Goal: Task Accomplishment & Management: Use online tool/utility

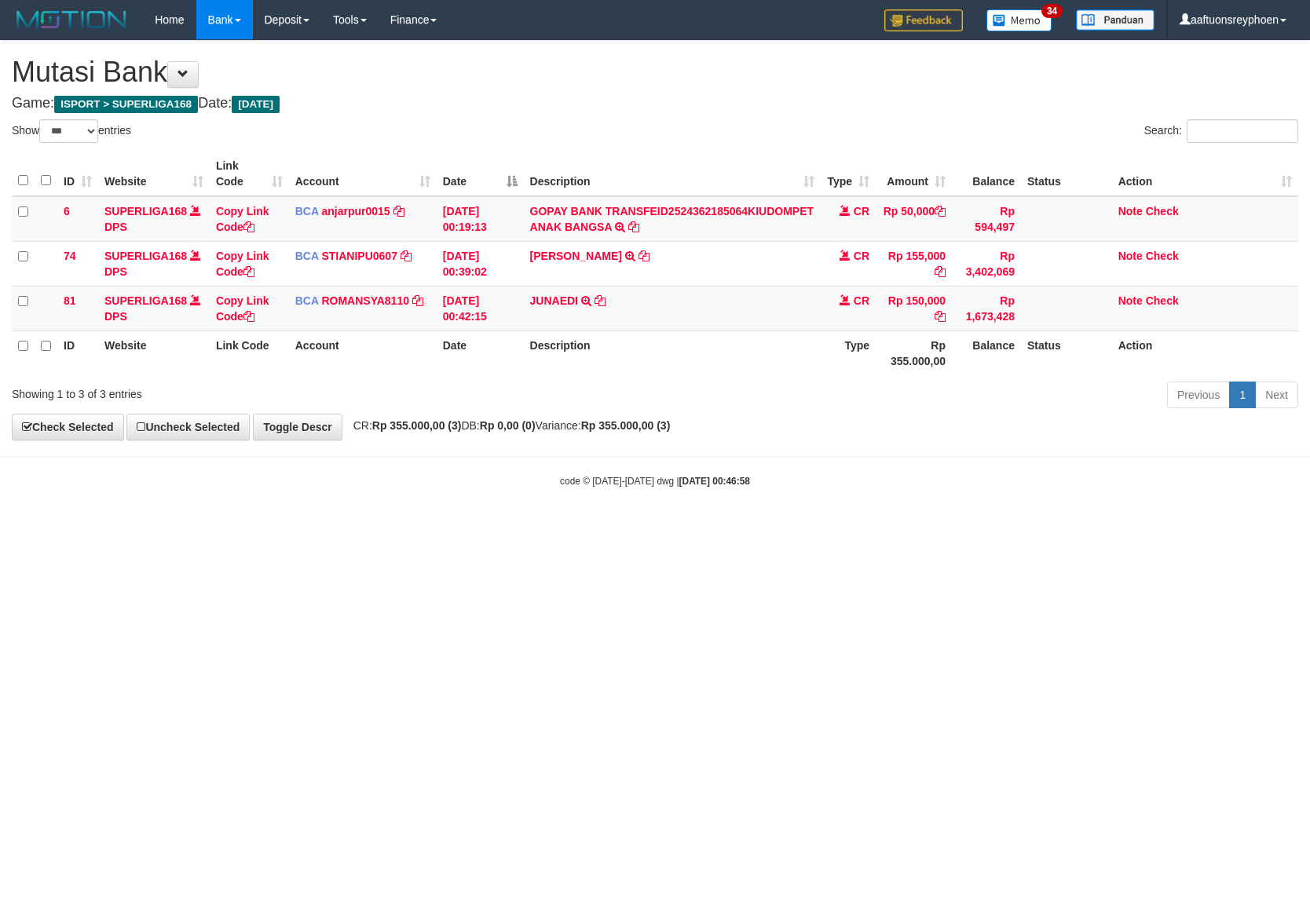
select select "***"
click at [497, 527] on html "Toggle navigation Home Bank Account List Load By Website Group [ISPORT] SUPERLI…" at bounding box center [655, 263] width 1310 height 527
drag, startPoint x: 487, startPoint y: 604, endPoint x: 520, endPoint y: 598, distance: 33.5
click at [516, 527] on html "Toggle navigation Home Bank Account List Load By Website Group [ISPORT] SUPERLI…" at bounding box center [655, 263] width 1310 height 527
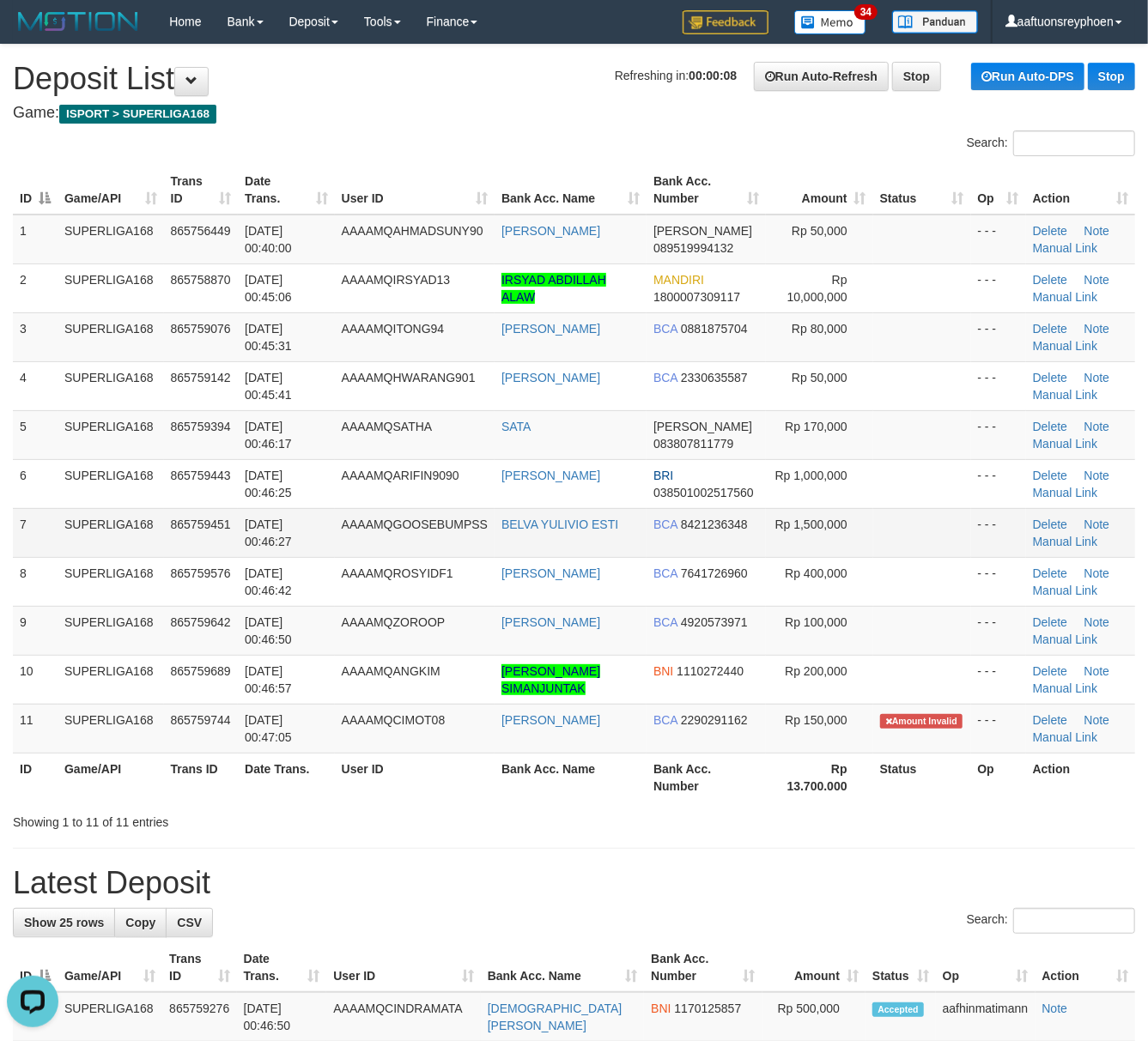
click at [172, 539] on td "865759451" at bounding box center [201, 532] width 75 height 49
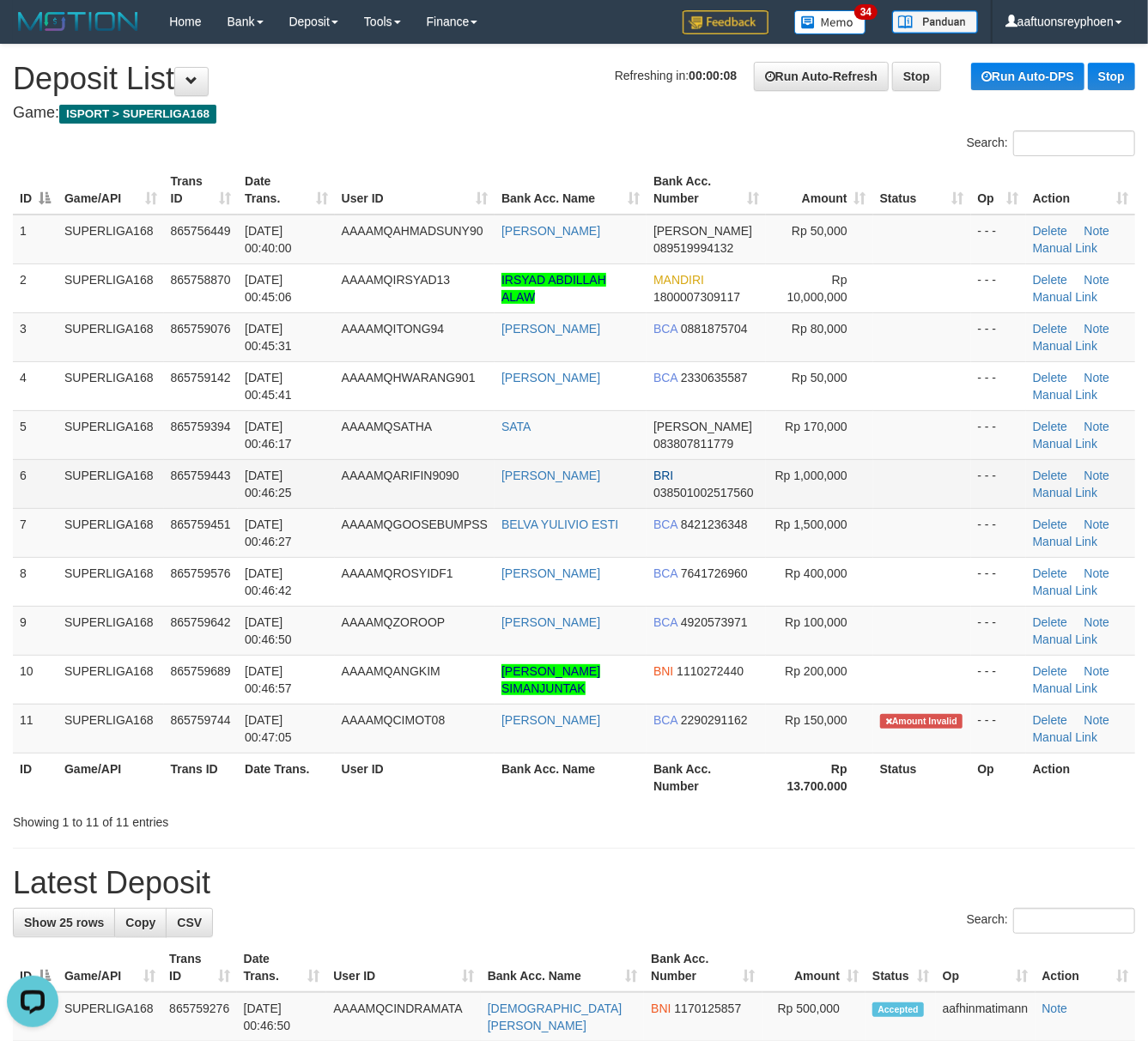
drag, startPoint x: 32, startPoint y: 502, endPoint x: 12, endPoint y: 502, distance: 20.0
click at [27, 502] on td "6" at bounding box center [35, 483] width 45 height 49
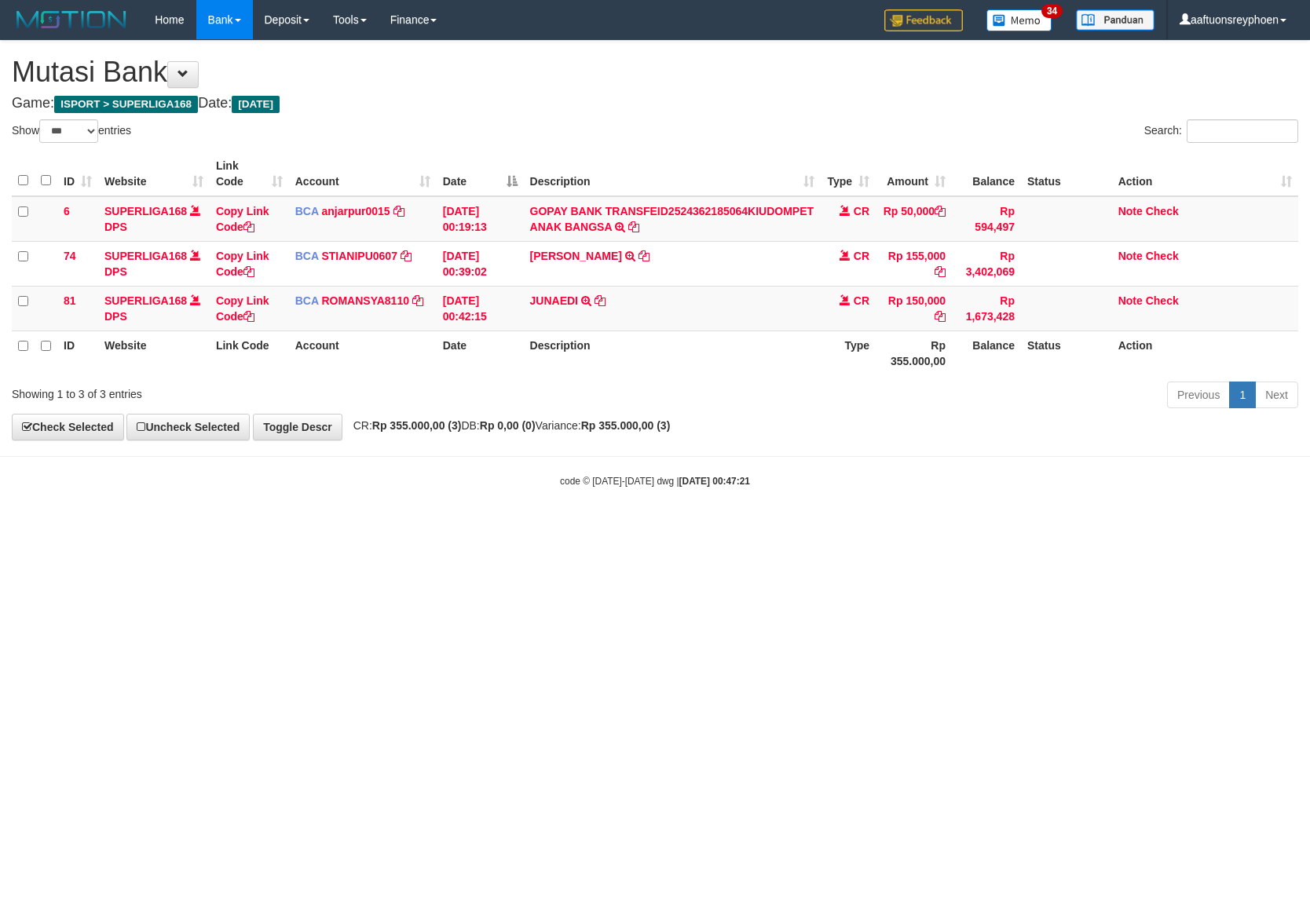
select select "***"
drag, startPoint x: 283, startPoint y: 588, endPoint x: 376, endPoint y: 589, distance: 93.0
click at [292, 527] on html "Toggle navigation Home Bank Account List Load By Website Group [ISPORT] SUPERLI…" at bounding box center [655, 263] width 1310 height 527
drag, startPoint x: 388, startPoint y: 591, endPoint x: 1292, endPoint y: 561, distance: 904.5
click at [397, 527] on html "Toggle navigation Home Bank Account List Load By Website Group [ISPORT] SUPERLI…" at bounding box center [655, 263] width 1310 height 527
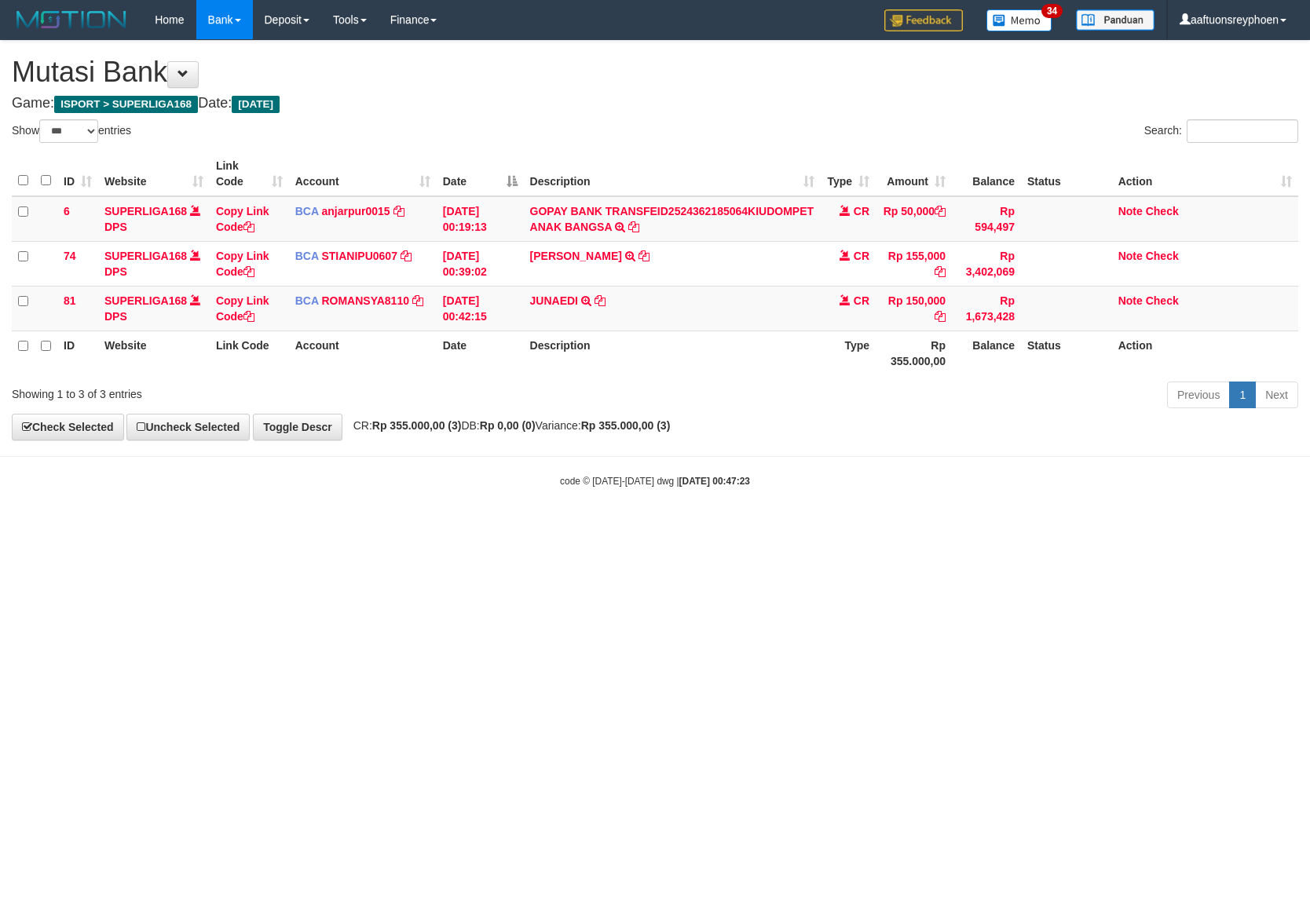
select select "***"
drag, startPoint x: 776, startPoint y: 525, endPoint x: 1308, endPoint y: 494, distance: 532.9
click at [888, 523] on body "Toggle navigation Home Bank Account List Load By Website Group [ISPORT] SUPERLI…" at bounding box center [655, 263] width 1310 height 527
drag, startPoint x: 727, startPoint y: 538, endPoint x: 1280, endPoint y: 502, distance: 554.2
click at [806, 527] on html "Toggle navigation Home Bank Account List Load By Website Group [ISPORT] SUPERLI…" at bounding box center [655, 263] width 1310 height 527
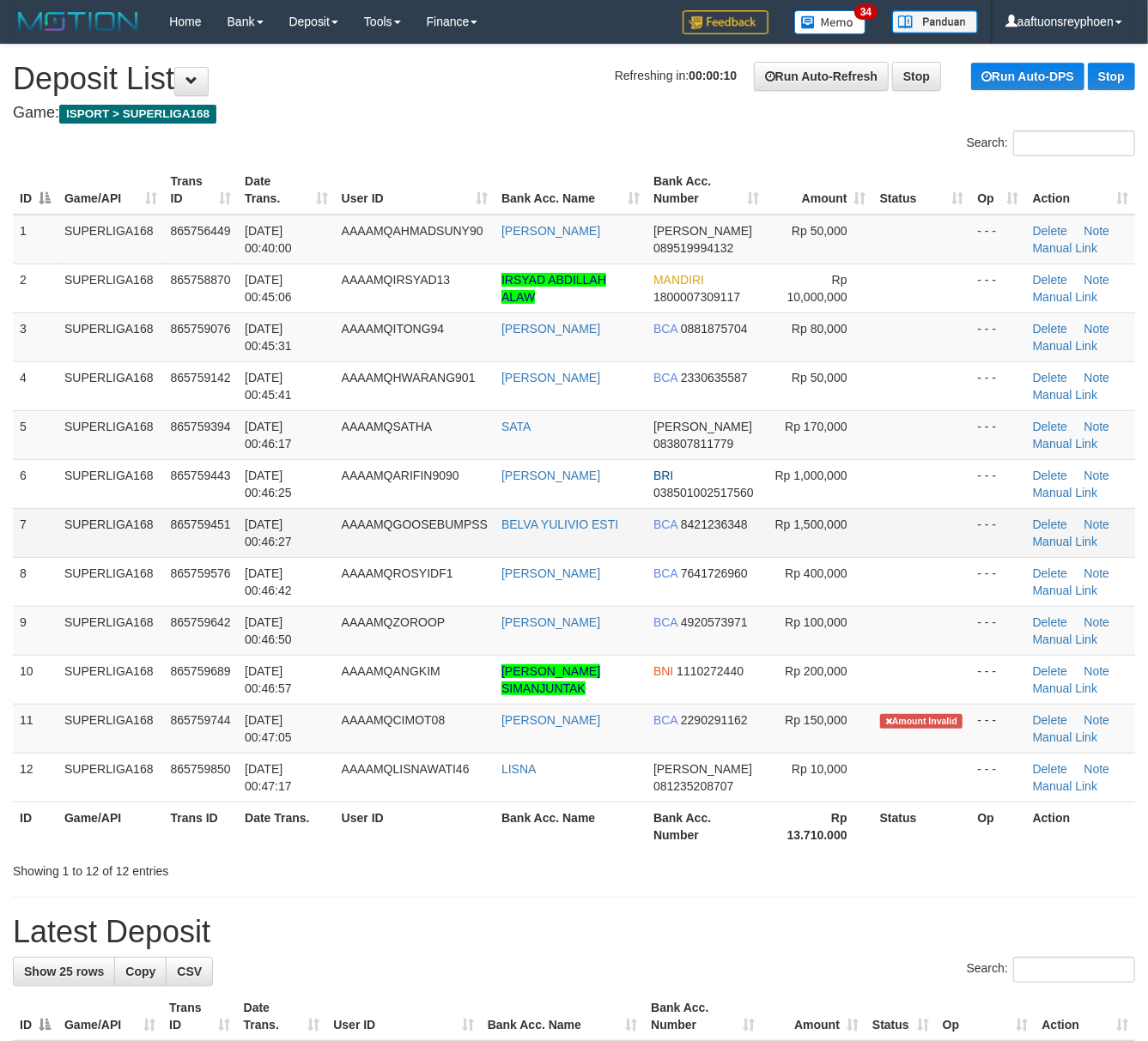
drag, startPoint x: 255, startPoint y: 471, endPoint x: 14, endPoint y: 515, distance: 245.0
click at [247, 474] on span "[DATE] 00:46:25" at bounding box center [268, 484] width 47 height 31
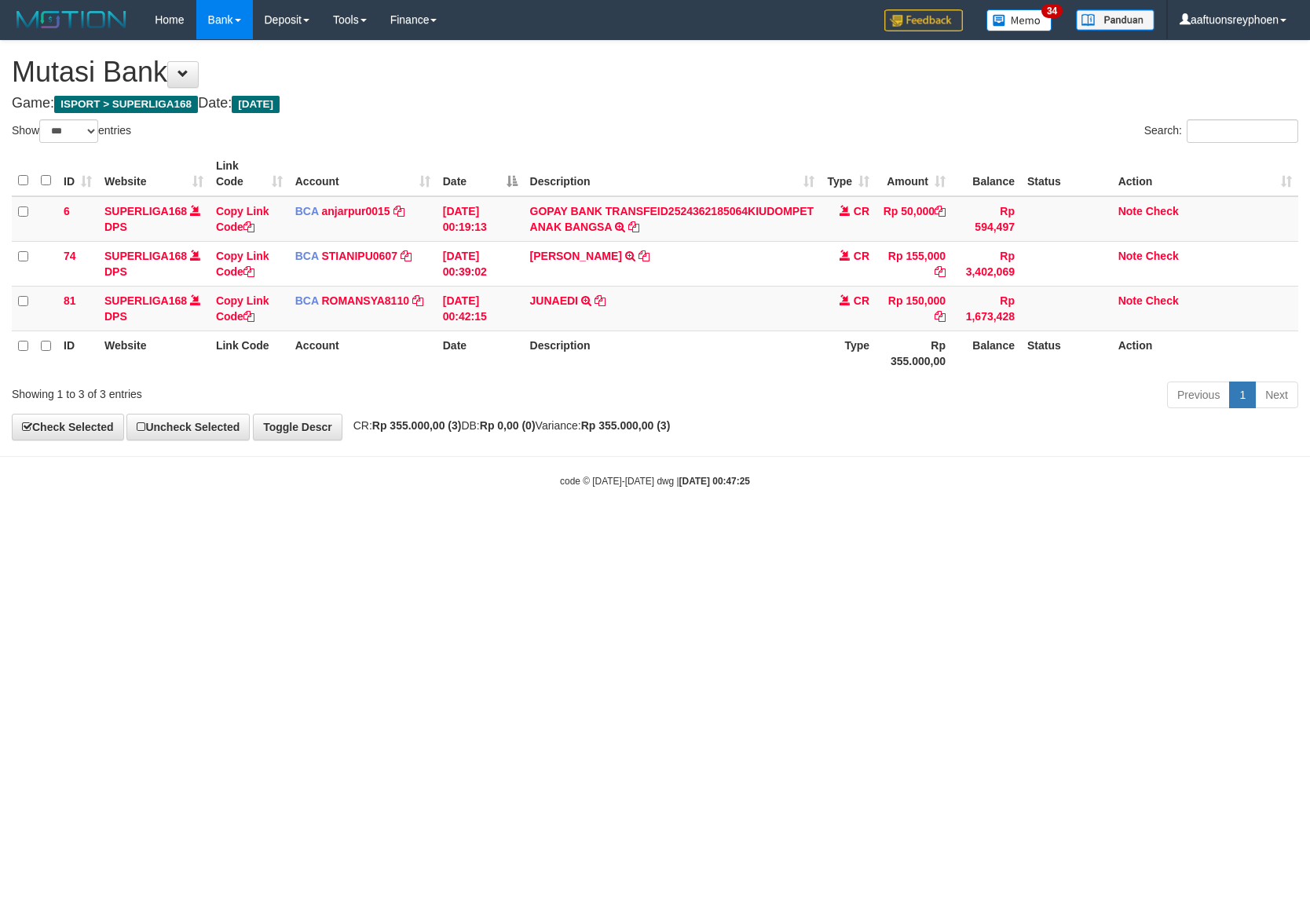
select select "***"
click at [569, 527] on html "Toggle navigation Home Bank Account List Load By Website Group [ISPORT] SUPERLI…" at bounding box center [655, 263] width 1310 height 527
select select "***"
click at [512, 527] on html "Toggle navigation Home Bank Account List Load By Website Group [ISPORT] SUPERLI…" at bounding box center [655, 263] width 1310 height 527
drag, startPoint x: 623, startPoint y: 601, endPoint x: 800, endPoint y: 554, distance: 183.1
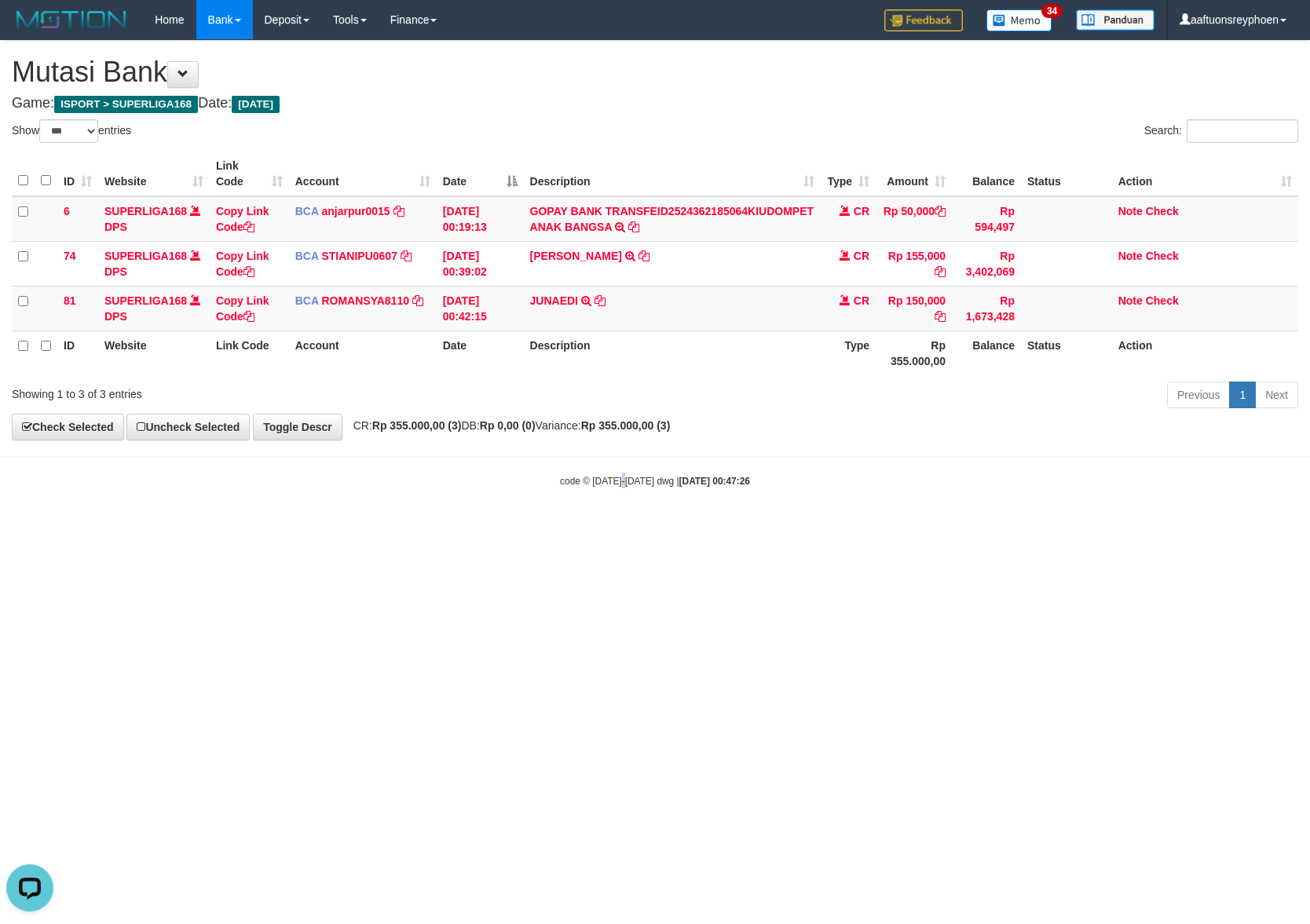
click at [629, 527] on html "Toggle navigation Home Bank Account List Load By Website Group [ISPORT] SUPERLI…" at bounding box center [655, 263] width 1310 height 527
click at [648, 527] on html "Toggle navigation Home Bank Account List Load By Website Group [ISPORT] SUPERLI…" at bounding box center [655, 263] width 1310 height 527
click at [651, 527] on html "Toggle navigation Home Bank Account List Load By Website Group [ISPORT] SUPERLI…" at bounding box center [655, 263] width 1310 height 527
select select "***"
drag, startPoint x: 0, startPoint y: 0, endPoint x: 619, endPoint y: 625, distance: 879.7
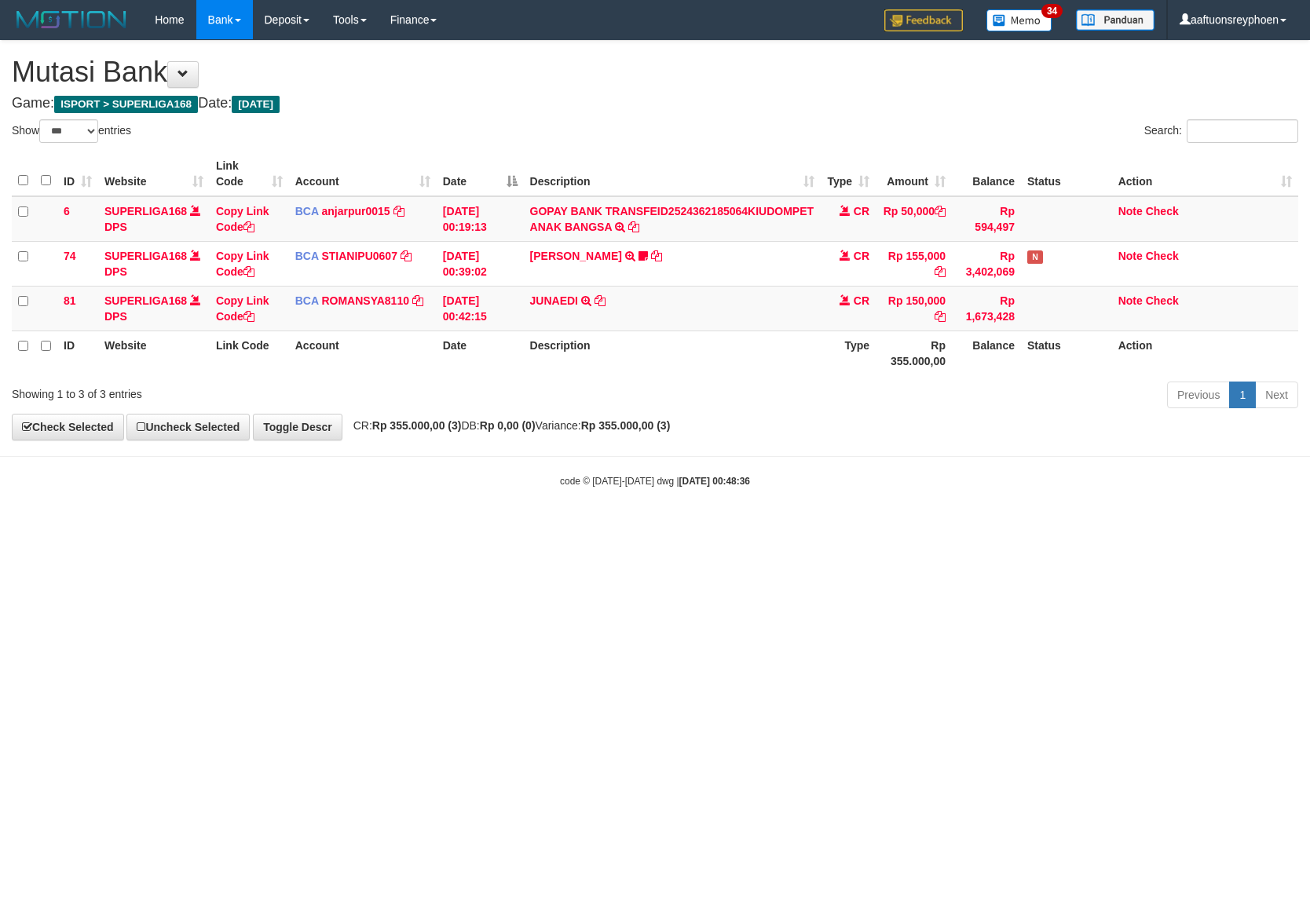
click at [630, 527] on html "Toggle navigation Home Bank Account List Load By Website Group [ISPORT] SUPERLI…" at bounding box center [655, 263] width 1310 height 527
select select "***"
drag, startPoint x: 833, startPoint y: 595, endPoint x: 1307, endPoint y: 532, distance: 478.2
click at [884, 527] on html "Toggle navigation Home Bank Account List Load By Website Group [ISPORT] SUPERLI…" at bounding box center [655, 263] width 1310 height 527
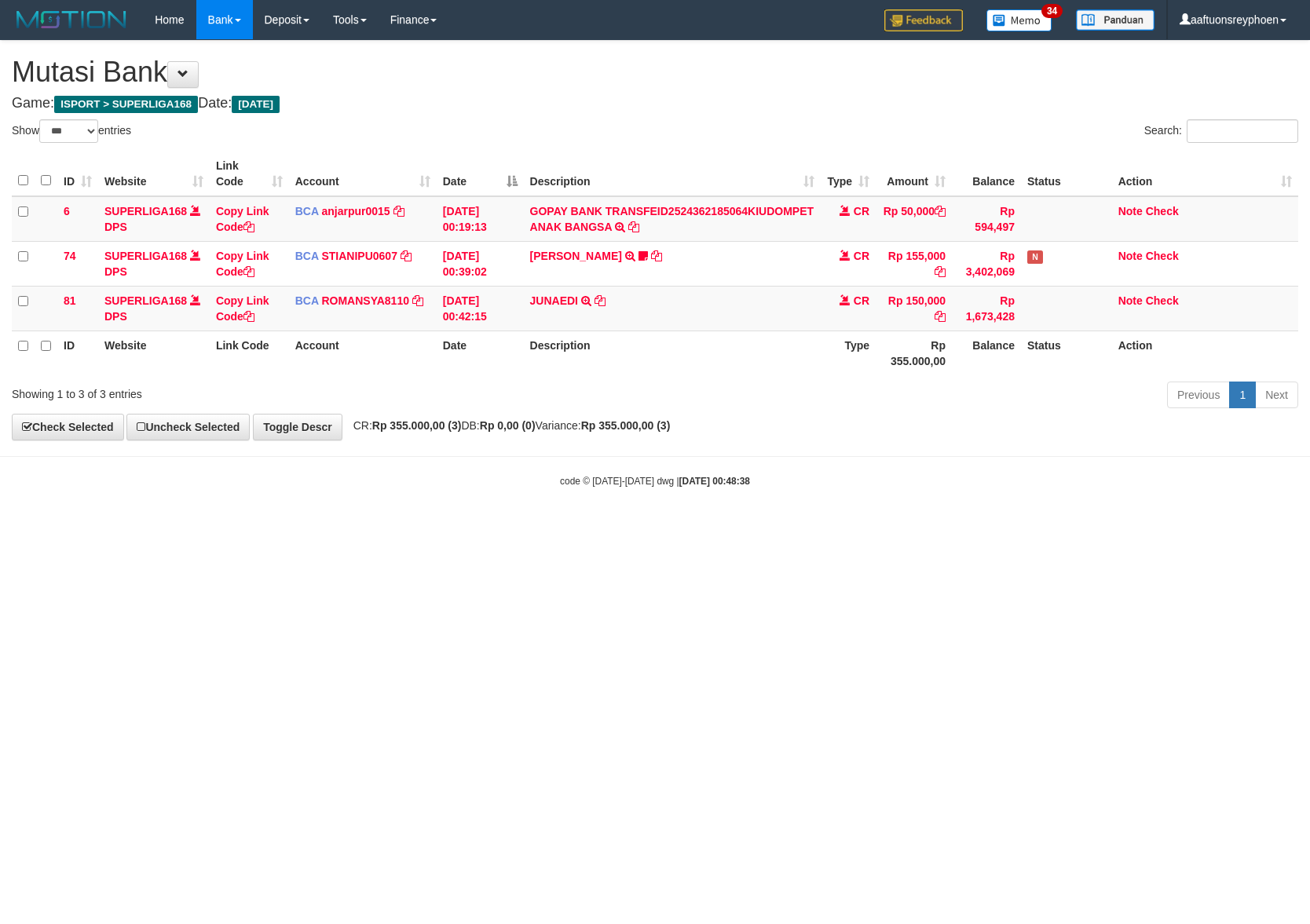
drag, startPoint x: 673, startPoint y: 598, endPoint x: 1092, endPoint y: 547, distance: 422.1
click at [725, 527] on html "Toggle navigation Home Bank Account List Load By Website Group [ISPORT] SUPERLI…" at bounding box center [655, 263] width 1310 height 527
drag, startPoint x: 657, startPoint y: 629, endPoint x: 1040, endPoint y: 598, distance: 384.3
click at [667, 527] on html "Toggle navigation Home Bank Account List Load By Website Group [ISPORT] SUPERLI…" at bounding box center [655, 263] width 1310 height 527
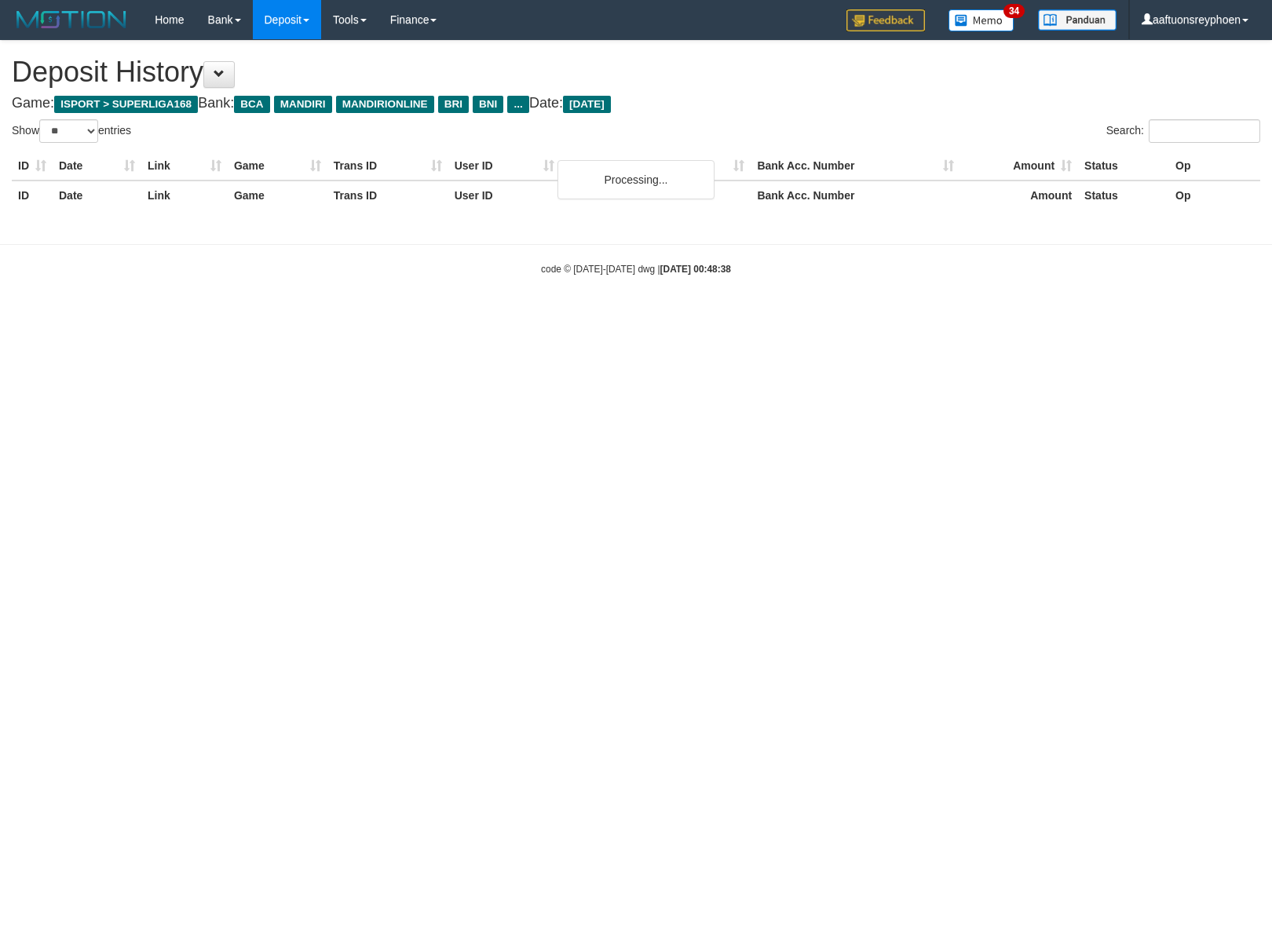
select select "**"
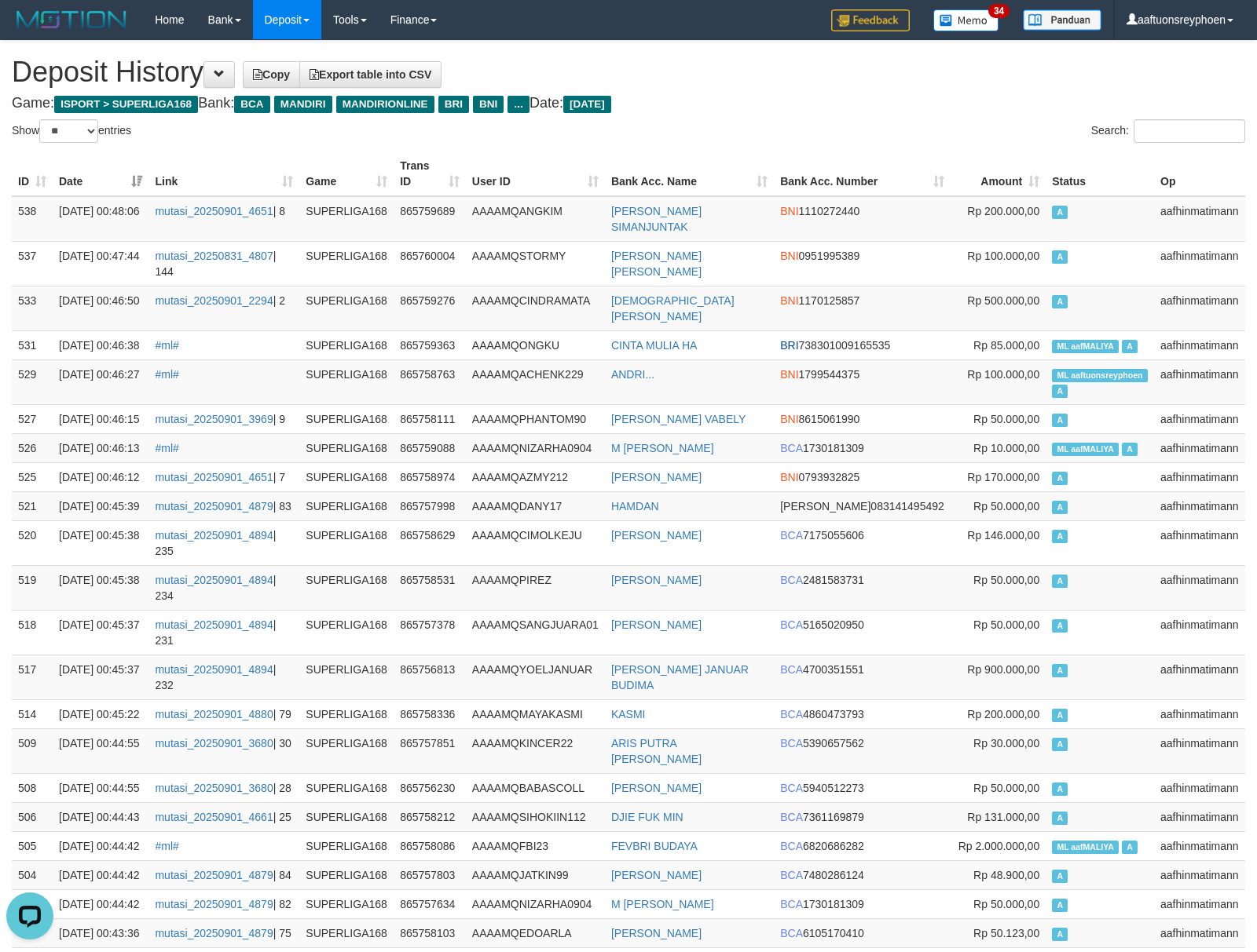
drag, startPoint x: 1082, startPoint y: 430, endPoint x: 3, endPoint y: 510, distance: 1082.0
click at [1082, 431] on td "A" at bounding box center [1099, 419] width 108 height 29
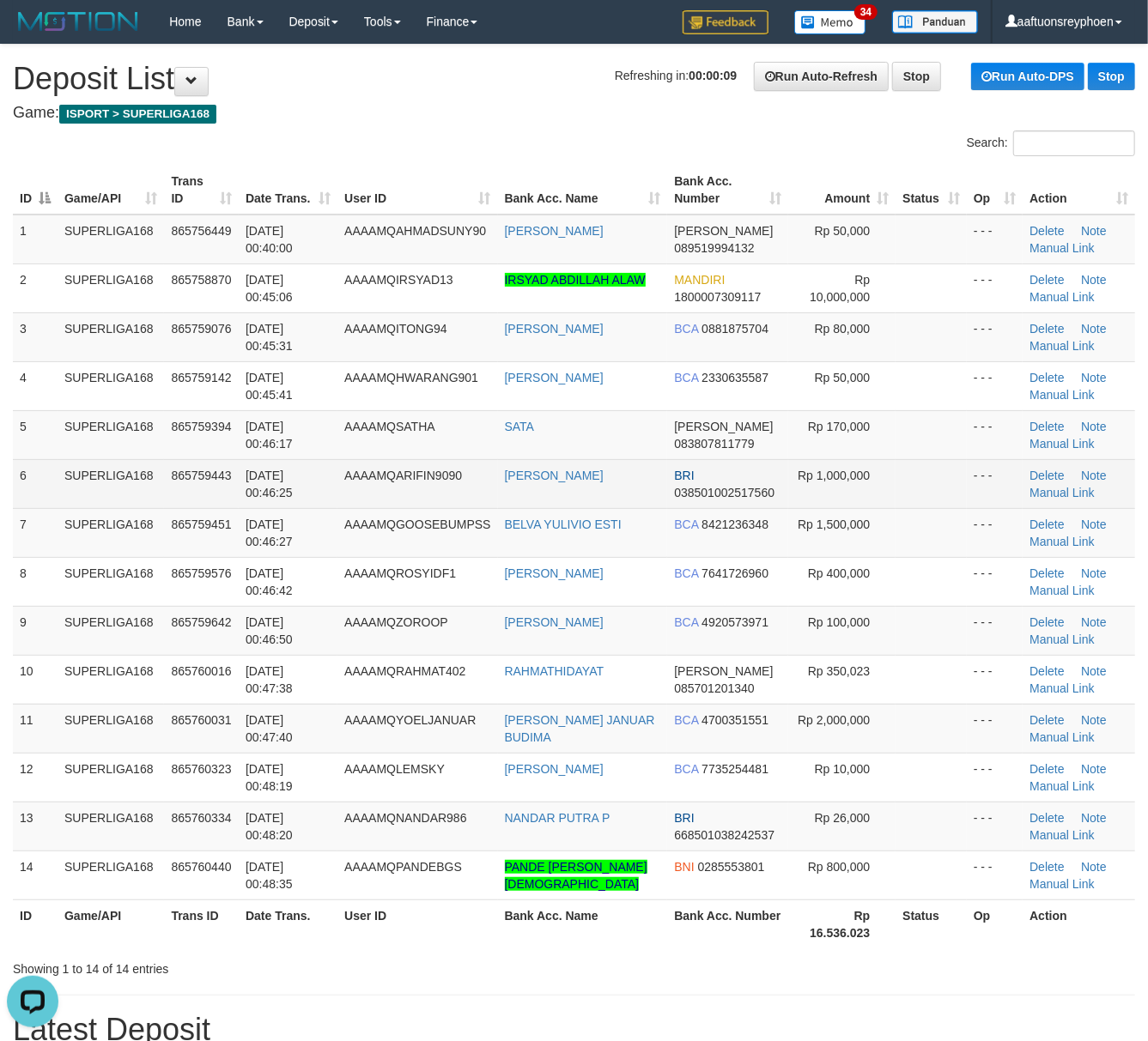
click at [86, 507] on tbody "1 SUPERLIGA168 865756449 01/09/2025 00:40:00 AAAAMQAHMADSUNY90 AHMAD SUNY DANA …" at bounding box center [574, 557] width 1122 height 686
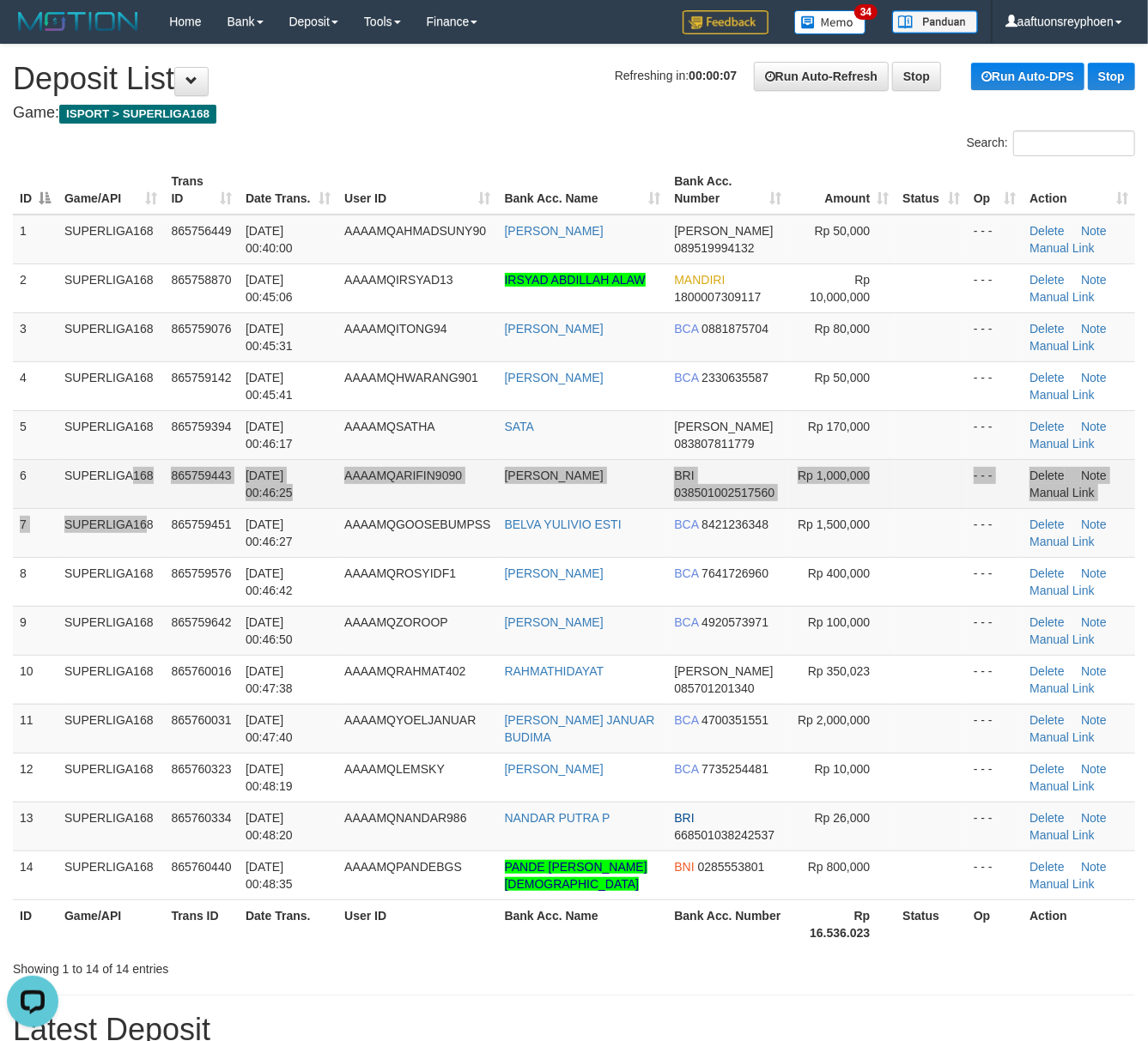
click at [245, 495] on td "01/09/2025 00:46:25" at bounding box center [288, 483] width 99 height 49
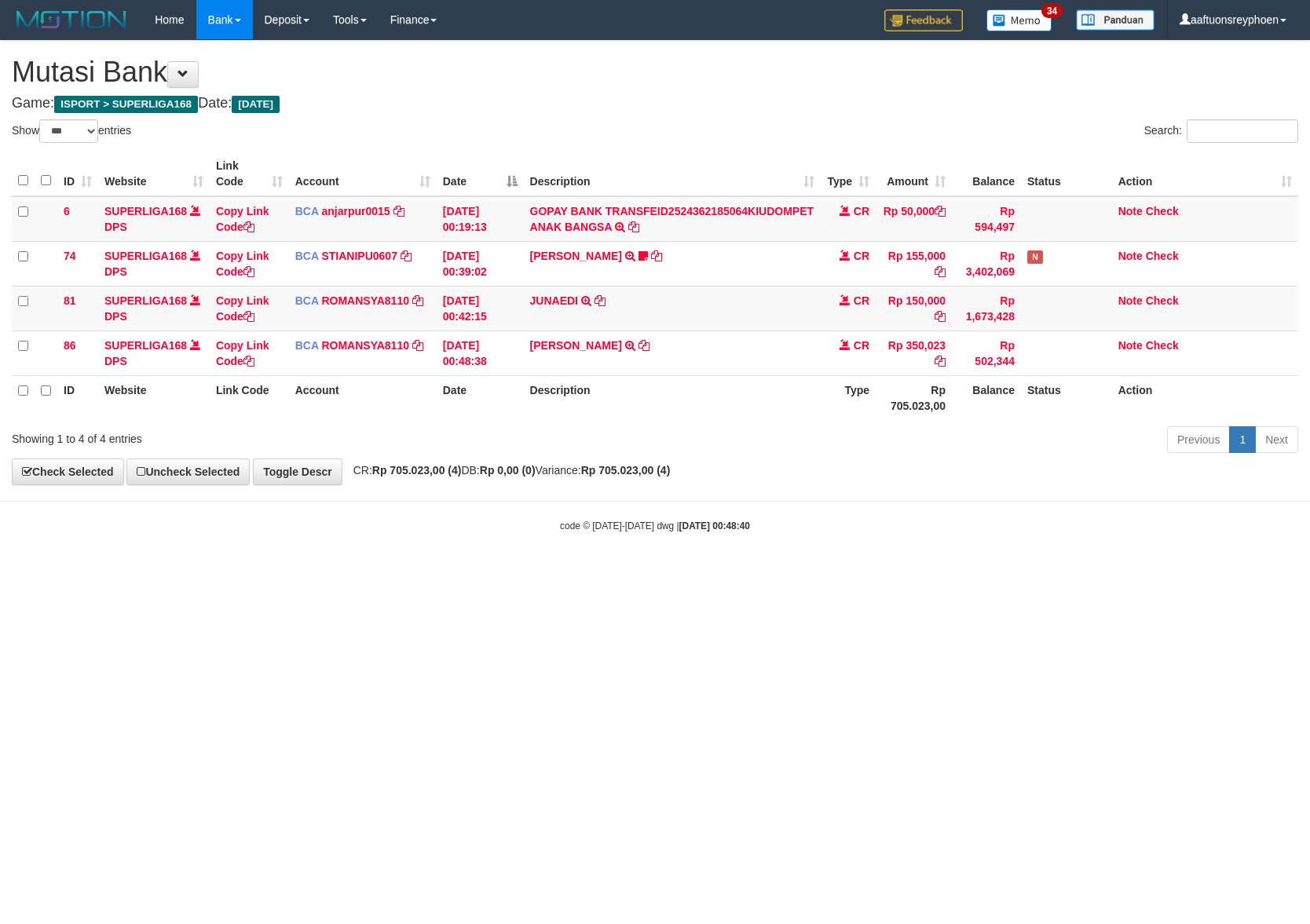
select select "***"
click at [742, 551] on body "Toggle navigation Home Bank Account List Load By Website Group [ISPORT] SUPERLI…" at bounding box center [655, 286] width 1310 height 573
select select "***"
click at [717, 350] on td "[PERSON_NAME] TRSF E-BANKING CR 0109/FTSCY/WS95051 350023.002025090161161738 TR…" at bounding box center [673, 352] width 298 height 44
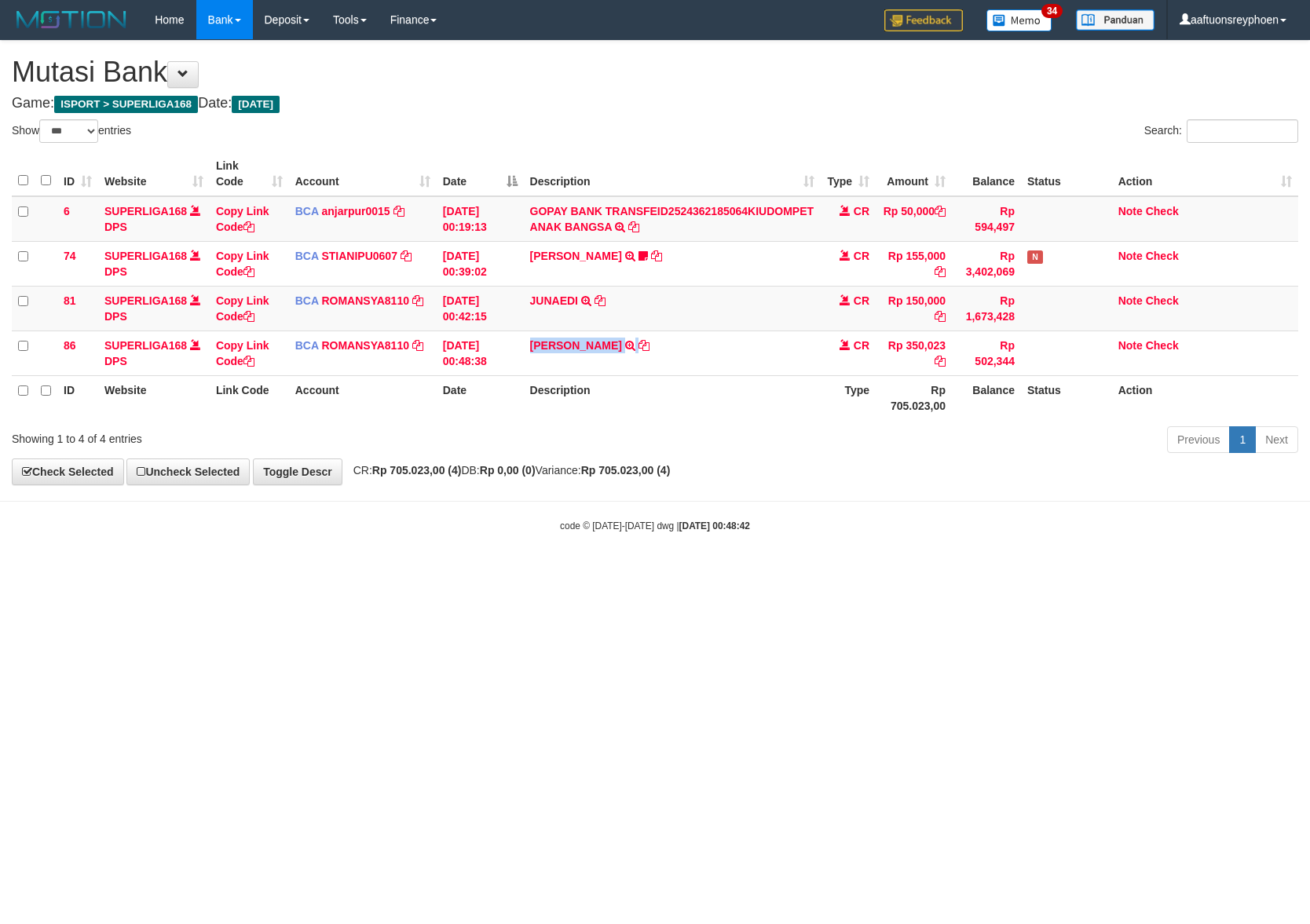
copy tr "RAHMAT HIDAY TRSF E-BANKING CR 0109/FTSCY/WS95051 350023.002025090161161738 TRF…"
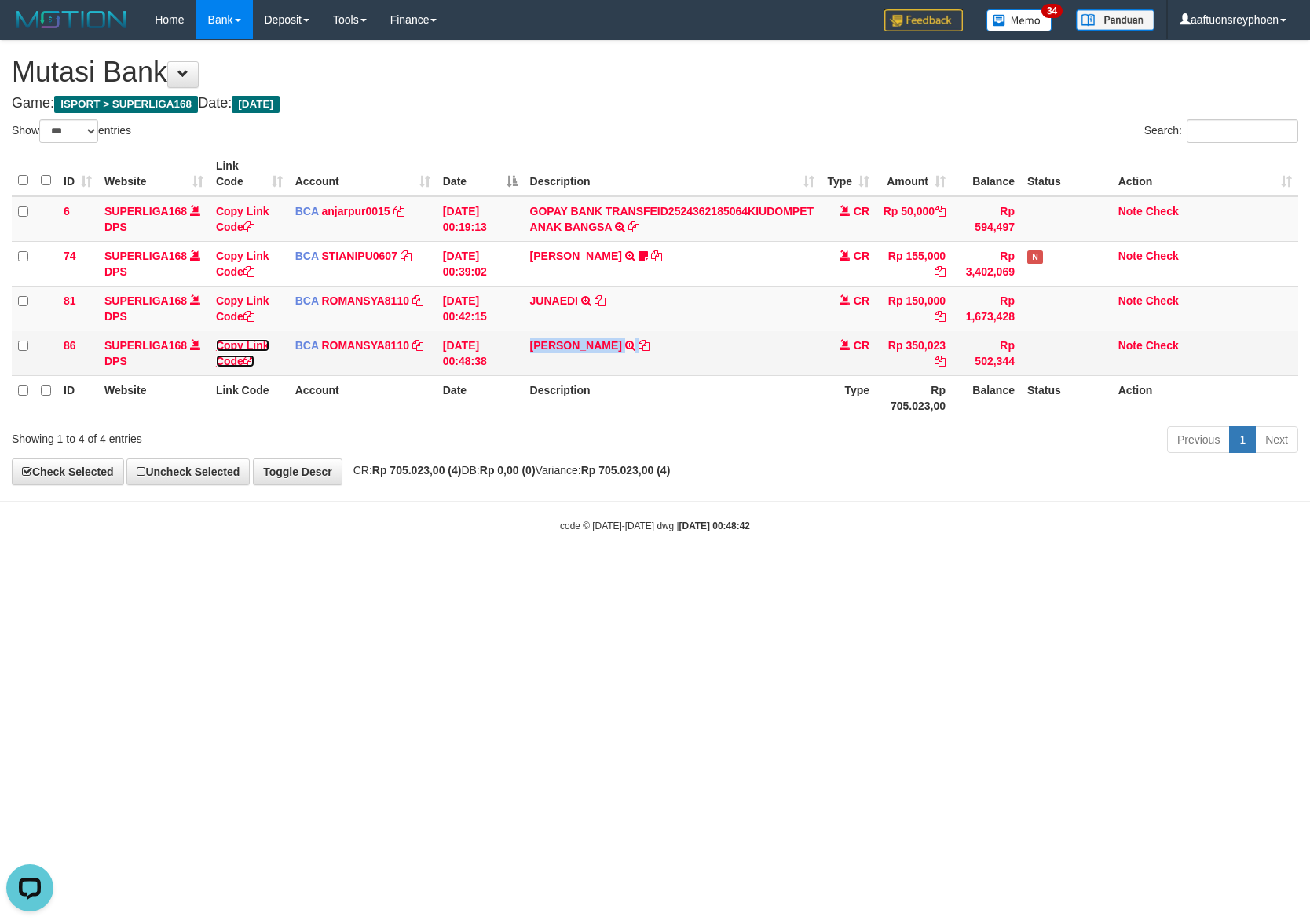
click at [252, 350] on link "Copy Link Code" at bounding box center [242, 353] width 53 height 28
copy tr "RAHMAT HIDAY TRSF E-BANKING CR 0109/FTSCY/WS95051 350023.002025090161161738 TRF…"
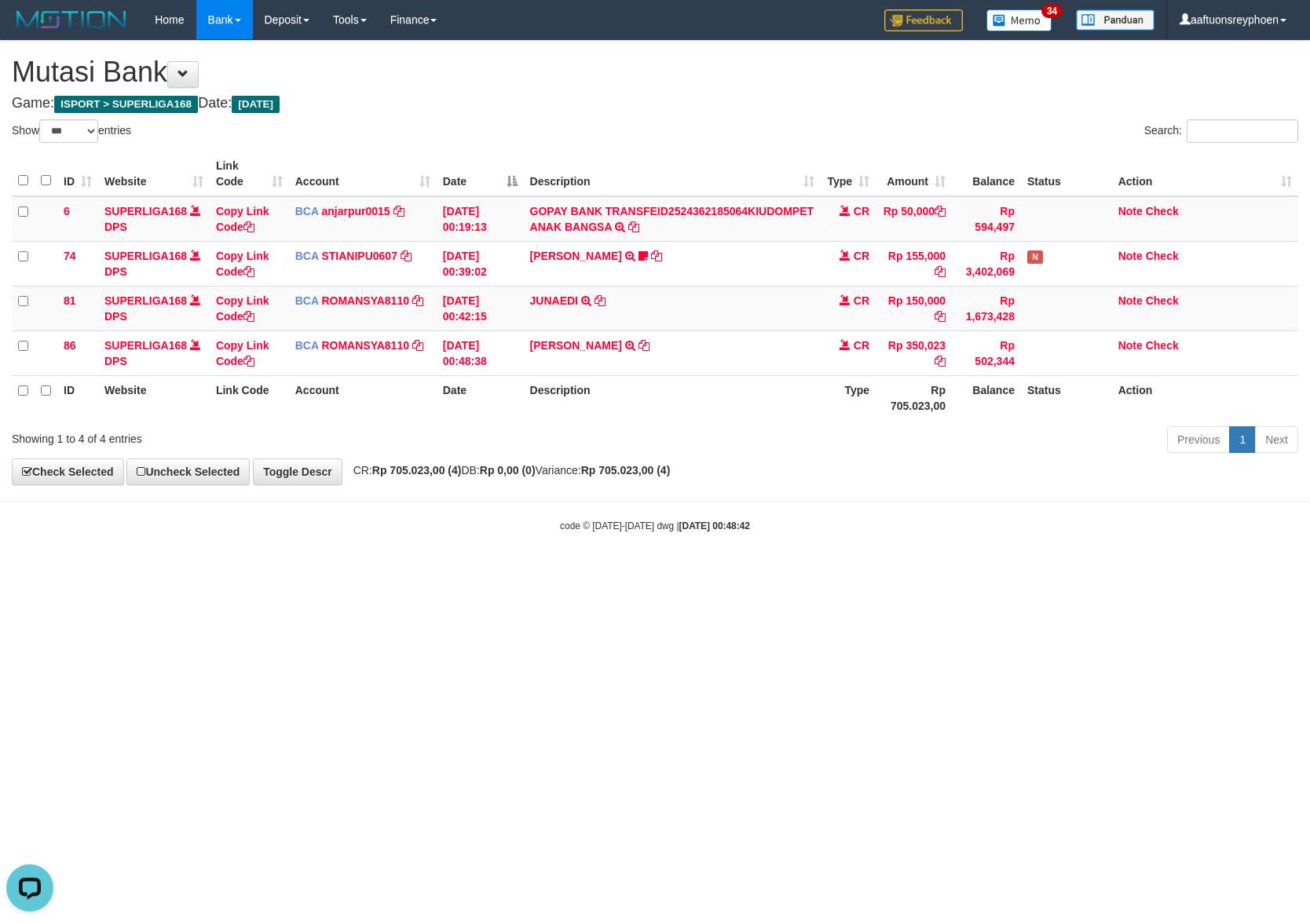
scroll to position [198, 0]
drag, startPoint x: 456, startPoint y: 516, endPoint x: 775, endPoint y: 432, distance: 329.9
click at [553, 489] on body "Toggle navigation Home Bank Account List Load By Website Group [ISPORT] SUPERLI…" at bounding box center [655, 286] width 1310 height 573
drag, startPoint x: 754, startPoint y: 426, endPoint x: 1305, endPoint y: 317, distance: 561.7
click at [994, 378] on div "Show ** ** ** *** entries Search: ID Website Link Code Account Date Description…" at bounding box center [655, 289] width 1287 height 339
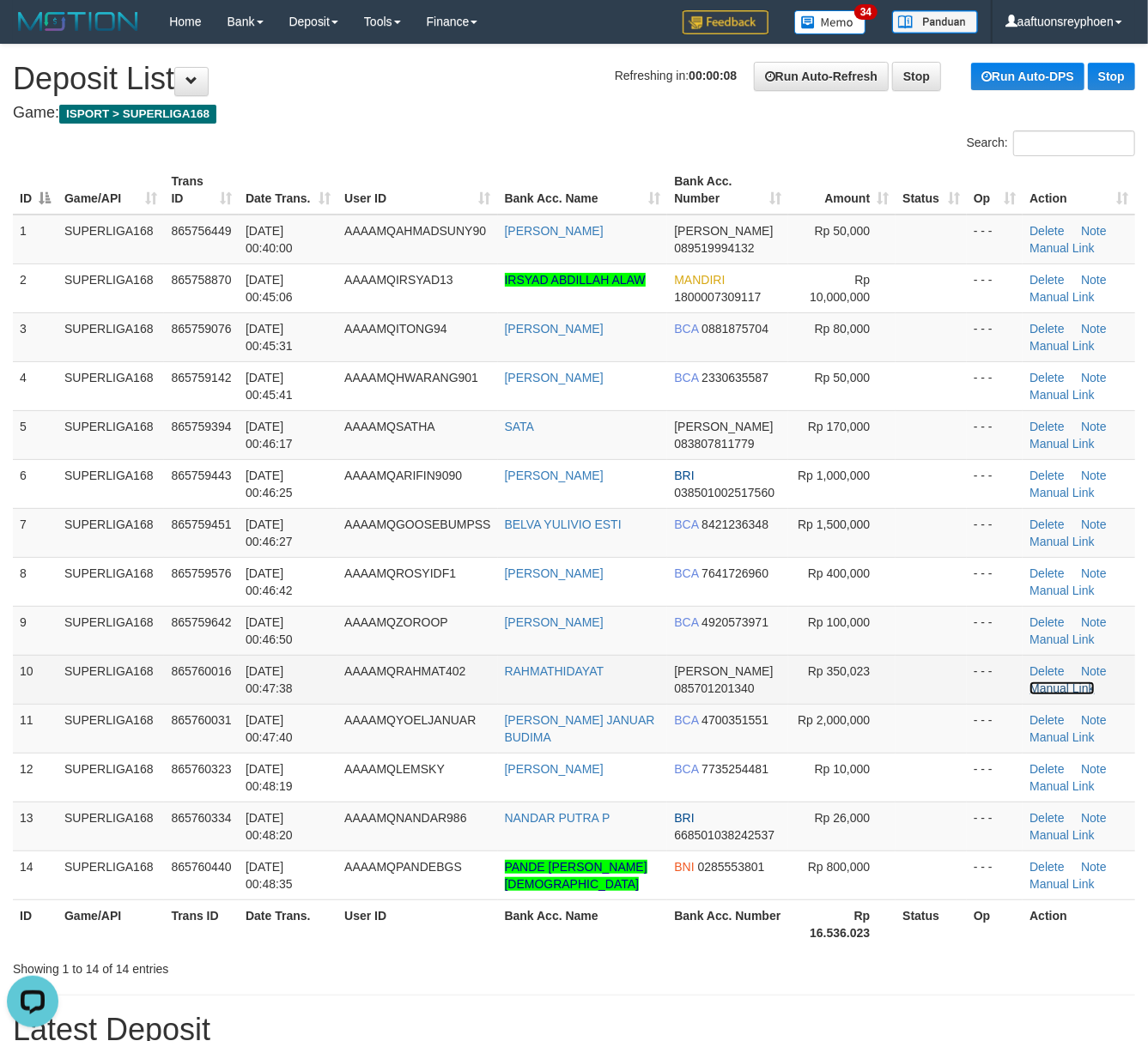
drag, startPoint x: 1041, startPoint y: 691, endPoint x: 982, endPoint y: 698, distance: 59.4
click at [1040, 691] on link "Manual Link" at bounding box center [1062, 689] width 65 height 14
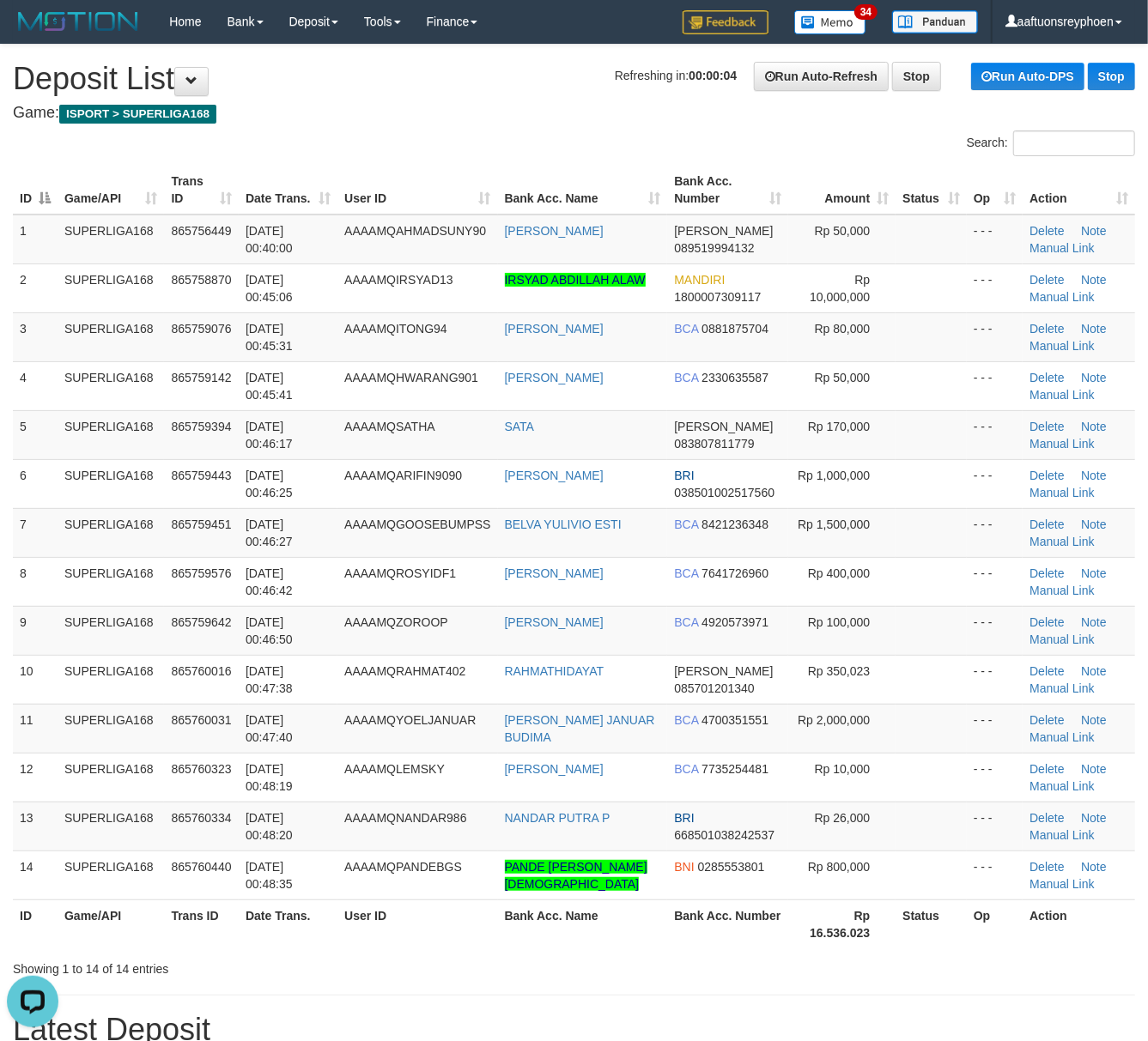
click at [221, 166] on th "Trans ID" at bounding box center [201, 190] width 75 height 49
click at [229, 166] on th "Trans ID" at bounding box center [201, 190] width 75 height 49
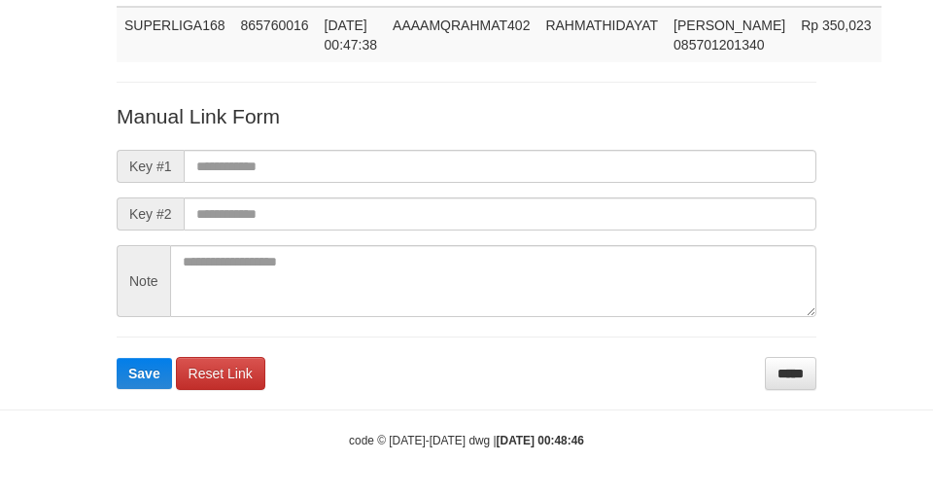
scroll to position [142, 0]
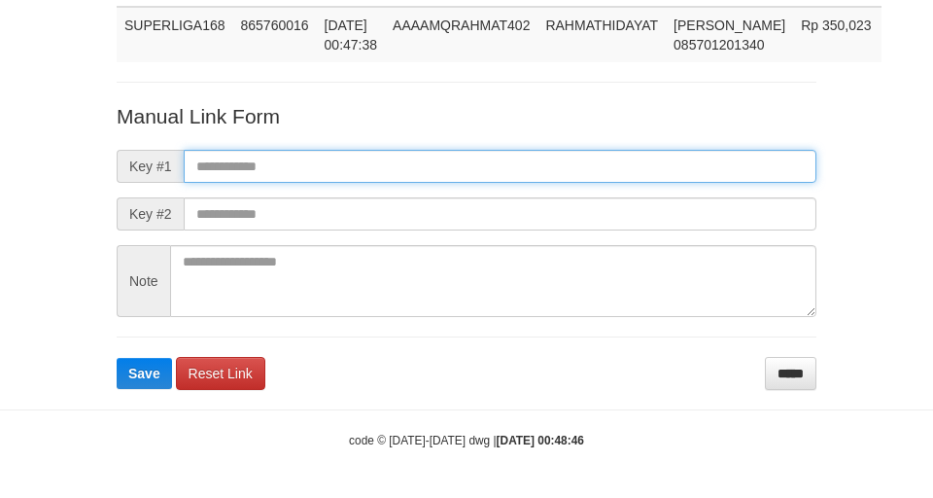
click at [459, 171] on input "text" at bounding box center [500, 166] width 633 height 33
paste input "**********"
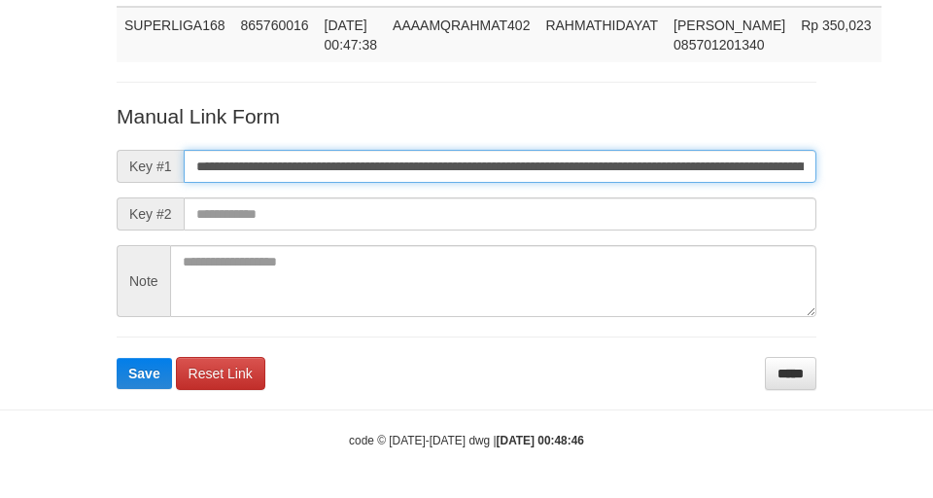
scroll to position [0, 1081]
type input "**********"
click at [117, 358] on button "Save" at bounding box center [144, 373] width 55 height 31
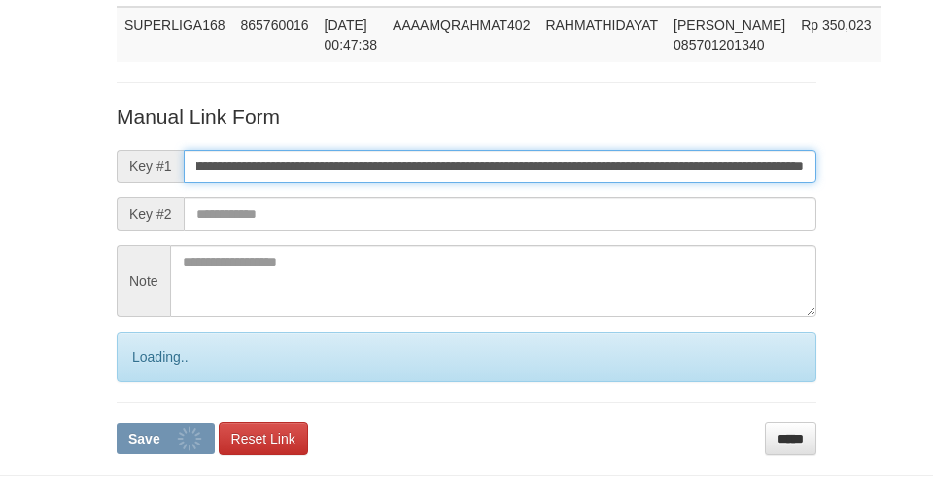
click at [459, 171] on input "**********" at bounding box center [500, 166] width 633 height 33
click at [117, 423] on button "Save" at bounding box center [166, 438] width 98 height 31
click at [455, 165] on input "**********" at bounding box center [500, 166] width 633 height 33
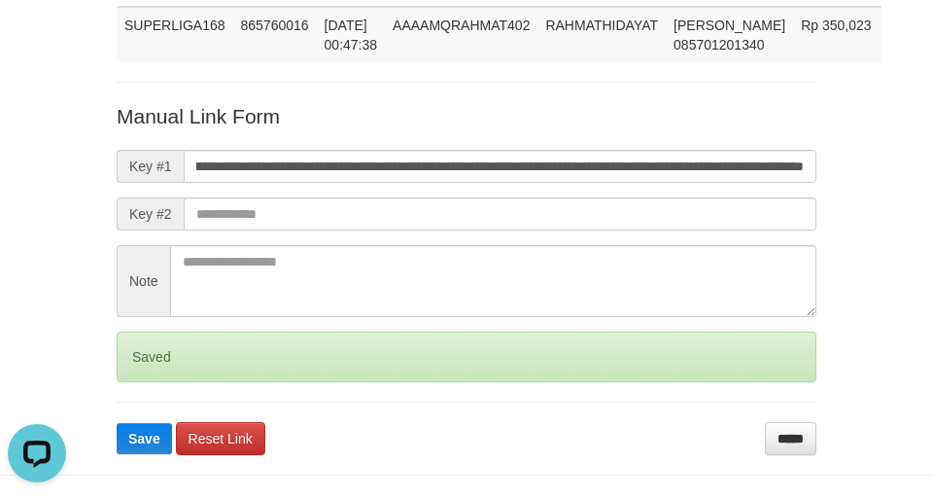
scroll to position [0, 0]
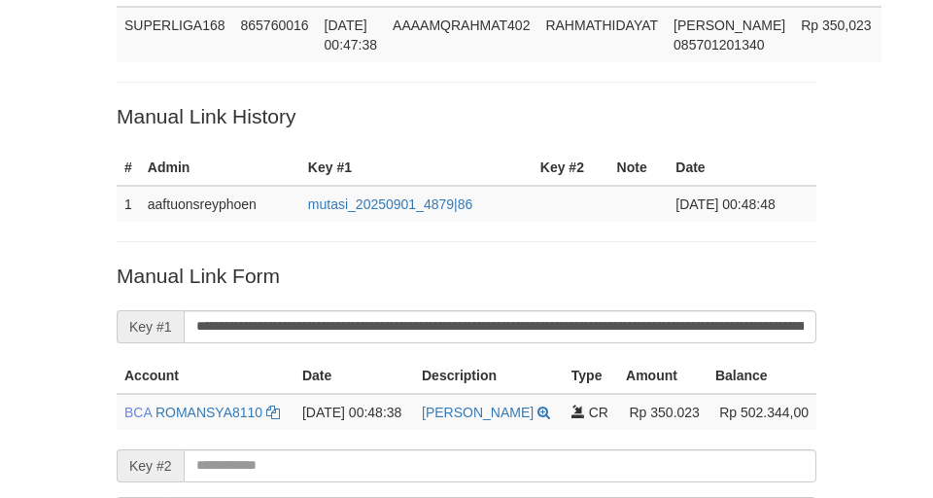
click at [303, 102] on p "Manual Link History" at bounding box center [467, 116] width 700 height 28
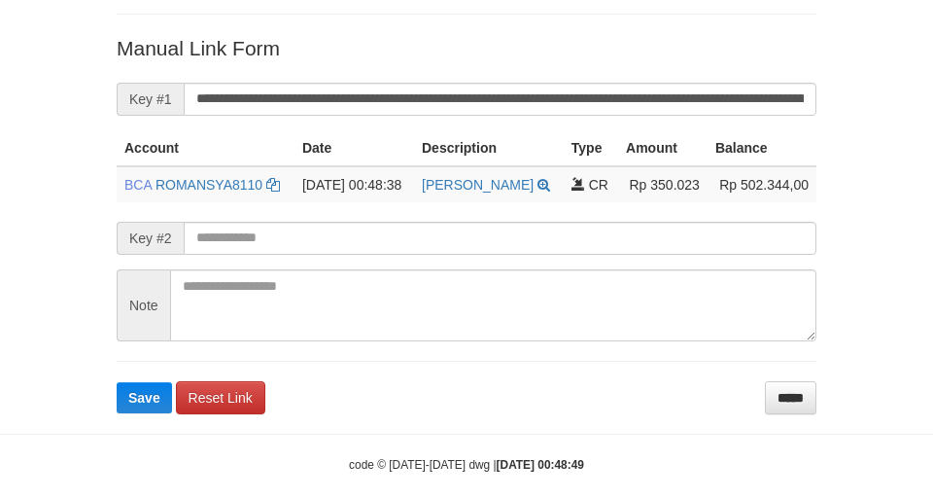
scroll to position [394, 0]
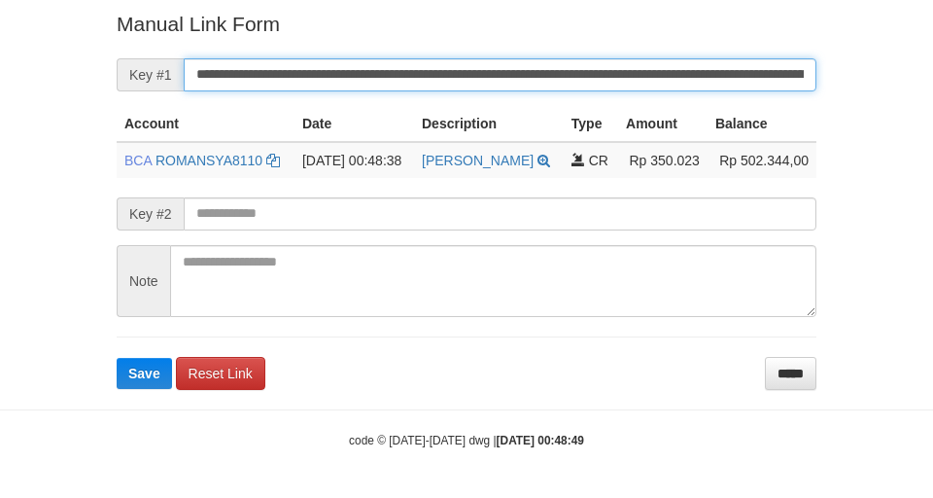
click at [117, 358] on button "Save" at bounding box center [144, 373] width 55 height 31
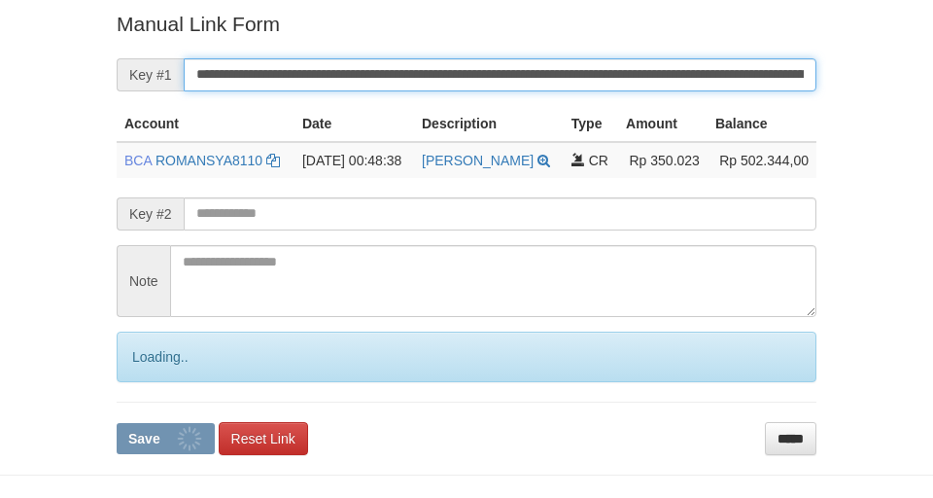
click at [378, 72] on input "**********" at bounding box center [500, 74] width 633 height 33
click at [117, 423] on button "Save" at bounding box center [166, 438] width 98 height 31
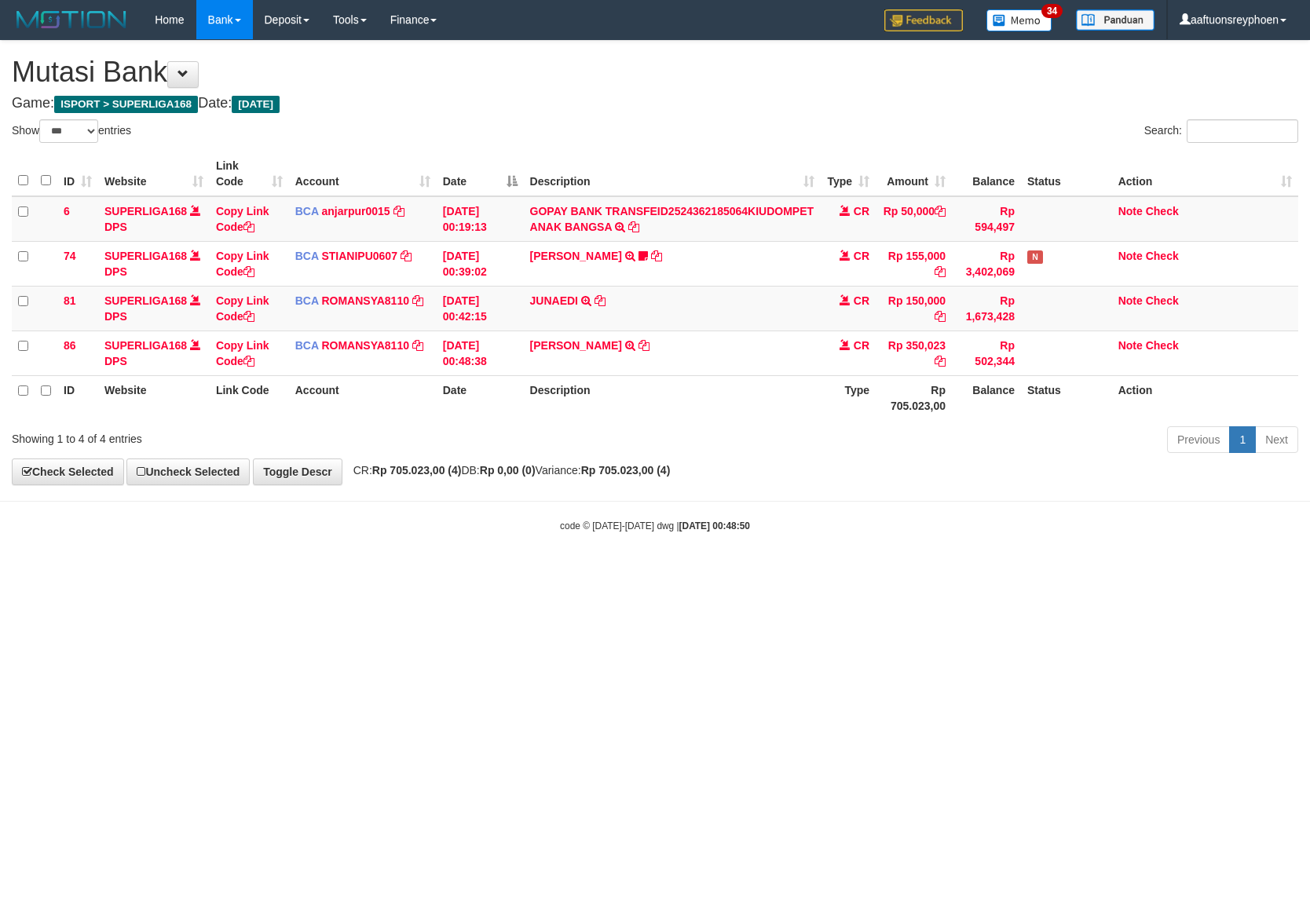
select select "***"
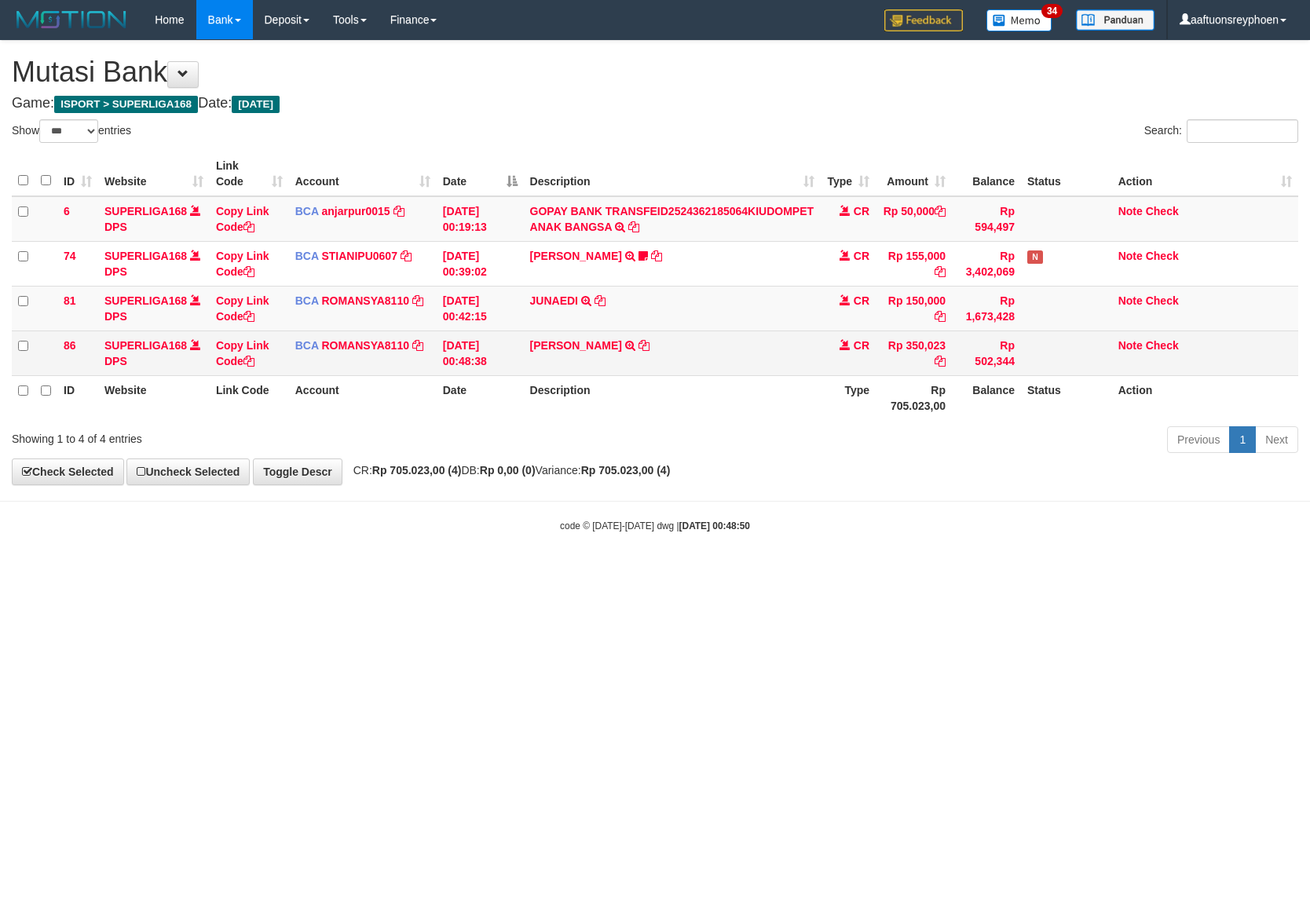
drag, startPoint x: 730, startPoint y: 463, endPoint x: 1294, endPoint y: 352, distance: 574.8
click at [880, 435] on div "**********" at bounding box center [655, 262] width 1310 height 443
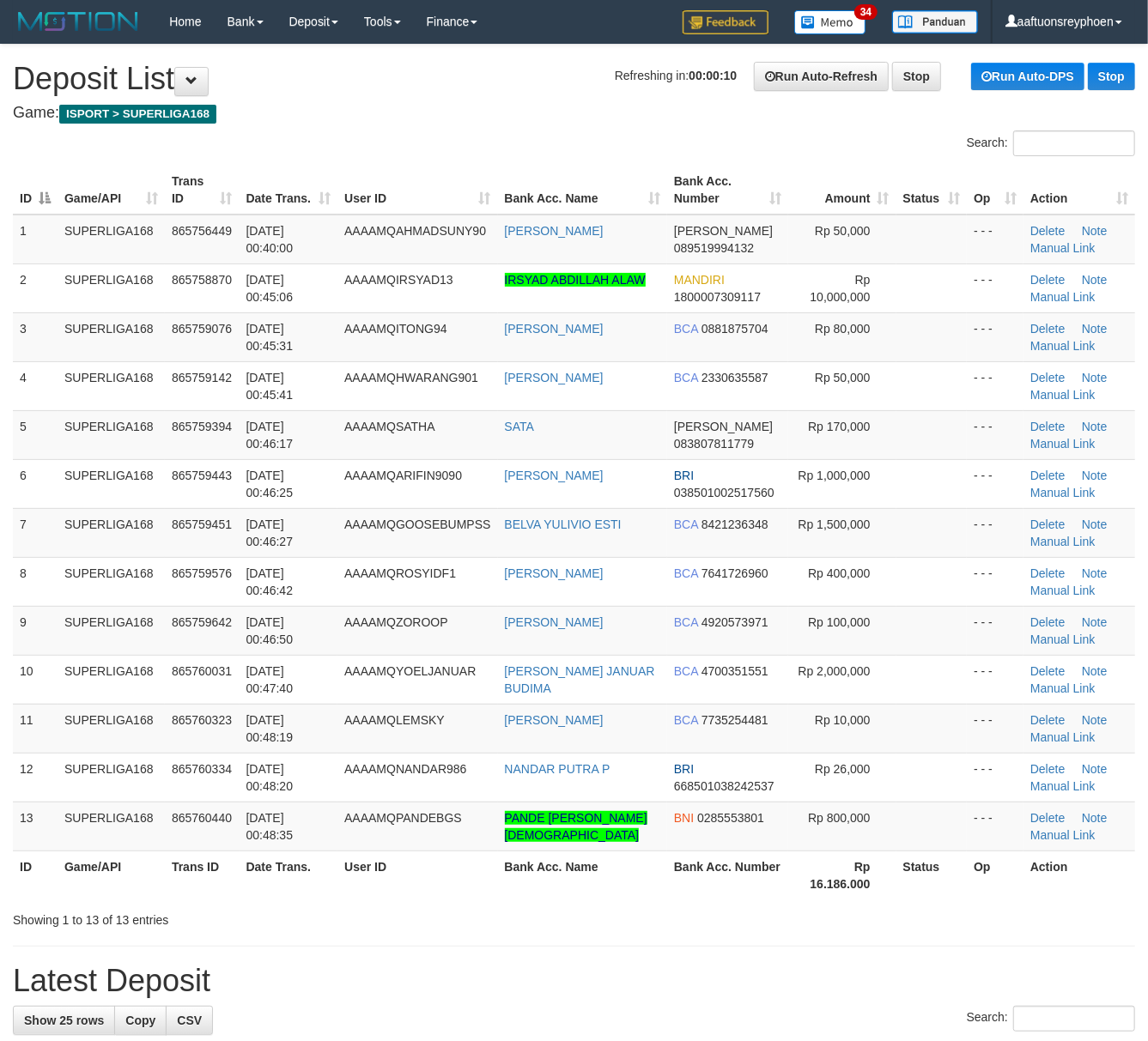
click at [221, 166] on th "Trans ID" at bounding box center [202, 190] width 75 height 49
drag, startPoint x: 234, startPoint y: 165, endPoint x: 221, endPoint y: 180, distance: 19.8
click at [231, 169] on th "Trans ID" at bounding box center [202, 190] width 75 height 49
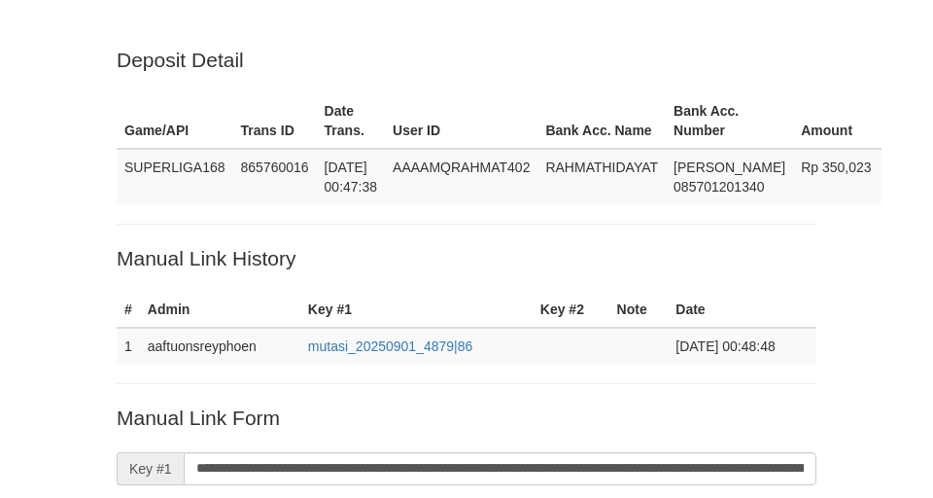
scroll to position [394, 0]
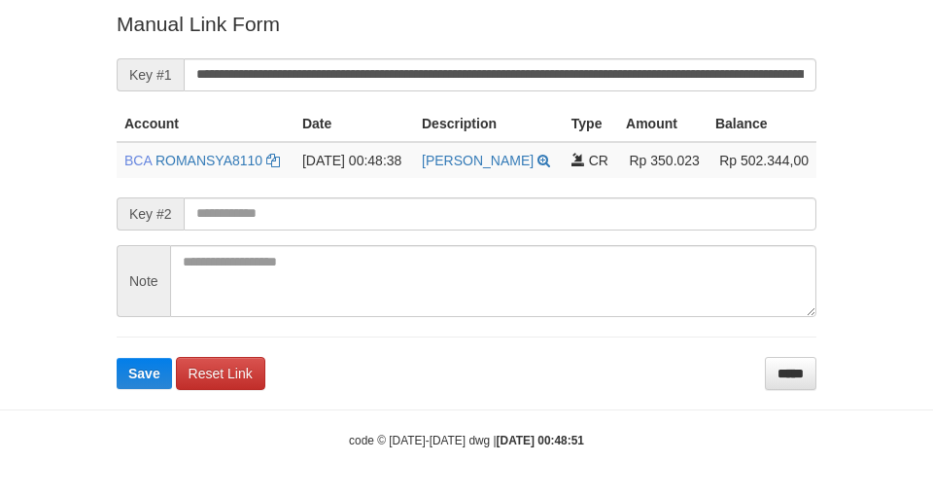
type input "**********"
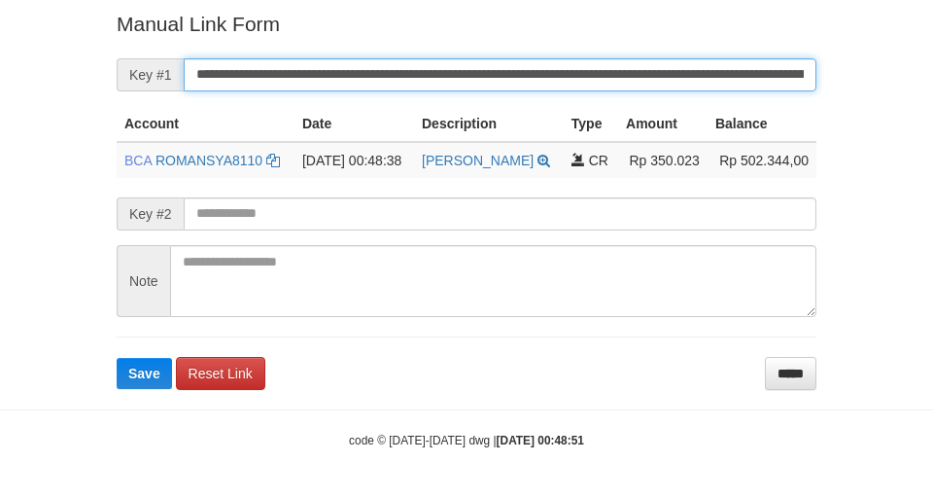
click at [117, 358] on button "Save" at bounding box center [144, 373] width 55 height 31
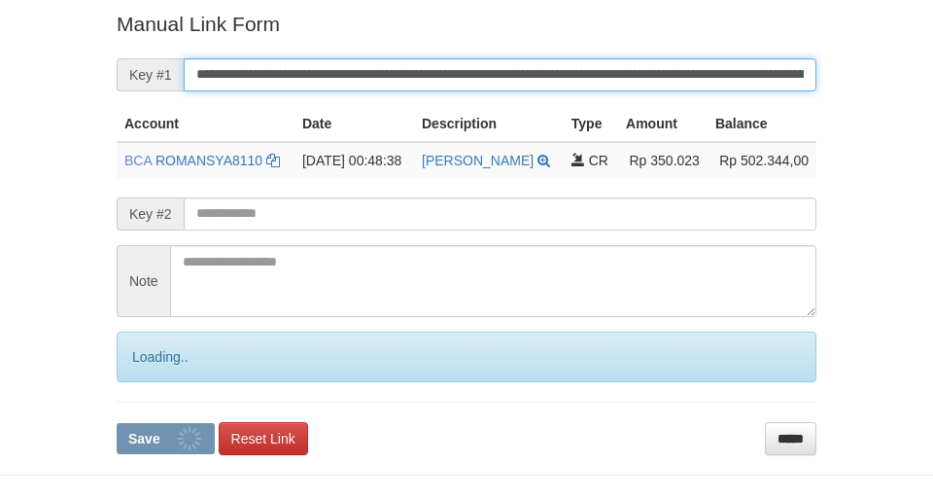
click at [355, 76] on input "**********" at bounding box center [500, 74] width 633 height 33
click at [117, 423] on button "Save" at bounding box center [166, 438] width 98 height 31
click at [355, 76] on input "**********" at bounding box center [500, 74] width 633 height 33
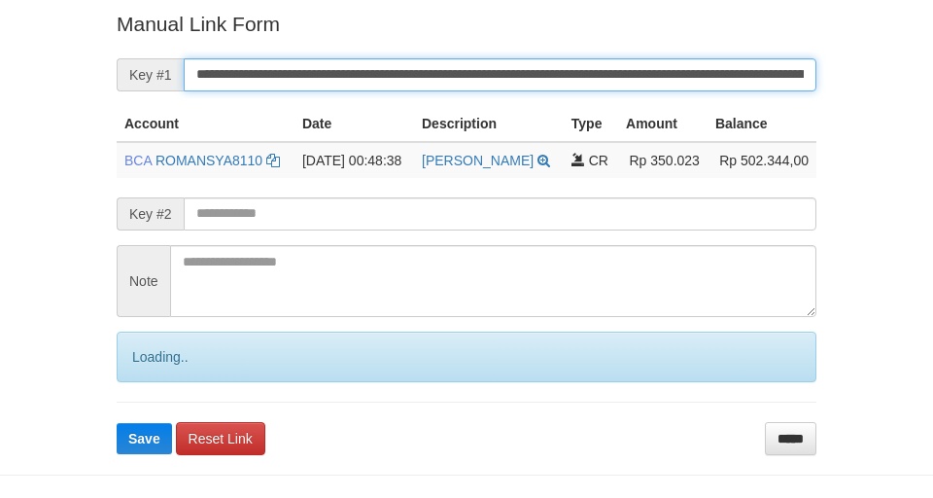
click at [358, 74] on input "**********" at bounding box center [500, 74] width 633 height 33
click at [117, 423] on button "Save" at bounding box center [144, 438] width 55 height 31
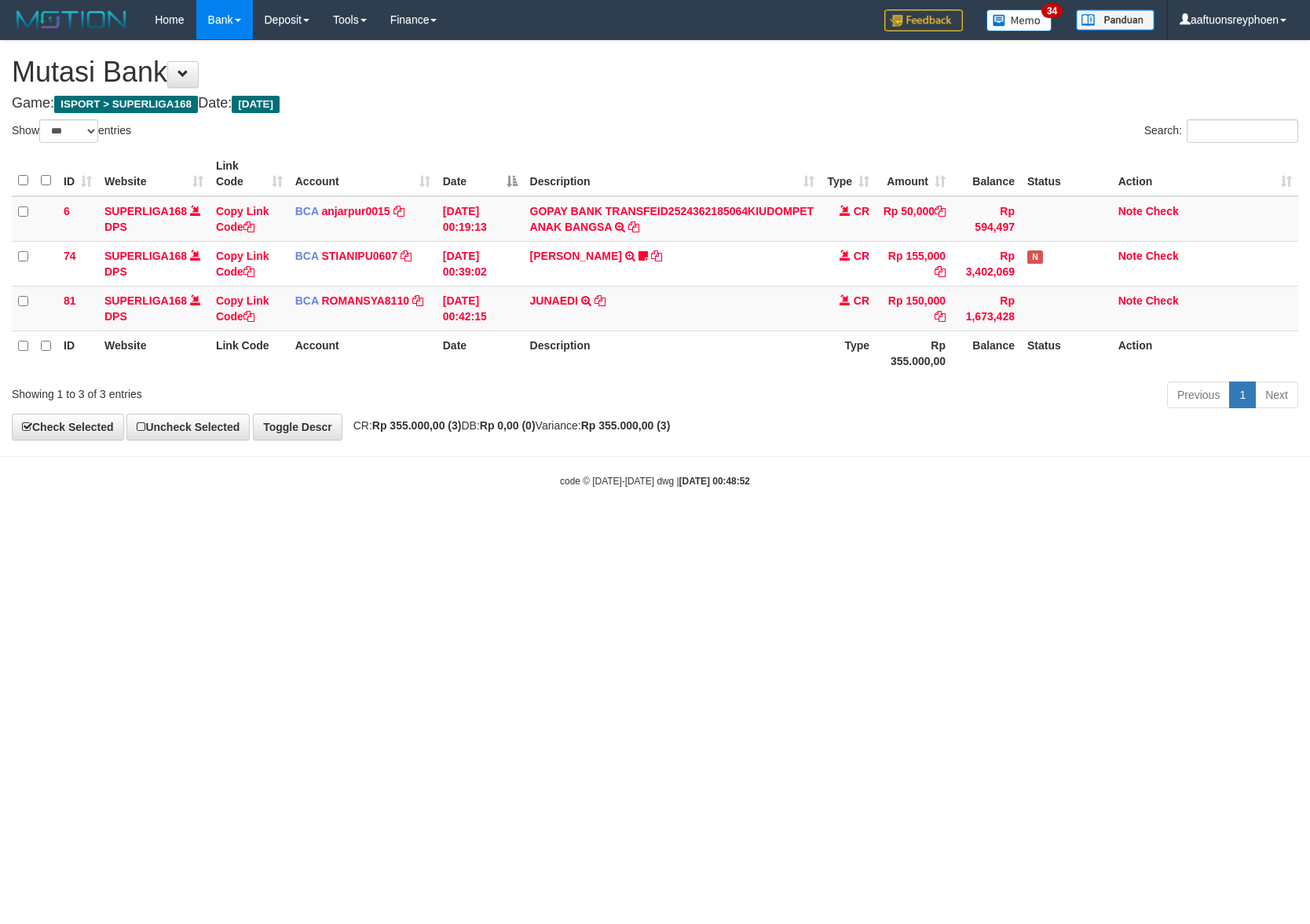
select select "***"
drag, startPoint x: 827, startPoint y: 500, endPoint x: 1304, endPoint y: 449, distance: 479.7
click at [930, 487] on body "Toggle navigation Home Bank Account List Load By Website Group [ISPORT] SUPERLI…" at bounding box center [655, 263] width 1310 height 527
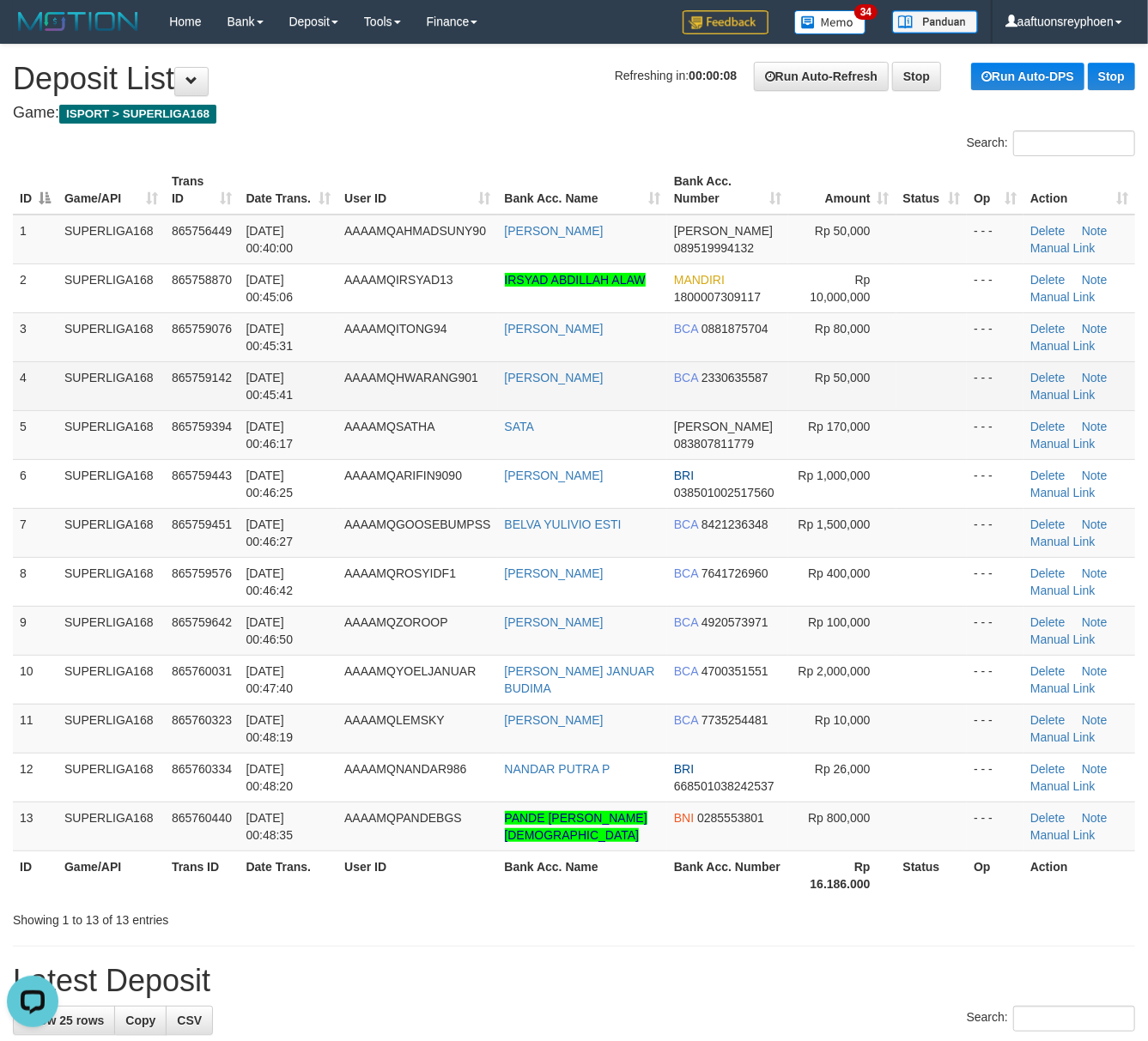
click at [233, 393] on td "865759142" at bounding box center [202, 385] width 75 height 49
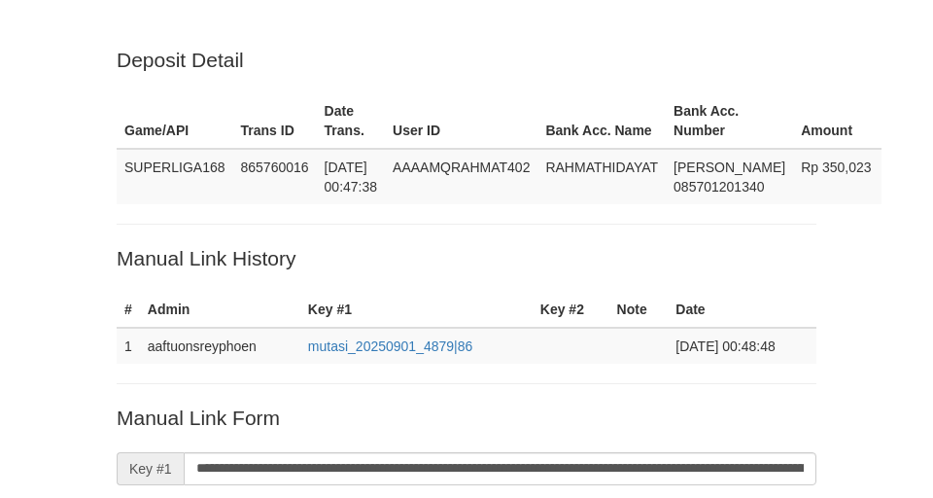
scroll to position [394, 0]
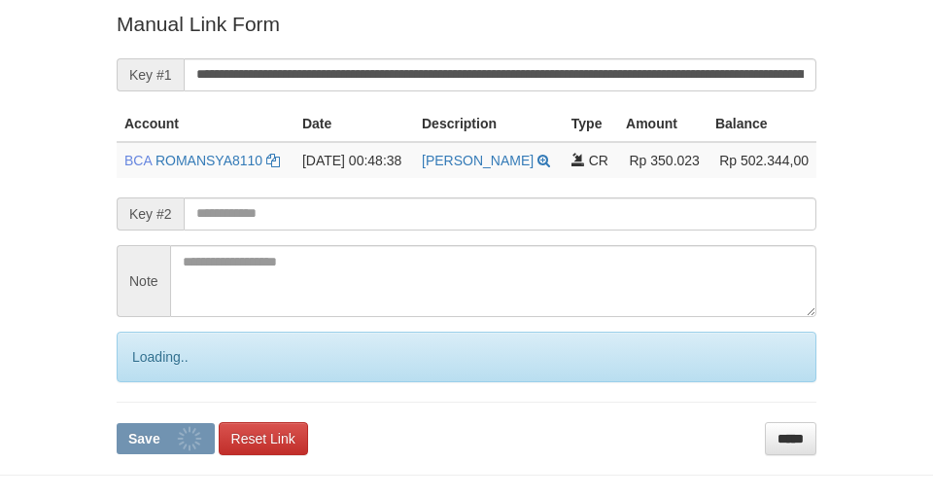
click at [356, 74] on input "**********" at bounding box center [500, 74] width 633 height 33
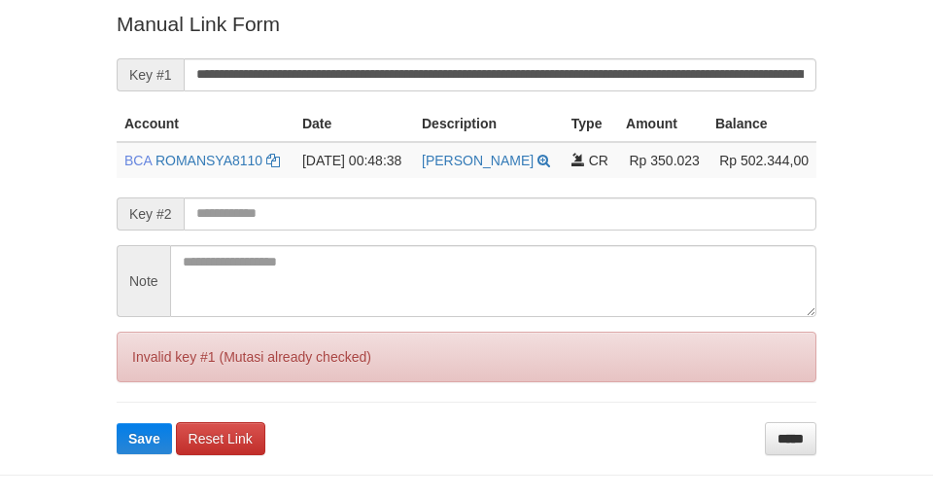
click at [354, 74] on input "**********" at bounding box center [500, 74] width 633 height 33
click at [117, 423] on button "Save" at bounding box center [144, 438] width 55 height 31
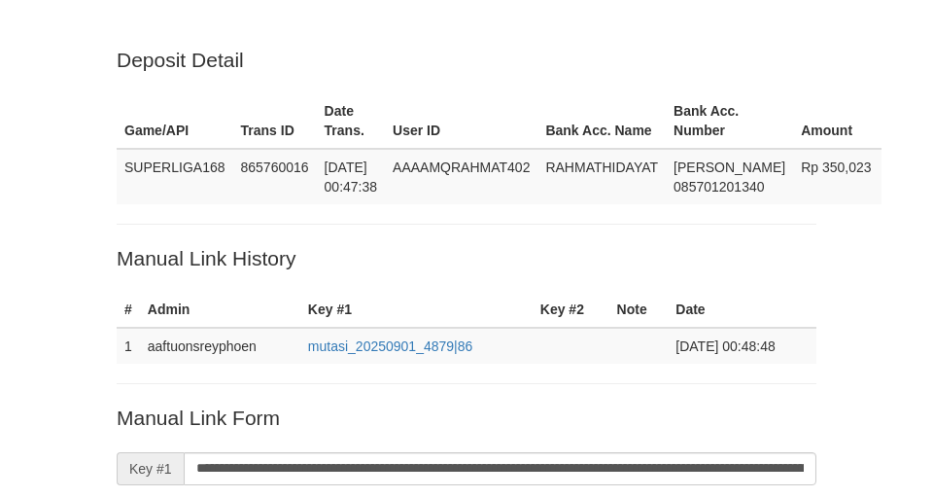
scroll to position [394, 0]
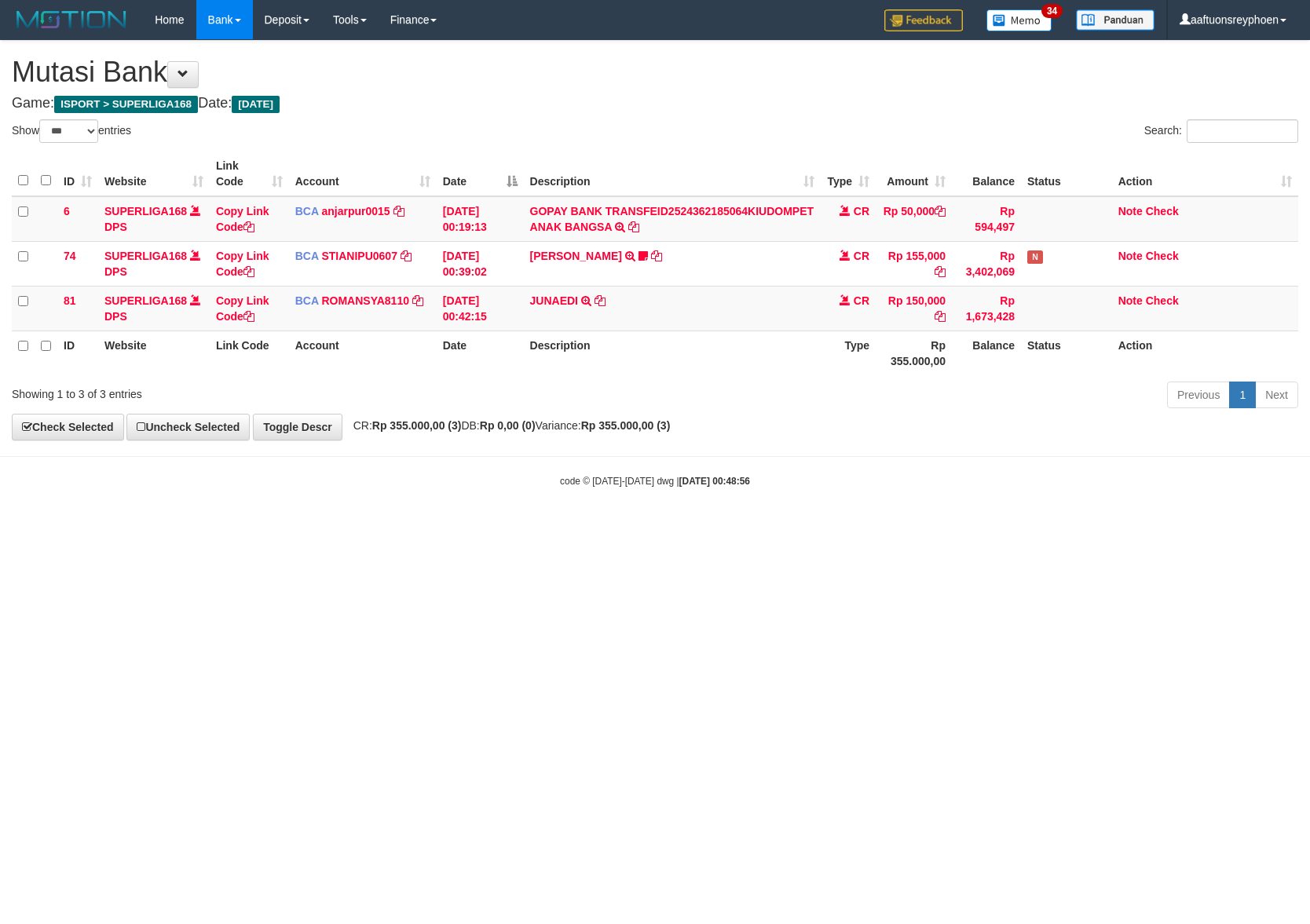
select select "***"
drag, startPoint x: 739, startPoint y: 626, endPoint x: 724, endPoint y: 624, distance: 15.1
click at [739, 527] on html "Toggle navigation Home Bank Account List Load By Website Group [ISPORT] SUPERLI…" at bounding box center [655, 263] width 1310 height 527
drag, startPoint x: 723, startPoint y: 622, endPoint x: 745, endPoint y: 633, distance: 24.6
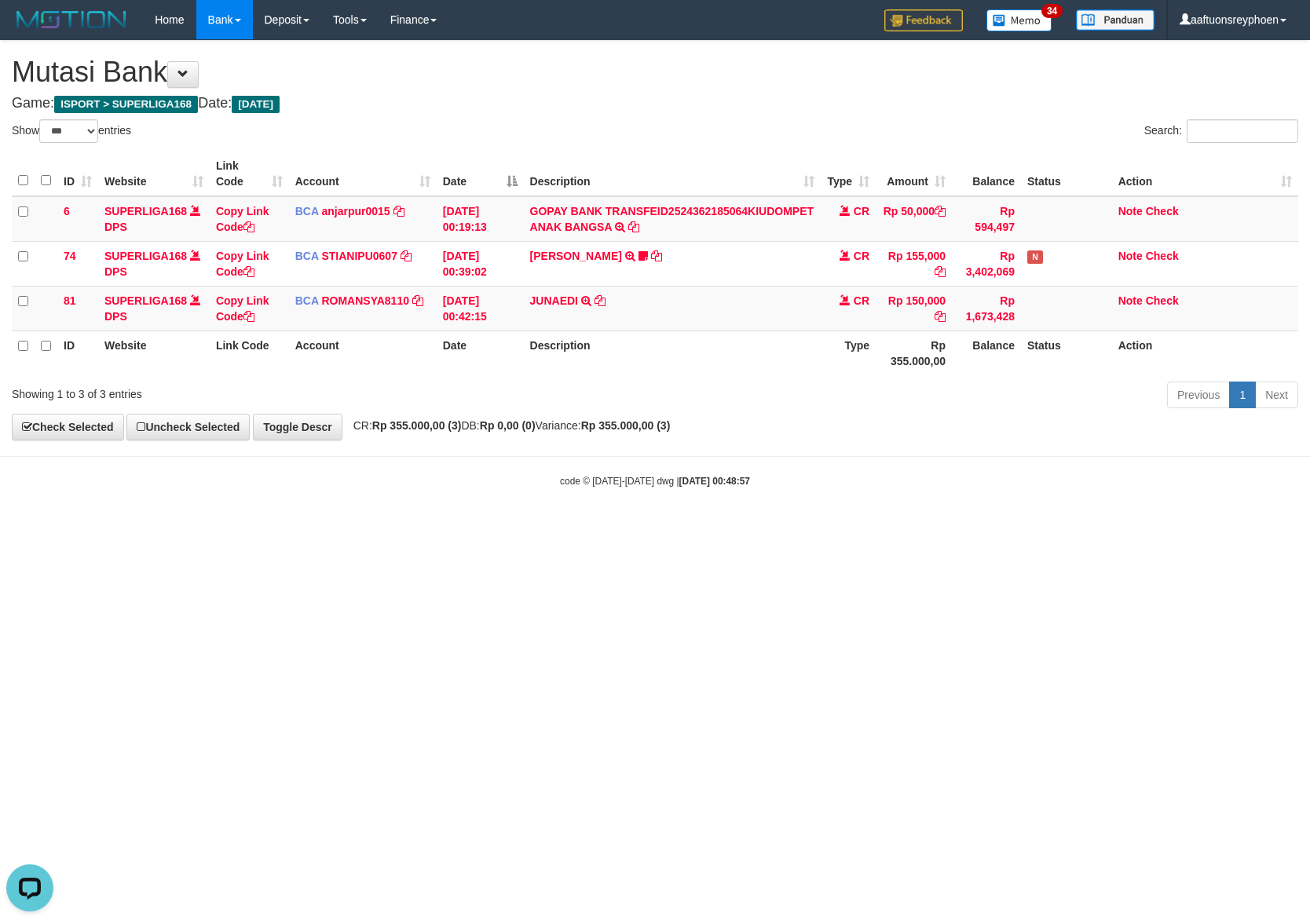
click at [723, 527] on html "Toggle navigation Home Bank Account List Load By Website Group [ISPORT] SUPERLI…" at bounding box center [655, 263] width 1310 height 527
click at [745, 527] on html "Toggle navigation Home Bank Account List Load By Website Group [ISPORT] SUPERLI…" at bounding box center [655, 263] width 1310 height 527
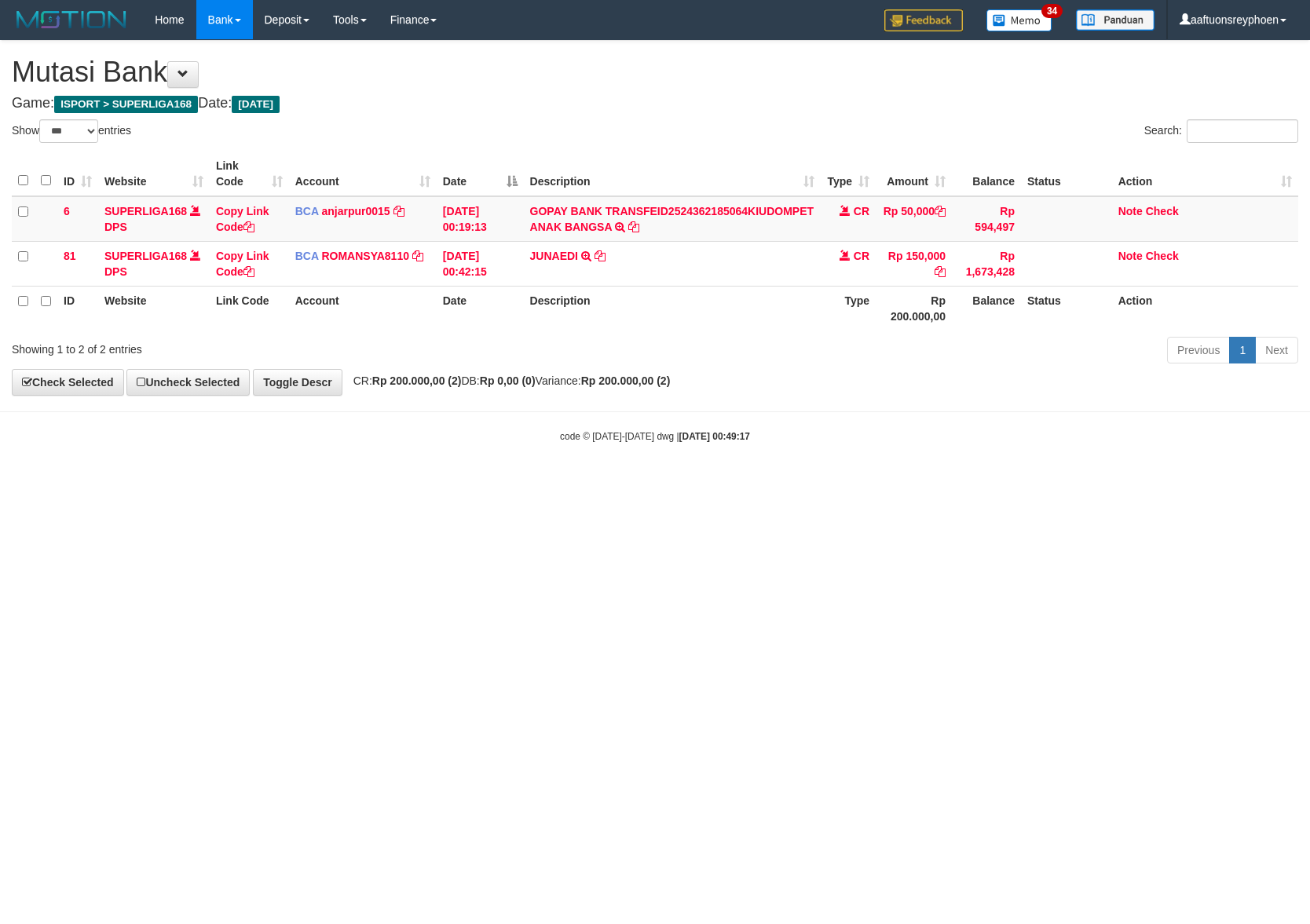
select select "***"
click at [1291, 483] on html "Toggle navigation Home Bank Account List Load By Website Group [ISPORT] SUPERLI…" at bounding box center [655, 242] width 1310 height 483
select select "***"
drag, startPoint x: 1219, startPoint y: 548, endPoint x: 1313, endPoint y: 536, distance: 94.8
click at [1309, 483] on html "Toggle navigation Home Bank Account List Load By Website Group [ISPORT] SUPERLI…" at bounding box center [655, 242] width 1310 height 483
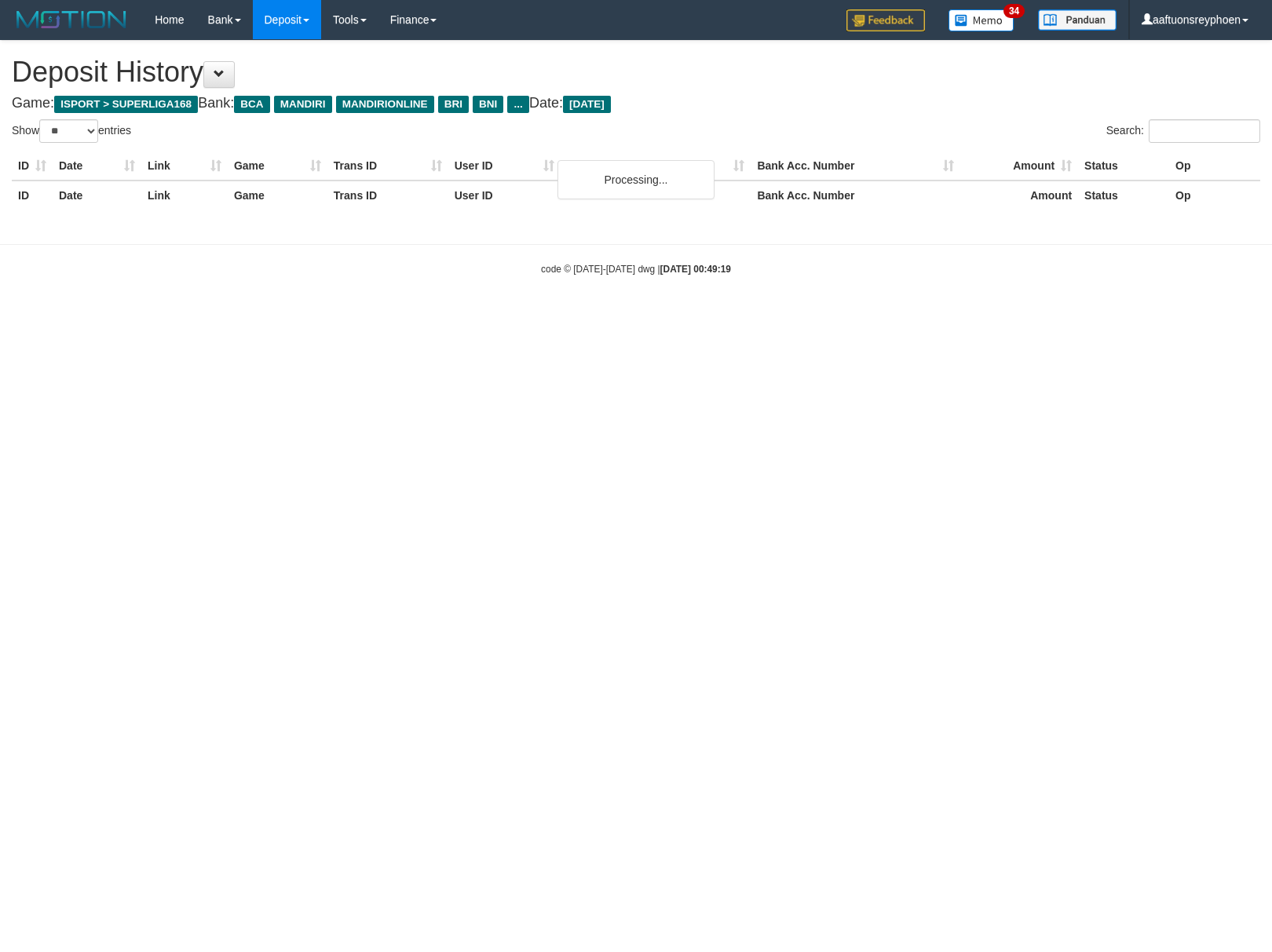
select select "**"
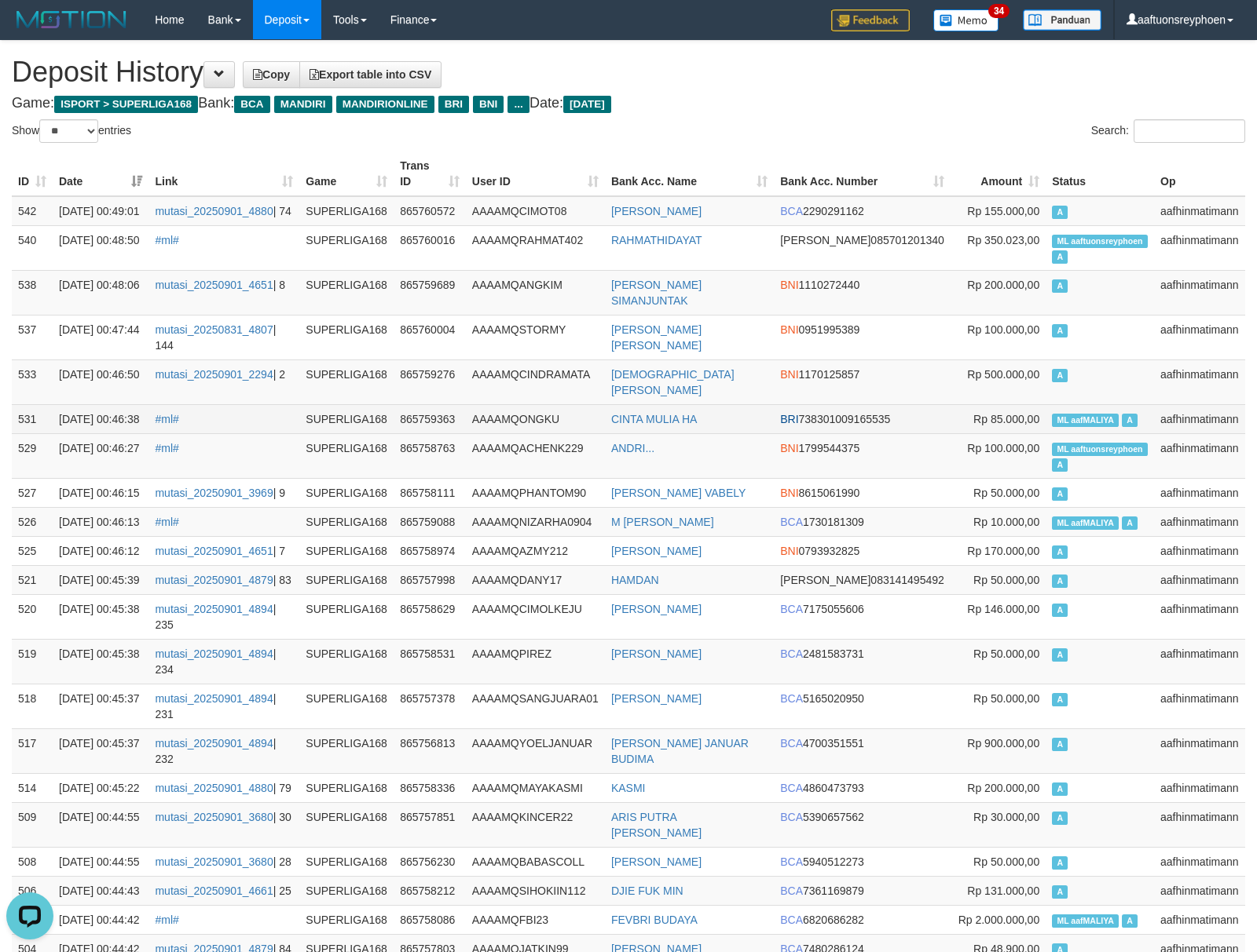
drag, startPoint x: 1004, startPoint y: 421, endPoint x: 974, endPoint y: 434, distance: 32.7
click at [998, 422] on span "Rp 85.000,00" at bounding box center [1007, 419] width 66 height 13
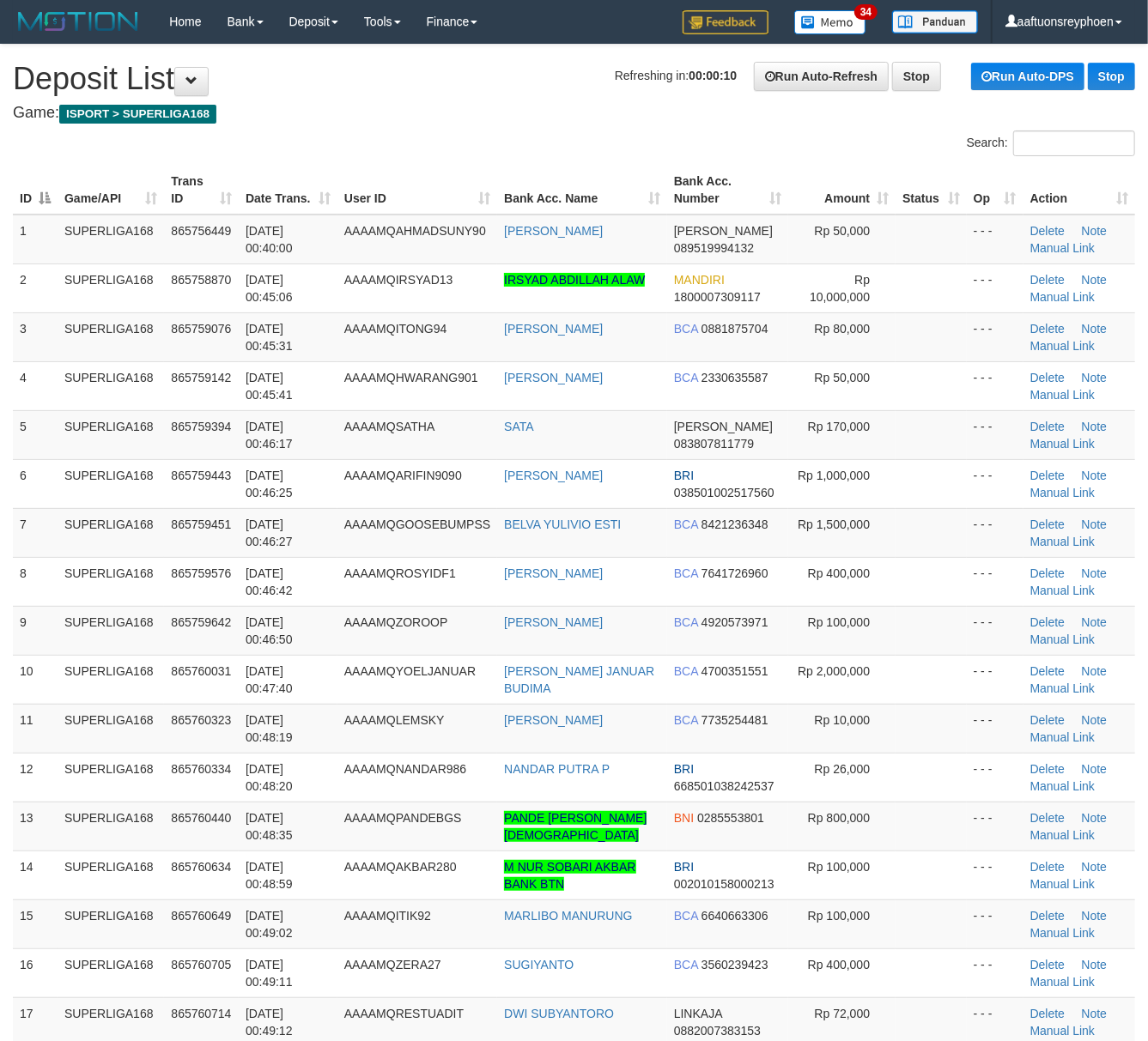
click at [52, 516] on td "7" at bounding box center [35, 532] width 45 height 49
click at [79, 509] on td "SUPERLIGA168" at bounding box center [110, 532] width 107 height 49
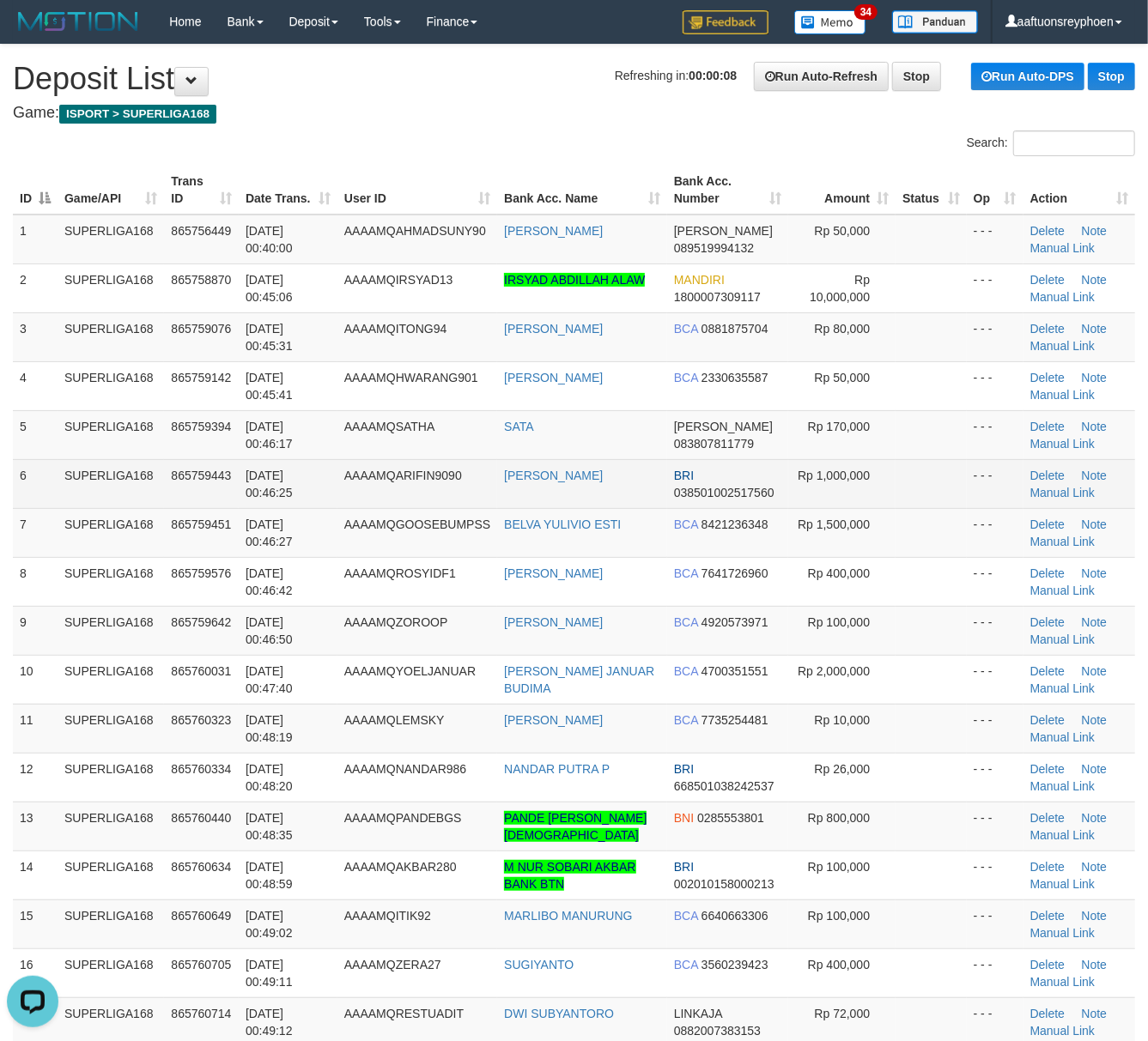
drag, startPoint x: 59, startPoint y: 491, endPoint x: 42, endPoint y: 492, distance: 17.0
click at [56, 491] on tr "6 SUPERLIGA168 865759443 01/09/2025 00:46:25 AAAAMQARIFIN9090 HELMI ARIFIN BRI …" at bounding box center [574, 483] width 1122 height 49
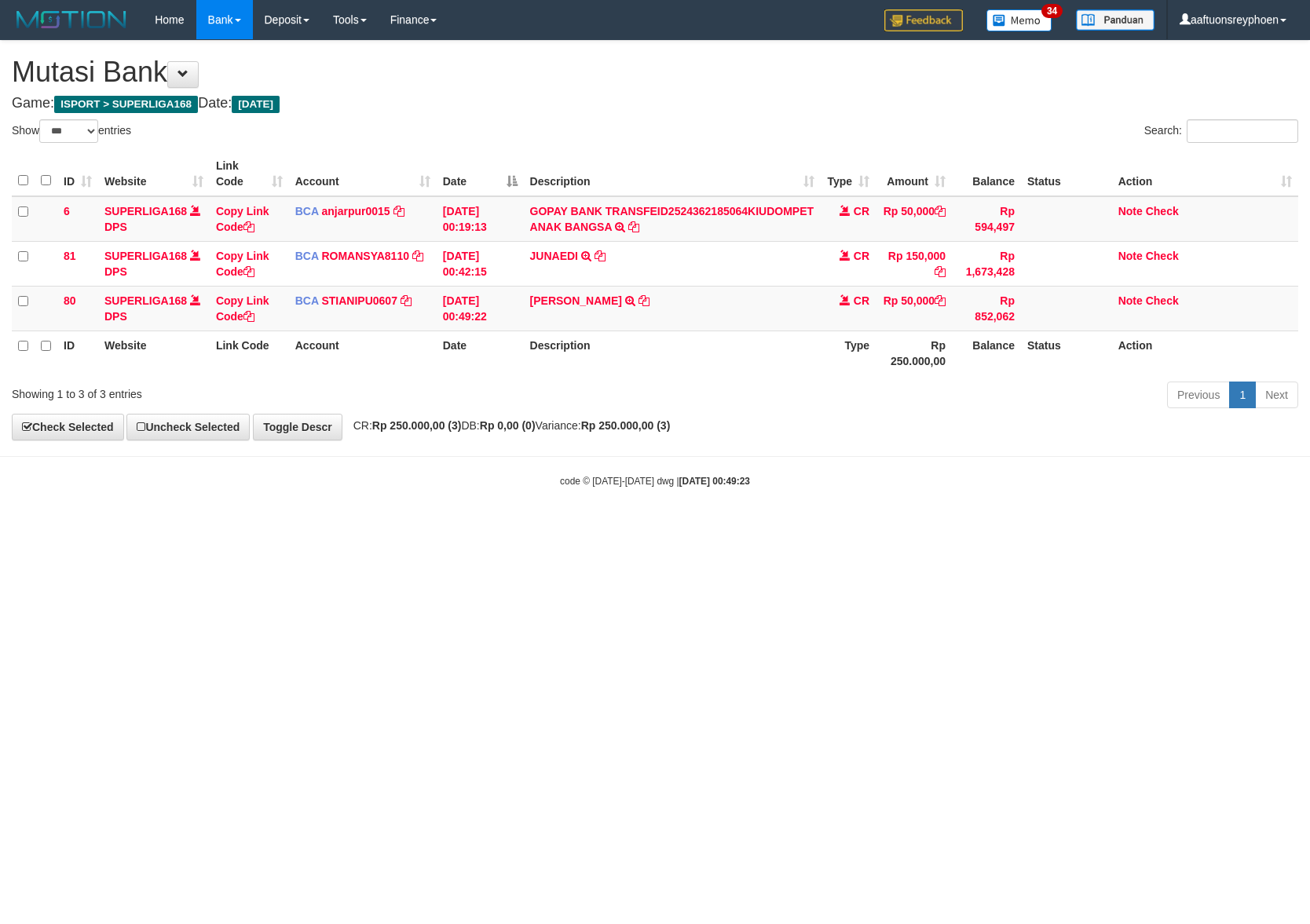
select select "***"
click at [818, 527] on html "Toggle navigation Home Bank Account List Load By Website Group [ISPORT] SUPERLI…" at bounding box center [655, 263] width 1310 height 527
select select "***"
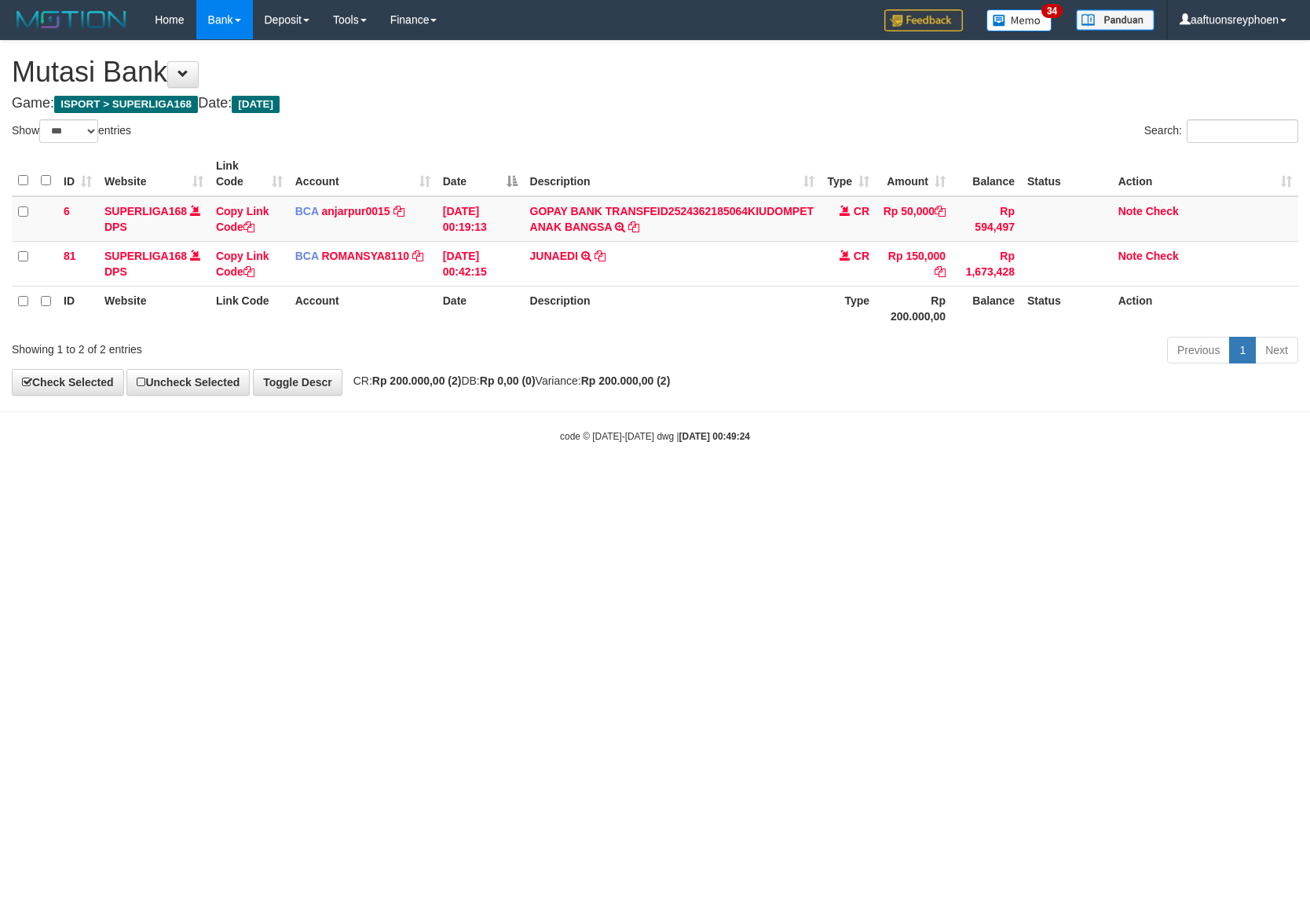
select select "***"
drag, startPoint x: 645, startPoint y: 625, endPoint x: 655, endPoint y: 629, distance: 10.8
click at [645, 483] on html "Toggle navigation Home Bank Account List Load By Website Group [ISPORT] SUPERLI…" at bounding box center [655, 242] width 1310 height 483
click at [661, 483] on html "Toggle navigation Home Bank Account List Load By Website Group [ISPORT] SUPERLI…" at bounding box center [655, 242] width 1310 height 483
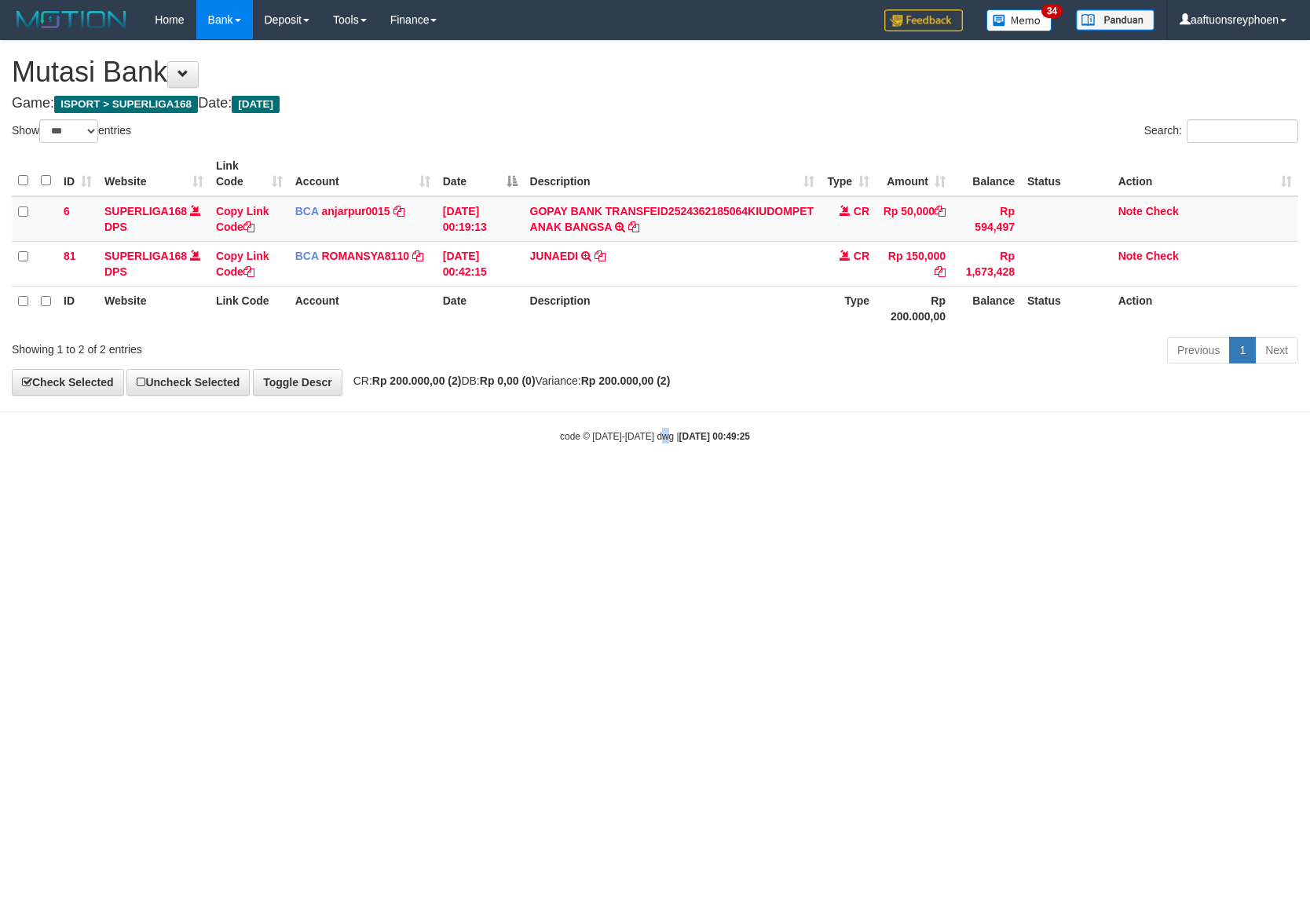
click at [661, 483] on html "Toggle navigation Home Bank Account List Load By Website Group [ISPORT] SUPERLI…" at bounding box center [655, 242] width 1310 height 483
select select "***"
drag, startPoint x: 248, startPoint y: 695, endPoint x: 268, endPoint y: 702, distance: 21.2
click at [254, 483] on html "Toggle navigation Home Bank Account List Load By Website Group [ISPORT] SUPERLI…" at bounding box center [655, 242] width 1310 height 483
click at [443, 483] on html "Toggle navigation Home Bank Account List Load By Website Group [ISPORT] SUPERLI…" at bounding box center [655, 242] width 1310 height 483
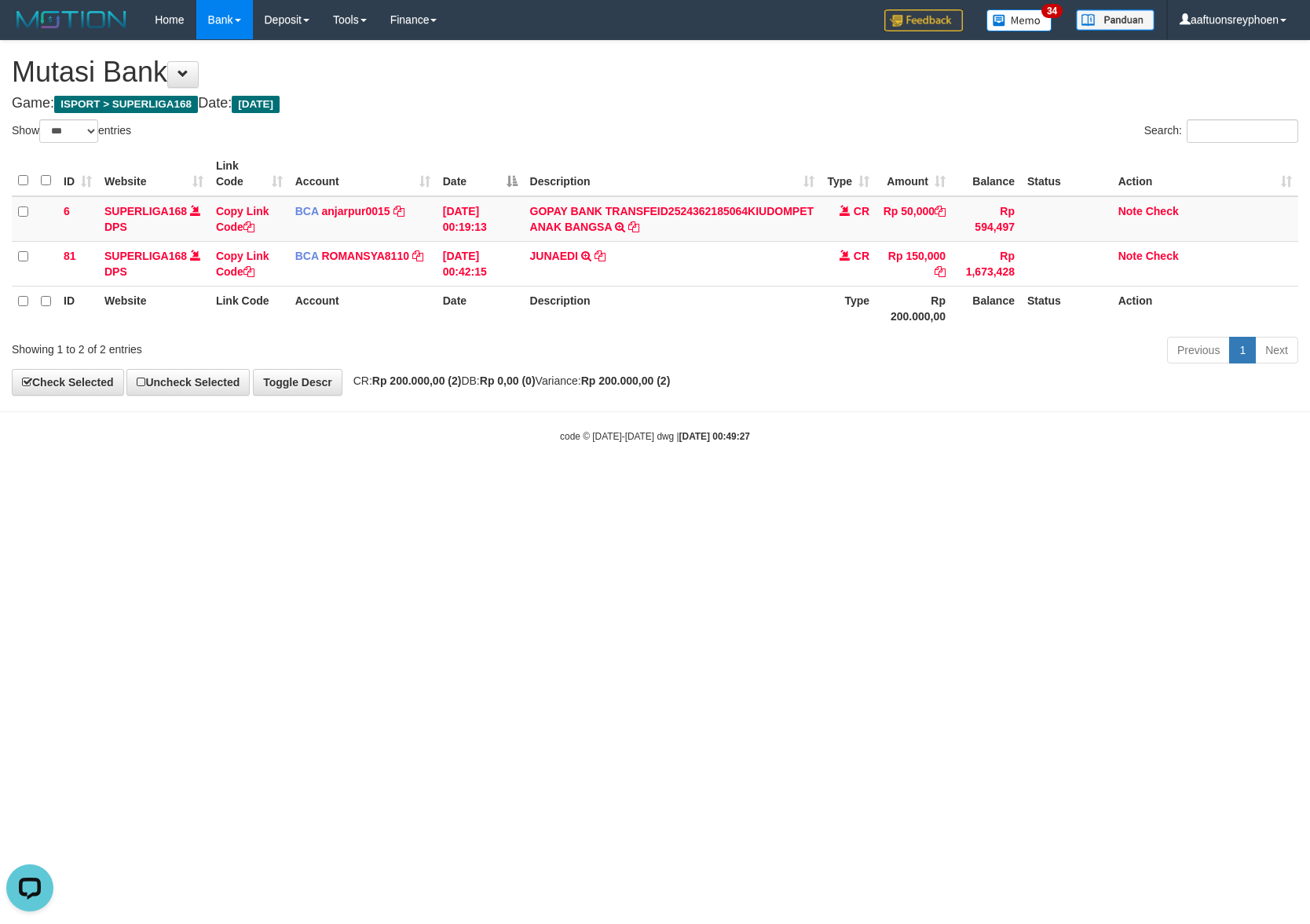
drag, startPoint x: 435, startPoint y: 662, endPoint x: 6, endPoint y: 661, distance: 429.0
click at [439, 483] on html "Toggle navigation Home Bank Account List Load By Website Group [ISPORT] SUPERLI…" at bounding box center [655, 242] width 1310 height 483
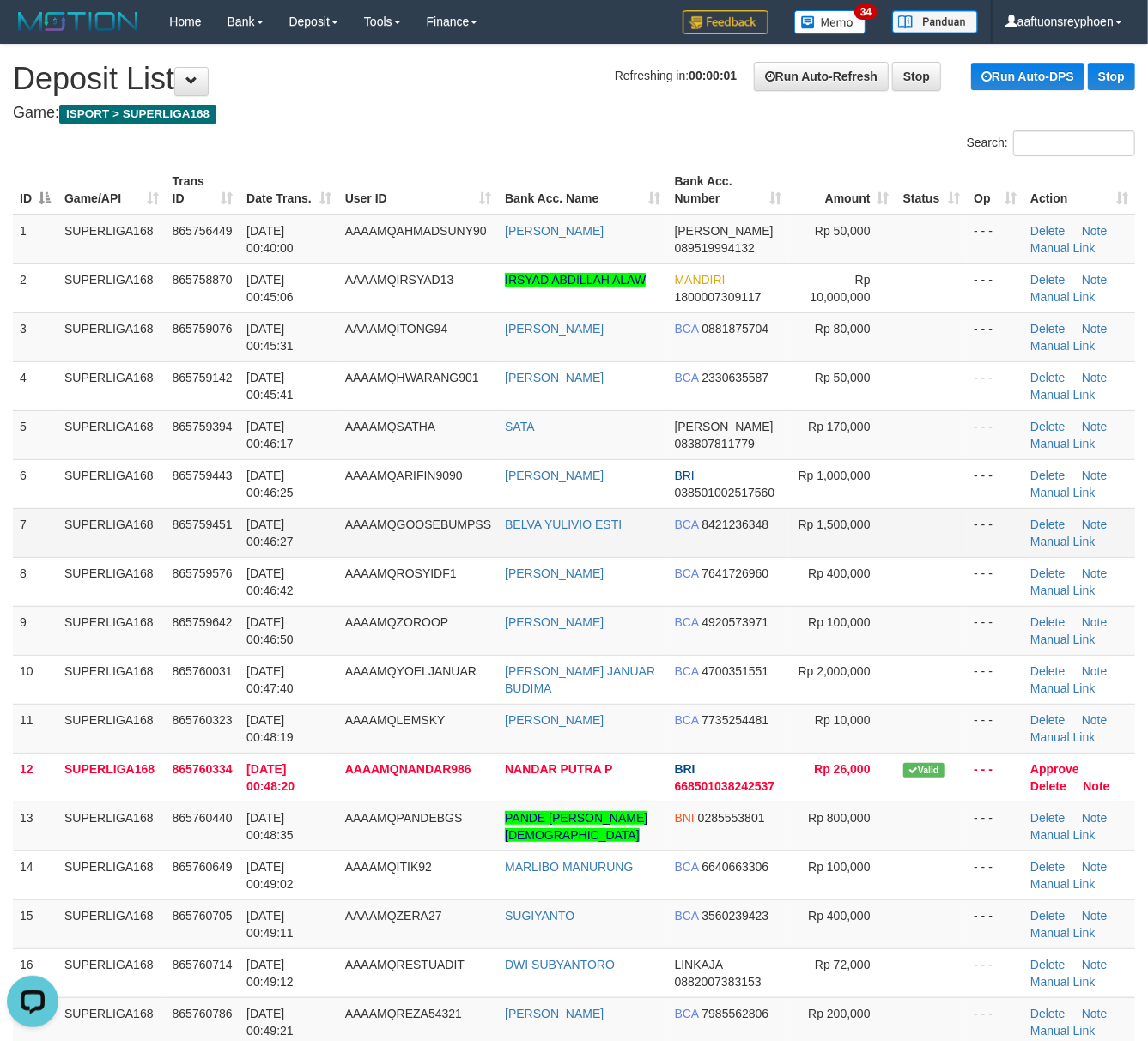
click at [64, 526] on td "SUPERLIGA168" at bounding box center [111, 532] width 109 height 49
click at [21, 510] on tbody "1 SUPERLIGA168 865756449 01/09/2025 00:40:00 AAAAMQAHMADSUNY90 AHMAD SUNY DANA …" at bounding box center [574, 680] width 1122 height 931
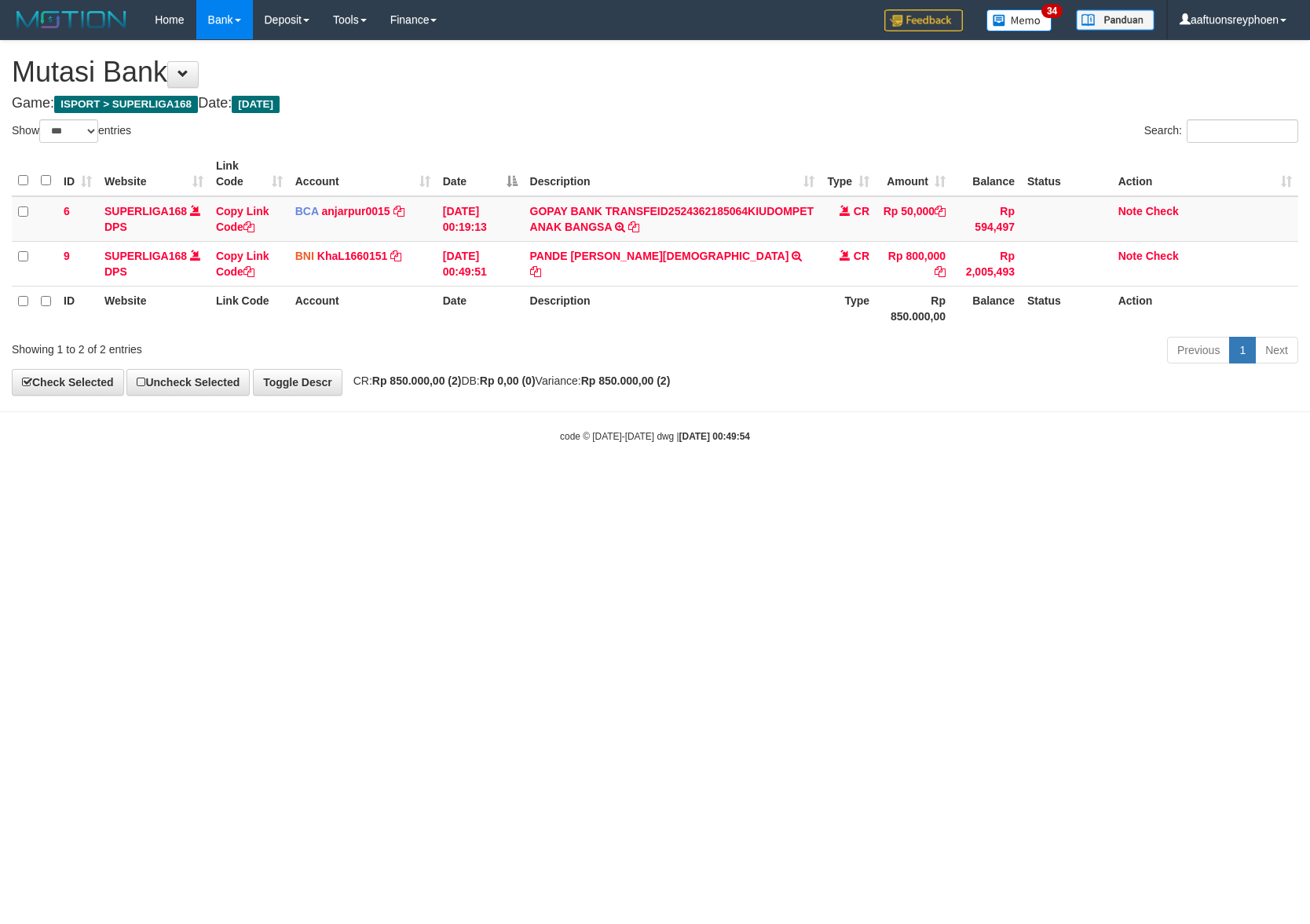
select select "***"
click at [689, 483] on html "Toggle navigation Home Bank Account List Load By Website Group [ISPORT] SUPERLI…" at bounding box center [655, 242] width 1310 height 483
click at [640, 483] on html "Toggle navigation Home Bank Account List Load By Website Group [ISPORT] SUPERLI…" at bounding box center [655, 242] width 1310 height 483
click at [632, 483] on html "Toggle navigation Home Bank Account List Load By Website Group [ISPORT] SUPERLI…" at bounding box center [655, 242] width 1310 height 483
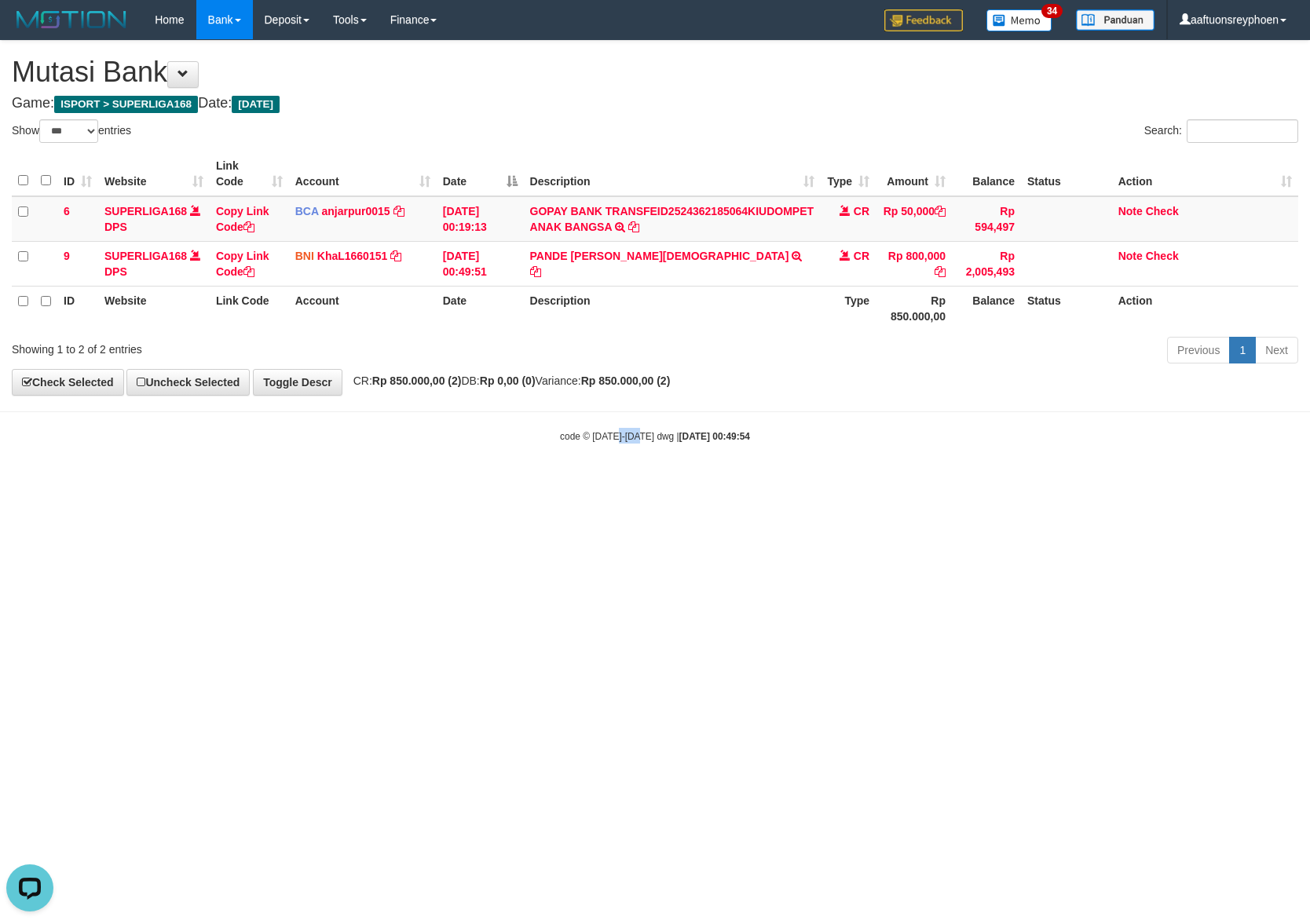
click at [632, 483] on html "Toggle navigation Home Bank Account List Load By Website Group [ISPORT] SUPERLI…" at bounding box center [655, 242] width 1310 height 483
drag, startPoint x: 630, startPoint y: 697, endPoint x: 987, endPoint y: 661, distance: 358.8
click at [630, 483] on html "Toggle navigation Home Bank Account List Load By Website Group [ISPORT] SUPERLI…" at bounding box center [655, 242] width 1310 height 483
drag, startPoint x: 1236, startPoint y: 582, endPoint x: 931, endPoint y: 620, distance: 307.4
click at [1236, 483] on html "Toggle navigation Home Bank Account List Load By Website Group [ISPORT] SUPERLI…" at bounding box center [655, 242] width 1310 height 483
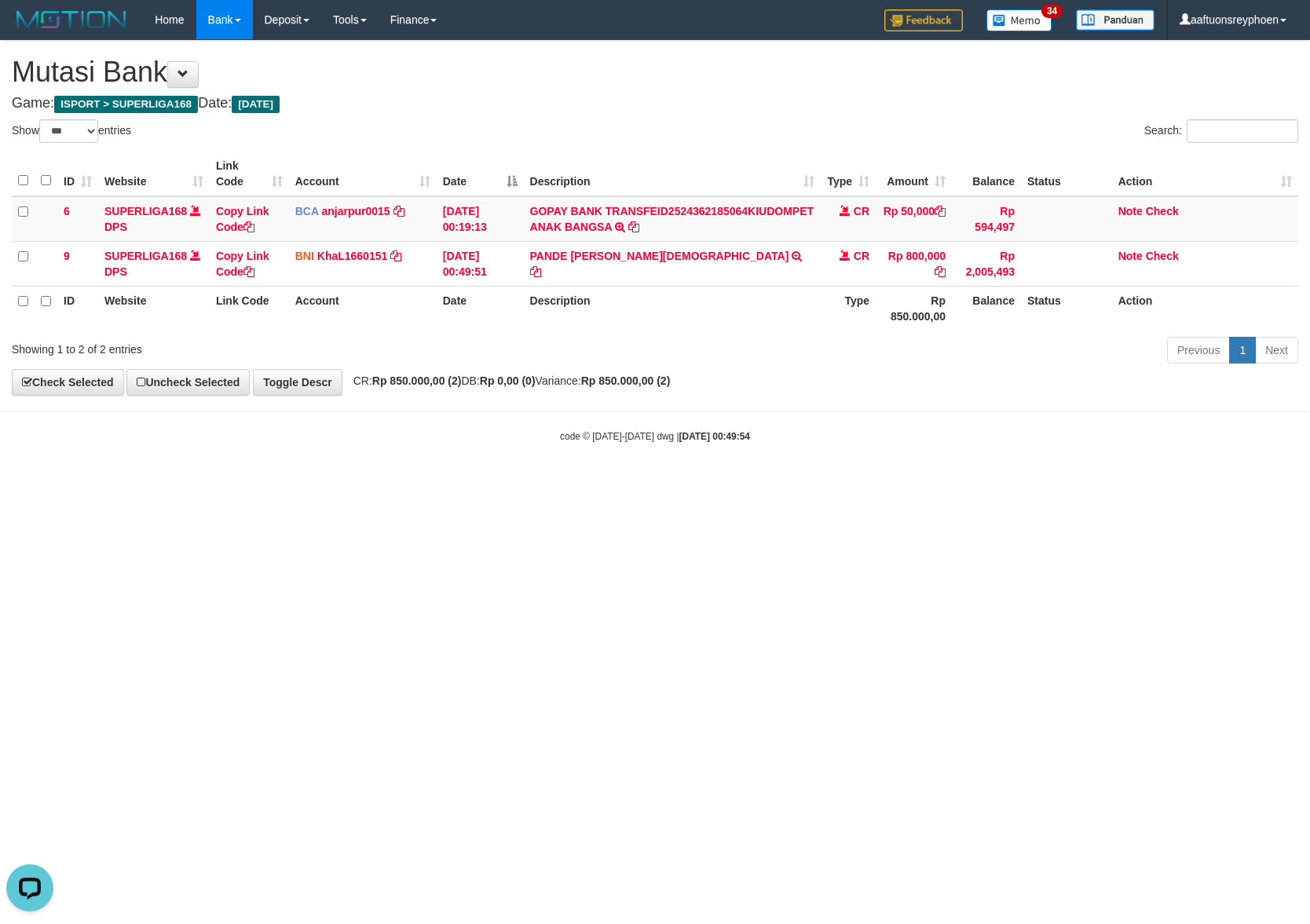
click at [728, 483] on html "Toggle navigation Home Bank Account List Load By Website Group [ISPORT] SUPERLI…" at bounding box center [655, 242] width 1310 height 483
drag, startPoint x: 877, startPoint y: 541, endPoint x: 909, endPoint y: 540, distance: 32.0
click at [884, 483] on html "Toggle navigation Home Bank Account List Load By Website Group [ISPORT] SUPERLI…" at bounding box center [655, 242] width 1310 height 483
click at [813, 483] on html "Toggle navigation Home Bank Account List Load By Website Group [ISPORT] SUPERLI…" at bounding box center [655, 242] width 1310 height 483
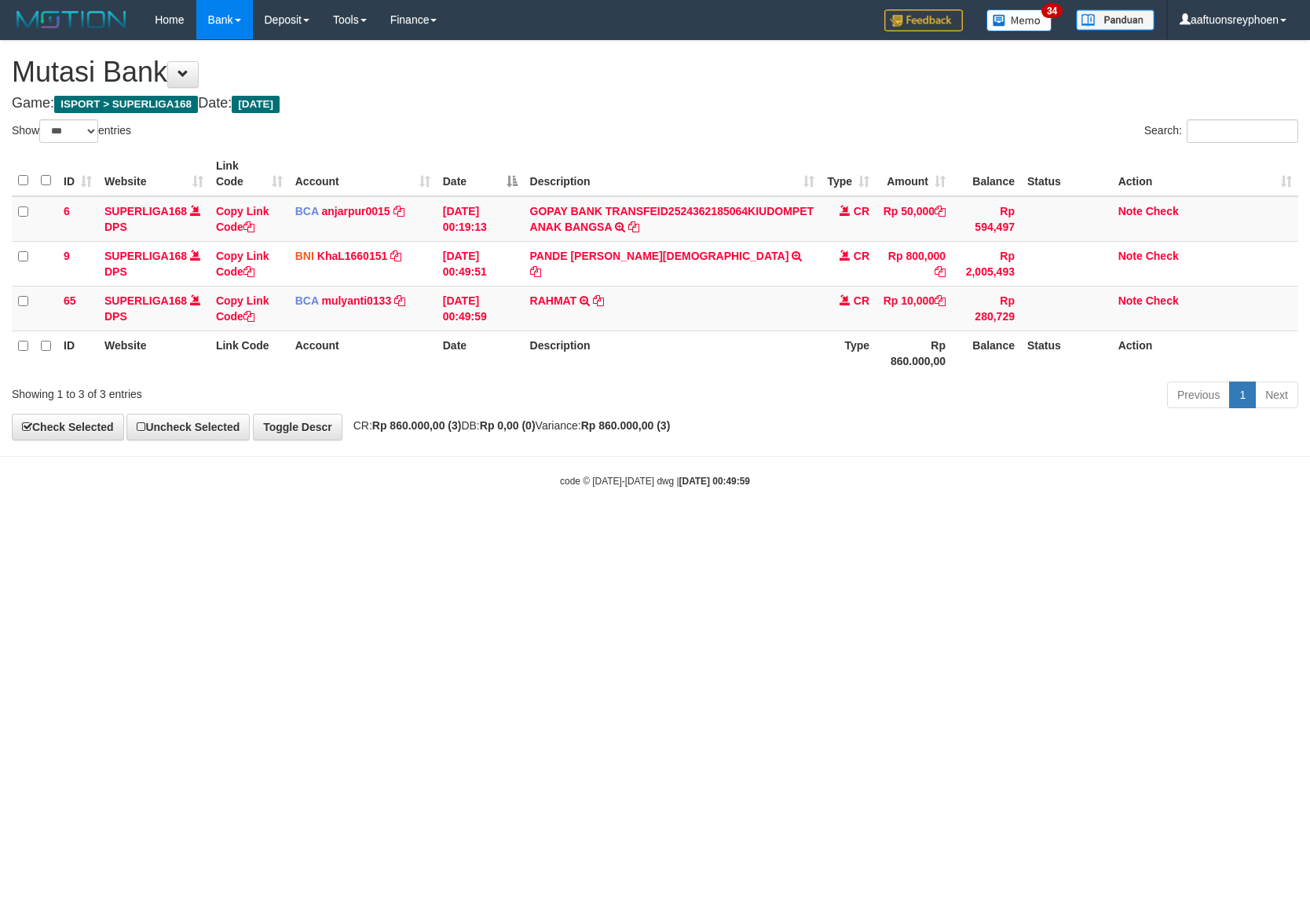
select select "***"
click at [297, 527] on html "Toggle navigation Home Bank Account List Load By Website Group [ISPORT] SUPERLI…" at bounding box center [655, 263] width 1310 height 527
click at [305, 527] on html "Toggle navigation Home Bank Account List Load By Website Group [ISPORT] SUPERLI…" at bounding box center [655, 263] width 1310 height 527
drag, startPoint x: 298, startPoint y: 705, endPoint x: 720, endPoint y: 675, distance: 423.1
click at [301, 527] on html "Toggle navigation Home Bank Account List Load By Website Group [ISPORT] SUPERLI…" at bounding box center [655, 263] width 1310 height 527
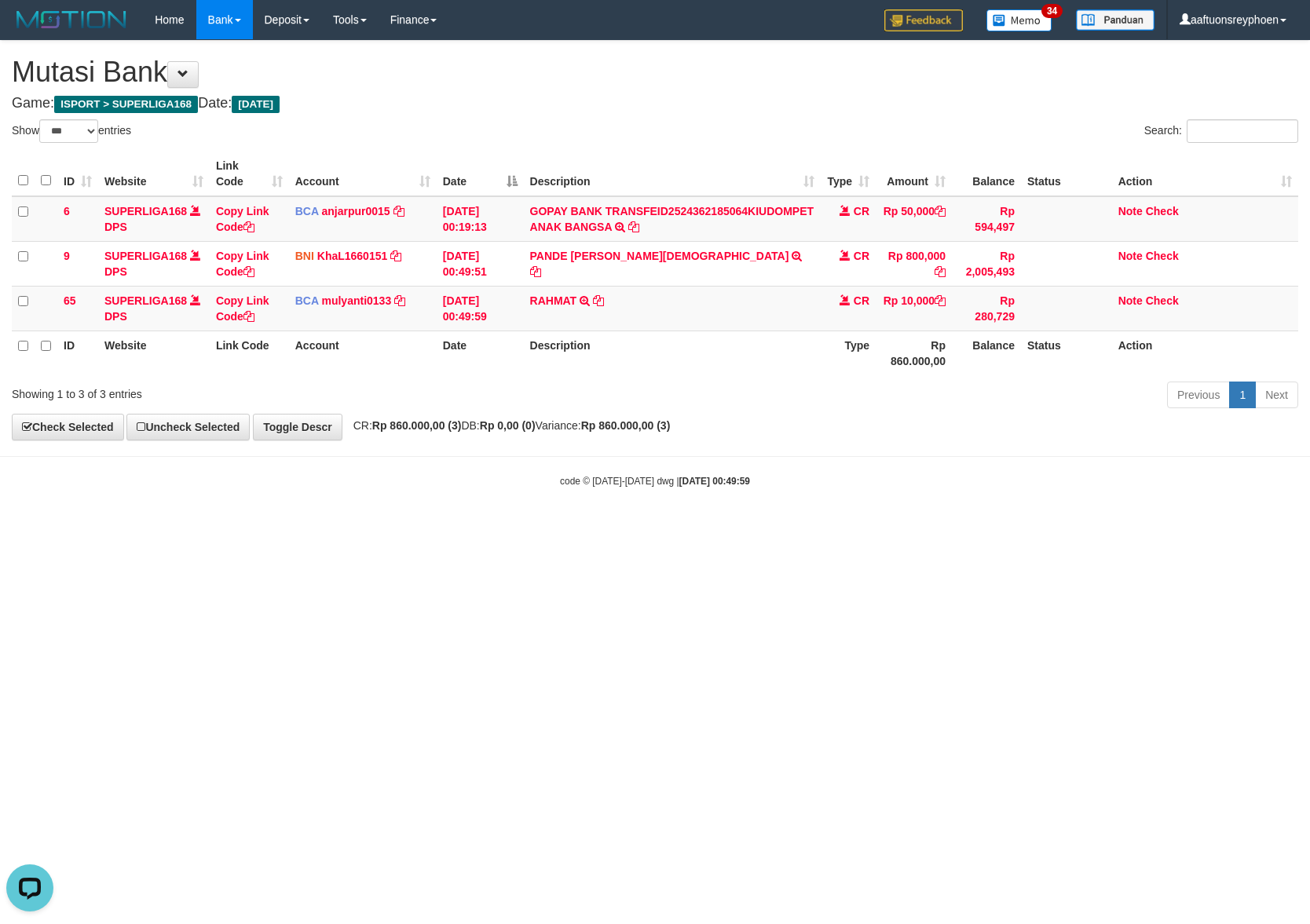
drag, startPoint x: 620, startPoint y: 594, endPoint x: 1301, endPoint y: 556, distance: 682.1
click at [789, 527] on html "Toggle navigation Home Bank Account List Load By Website Group [ISPORT] SUPERLI…" at bounding box center [655, 263] width 1310 height 527
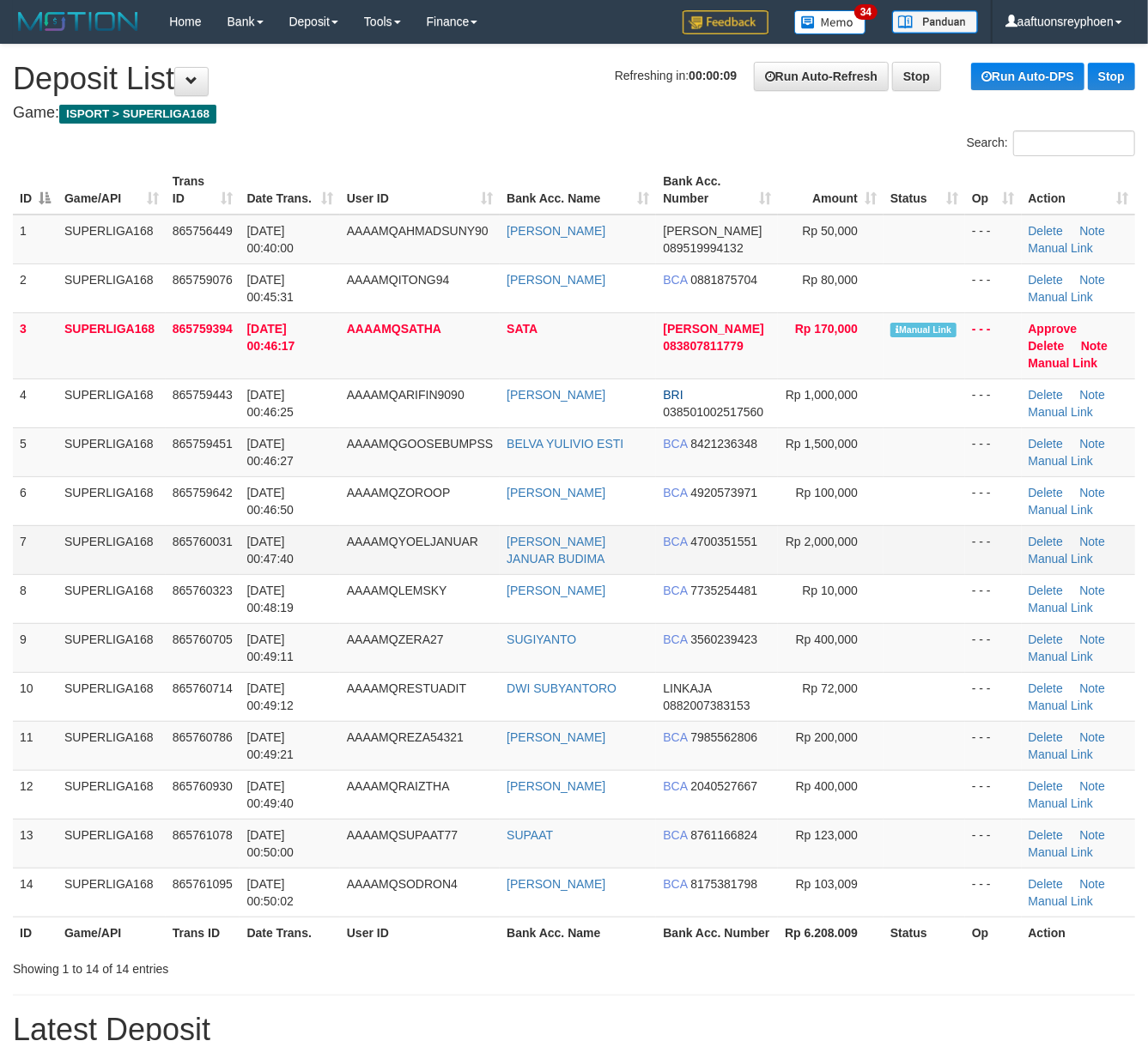
drag, startPoint x: 107, startPoint y: 515, endPoint x: 18, endPoint y: 553, distance: 96.8
click at [102, 515] on td "SUPERLIGA168" at bounding box center [111, 501] width 109 height 49
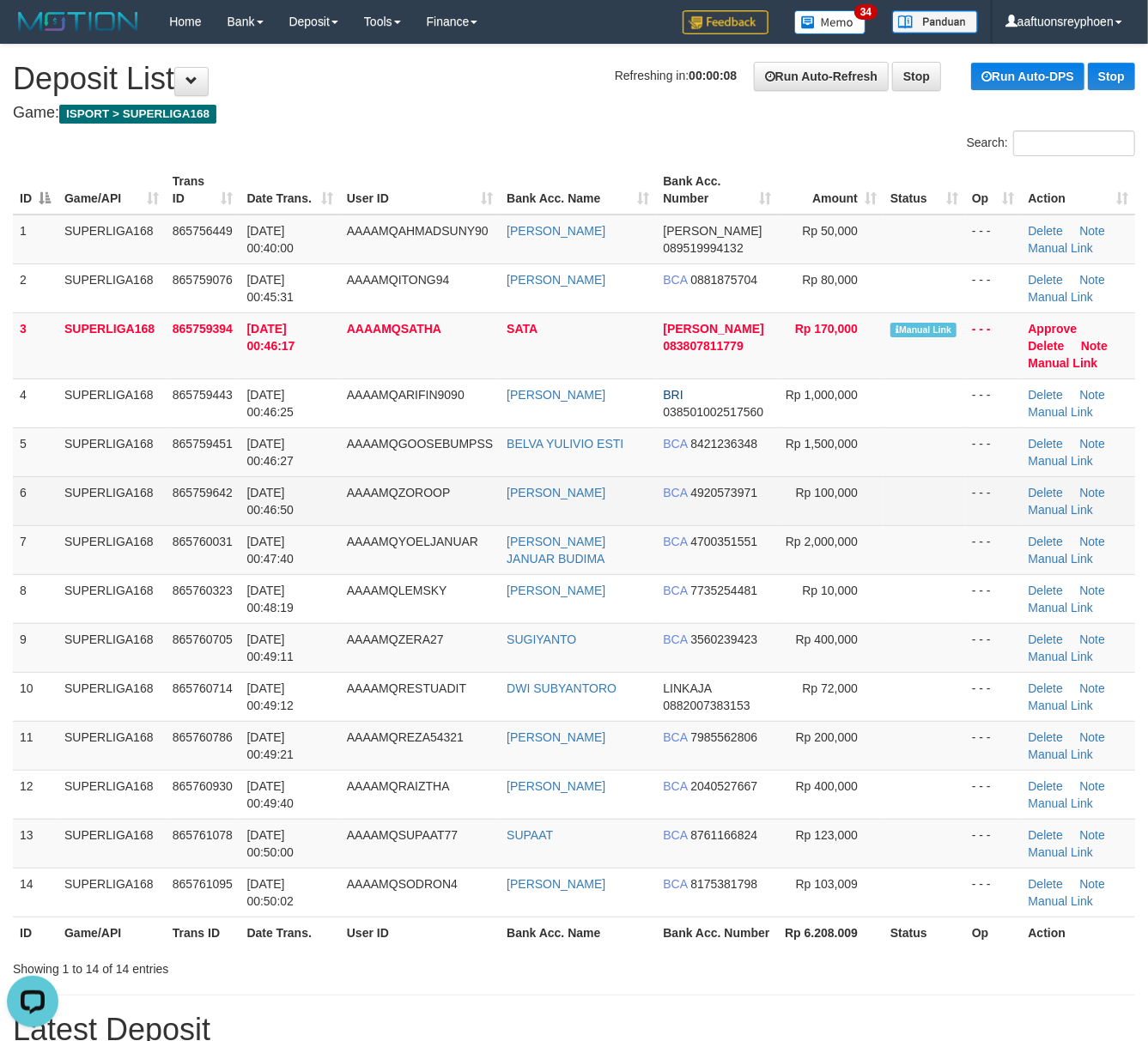
click at [311, 488] on td "01/09/2025 00:46:50" at bounding box center [289, 501] width 100 height 49
click at [313, 489] on td "[DATE] 00:46:50" at bounding box center [289, 501] width 100 height 49
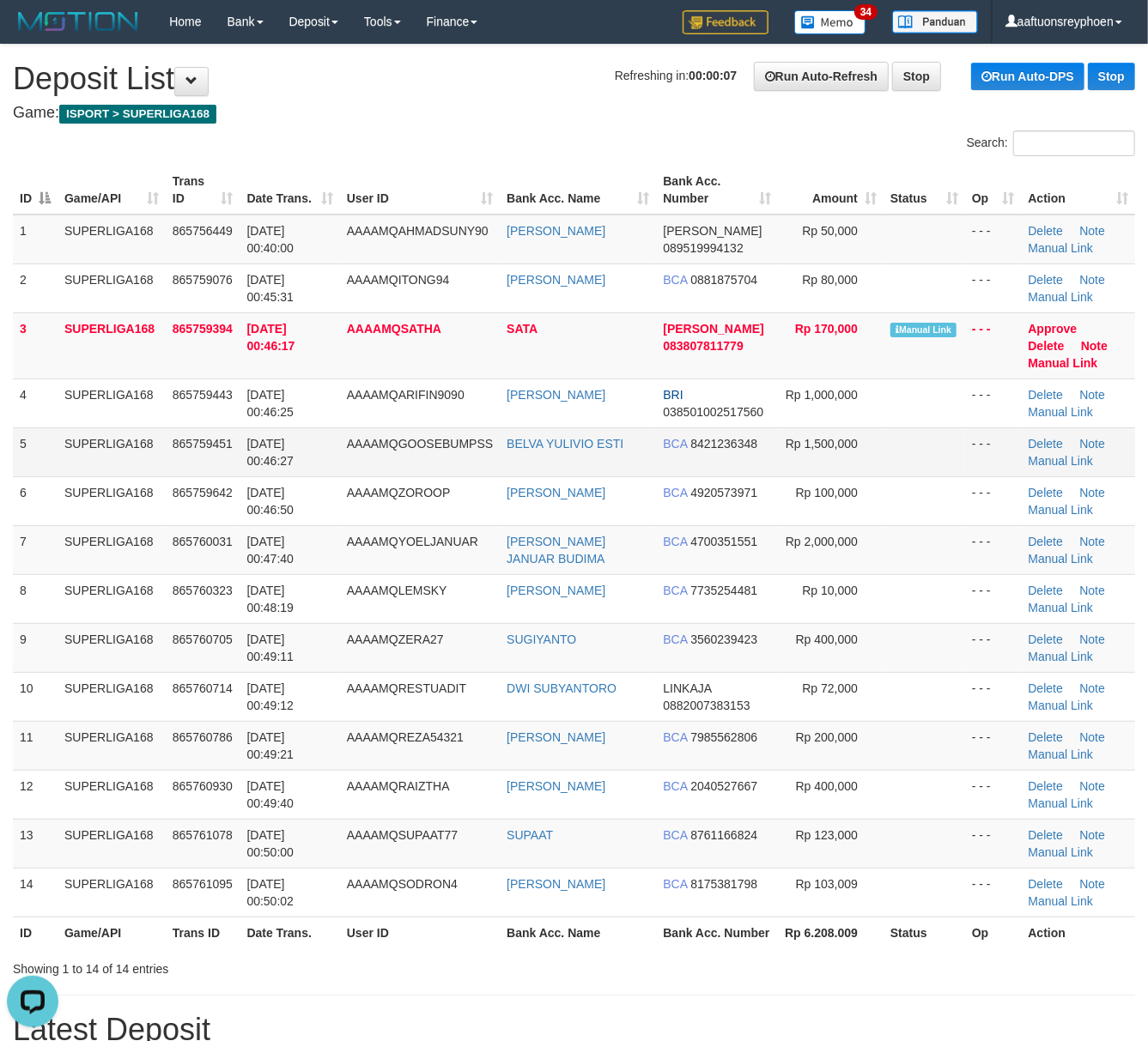
click at [454, 450] on td "AAAAMQGOOSEBUMPSS" at bounding box center [419, 451] width 160 height 49
drag, startPoint x: 454, startPoint y: 450, endPoint x: 2, endPoint y: 541, distance: 461.1
click at [407, 460] on td "AAAAMQGOOSEBUMPSS" at bounding box center [419, 451] width 160 height 49
drag, startPoint x: 125, startPoint y: 505, endPoint x: 5, endPoint y: 526, distance: 121.8
click at [91, 502] on td "SUPERLIGA168" at bounding box center [111, 501] width 109 height 49
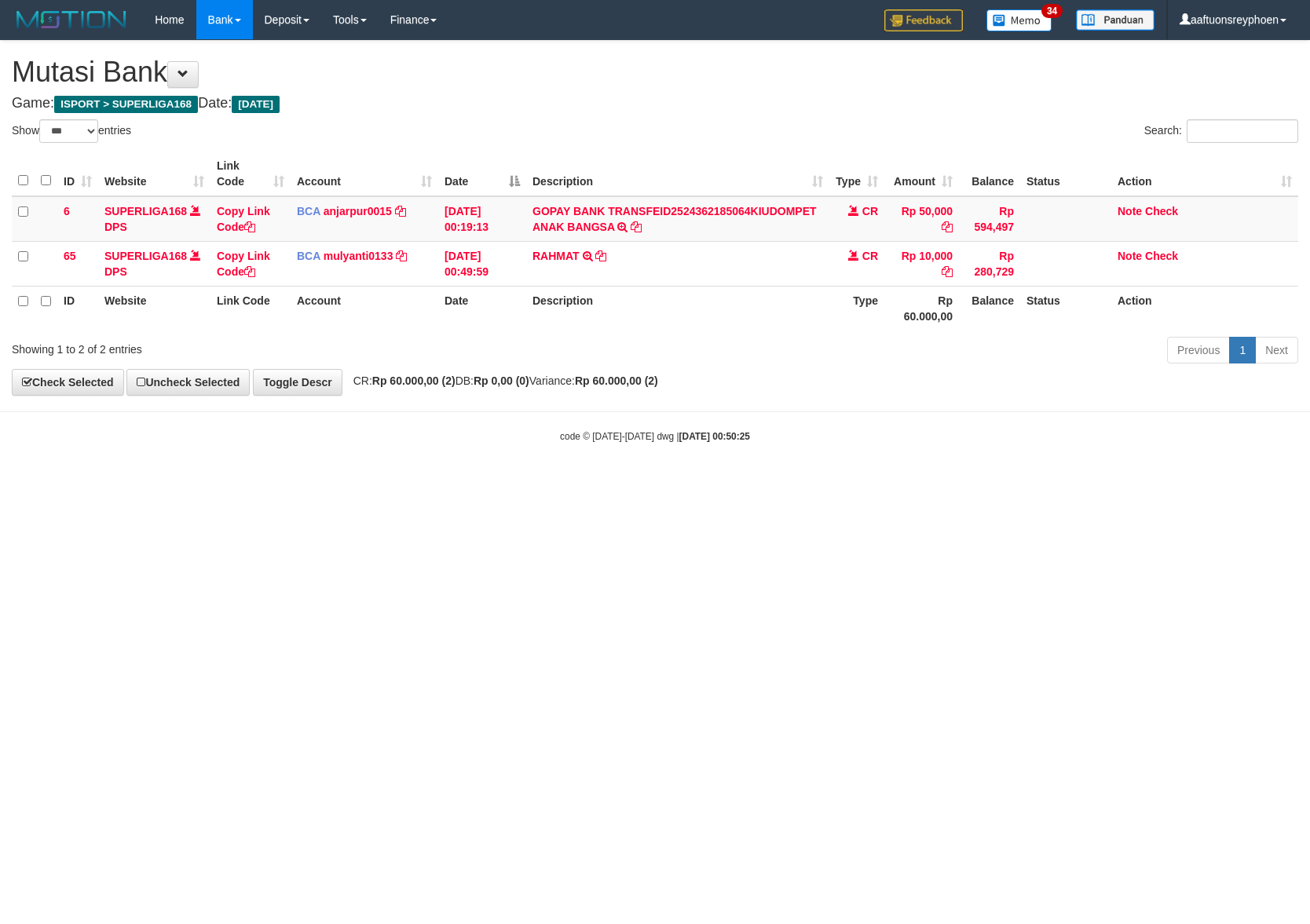
select select "***"
drag, startPoint x: 1195, startPoint y: 525, endPoint x: 1363, endPoint y: 502, distance: 169.6
click at [1309, 483] on html "Toggle navigation Home Bank Account List Load By Website Group [ISPORT] SUPERLI…" at bounding box center [655, 242] width 1310 height 483
drag, startPoint x: 856, startPoint y: 582, endPoint x: 1308, endPoint y: 542, distance: 453.8
click at [985, 483] on html "Toggle navigation Home Bank Account List Load By Website Group [ISPORT] SUPERLI…" at bounding box center [655, 242] width 1310 height 483
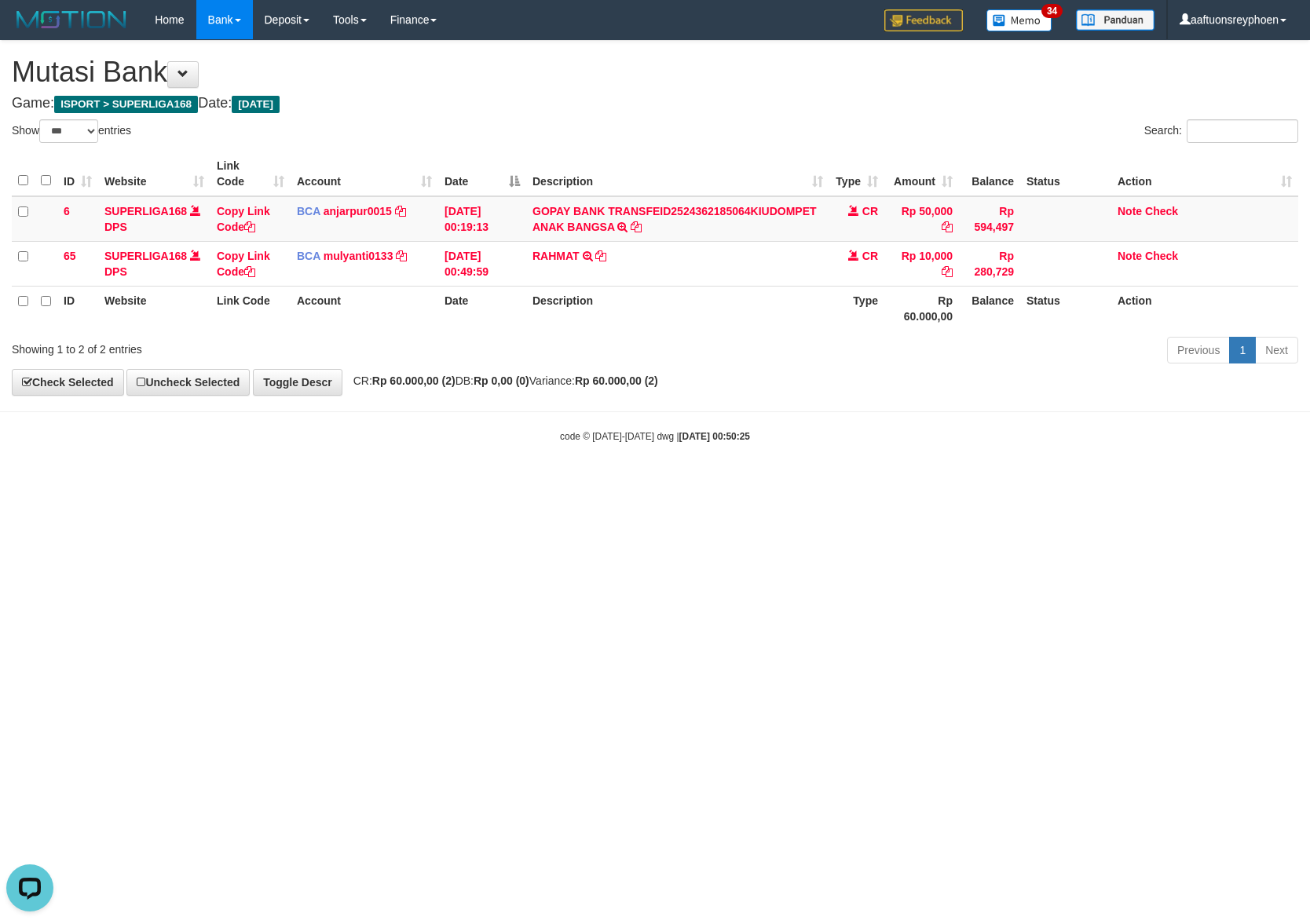
drag, startPoint x: 768, startPoint y: 617, endPoint x: 786, endPoint y: 626, distance: 20.1
click at [771, 483] on html "Toggle navigation Home Bank Account List Load By Website Group [ISPORT] SUPERLI…" at bounding box center [655, 242] width 1310 height 483
drag, startPoint x: 757, startPoint y: 623, endPoint x: 745, endPoint y: 623, distance: 12.0
click at [757, 483] on html "Toggle navigation Home Bank Account List Load By Website Group [ISPORT] SUPERLI…" at bounding box center [655, 242] width 1310 height 483
click at [733, 483] on html "Toggle navigation Home Bank Account List Load By Website Group [ISPORT] SUPERLI…" at bounding box center [655, 242] width 1310 height 483
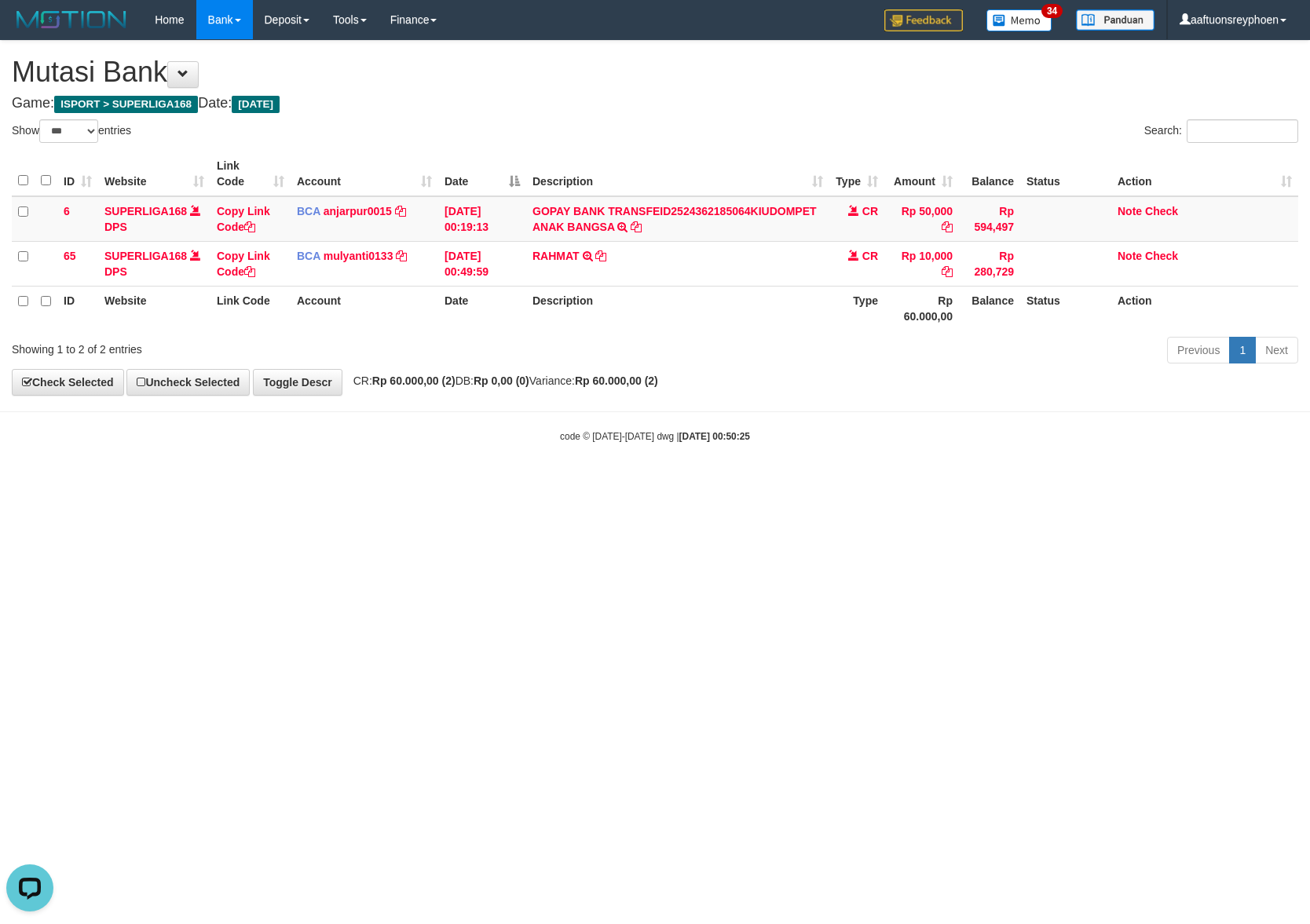
click at [1144, 483] on html "Toggle navigation Home Bank Account List Load By Website Group [ISPORT] SUPERLI…" at bounding box center [655, 242] width 1310 height 483
click at [608, 483] on html "Toggle navigation Home Bank Account List Load By Website Group [ISPORT] SUPERLI…" at bounding box center [655, 242] width 1310 height 483
drag, startPoint x: 603, startPoint y: 616, endPoint x: 1038, endPoint y: 588, distance: 435.9
click at [620, 483] on html "Toggle navigation Home Bank Account List Load By Website Group [ISPORT] SUPERLI…" at bounding box center [655, 242] width 1310 height 483
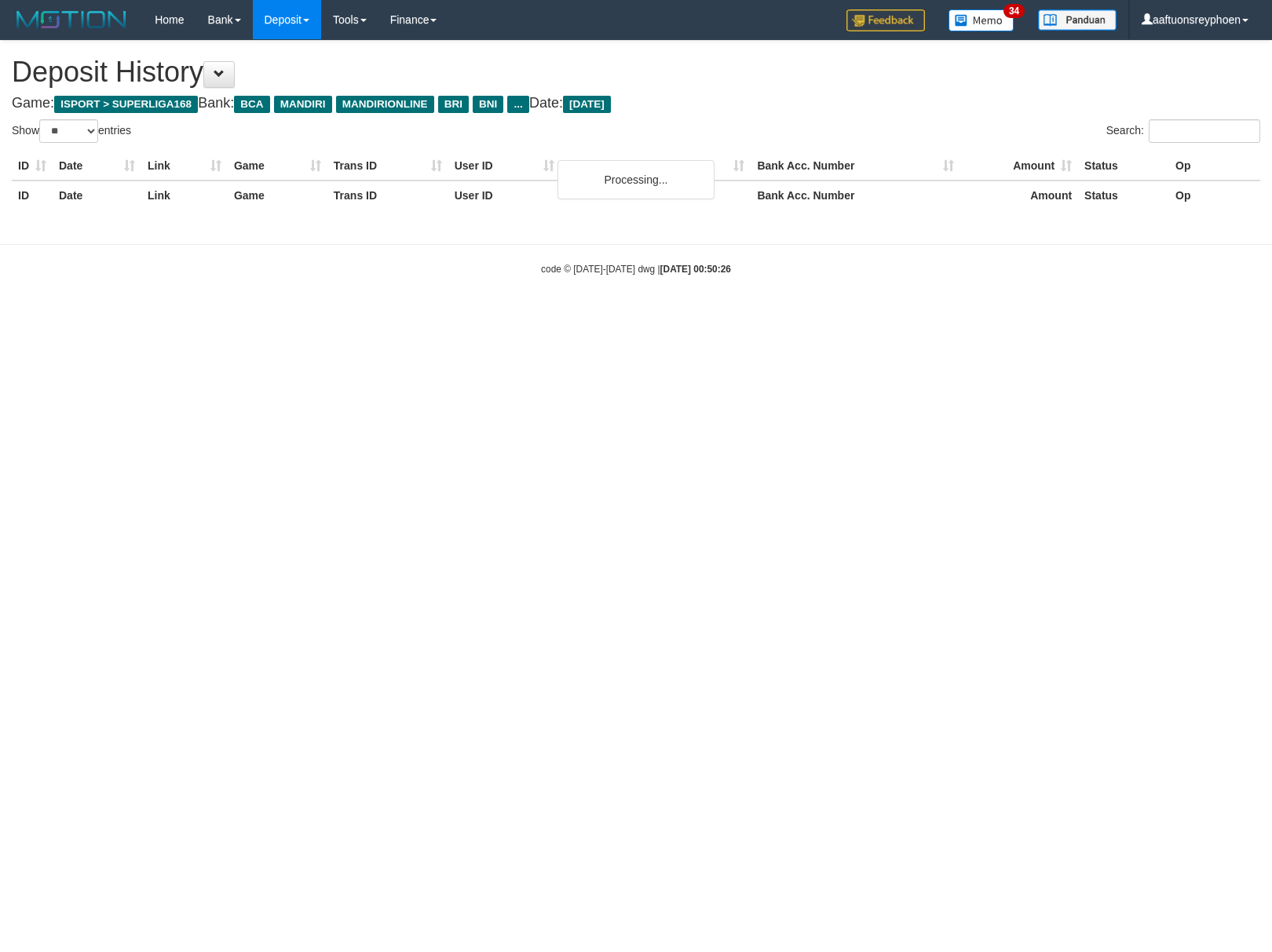
select select "**"
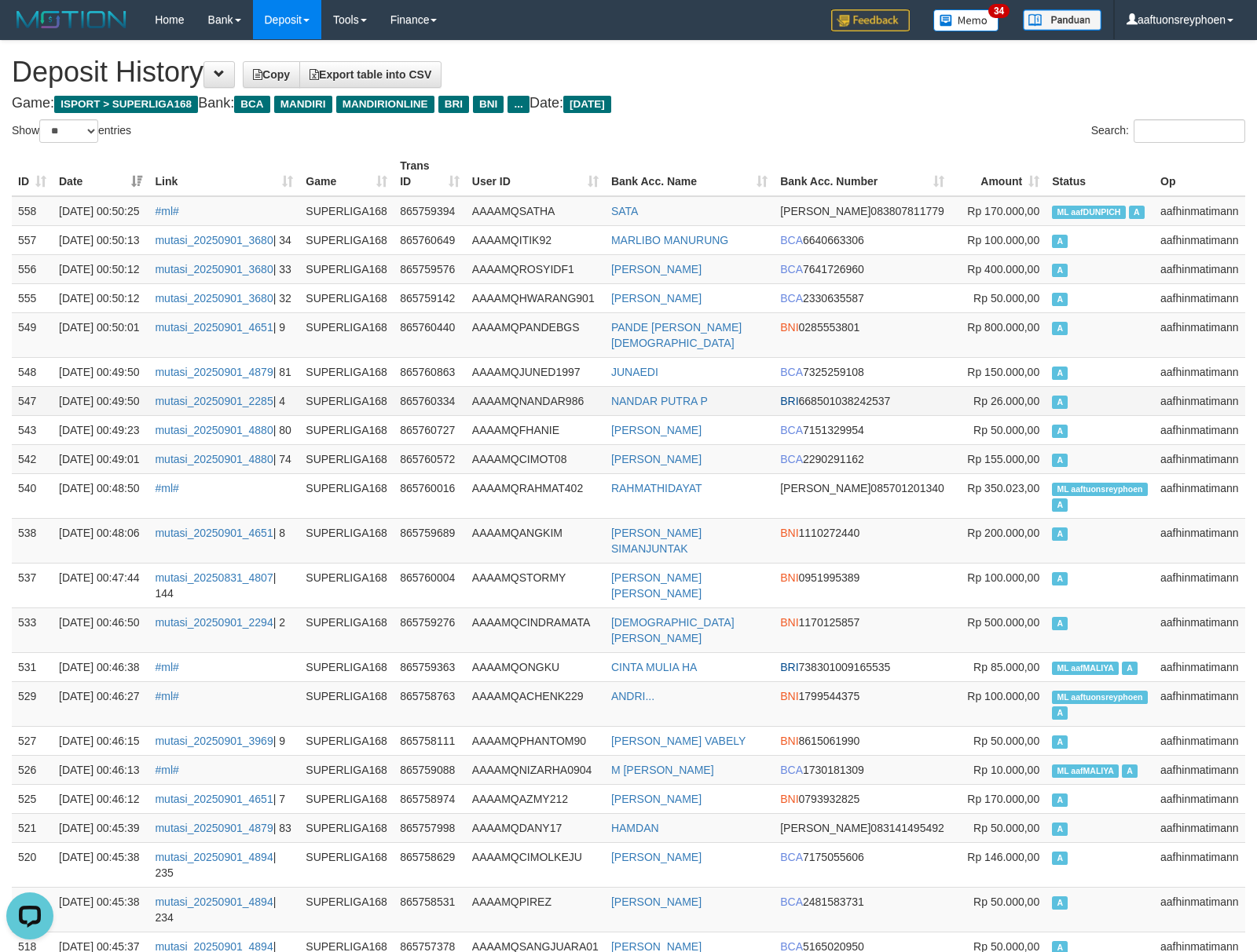
click at [1179, 415] on td "aafhinmatimann" at bounding box center [1199, 401] width 91 height 29
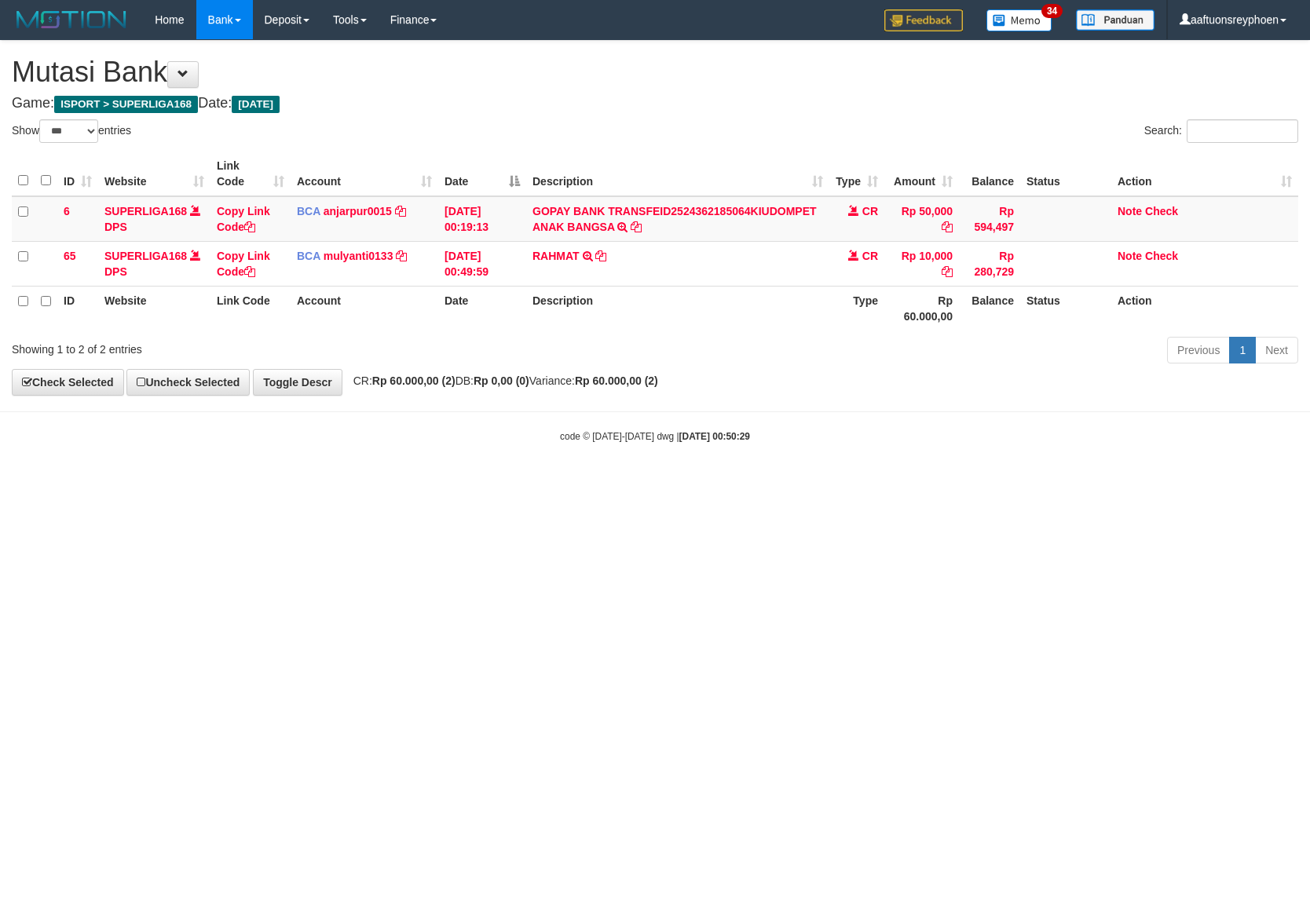
select select "***"
click at [705, 483] on html "Toggle navigation Home Bank Account List Load By Website Group [ISPORT] SUPERLI…" at bounding box center [655, 242] width 1310 height 483
select select "***"
drag, startPoint x: 594, startPoint y: 544, endPoint x: 585, endPoint y: 557, distance: 15.8
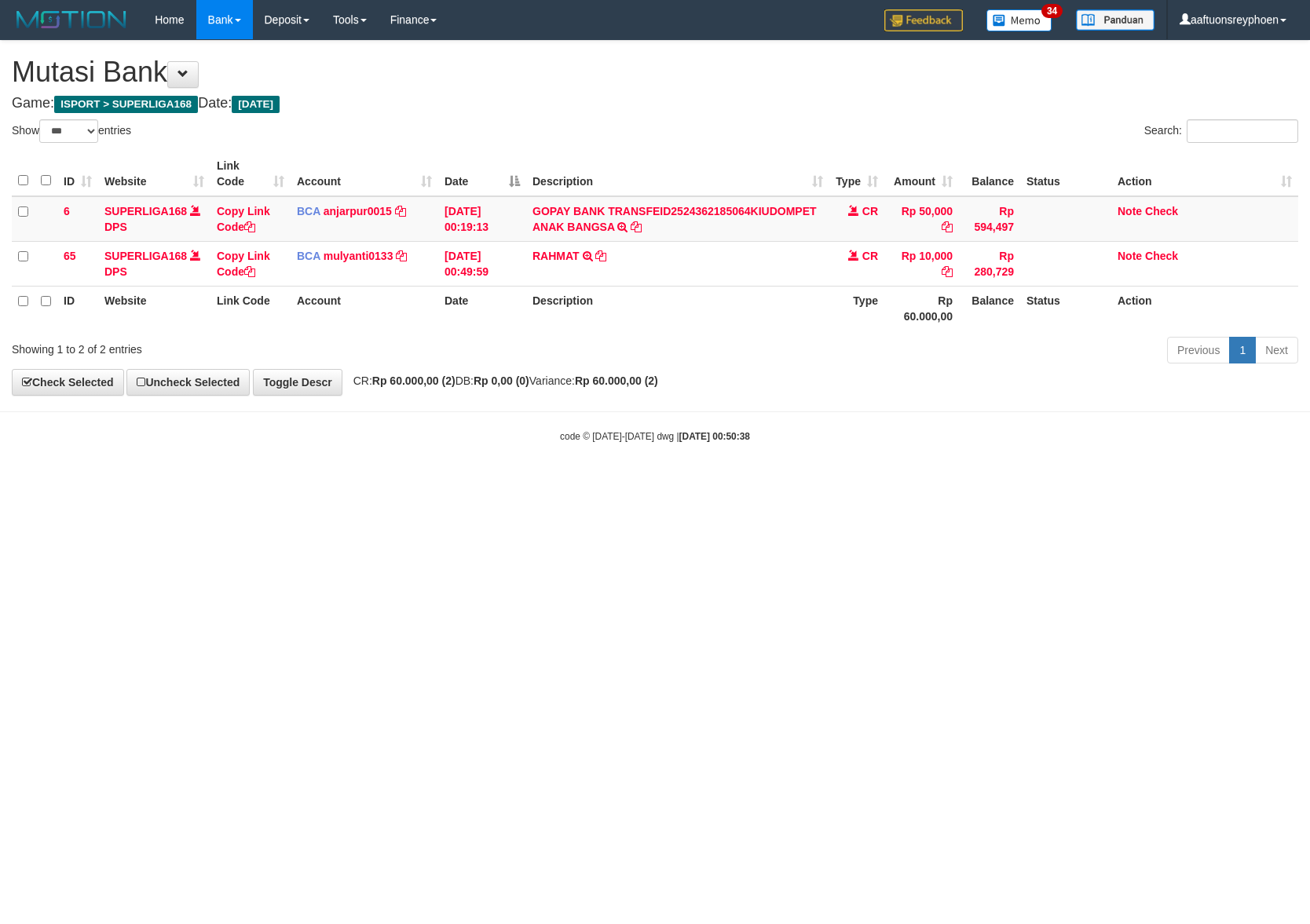
click at [594, 483] on html "Toggle navigation Home Bank Account List Load By Website Group [ISPORT] SUPERLI…" at bounding box center [655, 242] width 1310 height 483
drag, startPoint x: 585, startPoint y: 557, endPoint x: 578, endPoint y: 578, distance: 22.1
click at [588, 483] on html "Toggle navigation Home Bank Account List Load By Website Group [ISPORT] SUPERLI…" at bounding box center [655, 242] width 1310 height 483
click at [573, 483] on html "Toggle navigation Home Bank Account List Load By Website Group [ISPORT] SUPERLI…" at bounding box center [655, 242] width 1310 height 483
drag, startPoint x: 573, startPoint y: 582, endPoint x: 901, endPoint y: 545, distance: 330.1
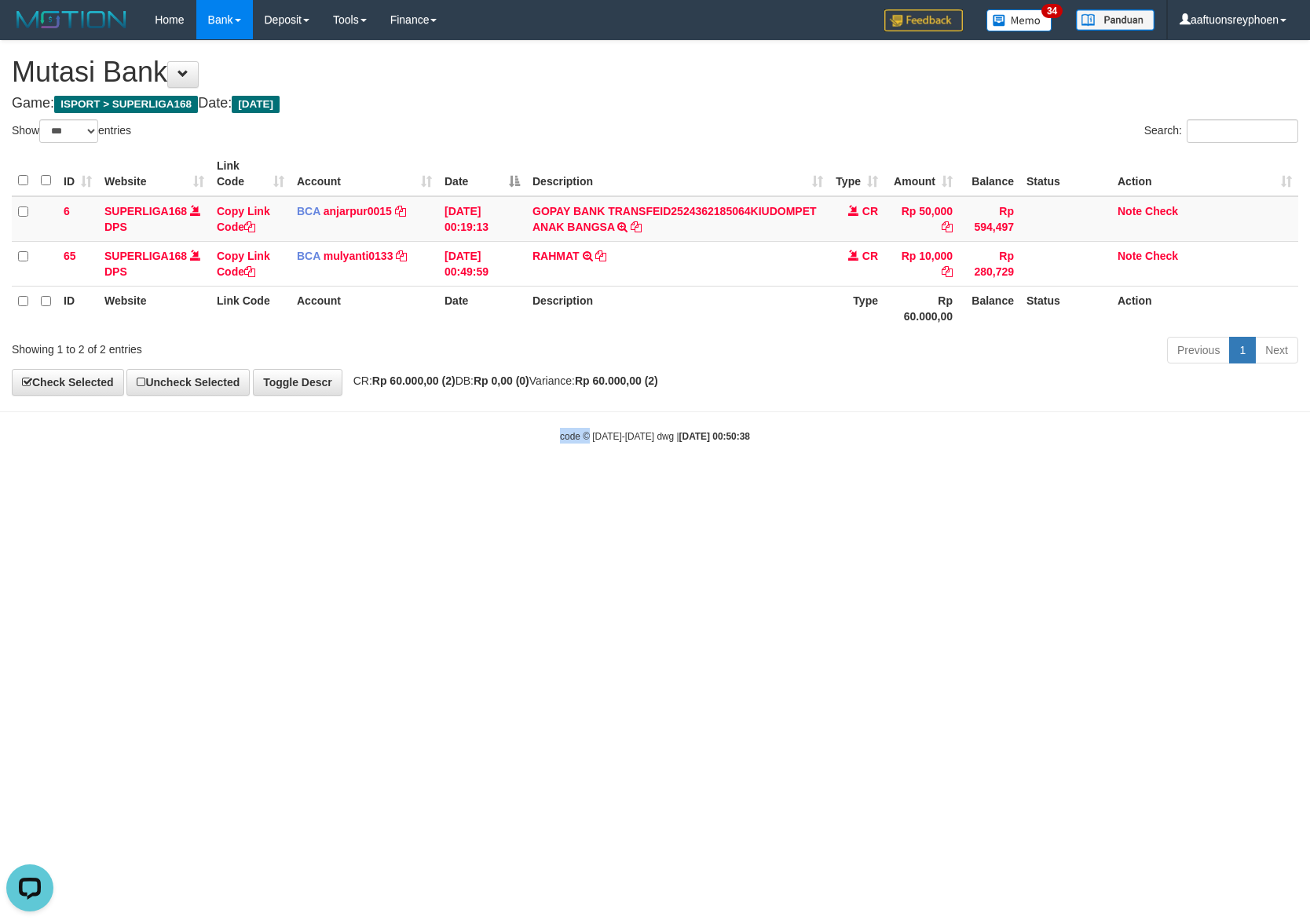
click at [652, 483] on html "Toggle navigation Home Bank Account List Load By Website Group [ISPORT] SUPERLI…" at bounding box center [655, 242] width 1310 height 483
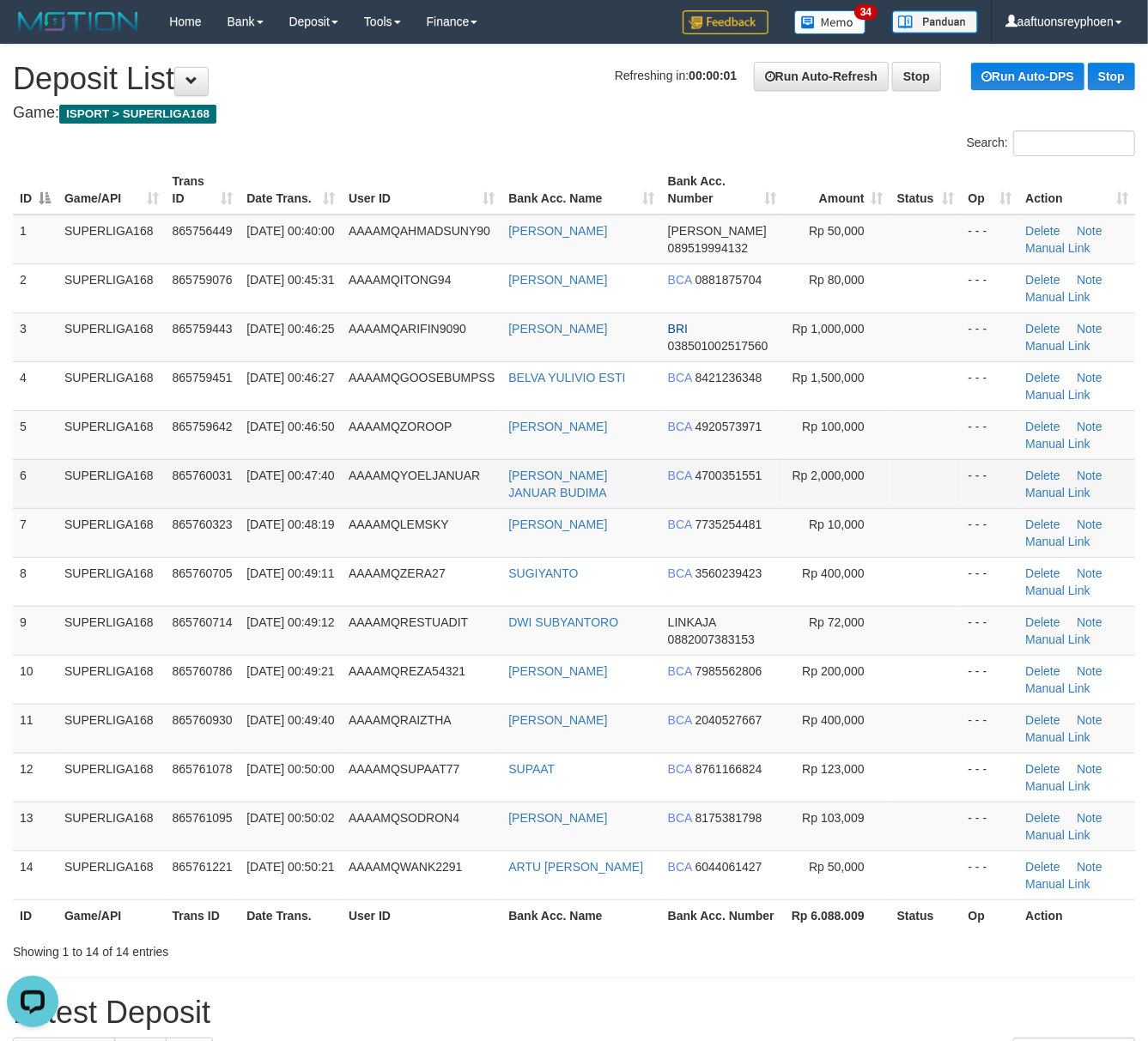
click at [231, 495] on td "865760031" at bounding box center [203, 483] width 75 height 49
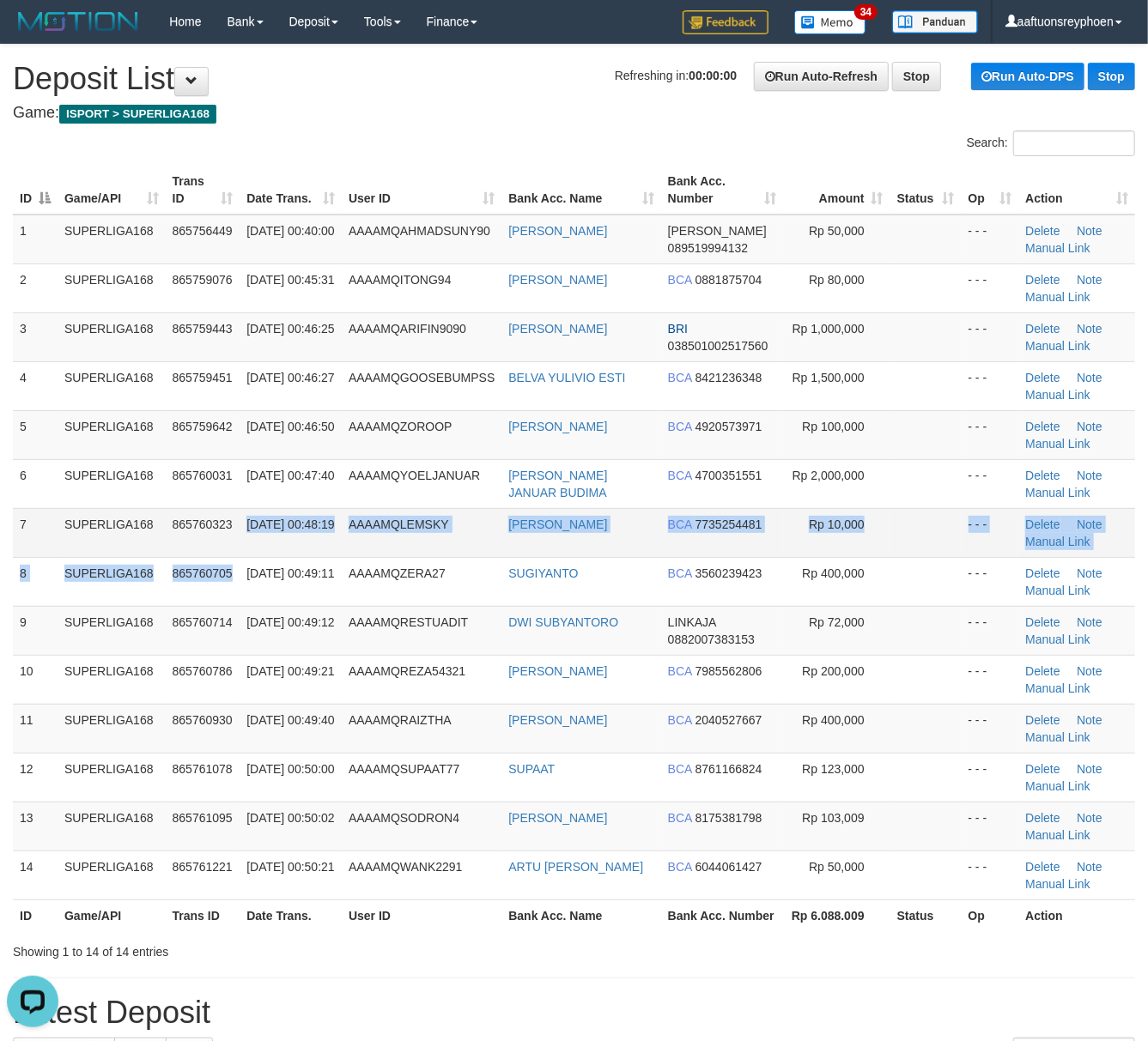
click at [235, 557] on tbody "1 SUPERLIGA168 865756449 01/09/2025 00:40:00 AAAAMQAHMADSUNY90 AHMAD SUNY DANA …" at bounding box center [574, 557] width 1122 height 686
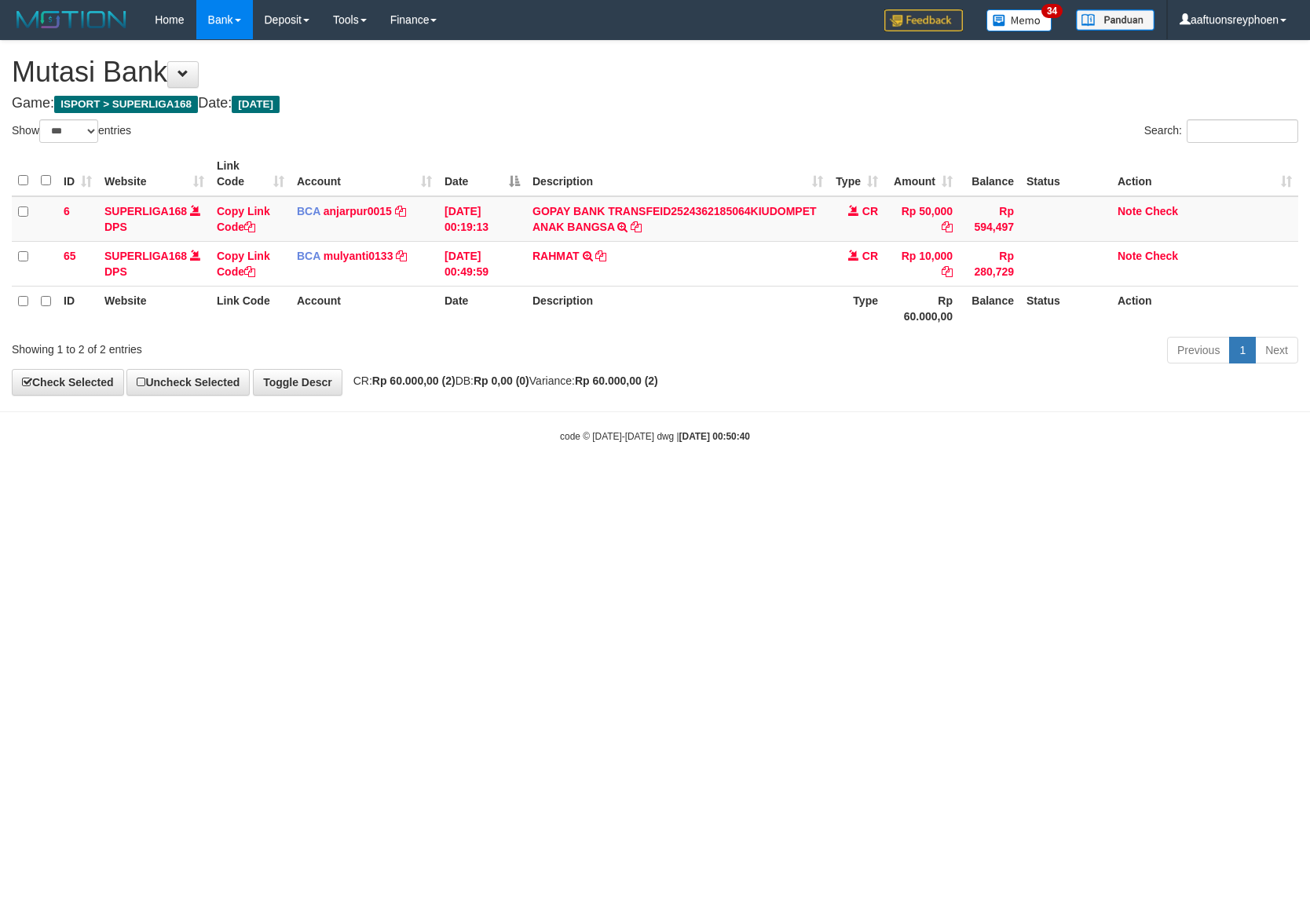
select select "***"
drag, startPoint x: 871, startPoint y: 720, endPoint x: 861, endPoint y: 699, distance: 23.3
click at [875, 483] on html "Toggle navigation Home Bank Account List Load By Website Group [ISPORT] SUPERLI…" at bounding box center [655, 242] width 1310 height 483
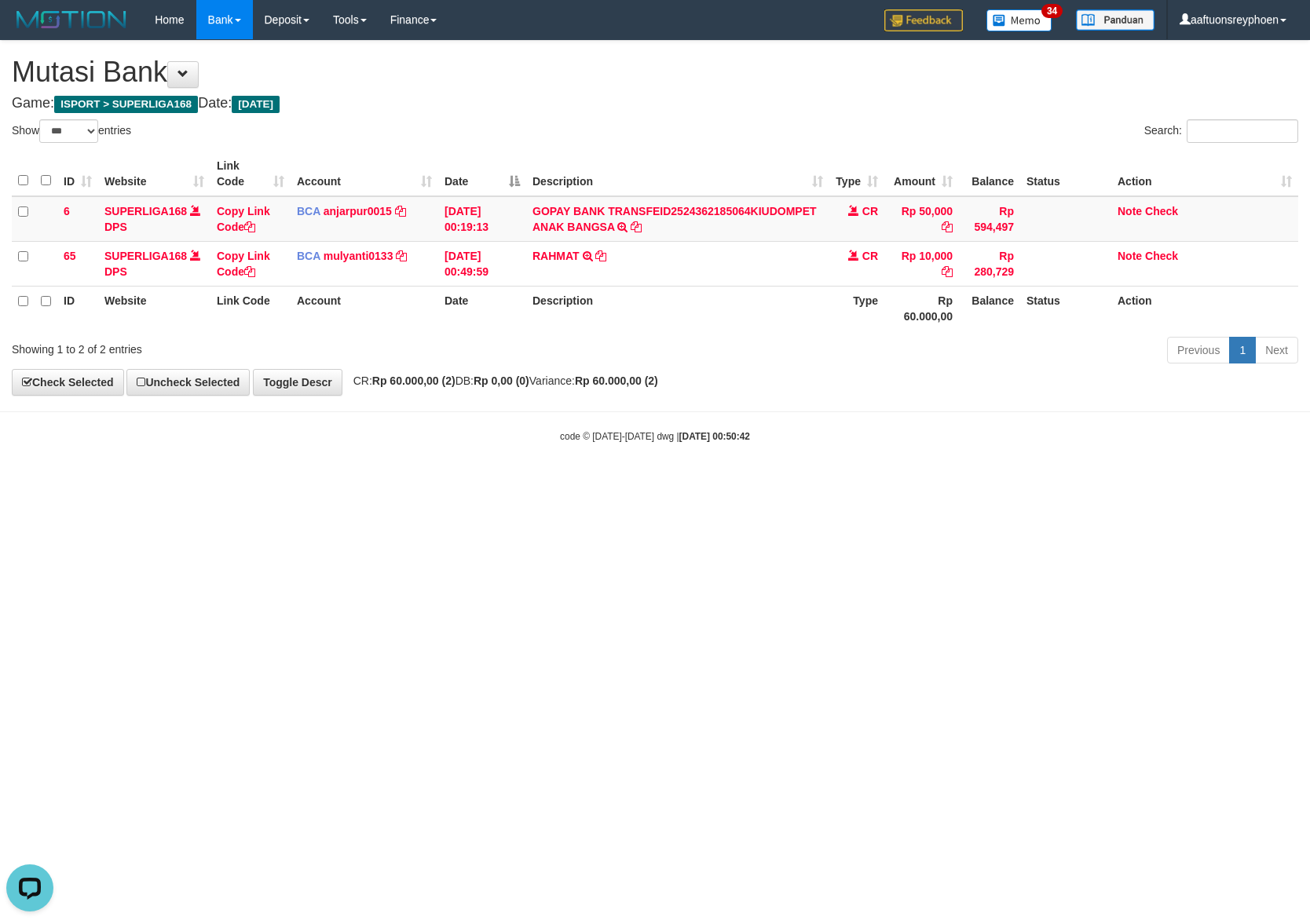
drag, startPoint x: 837, startPoint y: 691, endPoint x: 1304, endPoint y: 639, distance: 469.9
click at [915, 483] on html "Toggle navigation Home Bank Account List Load By Website Group [ISPORT] SUPERLI…" at bounding box center [655, 242] width 1310 height 483
select select "***"
click at [645, 483] on html "Toggle navigation Home Bank Account List Load By Website Group [ISPORT] SUPERLI…" at bounding box center [655, 242] width 1310 height 483
click at [635, 483] on html "Toggle navigation Home Bank Account List Load By Website Group [ISPORT] SUPERLI…" at bounding box center [655, 242] width 1310 height 483
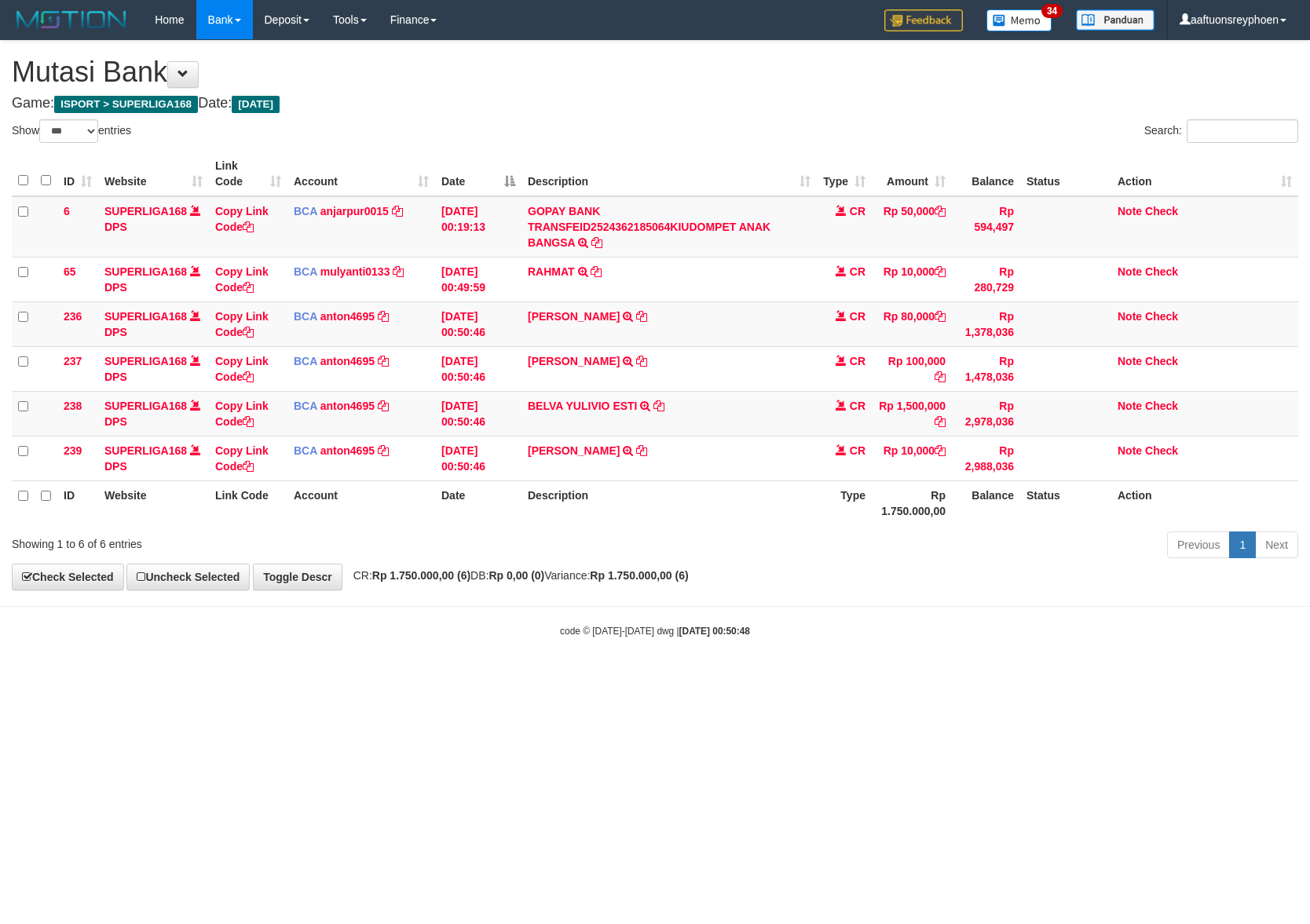
select select "***"
click at [672, 413] on td "BELVA YULIVIO ESTI TRSF E-BANKING CR 0109/FTSCY/WS95031 1500000.00BELVA YULIVIO…" at bounding box center [670, 413] width 296 height 44
drag, startPoint x: 672, startPoint y: 413, endPoint x: 1307, endPoint y: 488, distance: 639.4
click at [683, 413] on td "BELVA YULIVIO ESTI TRSF E-BANKING CR 0109/FTSCY/WS95031 1500000.00BELVA YULIVIO…" at bounding box center [670, 413] width 296 height 44
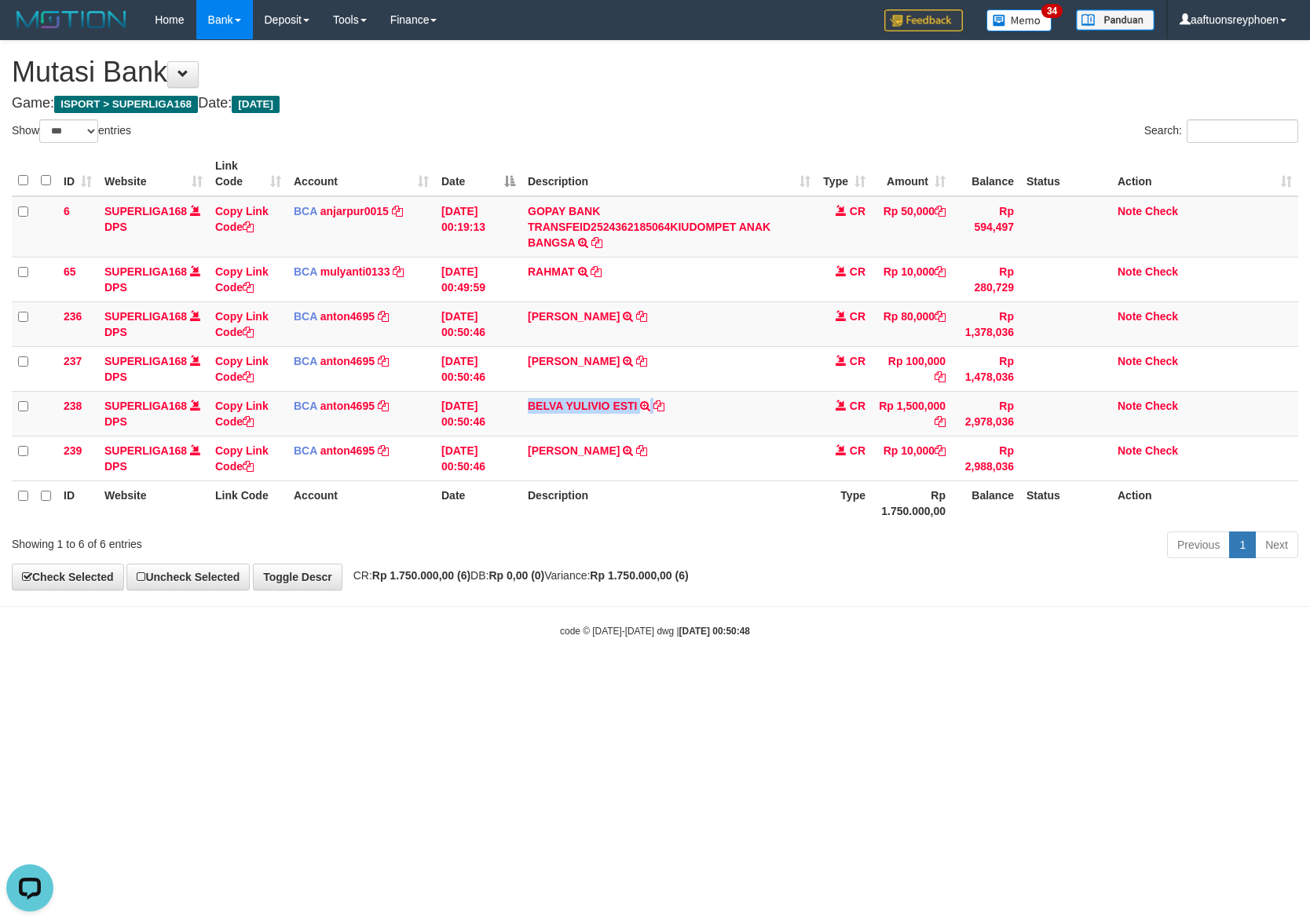
copy tr "BELVA YULIVIO ESTI TRSF E-BANKING CR 0109/FTSCY/WS95031 1500000.00BELVA YULIVIO…"
drag, startPoint x: 1129, startPoint y: 602, endPoint x: 1279, endPoint y: 594, distance: 150.2
click at [1254, 595] on body "Toggle navigation Home Bank Account List Load By Website Group [ISPORT] SUPERLI…" at bounding box center [655, 338] width 1310 height 678
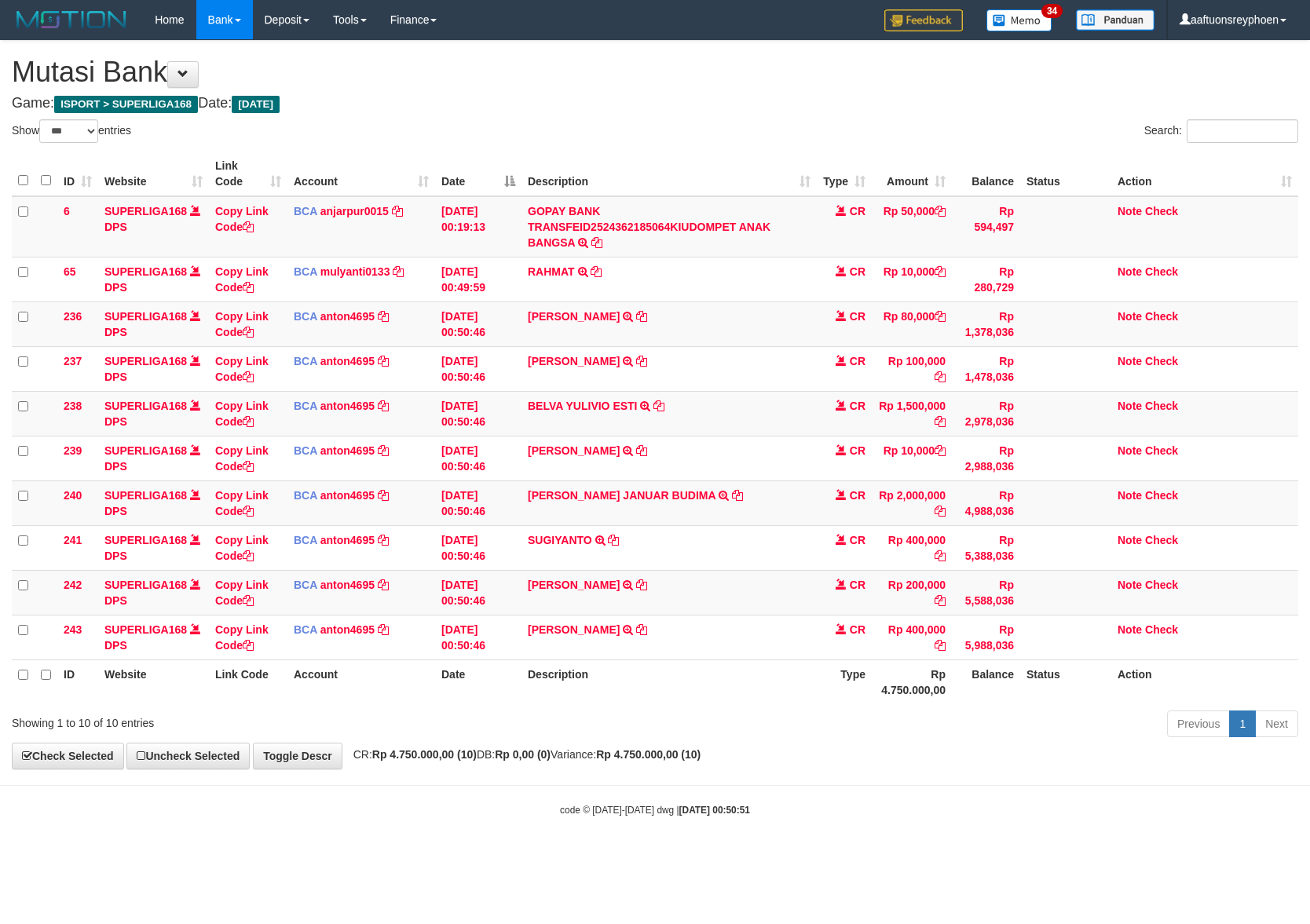
select select "***"
drag, startPoint x: 795, startPoint y: 623, endPoint x: 1053, endPoint y: 595, distance: 259.5
click at [834, 619] on tr "243 SUPERLIGA168 DPS Copy Link Code BCA anton4695 DPS ANTON mutasi_20250901_489…" at bounding box center [655, 636] width 1287 height 44
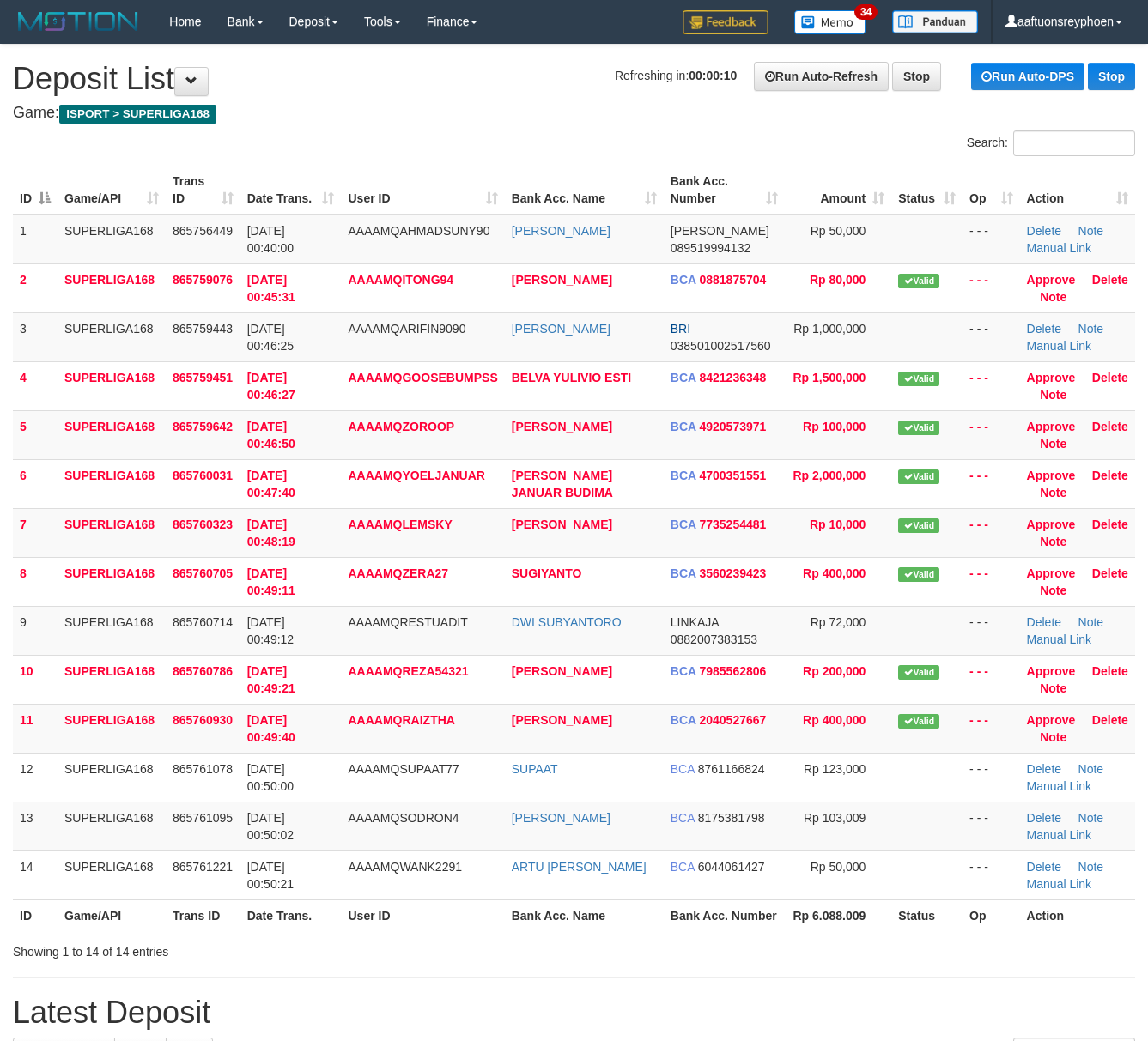
click at [118, 544] on td "SUPERLIGA168" at bounding box center [111, 532] width 109 height 49
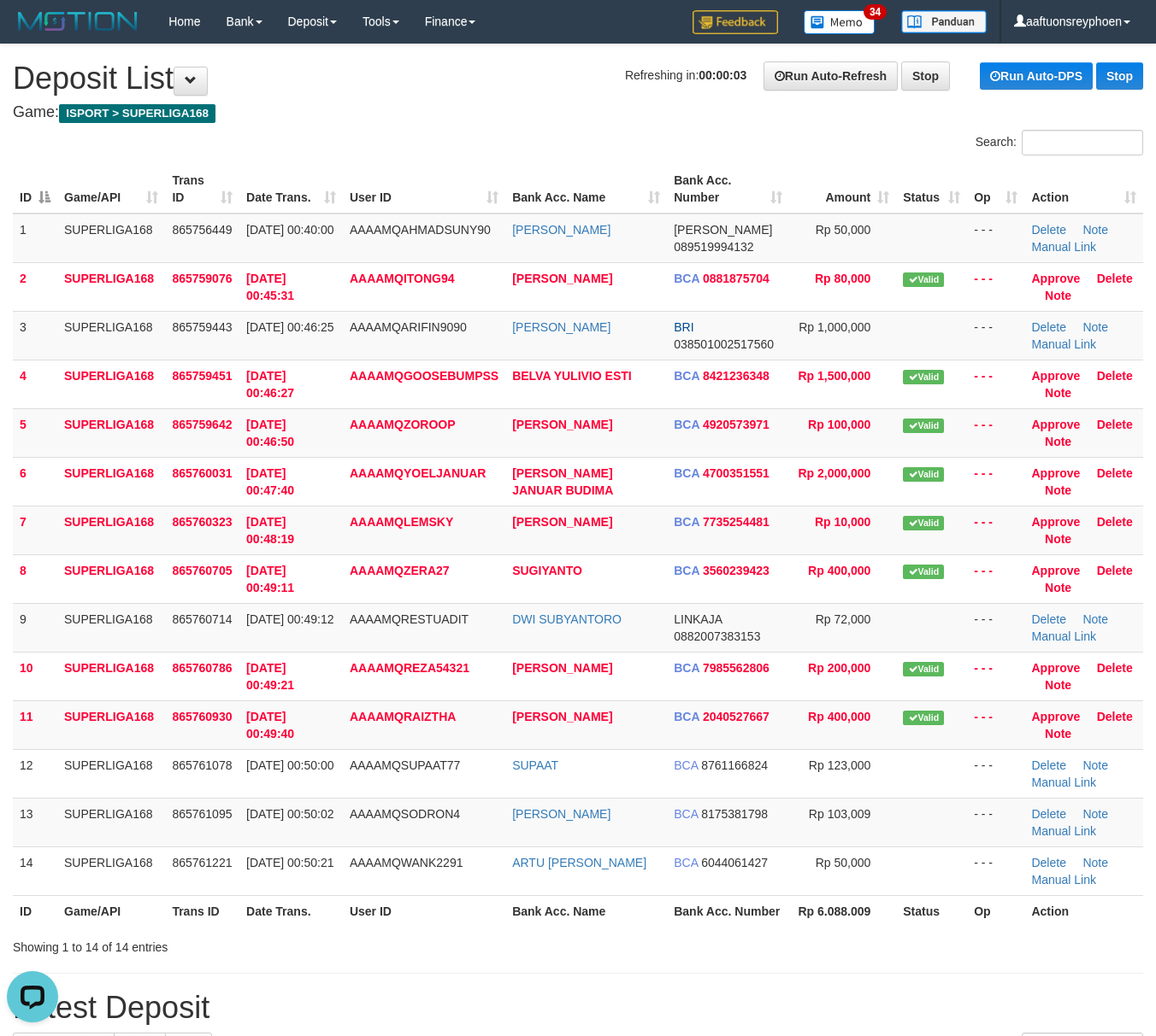
drag, startPoint x: 227, startPoint y: 561, endPoint x: 4, endPoint y: 590, distance: 224.9
click at [228, 559] on td "865760705" at bounding box center [202, 578] width 75 height 48
drag, startPoint x: 350, startPoint y: 501, endPoint x: 948, endPoint y: 527, distance: 598.6
click at [384, 500] on td "AAAAMQYOELJANUAR" at bounding box center [424, 481] width 163 height 48
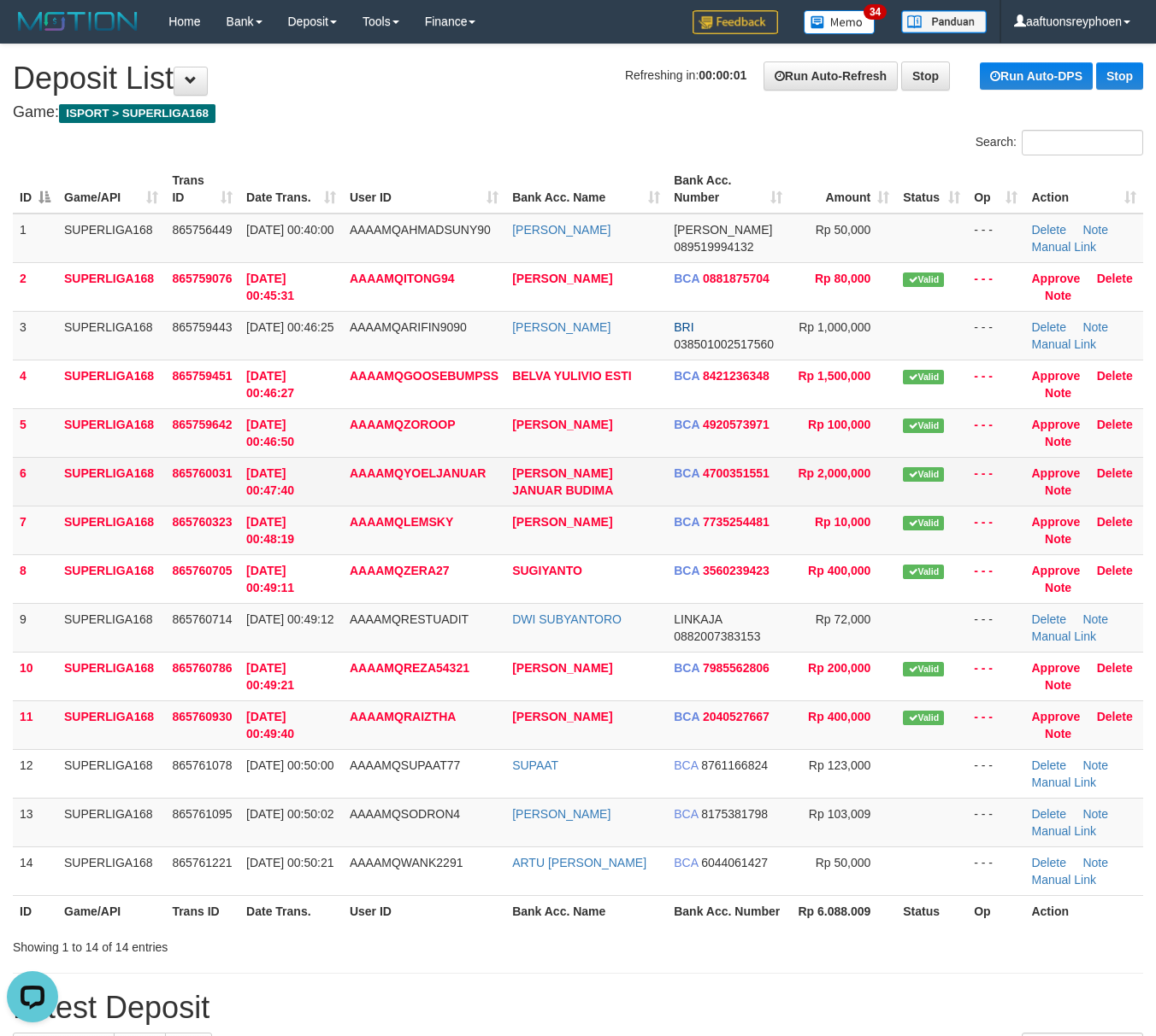
click at [196, 474] on span "865760031" at bounding box center [201, 474] width 60 height 14
drag, startPoint x: 203, startPoint y: 478, endPoint x: 12, endPoint y: 521, distance: 195.8
click at [200, 480] on td "865760031" at bounding box center [202, 481] width 75 height 48
drag, startPoint x: 239, startPoint y: 463, endPoint x: 161, endPoint y: 482, distance: 80.3
click at [236, 463] on tr "6 SUPERLIGA168 865760031 01/09/2025 00:47:40 AAAAMQYOELJANUAR YOEL JANUAR BUDIM…" at bounding box center [578, 481] width 1130 height 48
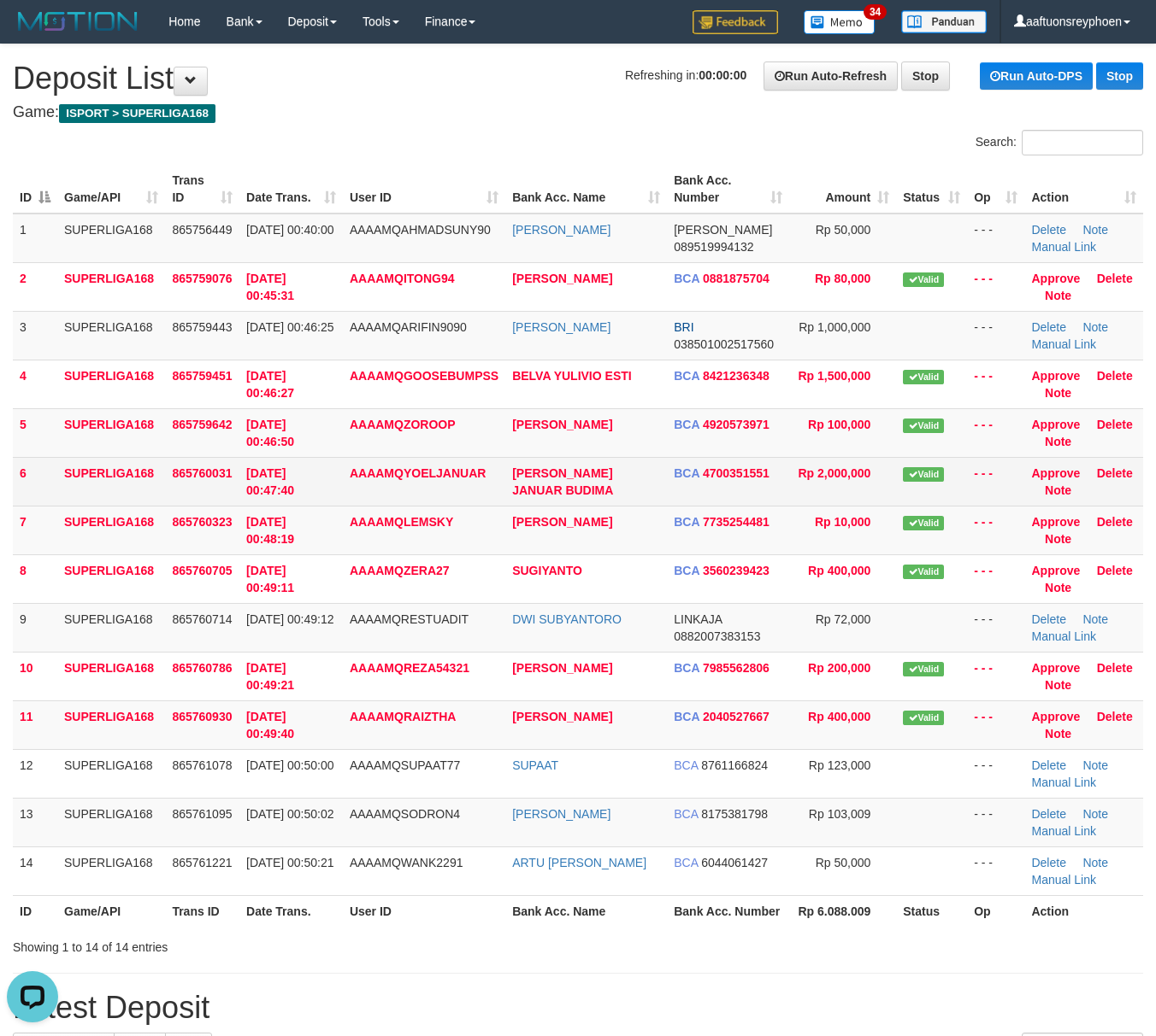
click at [158, 494] on td "SUPERLIGA168" at bounding box center [111, 481] width 108 height 48
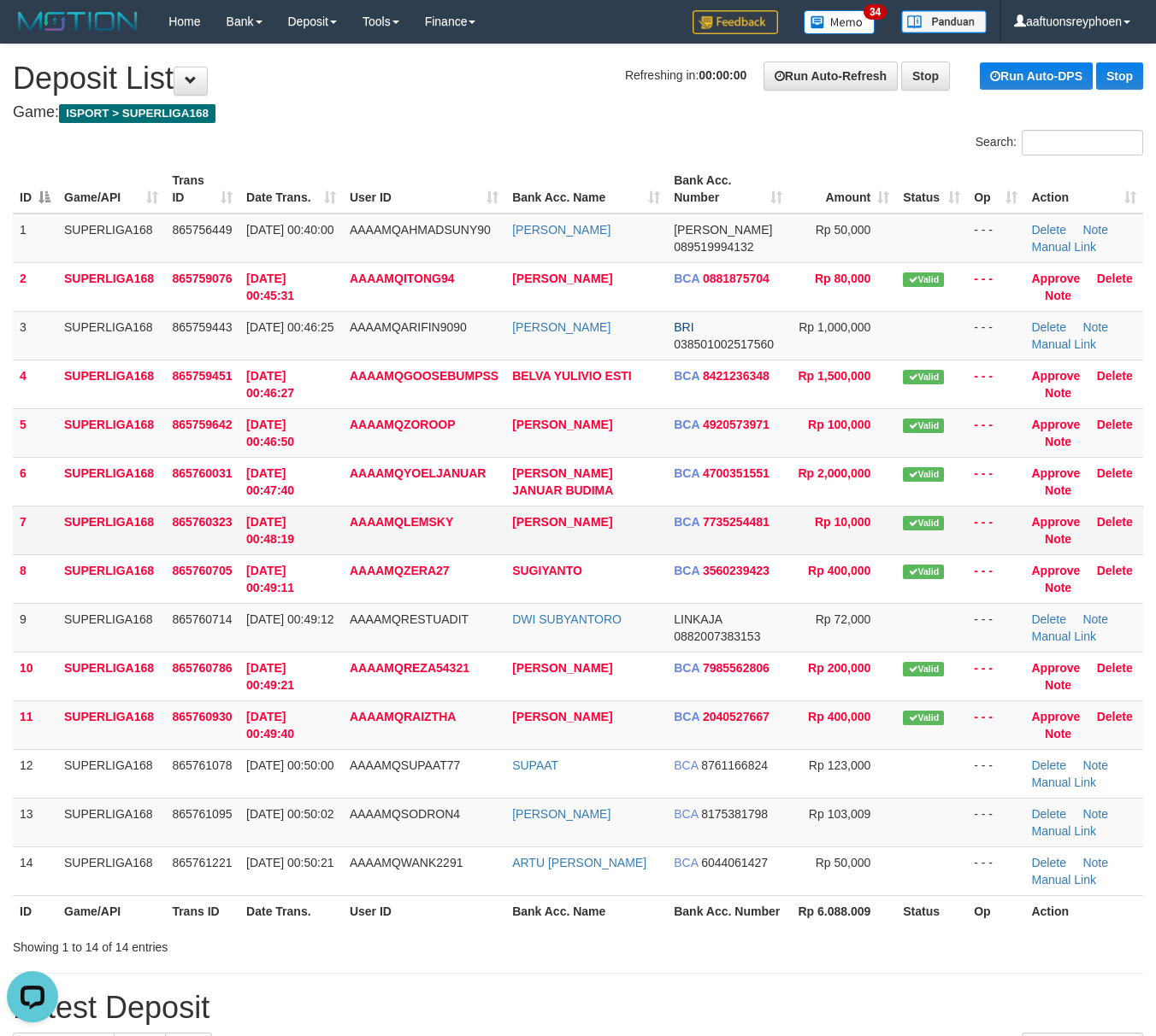
drag, startPoint x: 158, startPoint y: 494, endPoint x: 41, endPoint y: 548, distance: 128.9
click at [156, 496] on td "SUPERLIGA168" at bounding box center [111, 481] width 108 height 48
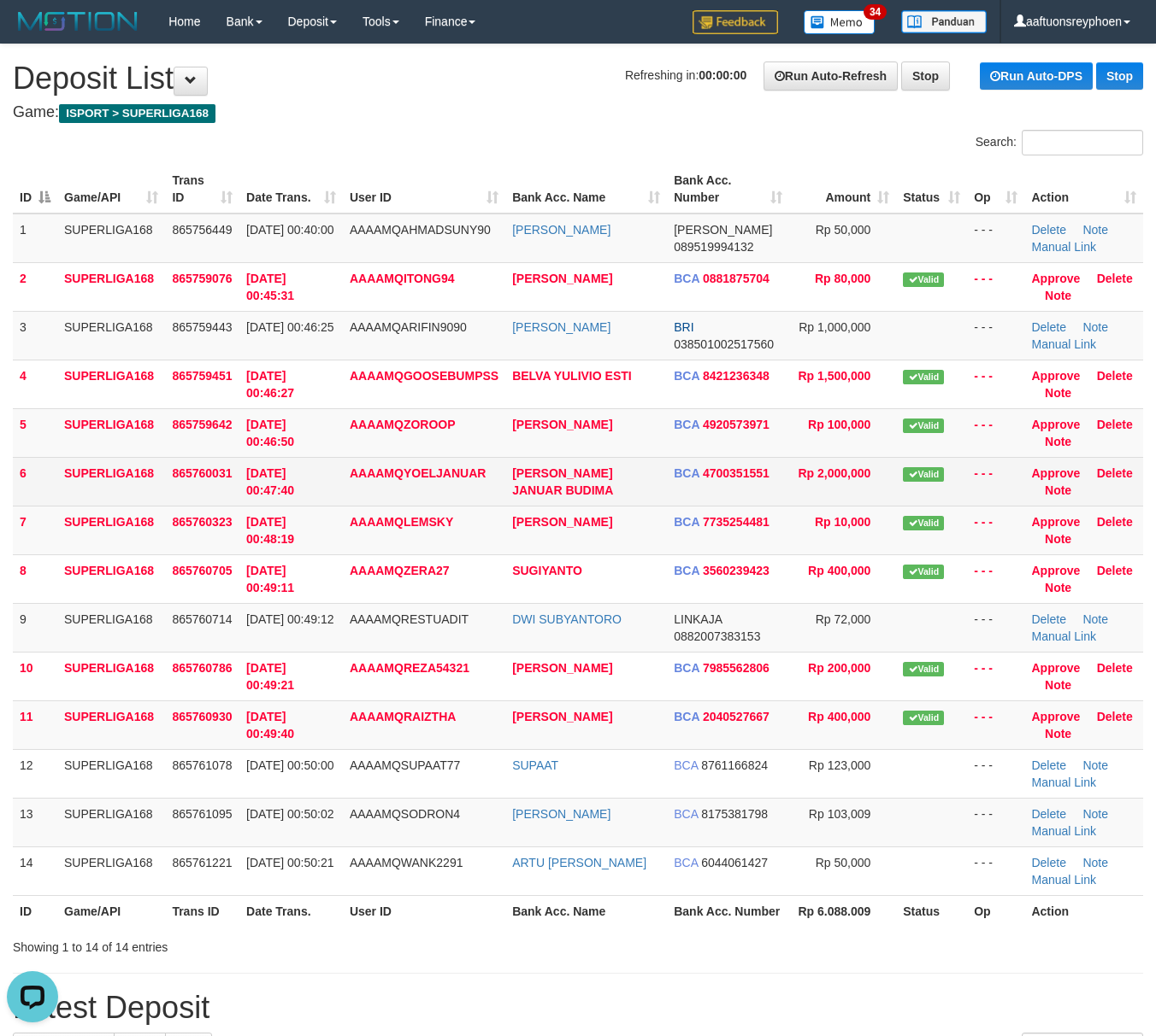
drag, startPoint x: 90, startPoint y: 472, endPoint x: 1, endPoint y: 496, distance: 92.2
click at [82, 475] on td "SUPERLIGA168" at bounding box center [111, 481] width 108 height 48
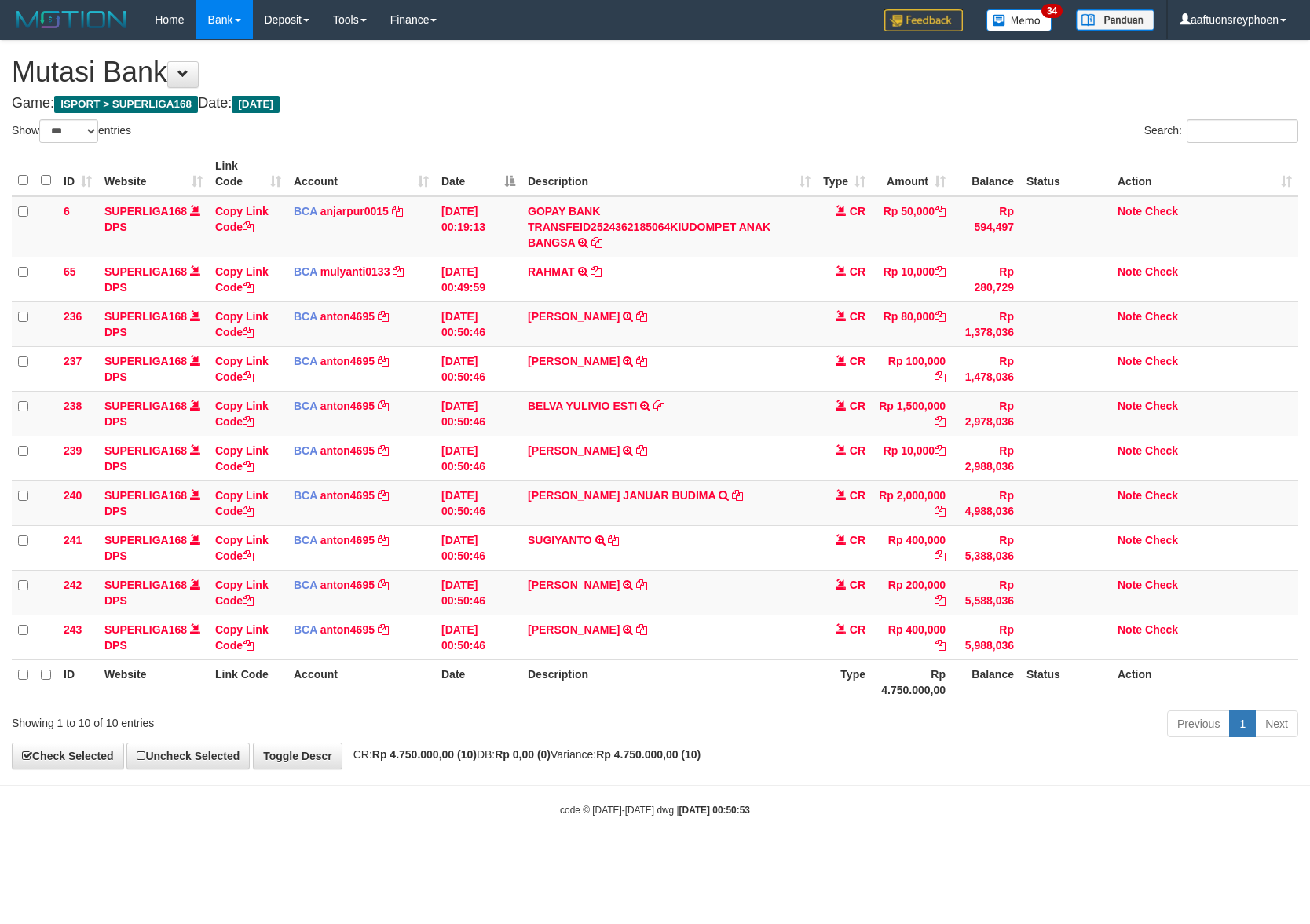
select select "***"
click td "REZA FEBRIANI TRSF E-BANKING CR 0109/FTSCY/WS95031 200000.00REZA FEBRIANI"
select select "***"
click at [752, 590] on td "REZA FEBRIANI TRSF E-BANKING CR 0109/FTSCY/WS95031 200000.00REZA FEBRIANI" at bounding box center [670, 592] width 296 height 44
select select "***"
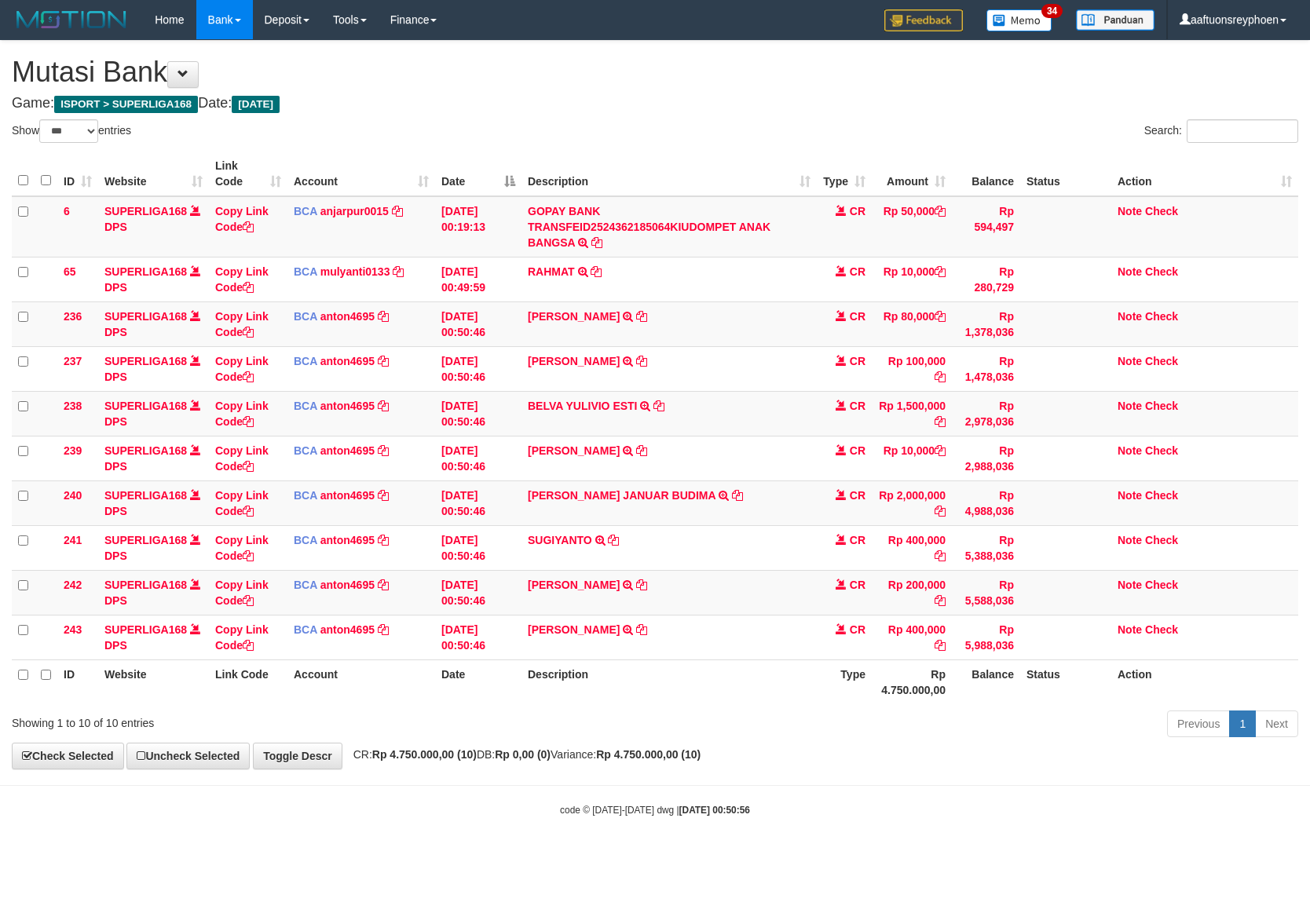
select select "***"
click at [754, 590] on td "REZA FEBRIANI TRSF E-BANKING CR 0109/FTSCY/WS95031 200000.00REZA FEBRIANI" at bounding box center [670, 592] width 296 height 44
drag, startPoint x: 0, startPoint y: 0, endPoint x: 884, endPoint y: 595, distance: 1065.6
click at [779, 594] on td "REZA FEBRIANI TRSF E-BANKING CR 0109/FTSCY/WS95031 200000.00REZA FEBRIANI" at bounding box center [670, 592] width 296 height 44
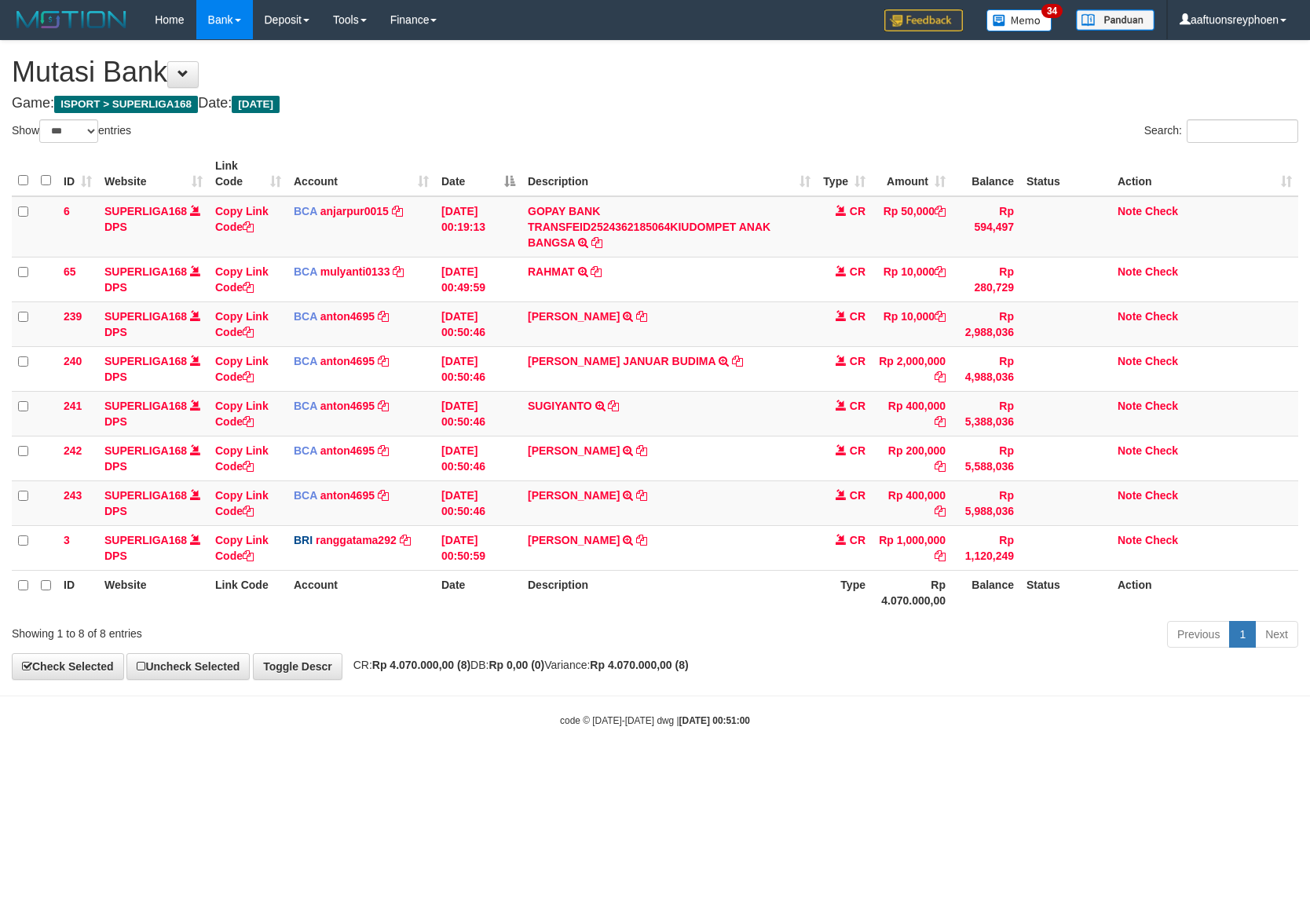
select select "***"
drag, startPoint x: 965, startPoint y: 589, endPoint x: 1248, endPoint y: 579, distance: 283.2
click at [1041, 588] on tr "ID Website Link Code Account Date Description Type Rp 4.070.000,00 Balance Stat…" at bounding box center [655, 592] width 1287 height 44
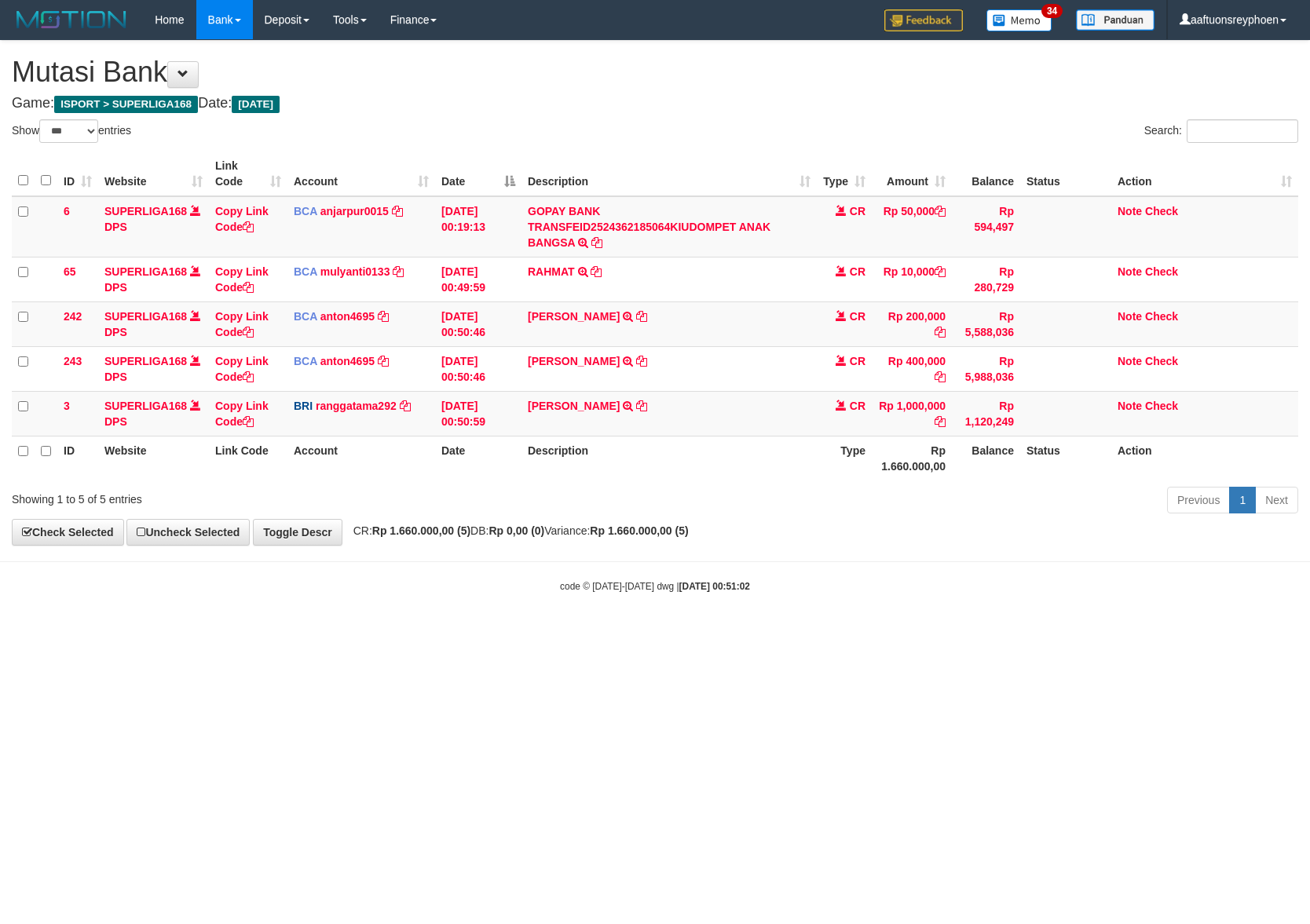
select select "***"
drag, startPoint x: 963, startPoint y: 529, endPoint x: 1302, endPoint y: 516, distance: 339.2
click at [1063, 531] on div "**********" at bounding box center [655, 293] width 1310 height 504
drag, startPoint x: 1103, startPoint y: 536, endPoint x: 1304, endPoint y: 503, distance: 203.7
click at [1179, 522] on div "**********" at bounding box center [655, 293] width 1310 height 504
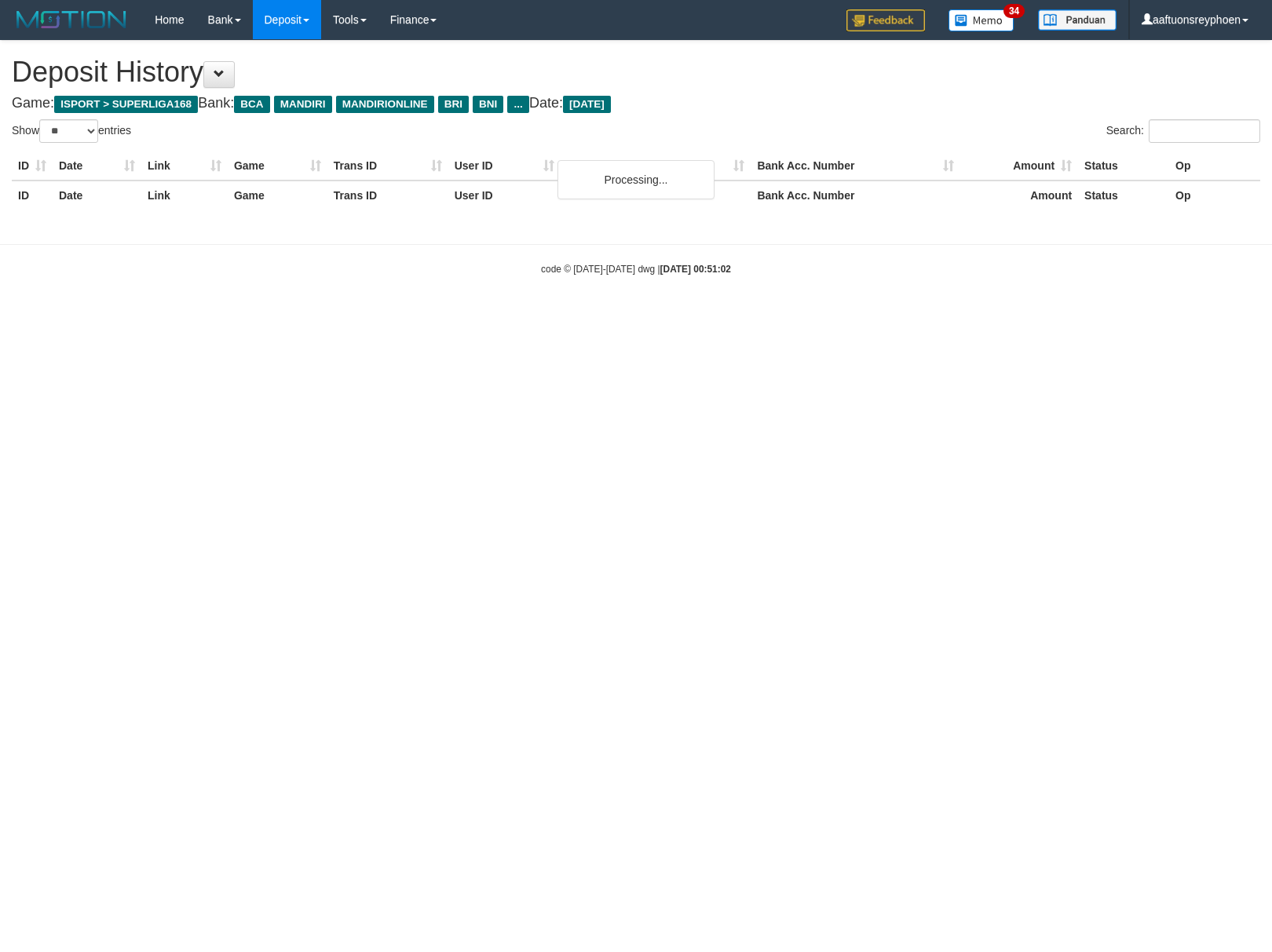
select select "**"
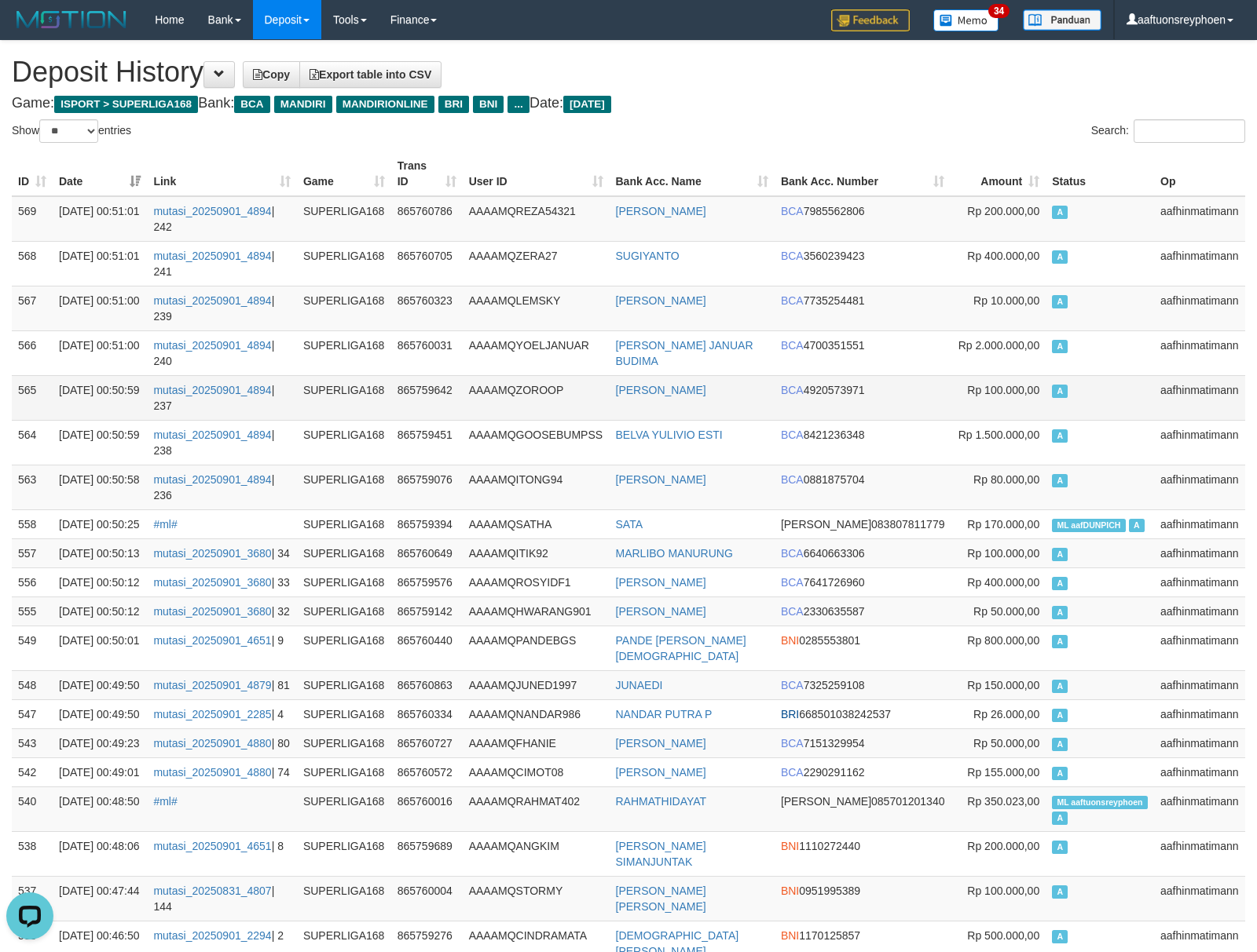
click at [1066, 406] on td "A" at bounding box center [1099, 397] width 108 height 44
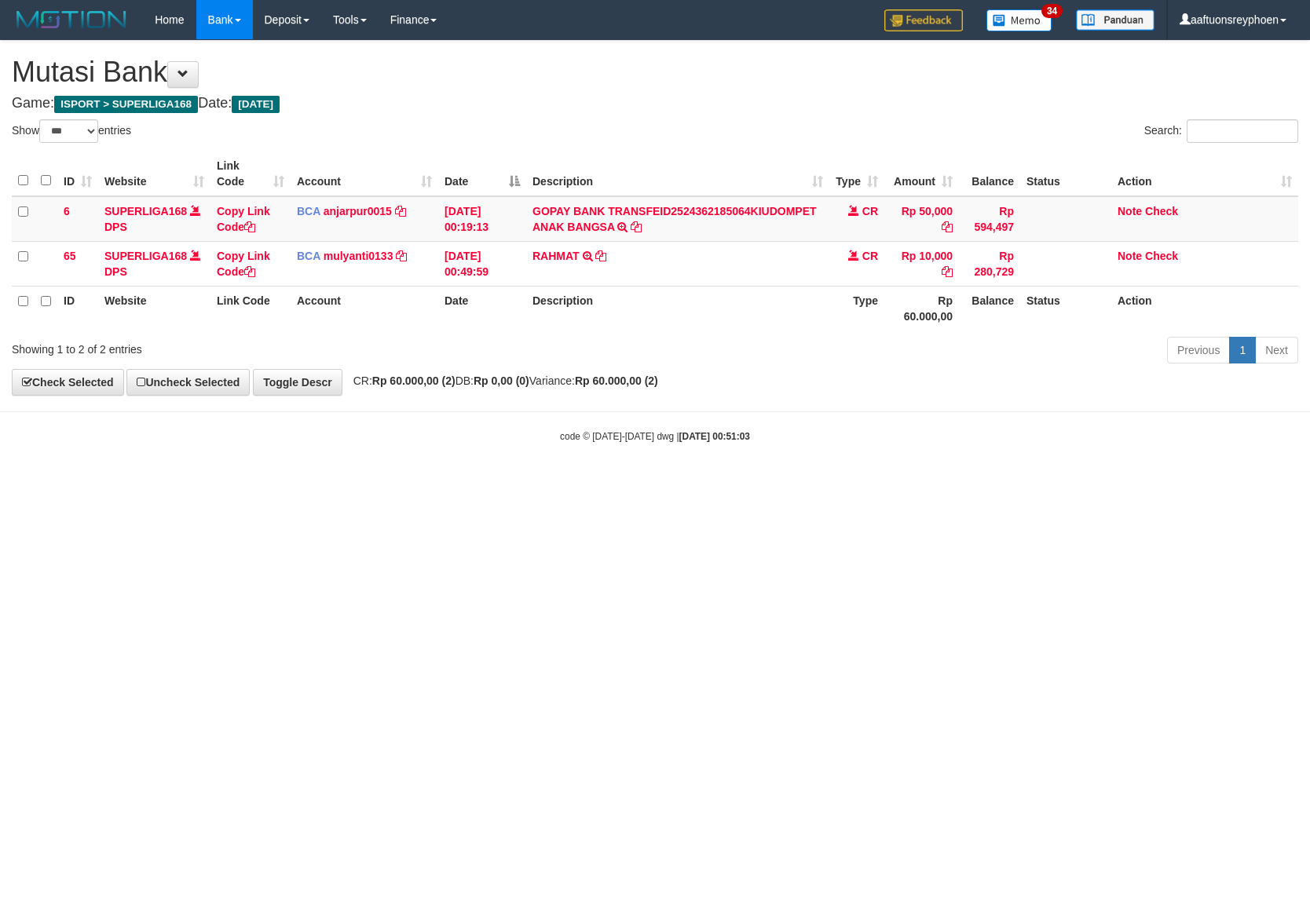
select select "***"
click at [514, 483] on html "Toggle navigation Home Bank Account List Load By Website Group [ISPORT] SUPERLI…" at bounding box center [655, 242] width 1310 height 483
drag, startPoint x: 545, startPoint y: 635, endPoint x: 927, endPoint y: 591, distance: 384.5
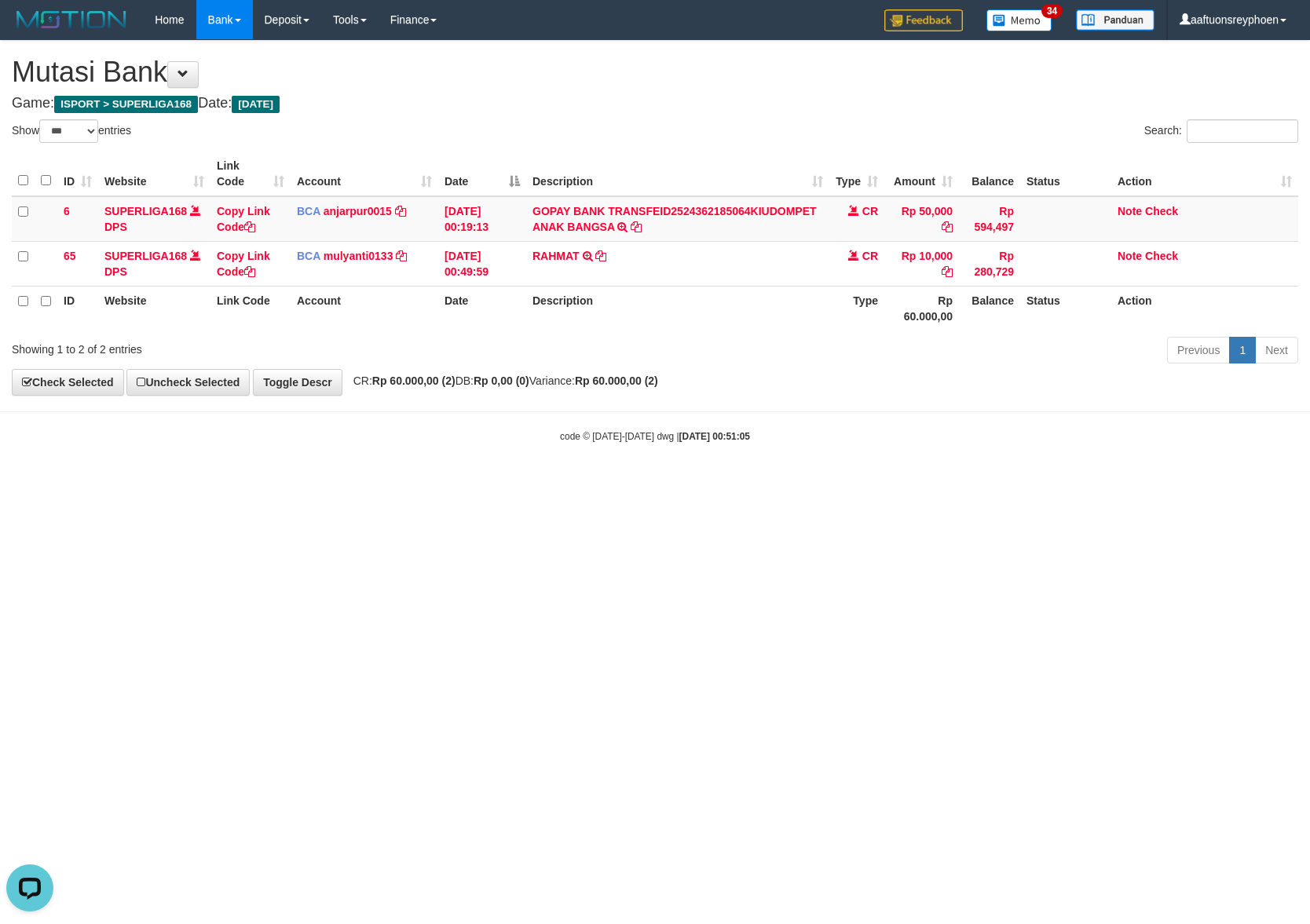
click at [589, 483] on html "Toggle navigation Home Bank Account List Load By Website Group [ISPORT] SUPERLI…" at bounding box center [655, 242] width 1310 height 483
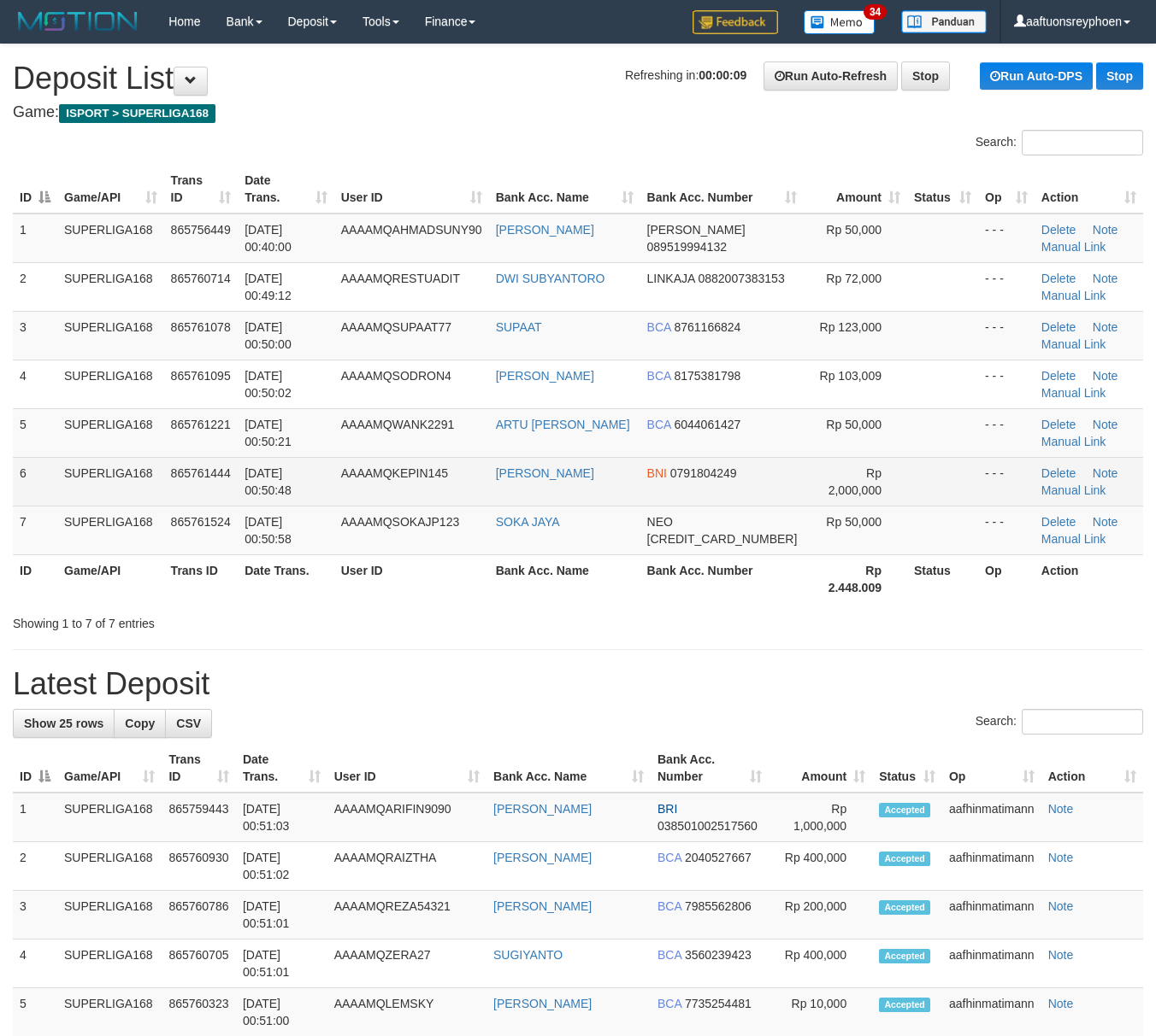
drag, startPoint x: 193, startPoint y: 489, endPoint x: 147, endPoint y: 500, distance: 47.3
click at [193, 489] on td "865761444" at bounding box center [201, 481] width 75 height 48
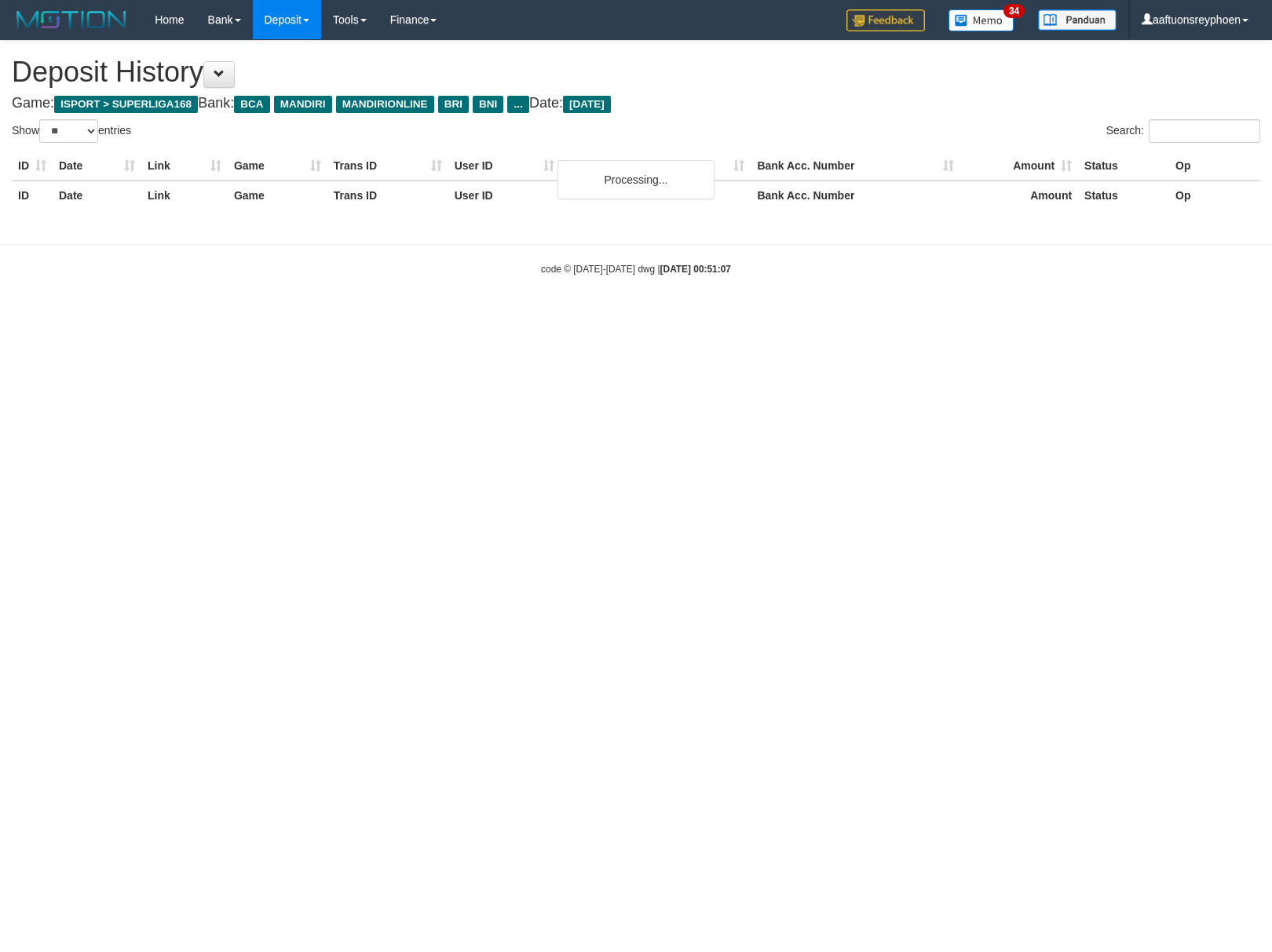
select select "**"
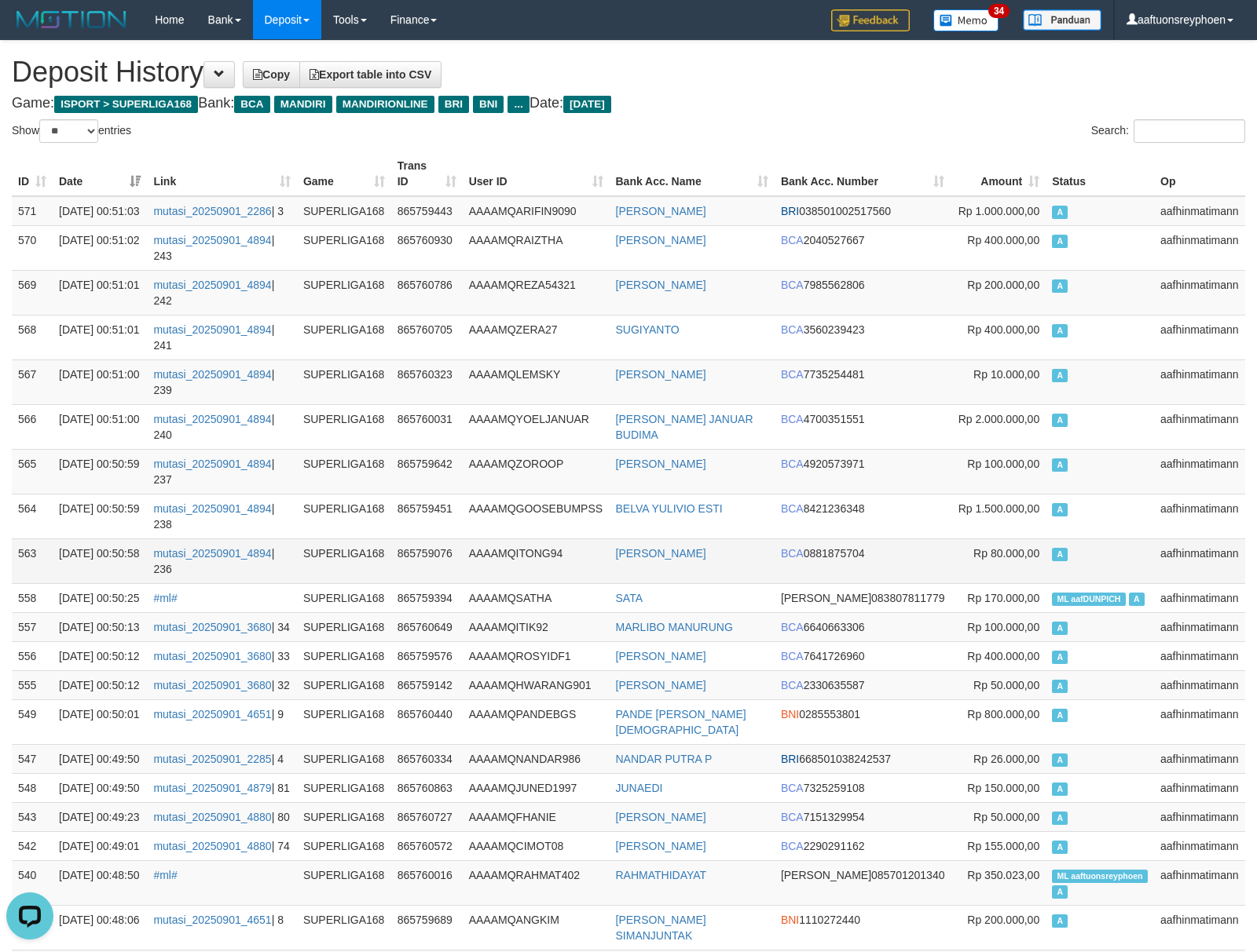
drag, startPoint x: 1116, startPoint y: 564, endPoint x: 978, endPoint y: 584, distance: 139.4
click at [1104, 563] on td "A" at bounding box center [1099, 560] width 108 height 44
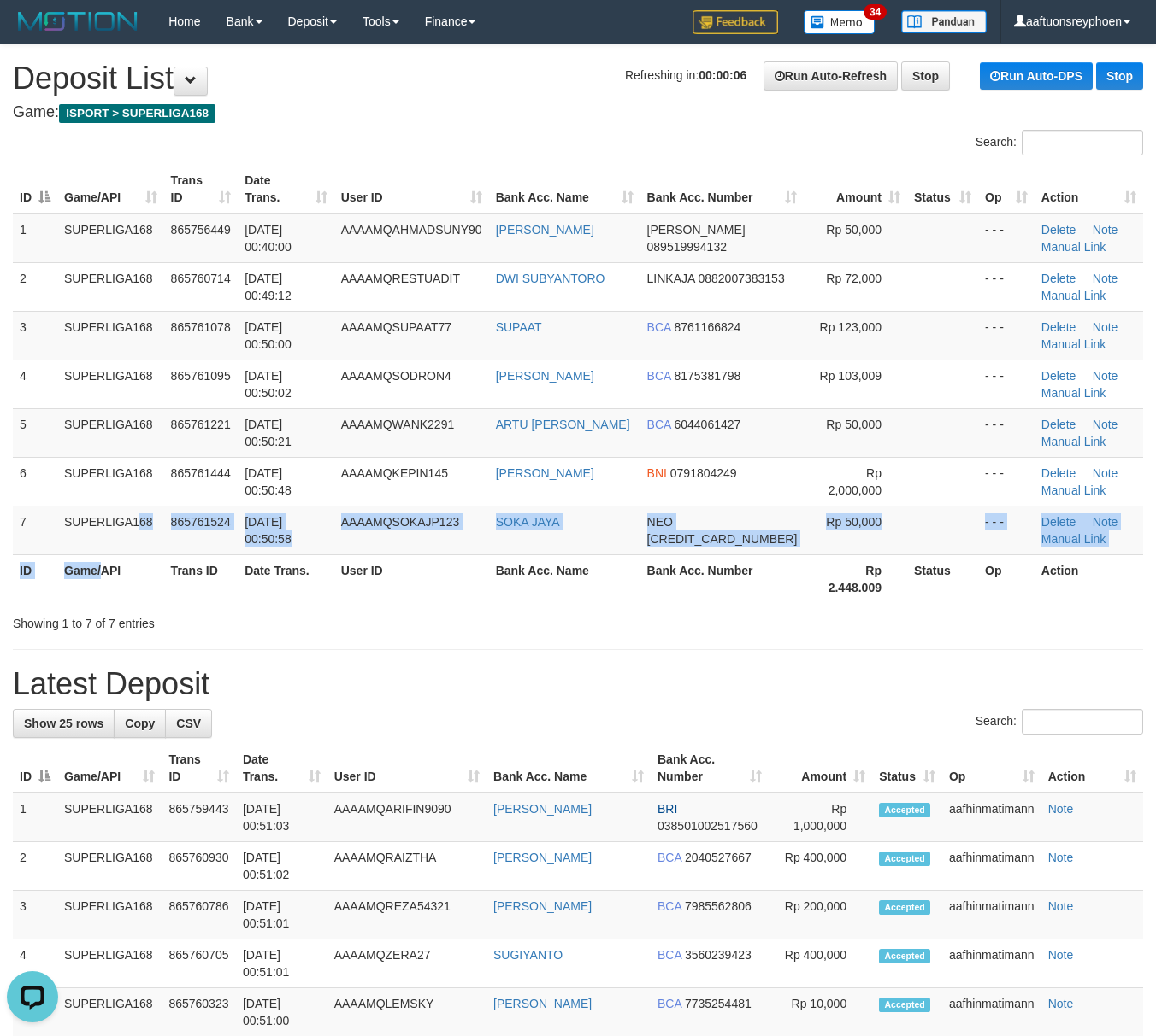
drag, startPoint x: 100, startPoint y: 551, endPoint x: 2, endPoint y: 568, distance: 99.5
click at [100, 548] on table "ID Game/API Trans ID Date Trans. User ID Bank Acc. Name Bank Acc. Number Amount…" at bounding box center [578, 384] width 1130 height 438
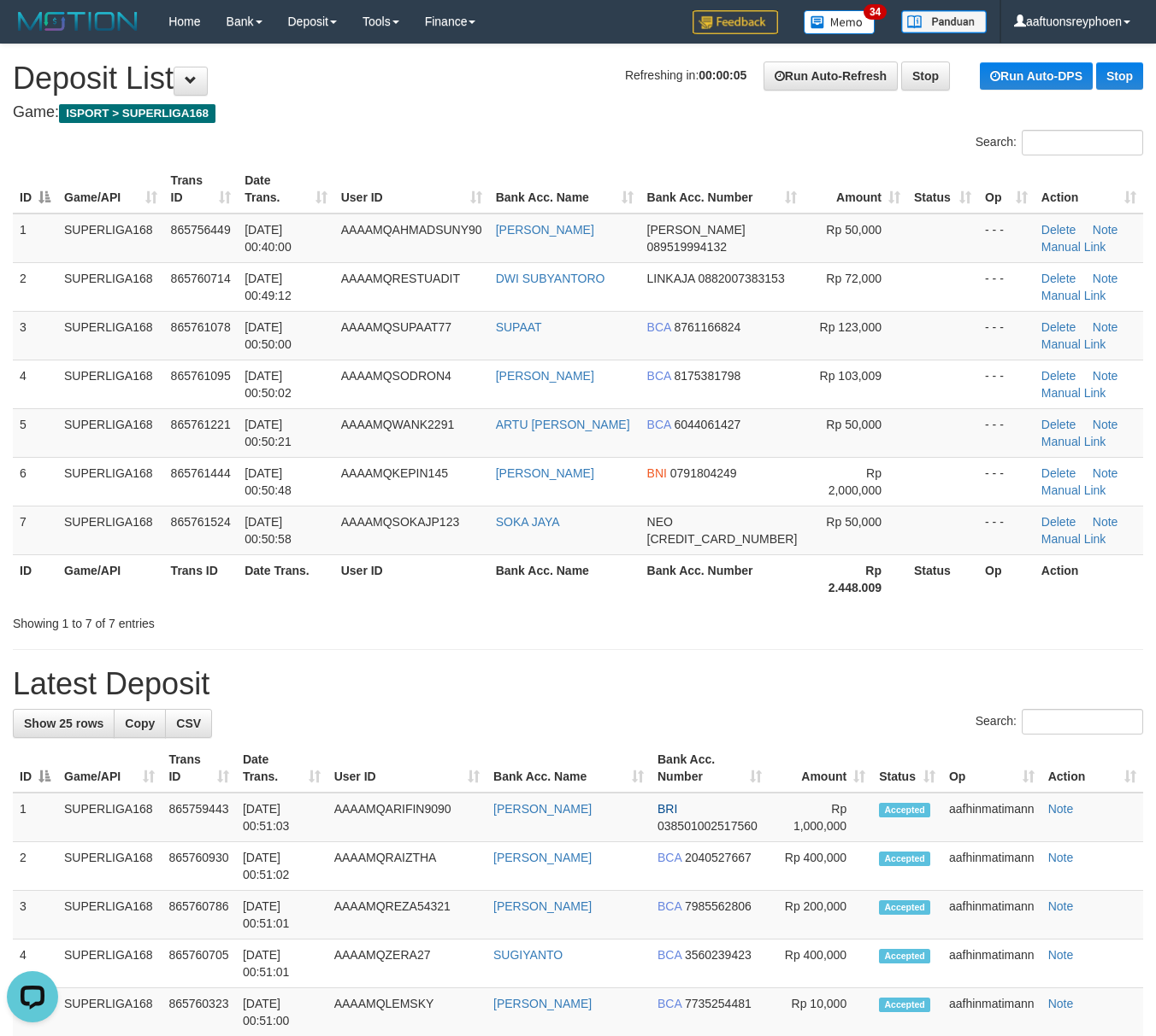
drag, startPoint x: 127, startPoint y: 485, endPoint x: 2, endPoint y: 506, distance: 126.8
click at [114, 482] on td "SUPERLIGA168" at bounding box center [111, 481] width 107 height 48
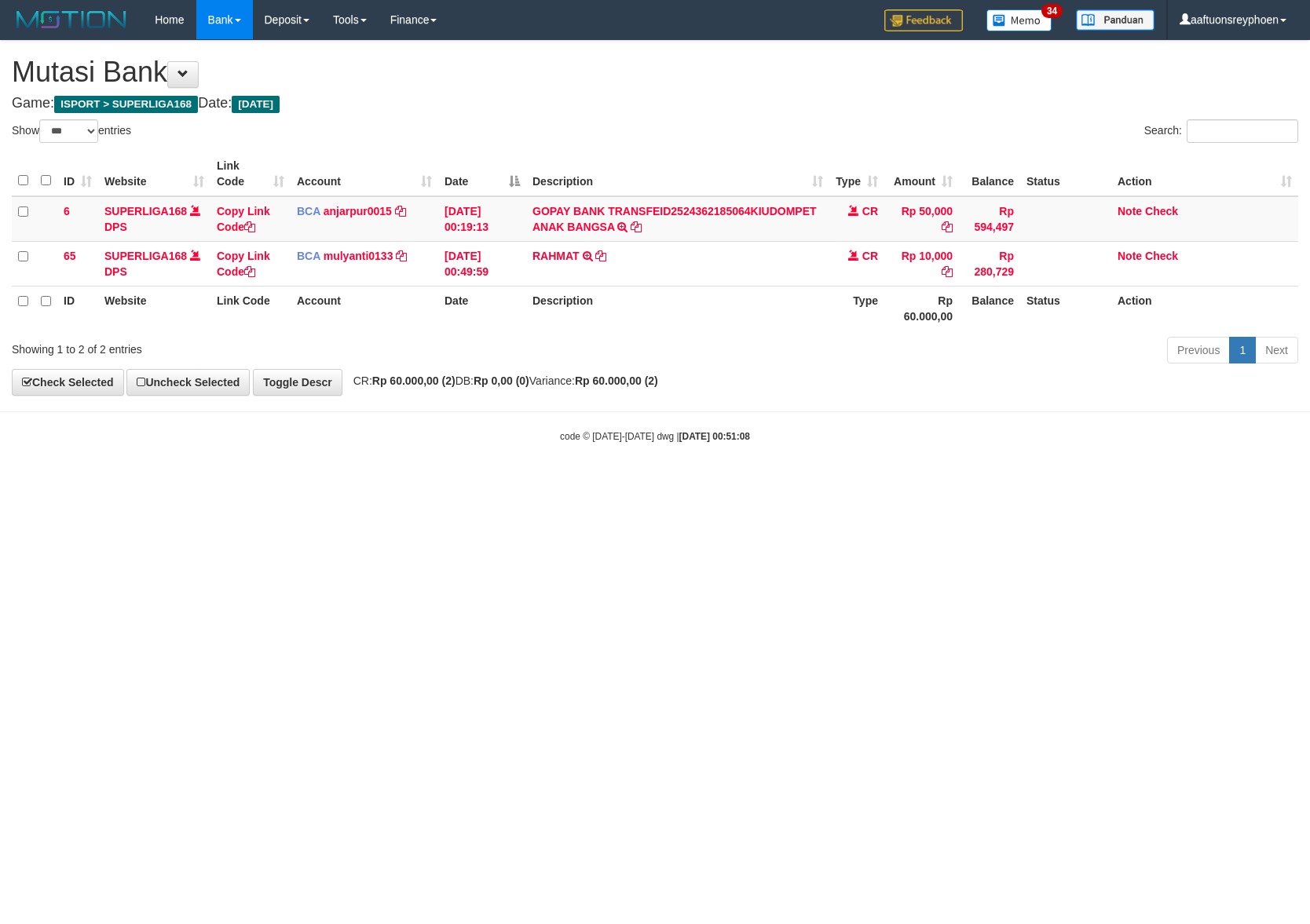
select select "***"
click at [697, 483] on html "Toggle navigation Home Bank Account List Load By Website Group [ISPORT] SUPERLI…" at bounding box center [655, 242] width 1310 height 483
click at [689, 483] on html "Toggle navigation Home Bank Account List Load By Website Group [ISPORT] SUPERLI…" at bounding box center [655, 242] width 1310 height 483
click at [685, 483] on html "Toggle navigation Home Bank Account List Load By Website Group [ISPORT] SUPERLI…" at bounding box center [655, 242] width 1310 height 483
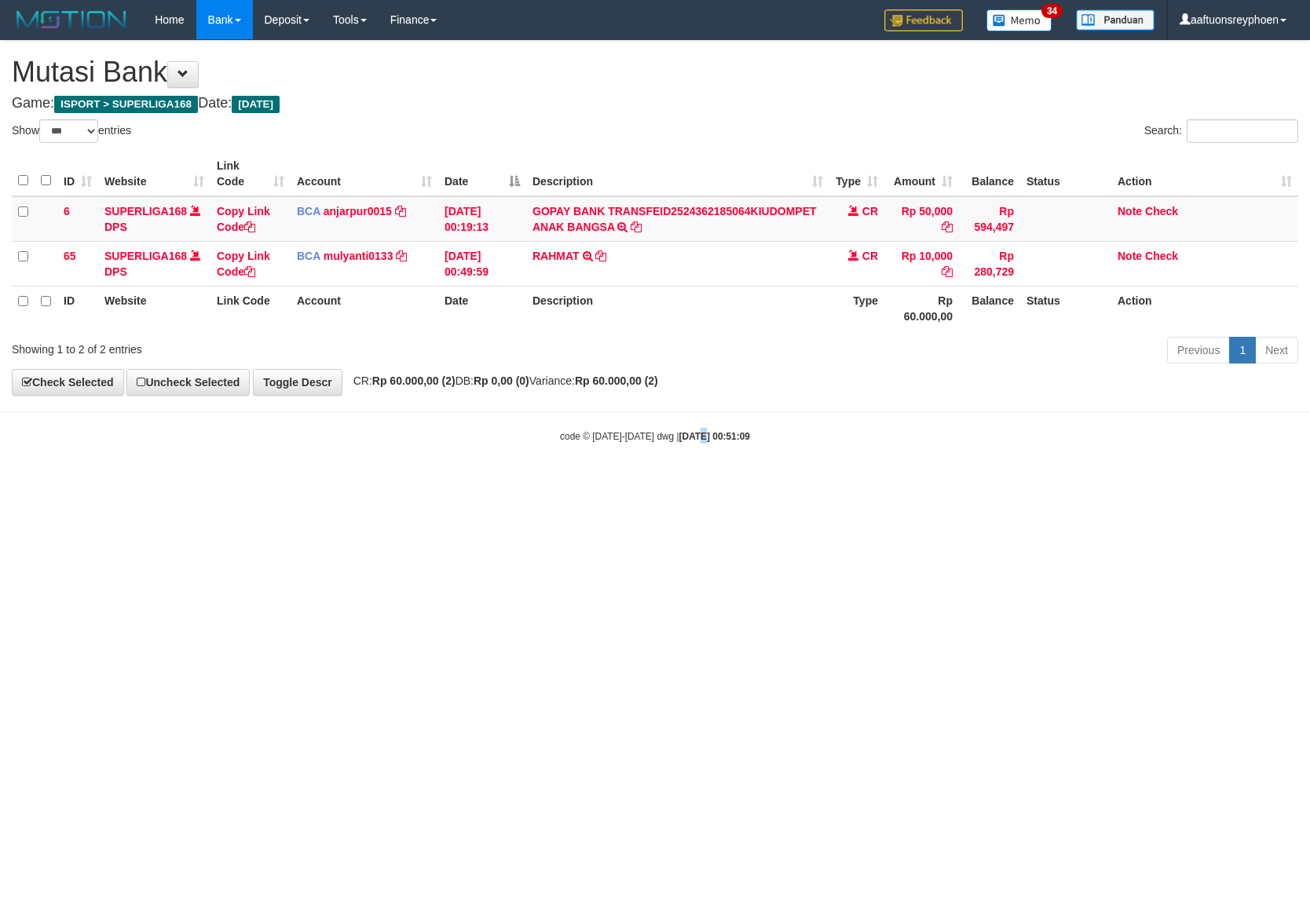
click at [682, 483] on html "Toggle navigation Home Bank Account List Load By Website Group [ISPORT] SUPERLI…" at bounding box center [655, 242] width 1310 height 483
select select "***"
click at [669, 483] on html "Toggle navigation Home Bank Account List Load By Website Group [ISPORT] SUPERLI…" at bounding box center [655, 242] width 1310 height 483
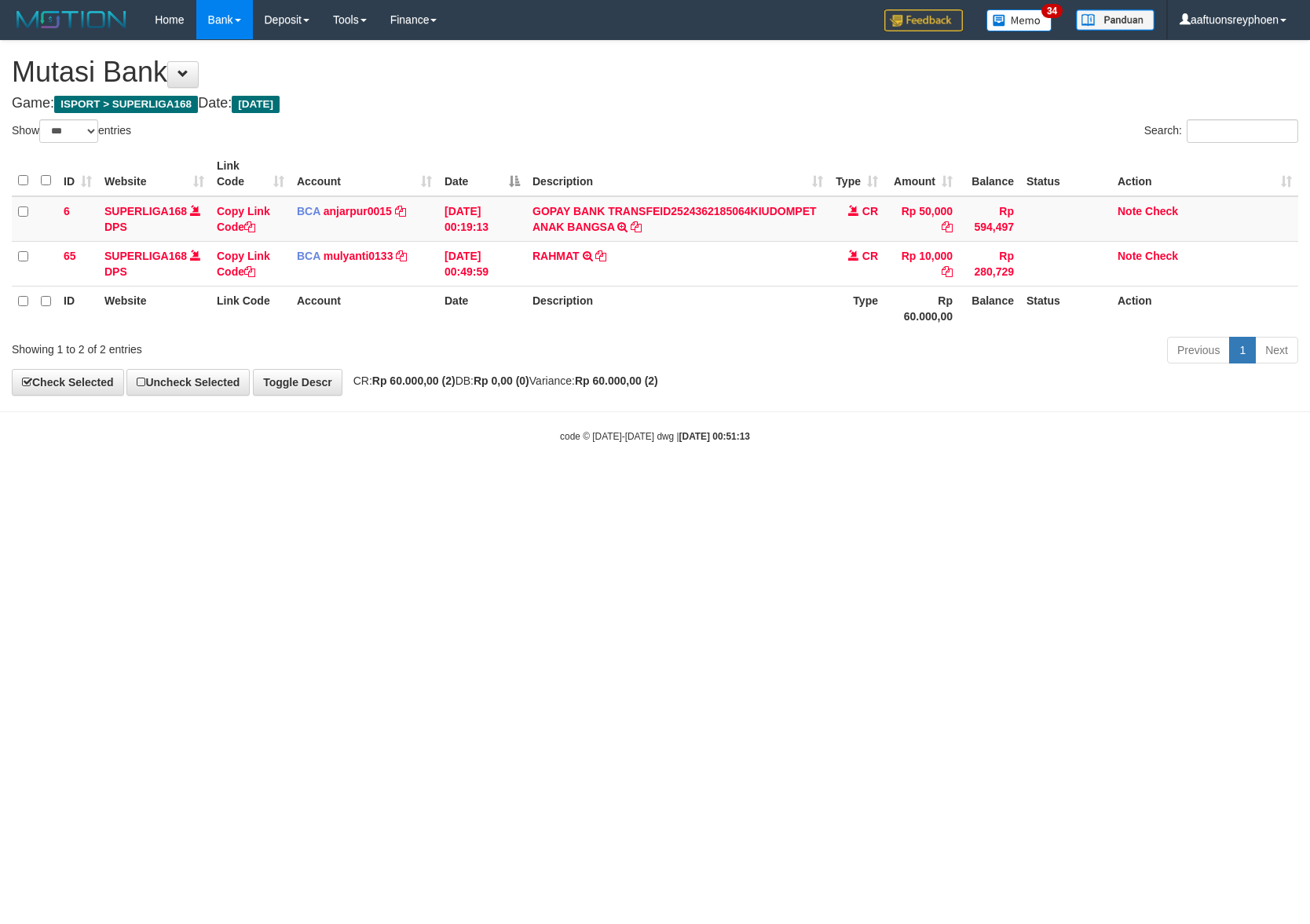
select select "***"
drag, startPoint x: 716, startPoint y: 554, endPoint x: 727, endPoint y: 573, distance: 22.0
click at [716, 483] on html "Toggle navigation Home Bank Account List Load By Website Group [ISPORT] SUPERLI…" at bounding box center [655, 242] width 1310 height 483
drag, startPoint x: 697, startPoint y: 561, endPoint x: 1125, endPoint y: 510, distance: 431.0
click at [745, 483] on html "Toggle navigation Home Bank Account List Load By Website Group [ISPORT] SUPERLI…" at bounding box center [655, 242] width 1310 height 483
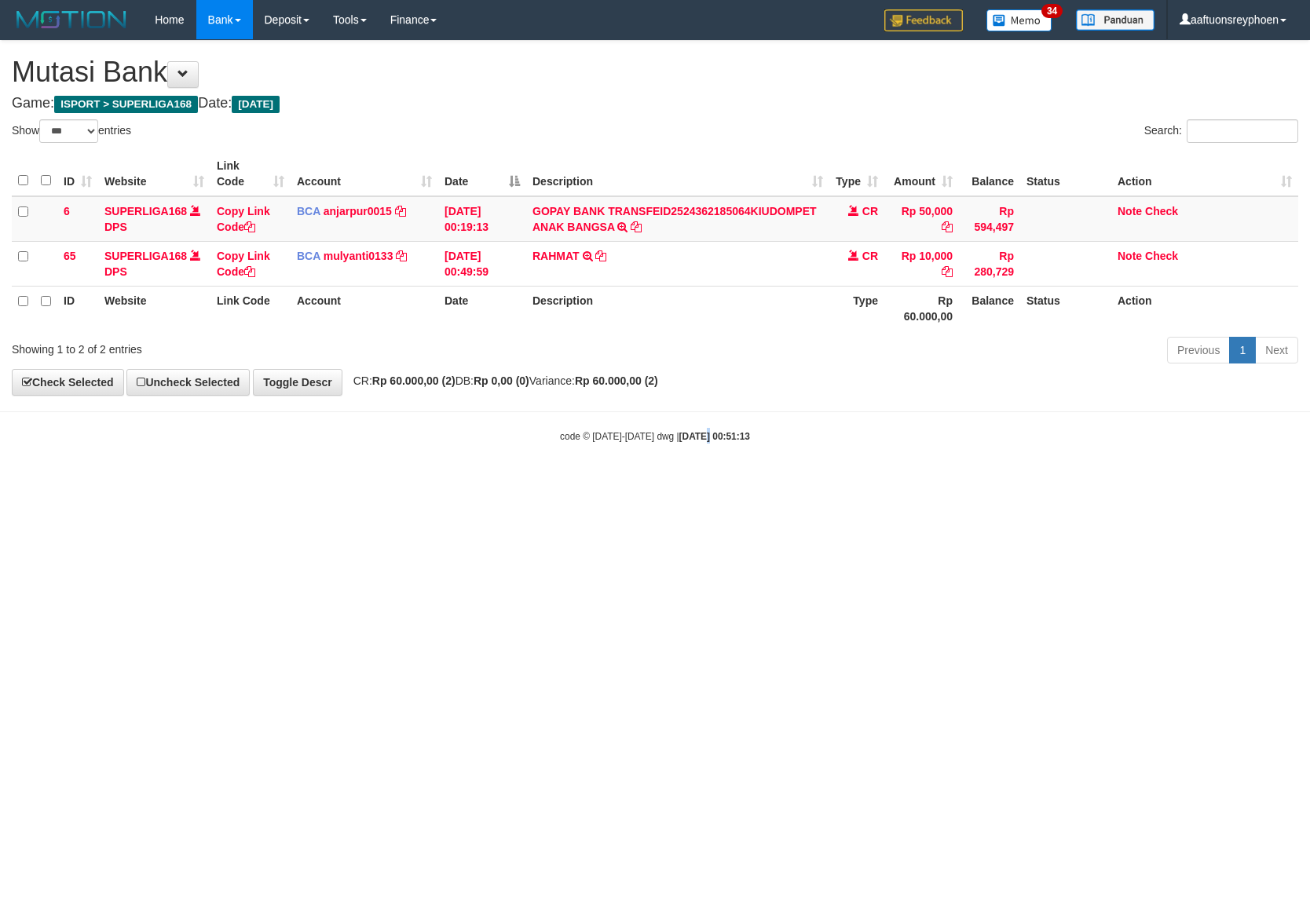
click at [695, 483] on html "Toggle navigation Home Bank Account List Load By Website Group [ISPORT] SUPERLI…" at bounding box center [655, 242] width 1310 height 483
click at [711, 483] on html "Toggle navigation Home Bank Account List Load By Website Group [ISPORT] SUPERLI…" at bounding box center [655, 242] width 1310 height 483
select select "***"
click at [529, 483] on html "Toggle navigation Home Bank Account List Load By Website Group [ISPORT] SUPERLI…" at bounding box center [655, 242] width 1310 height 483
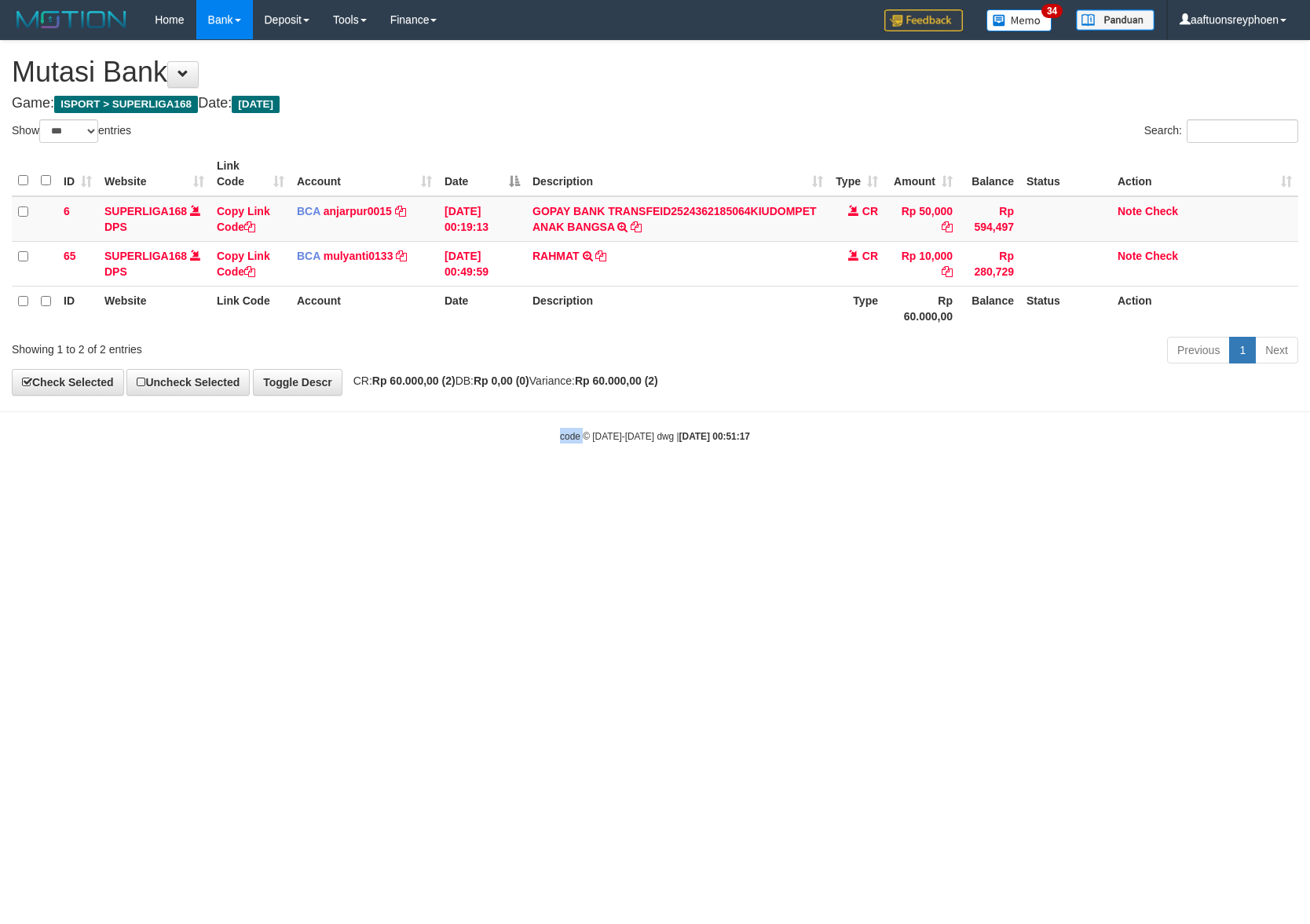
click at [529, 483] on html "Toggle navigation Home Bank Account List Load By Website Group [ISPORT] SUPERLI…" at bounding box center [655, 242] width 1310 height 483
drag, startPoint x: 0, startPoint y: 0, endPoint x: 1283, endPoint y: 582, distance: 1408.8
click at [607, 483] on html "Toggle navigation Home Bank Account List Load By Website Group [ISPORT] SUPERLI…" at bounding box center [655, 242] width 1310 height 483
select select "***"
click at [607, 483] on html "Toggle navigation Home Bank Account List Load By Website Group [ISPORT] SUPERLI…" at bounding box center [655, 242] width 1310 height 483
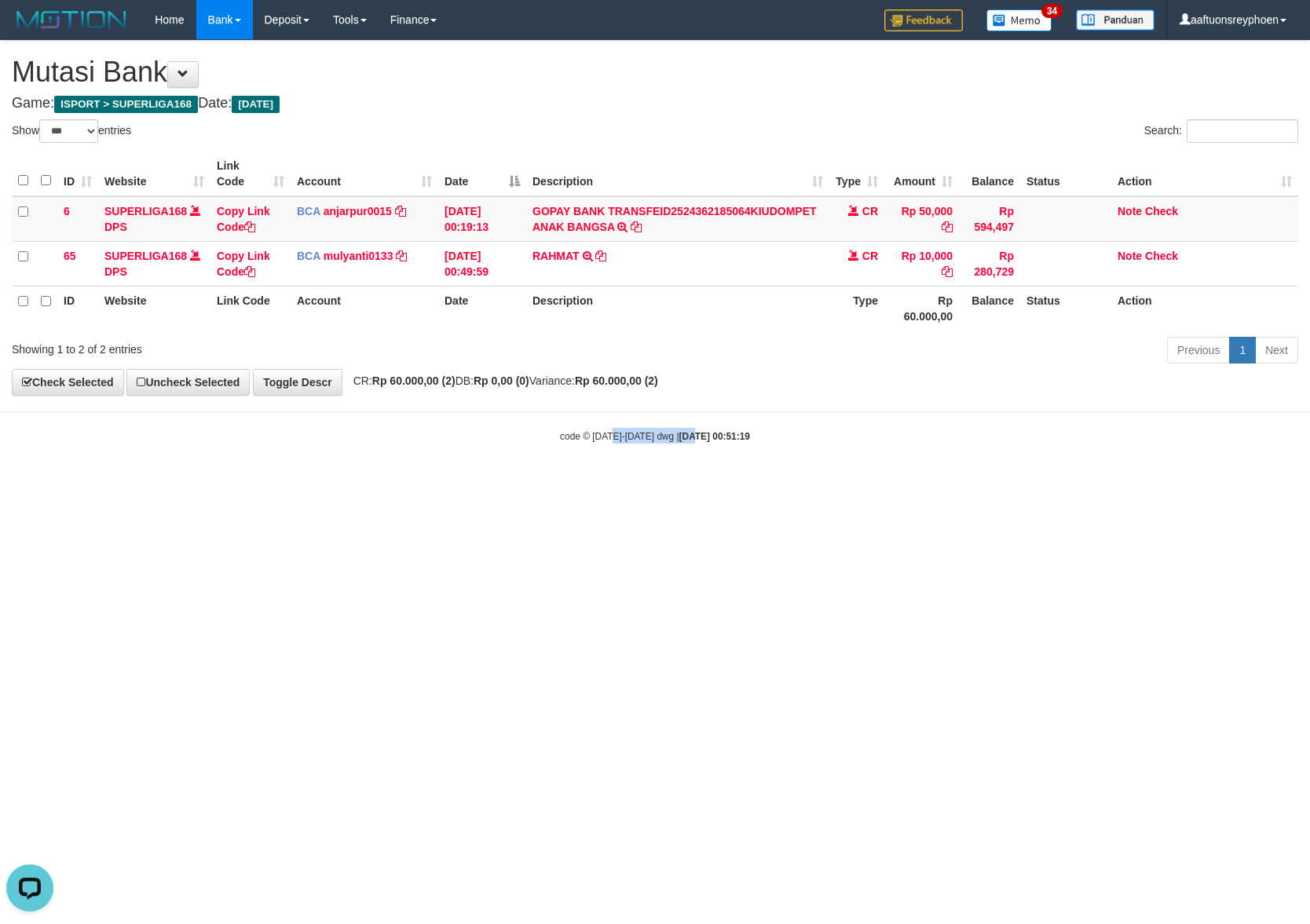
click at [699, 483] on html "Toggle navigation Home Bank Account List Load By Website Group [ISPORT] SUPERLI…" at bounding box center [655, 242] width 1310 height 483
drag, startPoint x: 572, startPoint y: 645, endPoint x: 870, endPoint y: 619, distance: 299.1
click at [644, 483] on html "Toggle navigation Home Bank Account List Load By Website Group [ISPORT] SUPERLI…" at bounding box center [655, 242] width 1310 height 483
drag, startPoint x: 798, startPoint y: 554, endPoint x: 1304, endPoint y: 531, distance: 506.5
click at [1093, 483] on html "Toggle navigation Home Bank Account List Load By Website Group [ISPORT] SUPERLI…" at bounding box center [655, 242] width 1310 height 483
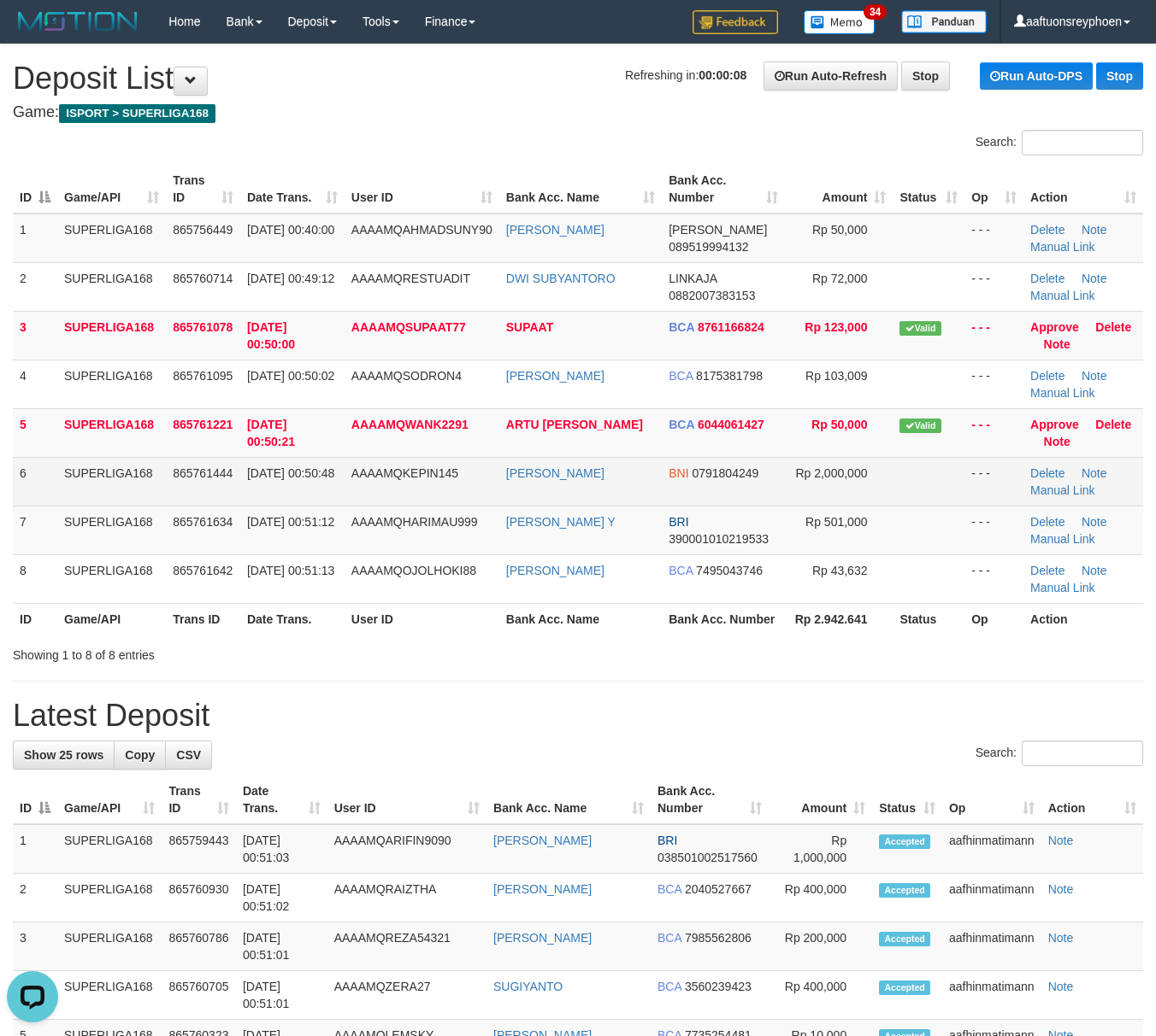
click at [77, 496] on td "SUPERLIGA168" at bounding box center [111, 481] width 108 height 48
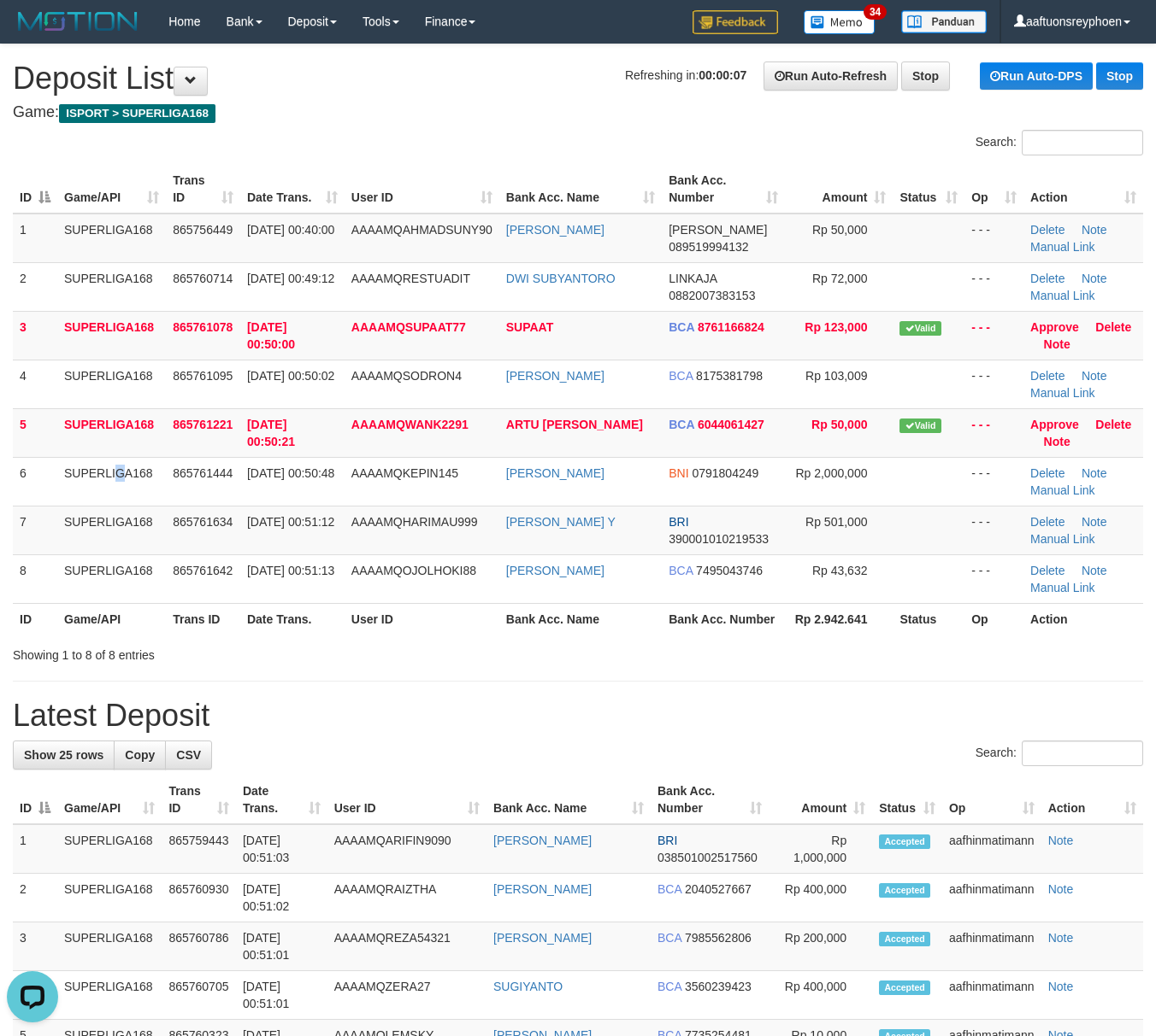
drag, startPoint x: 82, startPoint y: 496, endPoint x: 2, endPoint y: 528, distance: 86.2
click at [82, 494] on td "SUPERLIGA168" at bounding box center [111, 481] width 108 height 48
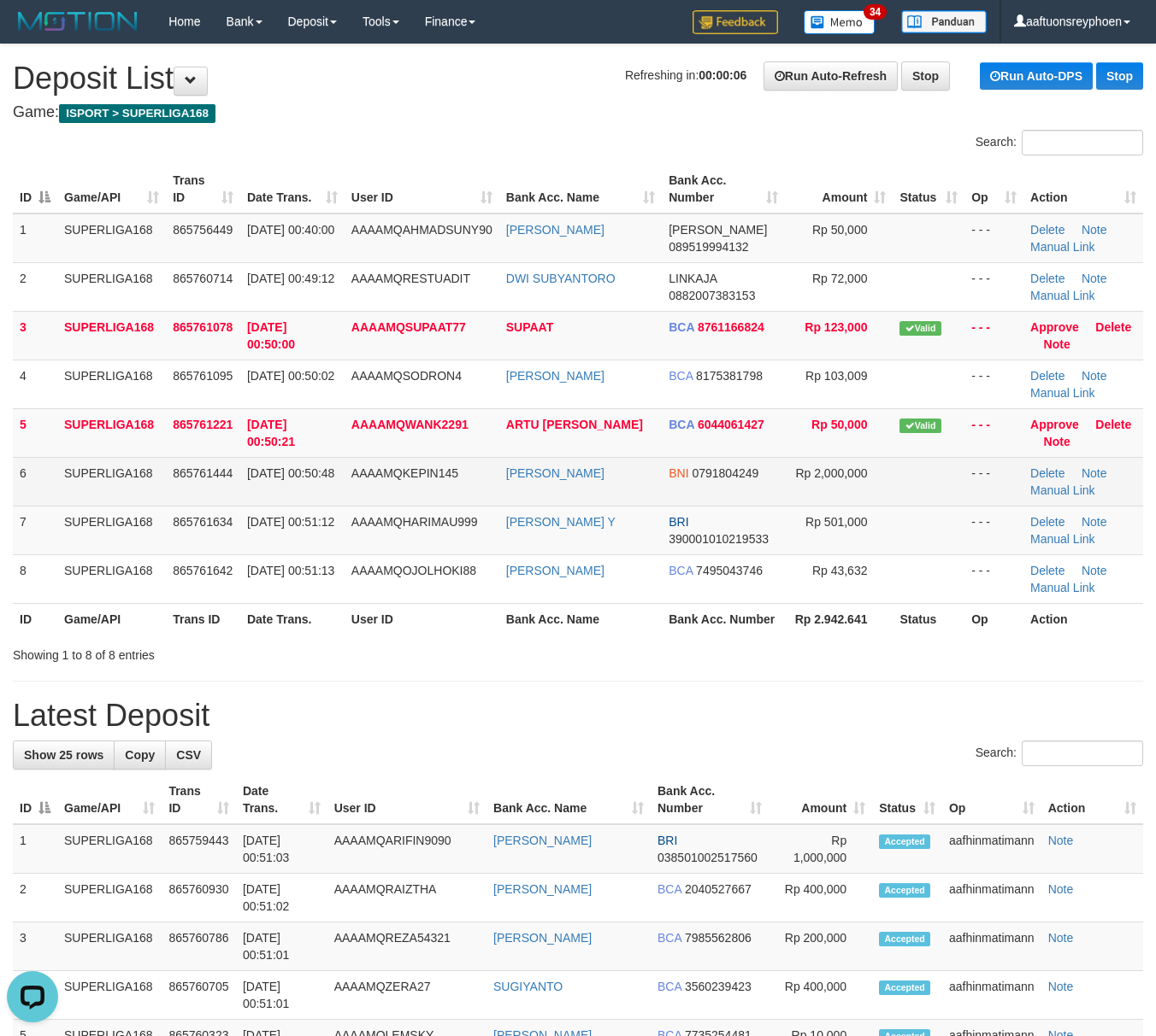
click at [53, 483] on td "6" at bounding box center [35, 481] width 45 height 48
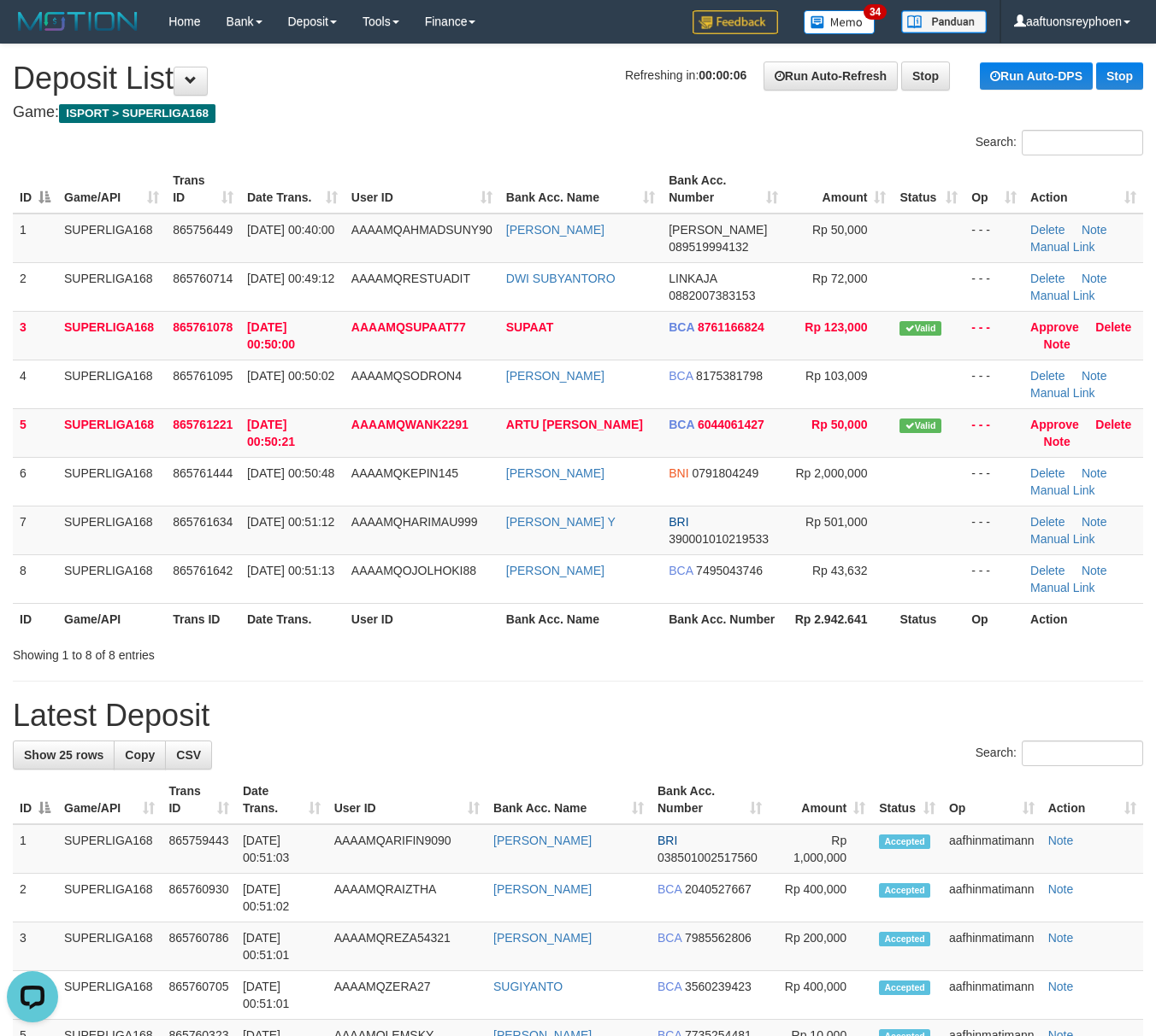
drag, startPoint x: 41, startPoint y: 482, endPoint x: 1, endPoint y: 482, distance: 40.0
click at [11, 482] on div "ID Game/API Trans ID Date Trans. User ID Bank Acc. Name Bank Acc. Number Amount…" at bounding box center [578, 400] width 1156 height 480
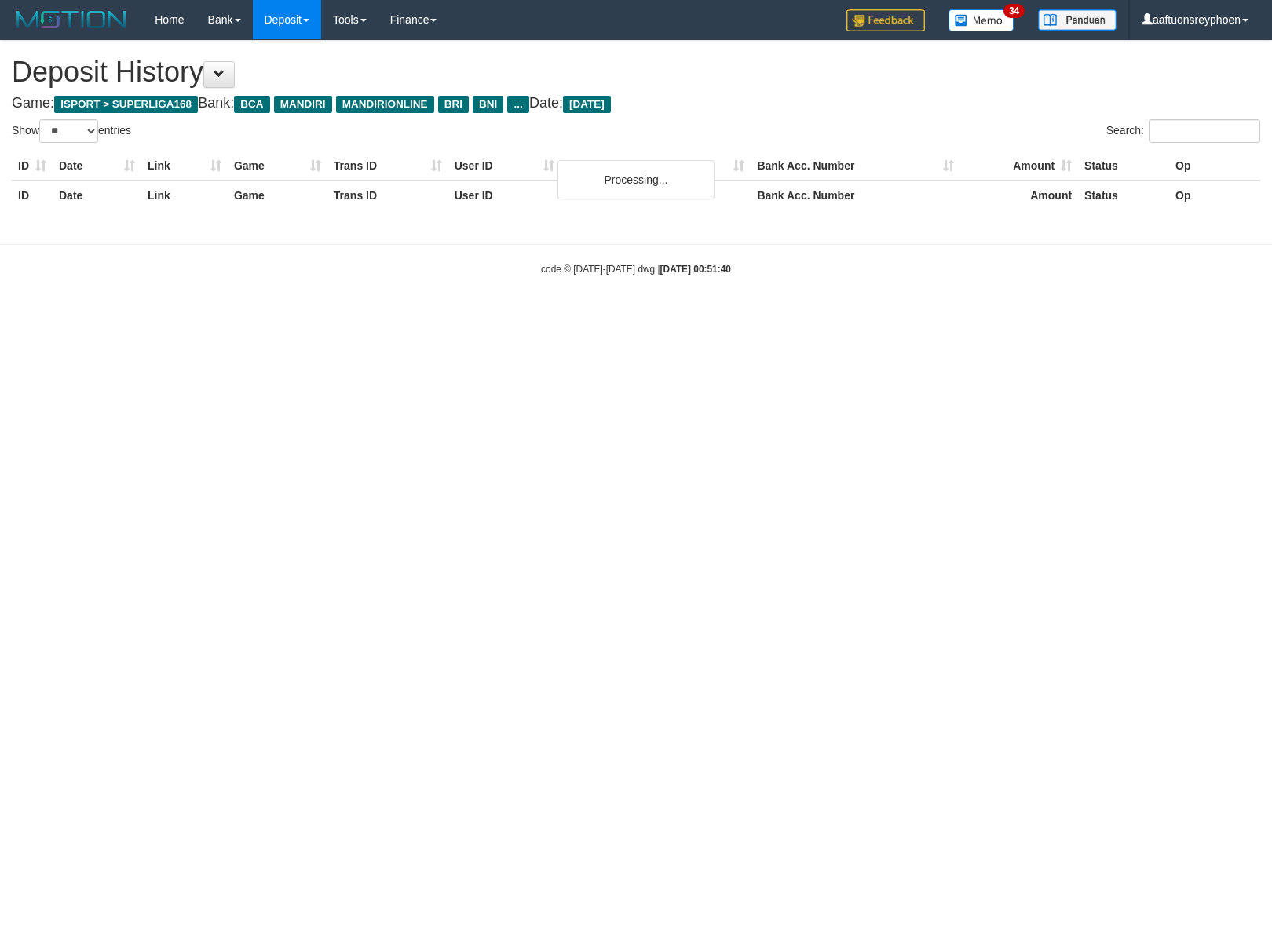
select select "**"
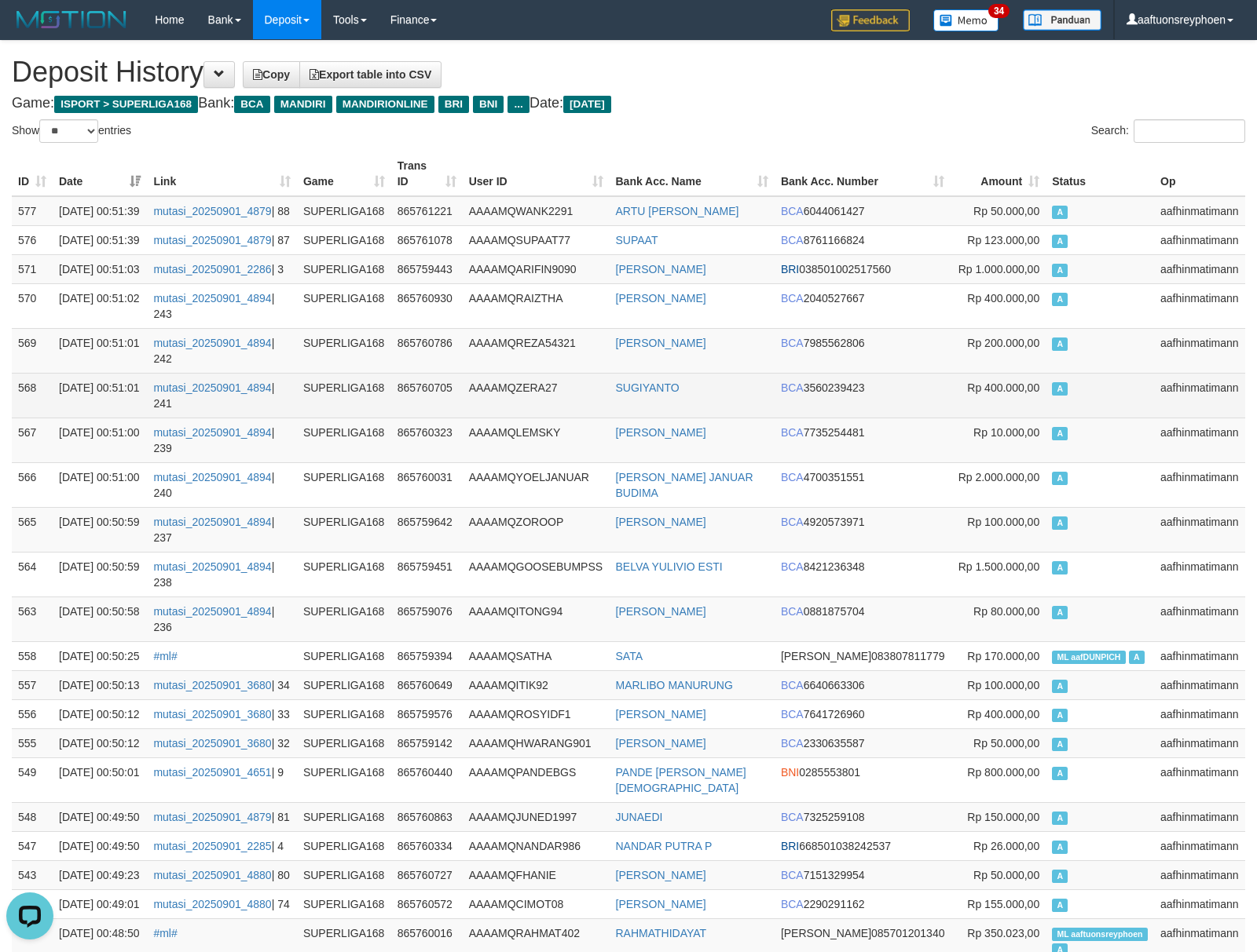
drag, startPoint x: 1200, startPoint y: 429, endPoint x: 641, endPoint y: 443, distance: 559.2
click at [1200, 417] on td "aafhinmatimann" at bounding box center [1199, 395] width 91 height 44
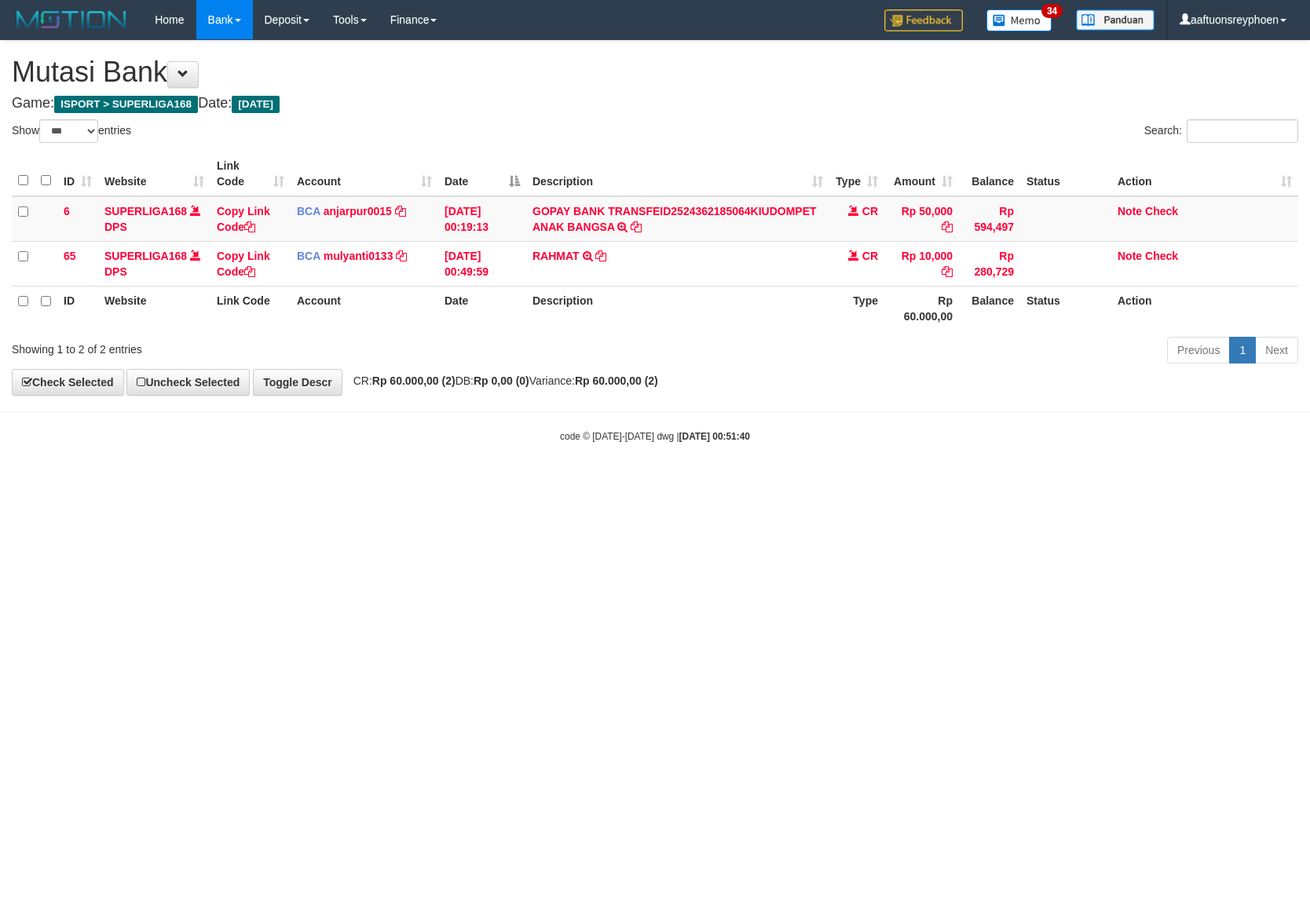
select select "***"
drag, startPoint x: 639, startPoint y: 607, endPoint x: 658, endPoint y: 614, distance: 20.2
click at [651, 483] on html "Toggle navigation Home Bank Account List Load By Website Group [ISPORT] SUPERLI…" at bounding box center [655, 242] width 1310 height 483
select select "***"
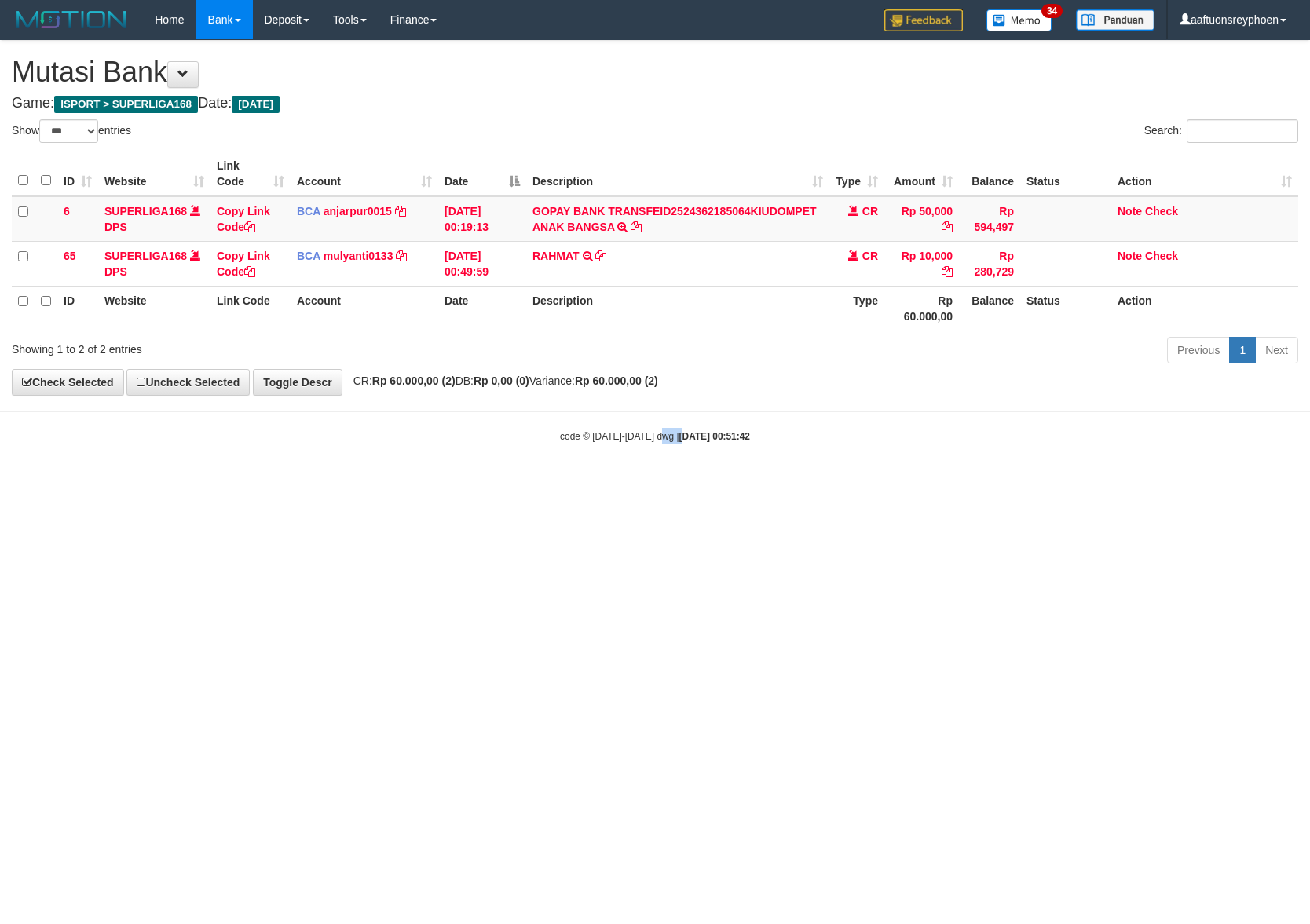
drag, startPoint x: 689, startPoint y: 653, endPoint x: 903, endPoint y: 602, distance: 220.0
click at [880, 483] on html "Toggle navigation Home Bank Account List Load By Website Group [ISPORT] SUPERLI…" at bounding box center [655, 242] width 1310 height 483
drag, startPoint x: 566, startPoint y: 613, endPoint x: 607, endPoint y: 610, distance: 41.1
click at [594, 483] on html "Toggle navigation Home Bank Account List Load By Website Group [ISPORT] SUPERLI…" at bounding box center [655, 242] width 1310 height 483
drag, startPoint x: 670, startPoint y: 628, endPoint x: 924, endPoint y: 579, distance: 258.7
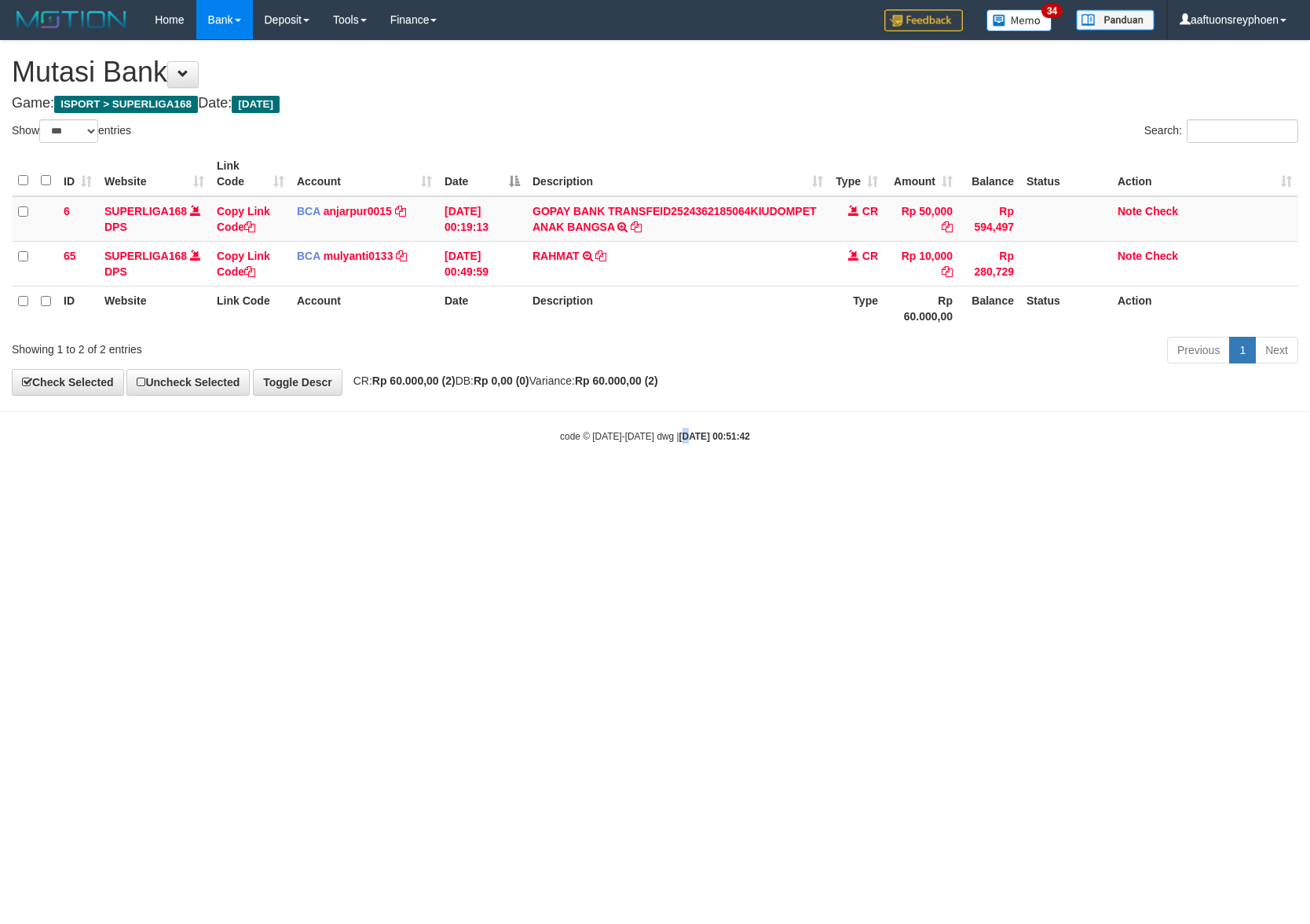
click at [732, 483] on html "Toggle navigation Home Bank Account List Load By Website Group [ISPORT] SUPERLI…" at bounding box center [655, 242] width 1310 height 483
drag, startPoint x: 821, startPoint y: 578, endPoint x: 1308, endPoint y: 497, distance: 493.7
click at [886, 483] on html "Toggle navigation Home Bank Account List Load By Website Group [ISPORT] SUPERLI…" at bounding box center [655, 242] width 1310 height 483
drag, startPoint x: 670, startPoint y: 647, endPoint x: 732, endPoint y: 662, distance: 63.8
click at [686, 483] on html "Toggle navigation Home Bank Account List Load By Website Group [ISPORT] SUPERLI…" at bounding box center [655, 242] width 1310 height 483
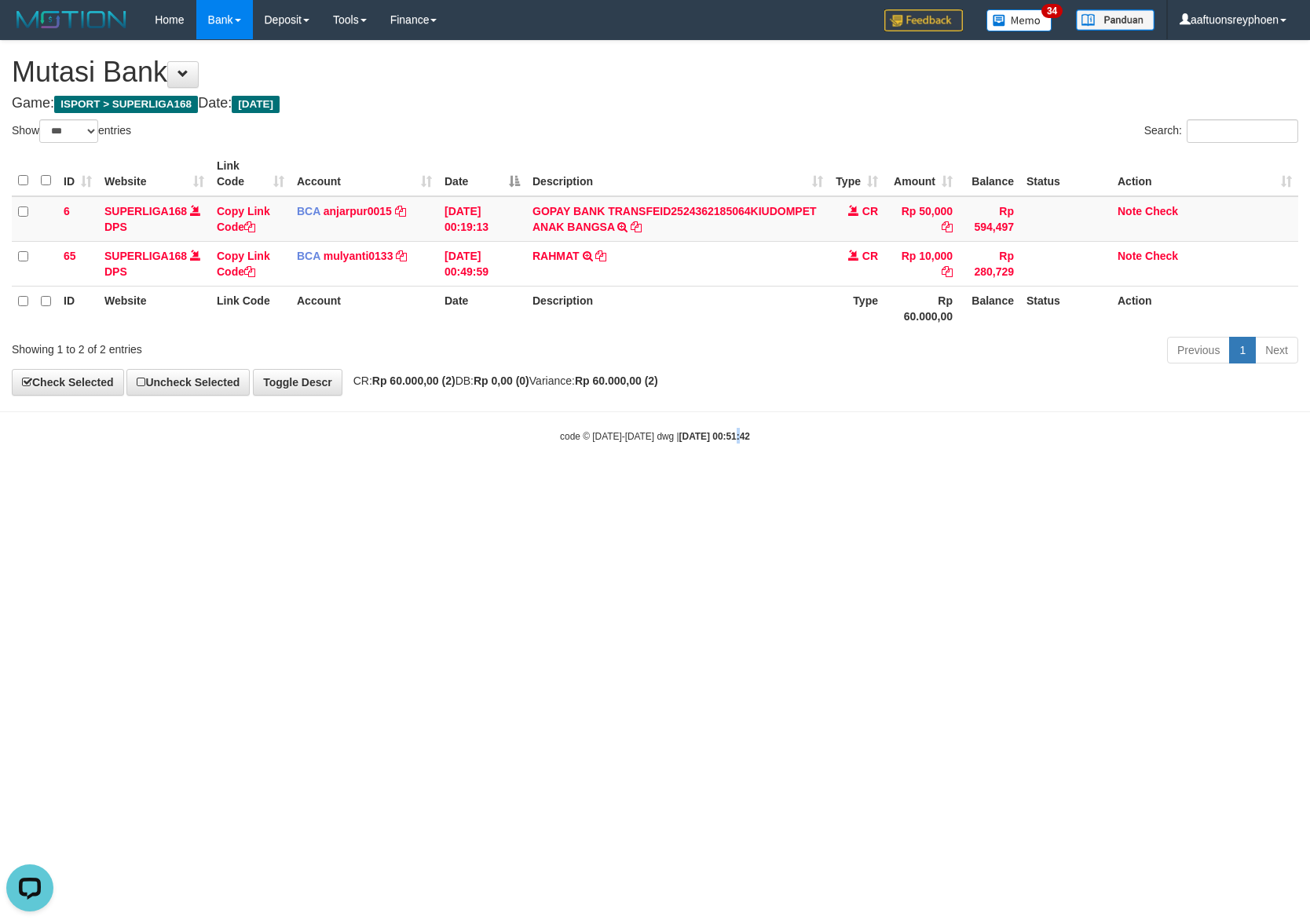
click at [723, 483] on html "Toggle navigation Home Bank Account List Load By Website Group [ISPORT] SUPERLI…" at bounding box center [655, 242] width 1310 height 483
drag, startPoint x: 723, startPoint y: 636, endPoint x: 749, endPoint y: 630, distance: 26.7
click at [726, 483] on html "Toggle navigation Home Bank Account List Load By Website Group [ISPORT] SUPERLI…" at bounding box center [655, 242] width 1310 height 483
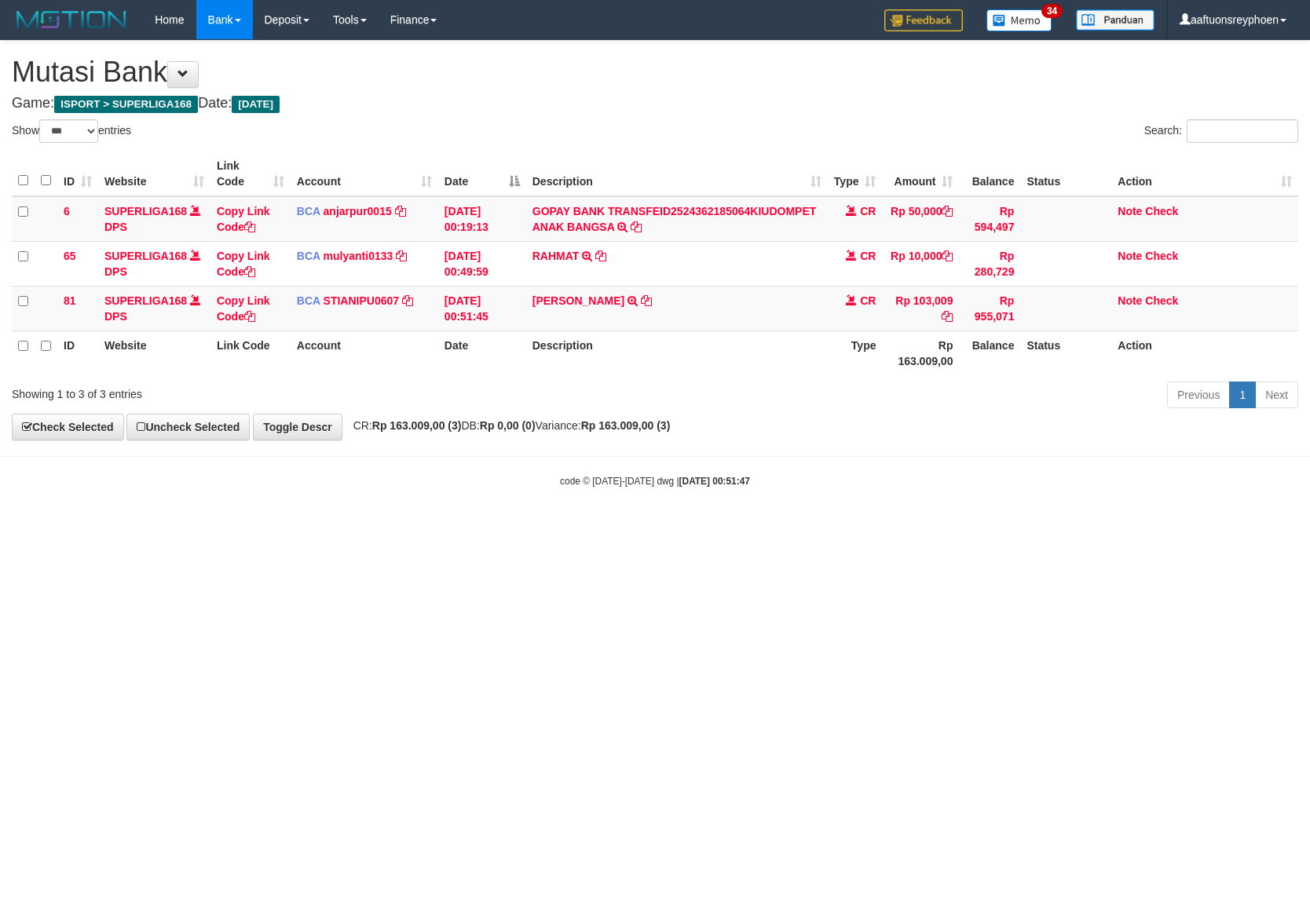
select select "***"
drag, startPoint x: 714, startPoint y: 629, endPoint x: 754, endPoint y: 640, distance: 41.5
click at [726, 527] on html "Toggle navigation Home Bank Account List Load By Website Group [ISPORT] SUPERLI…" at bounding box center [655, 263] width 1310 height 527
click at [743, 527] on html "Toggle navigation Home Bank Account List Load By Website Group [ISPORT] SUPERLI…" at bounding box center [655, 263] width 1310 height 527
drag, startPoint x: 743, startPoint y: 630, endPoint x: 1304, endPoint y: 573, distance: 563.9
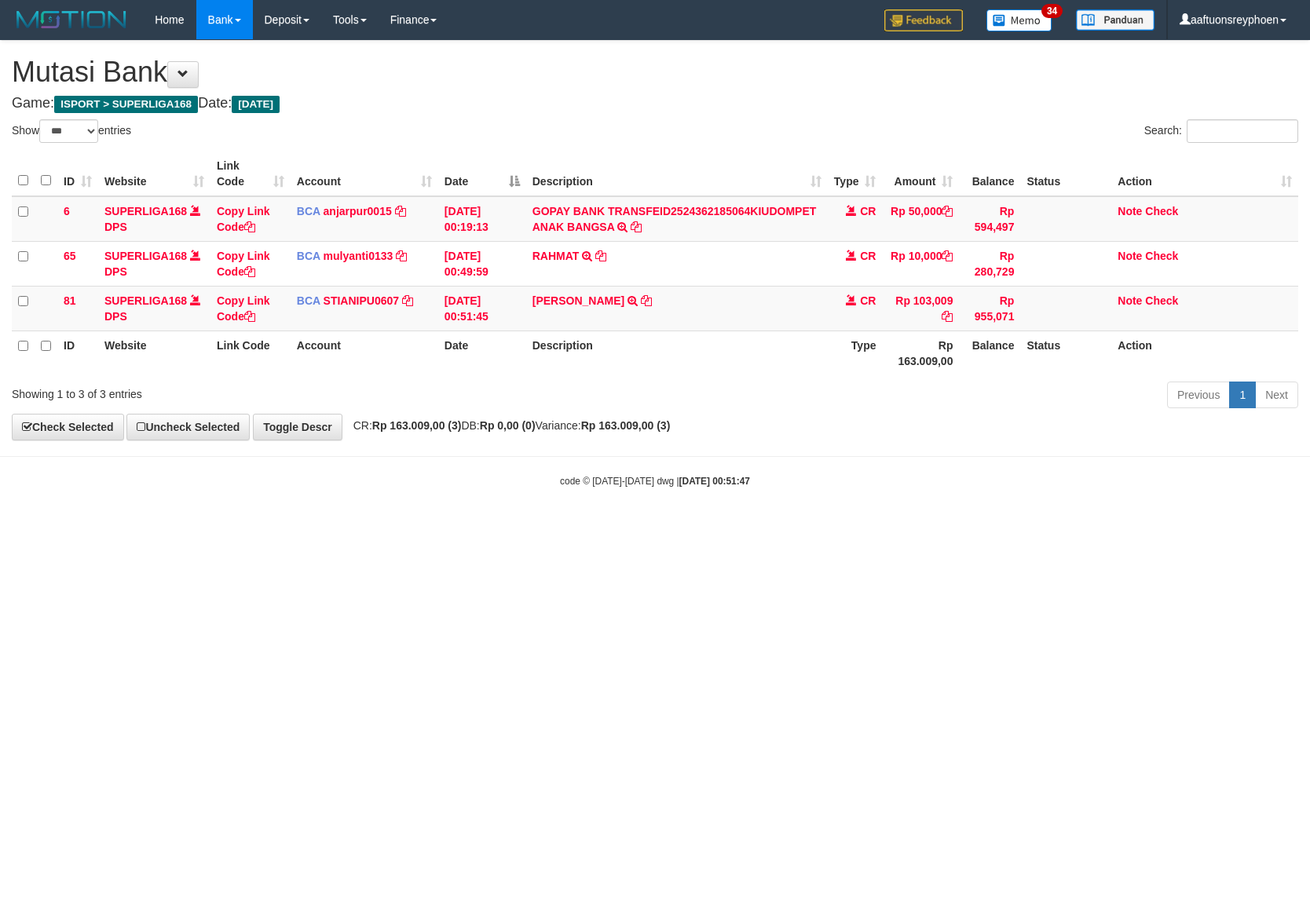
click at [780, 527] on html "Toggle navigation Home Bank Account List Load By Website Group [ISPORT] SUPERLI…" at bounding box center [655, 263] width 1310 height 527
select select "***"
click at [302, 527] on html "Toggle navigation Home Bank Account List Load By Website Group [ISPORT] SUPERLI…" at bounding box center [655, 263] width 1310 height 527
drag, startPoint x: 349, startPoint y: 610, endPoint x: 369, endPoint y: 607, distance: 20.2
click at [359, 527] on html "Toggle navigation Home Bank Account List Load By Website Group [ISPORT] SUPERLI…" at bounding box center [655, 263] width 1310 height 527
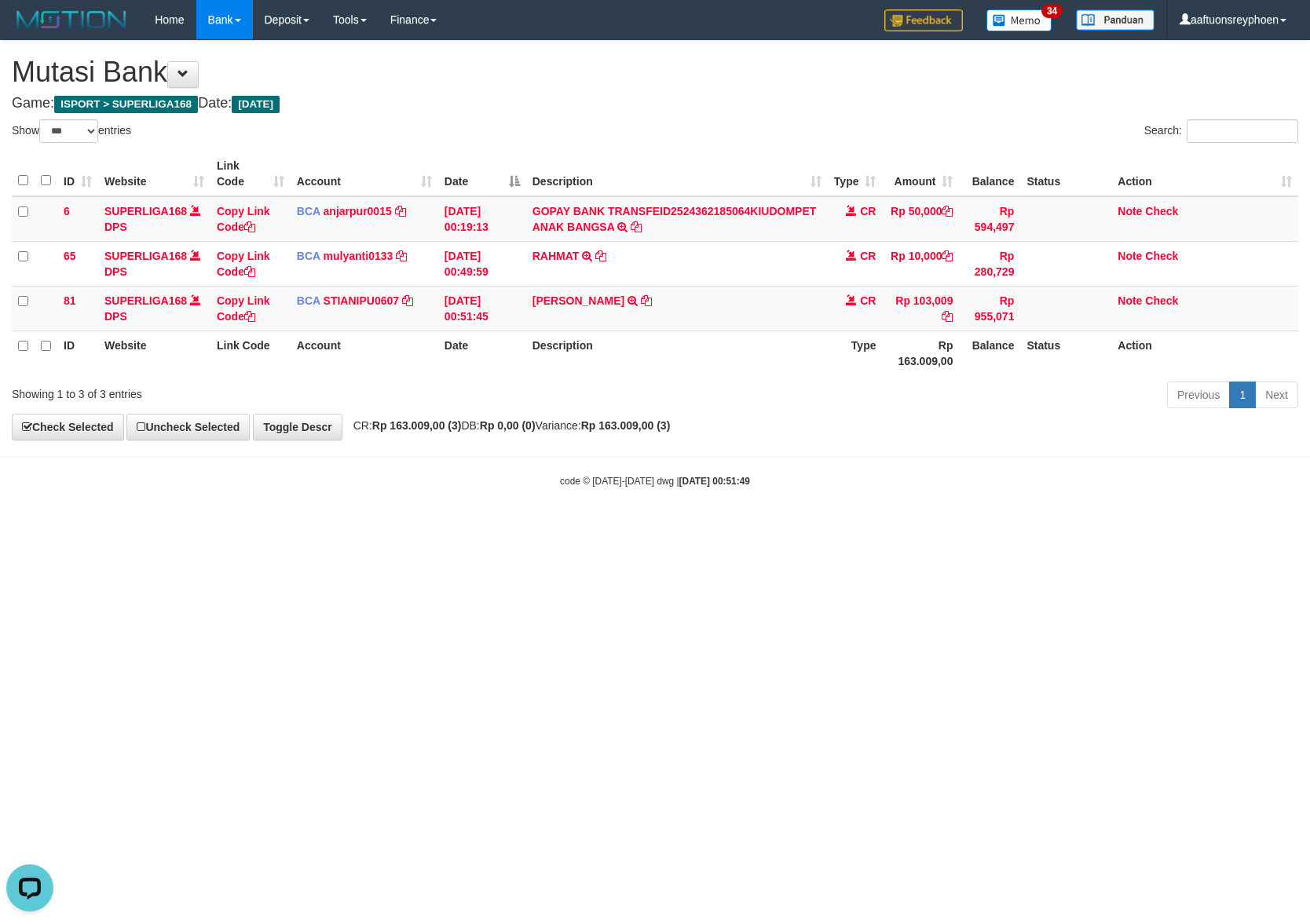
click at [367, 527] on html "Toggle navigation Home Bank Account List Load By Website Group [ISPORT] SUPERLI…" at bounding box center [655, 263] width 1310 height 527
click at [531, 527] on html "Toggle navigation Home Bank Account List Load By Website Group [ISPORT] SUPERLI…" at bounding box center [655, 263] width 1310 height 527
drag, startPoint x: 531, startPoint y: 607, endPoint x: 1308, endPoint y: 502, distance: 784.1
click at [559, 527] on html "Toggle navigation Home Bank Account List Load By Website Group [ISPORT] SUPERLI…" at bounding box center [655, 263] width 1310 height 527
drag, startPoint x: 1308, startPoint y: 502, endPoint x: 1245, endPoint y: 503, distance: 63.0
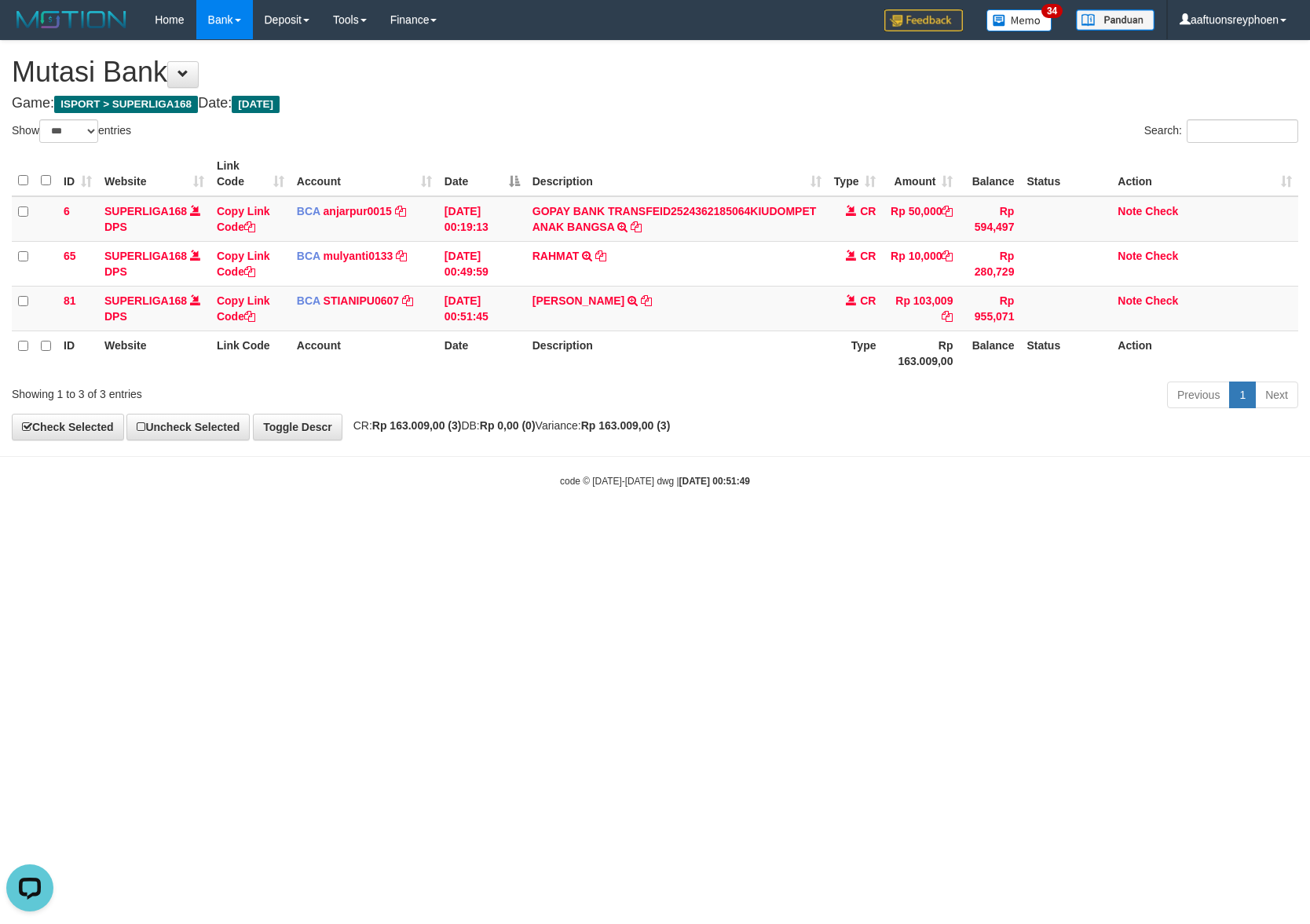
click at [1292, 497] on body "Toggle navigation Home Bank Account List Load By Website Group [ISPORT] SUPERLI…" at bounding box center [655, 263] width 1310 height 527
drag, startPoint x: 449, startPoint y: 624, endPoint x: 773, endPoint y: 598, distance: 325.0
click at [535, 527] on html "Toggle navigation Home Bank Account List Load By Website Group [ISPORT] SUPERLI…" at bounding box center [655, 263] width 1310 height 527
drag, startPoint x: 632, startPoint y: 540, endPoint x: 1299, endPoint y: 492, distance: 668.7
click at [751, 527] on html "Toggle navigation Home Bank Account List Load By Website Group [ISPORT] SUPERLI…" at bounding box center [655, 263] width 1310 height 527
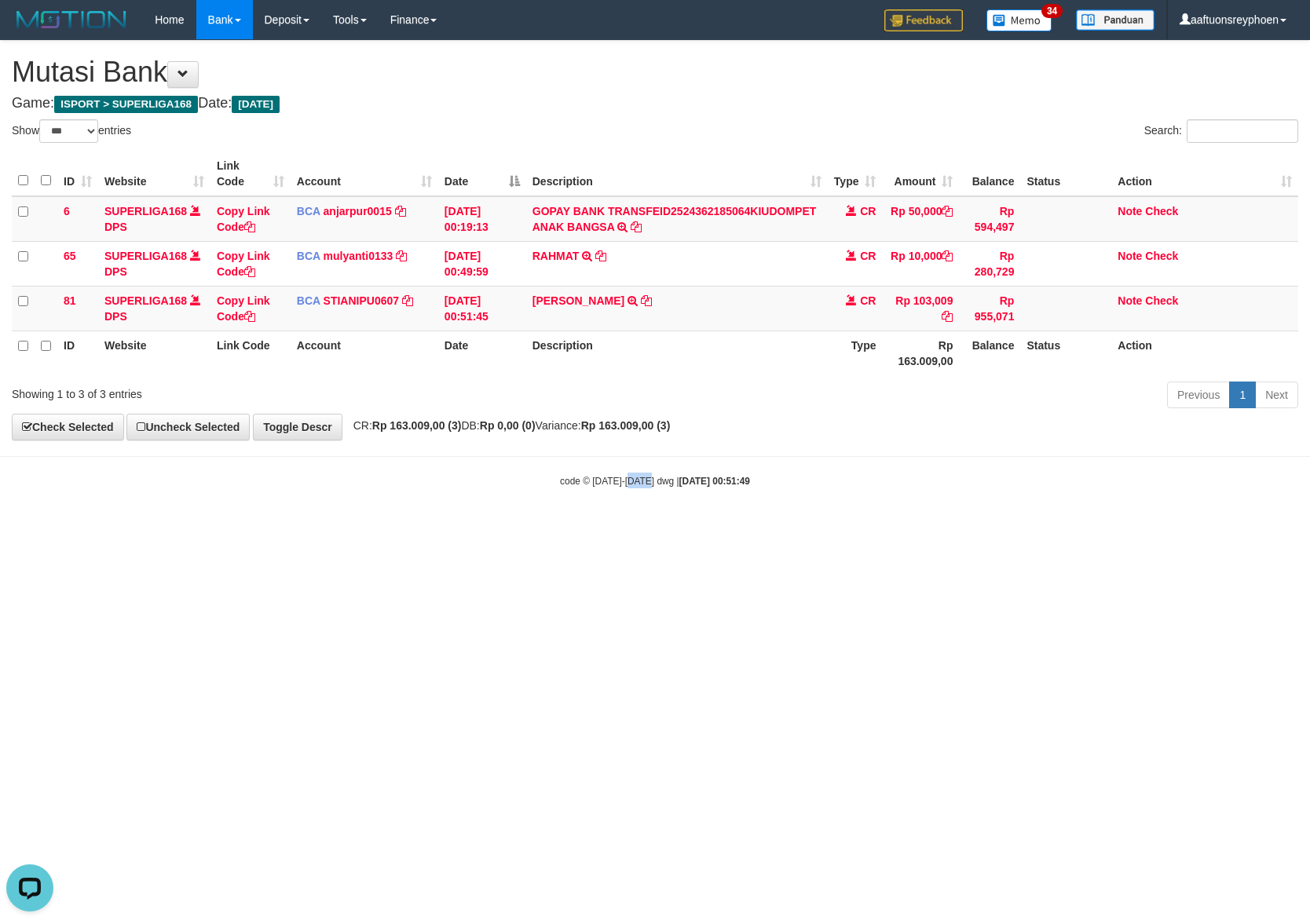
drag, startPoint x: 665, startPoint y: 582, endPoint x: 1279, endPoint y: 536, distance: 615.7
click at [1204, 527] on html "Toggle navigation Home Bank Account List Load By Website Group [ISPORT] SUPERLI…" at bounding box center [655, 263] width 1310 height 527
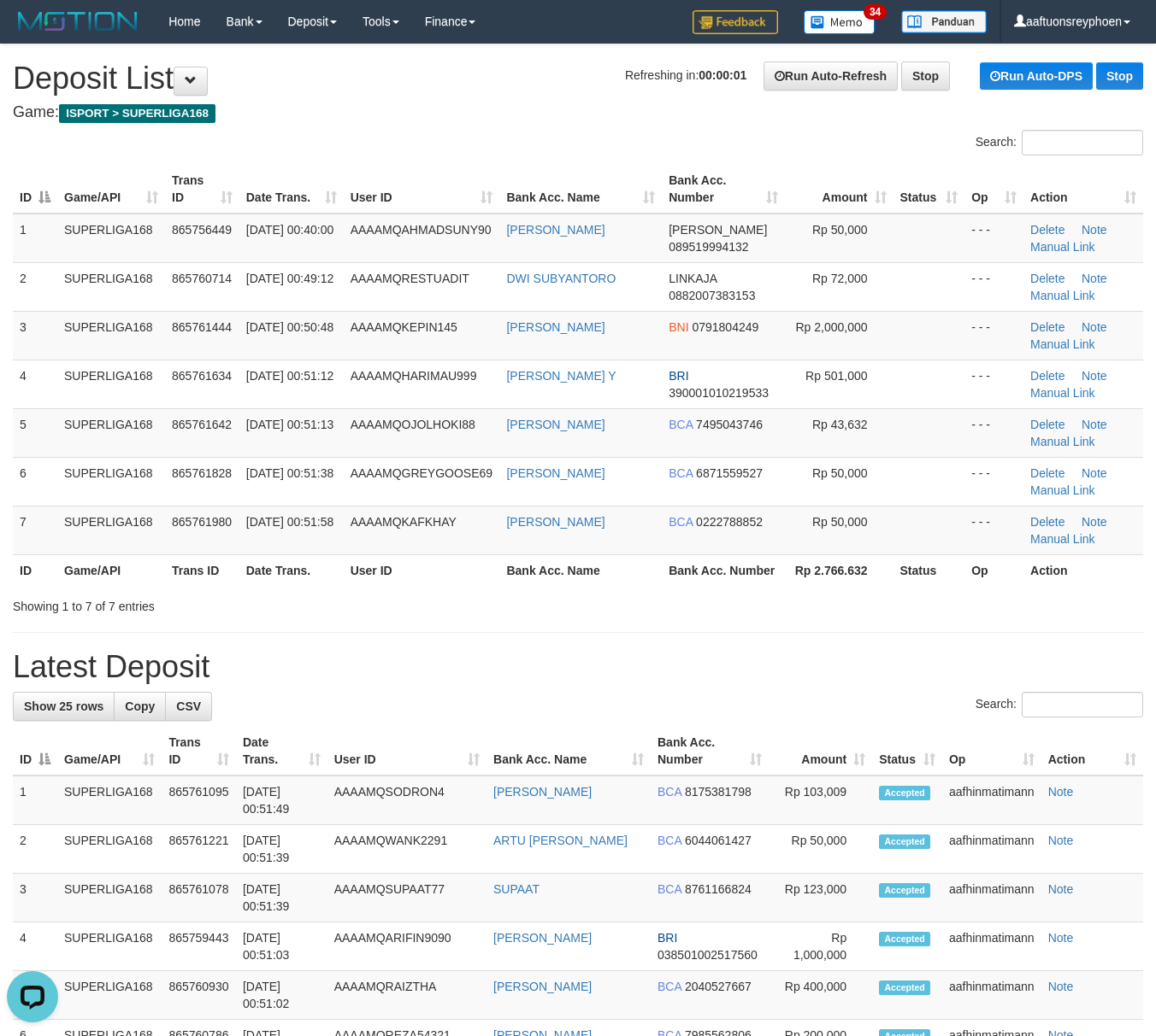
click at [25, 463] on tbody "1 SUPERLIGA168 865756449 [DATE] 00:40:00 AAAAMQAHMADSUNY90 [PERSON_NAME] [PERSO…" at bounding box center [578, 384] width 1130 height 342
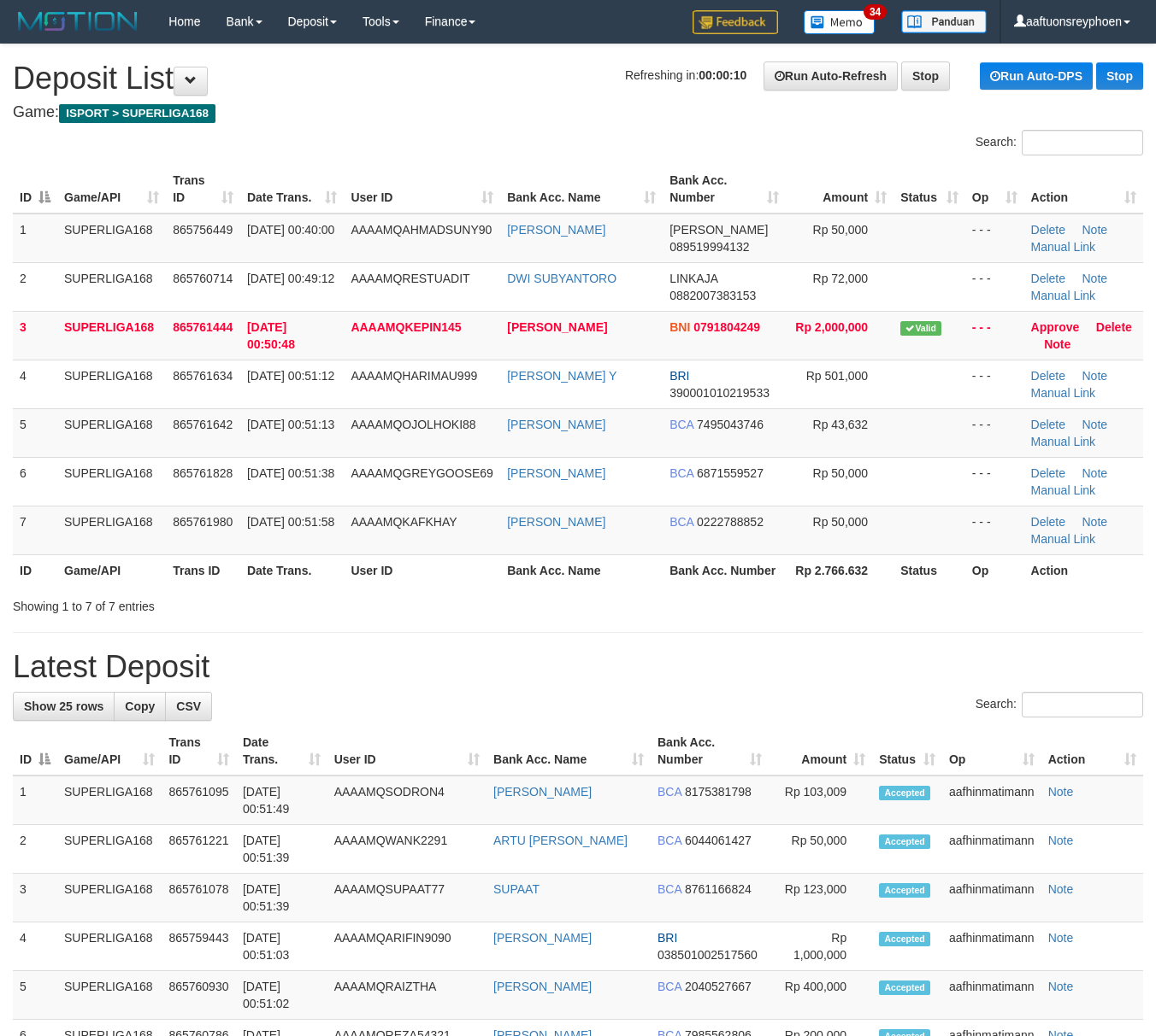
click at [260, 431] on span "[DATE] 00:51:13" at bounding box center [290, 424] width 87 height 14
drag, startPoint x: 260, startPoint y: 445, endPoint x: 9, endPoint y: 508, distance: 258.8
click at [203, 461] on tbody "1 SUPERLIGA168 865756449 01/09/2025 00:40:00 AAAAMQAHMADSUNY90 AHMAD SUNY DANA …" at bounding box center [578, 384] width 1130 height 342
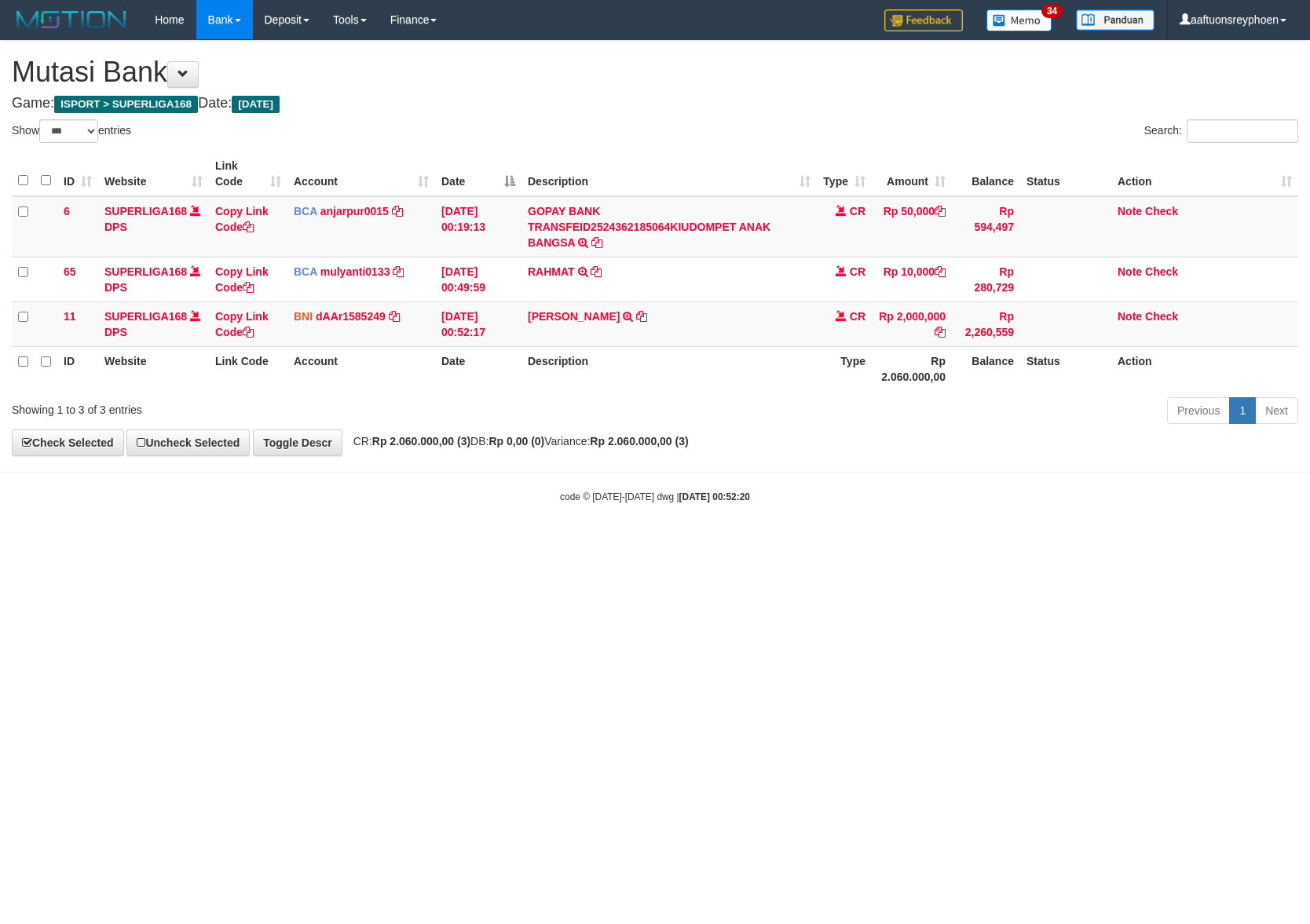
select select "***"
drag, startPoint x: 896, startPoint y: 582, endPoint x: 1297, endPoint y: 544, distance: 402.8
click at [1041, 544] on html "Toggle navigation Home Bank Account List Load By Website Group [ISPORT] SUPERLI…" at bounding box center [655, 271] width 1310 height 544
drag, startPoint x: 1003, startPoint y: 538, endPoint x: 1307, endPoint y: 509, distance: 305.4
click at [1157, 528] on body "Toggle navigation Home Bank Account List Load By Website Group [ISPORT] SUPERLI…" at bounding box center [655, 271] width 1310 height 544
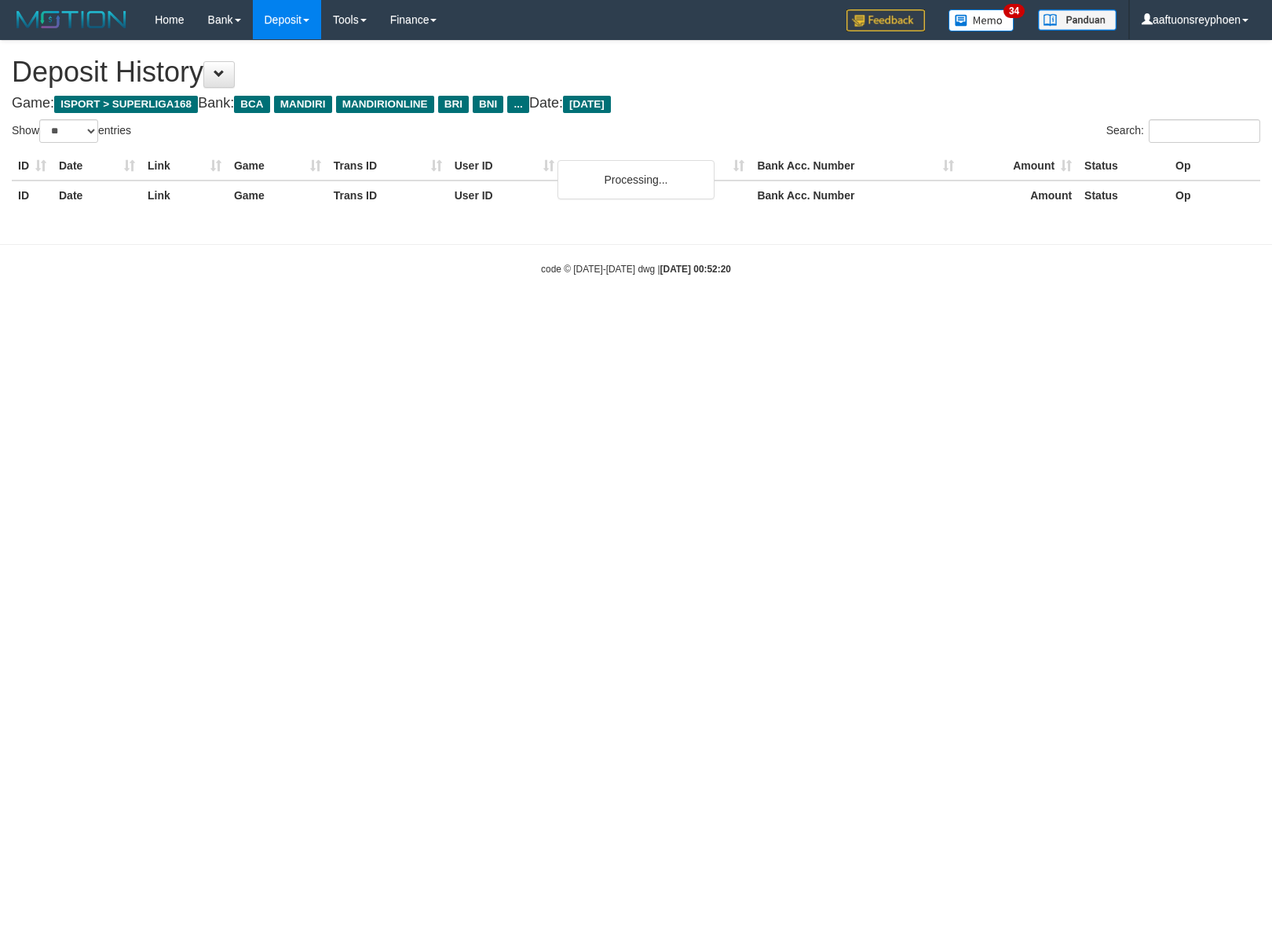
select select "**"
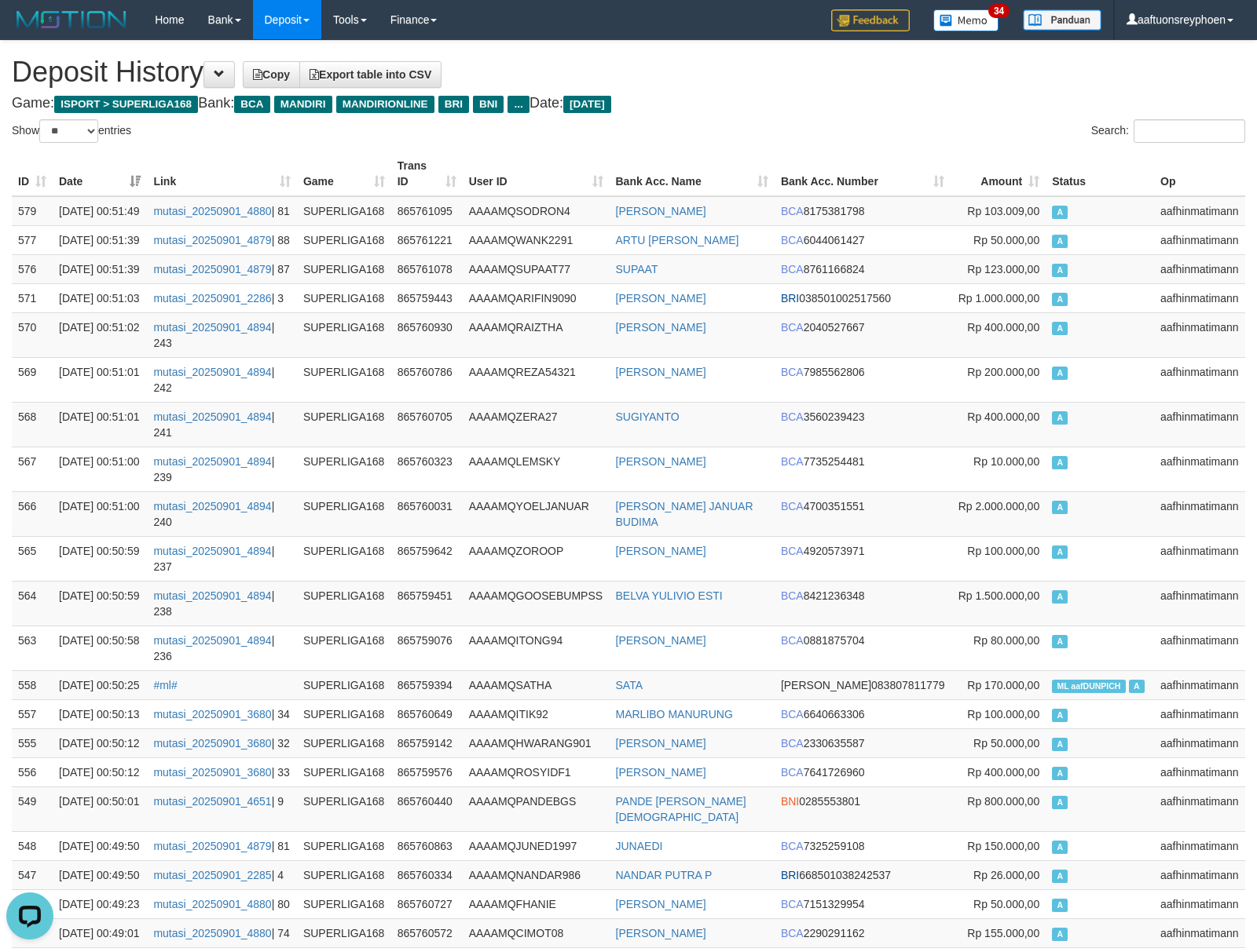
drag, startPoint x: 1041, startPoint y: 402, endPoint x: 4, endPoint y: 421, distance: 1037.2
click at [1036, 357] on td "Rp 400.000,00" at bounding box center [998, 334] width 95 height 44
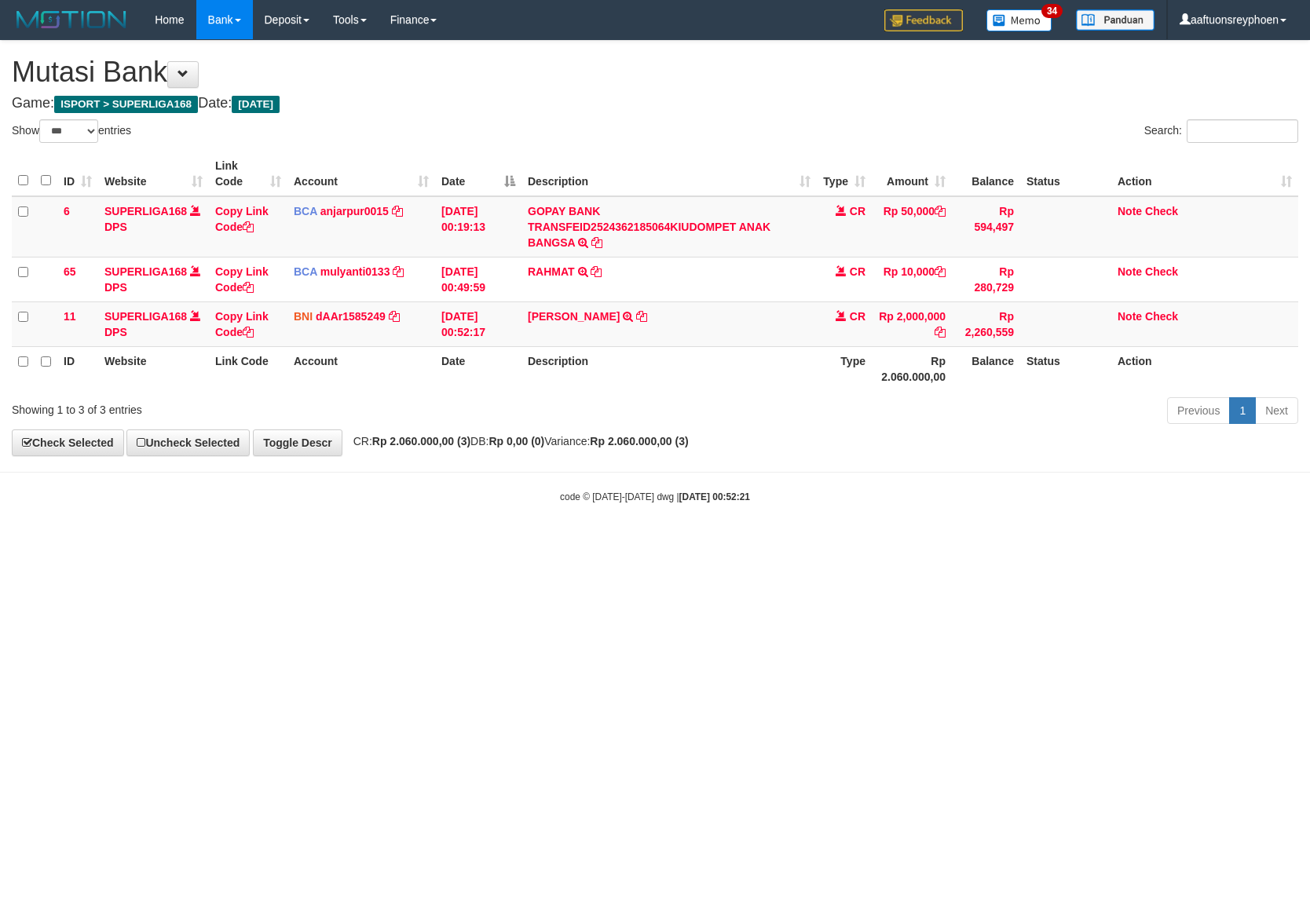
select select "***"
drag, startPoint x: 639, startPoint y: 569, endPoint x: 766, endPoint y: 594, distance: 129.4
click at [672, 544] on html "Toggle navigation Home Bank Account List Load By Website Group [ISPORT] SUPERLI…" at bounding box center [655, 271] width 1310 height 544
drag, startPoint x: 764, startPoint y: 584, endPoint x: 1304, endPoint y: 523, distance: 543.4
click at [877, 544] on html "Toggle navigation Home Bank Account List Load By Website Group [ISPORT] SUPERLI…" at bounding box center [655, 271] width 1310 height 544
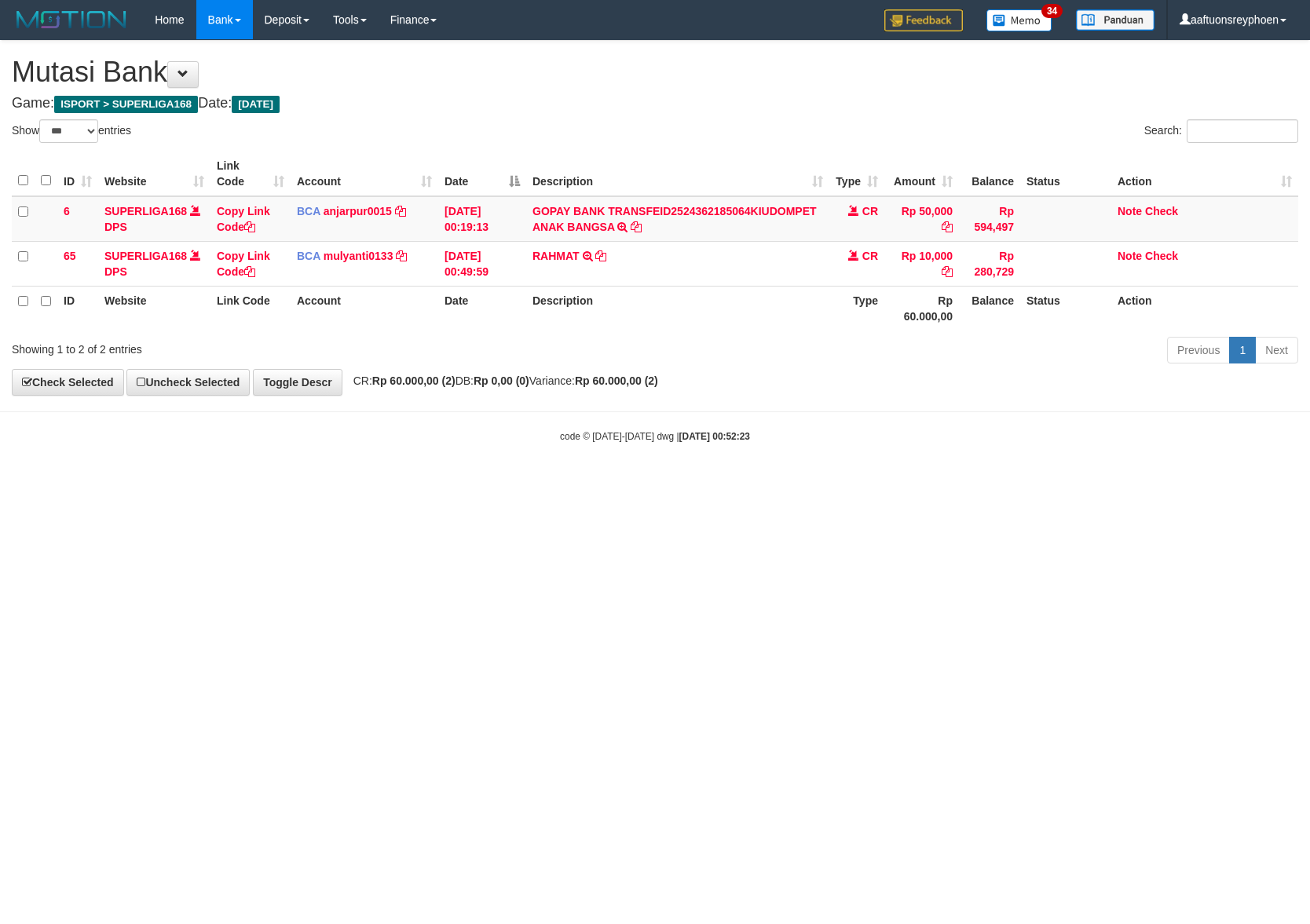
select select "***"
drag, startPoint x: 645, startPoint y: 527, endPoint x: 1205, endPoint y: 527, distance: 560.0
click at [670, 483] on html "Toggle navigation Home Bank Account List Load By Website Group [ISPORT] SUPERLI…" at bounding box center [655, 242] width 1310 height 483
click at [1250, 483] on html "Toggle navigation Home Bank Account List Load By Website Group [ISPORT] SUPERLI…" at bounding box center [655, 242] width 1310 height 483
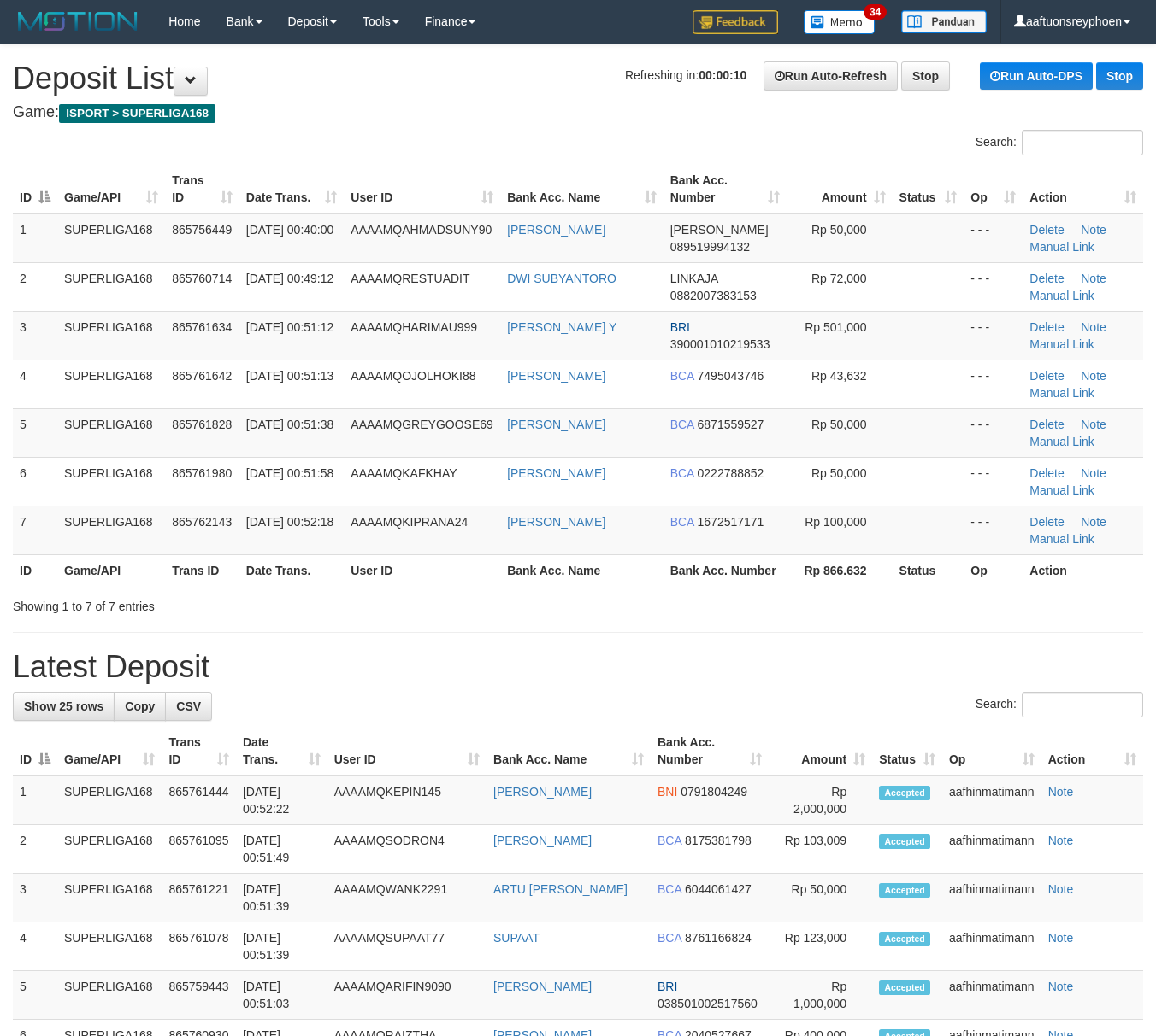
drag, startPoint x: 86, startPoint y: 487, endPoint x: 2, endPoint y: 504, distance: 85.7
click at [84, 487] on td "SUPERLIGA168" at bounding box center [111, 481] width 108 height 48
click at [42, 446] on td "5" at bounding box center [35, 432] width 45 height 48
click at [27, 447] on td "5" at bounding box center [35, 432] width 45 height 48
click at [15, 446] on div "ID Game/API Trans ID Date Trans. User ID Bank Acc. Name Bank Acc. Number Amount…" at bounding box center [578, 375] width 1156 height 431
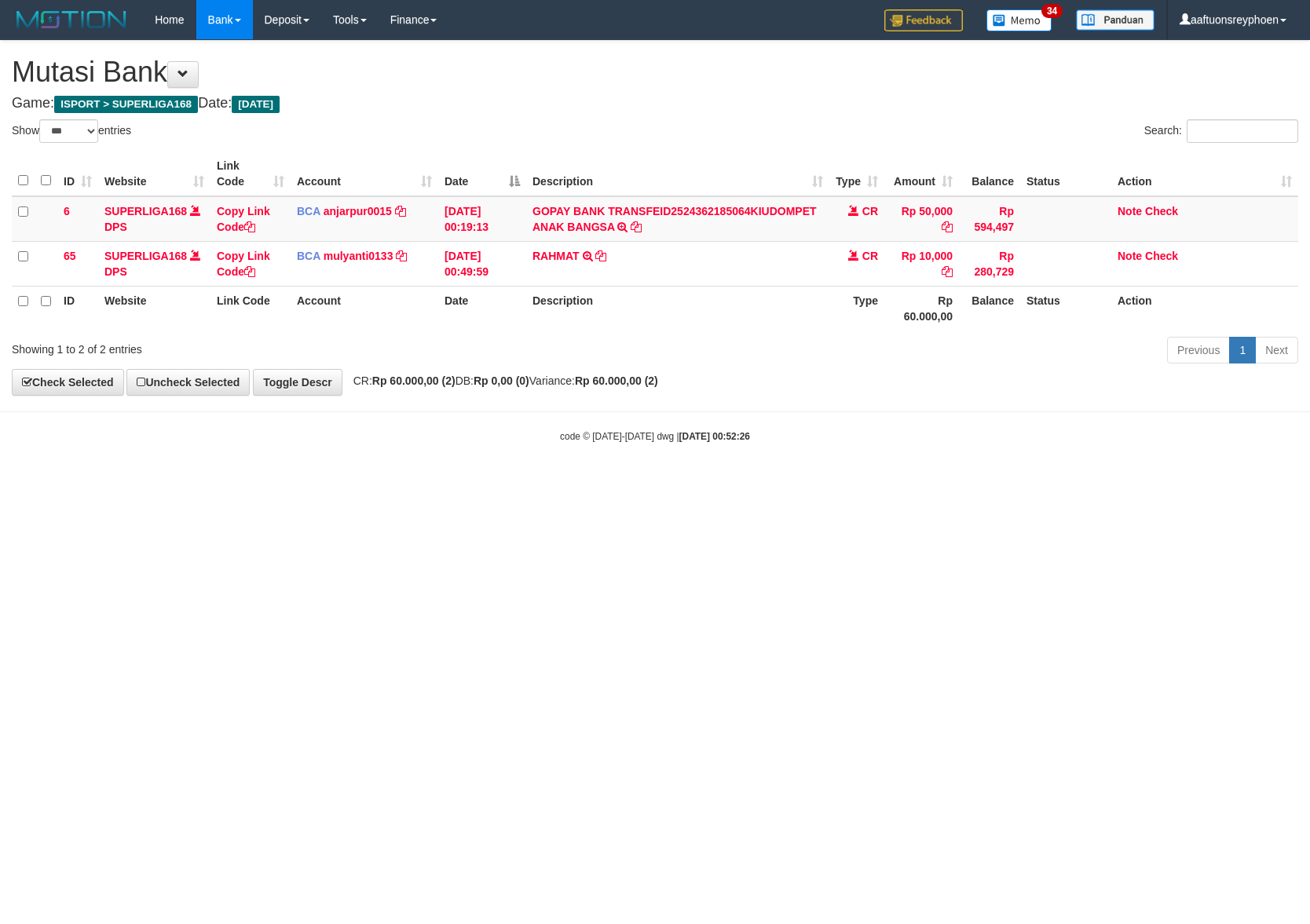
select select "***"
drag, startPoint x: 573, startPoint y: 527, endPoint x: 720, endPoint y: 532, distance: 147.1
click at [630, 483] on html "Toggle navigation Home Bank Account List Load By Website Group [ISPORT] SUPERLI…" at bounding box center [655, 242] width 1310 height 483
drag, startPoint x: 402, startPoint y: 589, endPoint x: 468, endPoint y: 605, distance: 67.9
click at [424, 483] on html "Toggle navigation Home Bank Account List Load By Website Group [ISPORT] SUPERLI…" at bounding box center [655, 242] width 1310 height 483
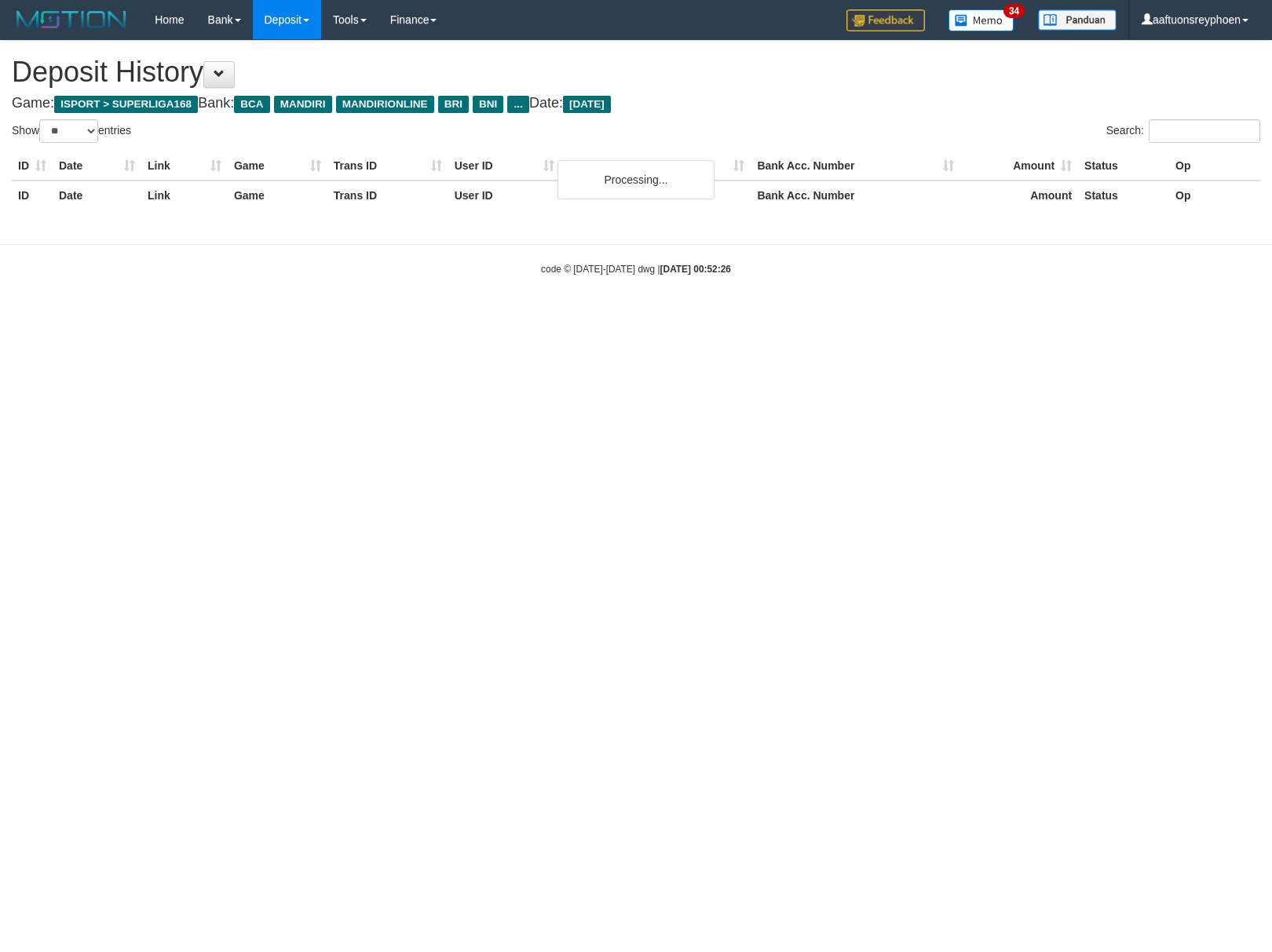
select select "**"
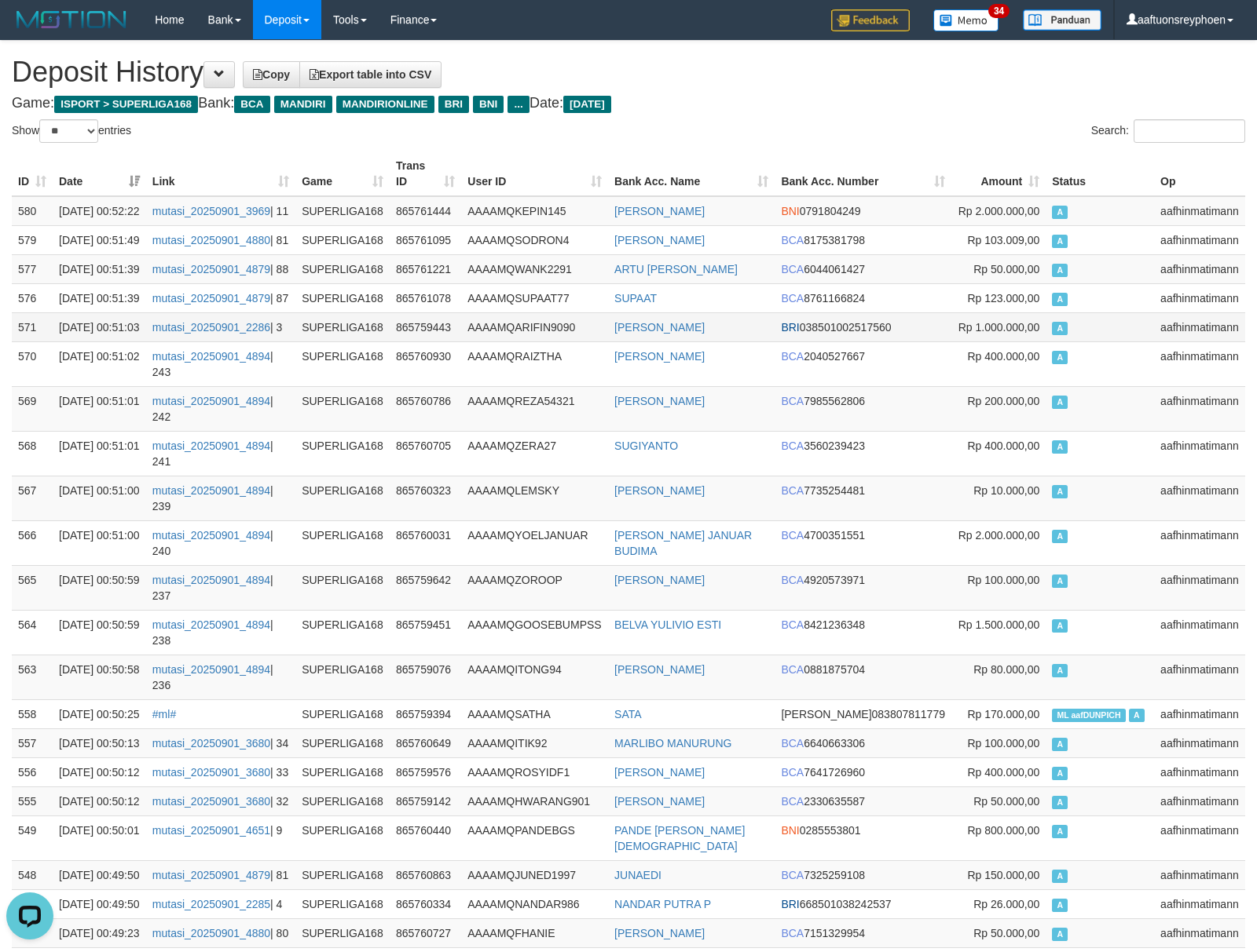
drag, startPoint x: 1018, startPoint y: 413, endPoint x: 203, endPoint y: 456, distance: 816.1
click at [1015, 342] on td "Rp 1.000.000,00" at bounding box center [998, 327] width 95 height 29
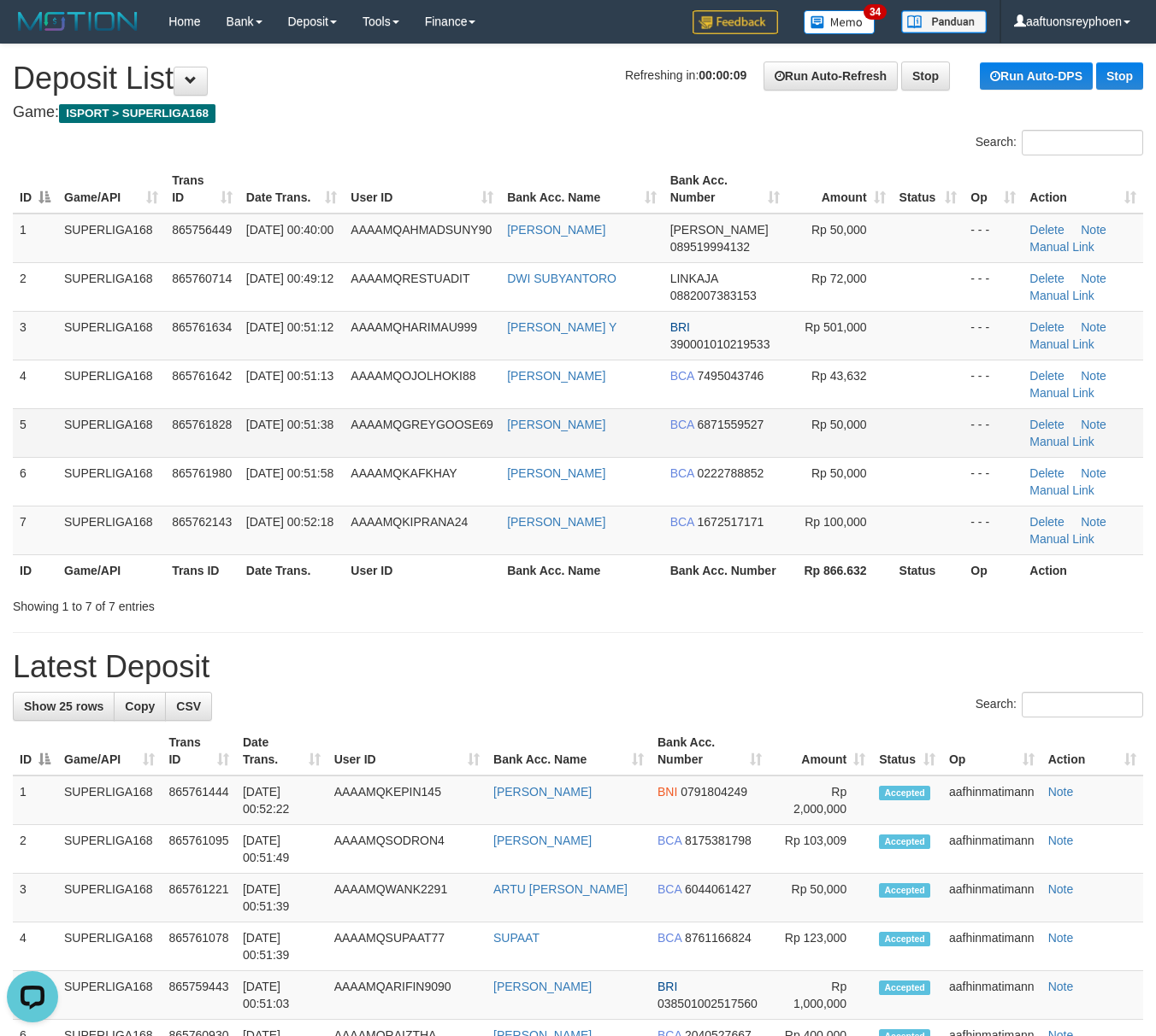
click at [228, 410] on td "865761828" at bounding box center [202, 432] width 75 height 48
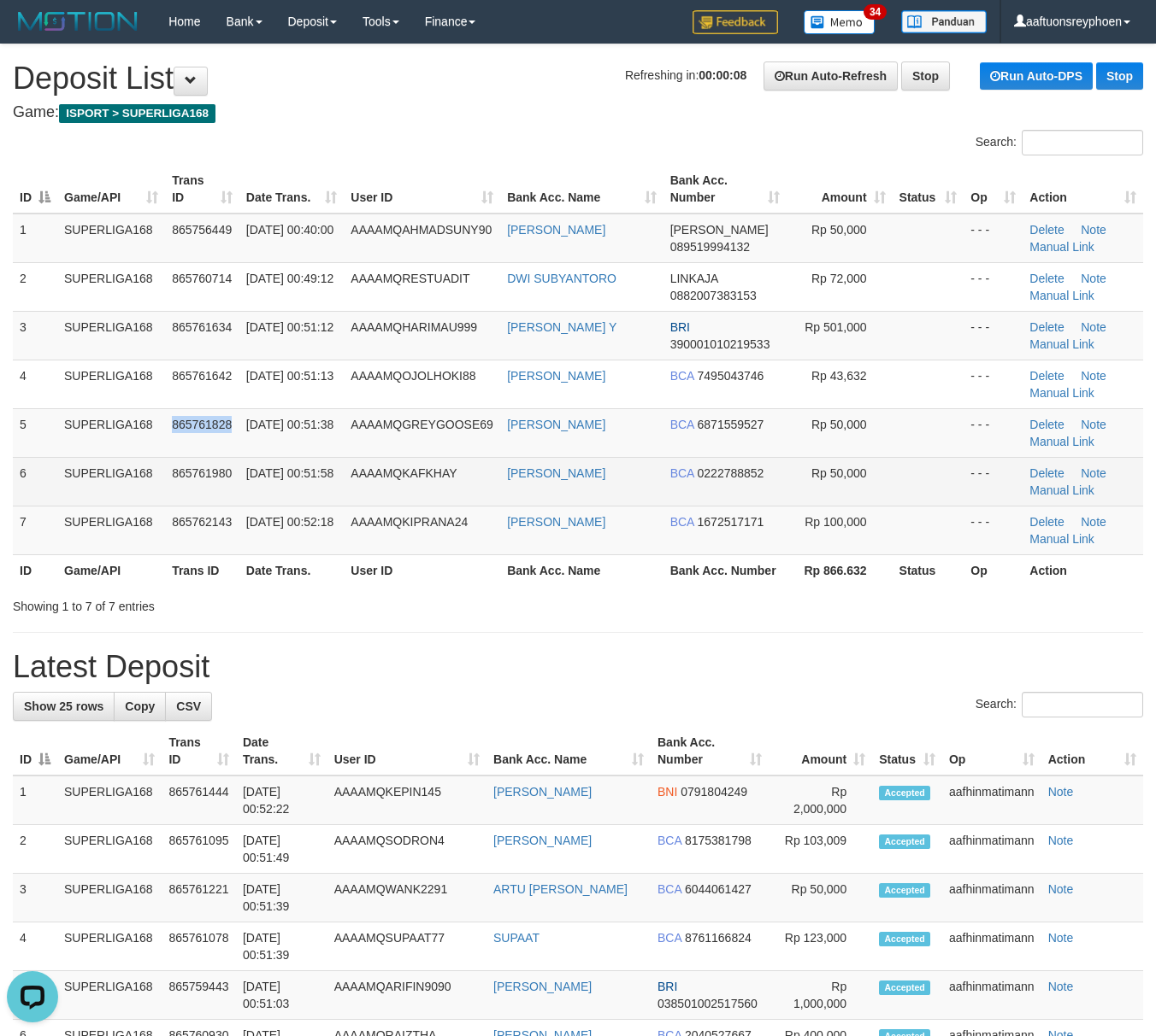
drag, startPoint x: 228, startPoint y: 410, endPoint x: 16, endPoint y: 469, distance: 220.1
click at [209, 415] on td "865761828" at bounding box center [202, 432] width 75 height 48
click at [448, 476] on span "AAAAMQKAFKHAY" at bounding box center [404, 474] width 106 height 14
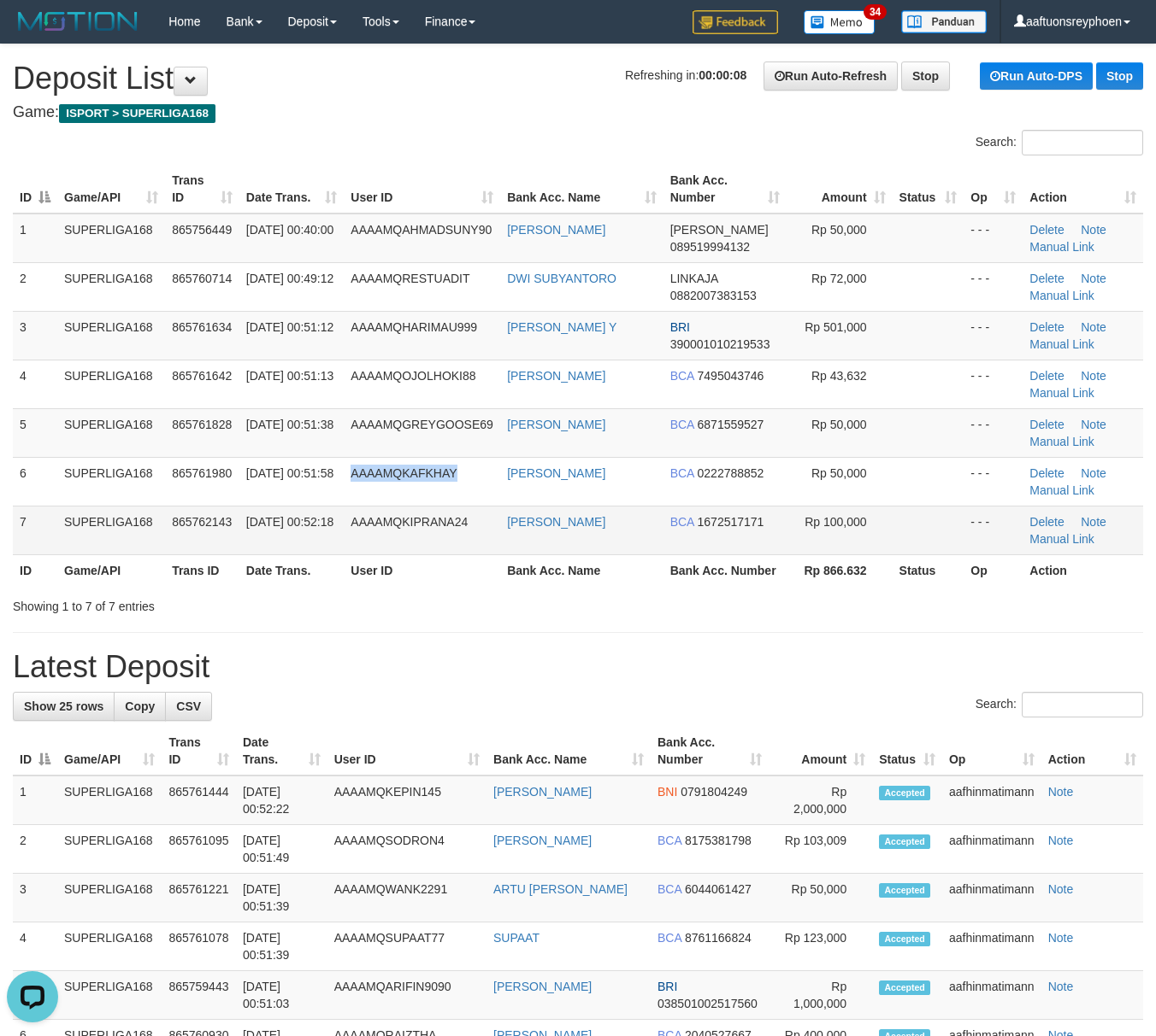
drag, startPoint x: 448, startPoint y: 476, endPoint x: 56, endPoint y: 540, distance: 397.2
click at [431, 482] on td "AAAAMQKAFKHAY" at bounding box center [422, 481] width 156 height 48
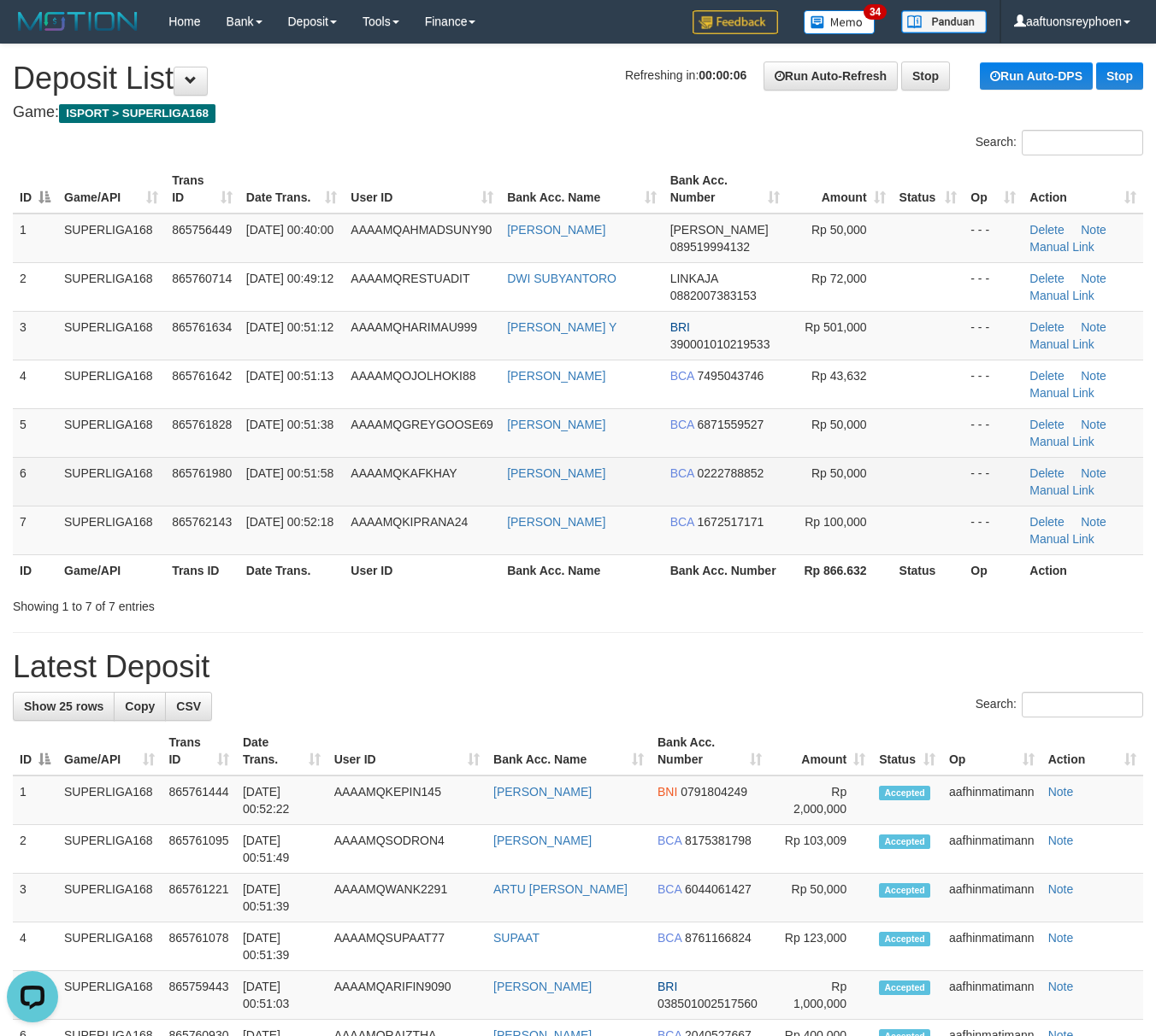
click at [312, 493] on td "01/09/2025 00:51:58" at bounding box center [291, 481] width 105 height 48
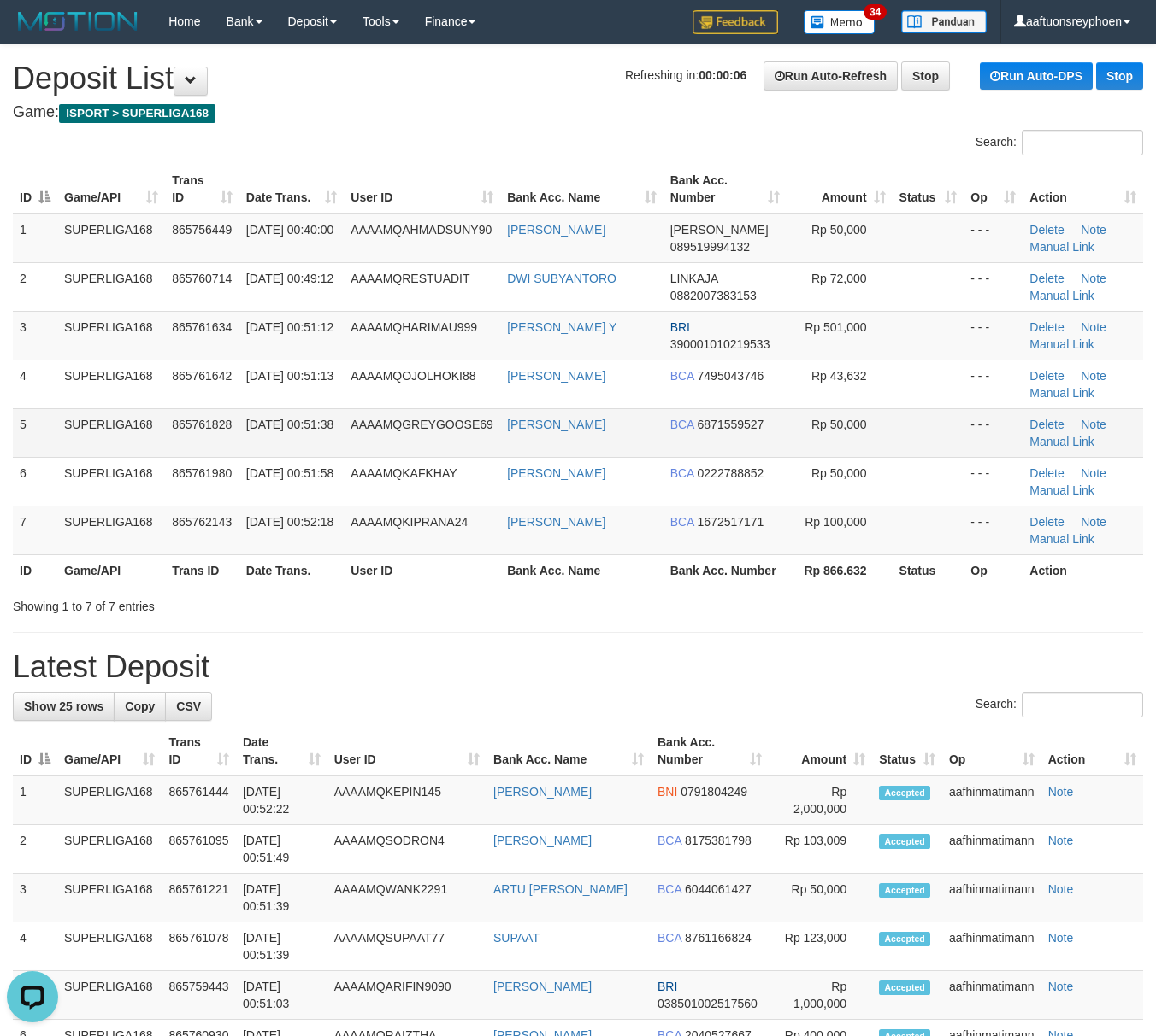
click at [273, 432] on td "01/09/2025 00:51:38" at bounding box center [291, 432] width 105 height 48
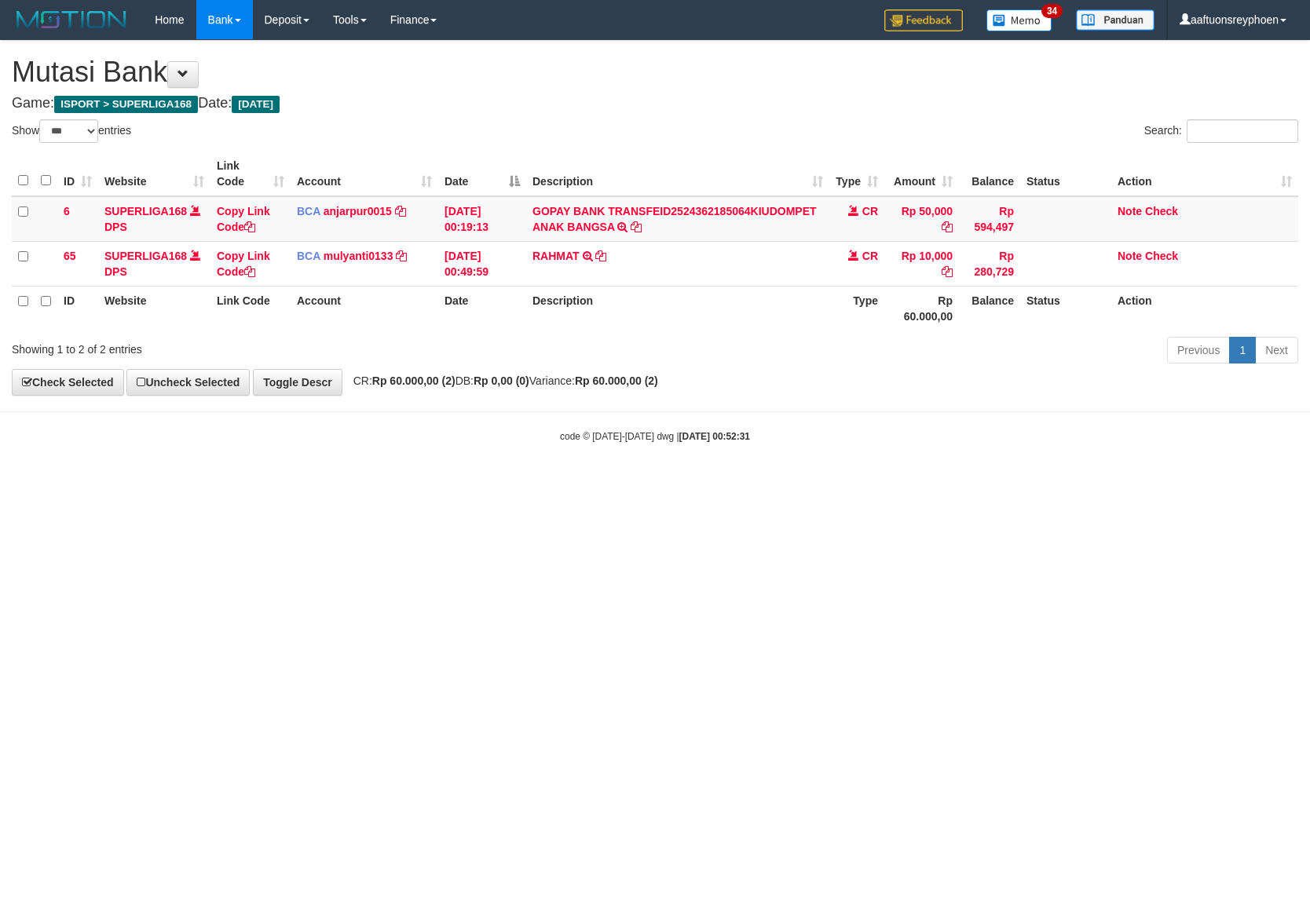
select select "***"
drag, startPoint x: 628, startPoint y: 610, endPoint x: 1305, endPoint y: 512, distance: 684.1
click at [745, 483] on html "Toggle navigation Home Bank Account List Load By Website Group [ISPORT] SUPERLI…" at bounding box center [655, 242] width 1310 height 483
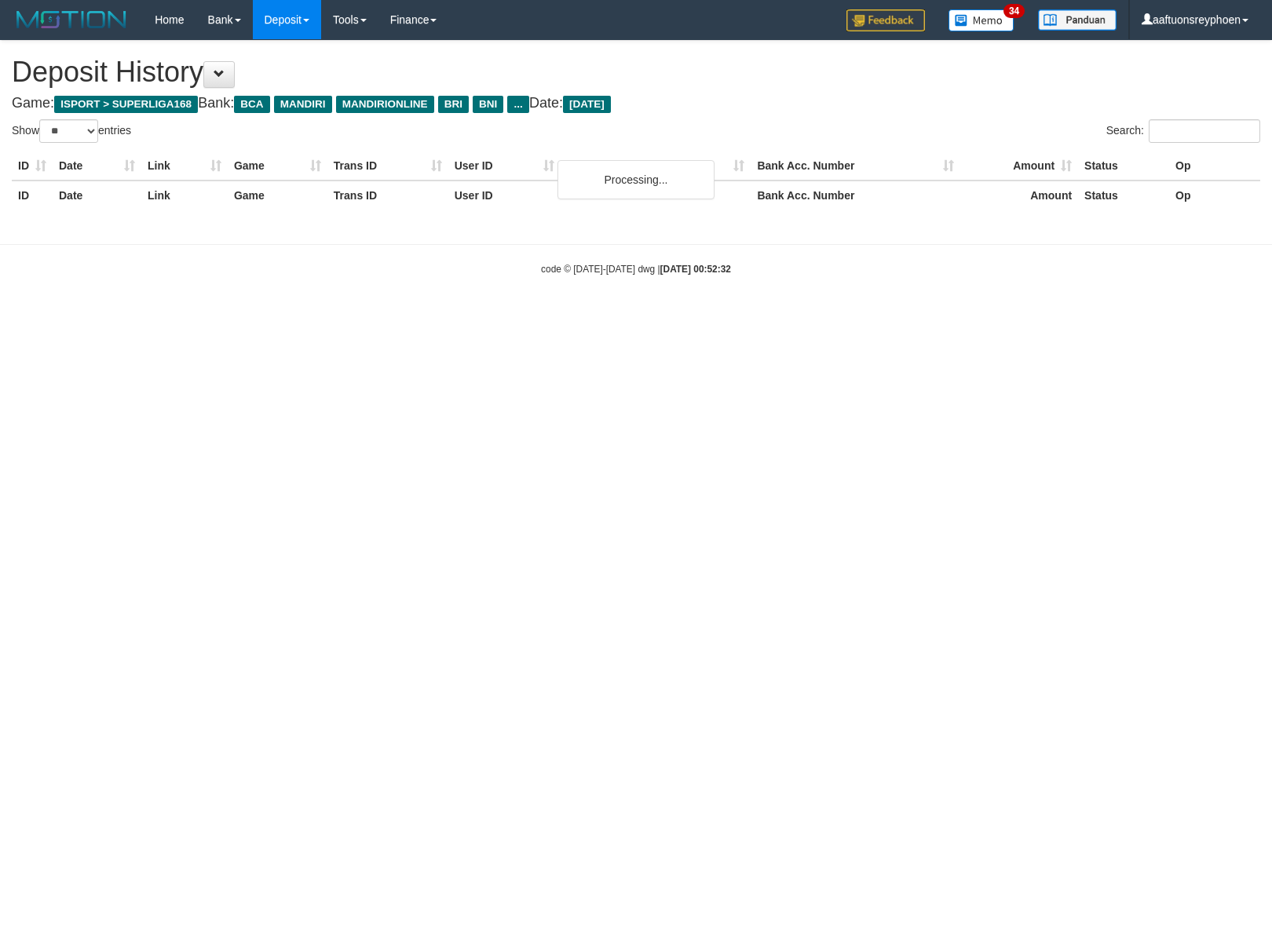
select select "**"
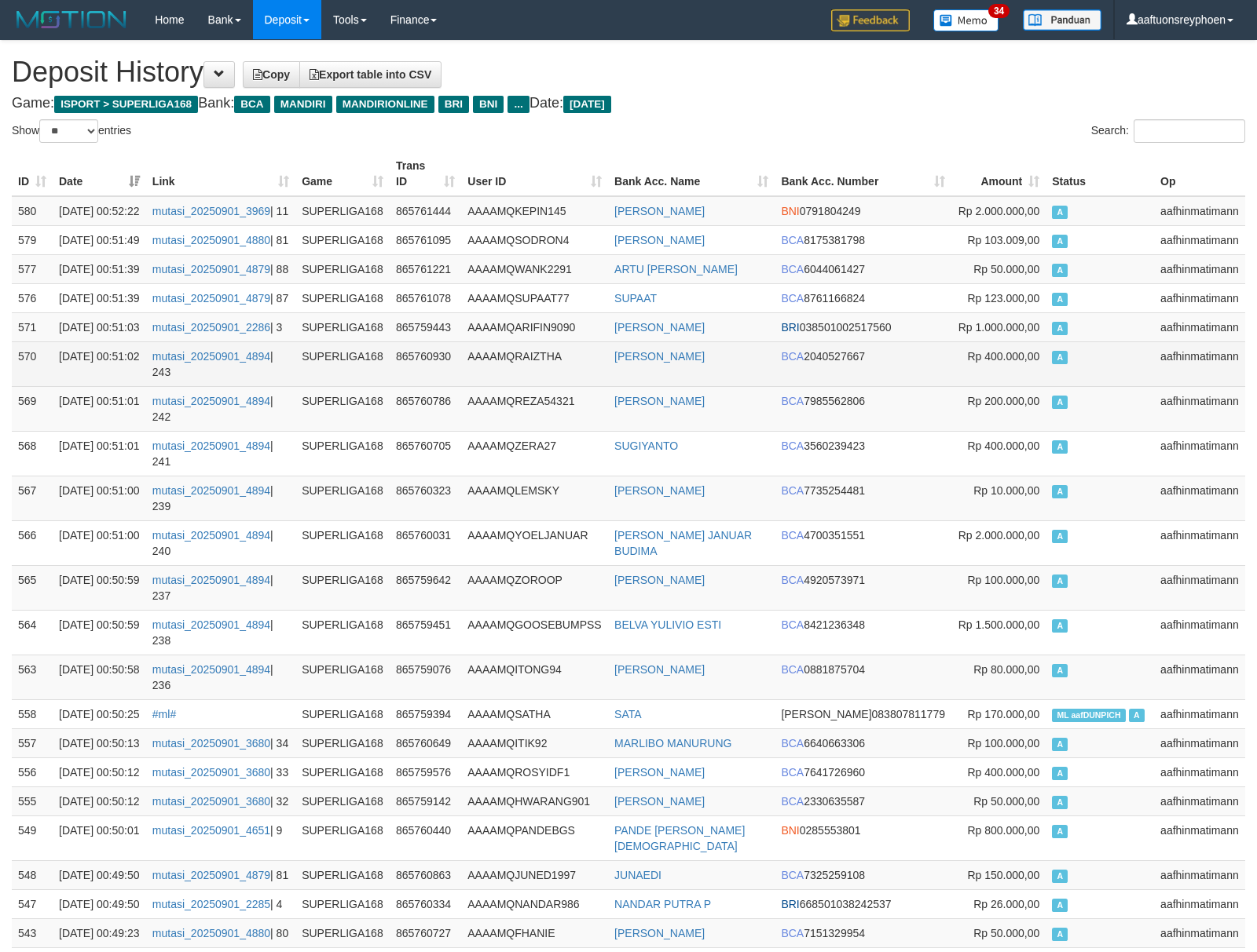
drag, startPoint x: 962, startPoint y: 428, endPoint x: 16, endPoint y: 437, distance: 946.0
click at [956, 386] on td "Rp 400.000,00" at bounding box center [998, 363] width 95 height 44
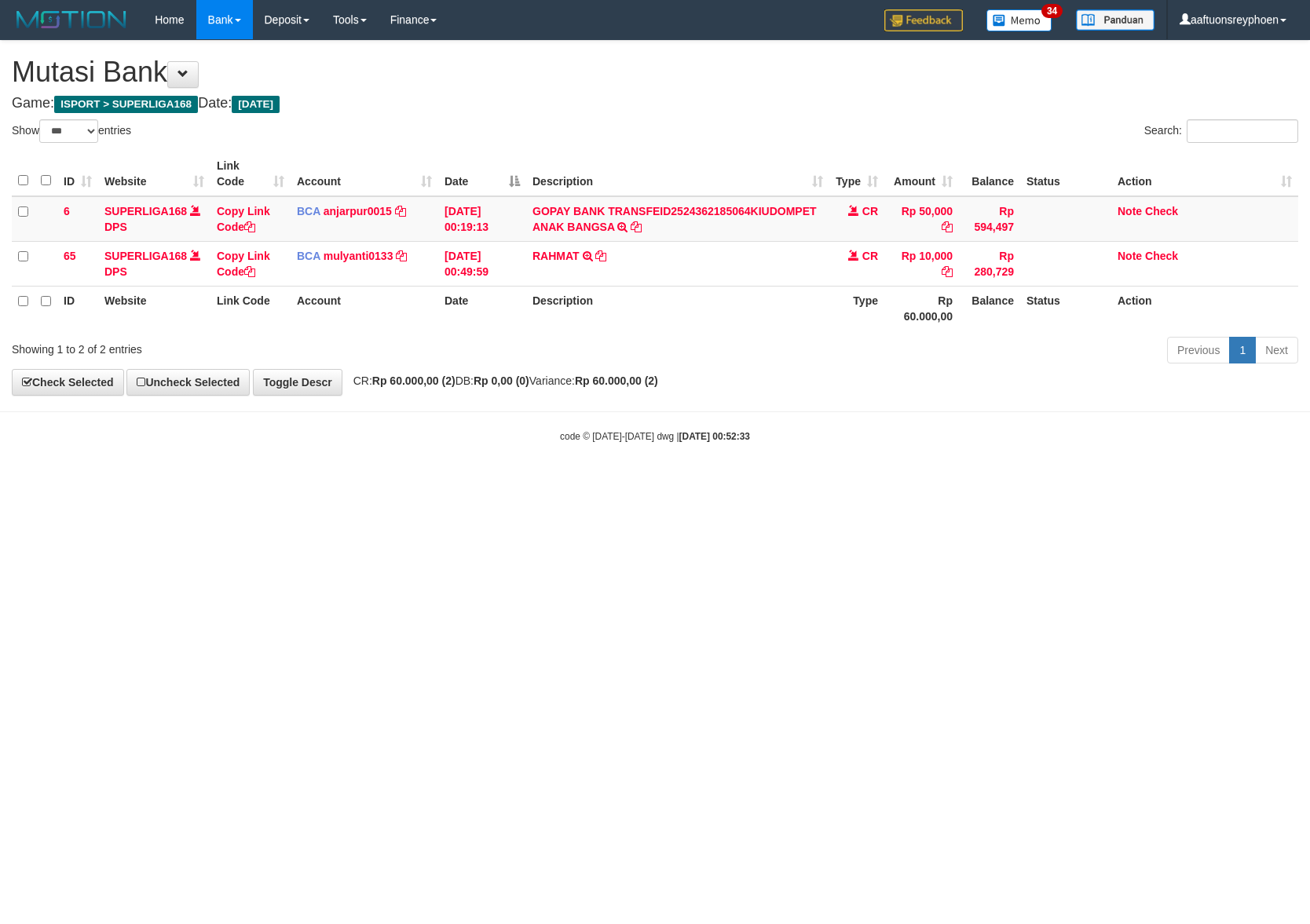
select select "***"
click at [551, 483] on html "Toggle navigation Home Bank Account List Load By Website Group [ISPORT] SUPERLI…" at bounding box center [655, 242] width 1310 height 483
click at [577, 483] on html "Toggle navigation Home Bank Account List Load By Website Group [ISPORT] SUPERLI…" at bounding box center [655, 242] width 1310 height 483
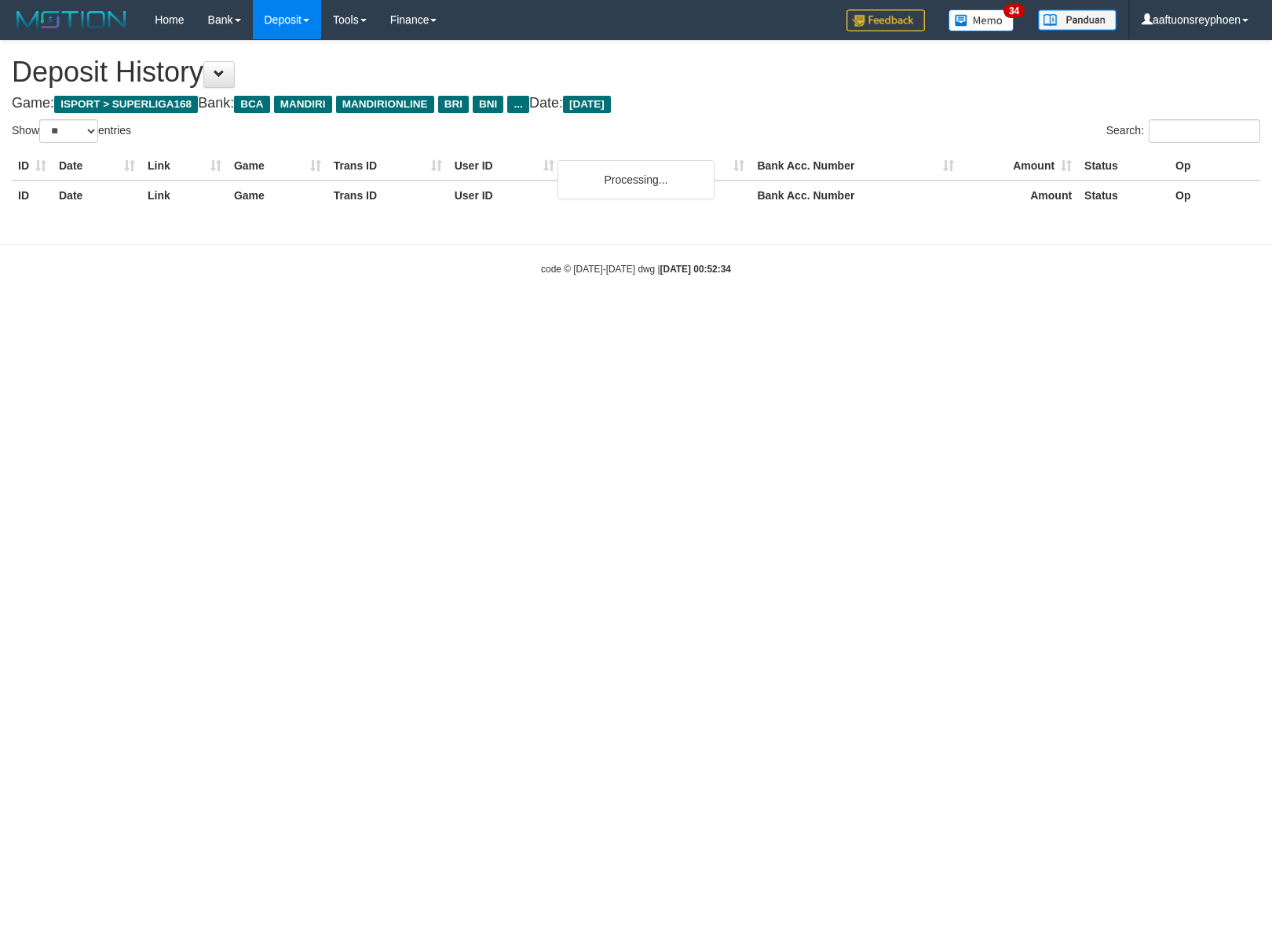
select select "**"
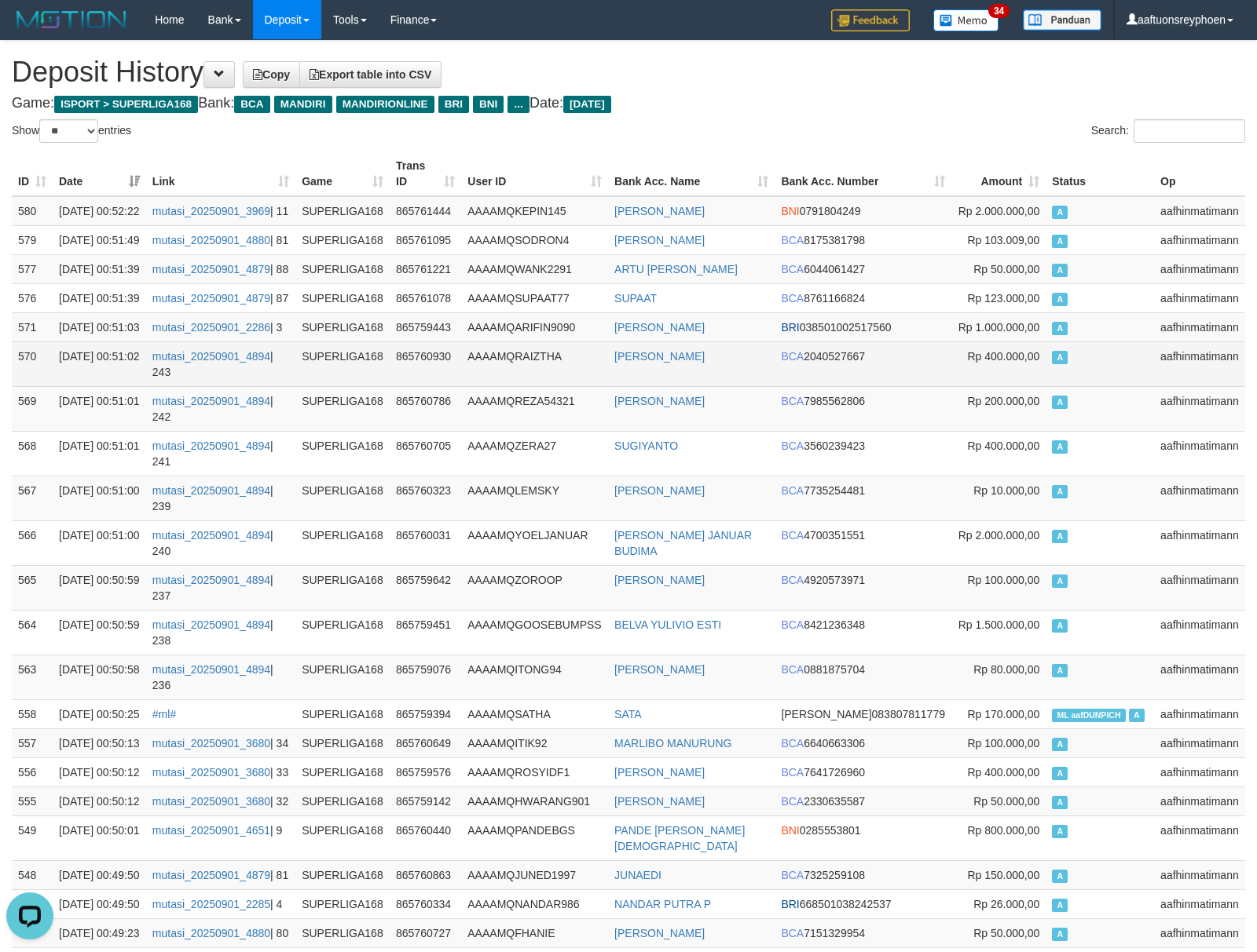
drag, startPoint x: 1139, startPoint y: 427, endPoint x: 809, endPoint y: 421, distance: 330.1
click at [1138, 386] on td "A" at bounding box center [1099, 363] width 108 height 44
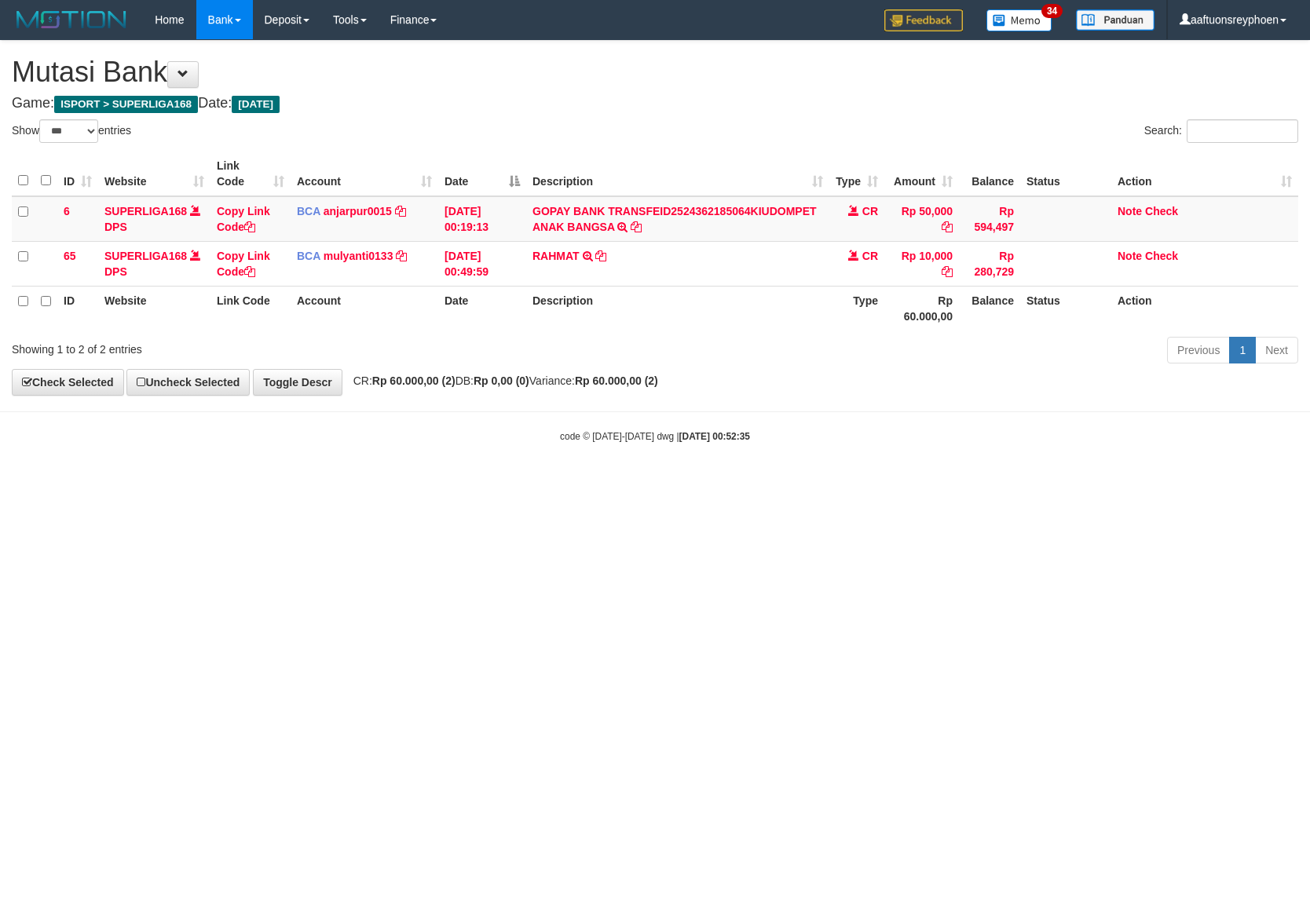
select select "***"
drag, startPoint x: 0, startPoint y: 0, endPoint x: 387, endPoint y: 638, distance: 746.2
click at [567, 483] on html "Toggle navigation Home Bank Account List Load By Website Group [ISPORT] SUPERLI…" at bounding box center [655, 242] width 1310 height 483
click at [944, 483] on html "Toggle navigation Home Bank Account List Load By Website Group [ISPORT] SUPERLI…" at bounding box center [655, 242] width 1310 height 483
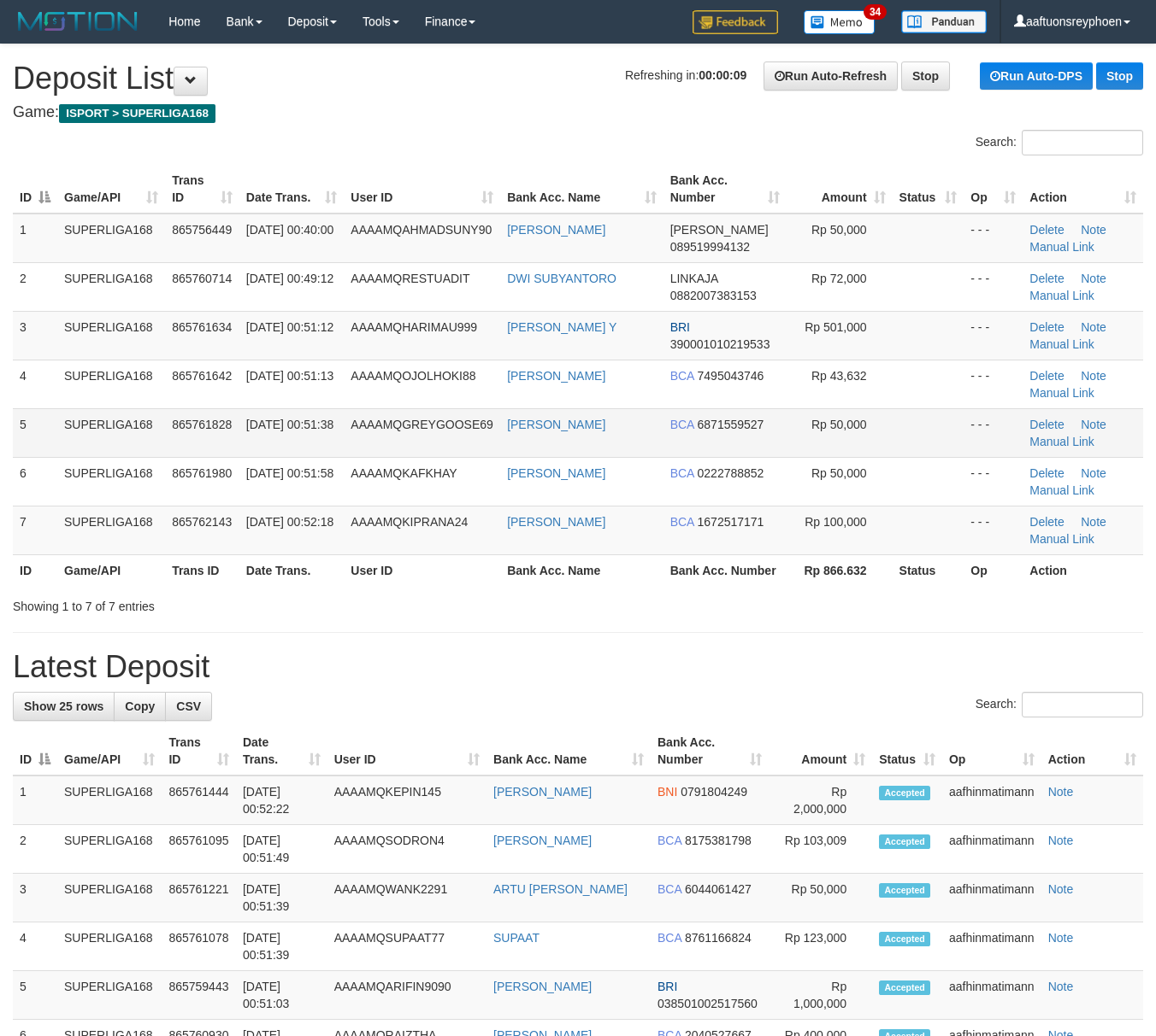
click at [18, 418] on td "5" at bounding box center [35, 432] width 45 height 48
drag, startPoint x: 20, startPoint y: 418, endPoint x: 0, endPoint y: 417, distance: 20.0
click at [11, 417] on div "ID Game/API Trans ID Date Trans. User ID Bank Acc. Name Bank Acc. Number Amount…" at bounding box center [578, 375] width 1156 height 431
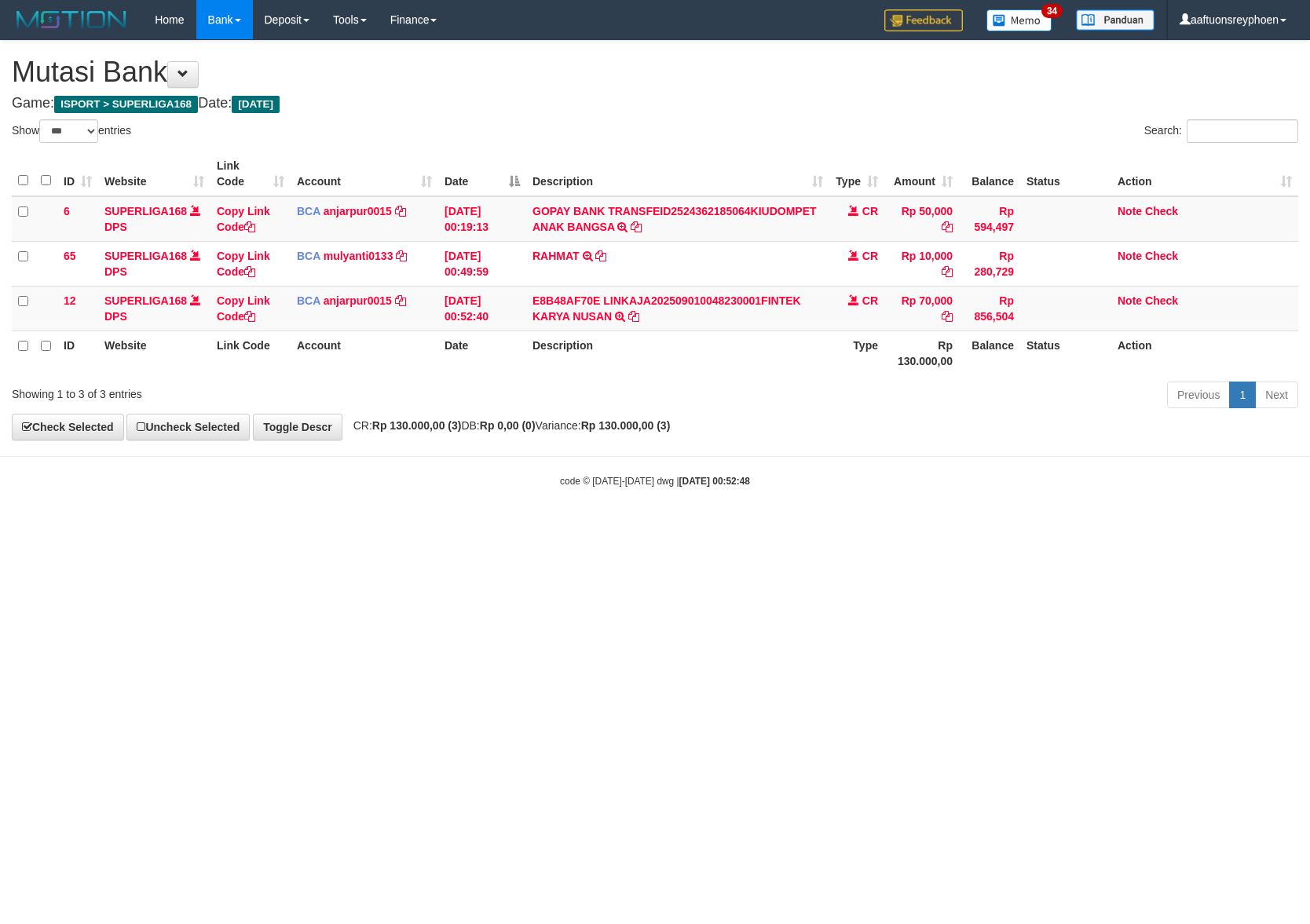
select select "***"
drag, startPoint x: 526, startPoint y: 544, endPoint x: 1307, endPoint y: 478, distance: 783.8
click at [627, 527] on html "Toggle navigation Home Bank Account List Load By Website Group [ISPORT] SUPERLI…" at bounding box center [655, 263] width 1310 height 527
select select "***"
drag, startPoint x: 952, startPoint y: 534, endPoint x: 1355, endPoint y: 509, distance: 403.8
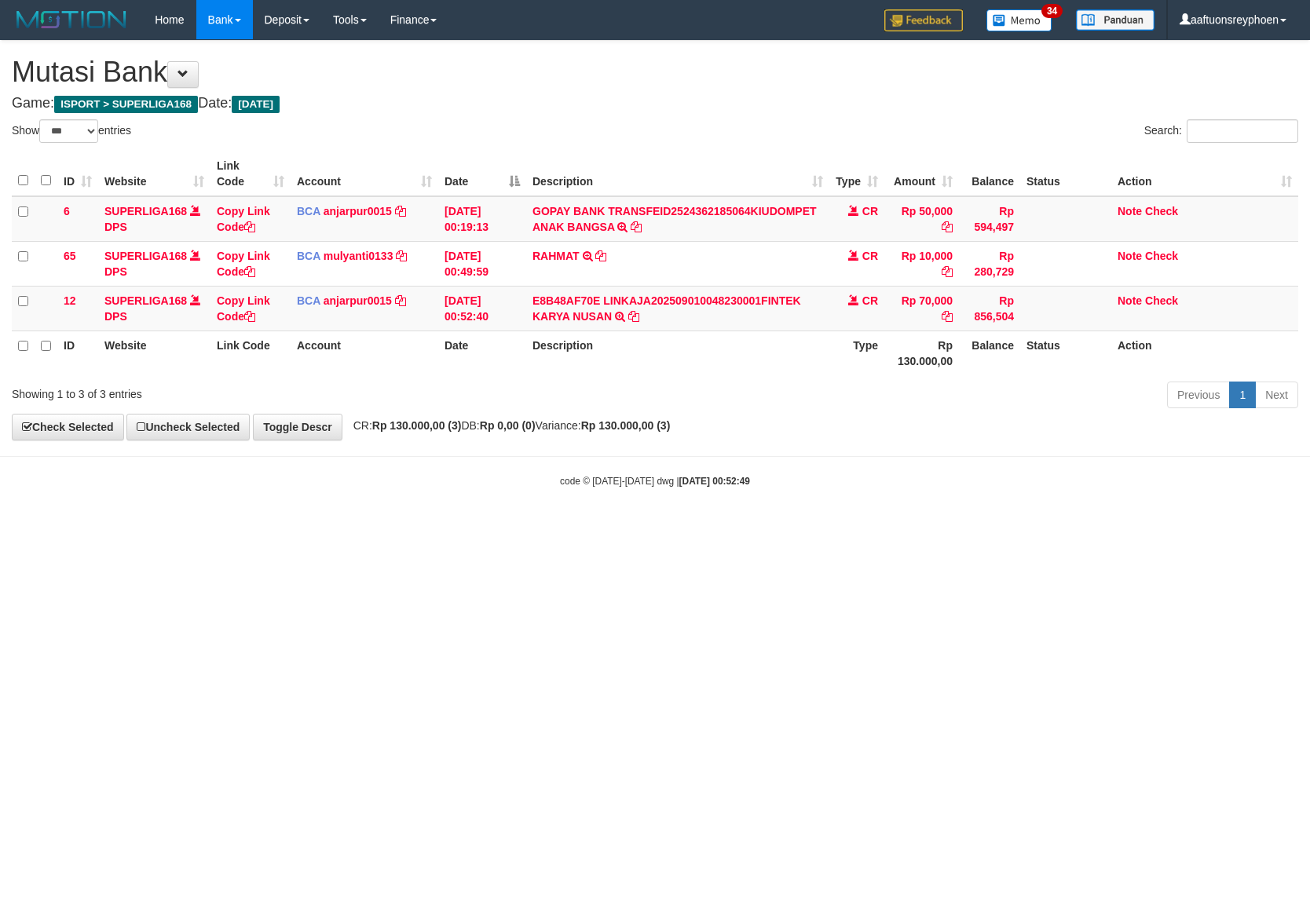
click at [1309, 509] on html "Toggle navigation Home Bank Account List Load By Website Group [ISPORT] SUPERLI…" at bounding box center [655, 263] width 1310 height 527
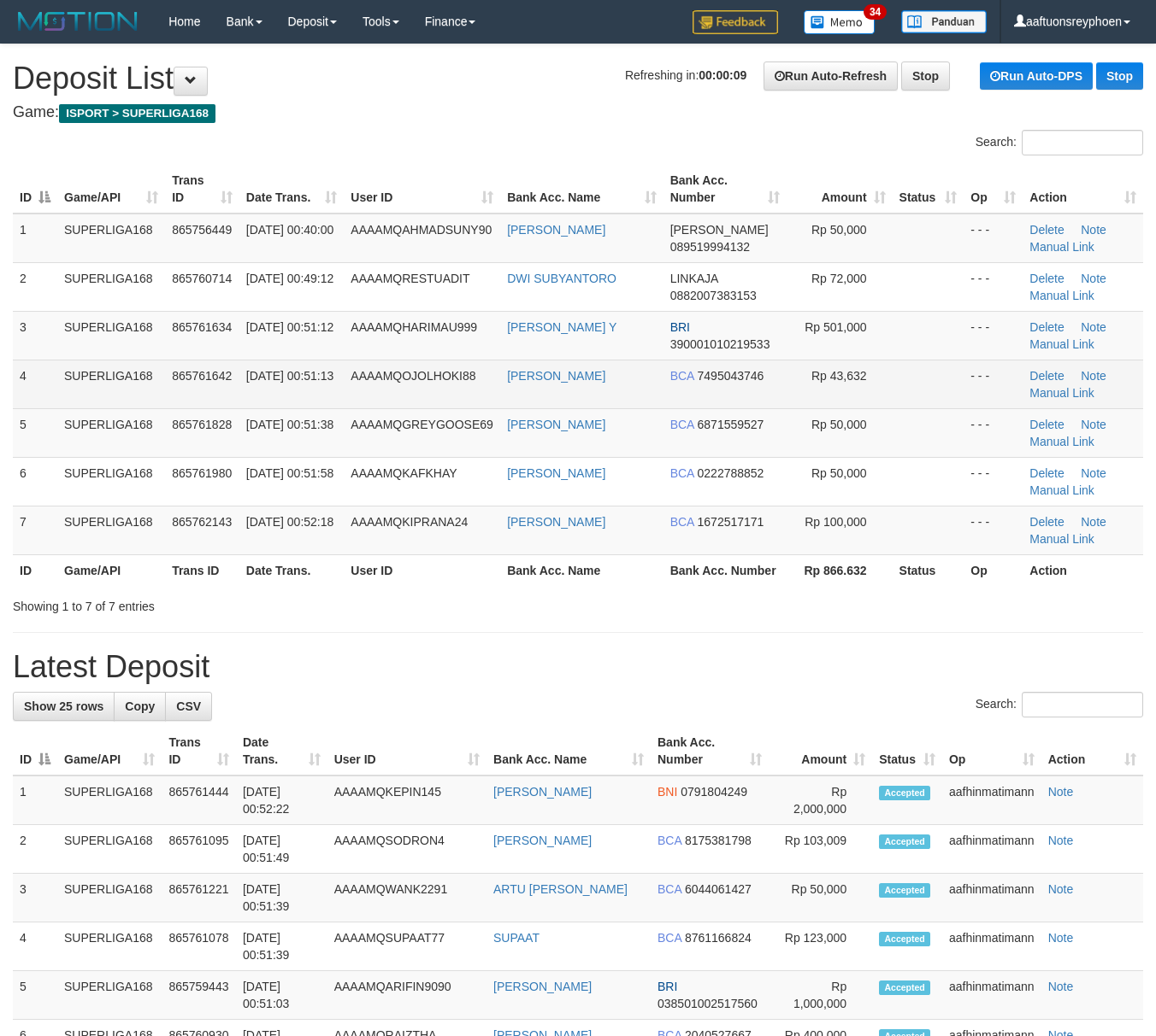
click at [219, 405] on td "865761642" at bounding box center [202, 383] width 75 height 48
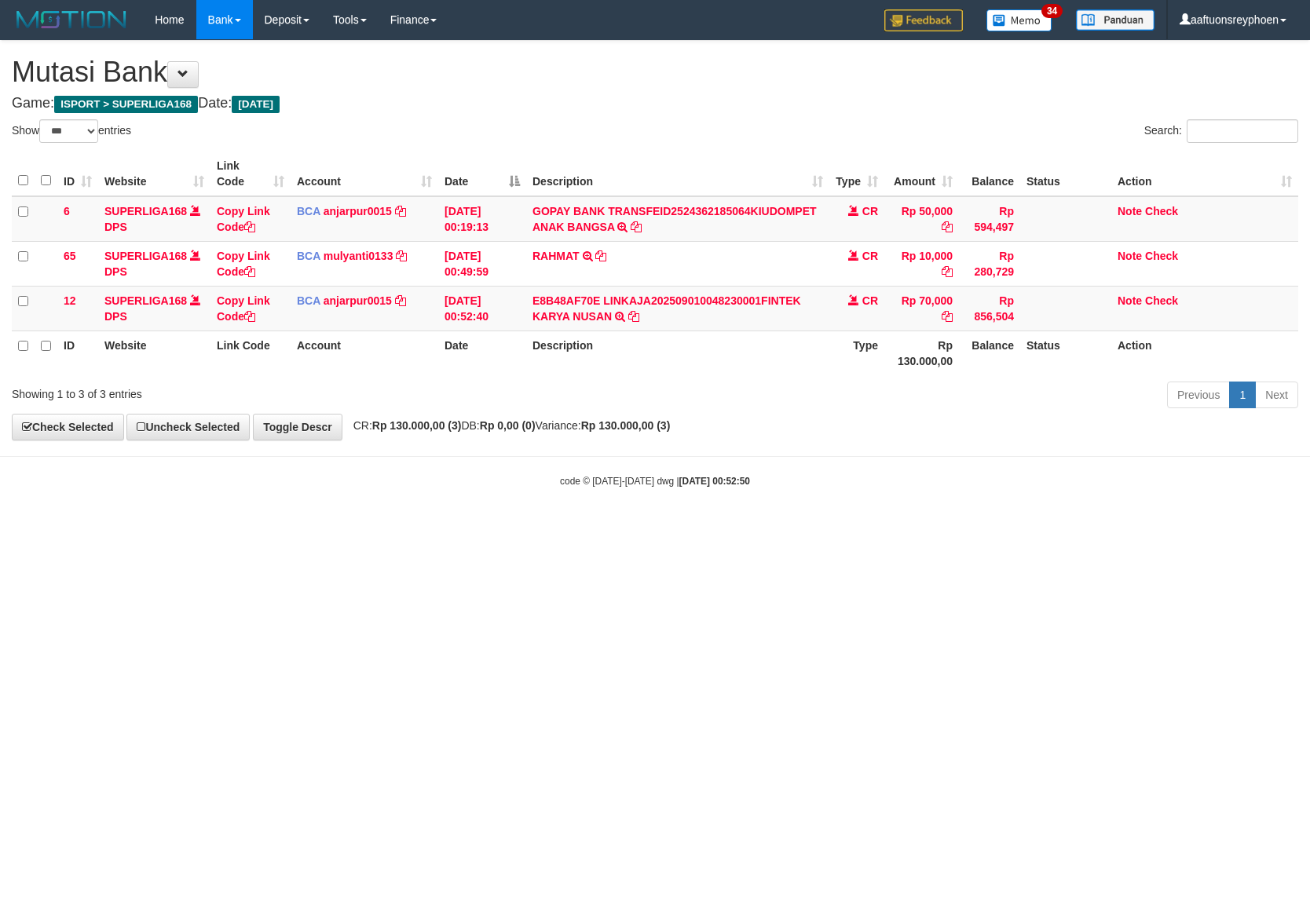
select select "***"
click at [993, 527] on html "Toggle navigation Home Bank Account List Load By Website Group [ISPORT] SUPERLI…" at bounding box center [655, 263] width 1310 height 527
click at [627, 527] on html "Toggle navigation Home Bank Account List Load By Website Group [ISPORT] SUPERLI…" at bounding box center [655, 263] width 1310 height 527
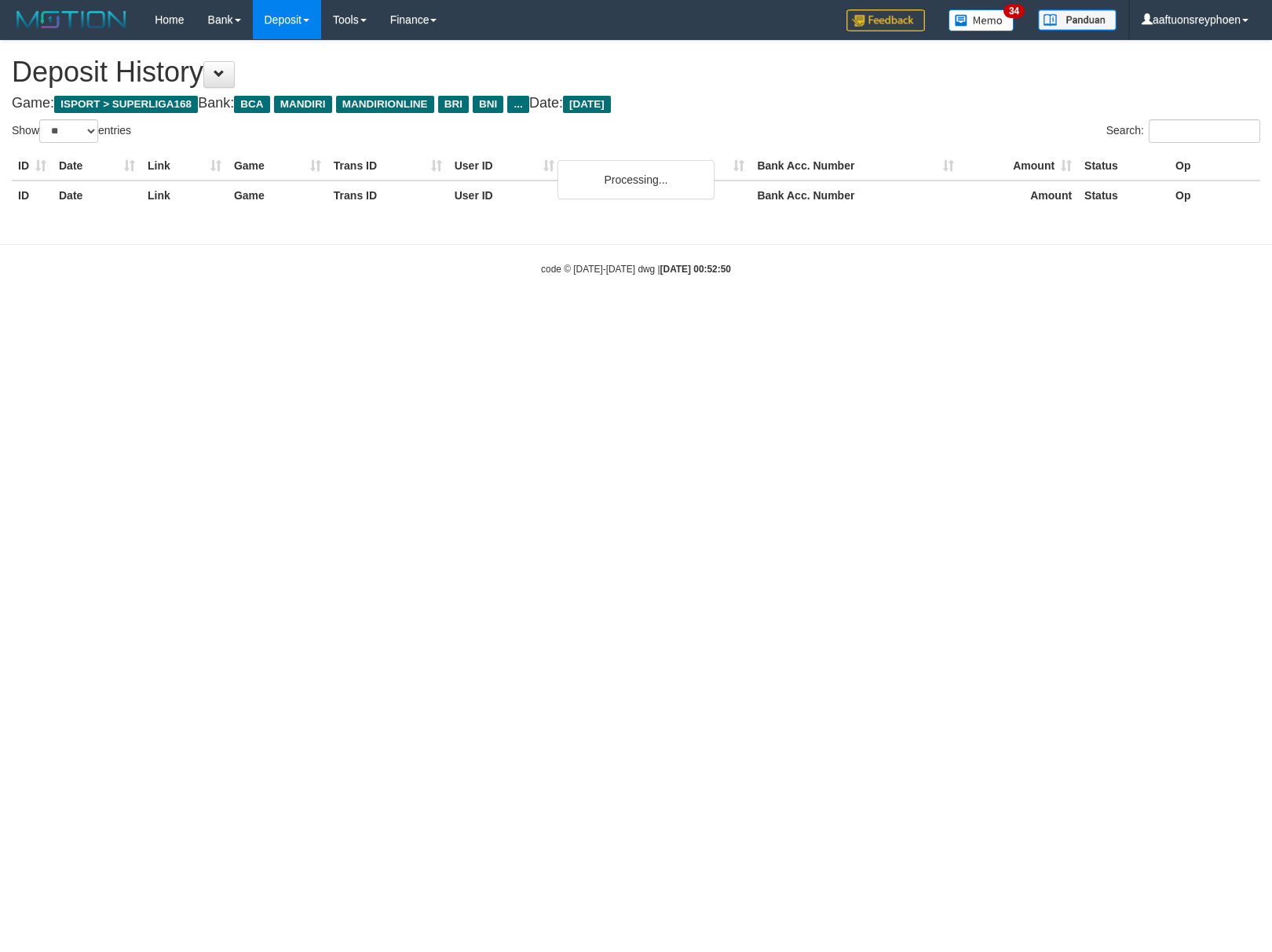
select select "**"
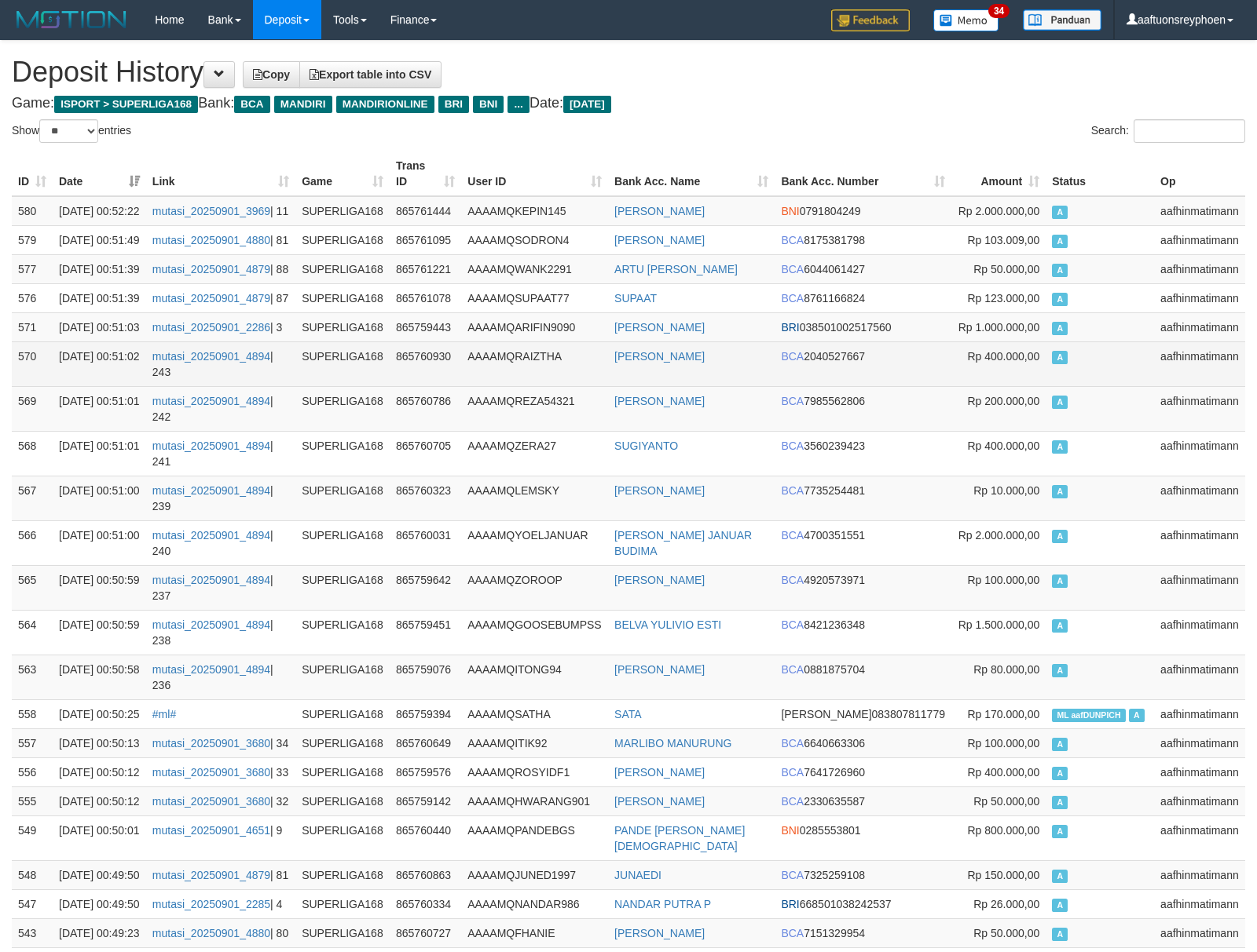
drag, startPoint x: 1022, startPoint y: 426, endPoint x: 504, endPoint y: 450, distance: 518.6
click at [1022, 386] on td "Rp 400.000,00" at bounding box center [998, 363] width 95 height 44
drag, startPoint x: 1076, startPoint y: 438, endPoint x: 1059, endPoint y: 442, distance: 17.5
click at [1072, 386] on td "A" at bounding box center [1099, 363] width 108 height 44
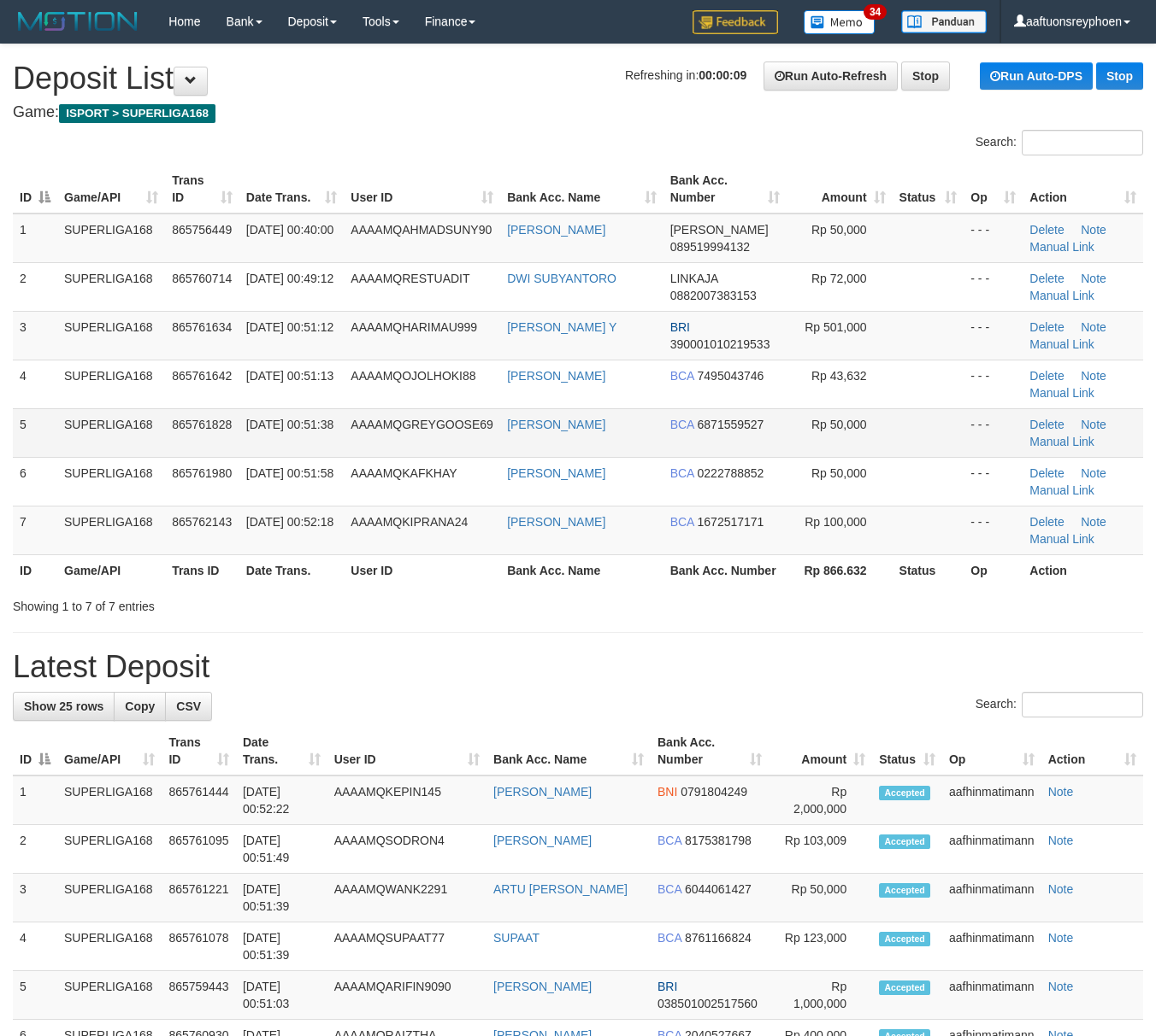
click at [221, 448] on td "865761828" at bounding box center [202, 432] width 75 height 48
drag, startPoint x: 222, startPoint y: 439, endPoint x: 5, endPoint y: 469, distance: 219.1
click at [212, 439] on td "865761828" at bounding box center [202, 432] width 75 height 48
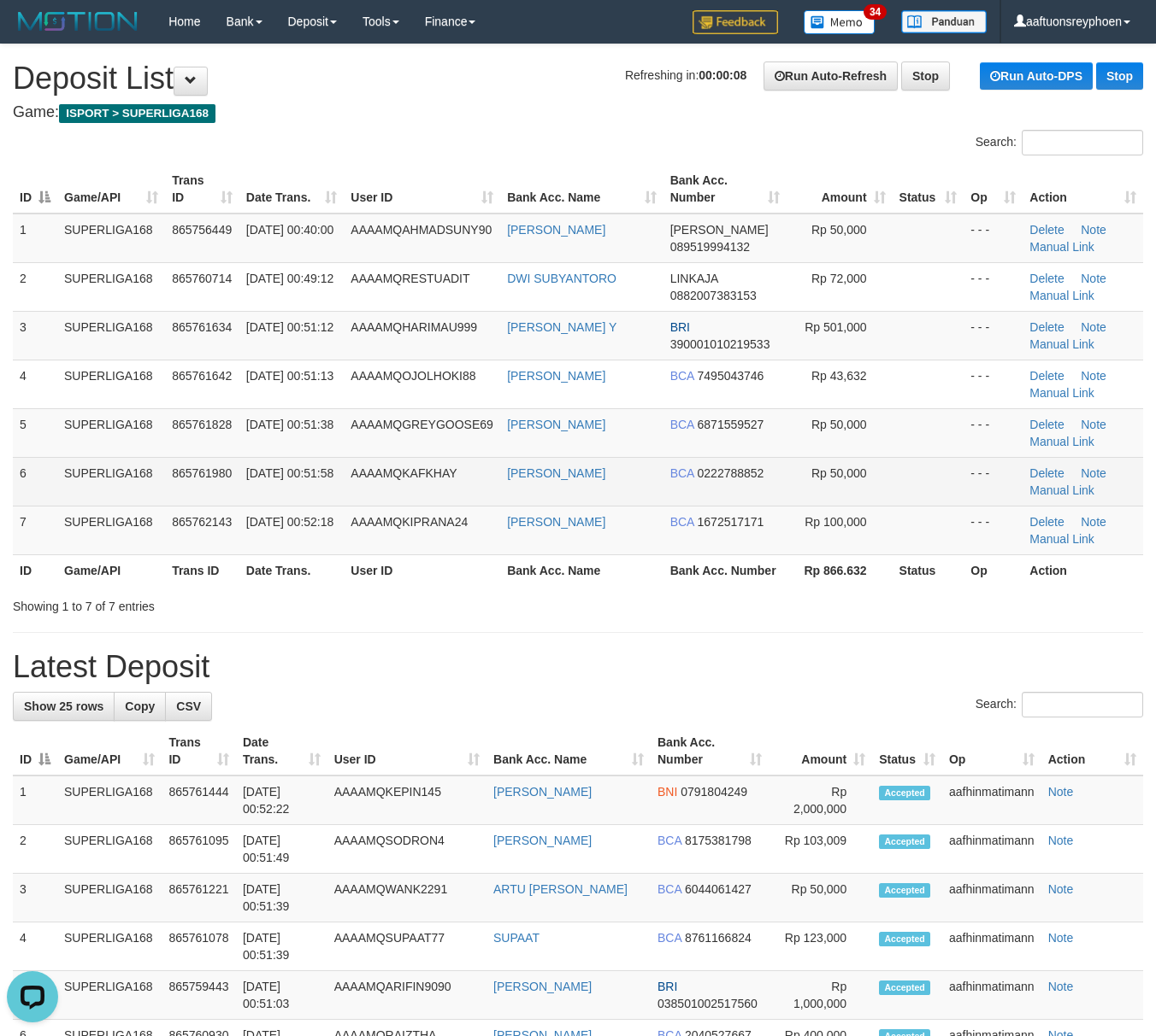
drag, startPoint x: 134, startPoint y: 461, endPoint x: 12, endPoint y: 485, distance: 124.3
click at [101, 463] on td "SUPERLIGA168" at bounding box center [111, 481] width 108 height 48
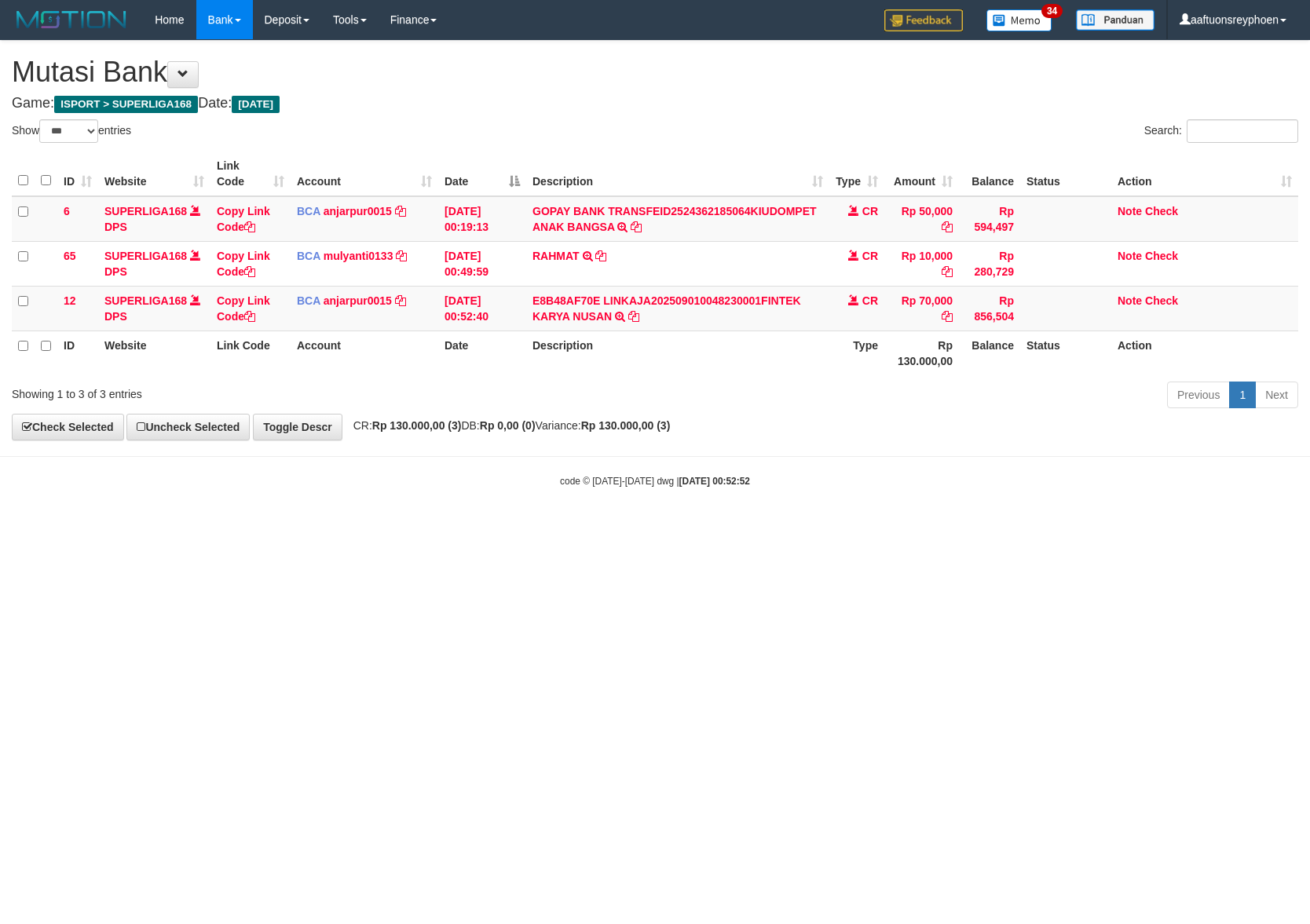
select select "***"
drag, startPoint x: 487, startPoint y: 605, endPoint x: 531, endPoint y: 613, distance: 44.7
click at [500, 527] on html "Toggle navigation Home Bank Account List Load By Website Group [ISPORT] SUPERLI…" at bounding box center [655, 263] width 1310 height 527
click at [435, 527] on html "Toggle navigation Home Bank Account List Load By Website Group [ISPORT] SUPERLI…" at bounding box center [655, 263] width 1310 height 527
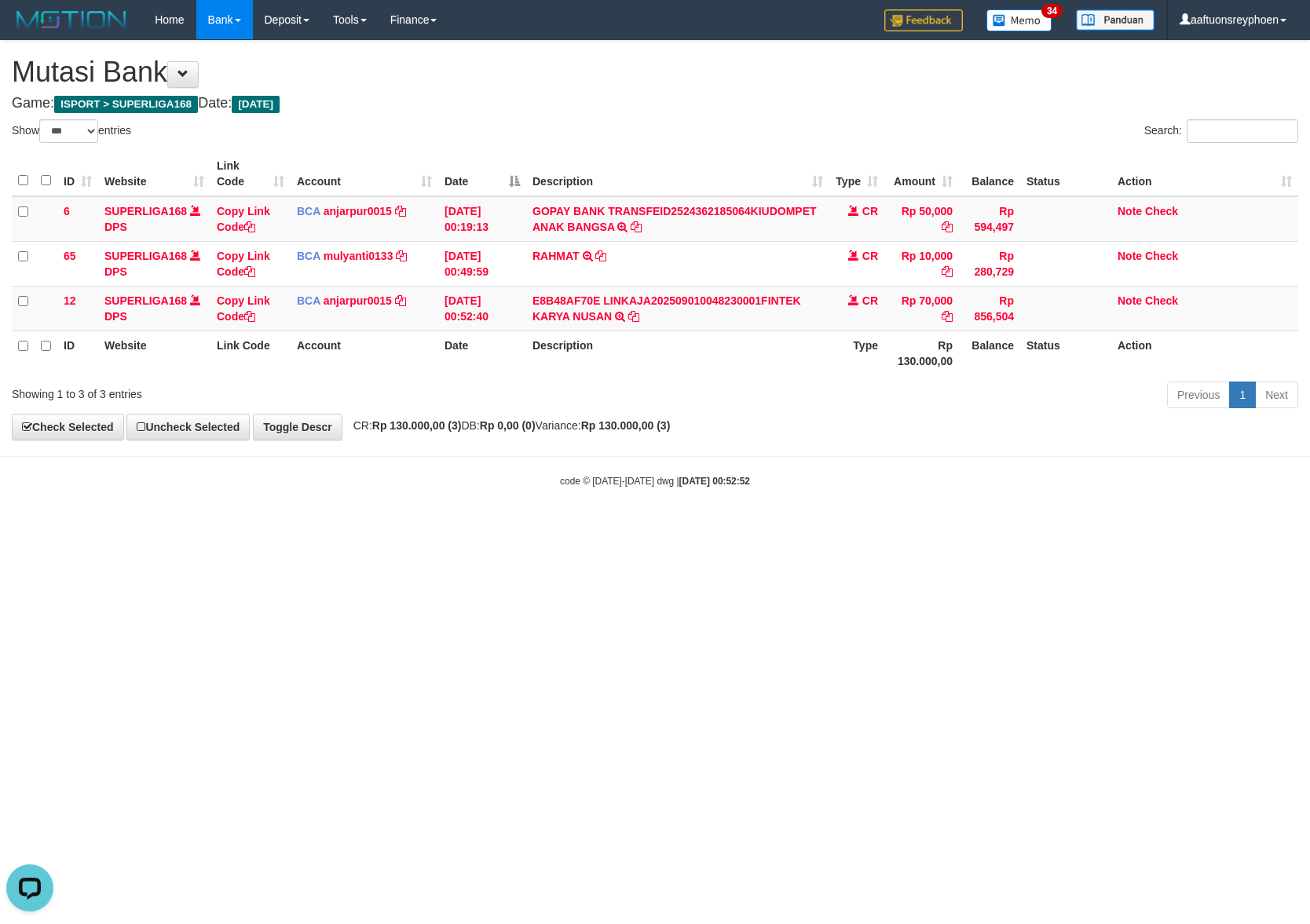
click at [416, 527] on html "Toggle navigation Home Bank Account List Load By Website Group [ISPORT] SUPERLI…" at bounding box center [655, 263] width 1310 height 527
click at [601, 527] on html "Toggle navigation Home Bank Account List Load By Website Group [ISPORT] SUPERLI…" at bounding box center [655, 263] width 1310 height 527
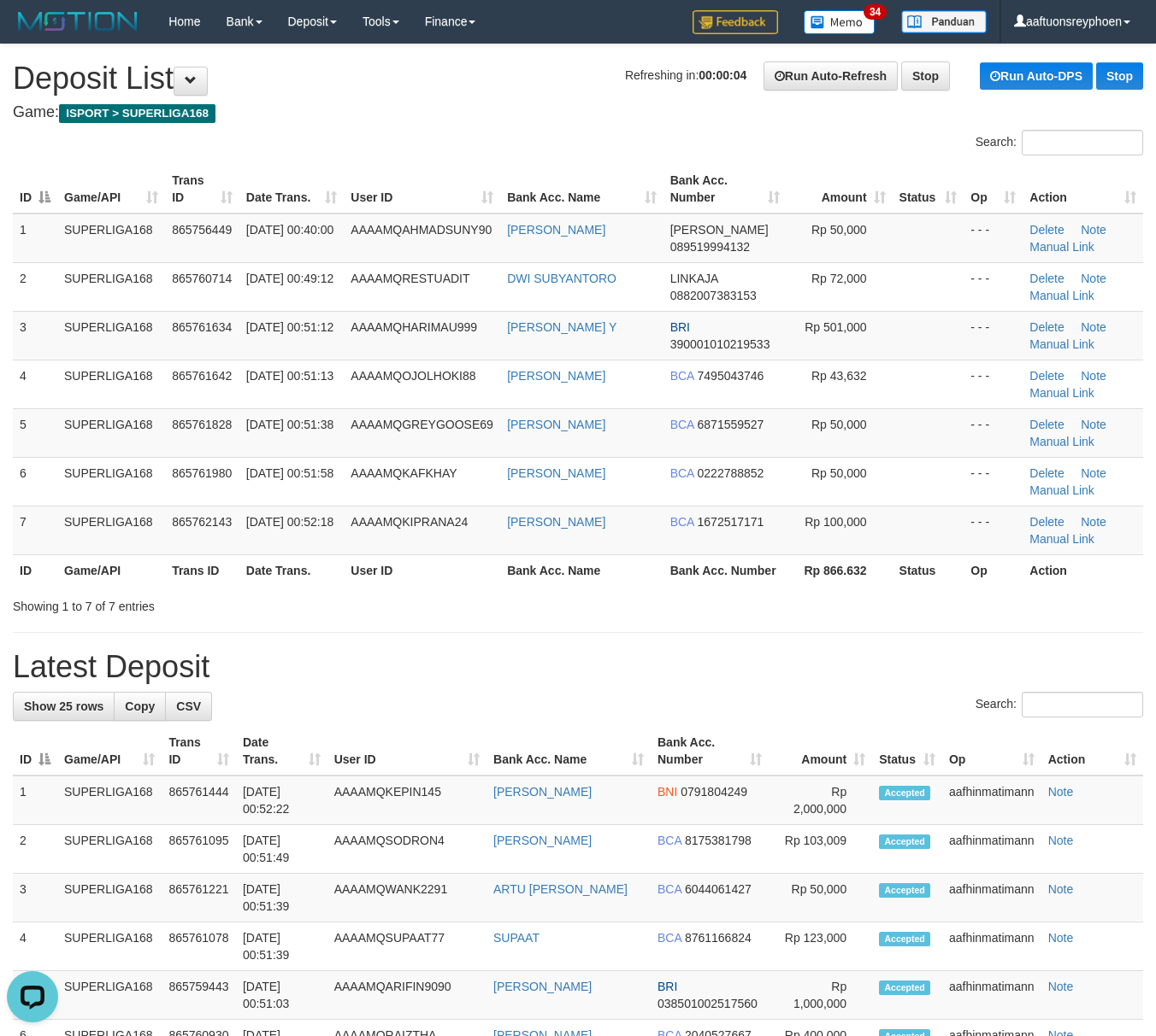
drag, startPoint x: 441, startPoint y: 616, endPoint x: 462, endPoint y: 605, distance: 23.7
click at [439, 612] on div "Showing 1 to 7 of 7 entries" at bounding box center [241, 603] width 455 height 24
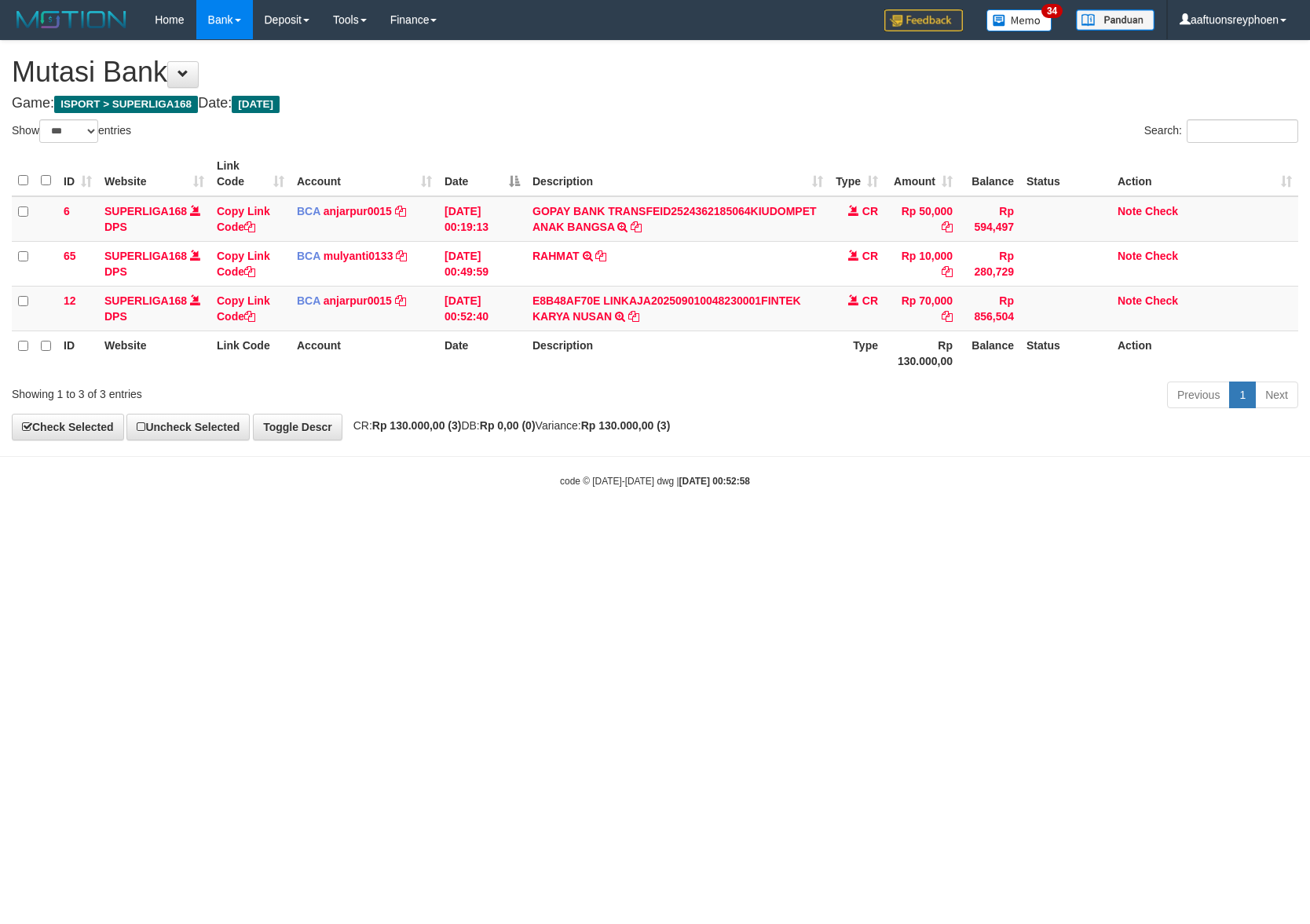
select select "***"
click at [489, 527] on html "Toggle navigation Home Bank Account List Load By Website Group [ISPORT] SUPERLI…" at bounding box center [655, 263] width 1310 height 527
select select "***"
click at [842, 527] on html "Toggle navigation Home Bank Account List Load By Website Group [ISPORT] SUPERLI…" at bounding box center [655, 263] width 1310 height 527
select select "***"
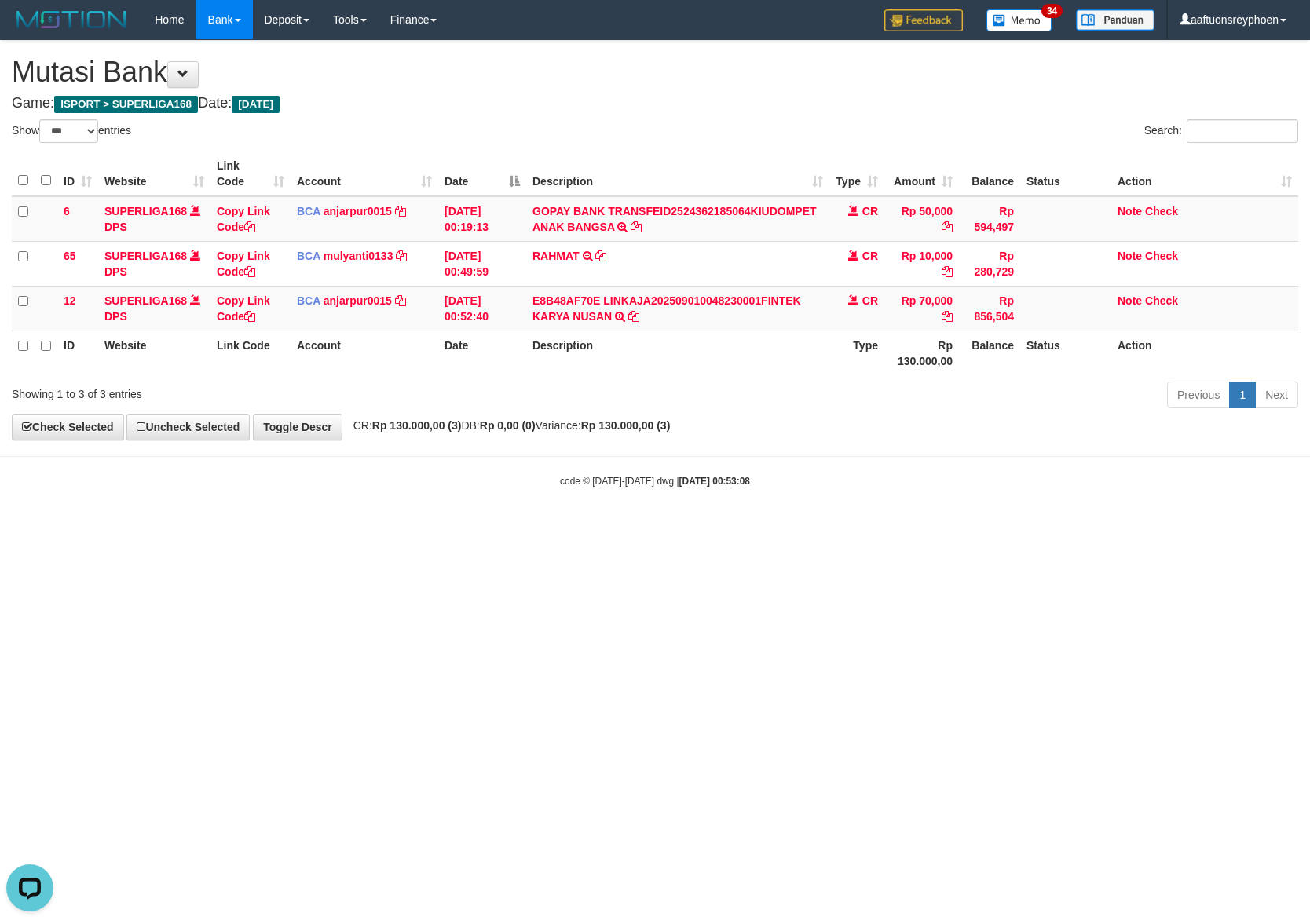
click at [553, 527] on html "Toggle navigation Home Bank Account List Load By Website Group [ISPORT] SUPERLI…" at bounding box center [655, 263] width 1310 height 527
click at [613, 527] on html "Toggle navigation Home Bank Account List Load By Website Group [ISPORT] SUPERLI…" at bounding box center [655, 263] width 1310 height 527
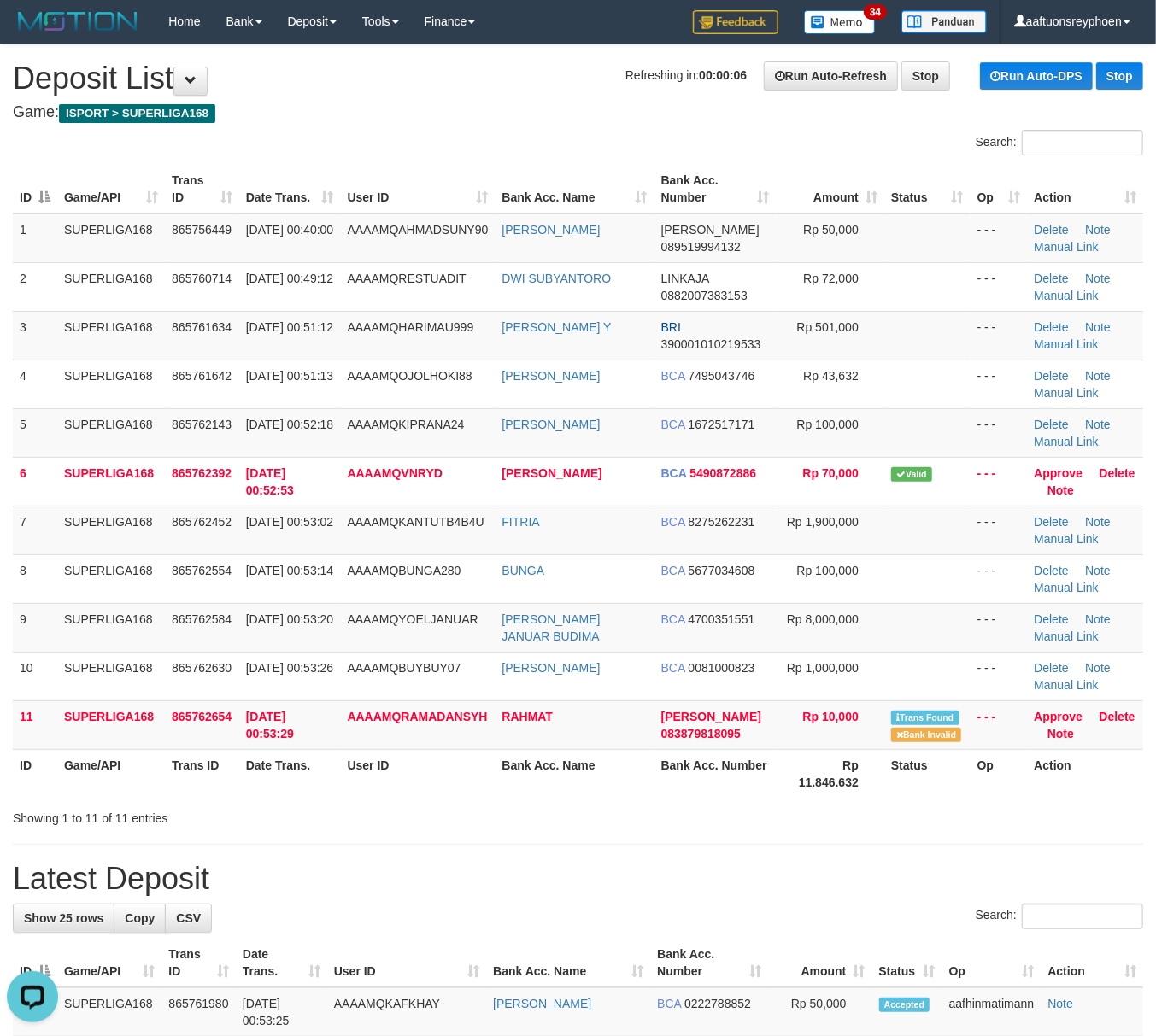
drag, startPoint x: 148, startPoint y: 623, endPoint x: 4, endPoint y: 641, distance: 145.1
click at [126, 627] on tr "9 SUPERLIGA168 865762584 01/09/2025 00:53:20 AAAAMQYOELJANUAR YOEL JANUAR BUDIM…" at bounding box center [578, 627] width 1130 height 48
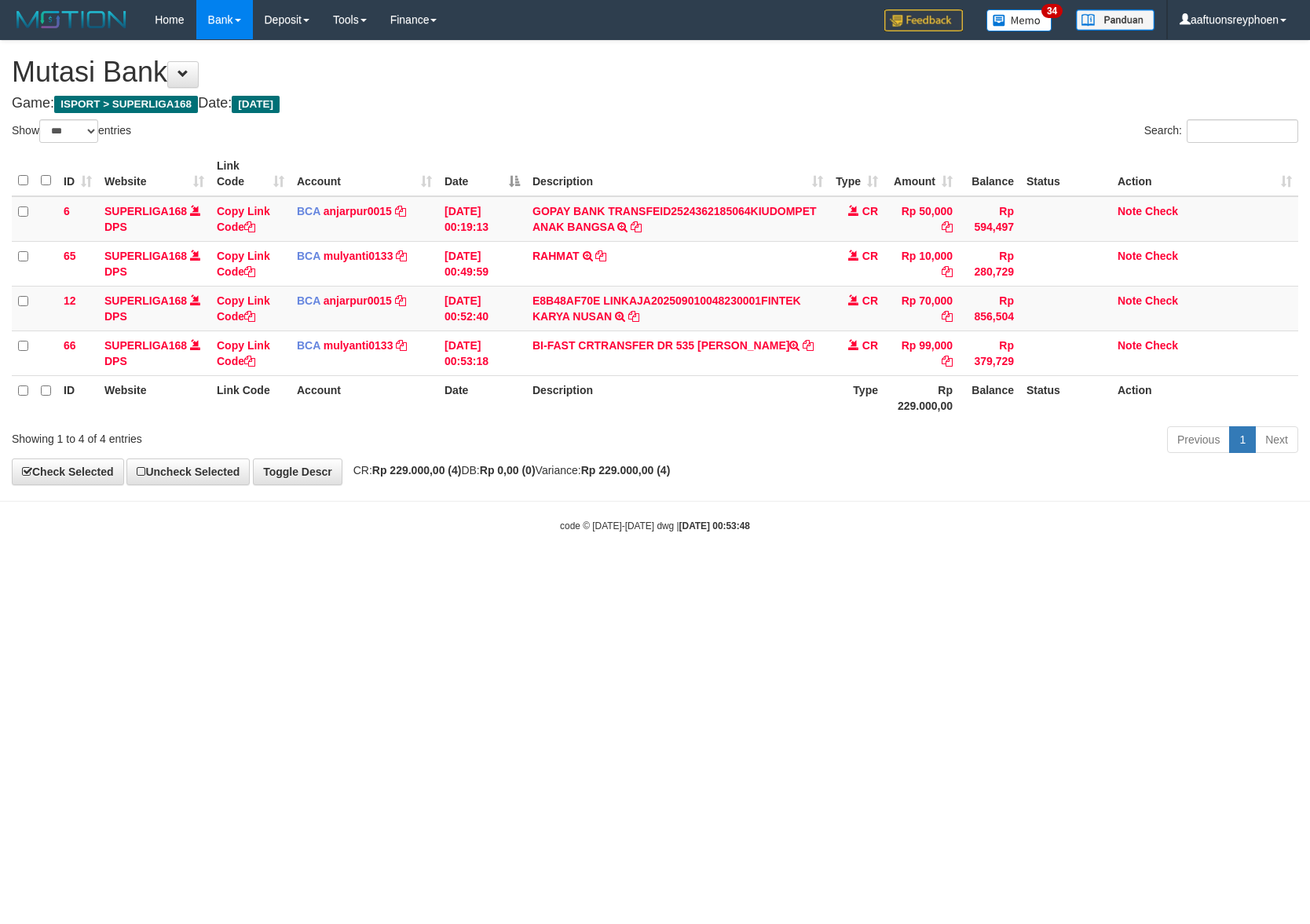
select select "***"
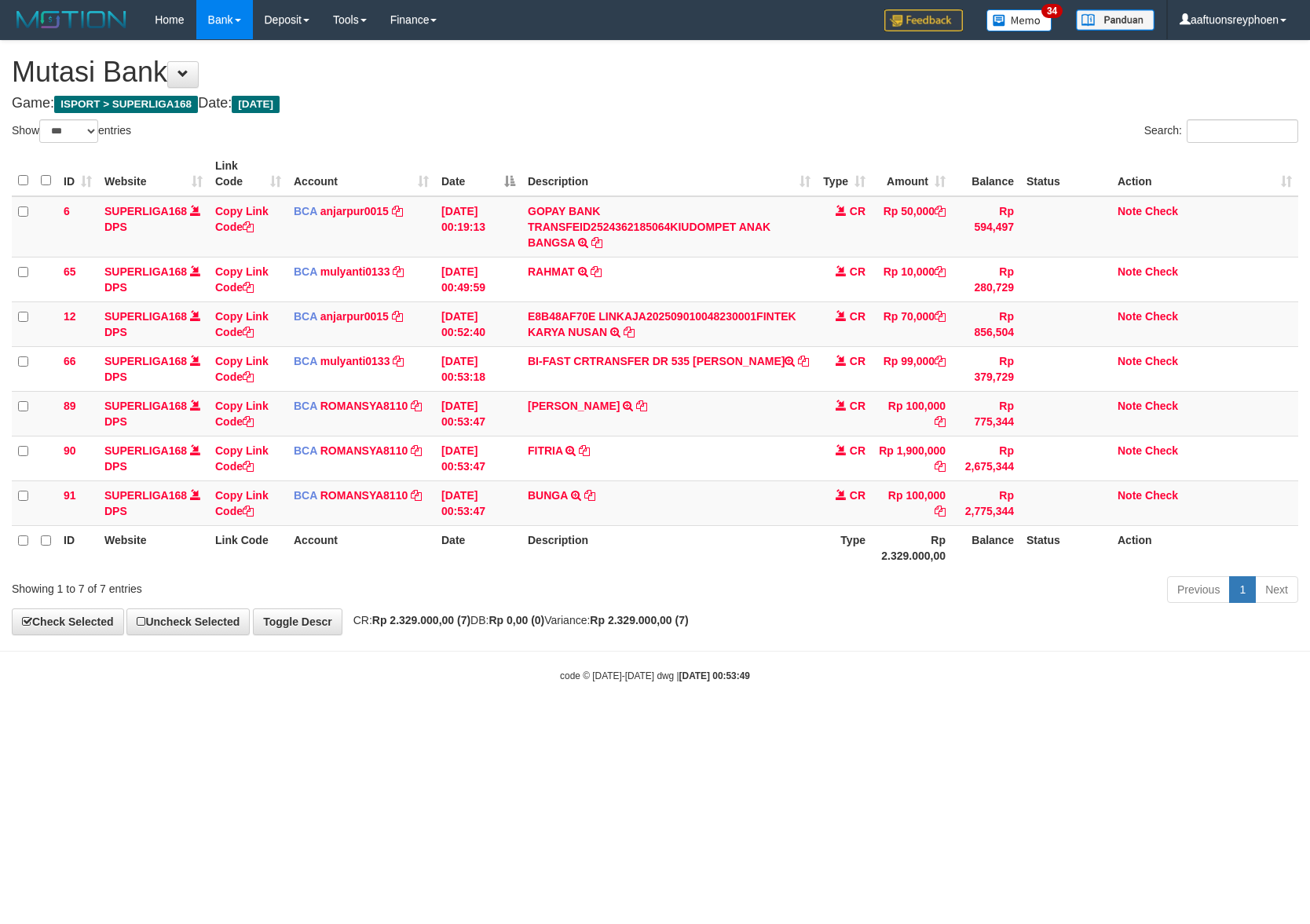
select select "***"
copy td "[PERSON_NAME]"
drag, startPoint x: 717, startPoint y: 365, endPoint x: 1304, endPoint y: 410, distance: 588.7
click at [771, 368] on td "BI-FAST CRTRANSFER DR 535 [PERSON_NAME]" at bounding box center [670, 368] width 296 height 44
drag, startPoint x: 817, startPoint y: 594, endPoint x: 1301, endPoint y: 534, distance: 487.7
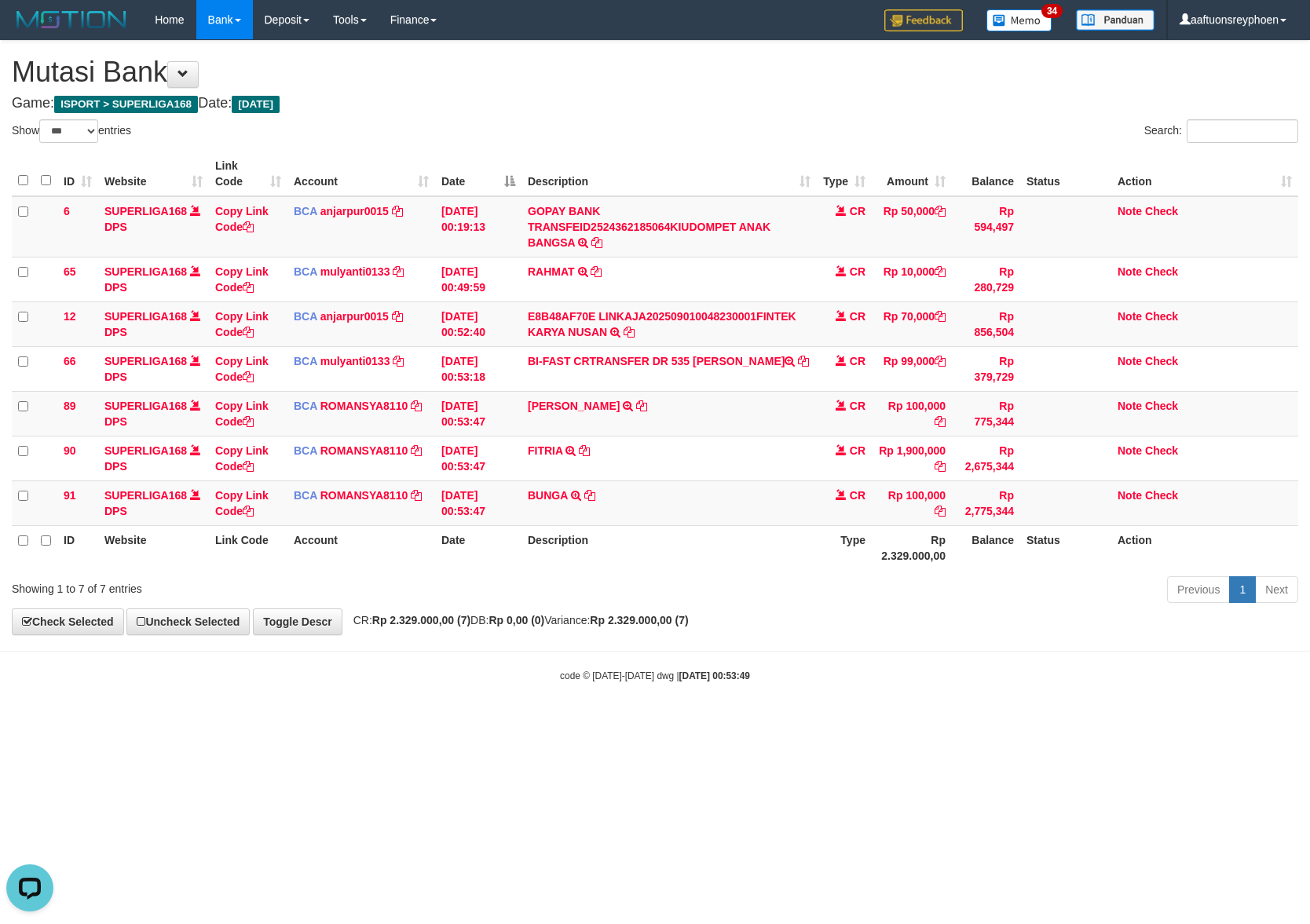
click at [972, 565] on div "Show ** ** ** *** entries Search: ID Website Link Code Account Date Description…" at bounding box center [655, 364] width 1287 height 489
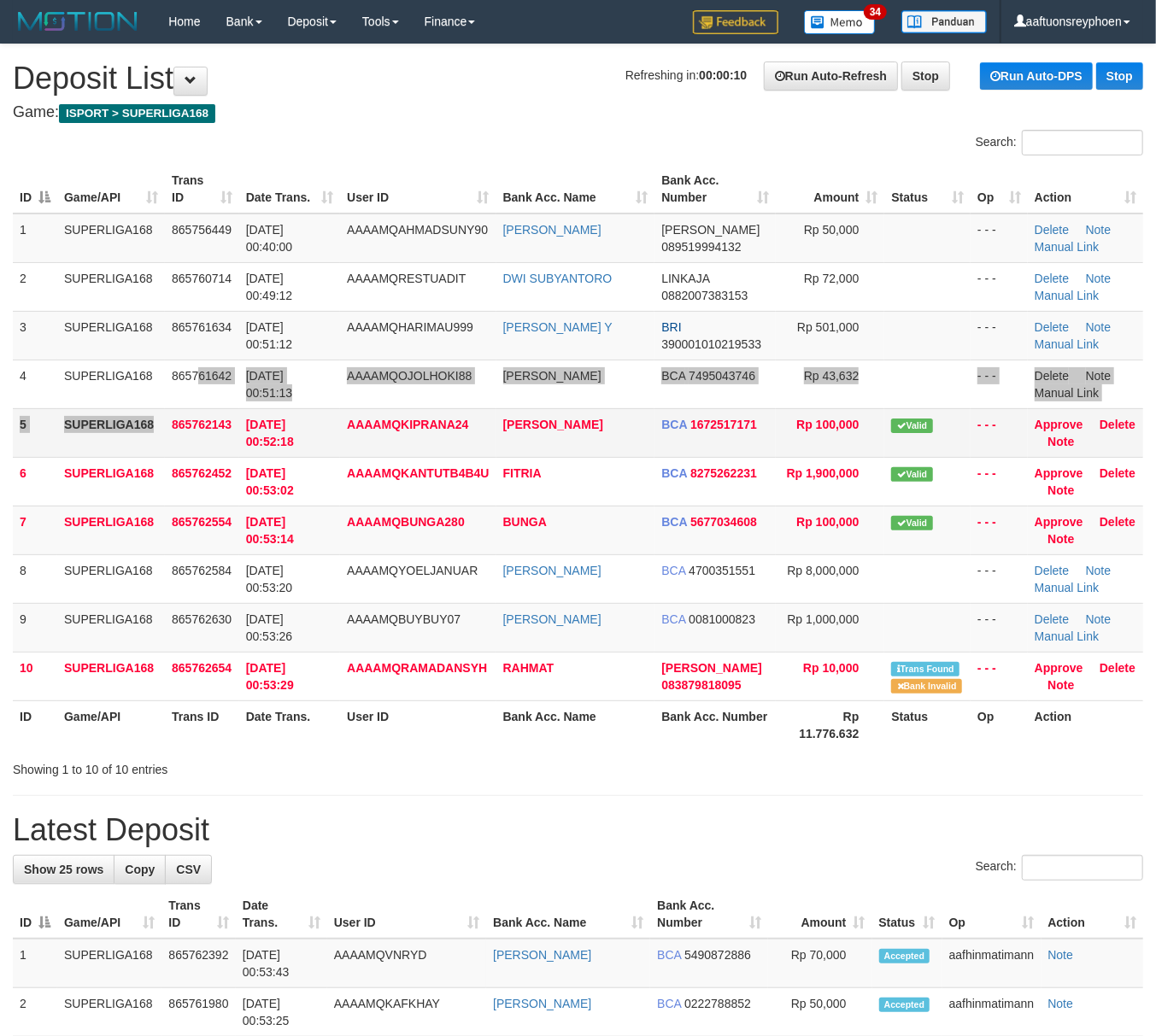
drag, startPoint x: 201, startPoint y: 405, endPoint x: 199, endPoint y: 418, distance: 13.2
click at [201, 400] on tbody "1 SUPERLIGA168 865756449 01/09/2025 00:40:00 AAAAMQAHMADSUNY90 AHMAD SUNY DANA …" at bounding box center [578, 457] width 1130 height 488
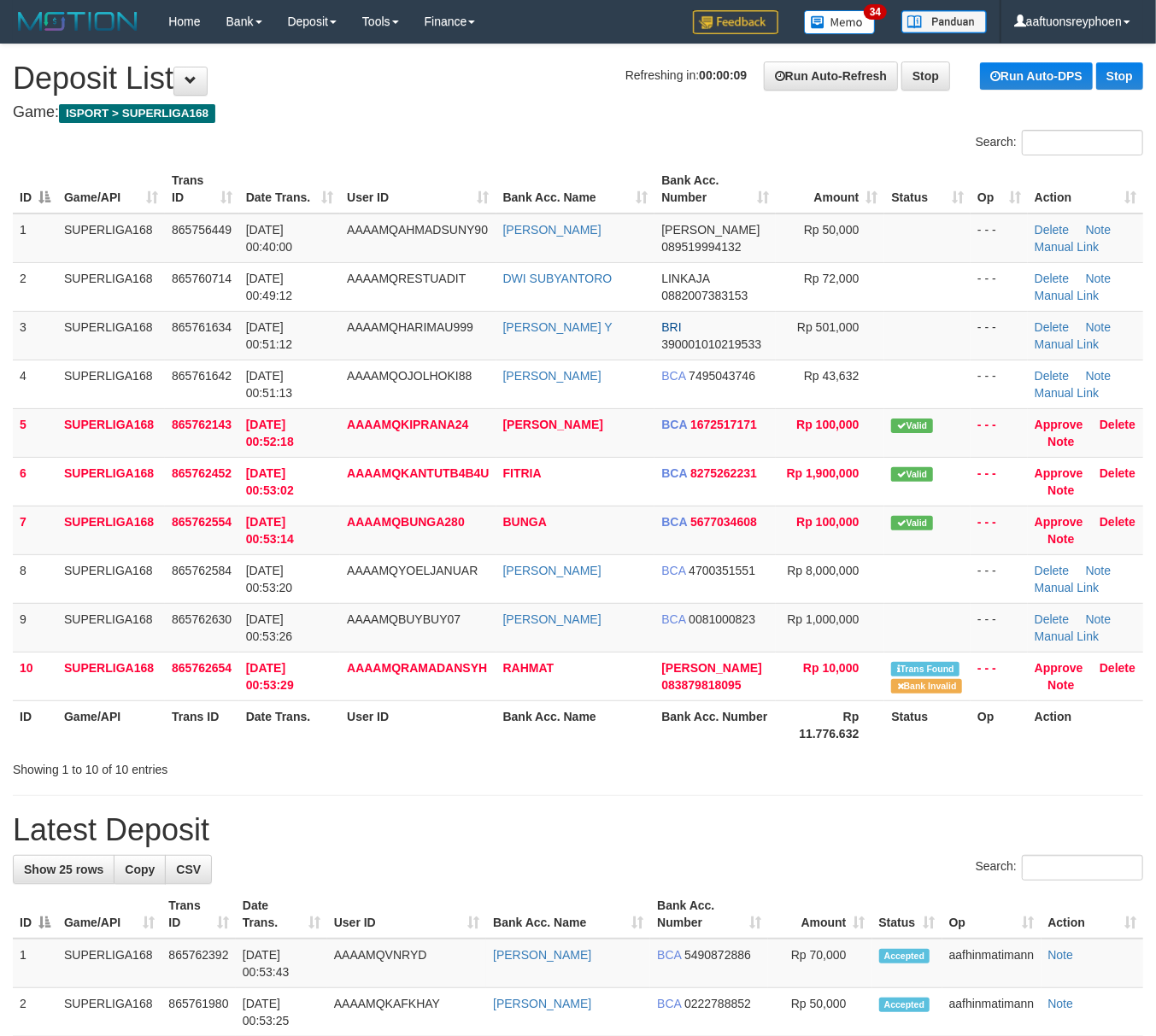
drag, startPoint x: 193, startPoint y: 411, endPoint x: 7, endPoint y: 482, distance: 199.1
click at [190, 412] on td "865762143" at bounding box center [202, 432] width 75 height 48
drag, startPoint x: 42, startPoint y: 512, endPoint x: 0, endPoint y: 516, distance: 42.2
click at [39, 512] on td "7" at bounding box center [35, 530] width 45 height 48
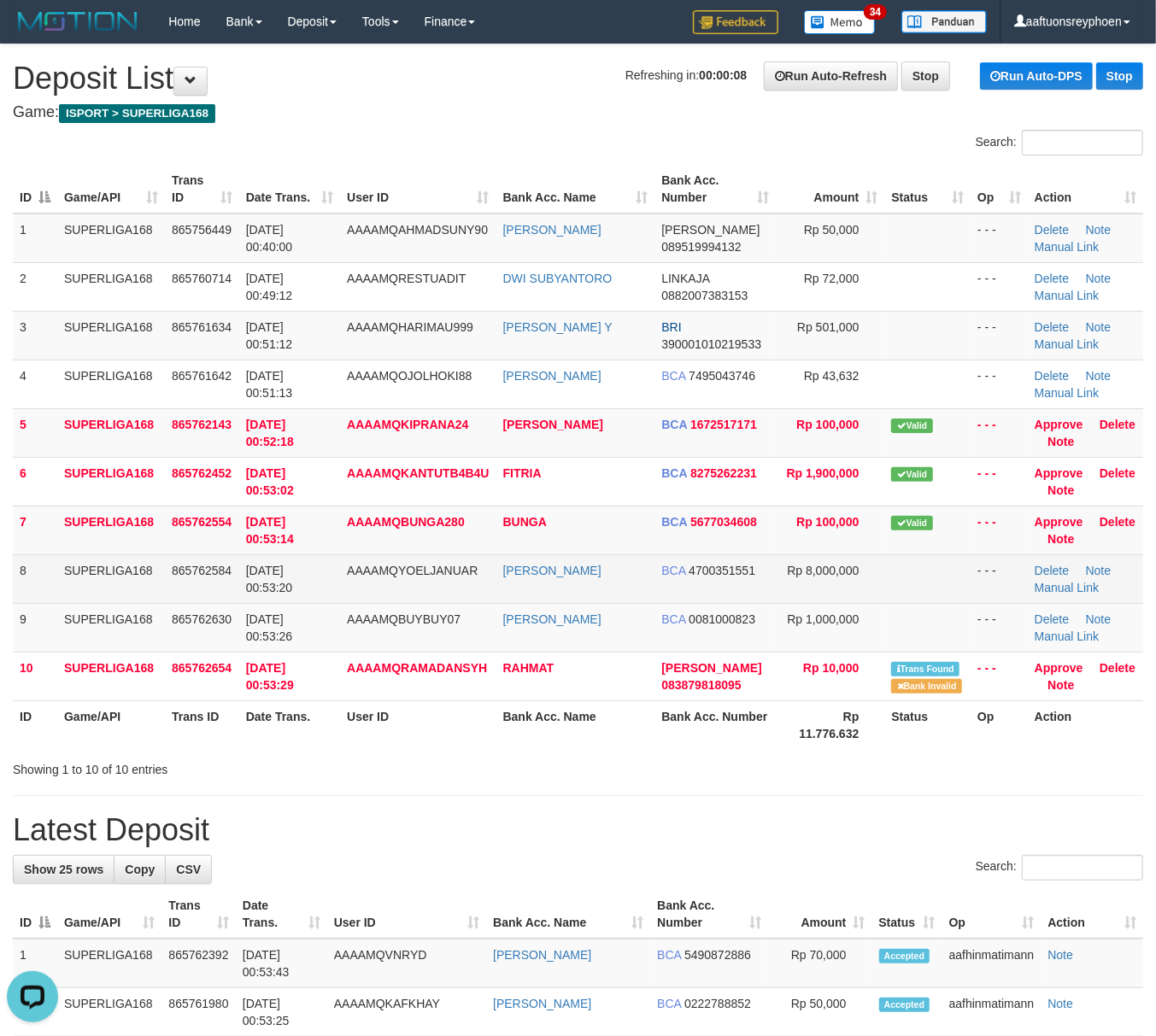
click at [25, 557] on td "8" at bounding box center [35, 578] width 45 height 48
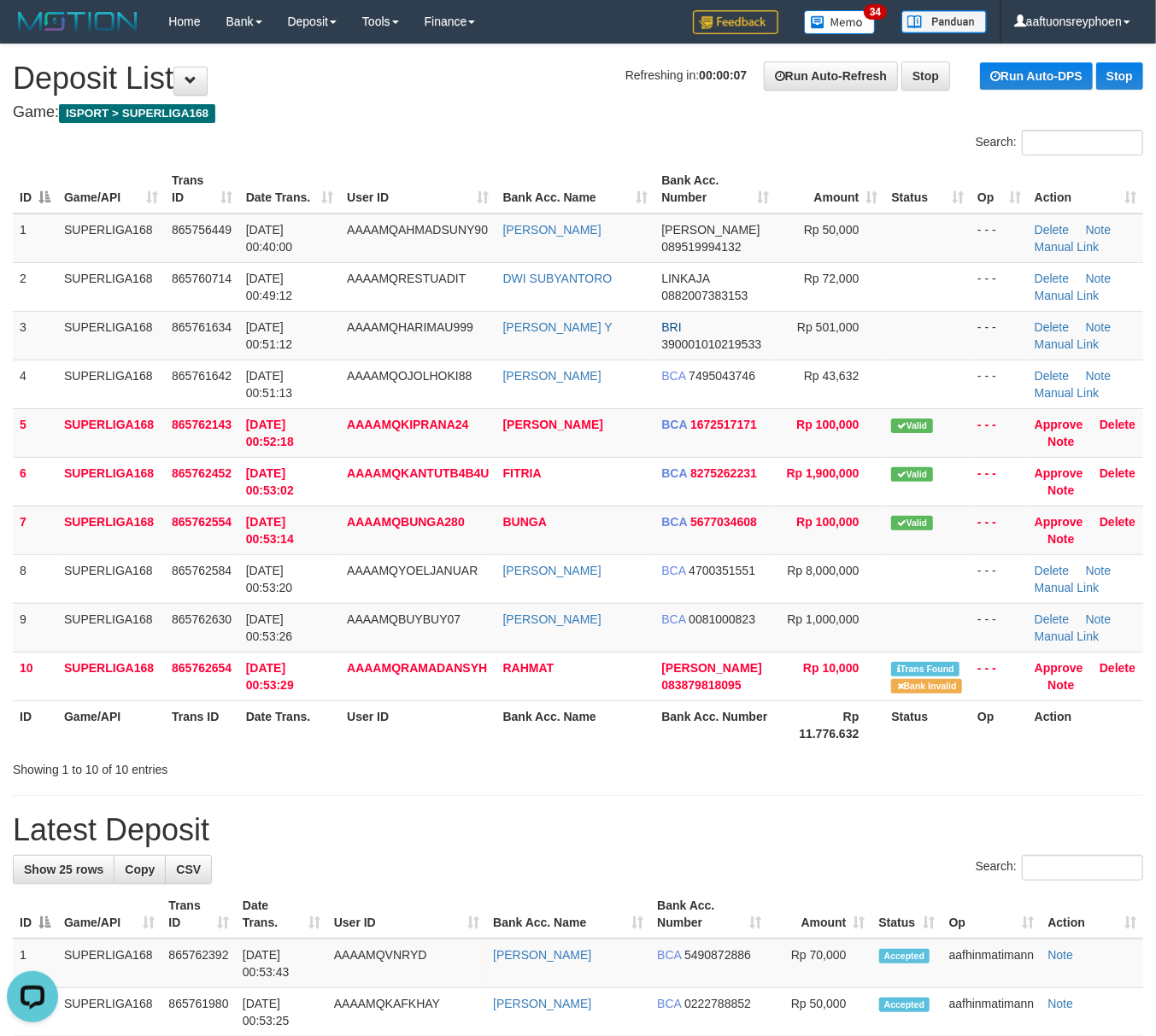
drag, startPoint x: 168, startPoint y: 525, endPoint x: 0, endPoint y: 544, distance: 169.1
click at [169, 525] on td "865762554" at bounding box center [202, 530] width 75 height 48
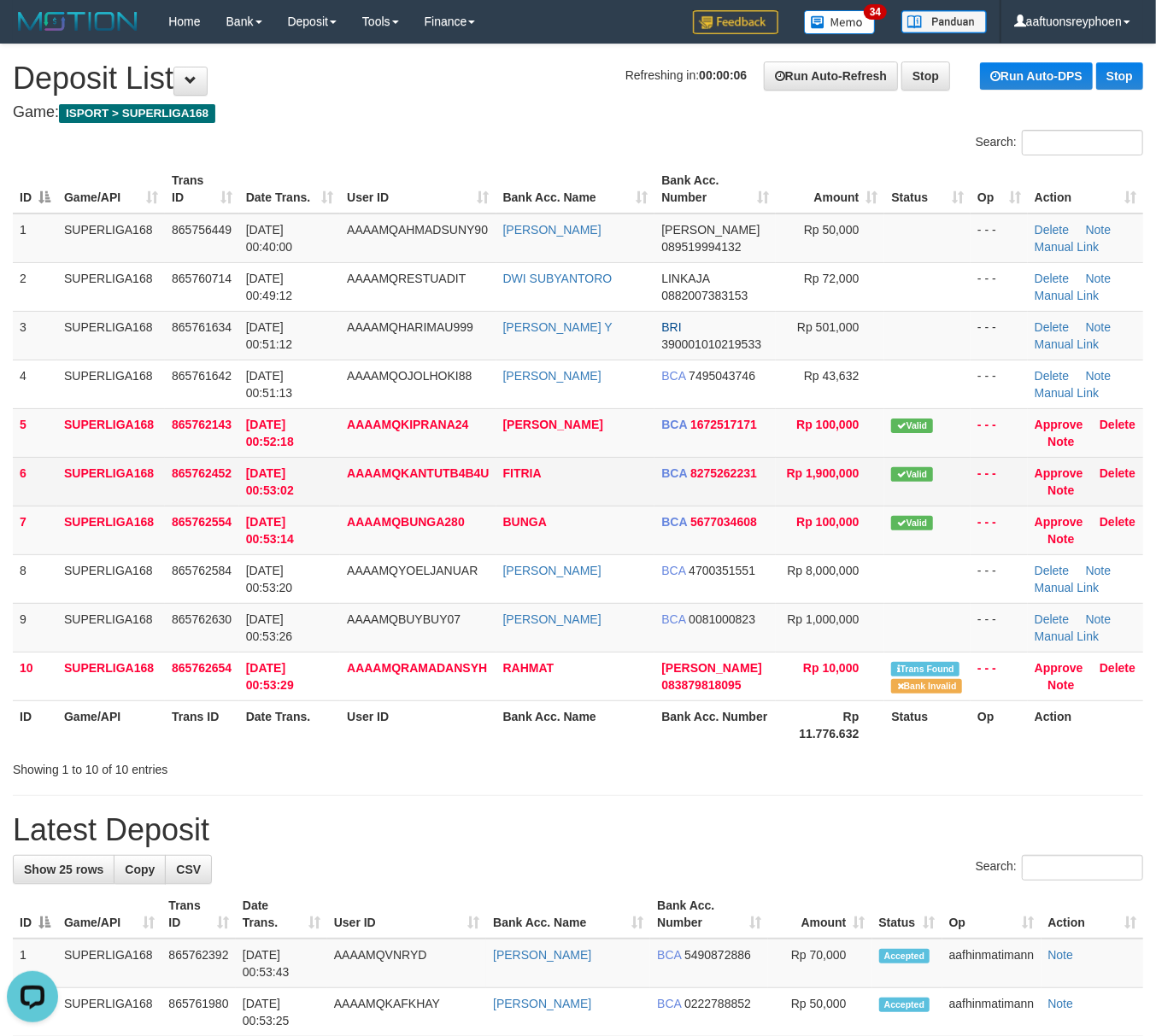
click at [193, 504] on td "865762452" at bounding box center [202, 481] width 75 height 48
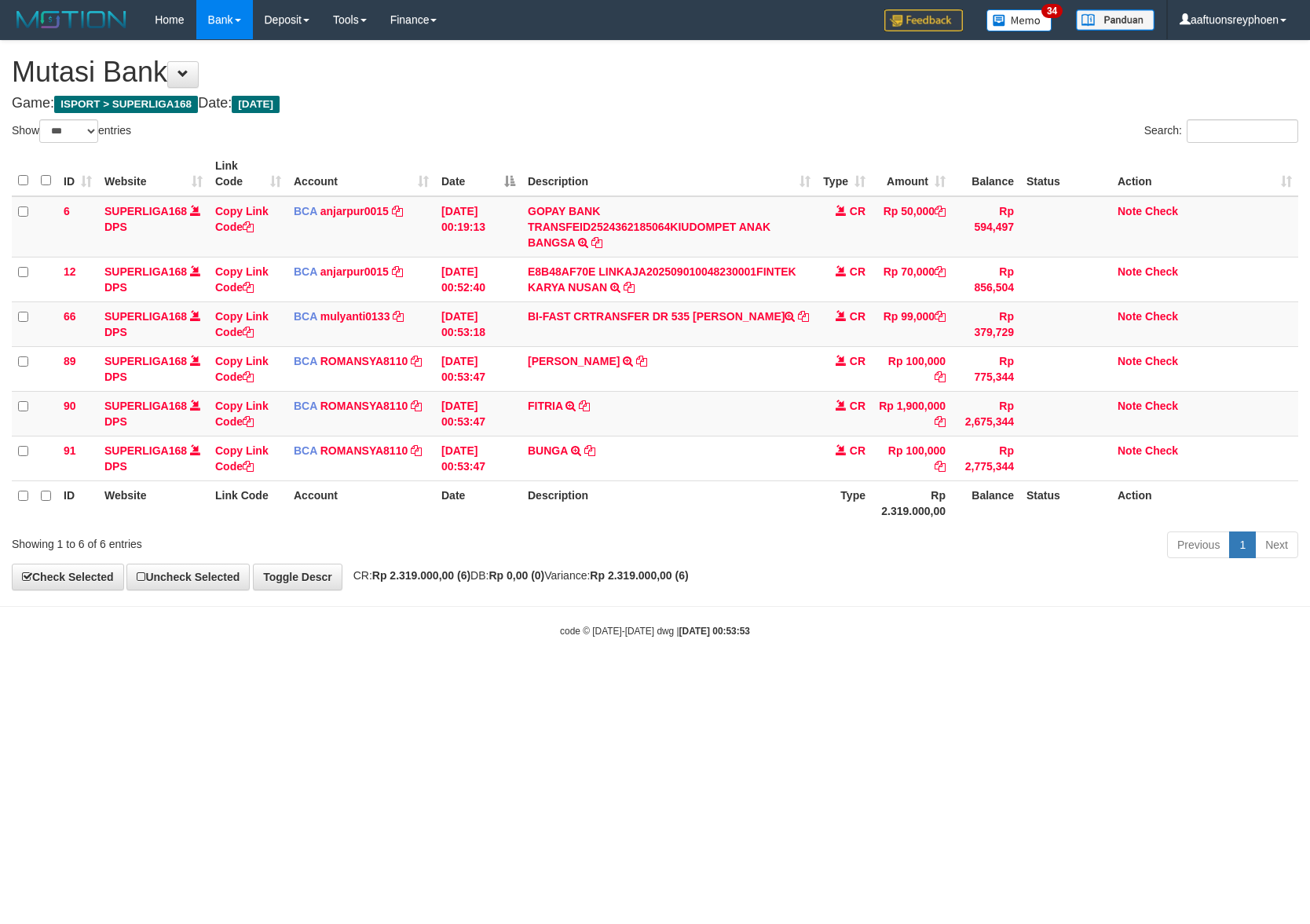
select select "***"
drag, startPoint x: 780, startPoint y: 582, endPoint x: 1297, endPoint y: 535, distance: 519.1
click at [884, 569] on div "**********" at bounding box center [655, 316] width 1310 height 549
drag, startPoint x: 723, startPoint y: 580, endPoint x: 1307, endPoint y: 516, distance: 587.5
click at [846, 561] on div "**********" at bounding box center [655, 316] width 1310 height 549
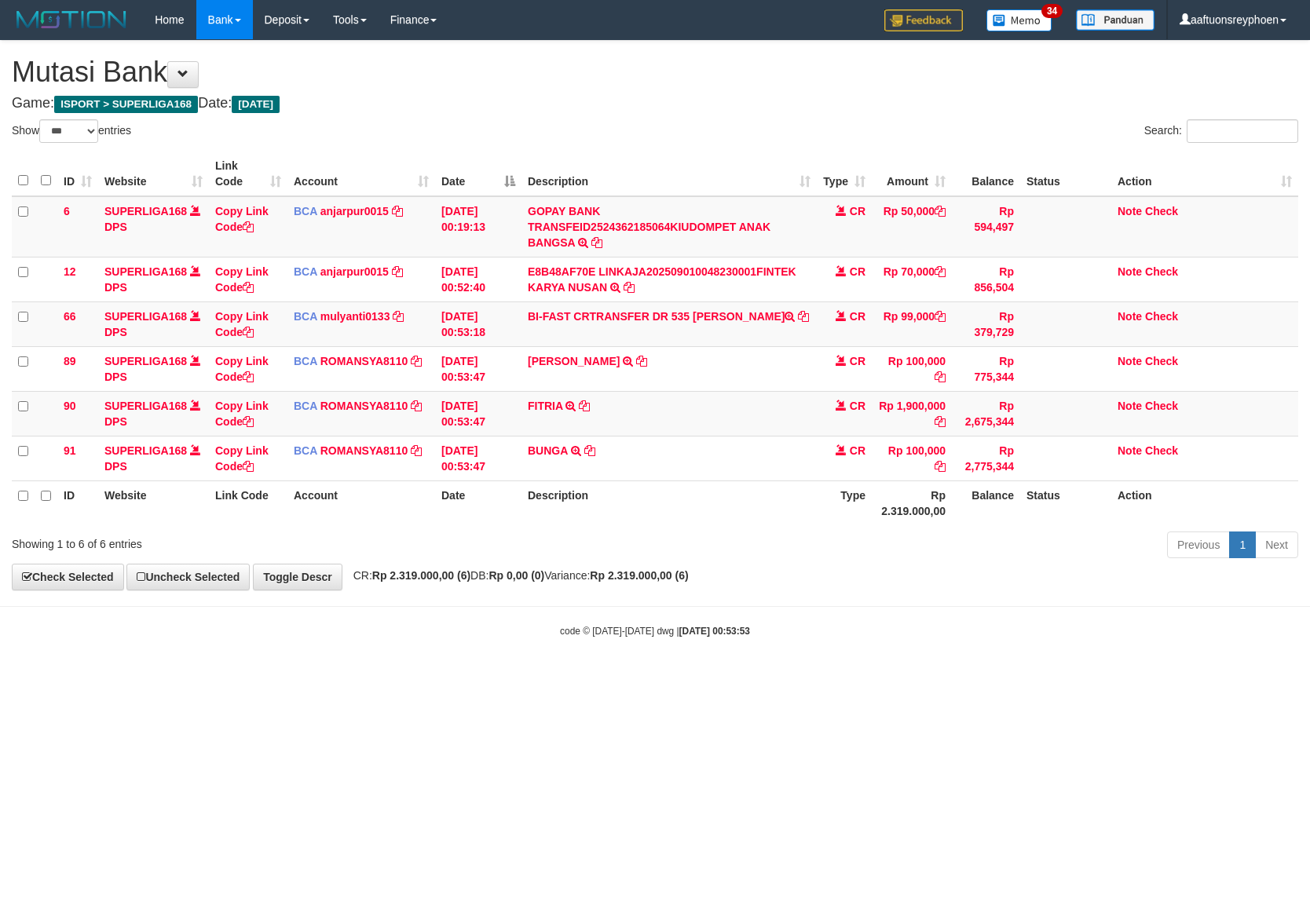
drag, startPoint x: 670, startPoint y: 556, endPoint x: 884, endPoint y: 557, distance: 214.0
click at [707, 556] on div "Previous 1 Next" at bounding box center [927, 547] width 741 height 34
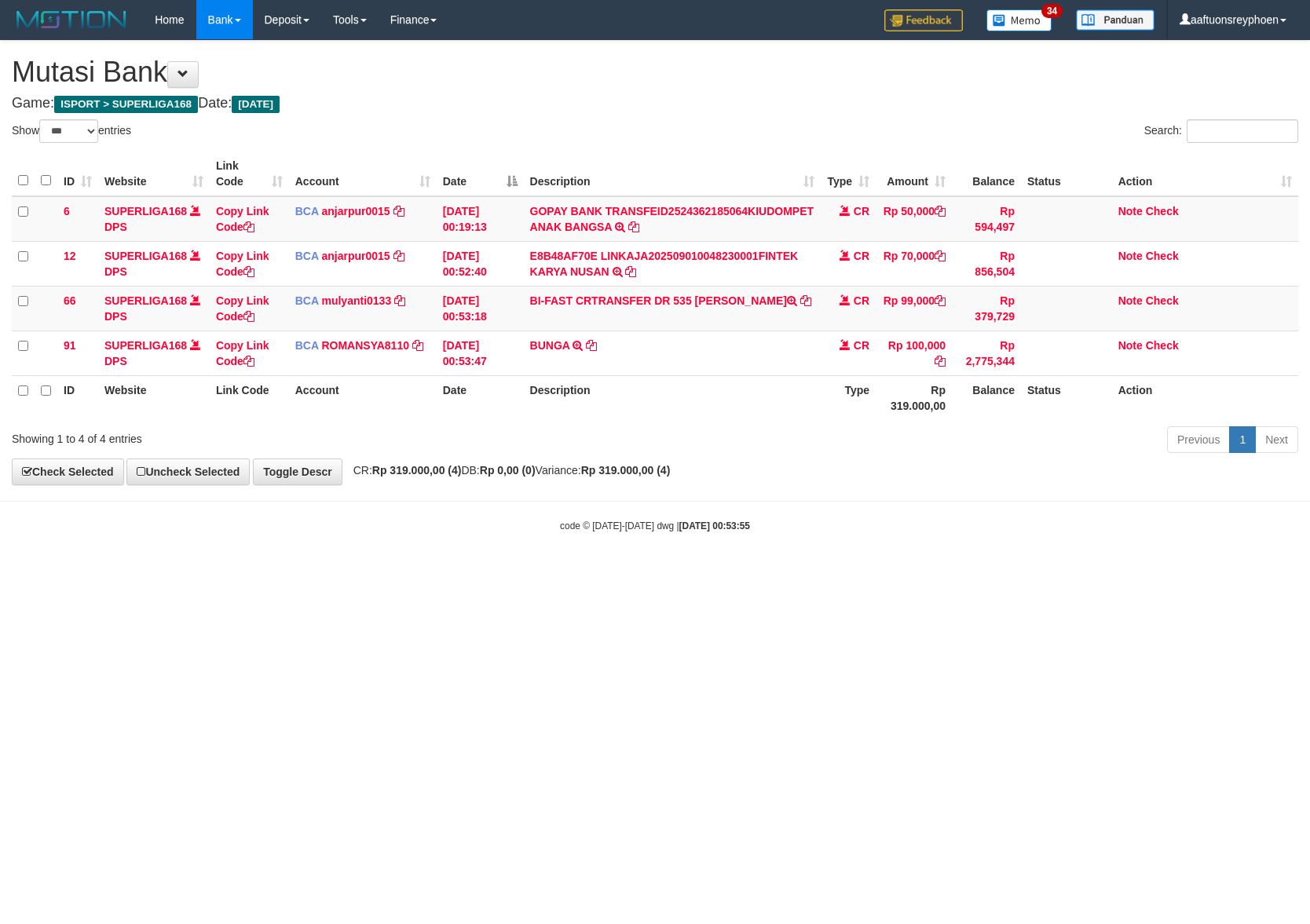
select select "***"
drag, startPoint x: 628, startPoint y: 615, endPoint x: 670, endPoint y: 639, distance: 48.4
click at [638, 573] on html "Toggle navigation Home Bank Account List Load By Website Group [ISPORT] SUPERLI…" at bounding box center [655, 286] width 1310 height 573
drag, startPoint x: 654, startPoint y: 649, endPoint x: 649, endPoint y: 658, distance: 10.3
click at [654, 573] on html "Toggle navigation Home Bank Account List Load By Website Group [ISPORT] SUPERLI…" at bounding box center [655, 286] width 1310 height 573
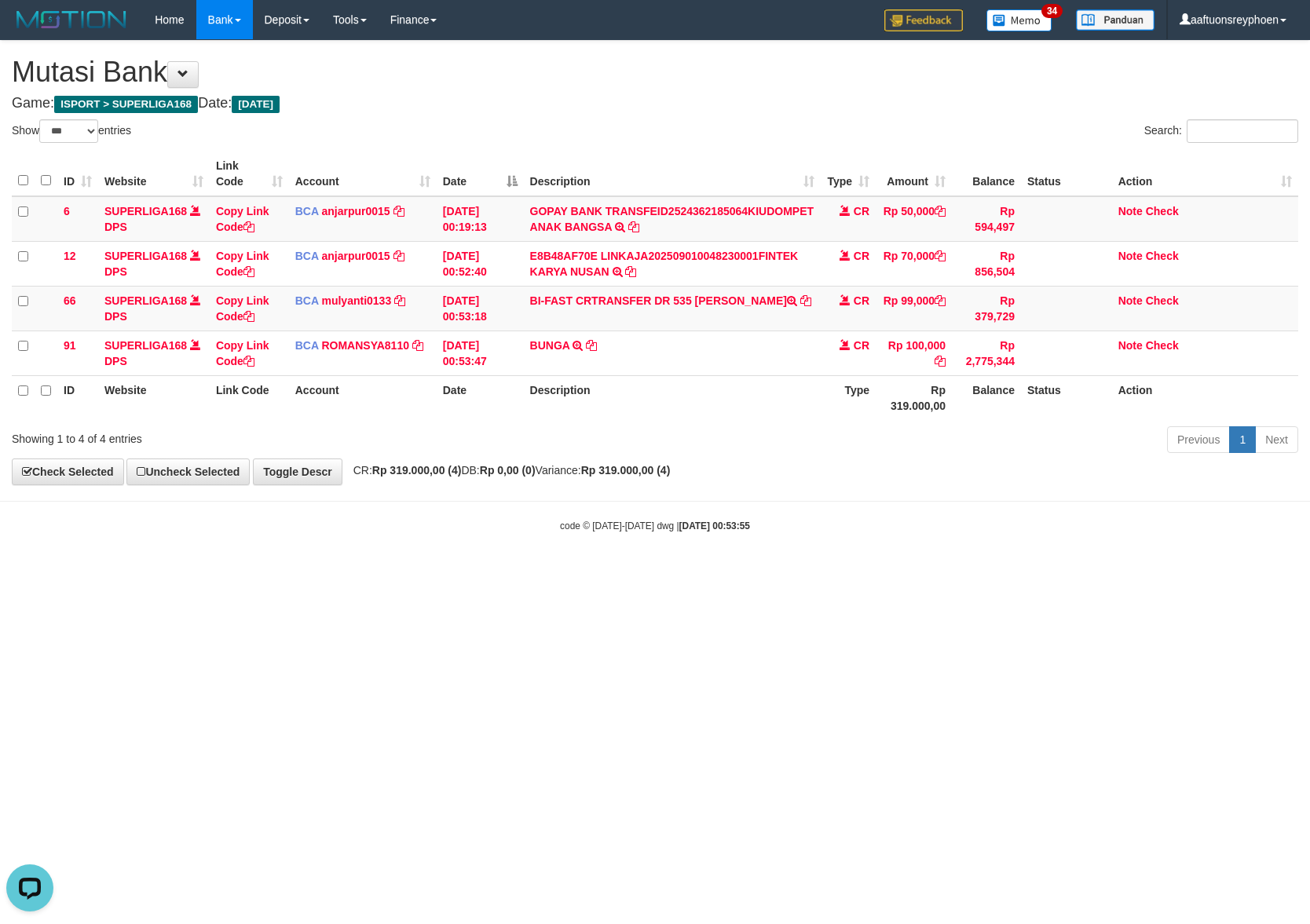
drag, startPoint x: 861, startPoint y: 601, endPoint x: 1308, endPoint y: 591, distance: 447.1
click at [1245, 573] on html "Toggle navigation Home Bank Account List Load By Website Group [ISPORT] SUPERLI…" at bounding box center [655, 286] width 1310 height 573
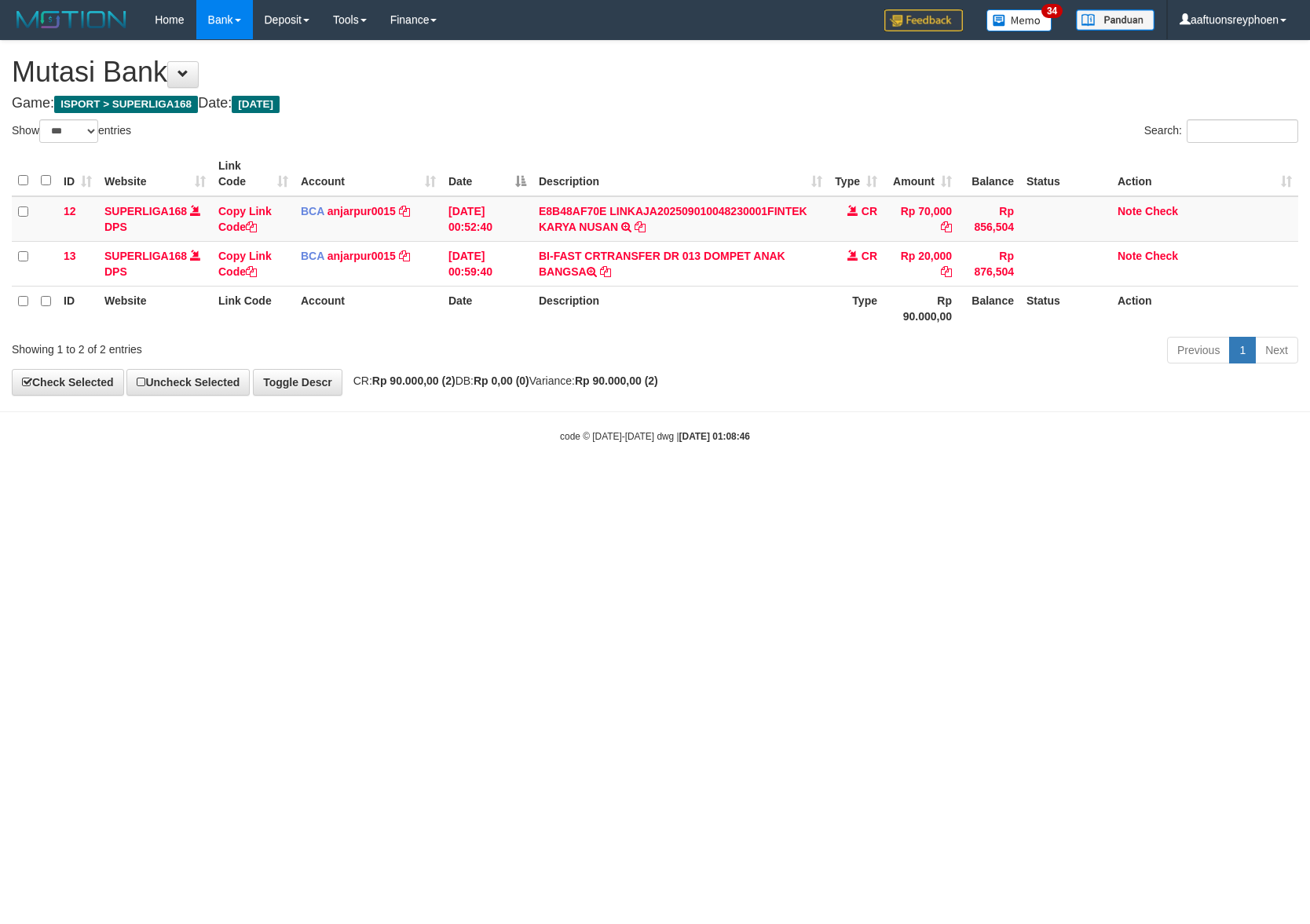
select select "***"
drag, startPoint x: 758, startPoint y: 560, endPoint x: 1301, endPoint y: 510, distance: 545.3
click at [884, 483] on html "Toggle navigation Home Bank Account List Load By Website Group [ISPORT] SUPERLI…" at bounding box center [655, 242] width 1310 height 483
drag, startPoint x: 1132, startPoint y: 523, endPoint x: 1342, endPoint y: 510, distance: 210.4
click at [1309, 483] on html "Toggle navigation Home Bank Account List Load By Website Group [ISPORT] SUPERLI…" at bounding box center [655, 242] width 1310 height 483
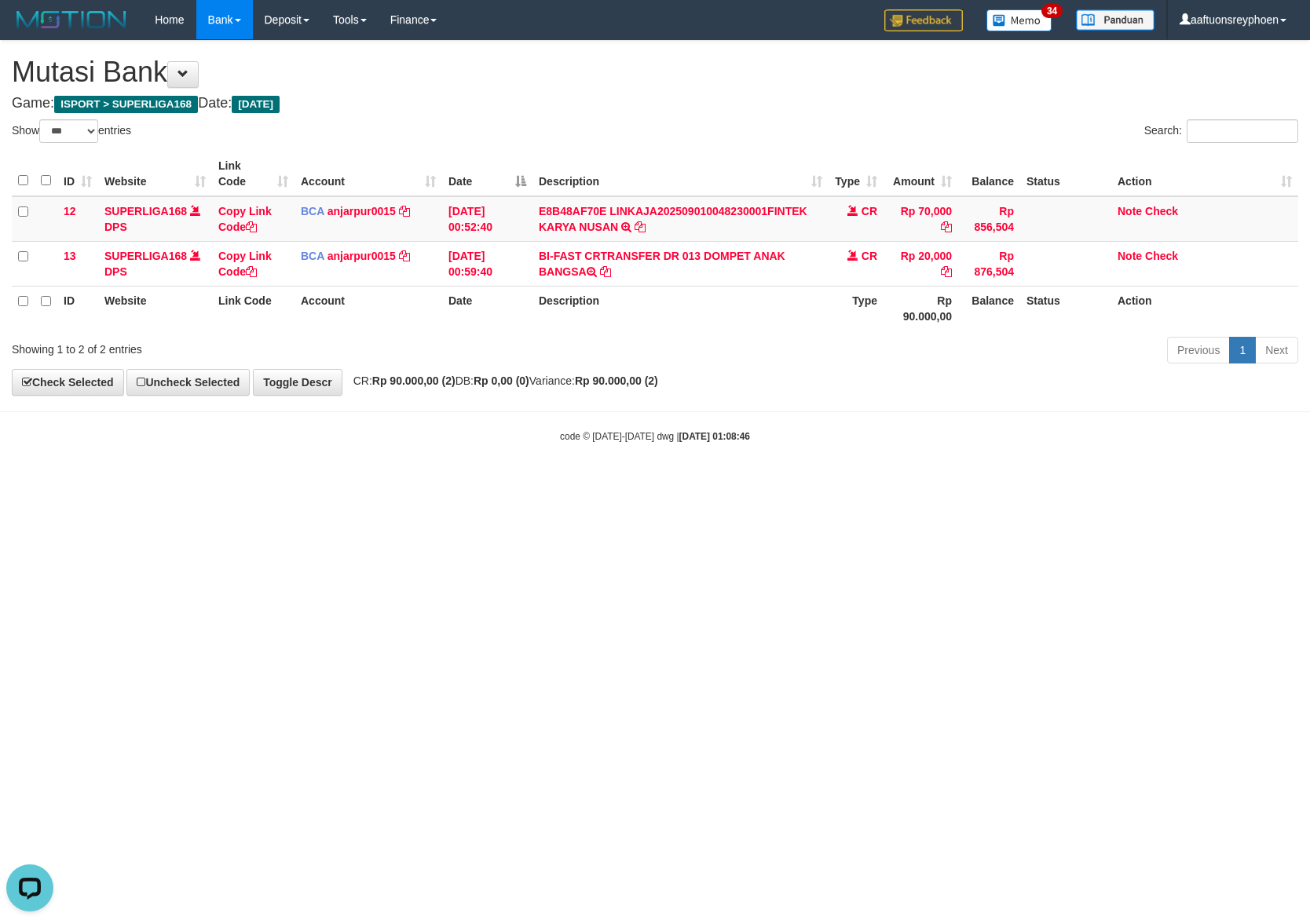
drag, startPoint x: 943, startPoint y: 552, endPoint x: 1295, endPoint y: 535, distance: 352.4
click at [1147, 483] on html "Toggle navigation Home Bank Account List Load By Website Group [ISPORT] SUPERLI…" at bounding box center [655, 242] width 1310 height 483
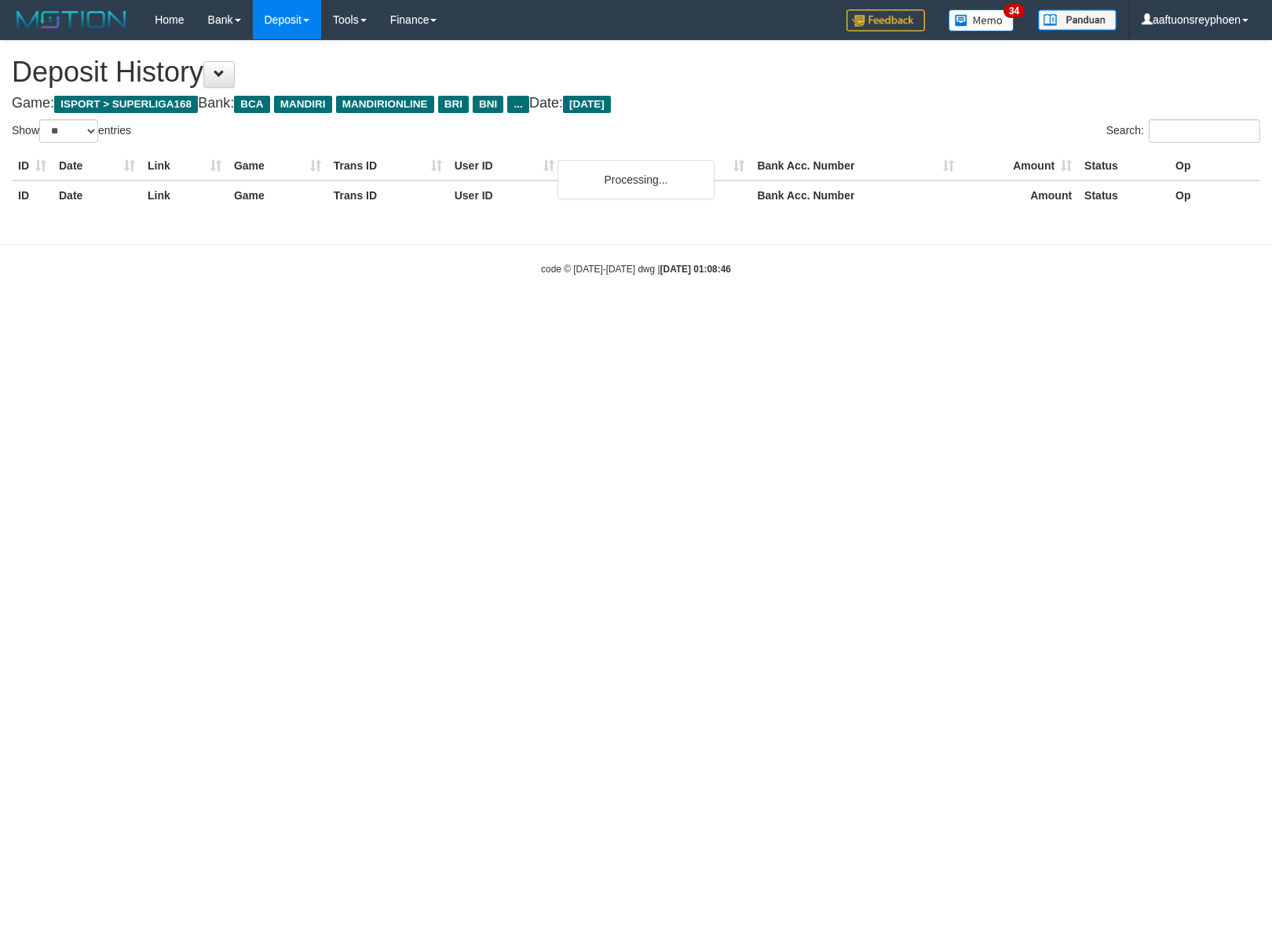
select select "**"
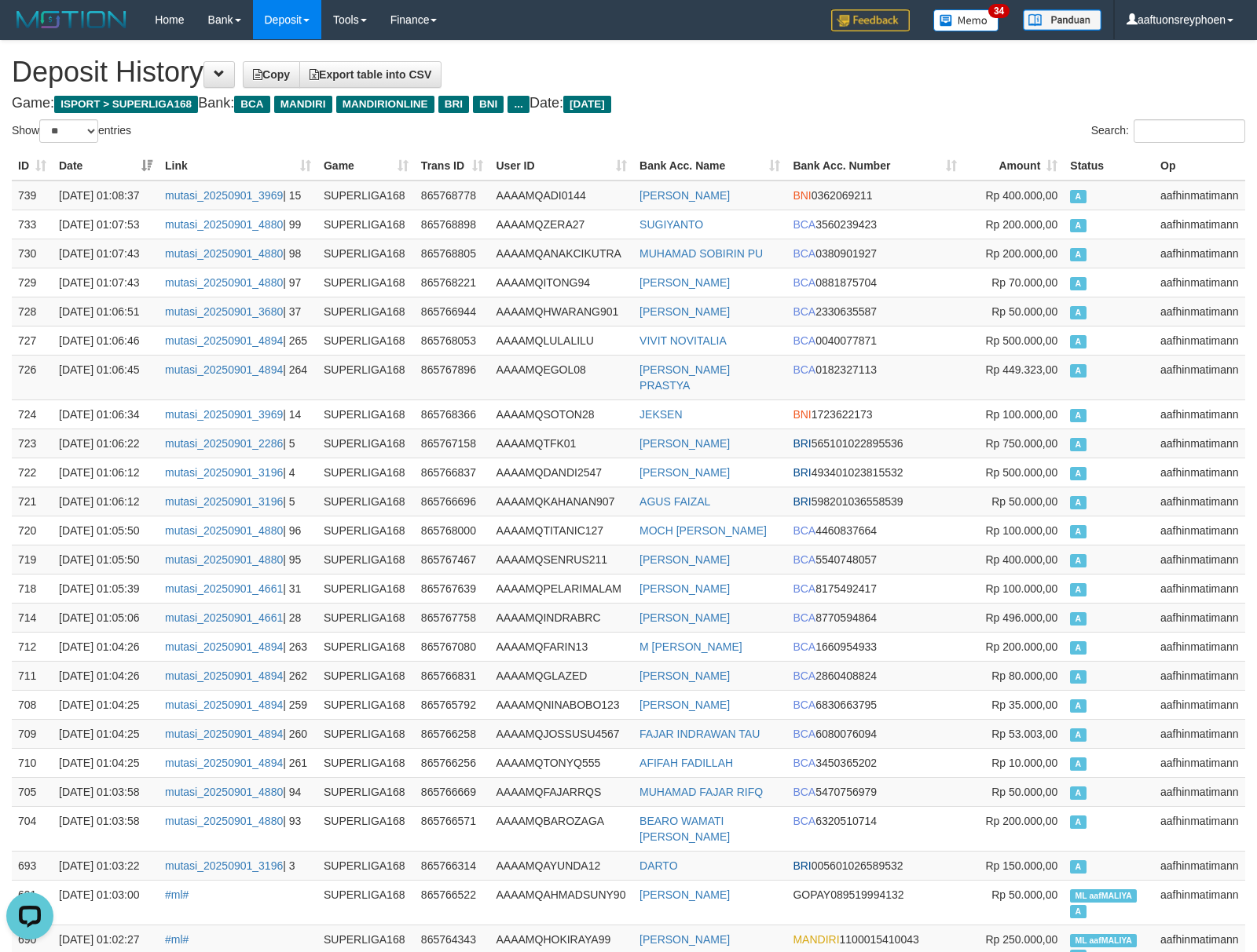
drag, startPoint x: 999, startPoint y: 405, endPoint x: 8, endPoint y: 455, distance: 992.3
click at [975, 409] on td "Rp 100.000,00" at bounding box center [1013, 414] width 100 height 29
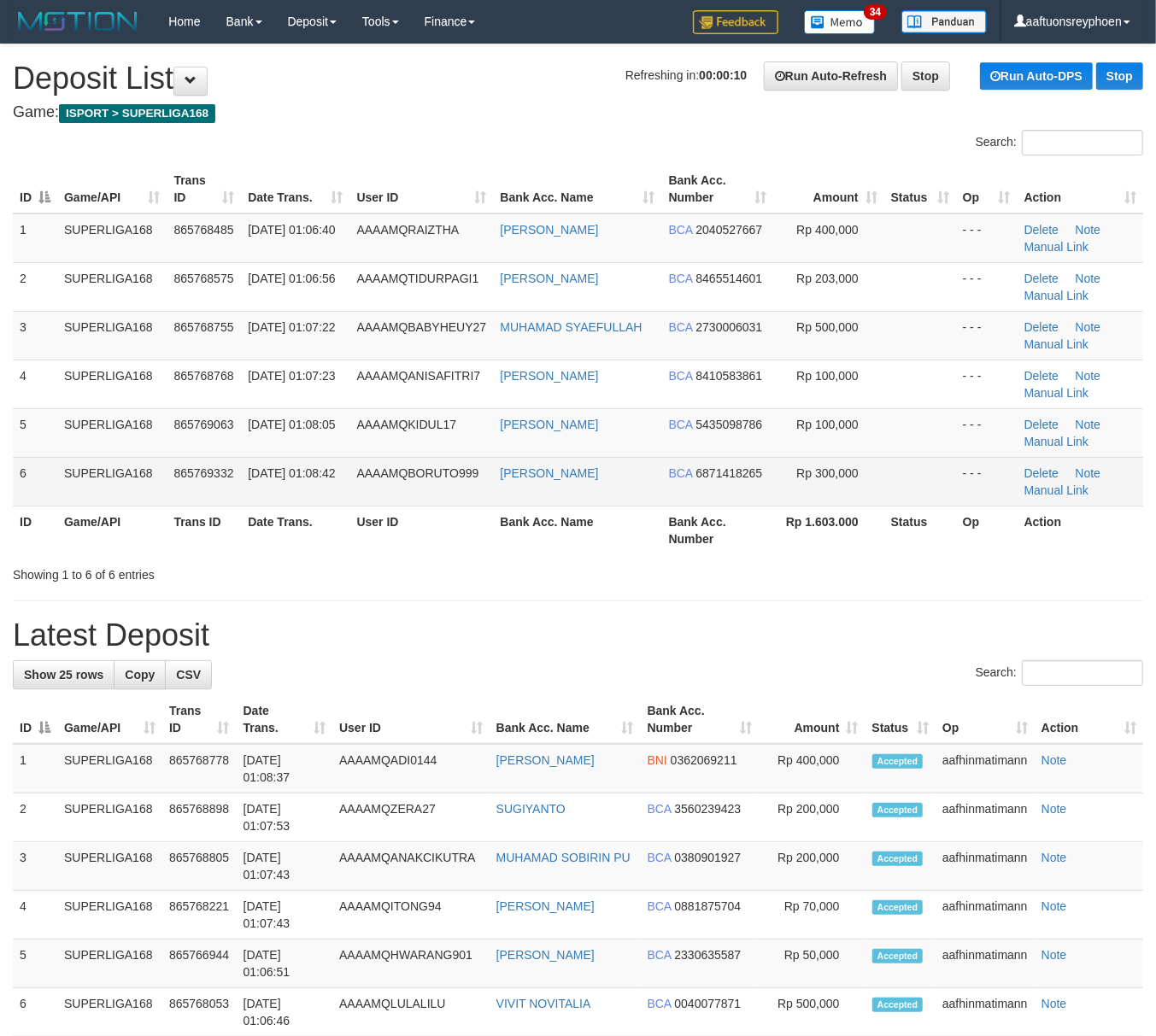
click at [97, 485] on td "SUPERLIGA168" at bounding box center [112, 481] width 109 height 48
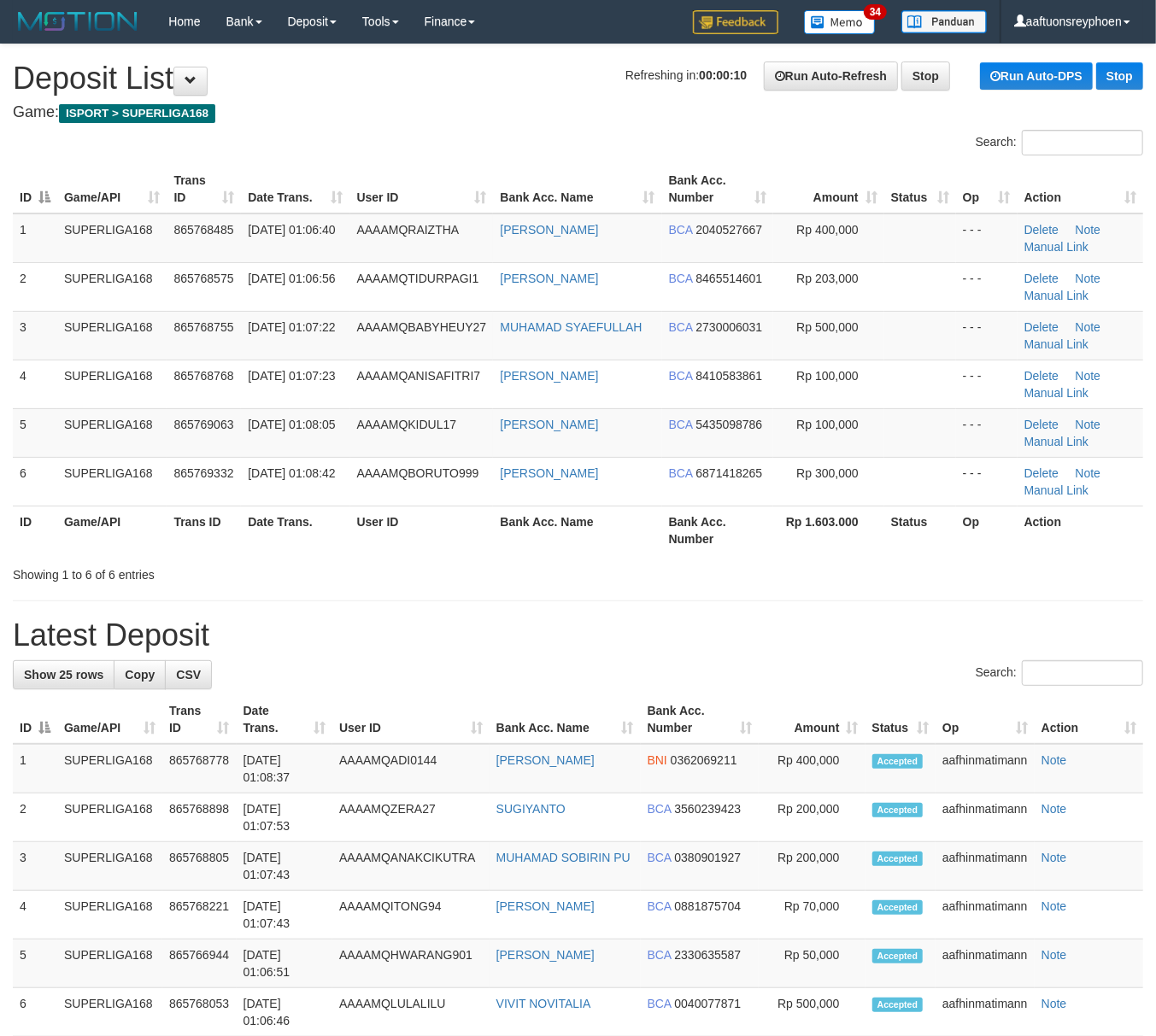
drag, startPoint x: 97, startPoint y: 485, endPoint x: 7, endPoint y: 521, distance: 96.9
click at [25, 516] on table "ID Game/API Trans ID Date Trans. User ID Bank Acc. Name Bank Acc. Number Amount…" at bounding box center [578, 359] width 1130 height 389
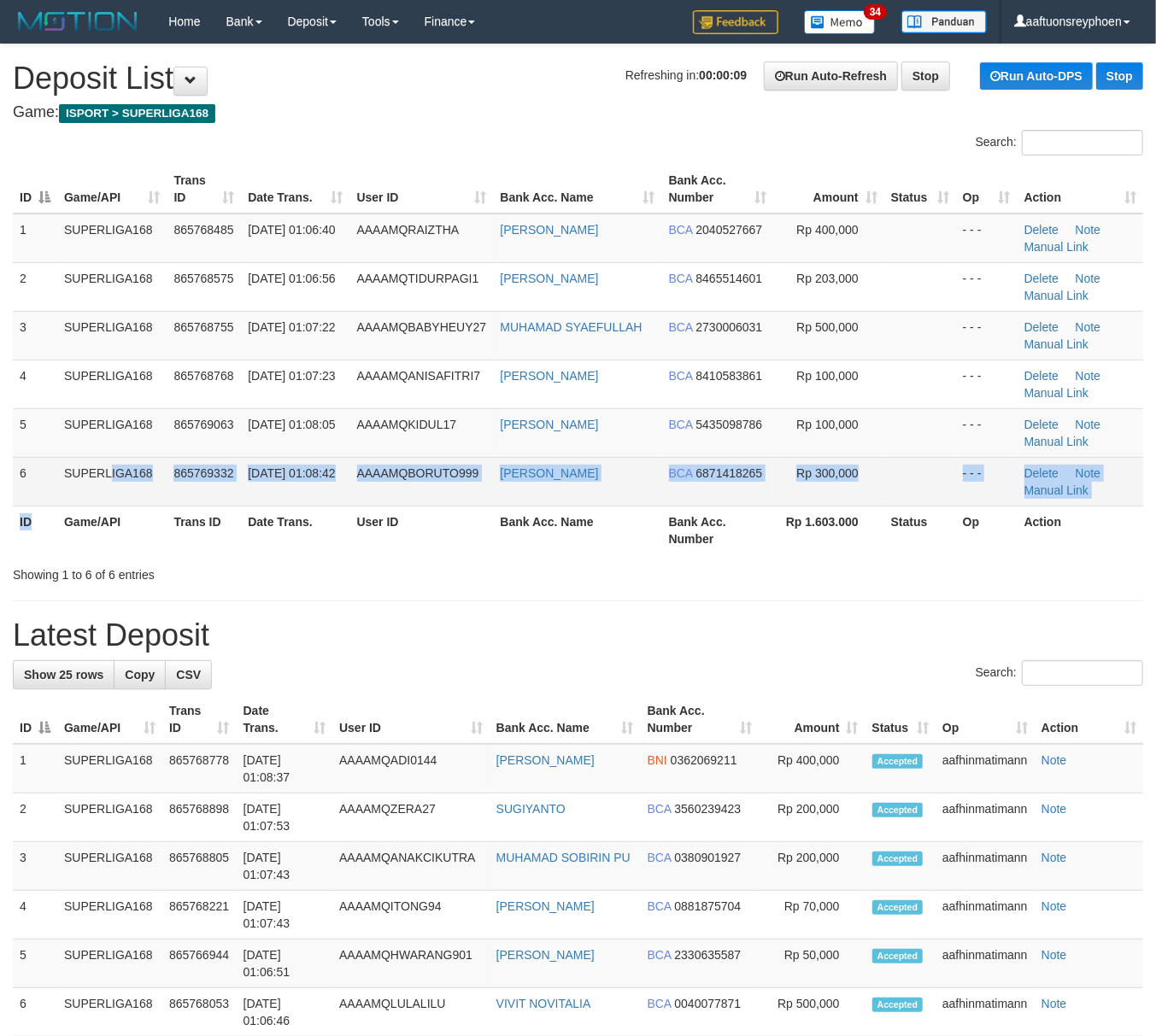
click at [66, 496] on tr "6 SUPERLIGA168 865769332 01/09/2025 01:08:42 AAAAMQBORUTO999 KEVIN GINTING BCA …" at bounding box center [578, 481] width 1130 height 48
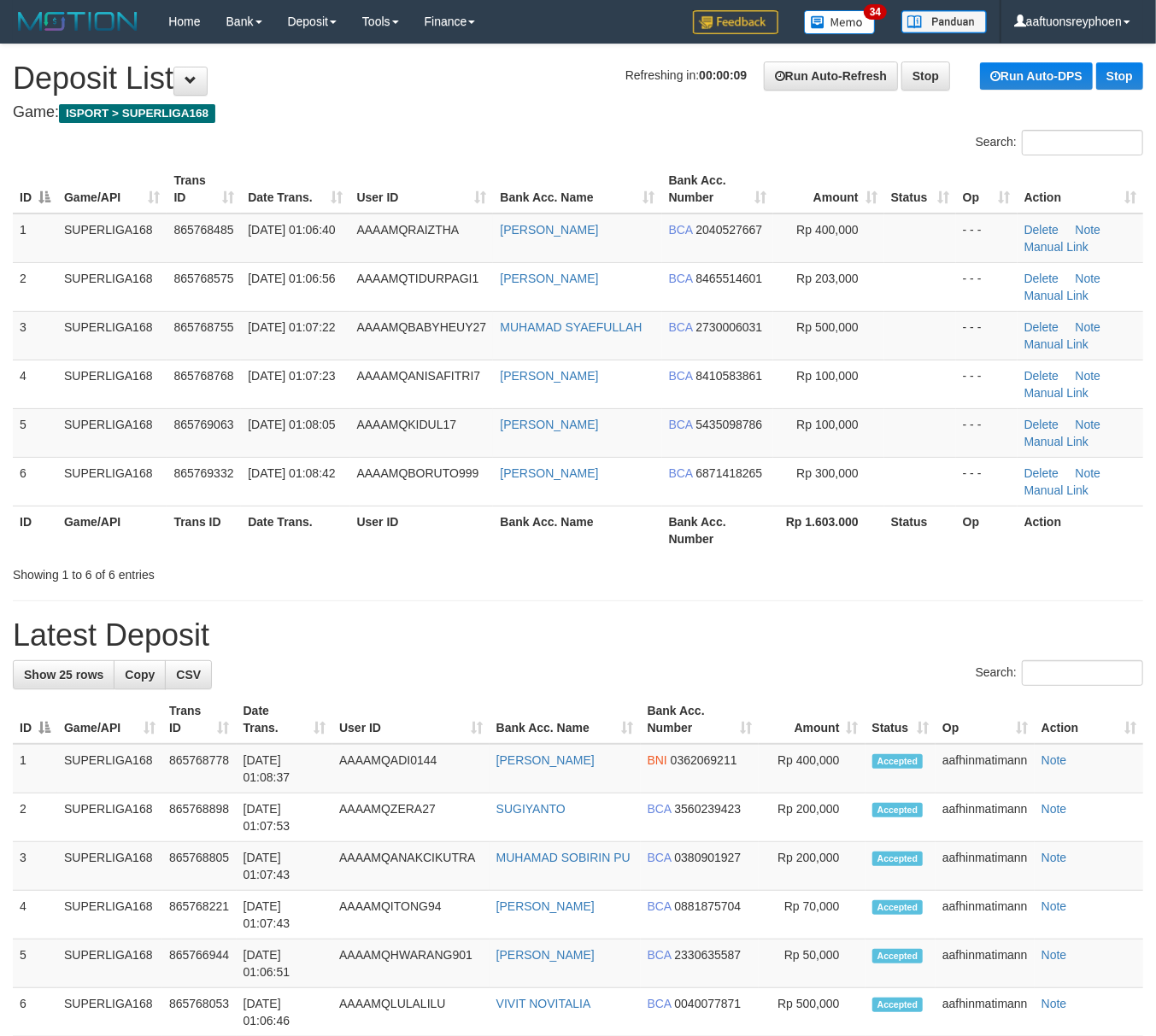
drag, startPoint x: 69, startPoint y: 492, endPoint x: 0, endPoint y: 511, distance: 71.6
click at [25, 506] on tr "6 SUPERLIGA168 865769332 01/09/2025 01:08:42 AAAAMQBORUTO999 KEVIN GINTING BCA …" at bounding box center [578, 481] width 1130 height 48
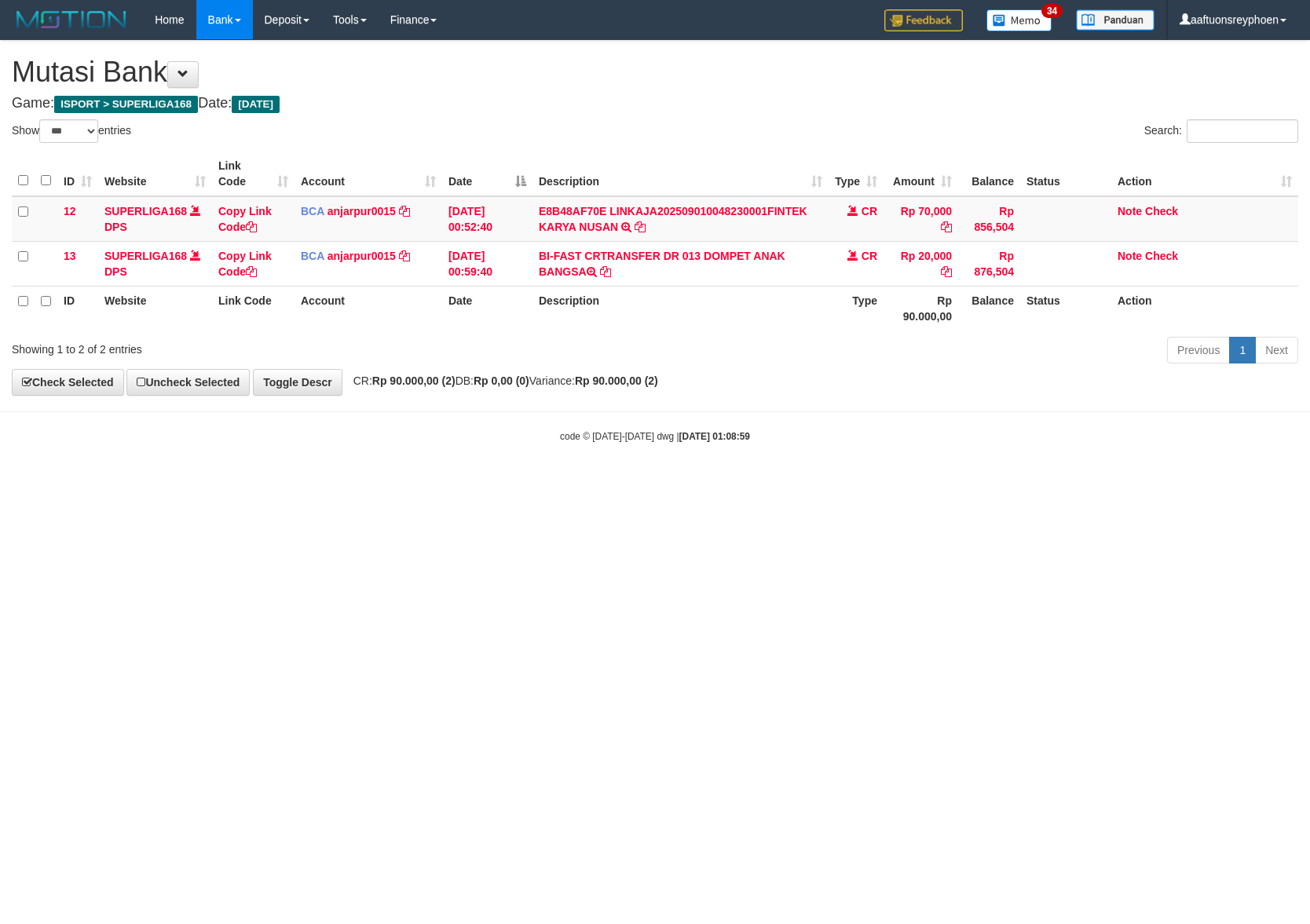
select select "***"
drag, startPoint x: 930, startPoint y: 544, endPoint x: 1252, endPoint y: 514, distance: 323.4
click at [1111, 483] on html "Toggle navigation Home Bank Account List Load By Website Group [ISPORT] SUPERLI…" at bounding box center [655, 242] width 1310 height 483
drag, startPoint x: 760, startPoint y: 556, endPoint x: 831, endPoint y: 580, distance: 74.9
click at [773, 483] on html "Toggle navigation Home Bank Account List Load By Website Group [ISPORT] SUPERLI…" at bounding box center [655, 242] width 1310 height 483
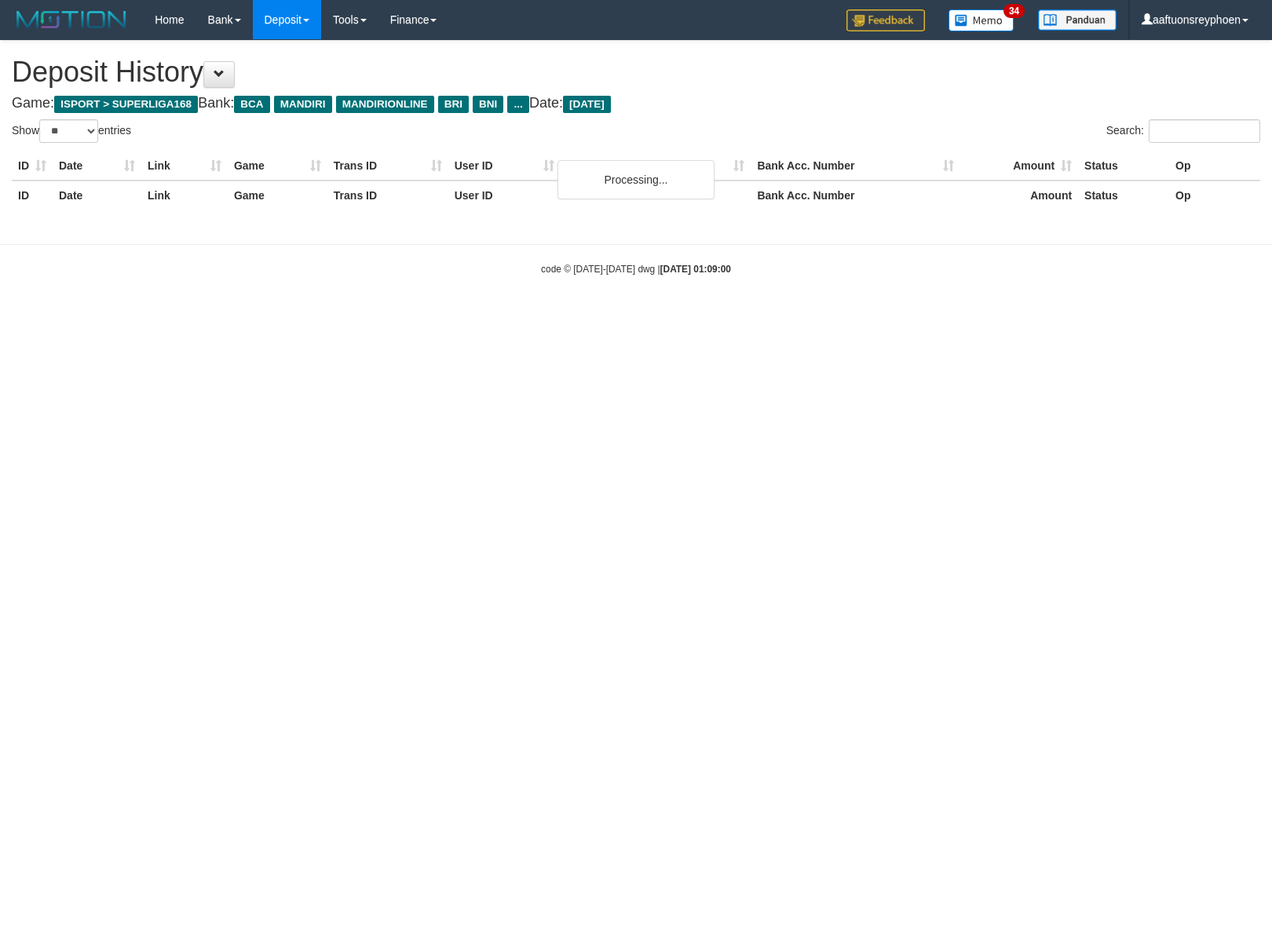
select select "**"
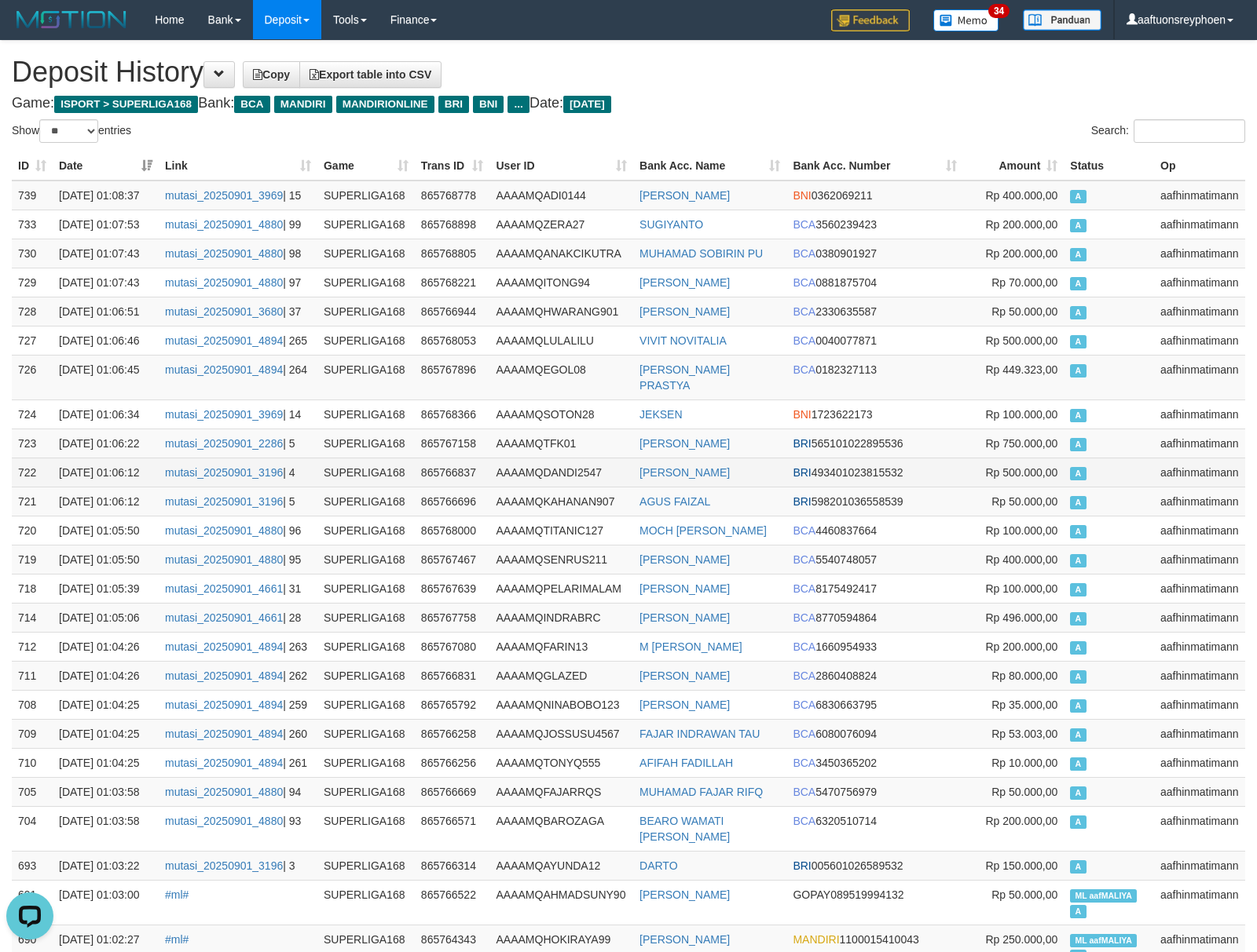
drag, startPoint x: 1012, startPoint y: 463, endPoint x: 944, endPoint y: 459, distance: 68.1
click at [1008, 467] on span "Rp 500.000,00" at bounding box center [1020, 473] width 72 height 13
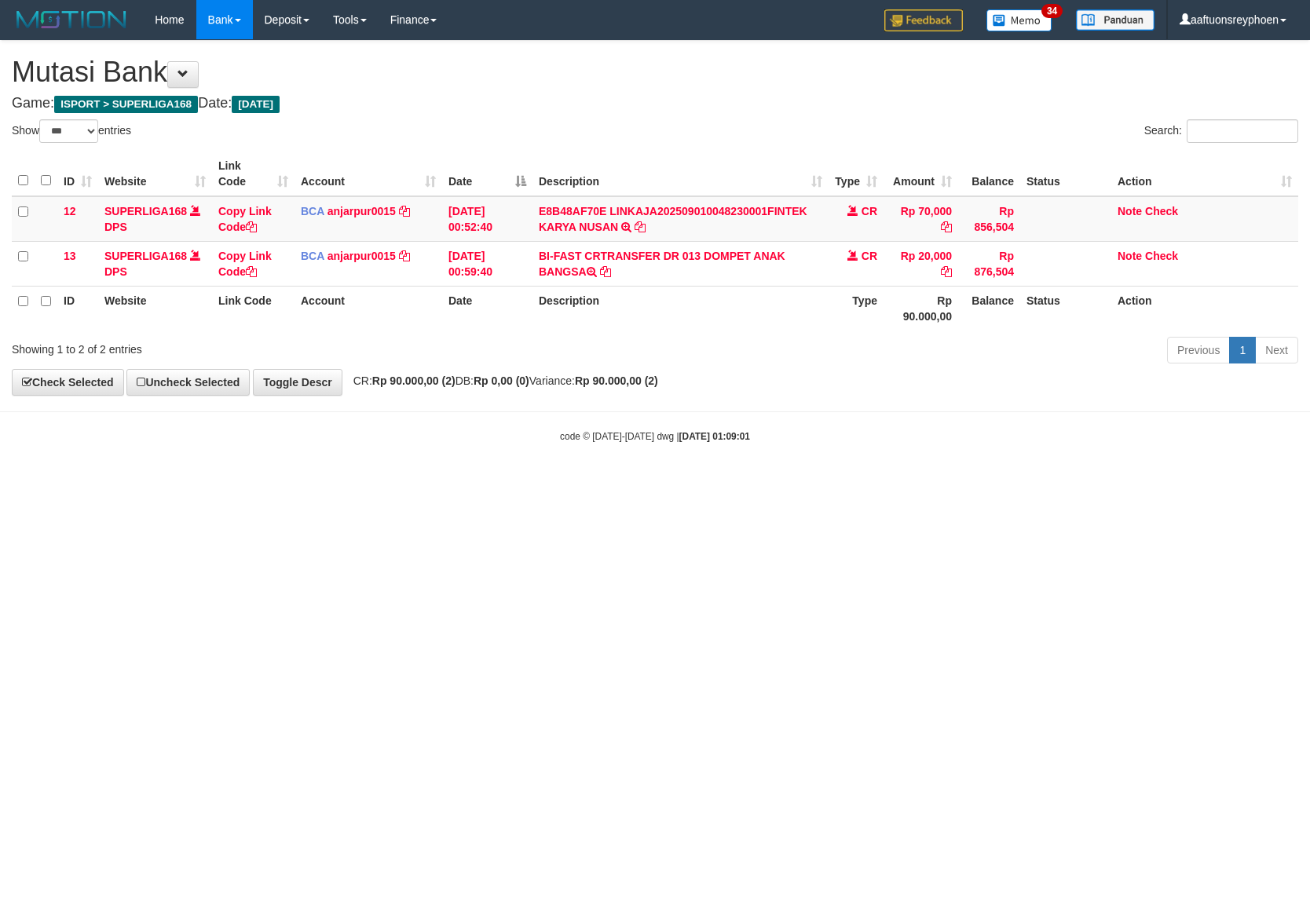
select select "***"
click at [645, 483] on html "Toggle navigation Home Bank Account List Load By Website Group [ISPORT] SUPERLI…" at bounding box center [655, 242] width 1310 height 483
drag, startPoint x: 625, startPoint y: 701, endPoint x: 639, endPoint y: 702, distance: 14.0
click at [630, 483] on html "Toggle navigation Home Bank Account List Load By Website Group [ISPORT] SUPERLI…" at bounding box center [655, 242] width 1310 height 483
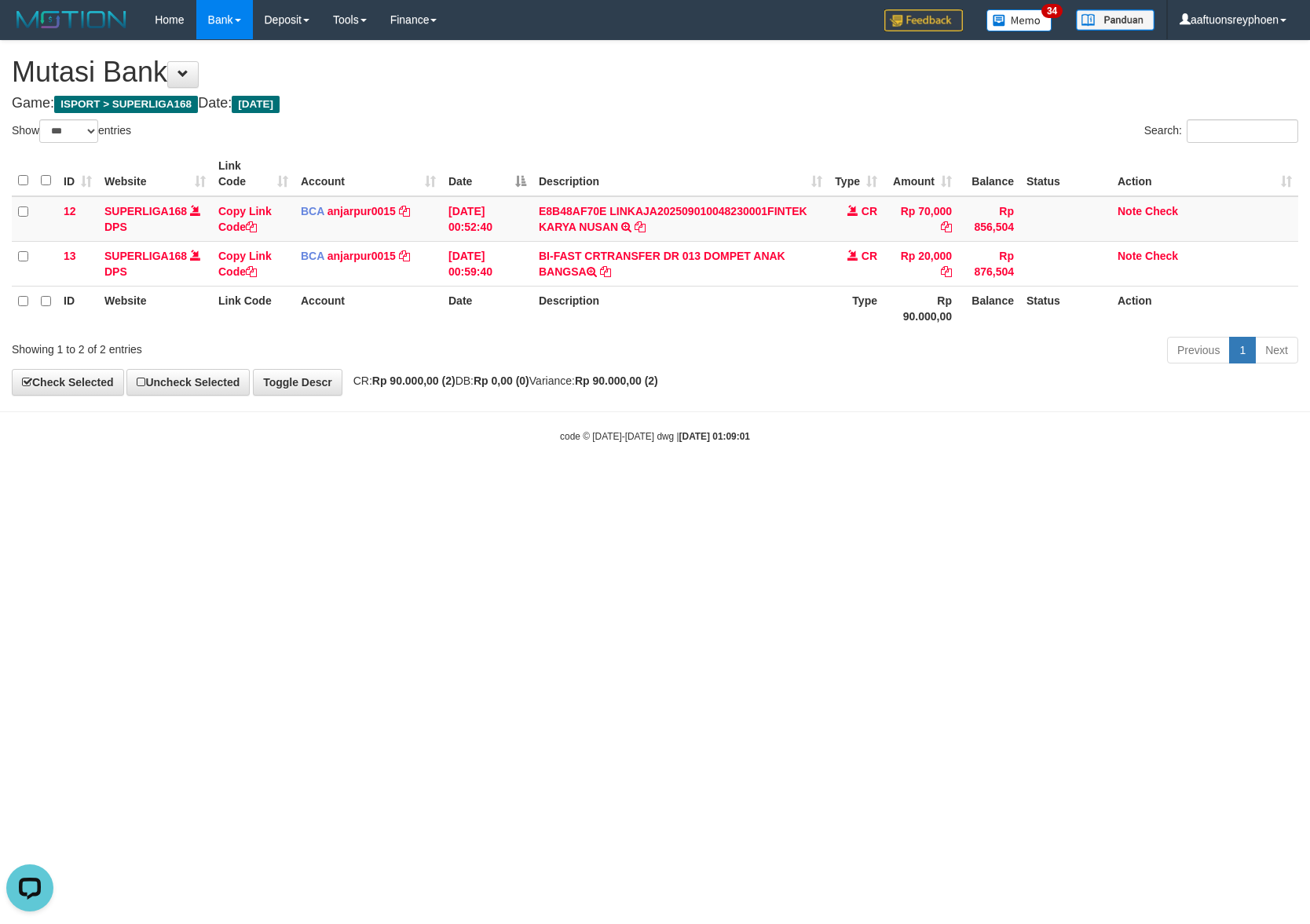
click at [641, 483] on html "Toggle navigation Home Bank Account List Load By Website Group [ISPORT] SUPERLI…" at bounding box center [655, 242] width 1310 height 483
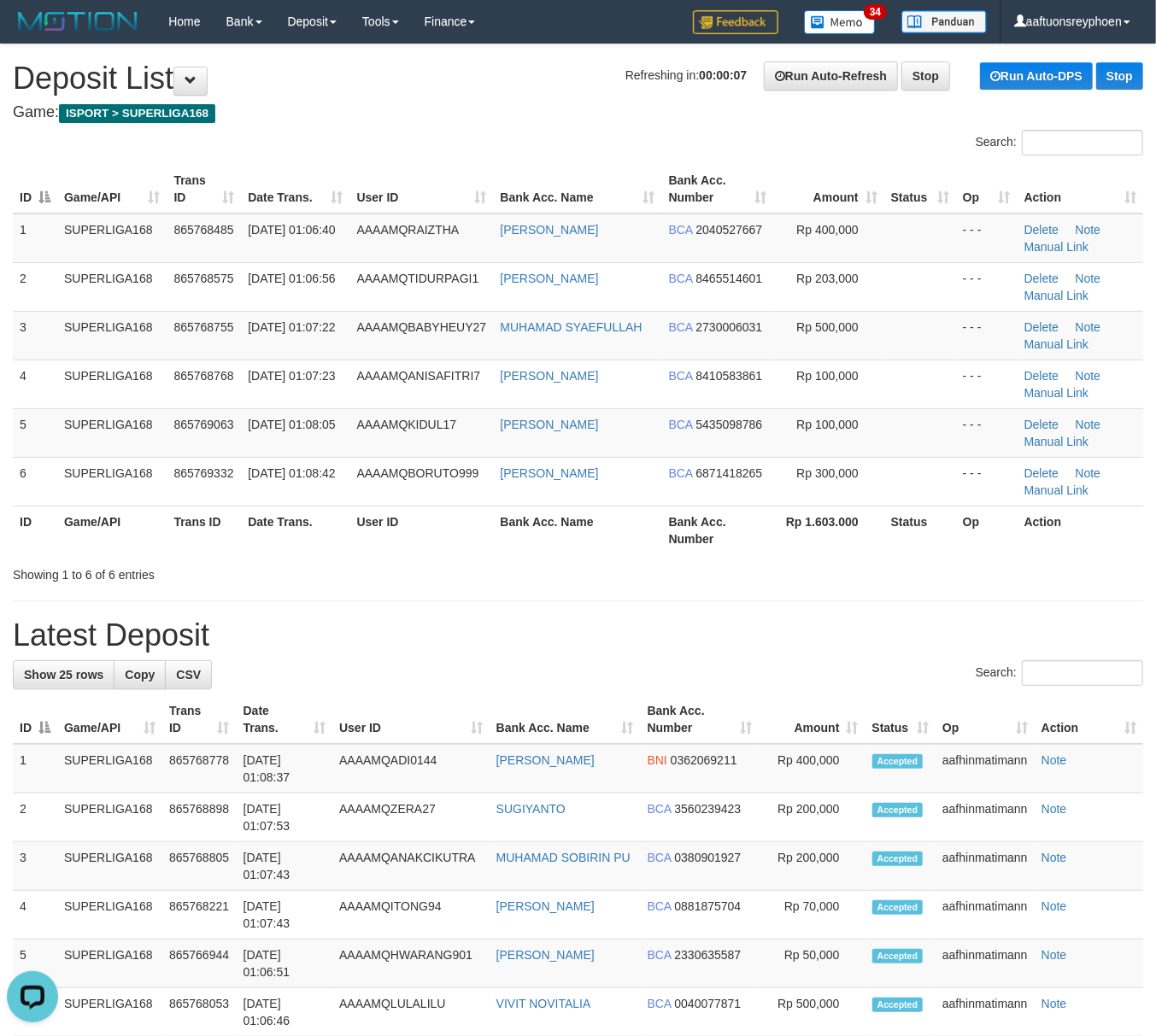
click at [197, 509] on th "Trans ID" at bounding box center [204, 530] width 75 height 48
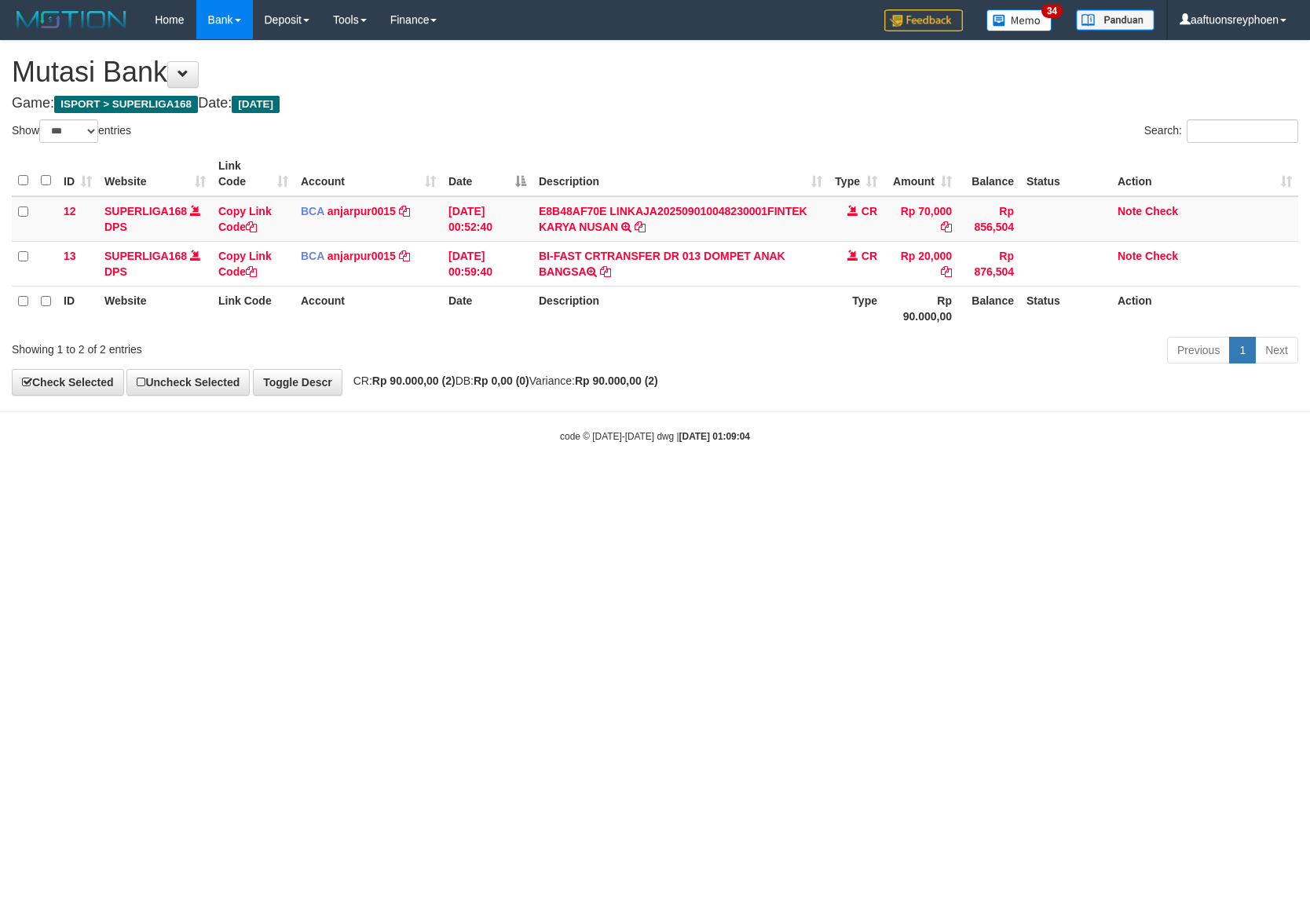
select select "***"
drag, startPoint x: 446, startPoint y: 491, endPoint x: 1299, endPoint y: 466, distance: 853.4
click at [625, 483] on html "Toggle navigation Home Bank Account List Load By Website Group [ISPORT] SUPERLI…" at bounding box center [655, 242] width 1310 height 483
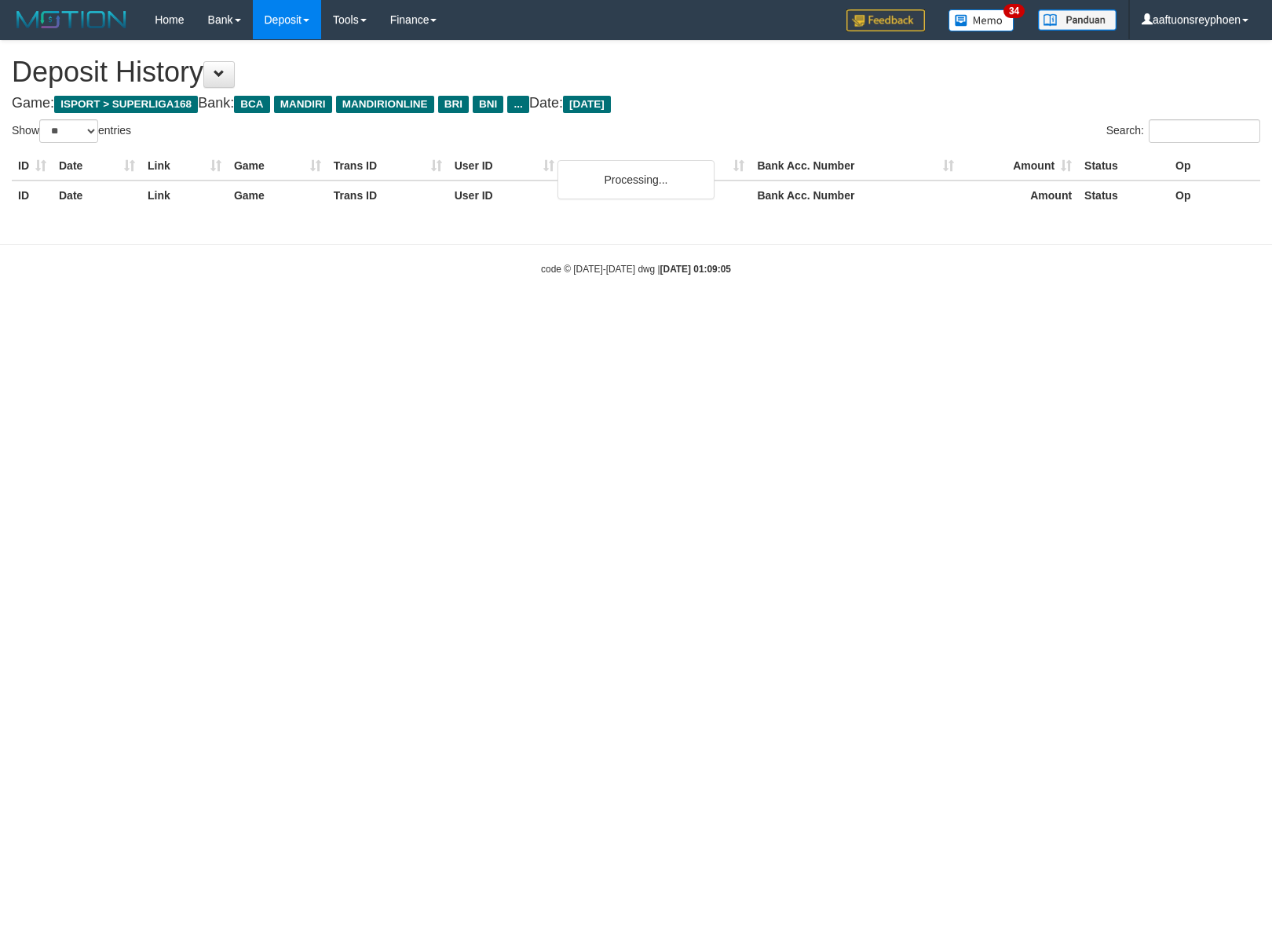
select select "**"
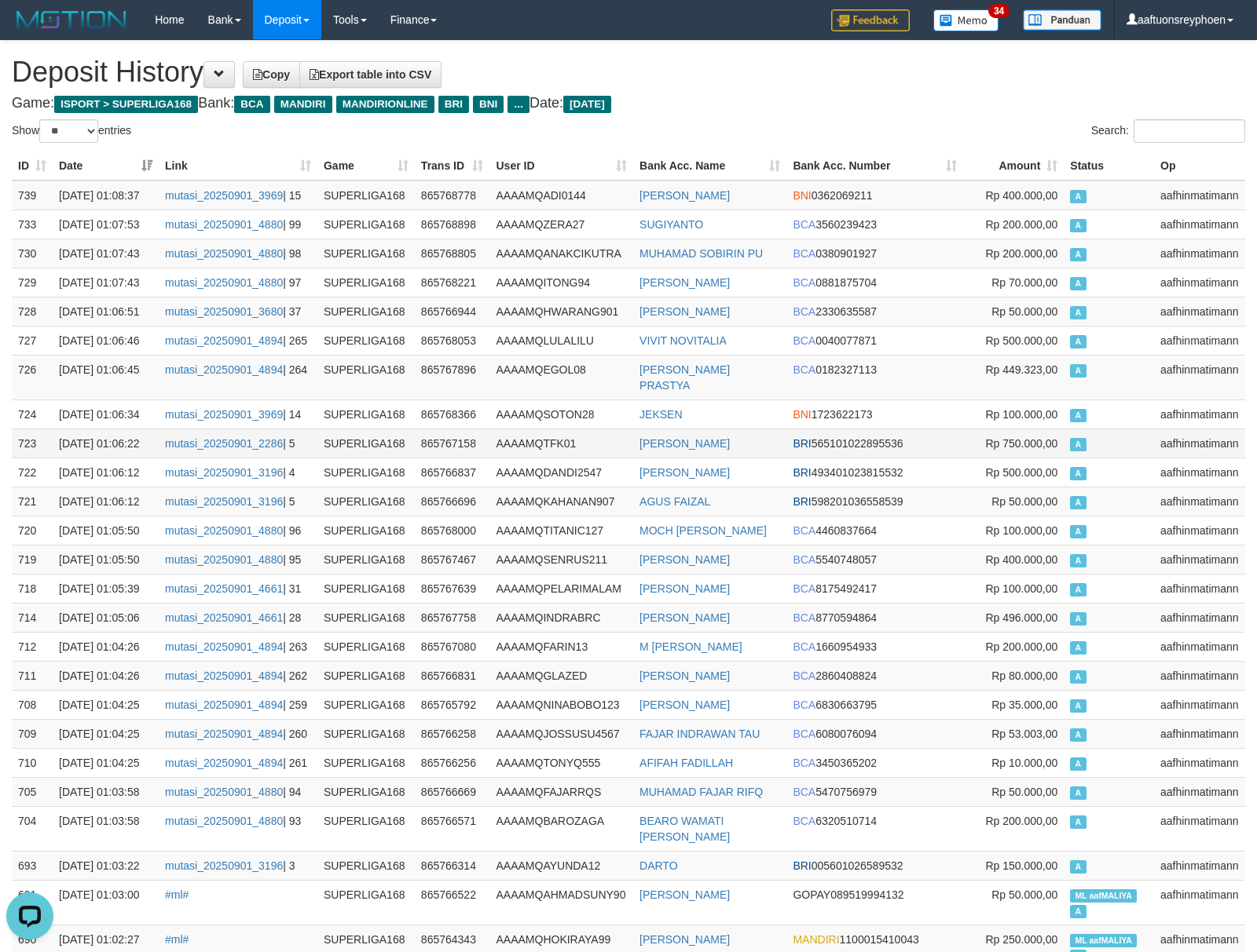
drag, startPoint x: 1085, startPoint y: 427, endPoint x: 432, endPoint y: 462, distance: 653.9
click at [1081, 430] on td "A" at bounding box center [1109, 443] width 90 height 29
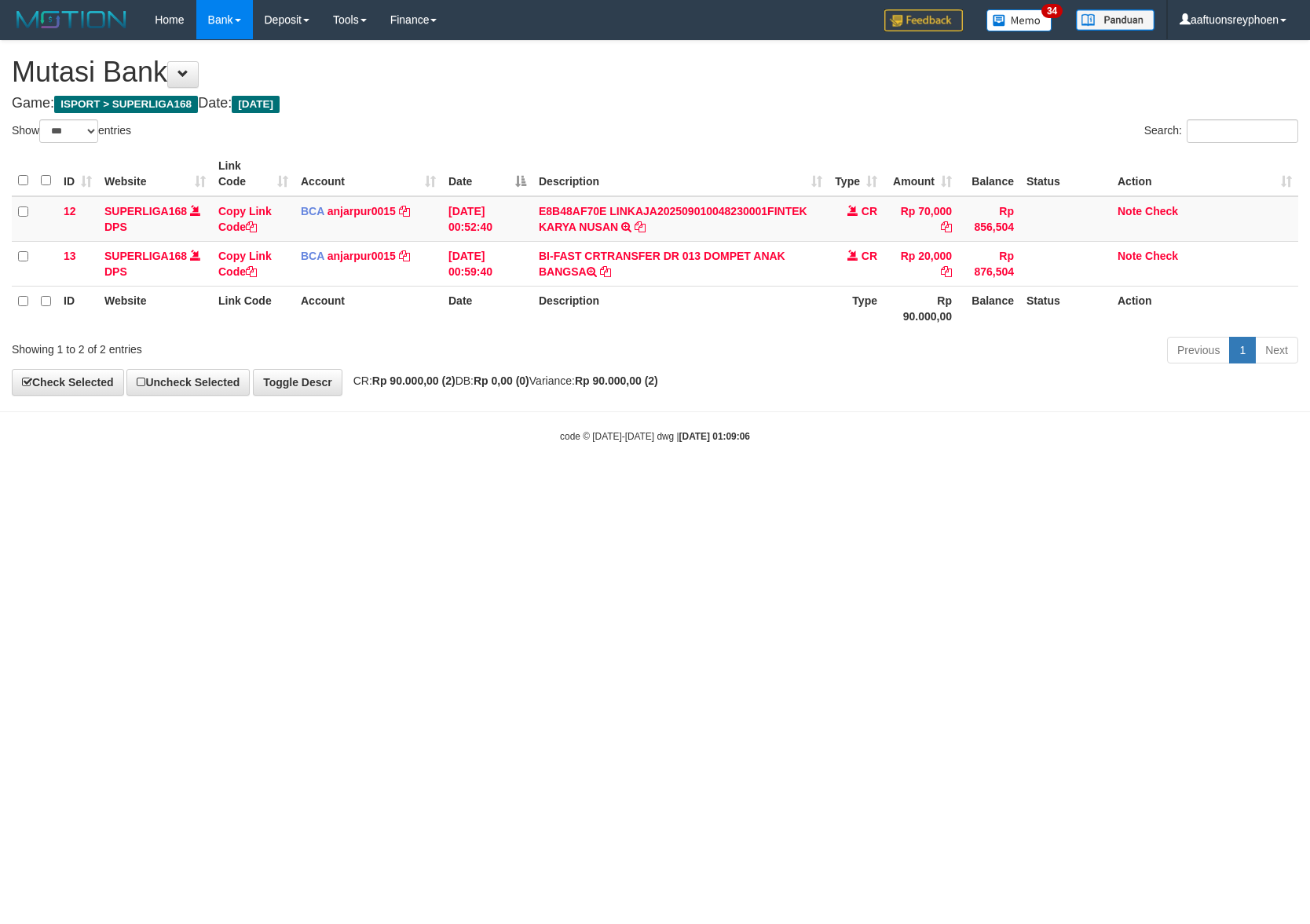
select select "***"
drag, startPoint x: 761, startPoint y: 658, endPoint x: 818, endPoint y: 642, distance: 59.2
click at [765, 483] on html "Toggle navigation Home Bank Account List Load By Website Group [ISPORT] SUPERLI…" at bounding box center [655, 242] width 1310 height 483
drag, startPoint x: 774, startPoint y: 636, endPoint x: 1308, endPoint y: 516, distance: 547.3
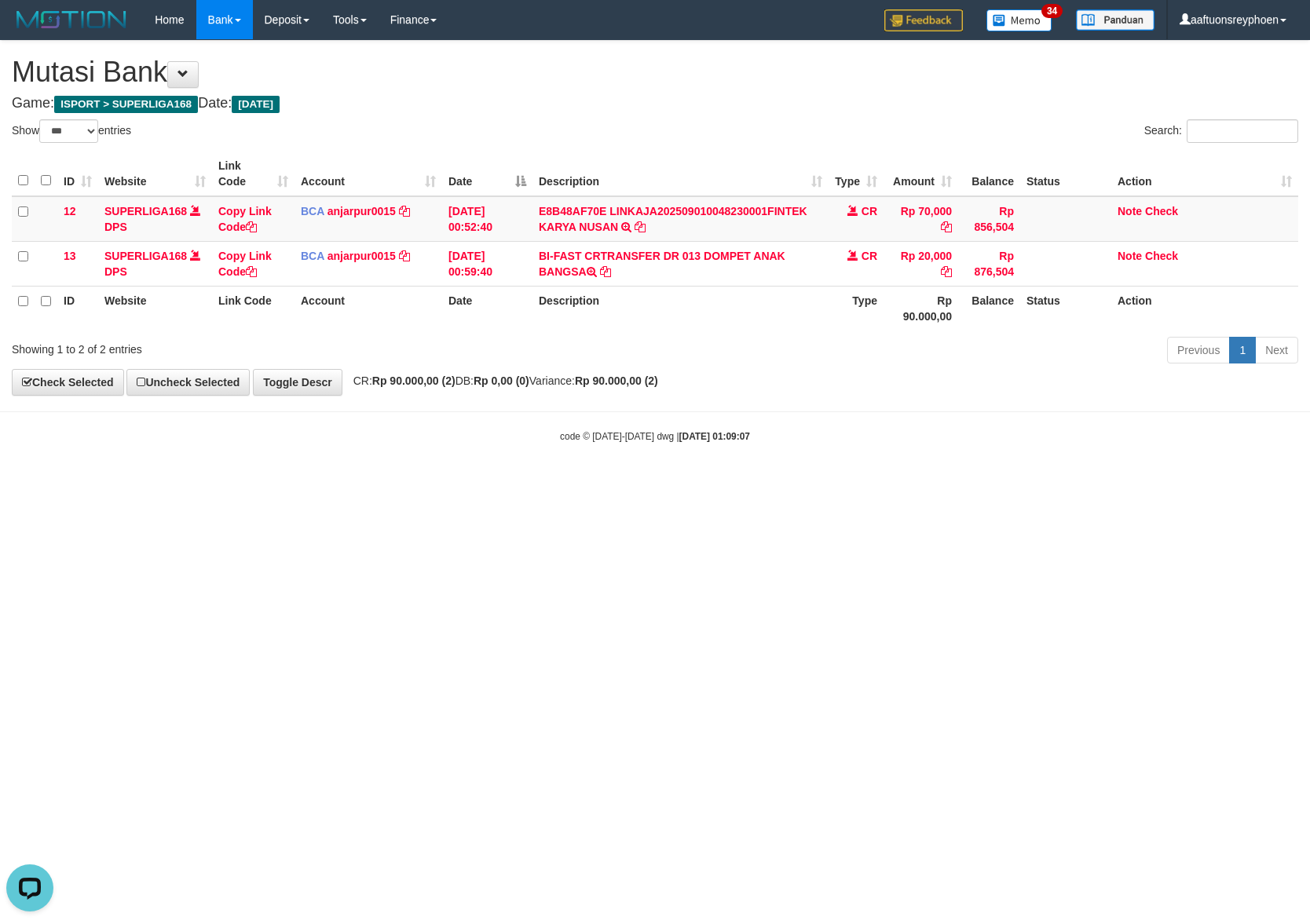
click at [770, 483] on html "Toggle navigation Home Bank Account List Load By Website Group [ISPORT] SUPERLI…" at bounding box center [655, 242] width 1310 height 483
drag, startPoint x: 1100, startPoint y: 485, endPoint x: 1526, endPoint y: 466, distance: 426.4
click at [1309, 466] on html "Toggle navigation Home Bank Account List Load By Website Group [ISPORT] SUPERLI…" at bounding box center [655, 242] width 1310 height 483
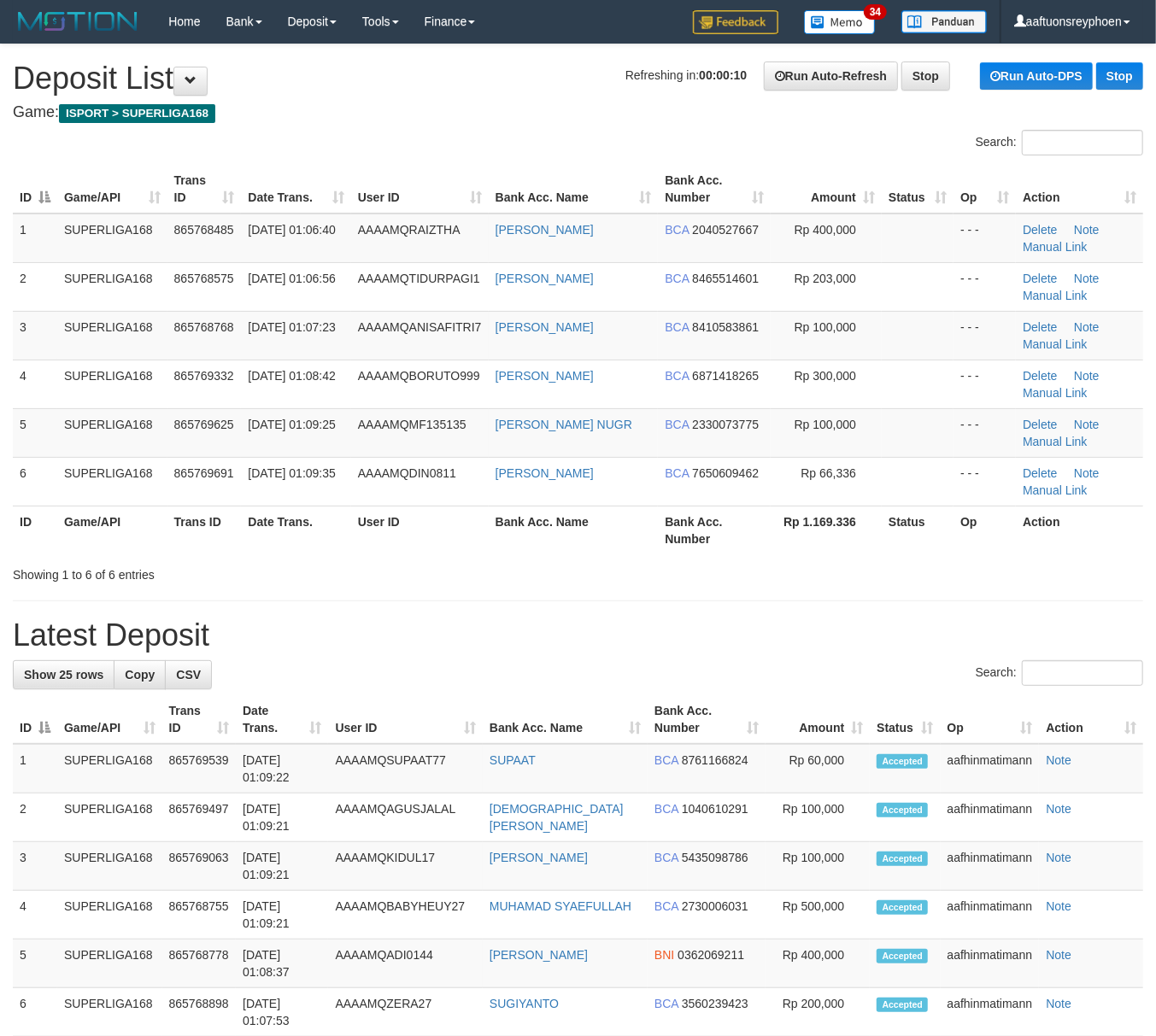
drag, startPoint x: 0, startPoint y: 0, endPoint x: 1, endPoint y: 469, distance: 469.0
click at [291, 409] on tbody "1 SUPERLIGA168 865768485 01/09/2025 01:06:40 AAAAMQRAIZTHA HENDRA SAPUTRA BCA 2…" at bounding box center [578, 360] width 1130 height 293
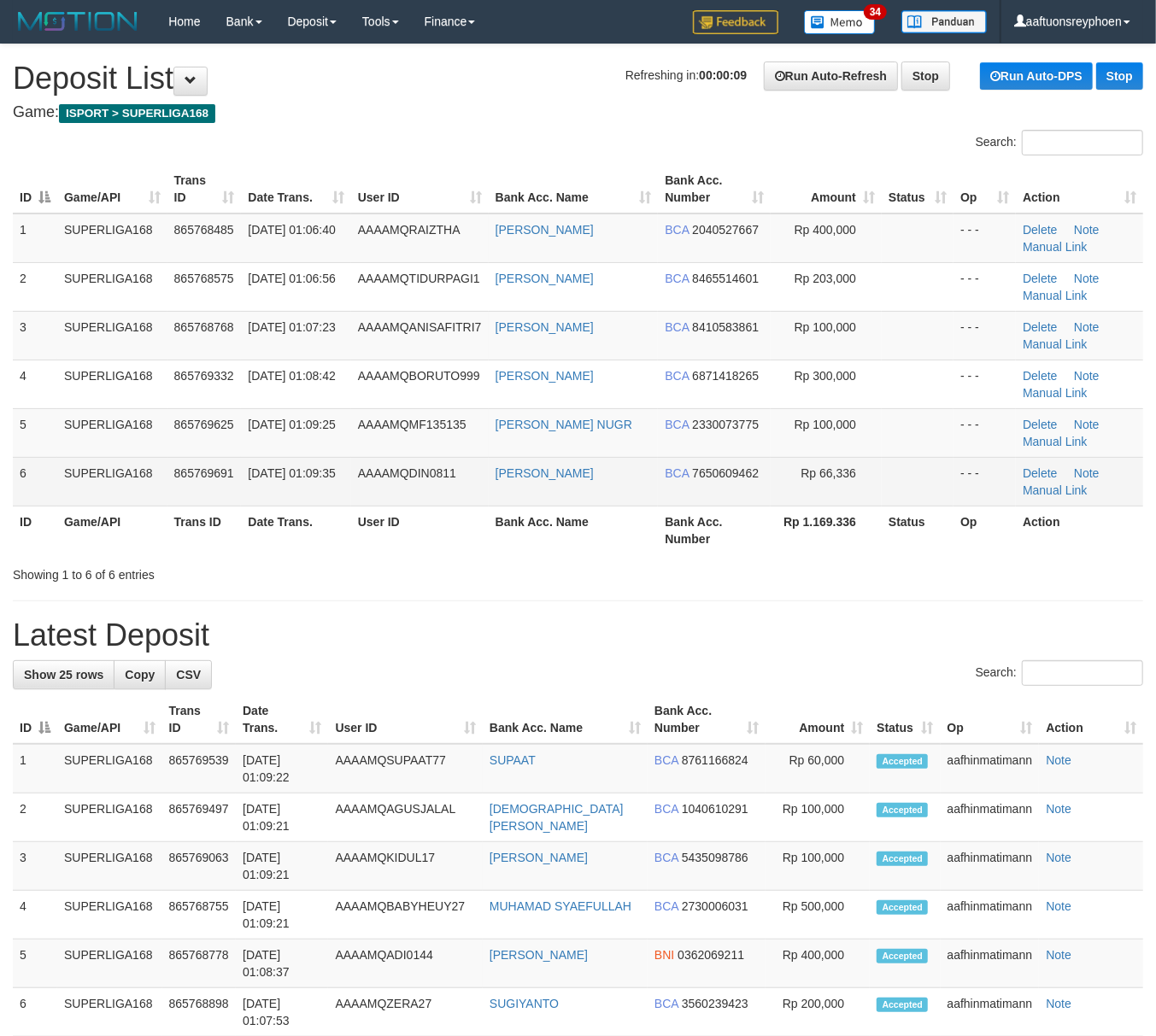
click at [350, 493] on td "01/09/2025 01:09:35" at bounding box center [295, 481] width 109 height 48
drag, startPoint x: 350, startPoint y: 493, endPoint x: 336, endPoint y: 501, distance: 16.1
click at [350, 493] on td "01/09/2025 01:09:35" at bounding box center [295, 481] width 109 height 48
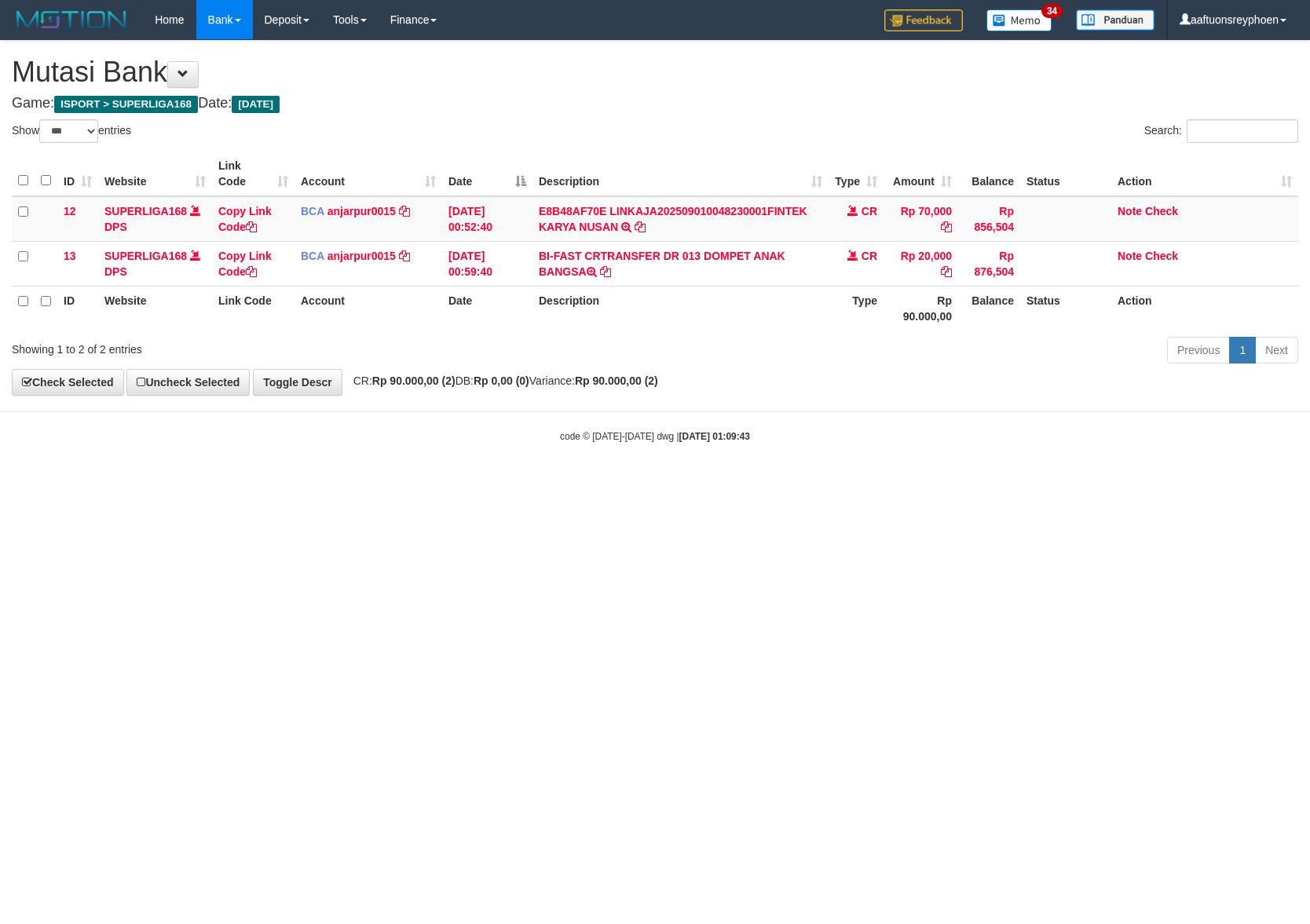
select select "***"
drag, startPoint x: 640, startPoint y: 610, endPoint x: 749, endPoint y: 590, distance: 110.8
click at [660, 483] on html "Toggle navigation Home Bank Account List Load By Website Group [ISPORT] SUPERLI…" at bounding box center [655, 242] width 1310 height 483
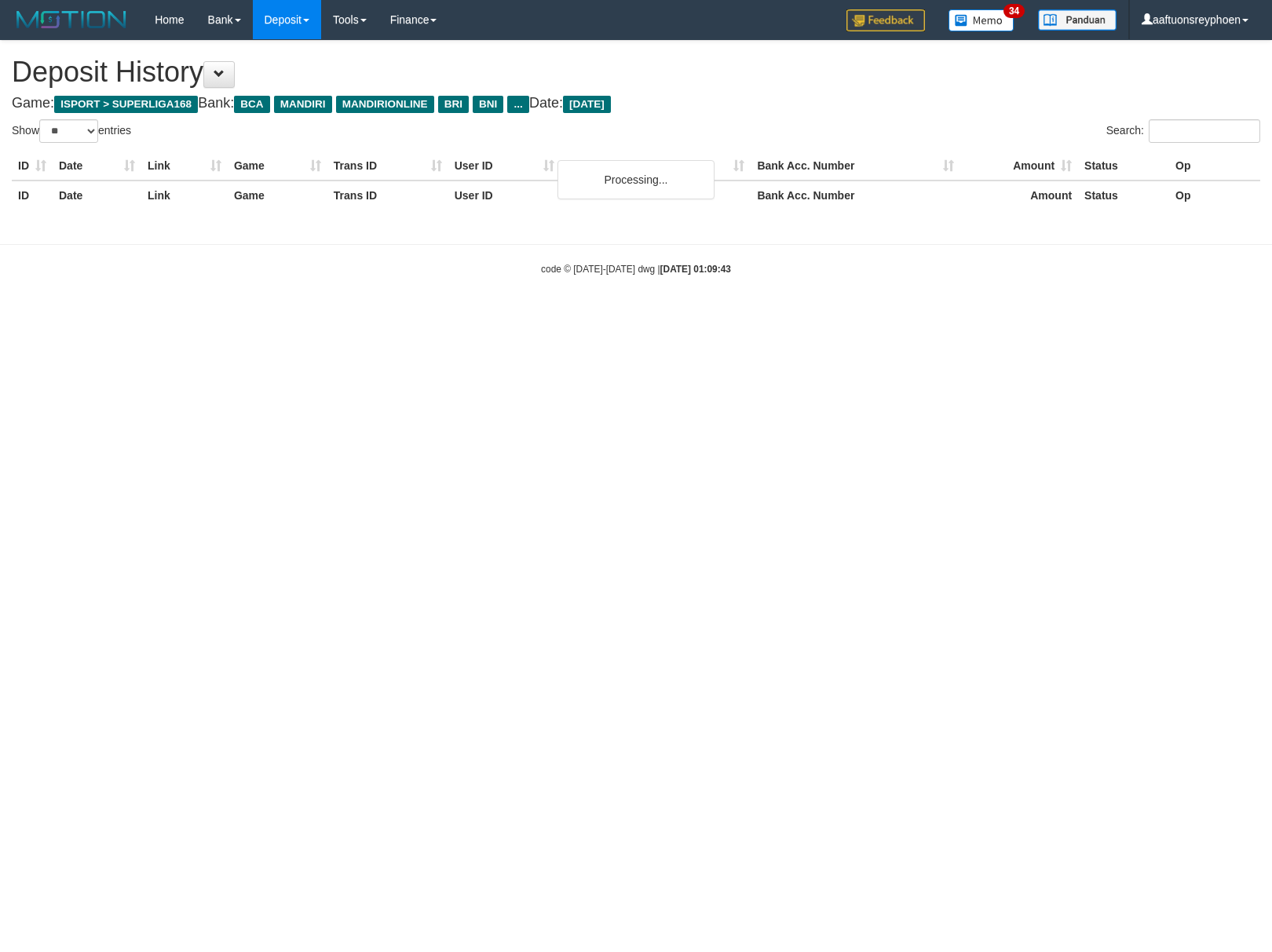
select select "**"
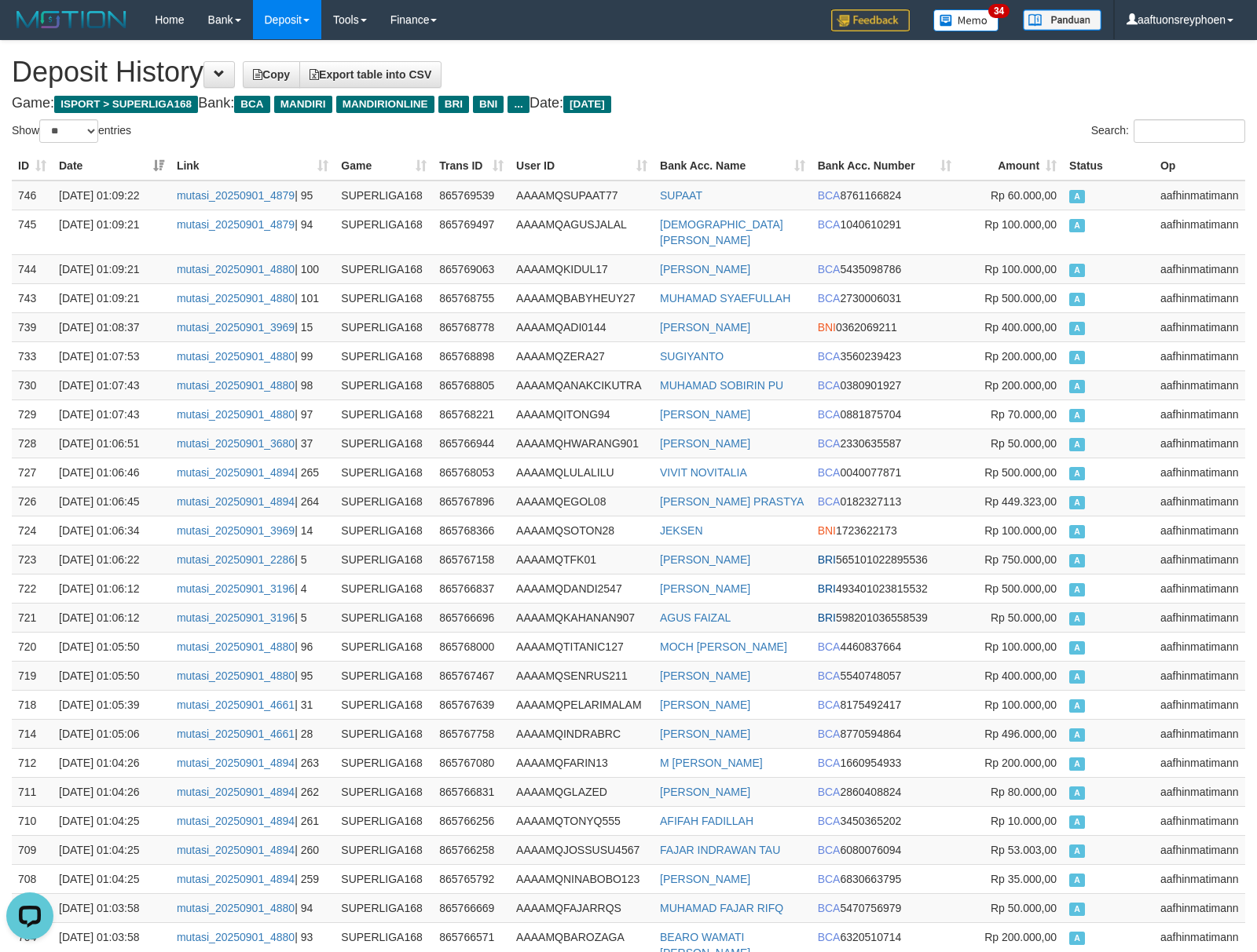
scroll to position [833, 0]
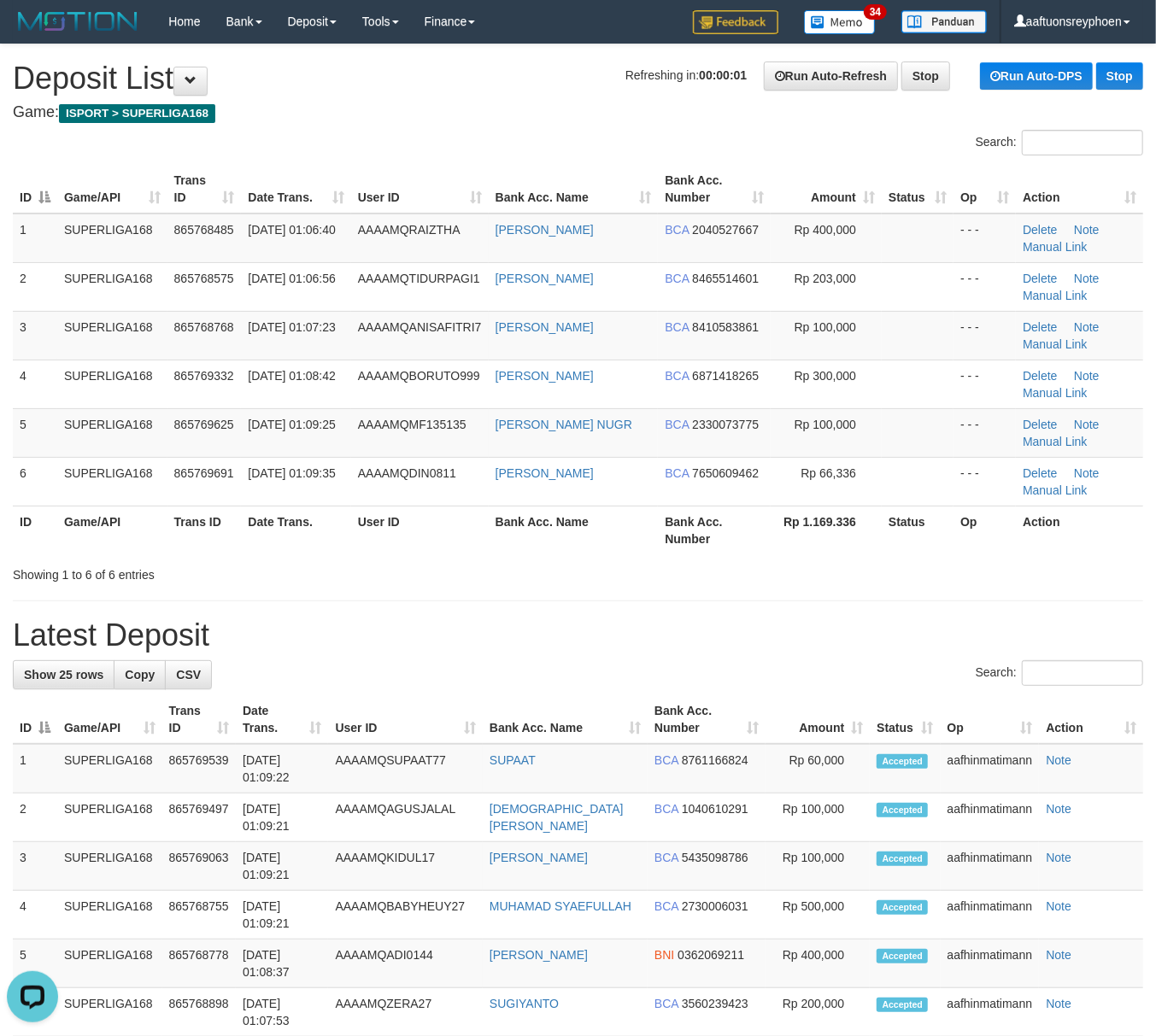
drag, startPoint x: 72, startPoint y: 530, endPoint x: 97, endPoint y: 554, distance: 34.7
click at [72, 530] on th "Game/API" at bounding box center [112, 530] width 110 height 48
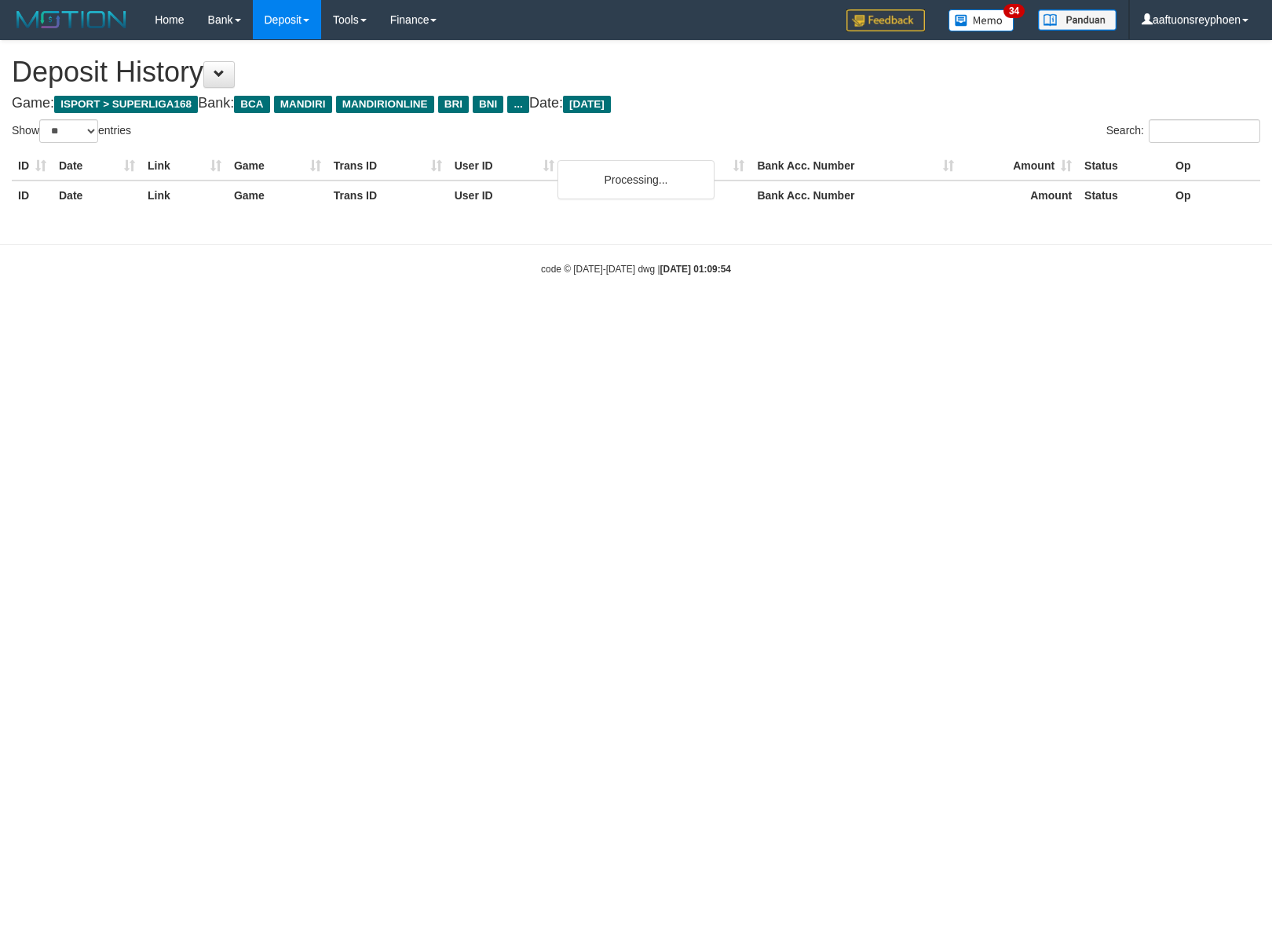
select select "**"
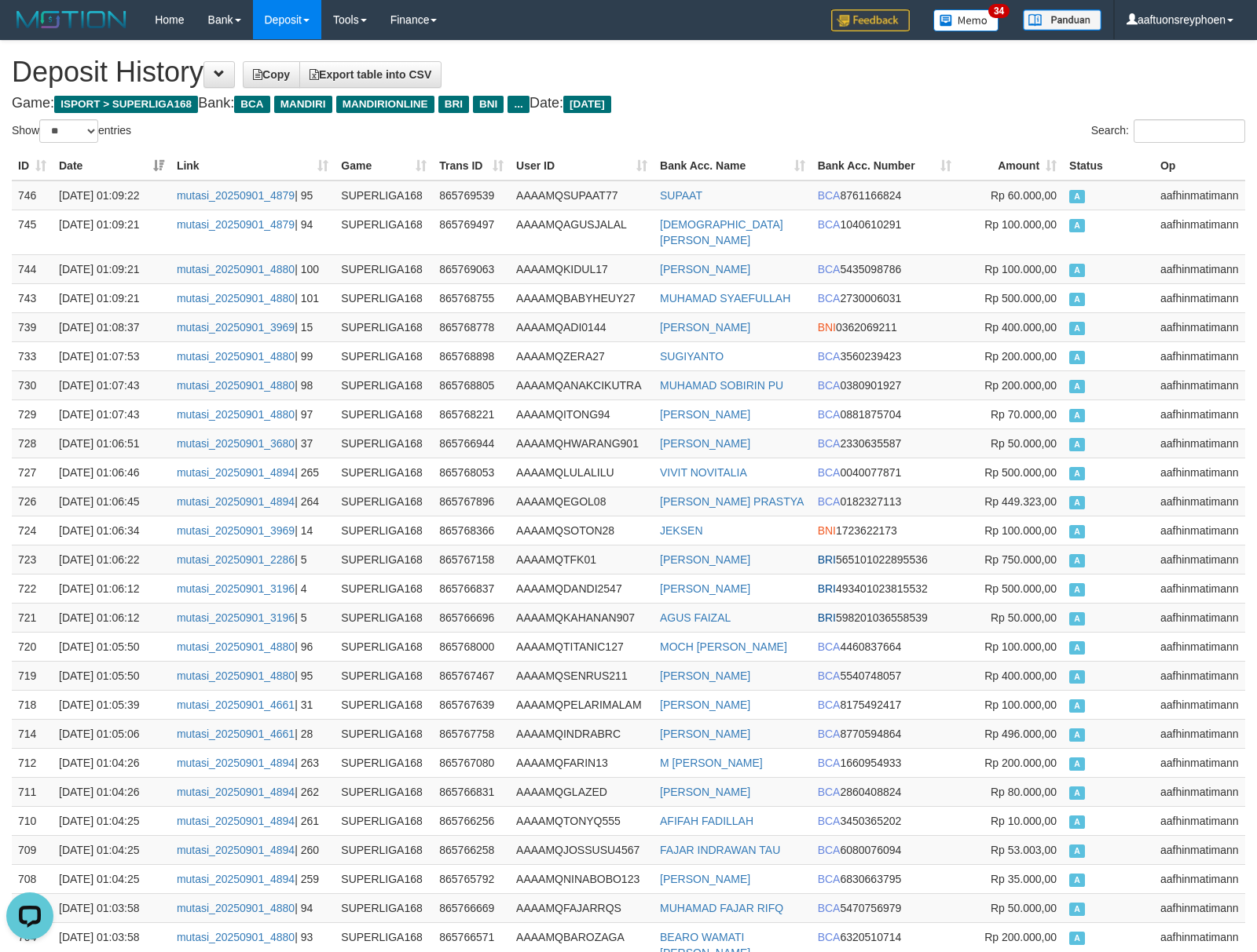
click at [235, 66] on button at bounding box center [219, 74] width 32 height 27
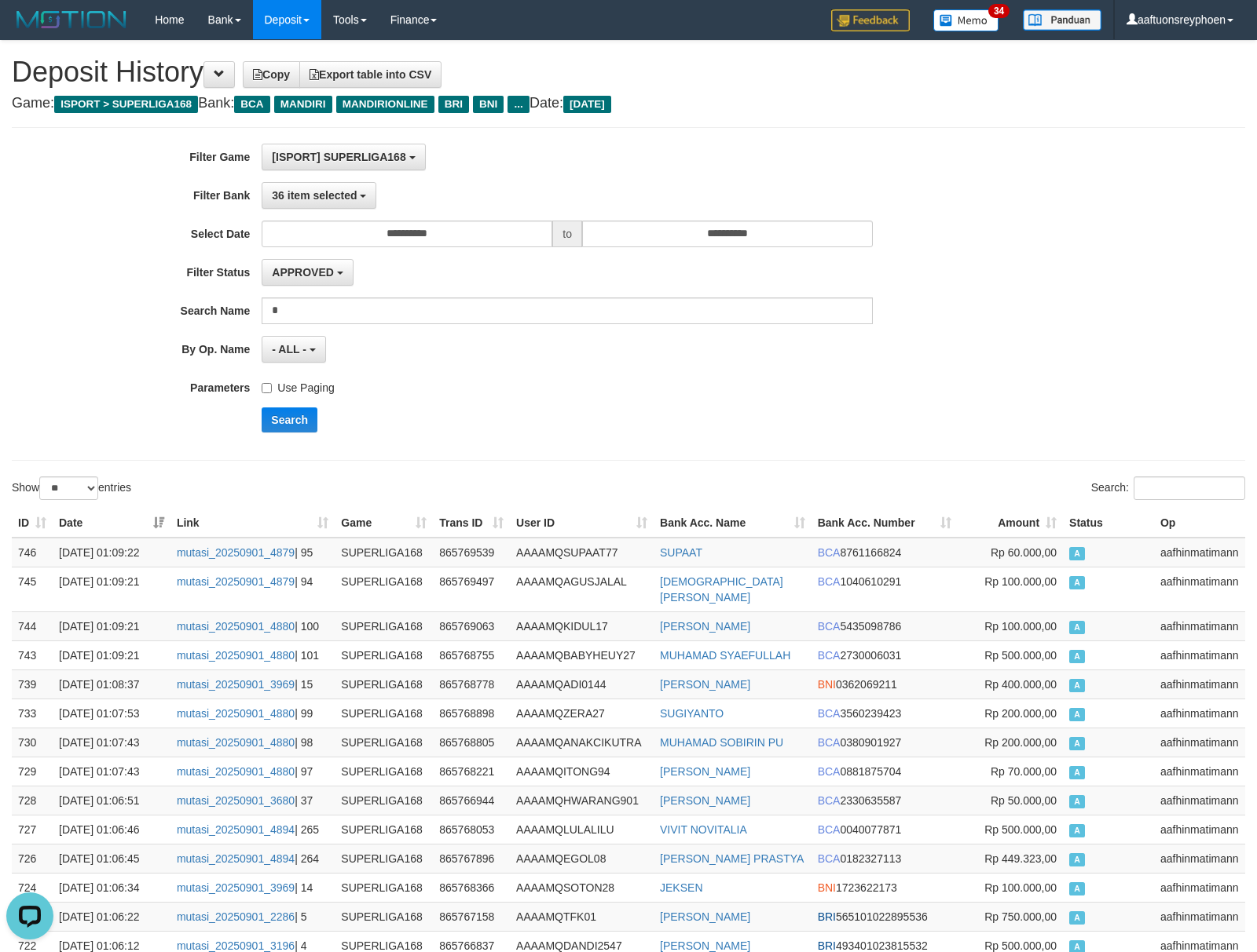
click at [305, 391] on label "Use Paging" at bounding box center [297, 385] width 72 height 21
click at [292, 425] on button "Search" at bounding box center [289, 420] width 56 height 25
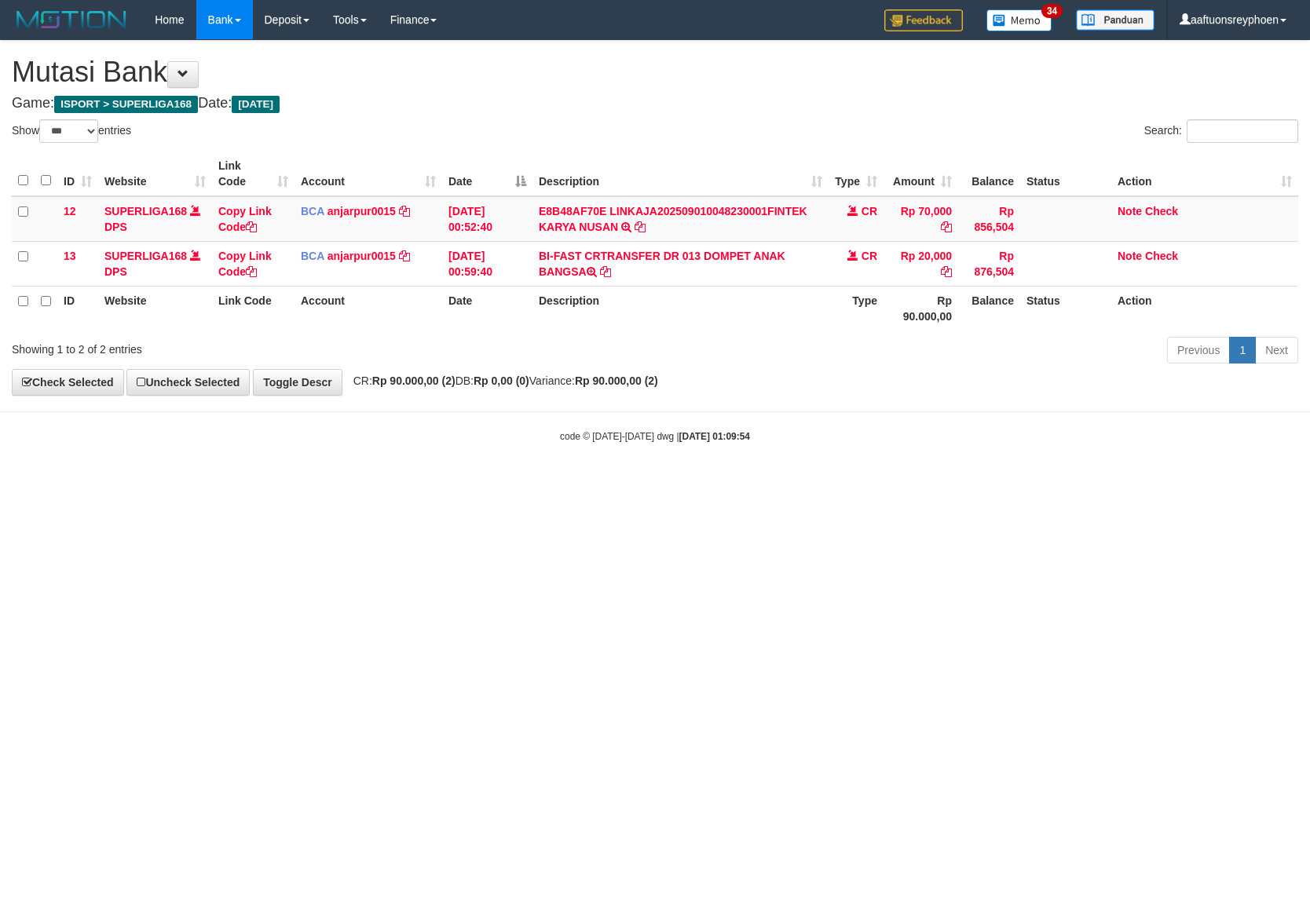
select select "***"
click at [830, 483] on html "Toggle navigation Home Bank Account List Load By Website Group [ISPORT] SUPERLI…" at bounding box center [655, 242] width 1310 height 483
click at [826, 483] on html "Toggle navigation Home Bank Account List Load By Website Group [ISPORT] SUPERLI…" at bounding box center [655, 242] width 1310 height 483
select select "***"
drag, startPoint x: 570, startPoint y: 562, endPoint x: 586, endPoint y: 548, distance: 21.3
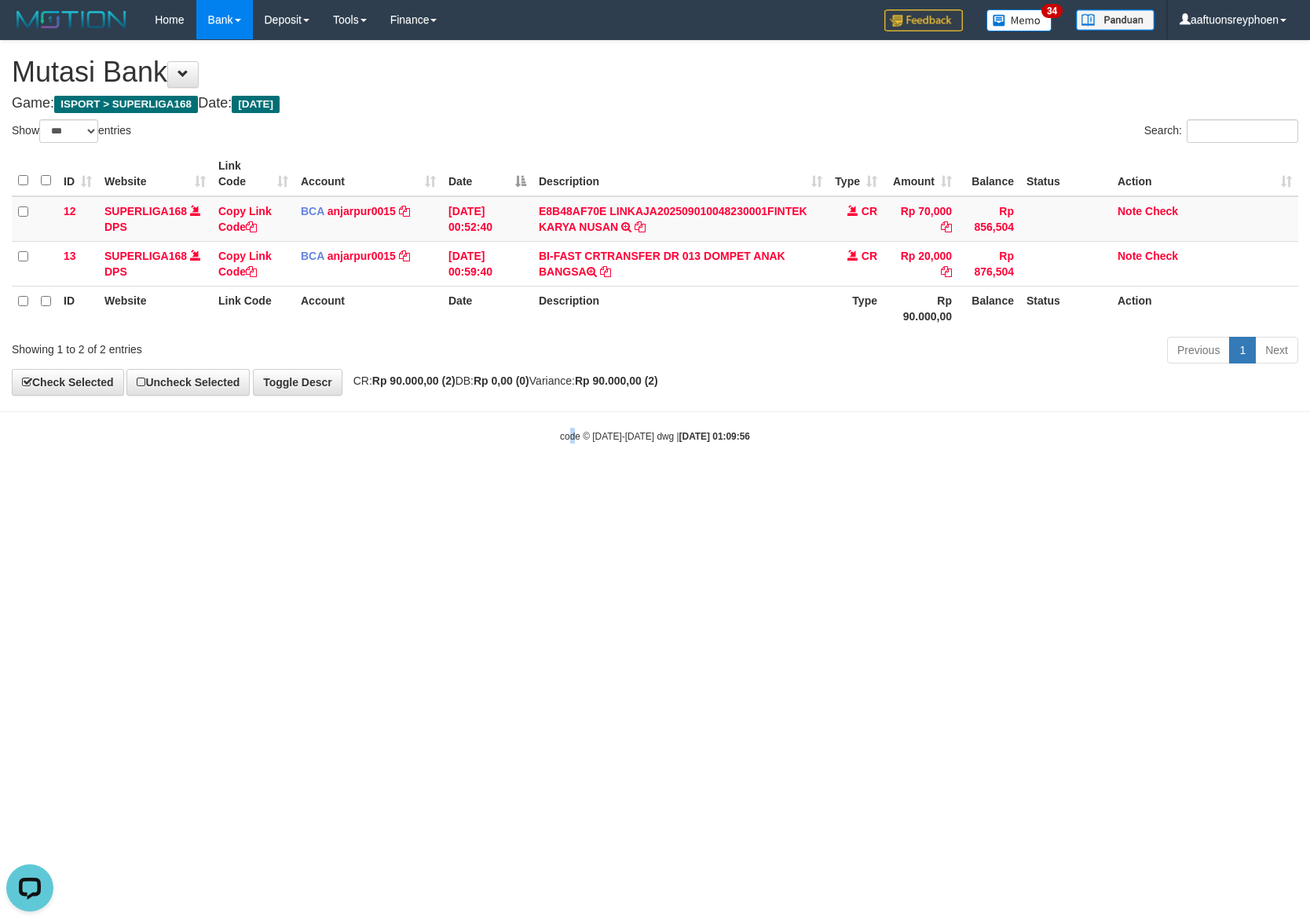
click at [579, 483] on html "Toggle navigation Home Bank Account List Load By Website Group [ISPORT] SUPERLI…" at bounding box center [655, 242] width 1310 height 483
drag, startPoint x: 1064, startPoint y: 562, endPoint x: 1302, endPoint y: 550, distance: 238.3
click at [1135, 483] on html "Toggle navigation Home Bank Account List Load By Website Group [ISPORT] SUPERLI…" at bounding box center [655, 242] width 1310 height 483
drag, startPoint x: 818, startPoint y: 551, endPoint x: 874, endPoint y: 551, distance: 56.0
click at [870, 483] on html "Toggle navigation Home Bank Account List Load By Website Group [ISPORT] SUPERLI…" at bounding box center [655, 242] width 1310 height 483
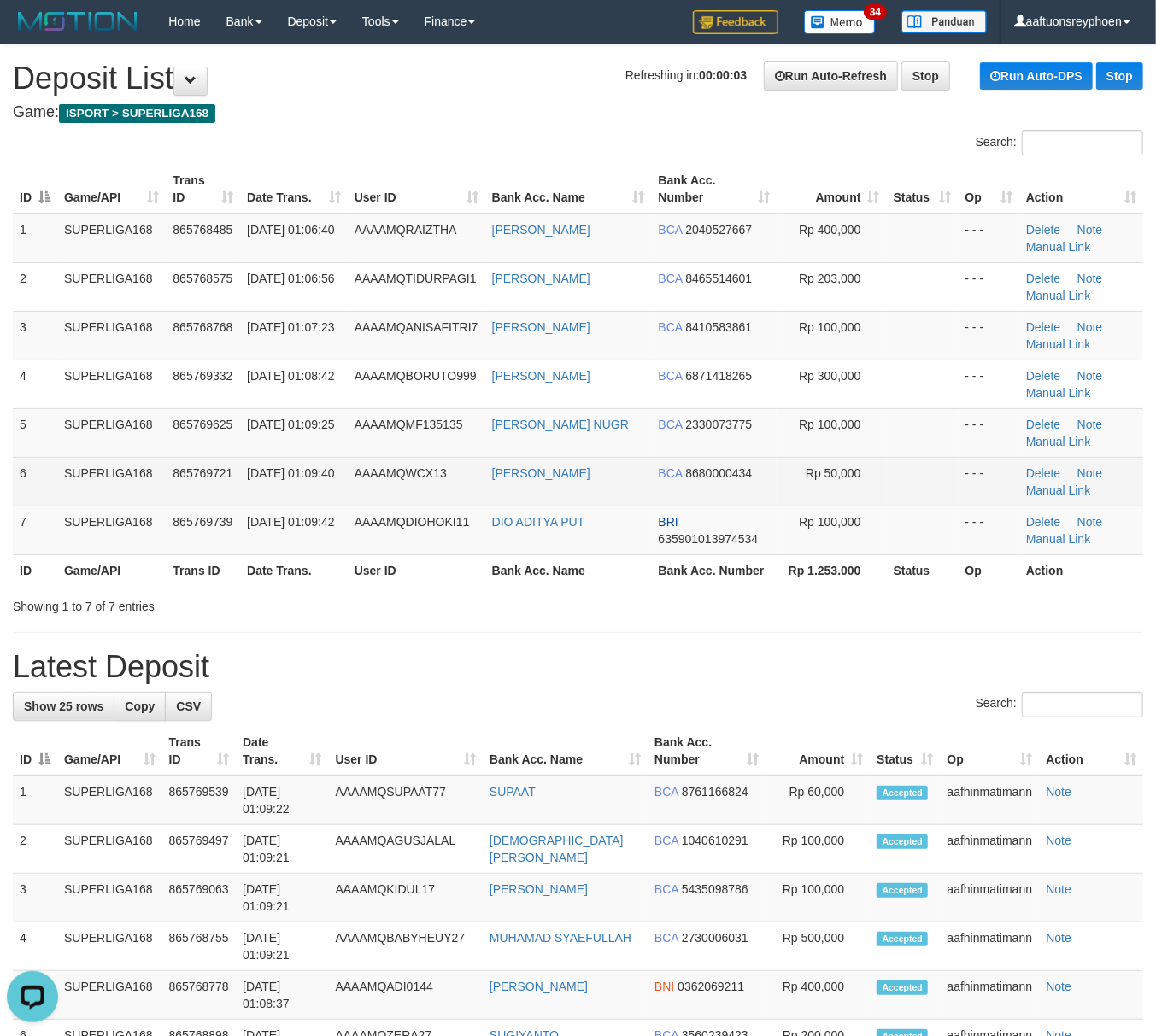
click at [109, 467] on td "SUPERLIGA168" at bounding box center [111, 481] width 108 height 48
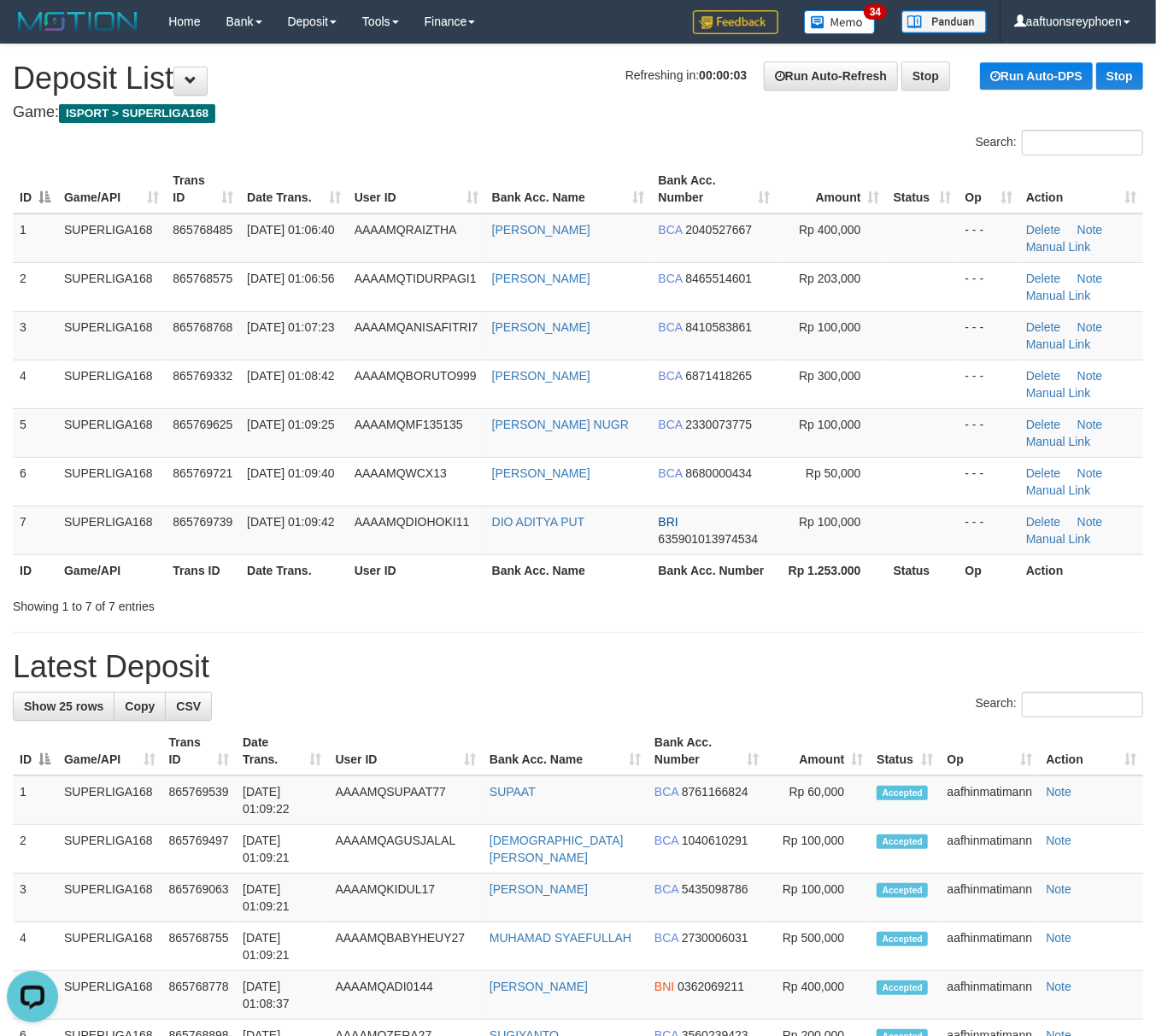
drag, startPoint x: 114, startPoint y: 466, endPoint x: 4, endPoint y: 500, distance: 115.1
click at [90, 474] on td "SUPERLIGA168" at bounding box center [111, 481] width 108 height 48
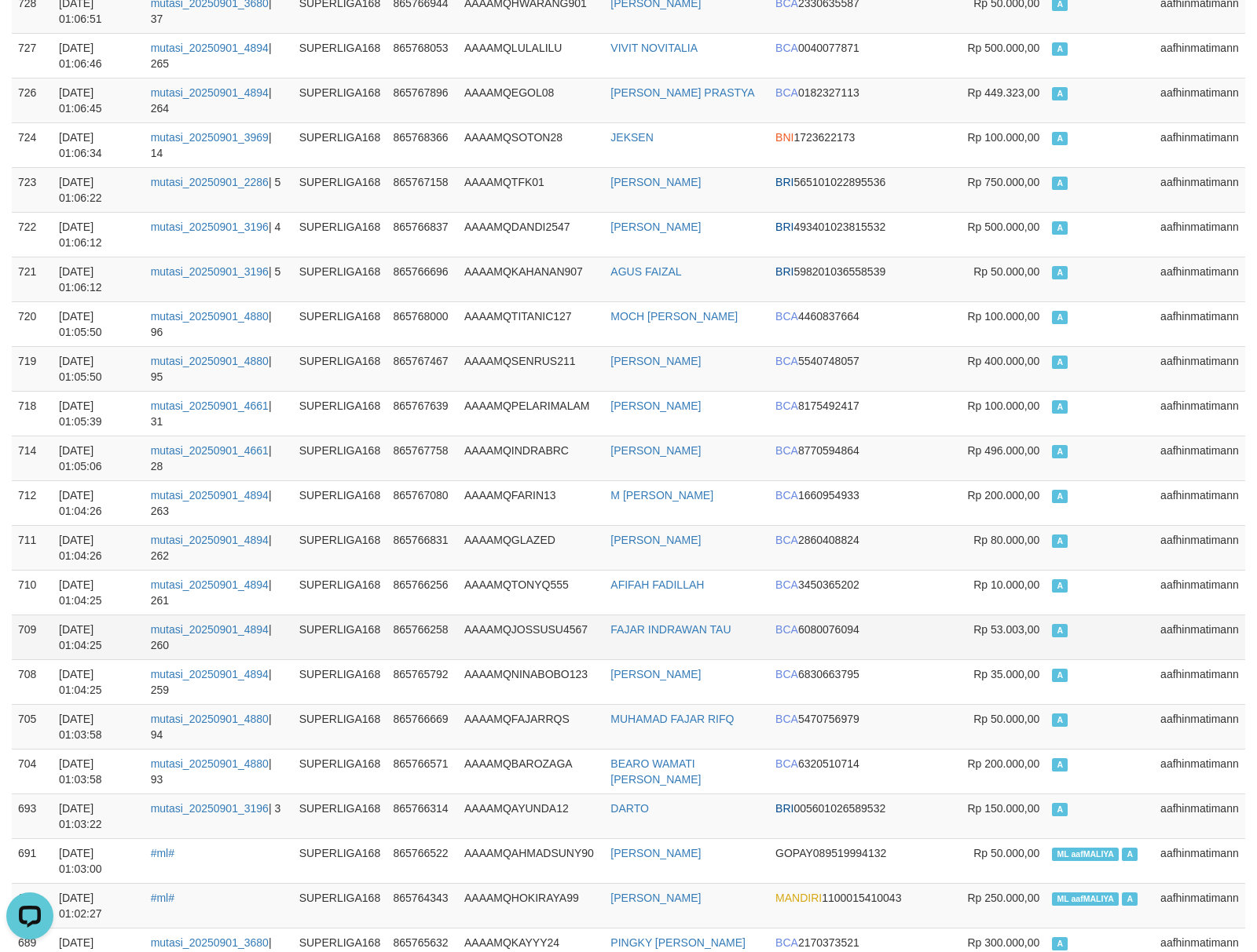
scroll to position [767, 0]
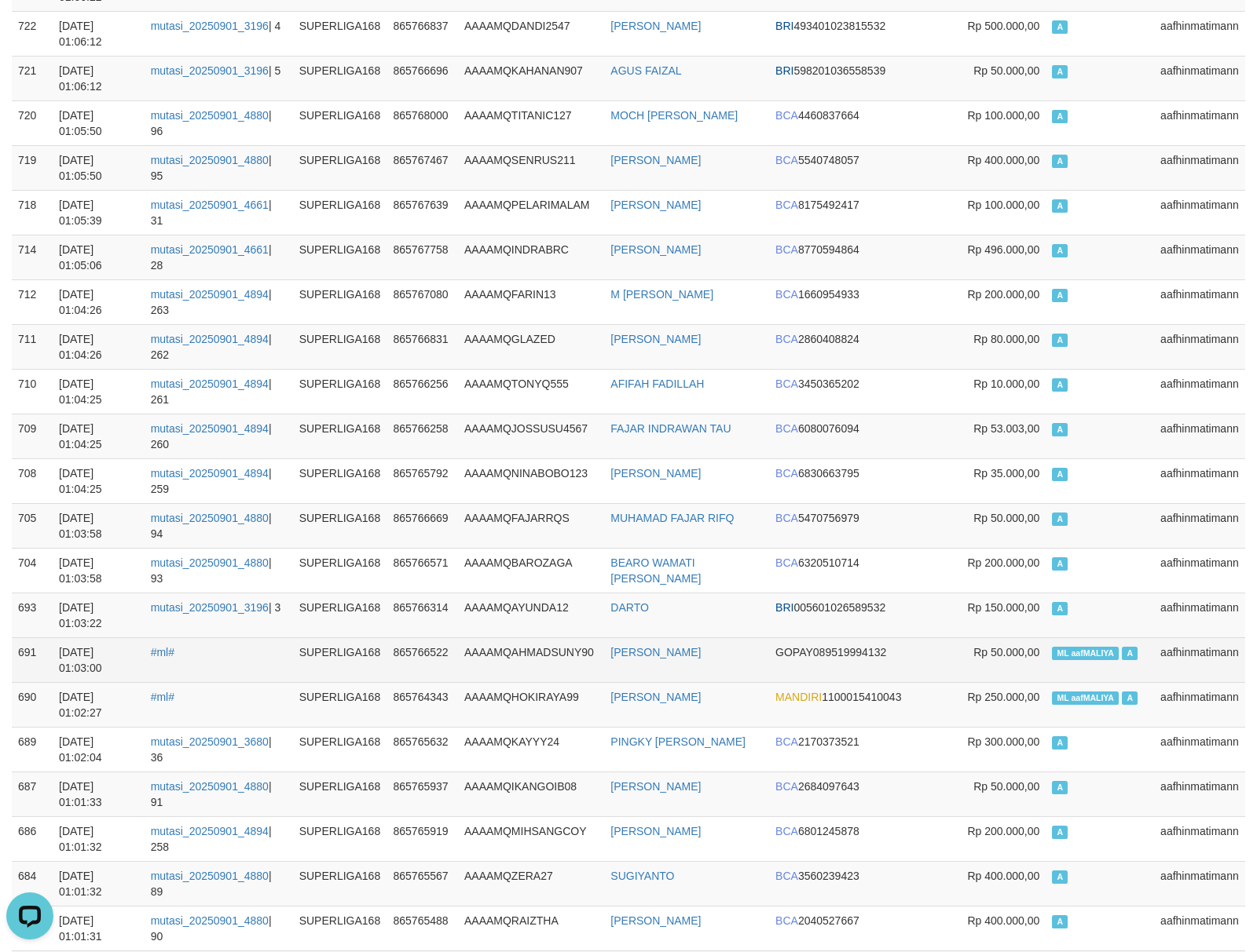
click at [1081, 667] on td "ML aafMALIYA A" at bounding box center [1099, 660] width 108 height 44
copy td "aafMALIYA"
click at [1081, 667] on td "ML aafMALIYA A" at bounding box center [1099, 660] width 108 height 44
copy td "ML aafMALIYA A"
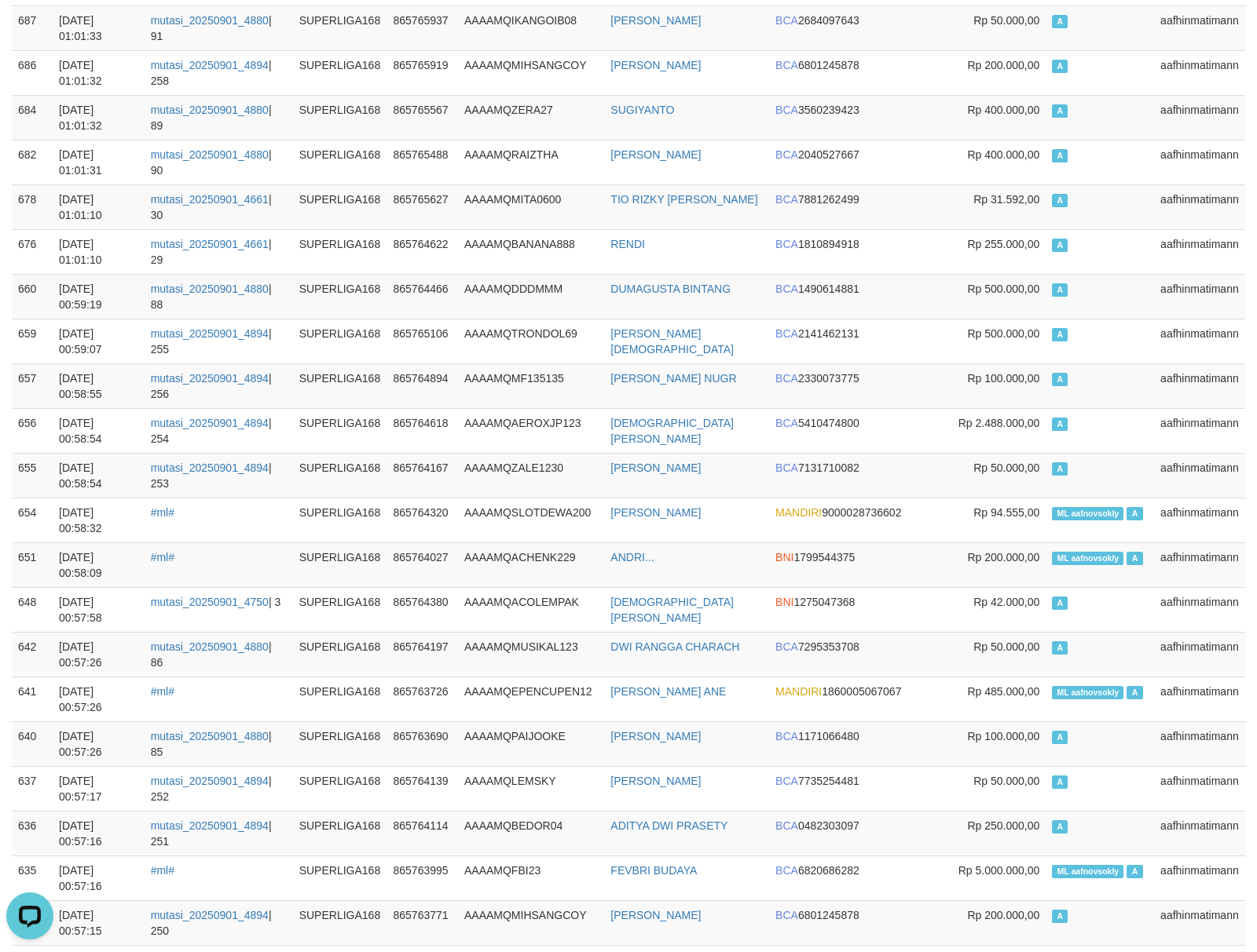
scroll to position [1536, 0]
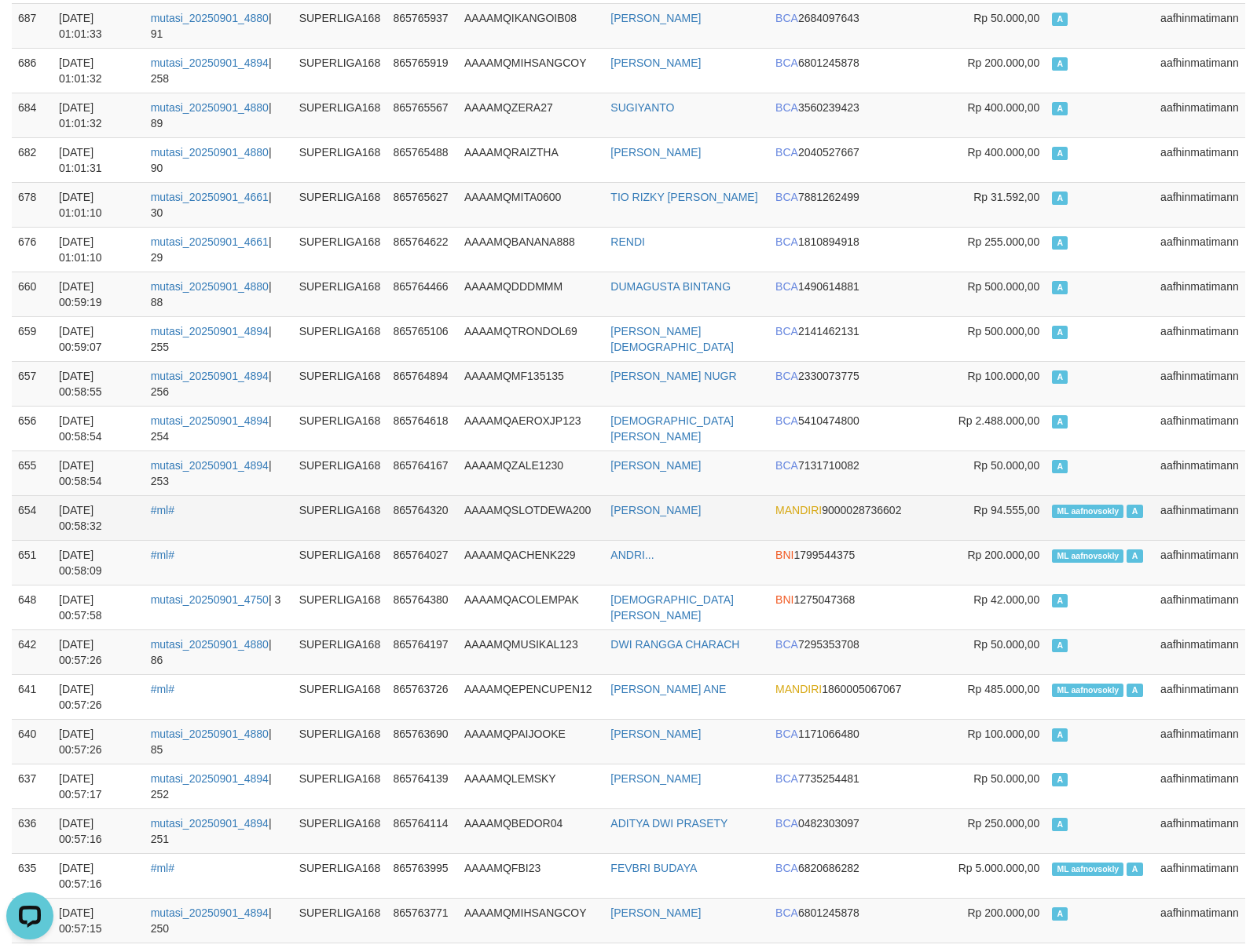
click at [1104, 537] on td "ML aafnovsokly A" at bounding box center [1099, 518] width 108 height 44
copy td "aafnovsokly"
click at [1104, 537] on td "ML aafnovsokly A" at bounding box center [1099, 518] width 108 height 44
copy td "ML aafnovsokly A"
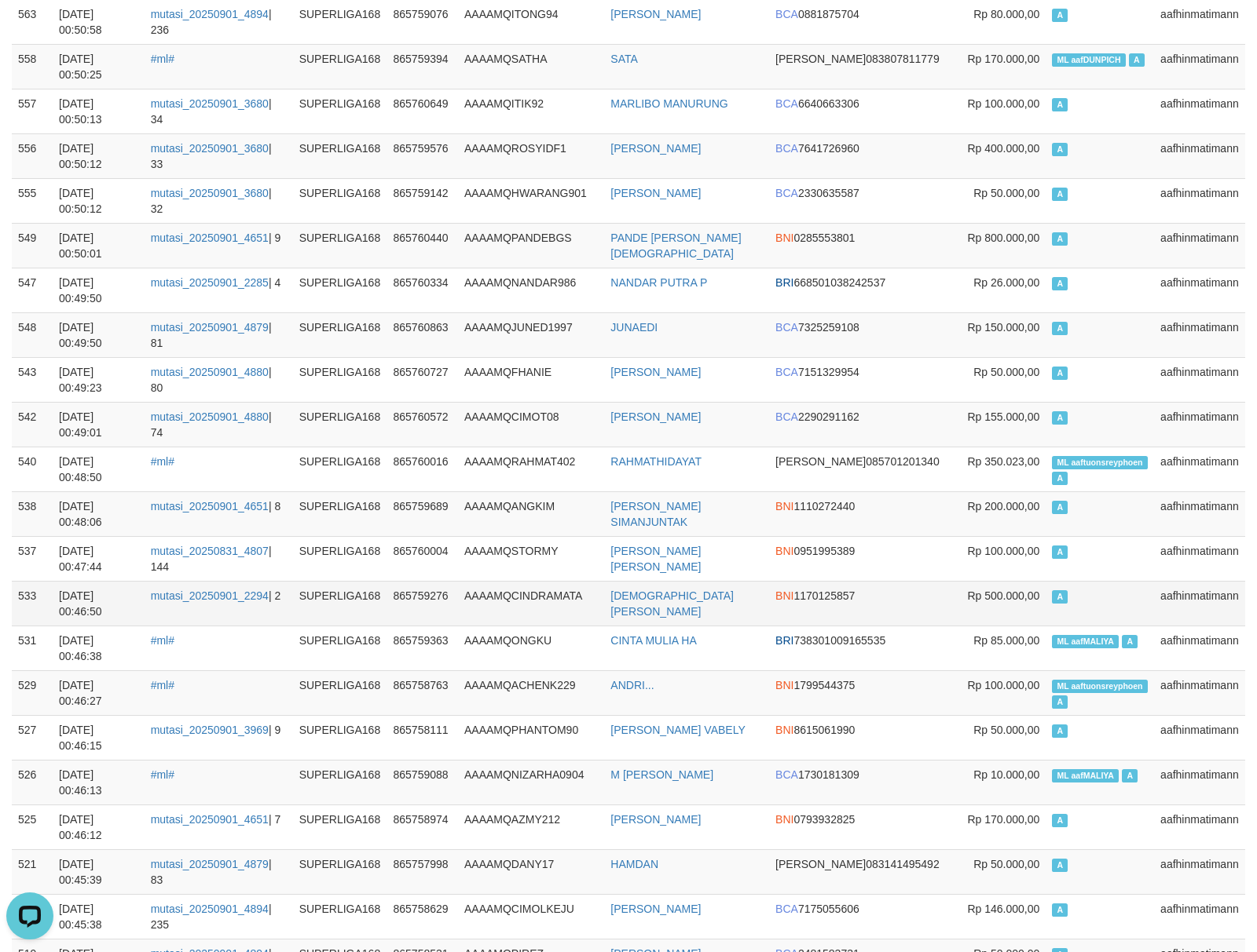
scroll to position [3839, 0]
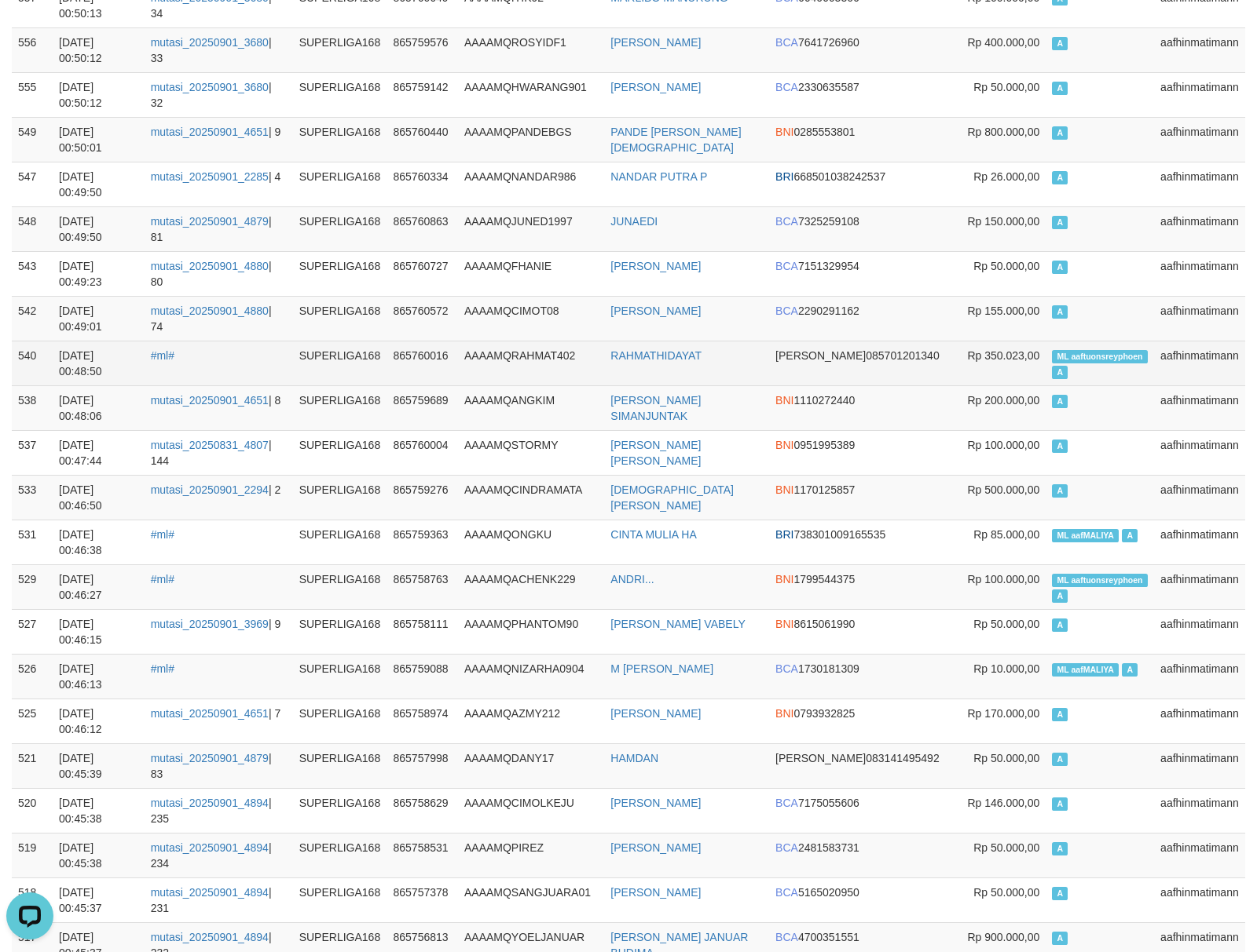
click at [1099, 363] on span "ML aaftuonsreyphoen" at bounding box center [1099, 357] width 96 height 14
copy td "ML aaftuonsreyphoen A"
click at [1099, 363] on span "ML aaftuonsreyphoen" at bounding box center [1099, 357] width 96 height 14
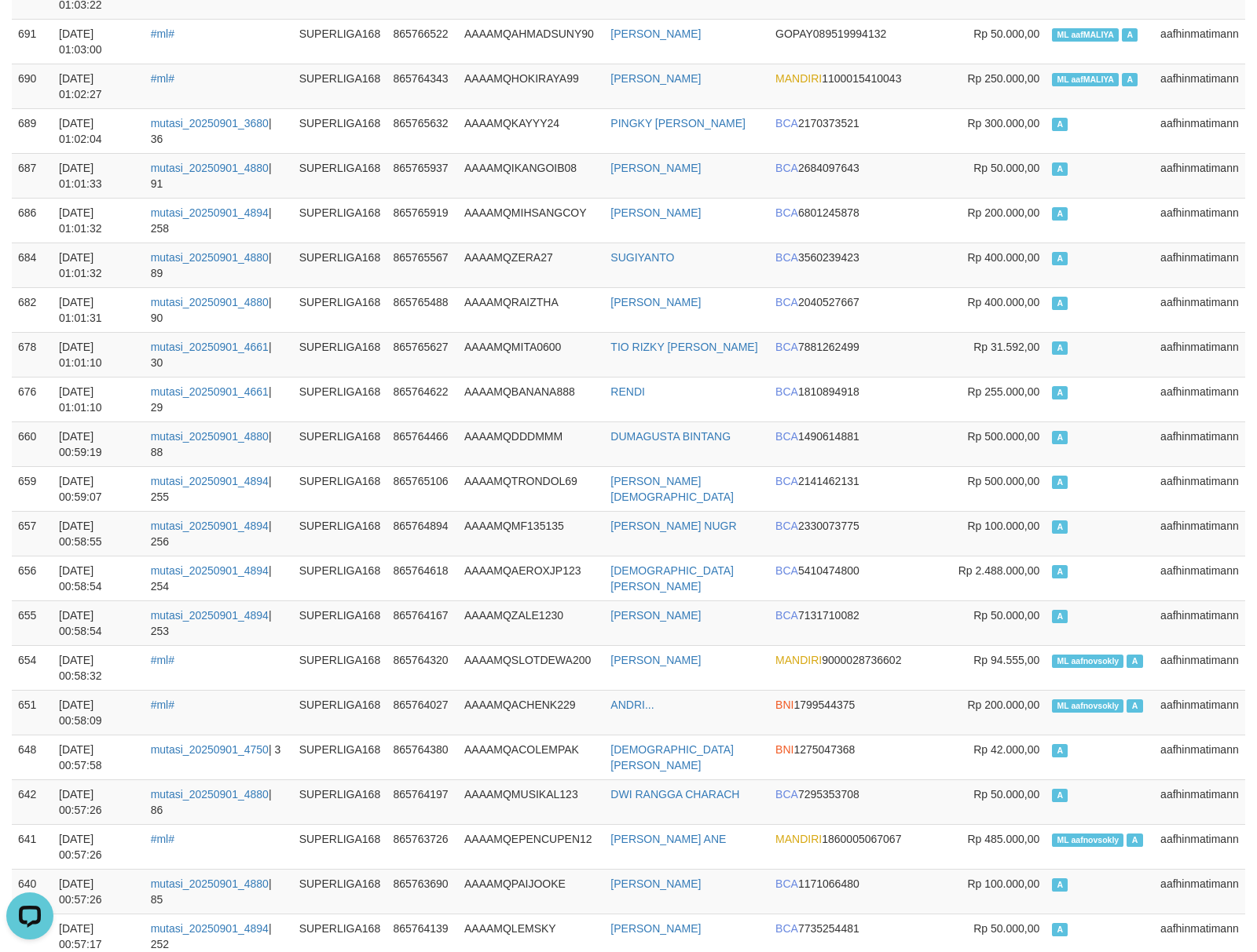
scroll to position [0, 0]
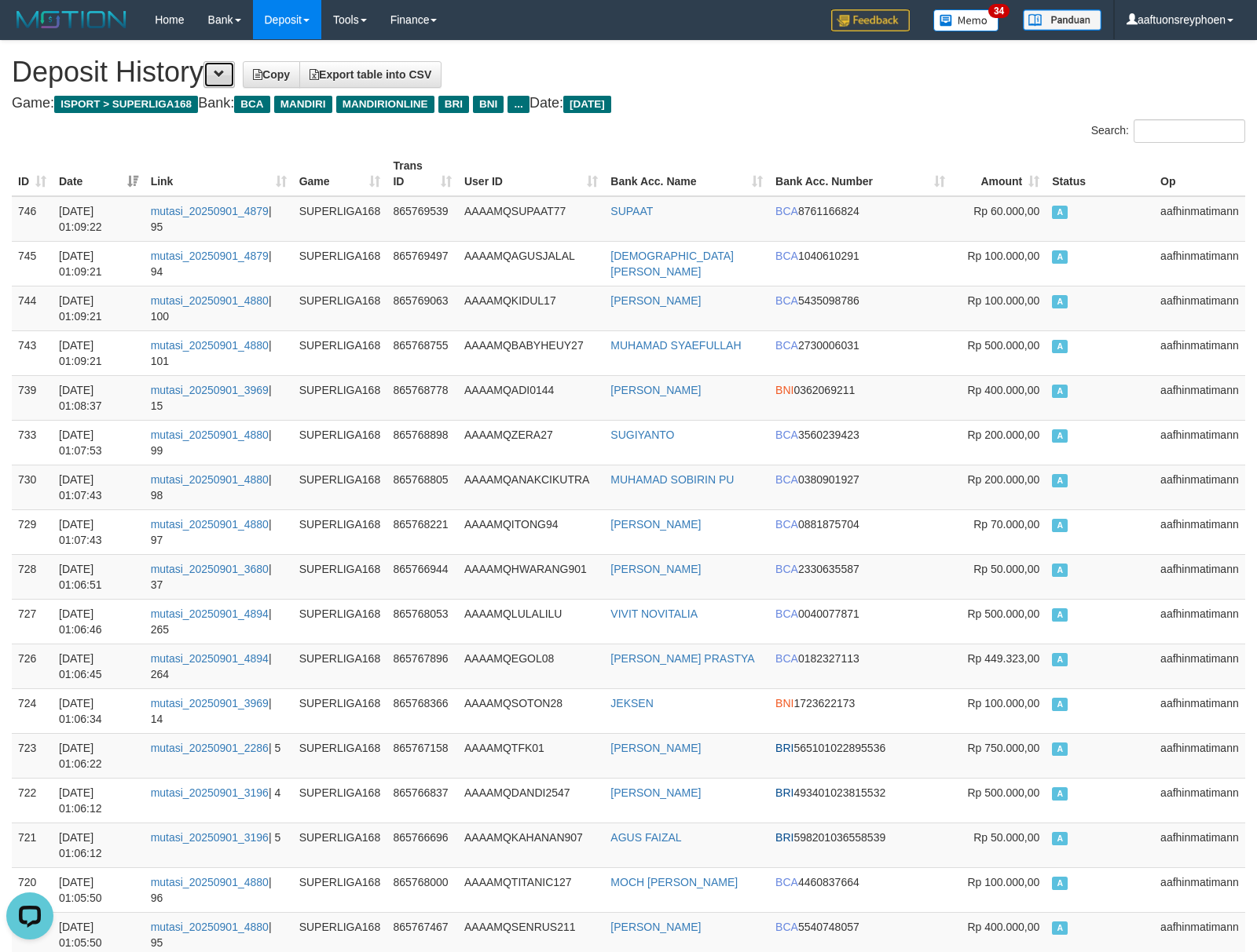
click at [225, 71] on span at bounding box center [219, 74] width 11 height 11
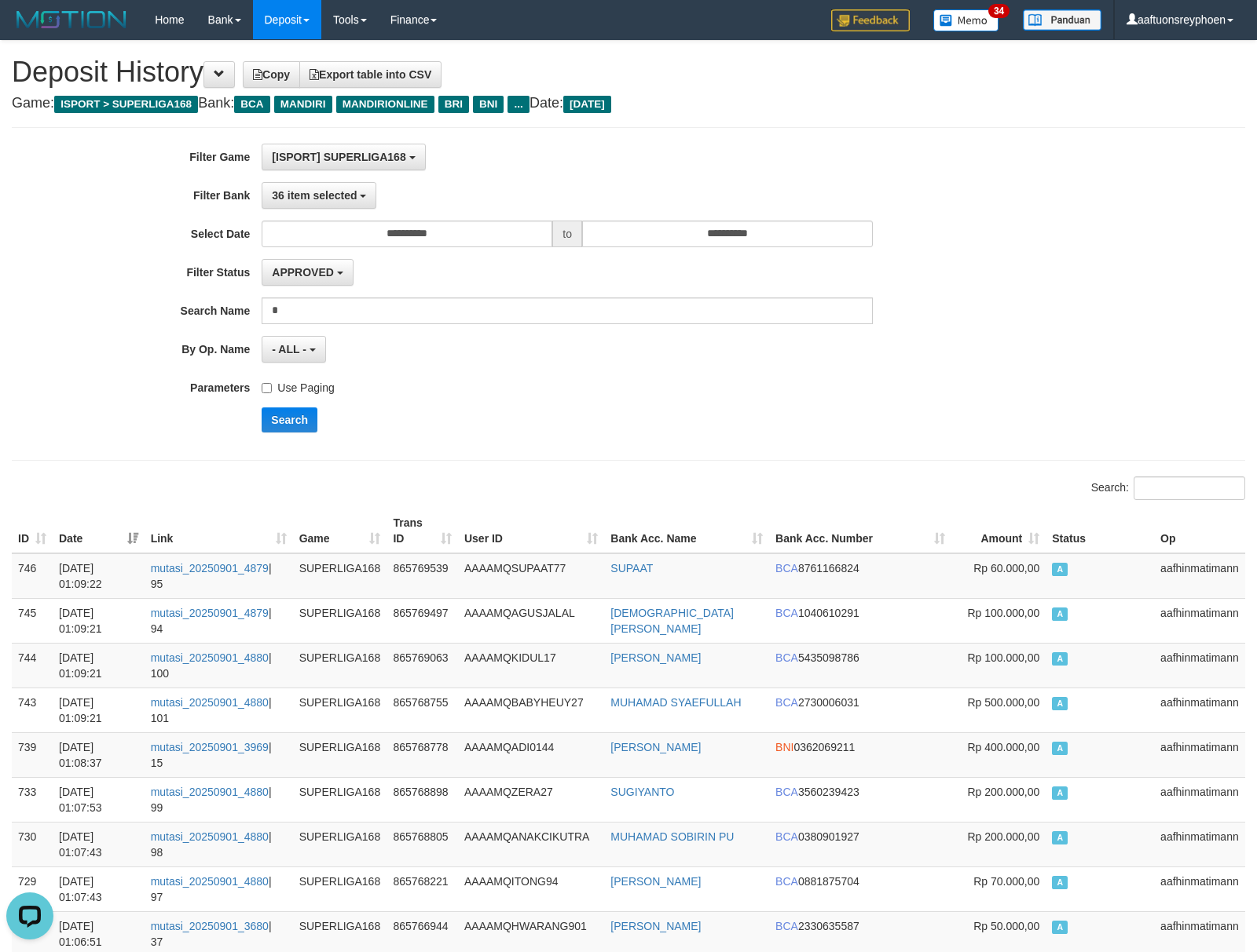
click at [305, 386] on label "Use Paging" at bounding box center [297, 385] width 72 height 21
click at [280, 419] on button "Search" at bounding box center [289, 420] width 56 height 25
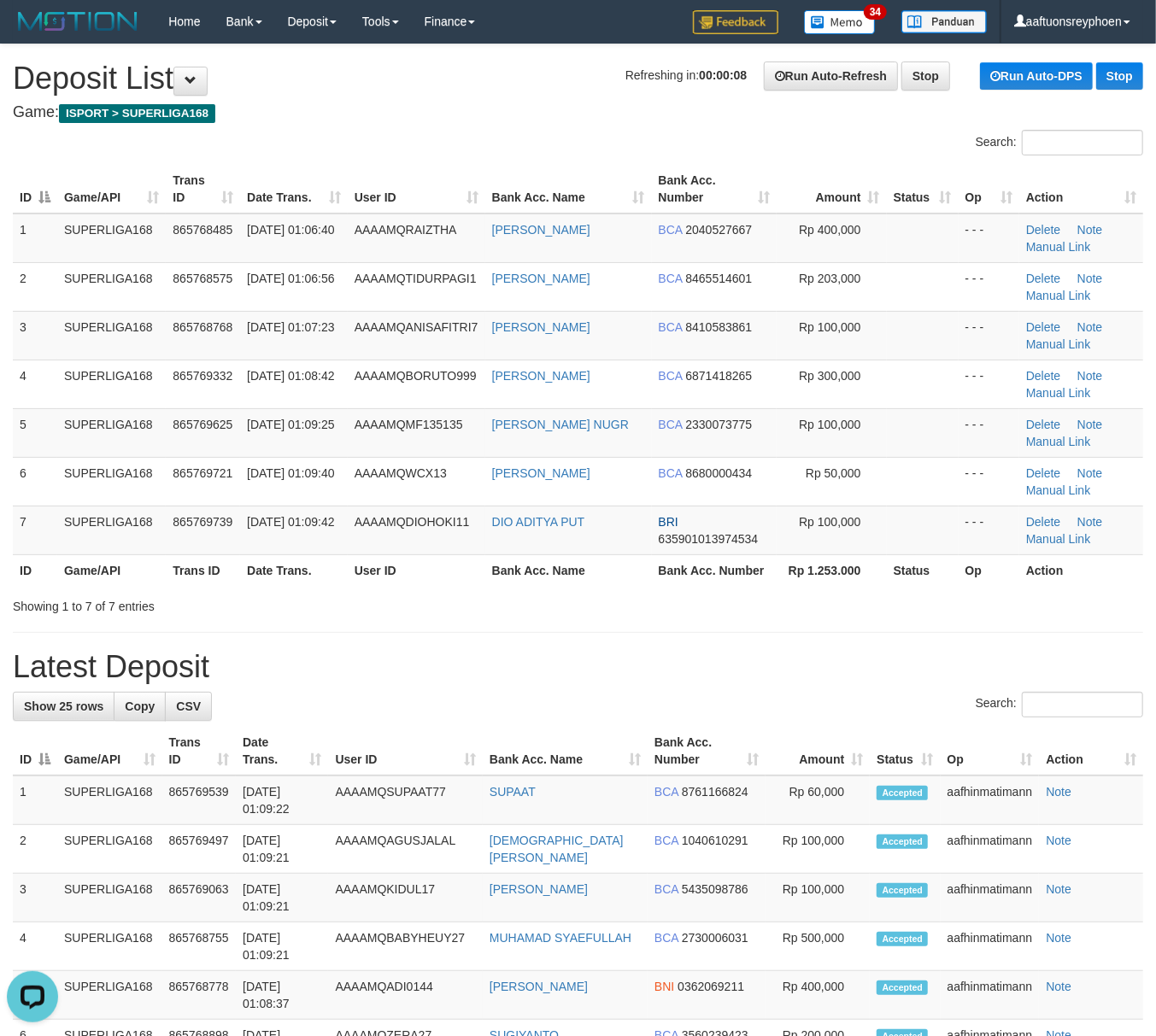
drag, startPoint x: 31, startPoint y: 500, endPoint x: 1, endPoint y: 501, distance: 30.0
click at [21, 500] on td "6" at bounding box center [35, 481] width 45 height 48
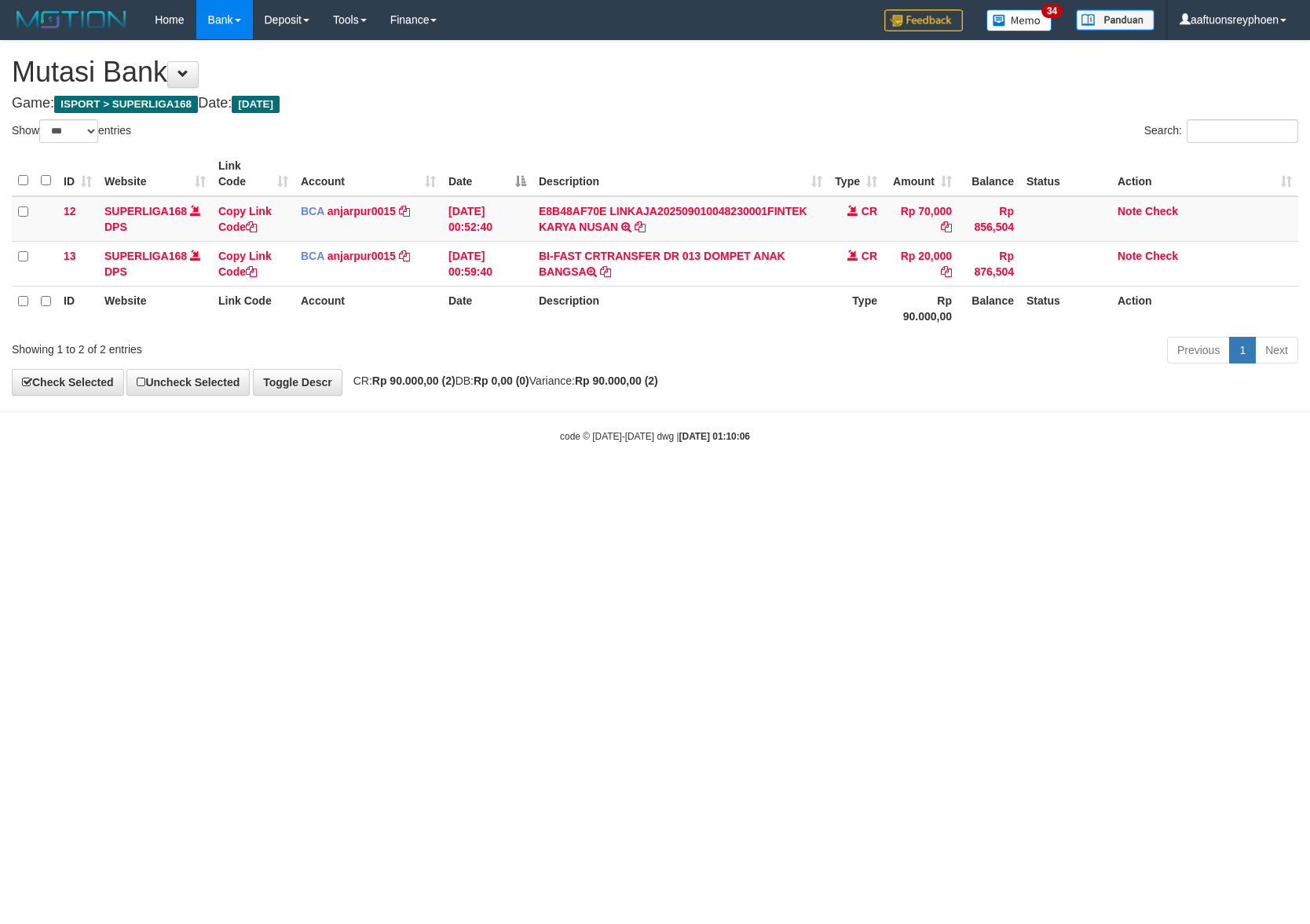
select select "***"
drag, startPoint x: 475, startPoint y: 565, endPoint x: 1051, endPoint y: 510, distance: 578.6
click at [597, 483] on html "Toggle navigation Home Bank Account List Load By Website Group [ISPORT] SUPERLI…" at bounding box center [655, 242] width 1310 height 483
drag, startPoint x: 780, startPoint y: 510, endPoint x: 862, endPoint y: 501, distance: 82.5
click at [817, 483] on html "Toggle navigation Home Bank Account List Load By Website Group [ISPORT] SUPERLI…" at bounding box center [655, 242] width 1310 height 483
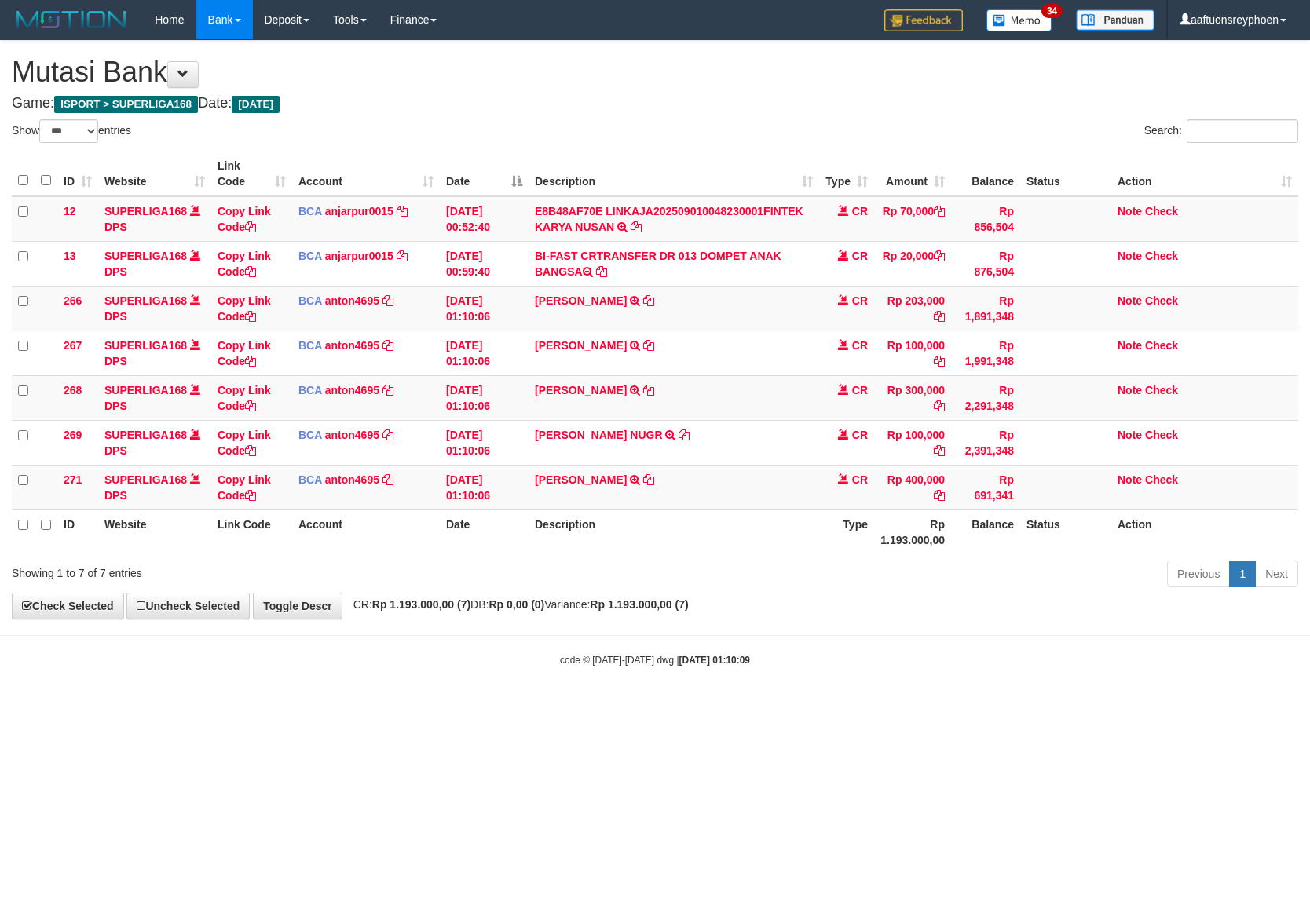
select select "***"
drag, startPoint x: 853, startPoint y: 503, endPoint x: 1302, endPoint y: 453, distance: 451.8
click at [969, 490] on tr "271 SUPERLIGA168 DPS Copy Link Code BCA anton4695 DPS ANTON mutasi_20250901_489…" at bounding box center [655, 487] width 1287 height 44
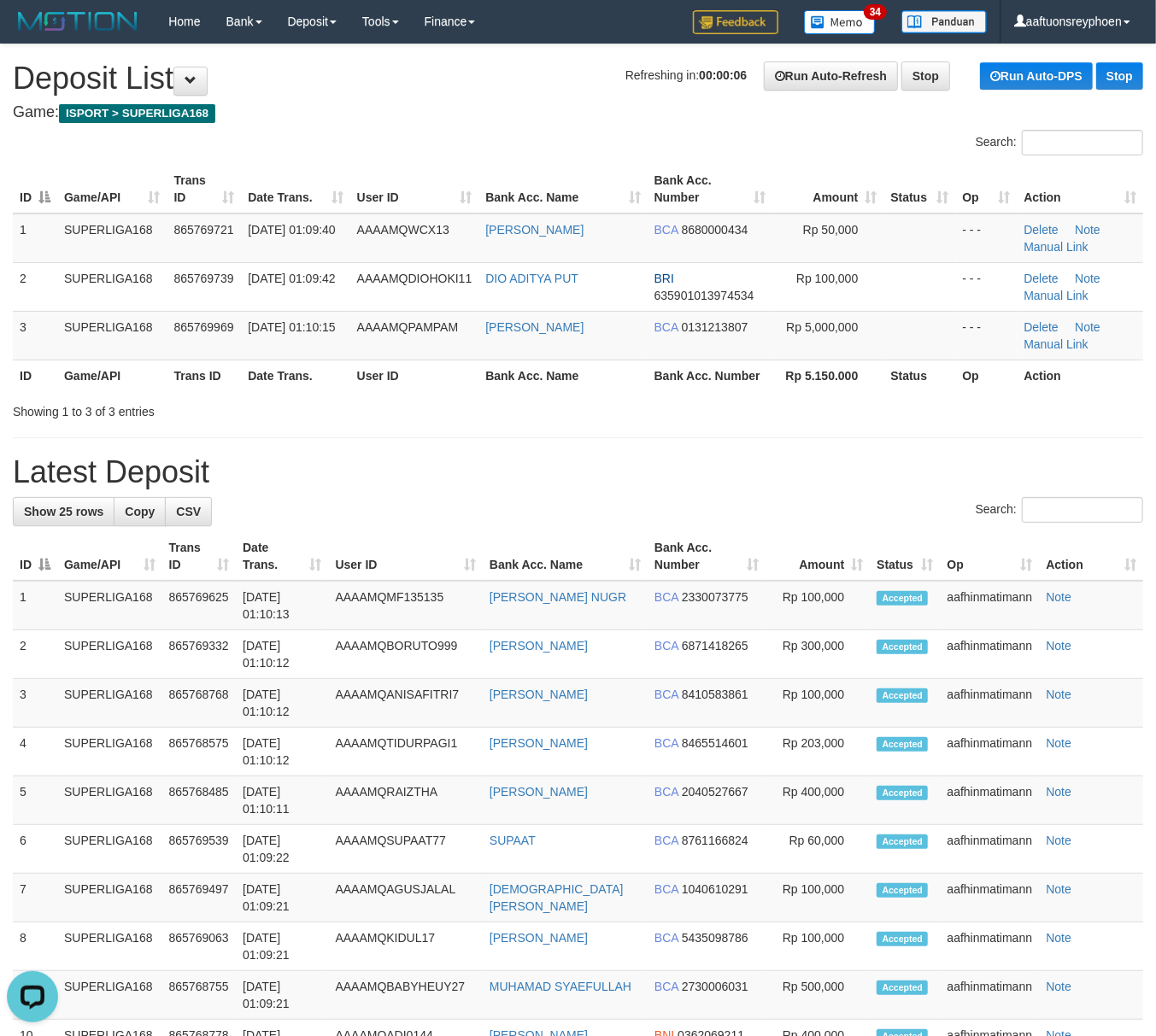
click at [176, 443] on div "**********" at bounding box center [578, 979] width 1156 height 1868
drag, startPoint x: 176, startPoint y: 443, endPoint x: 4, endPoint y: 475, distance: 175.0
click at [171, 443] on div "**********" at bounding box center [578, 979] width 1156 height 1868
click at [113, 390] on th "Game/API" at bounding box center [112, 375] width 109 height 32
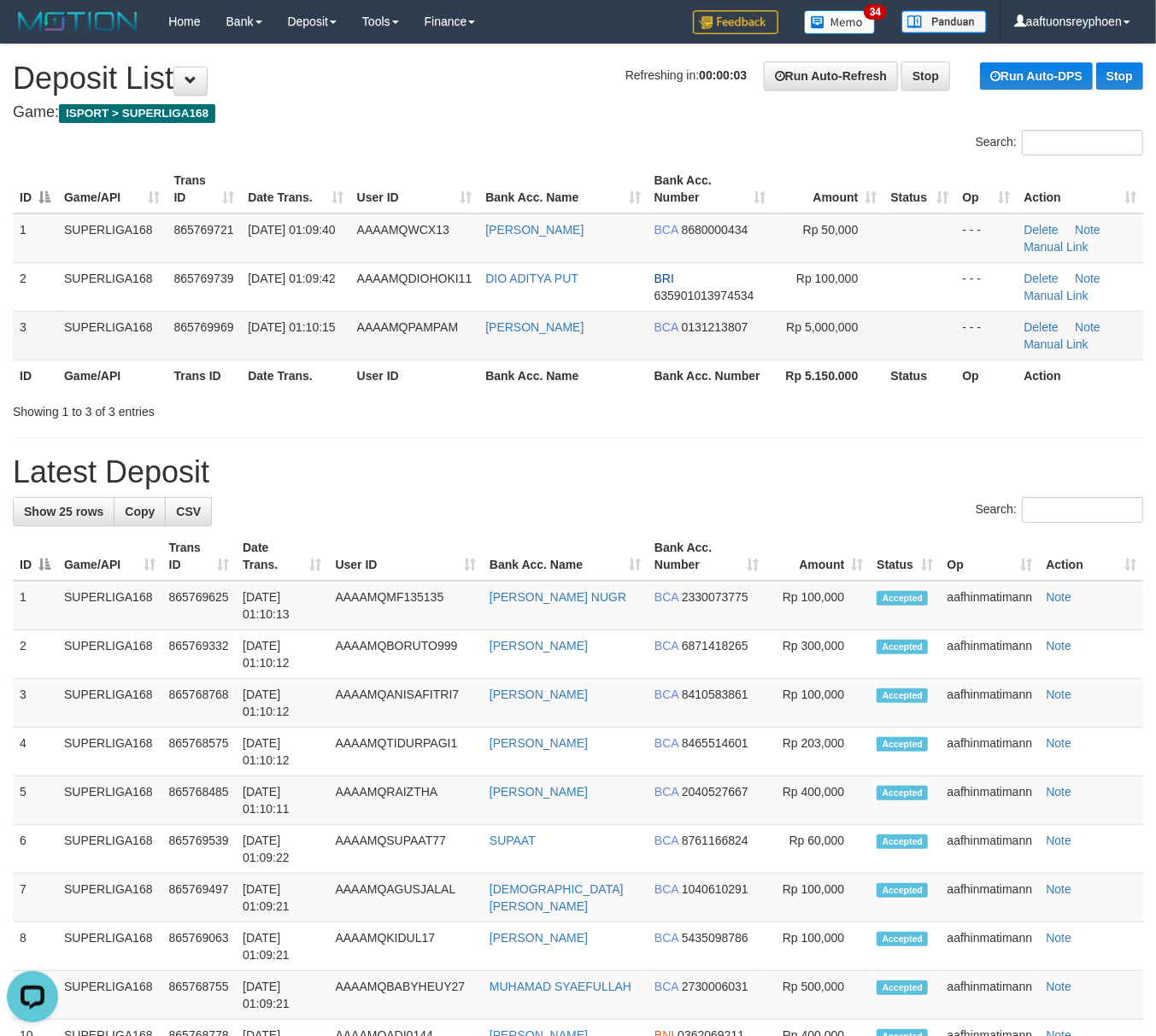
click at [103, 350] on td "SUPERLIGA168" at bounding box center [112, 335] width 109 height 48
click at [121, 353] on td "SUPERLIGA168" at bounding box center [112, 335] width 109 height 48
click at [186, 366] on th "Trans ID" at bounding box center [204, 375] width 75 height 32
drag, startPoint x: 186, startPoint y: 366, endPoint x: 4, endPoint y: 402, distance: 185.5
click at [182, 366] on th "Trans ID" at bounding box center [204, 375] width 75 height 32
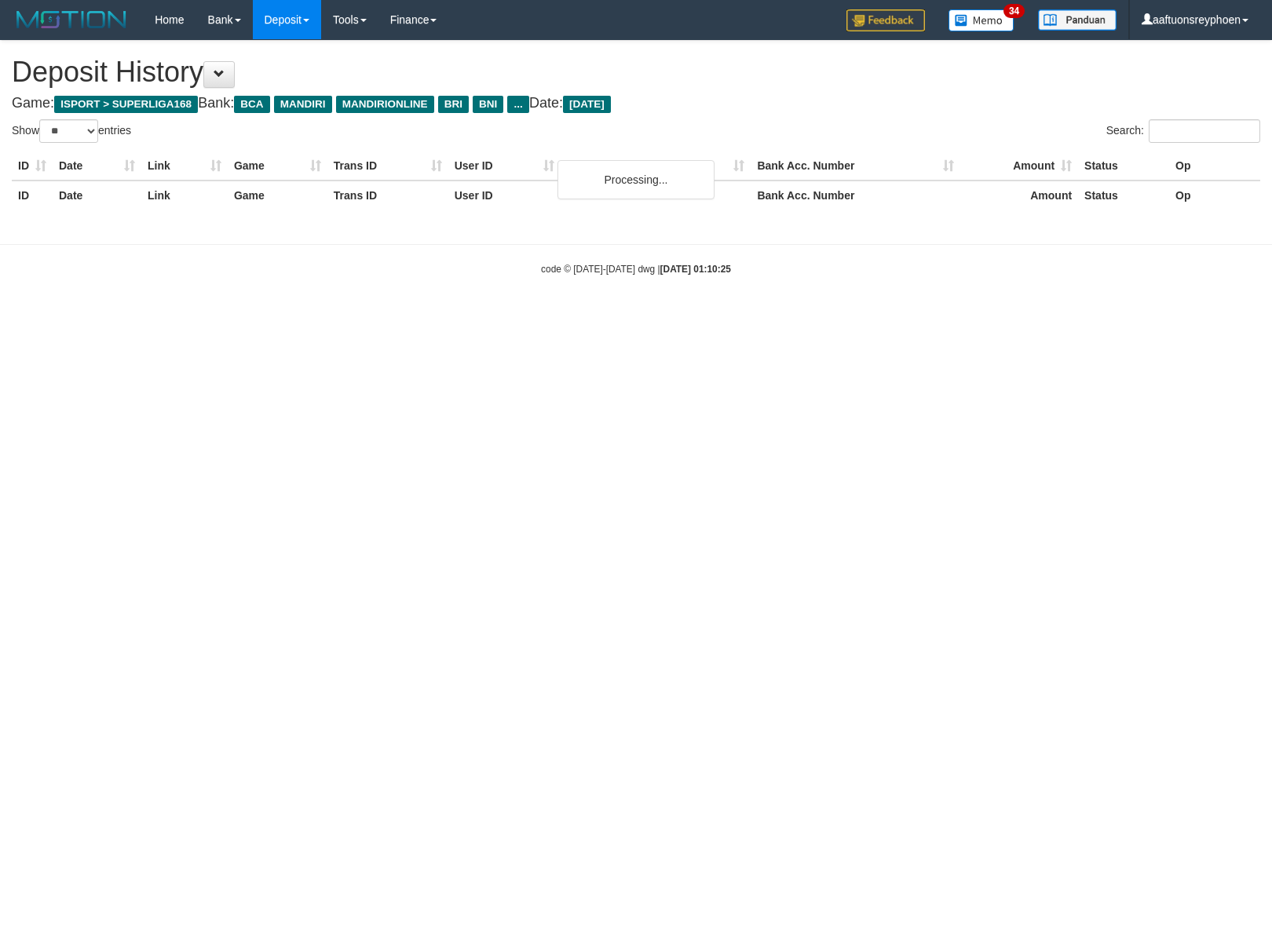
select select "**"
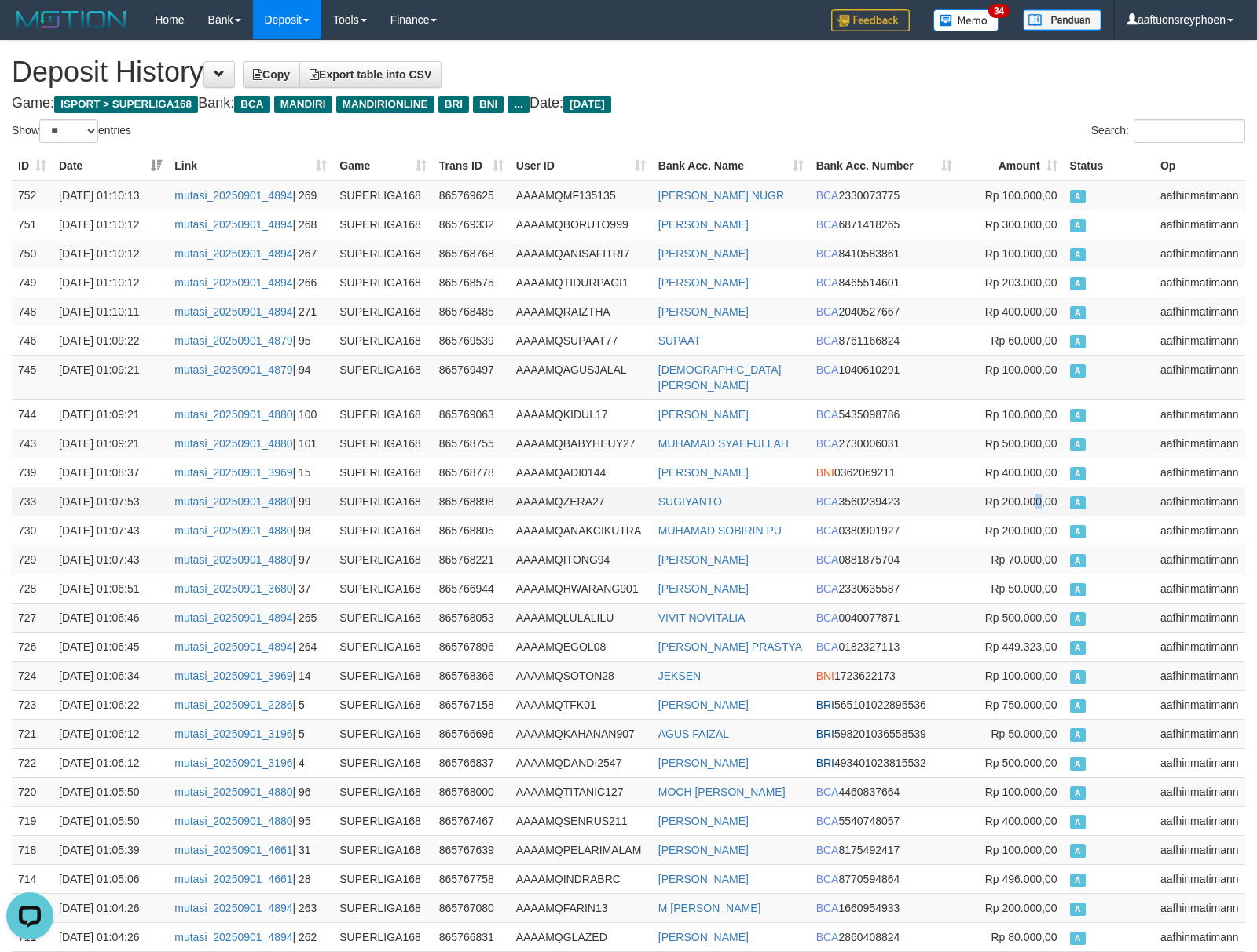
drag, startPoint x: 1037, startPoint y: 497, endPoint x: 950, endPoint y: 500, distance: 87.1
click at [1034, 496] on td "Rp 200.000,00" at bounding box center [1011, 501] width 105 height 29
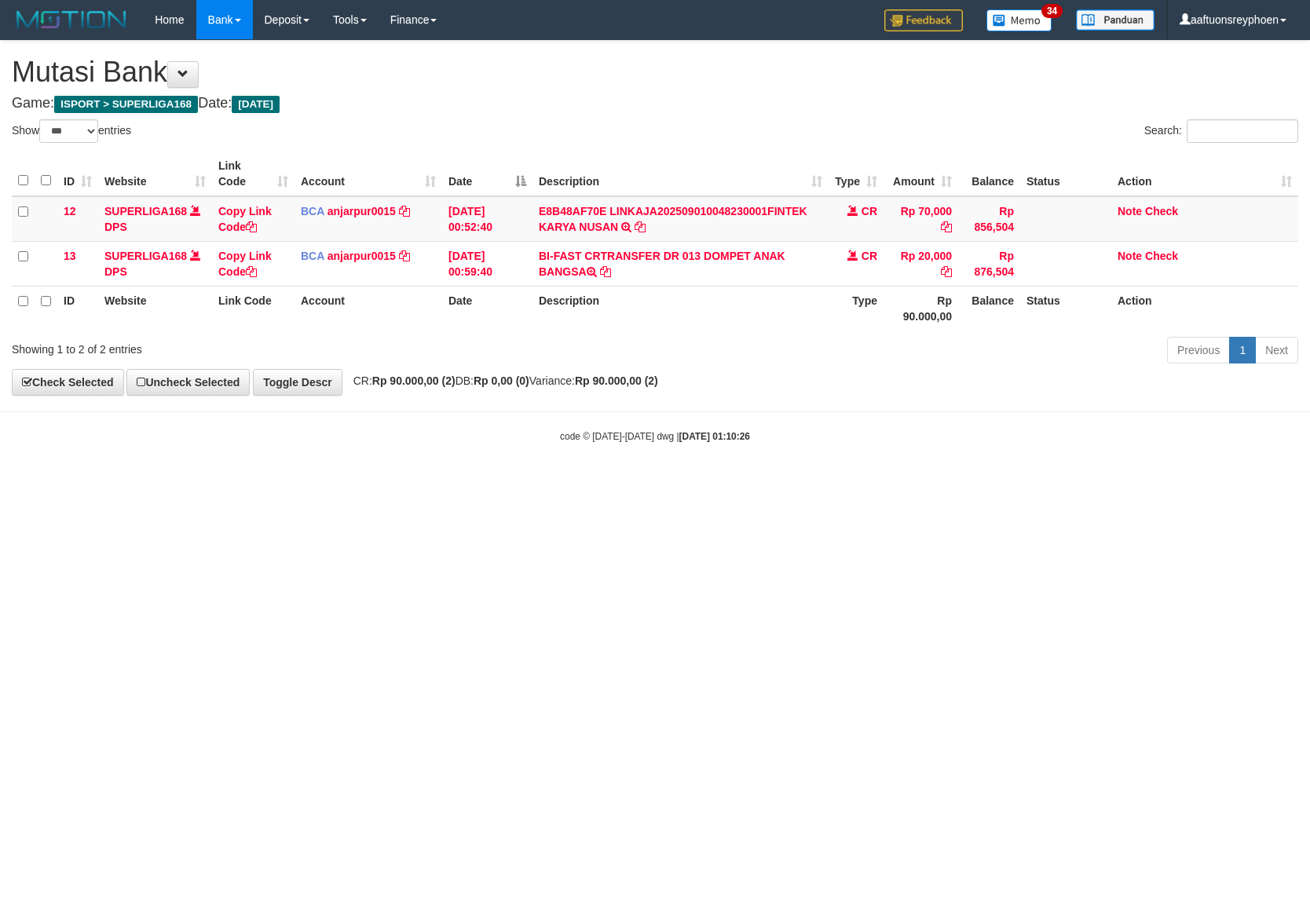
select select "***"
drag, startPoint x: 834, startPoint y: 491, endPoint x: 1087, endPoint y: 440, distance: 258.1
click at [845, 483] on html "Toggle navigation Home Bank Account List Load By Website Group [ISPORT] SUPERLI…" at bounding box center [655, 242] width 1310 height 483
drag, startPoint x: 877, startPoint y: 421, endPoint x: 1305, endPoint y: 362, distance: 432.0
click at [1011, 401] on body "Toggle navigation Home Bank Account List Load By Website Group [ISPORT] SUPERLI…" at bounding box center [655, 242] width 1310 height 483
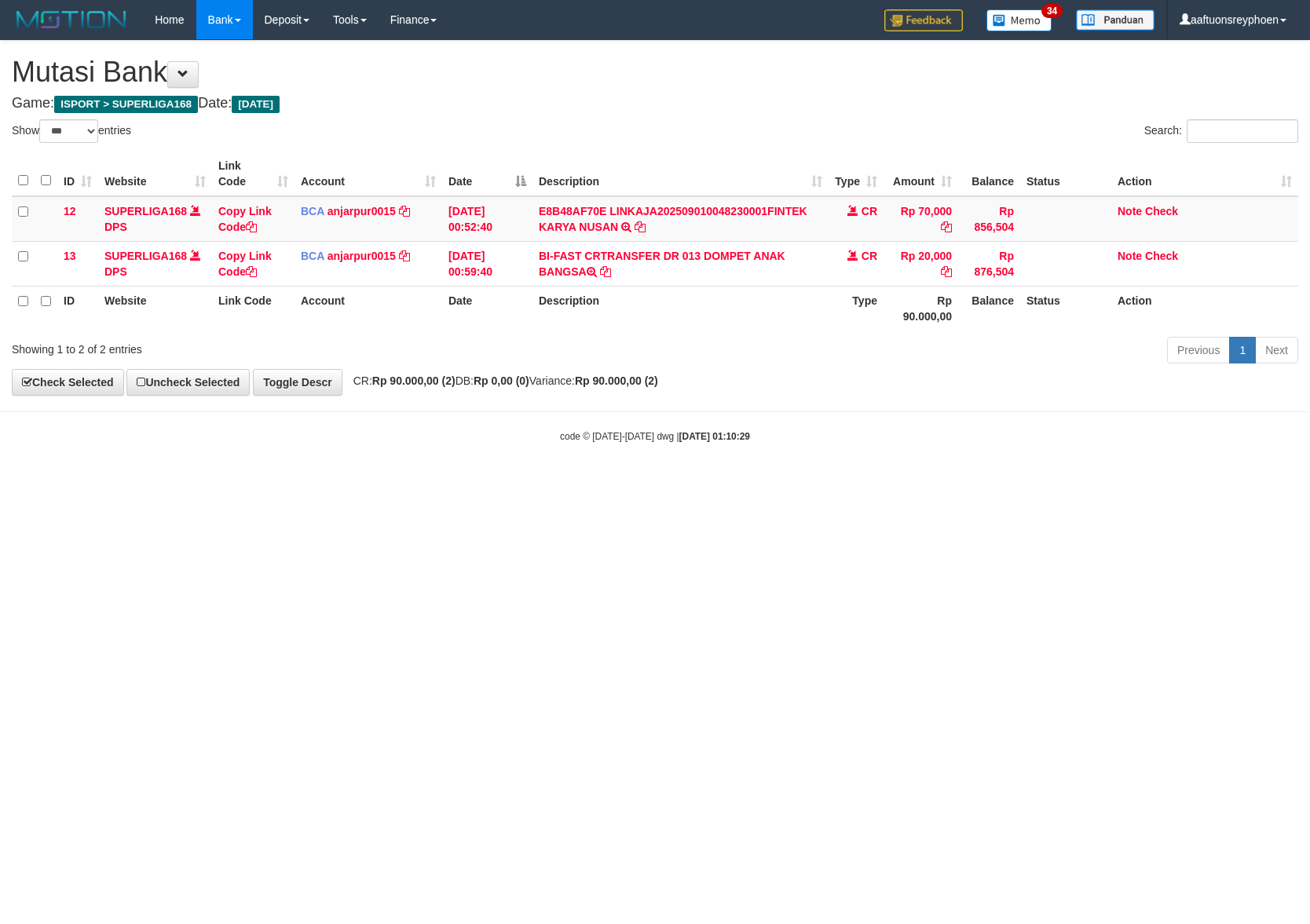
select select "***"
click at [503, 460] on body "Toggle navigation Home Bank Account List Load By Website Group [ISPORT] SUPERLI…" at bounding box center [655, 242] width 1310 height 483
select select "***"
drag, startPoint x: 497, startPoint y: 460, endPoint x: 556, endPoint y: 466, distance: 59.3
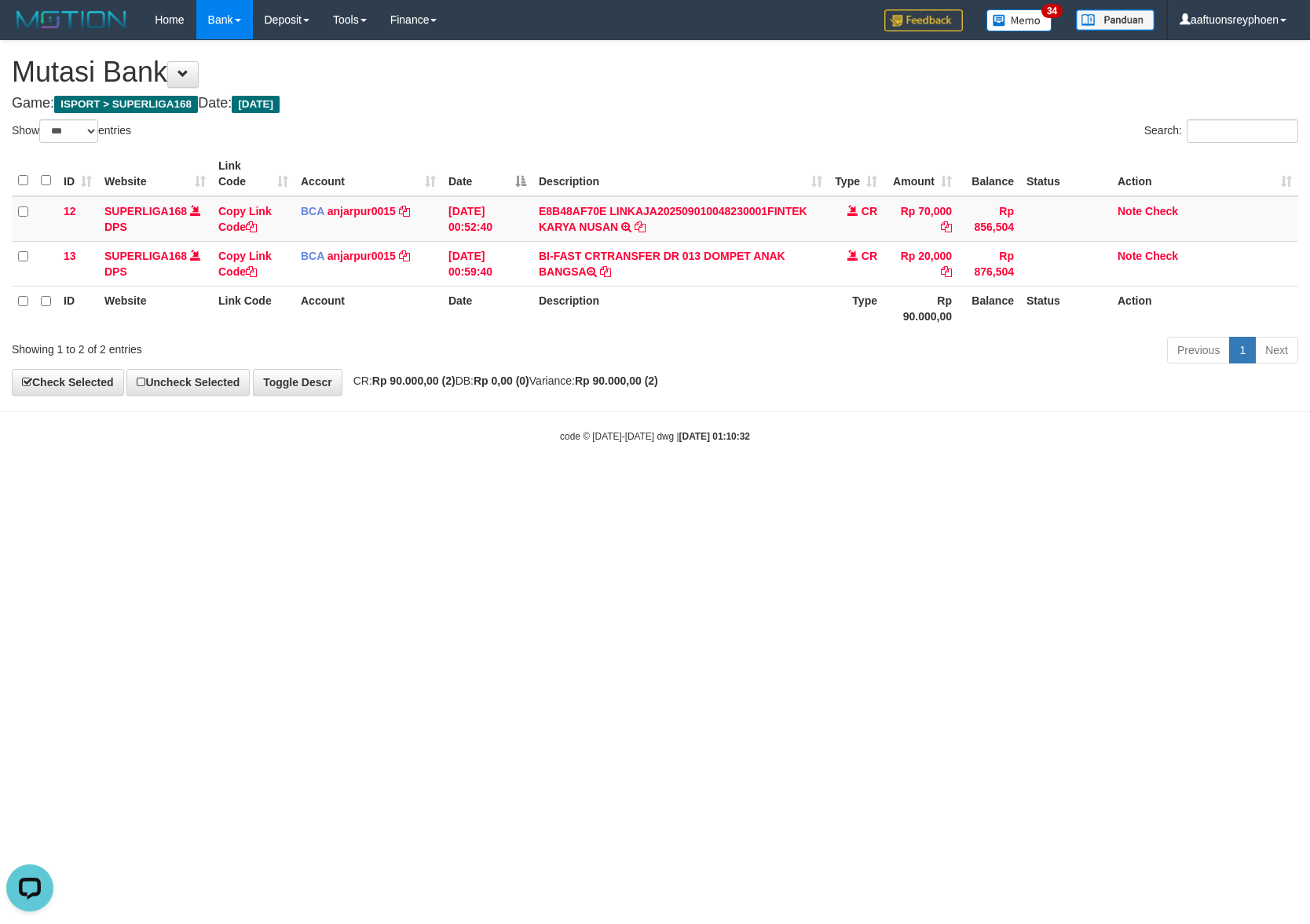
click at [499, 460] on body "Toggle navigation Home Bank Account List Load By Website Group [ISPORT] SUPERLI…" at bounding box center [655, 242] width 1310 height 483
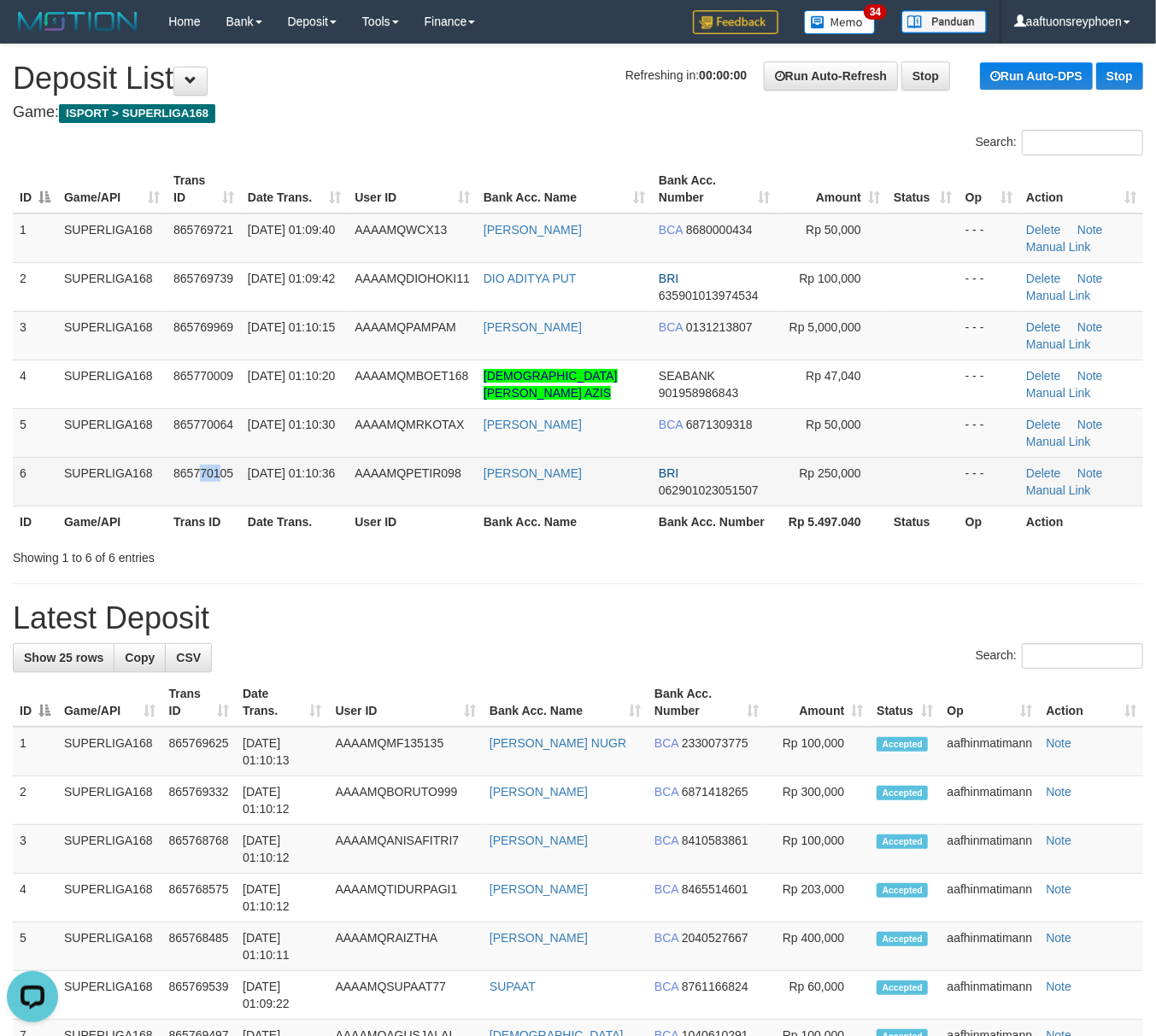
drag, startPoint x: 203, startPoint y: 482, endPoint x: 131, endPoint y: 439, distance: 83.9
click at [188, 480] on td "865770105" at bounding box center [204, 481] width 75 height 48
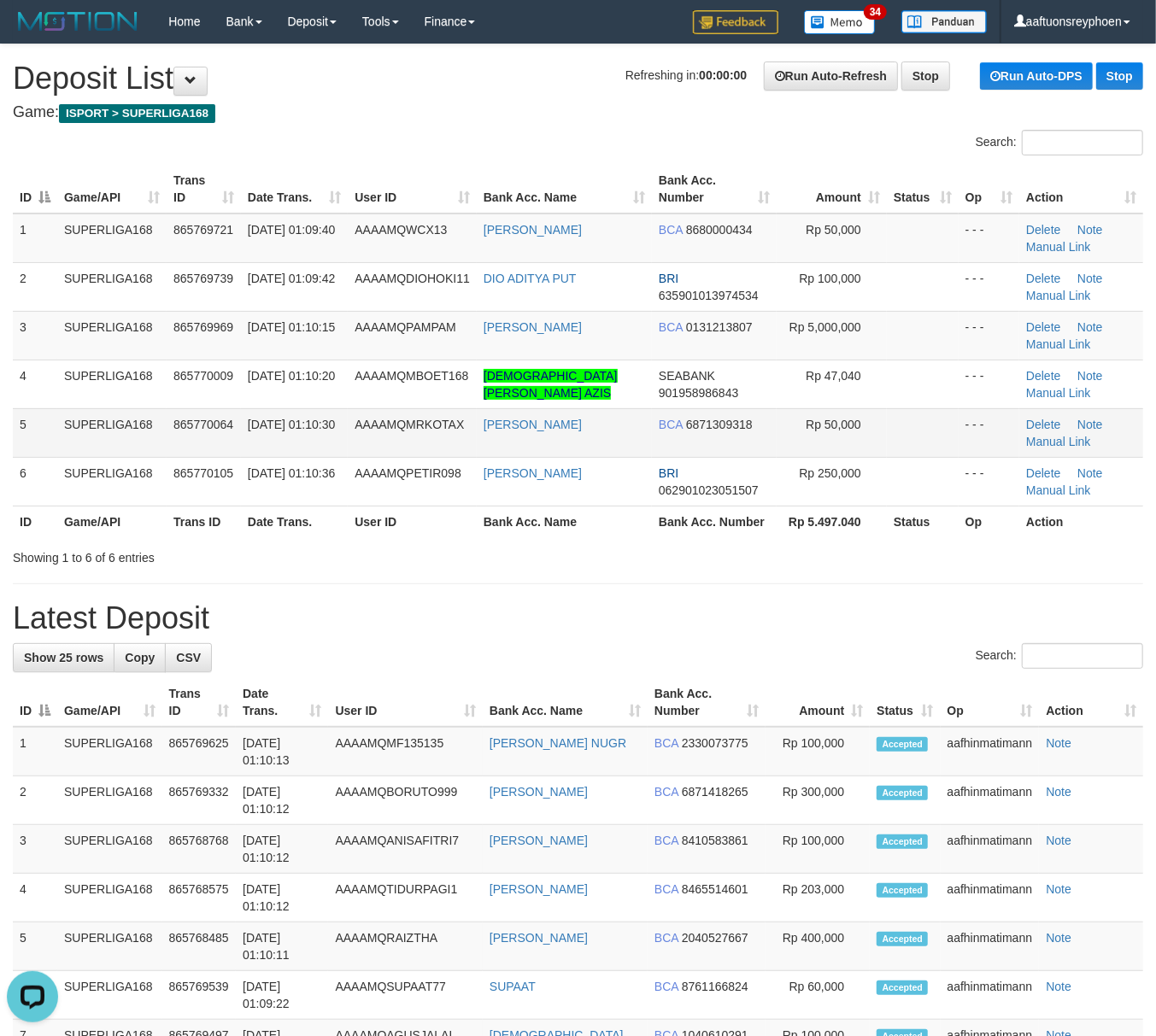
click at [131, 439] on td "SUPERLIGA168" at bounding box center [112, 432] width 109 height 48
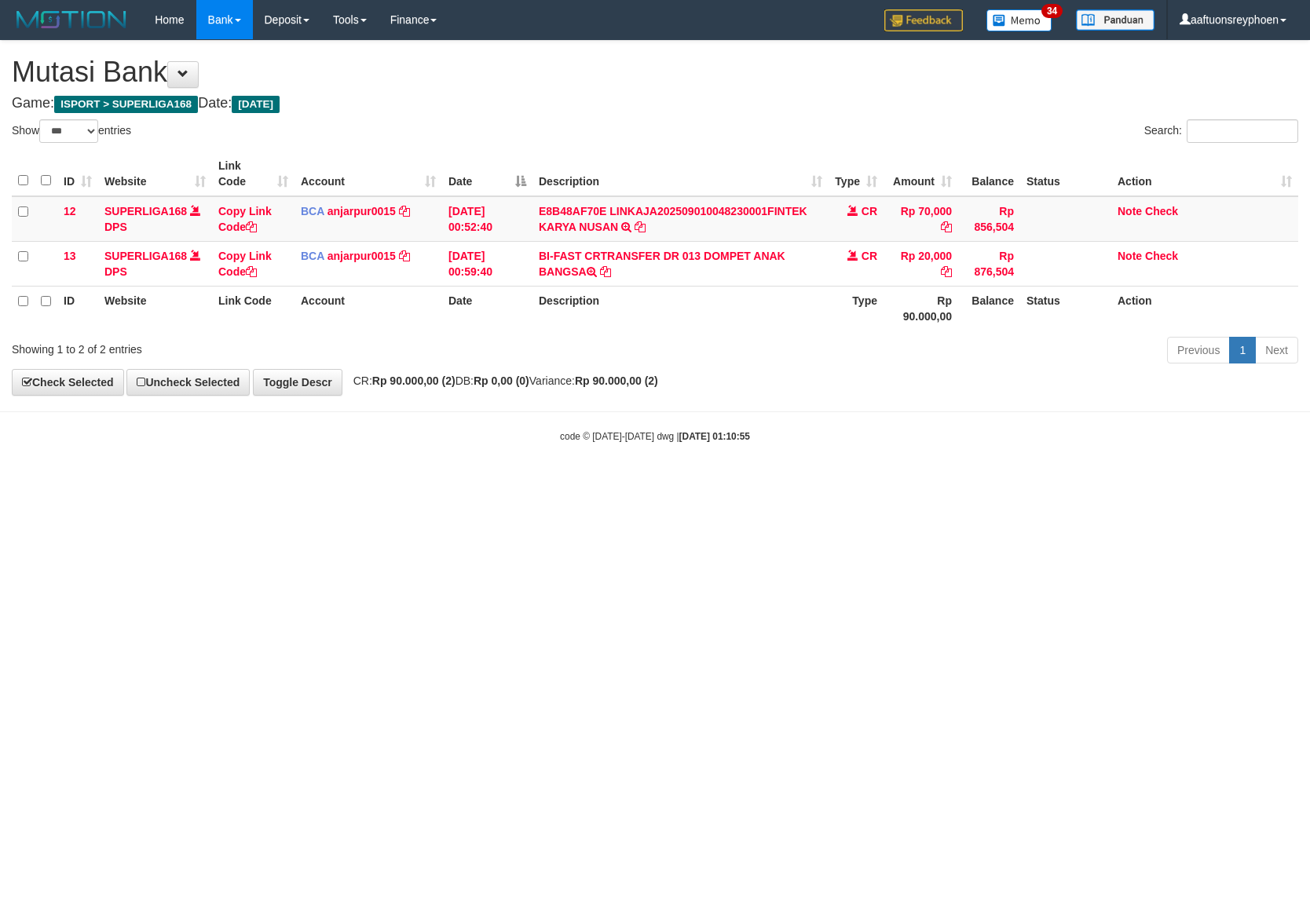
select select "***"
drag, startPoint x: 675, startPoint y: 534, endPoint x: 689, endPoint y: 529, distance: 14.9
click at [686, 483] on html "Toggle navigation Home Bank Account List Load By Website Group [ISPORT] SUPERLI…" at bounding box center [655, 242] width 1310 height 483
click at [661, 483] on html "Toggle navigation Home Bank Account List Load By Website Group [ISPORT] SUPERLI…" at bounding box center [655, 242] width 1310 height 483
drag, startPoint x: 650, startPoint y: 535, endPoint x: 1253, endPoint y: 477, distance: 605.8
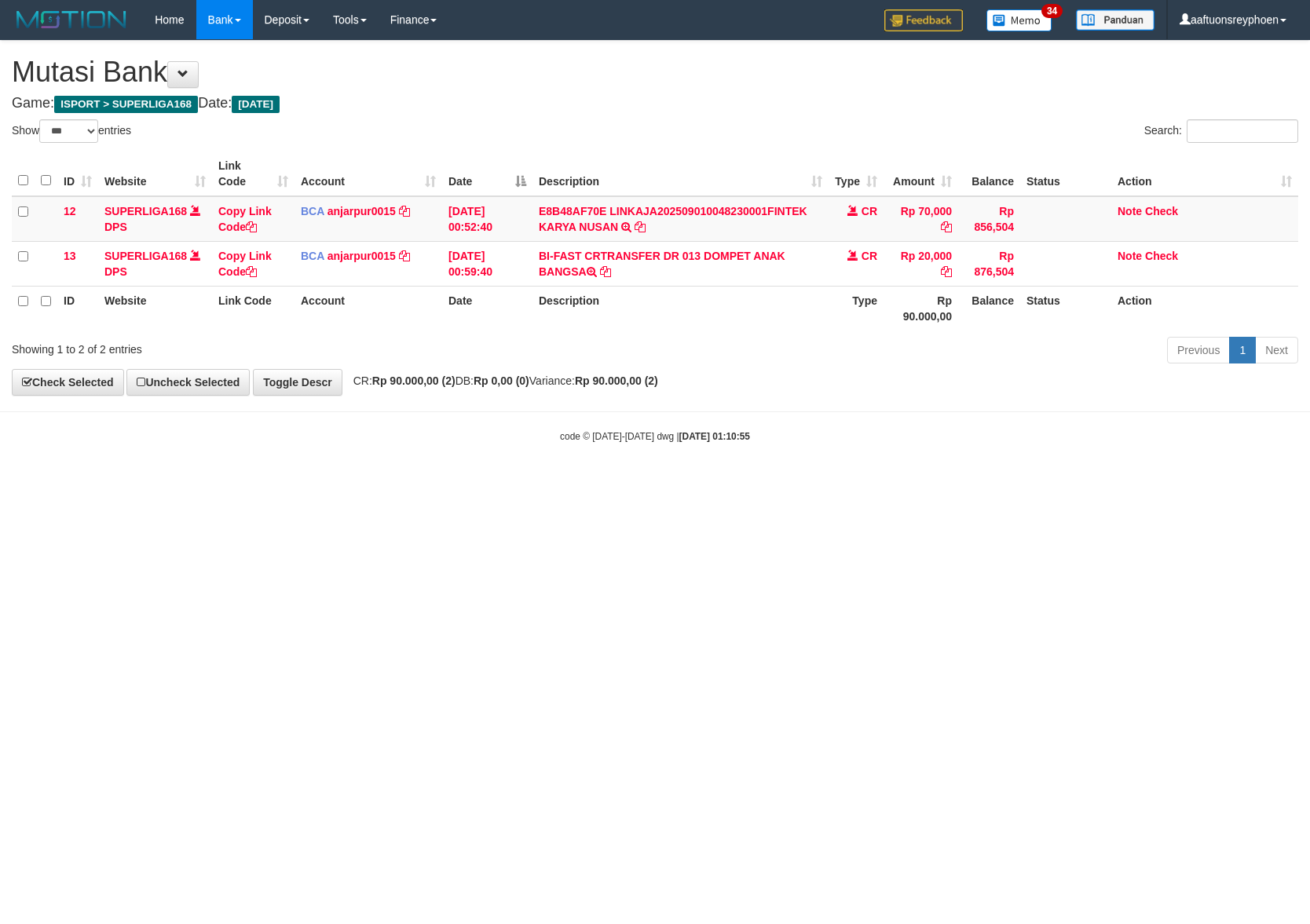
click at [682, 483] on html "Toggle navigation Home Bank Account List Load By Website Group [ISPORT] SUPERLI…" at bounding box center [655, 242] width 1310 height 483
drag, startPoint x: 1285, startPoint y: 466, endPoint x: 1233, endPoint y: 472, distance: 52.3
click at [1252, 468] on body "Toggle navigation Home Bank Account List Load By Website Group [ISPORT] SUPERLI…" at bounding box center [655, 242] width 1310 height 483
click at [520, 483] on html "Toggle navigation Home Bank Account List Load By Website Group [ISPORT] SUPERLI…" at bounding box center [655, 242] width 1310 height 483
drag, startPoint x: 507, startPoint y: 641, endPoint x: 642, endPoint y: 626, distance: 135.8
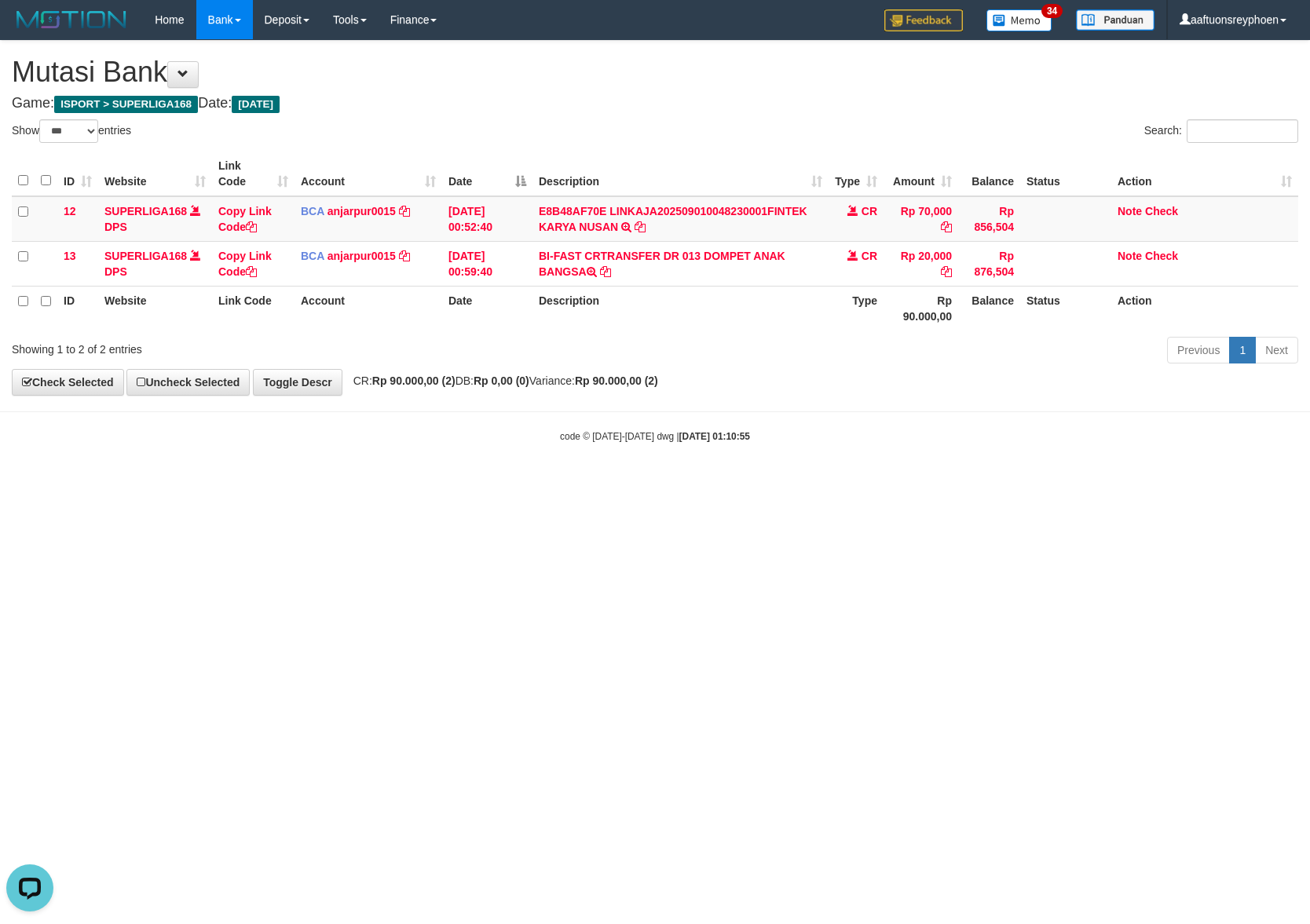
click at [619, 483] on html "Toggle navigation Home Bank Account List Load By Website Group [ISPORT] SUPERLI…" at bounding box center [655, 242] width 1310 height 483
click at [1220, 483] on html "Toggle navigation Home Bank Account List Load By Website Group [ISPORT] SUPERLI…" at bounding box center [655, 242] width 1310 height 483
drag, startPoint x: 604, startPoint y: 650, endPoint x: 616, endPoint y: 648, distance: 12.2
click at [619, 483] on html "Toggle navigation Home Bank Account List Load By Website Group [ISPORT] SUPERLI…" at bounding box center [655, 242] width 1310 height 483
select select "***"
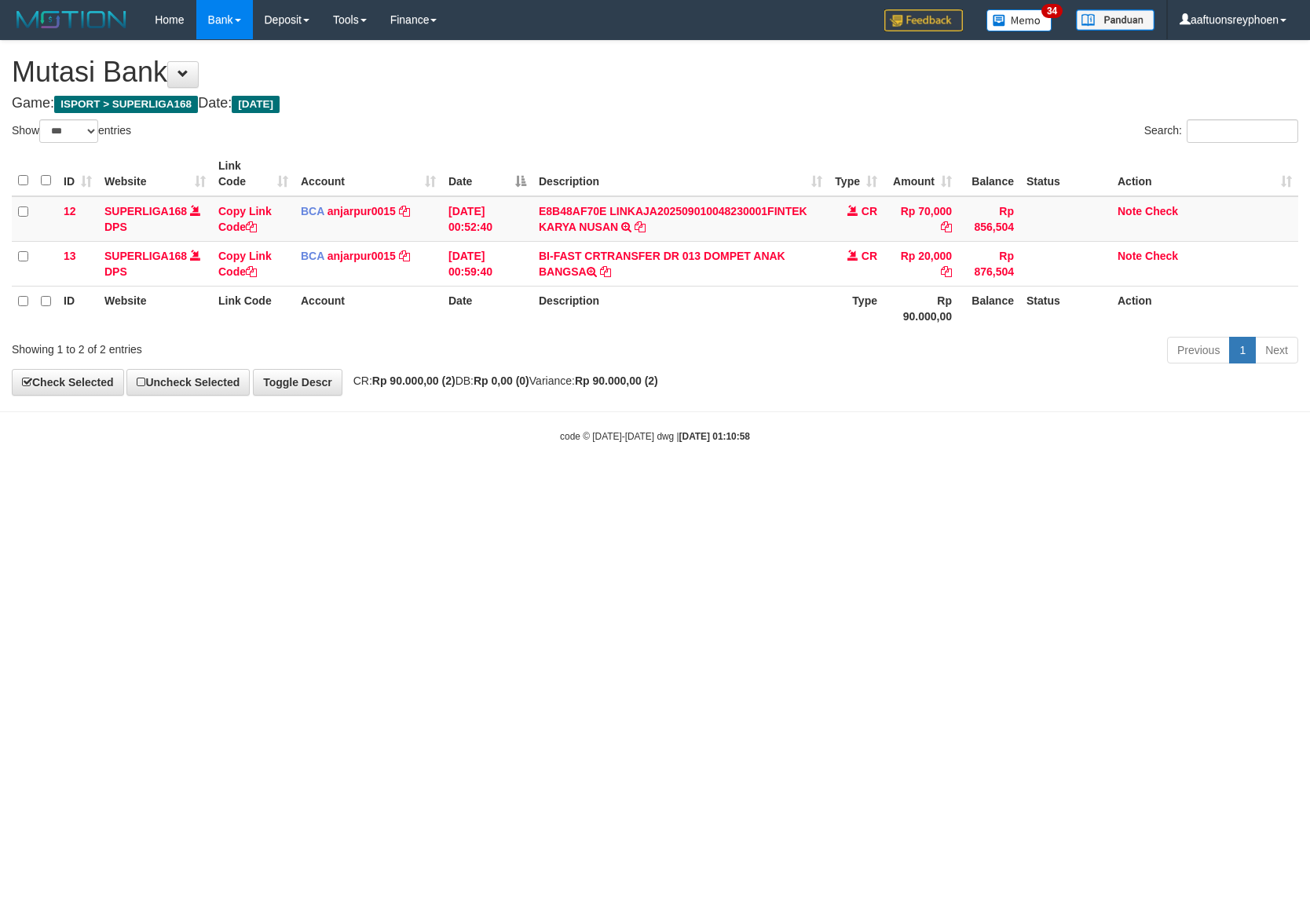
click at [462, 483] on html "Toggle navigation Home Bank Account List Load By Website Group [ISPORT] SUPERLI…" at bounding box center [655, 242] width 1310 height 483
click at [460, 483] on html "Toggle navigation Home Bank Account List Load By Website Group [ISPORT] SUPERLI…" at bounding box center [655, 242] width 1310 height 483
click at [460, 483] on html "Toggle navigation Home Bank Account List Load By Website Group [ISPORT] SUPERLI…" at bounding box center [655, 242] width 1310 height 483
select select "***"
click at [462, 483] on html "Toggle navigation Home Bank Account List Load By Website Group [ISPORT] SUPERLI…" at bounding box center [655, 242] width 1310 height 483
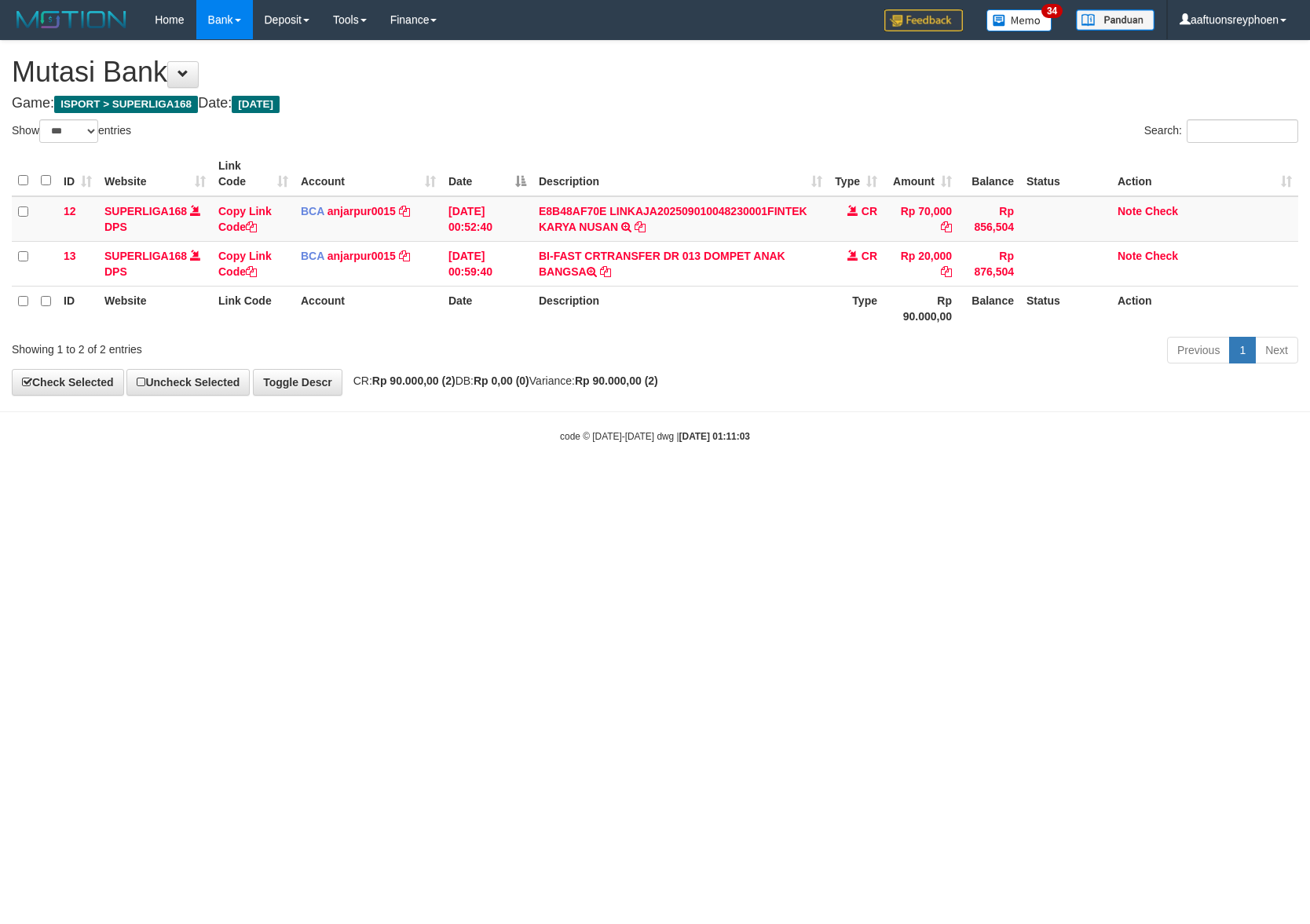
select select "***"
click at [485, 483] on html "Toggle navigation Home Bank Account List Load By Website Group [ISPORT] SUPERLI…" at bounding box center [655, 242] width 1310 height 483
select select "***"
click at [551, 483] on html "Toggle navigation Home Bank Account List Load By Website Group [ISPORT] SUPERLI…" at bounding box center [655, 242] width 1310 height 483
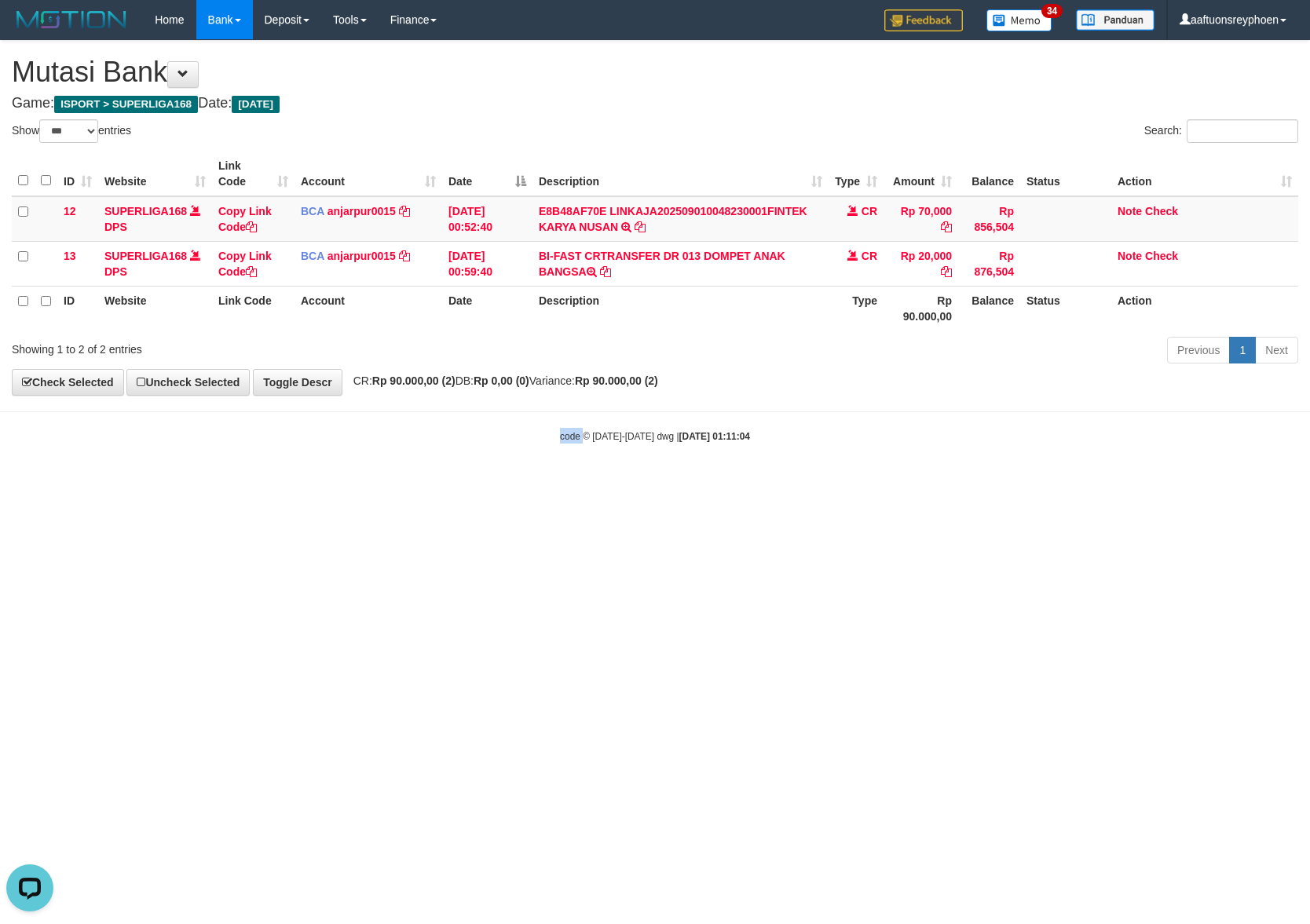
click at [551, 483] on html "Toggle navigation Home Bank Account List Load By Website Group [ISPORT] SUPERLI…" at bounding box center [655, 242] width 1310 height 483
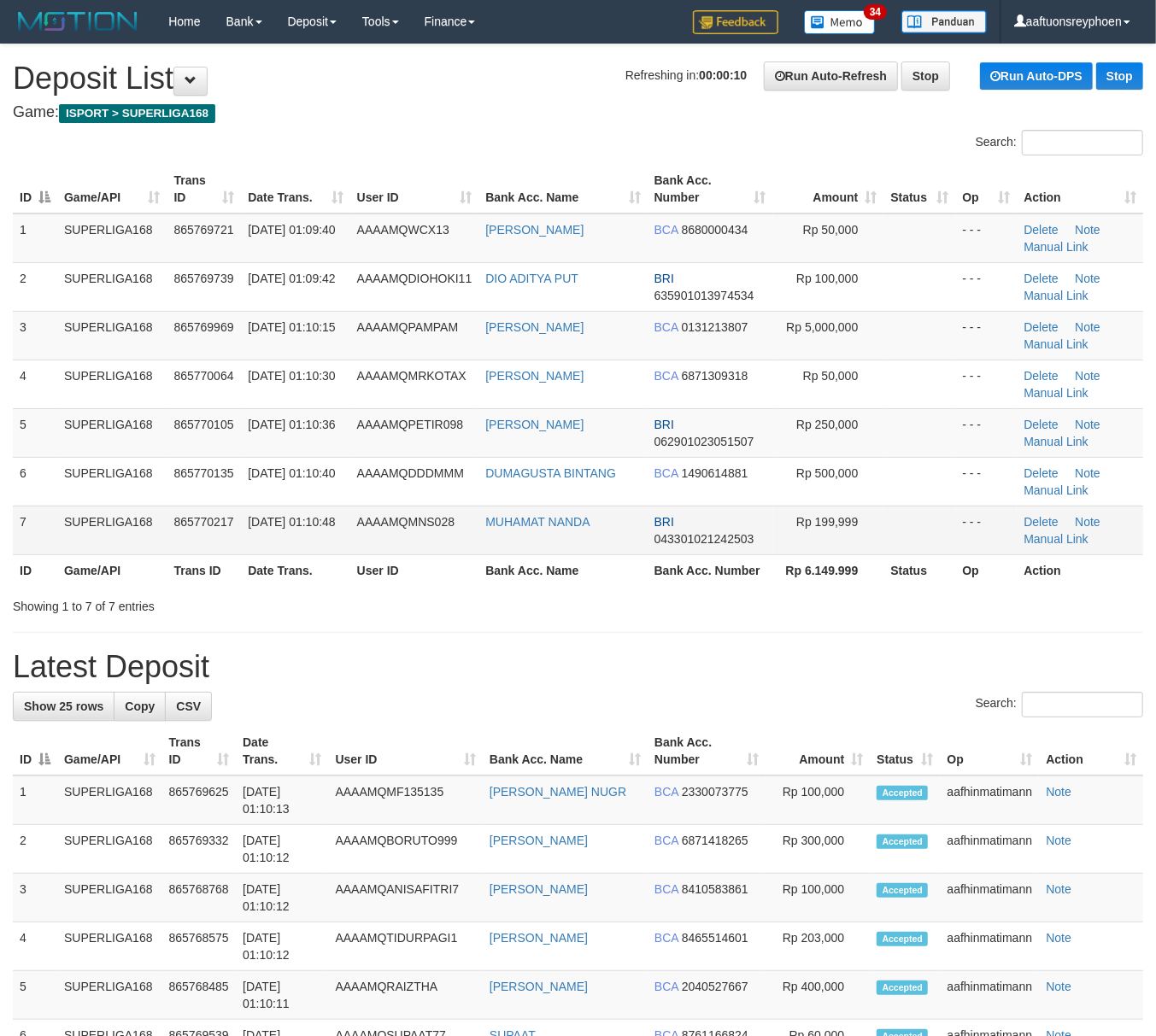
click at [201, 541] on td "865770217" at bounding box center [204, 530] width 75 height 48
drag, startPoint x: 201, startPoint y: 541, endPoint x: 191, endPoint y: 541, distance: 10.0
click at [199, 541] on td "865770217" at bounding box center [204, 530] width 75 height 48
click at [89, 534] on td "SUPERLIGA168" at bounding box center [112, 530] width 109 height 48
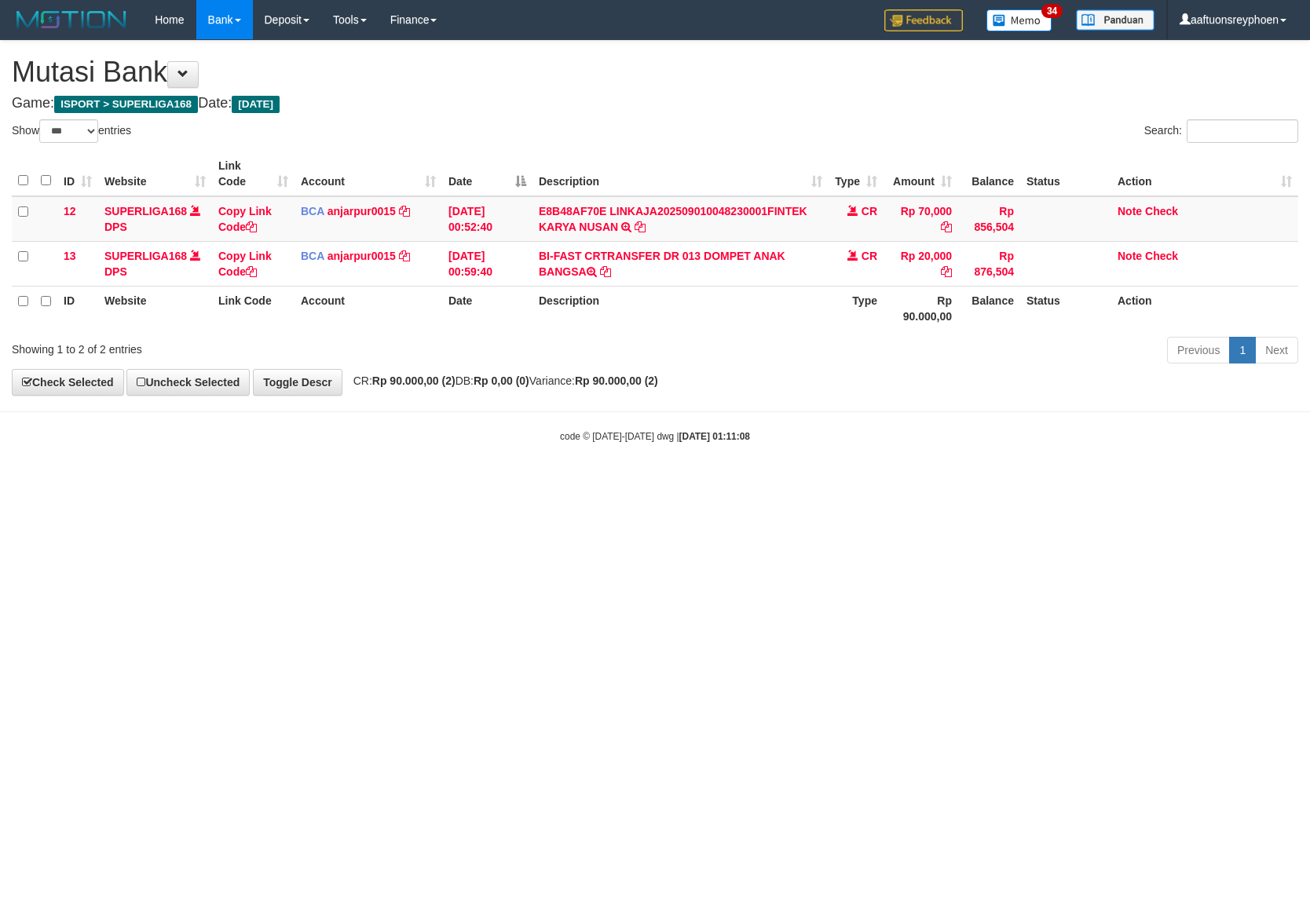
select select "***"
click at [1043, 483] on html "Toggle navigation Home Bank Account List Load By Website Group [ISPORT] SUPERLI…" at bounding box center [655, 242] width 1310 height 483
drag, startPoint x: 1213, startPoint y: 547, endPoint x: 1305, endPoint y: 547, distance: 92.0
click at [1282, 483] on html "Toggle navigation Home Bank Account List Load By Website Group [ISPORT] SUPERLI…" at bounding box center [655, 242] width 1310 height 483
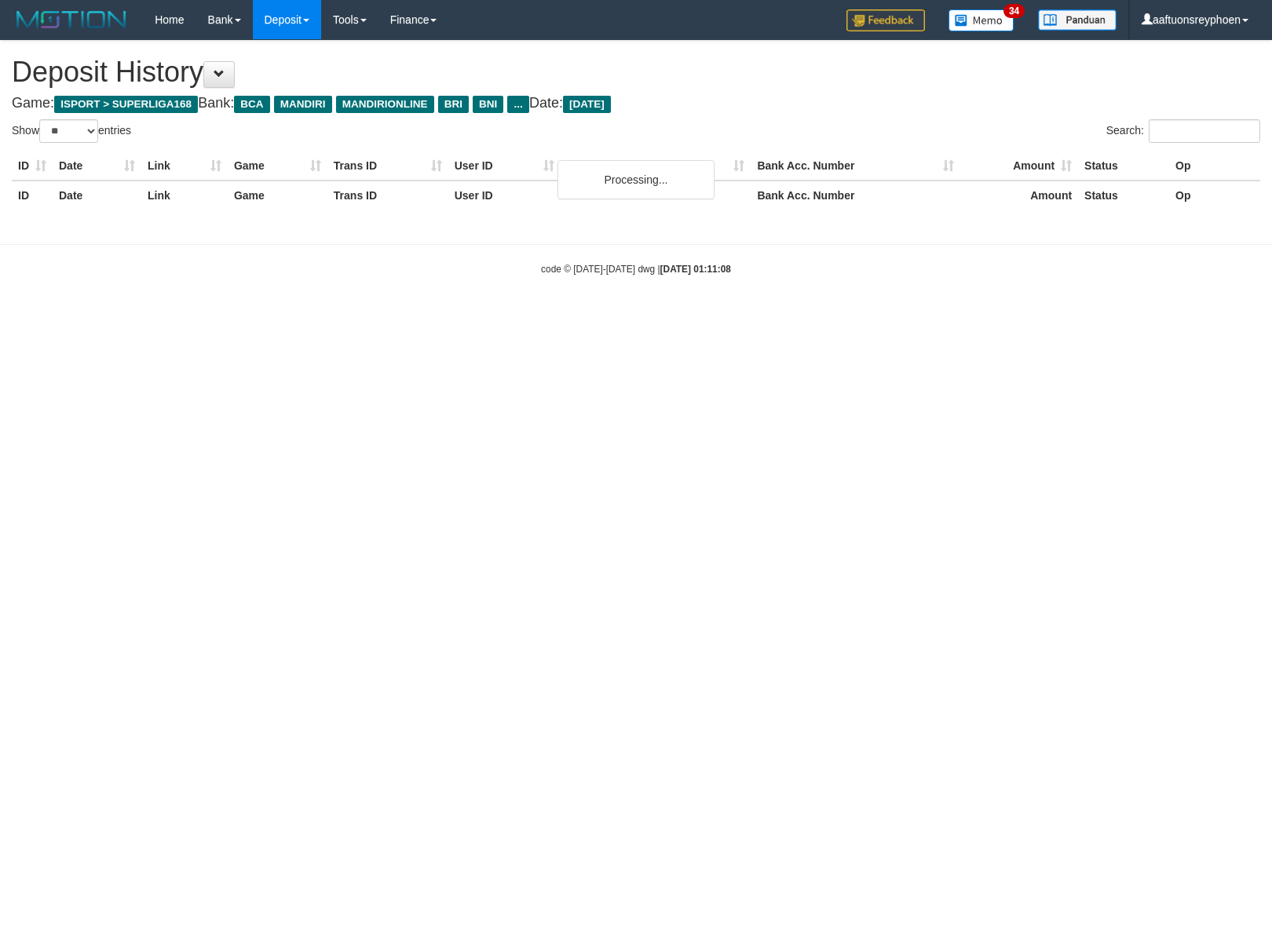
select select "**"
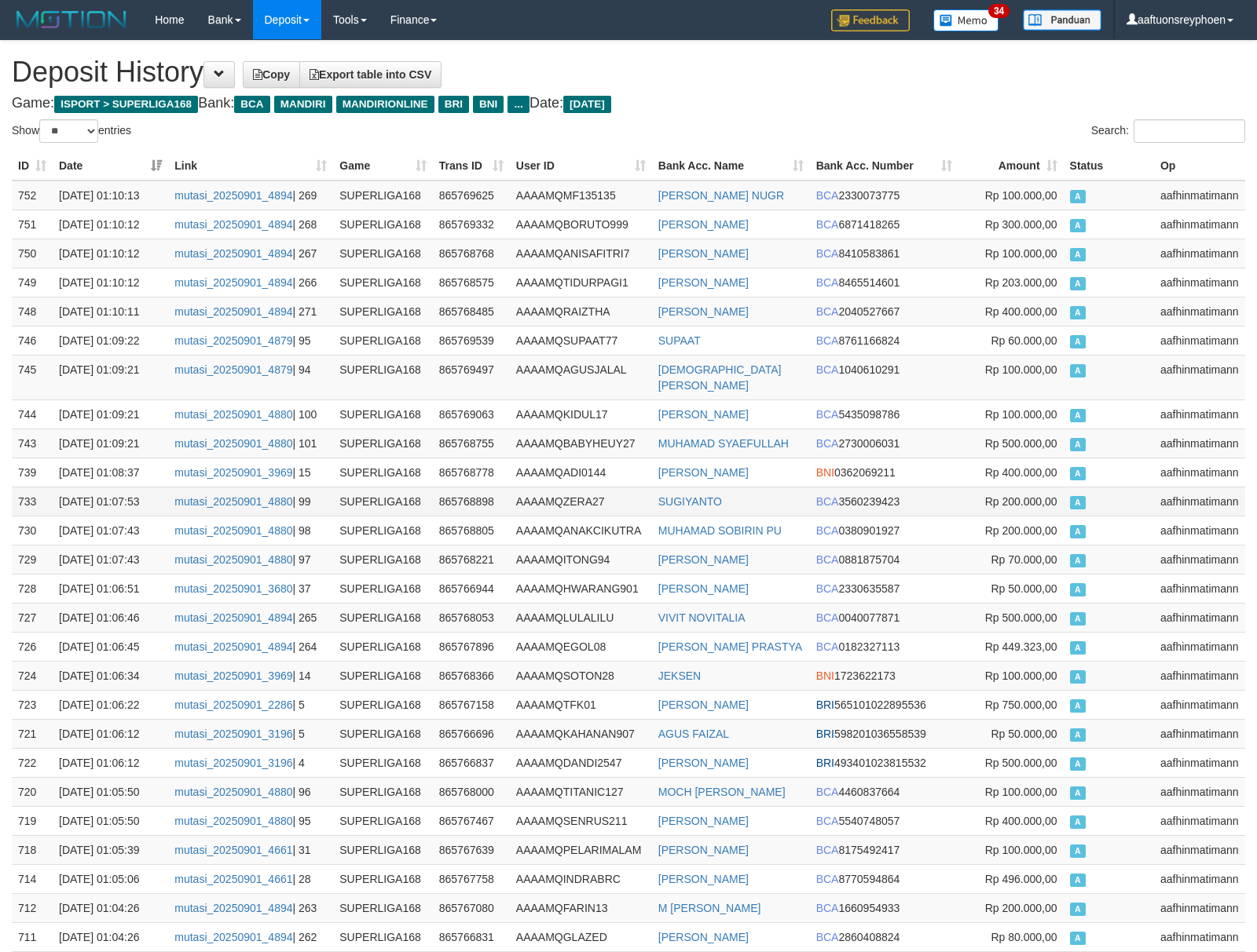
click at [1119, 487] on td "A" at bounding box center [1109, 501] width 90 height 29
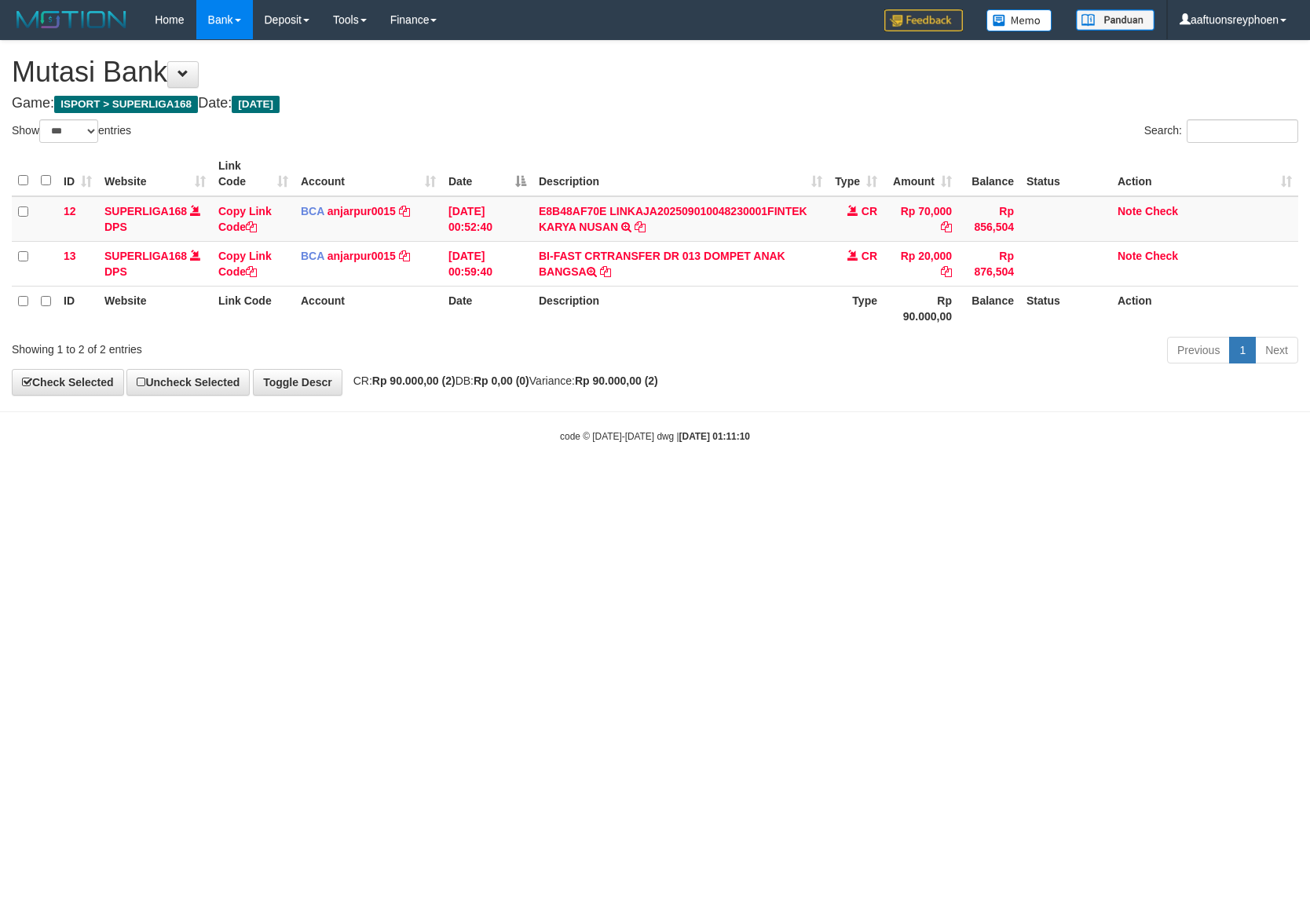
select select "***"
drag, startPoint x: 843, startPoint y: 592, endPoint x: 925, endPoint y: 586, distance: 82.2
click at [853, 483] on html "Toggle navigation Home Bank Account List Load By Website Group [ISPORT] SUPERLI…" at bounding box center [655, 242] width 1310 height 483
drag, startPoint x: 754, startPoint y: 602, endPoint x: 787, endPoint y: 595, distance: 33.7
click at [787, 483] on html "Toggle navigation Home Bank Account List Load By Website Group [ISPORT] SUPERLI…" at bounding box center [655, 242] width 1310 height 483
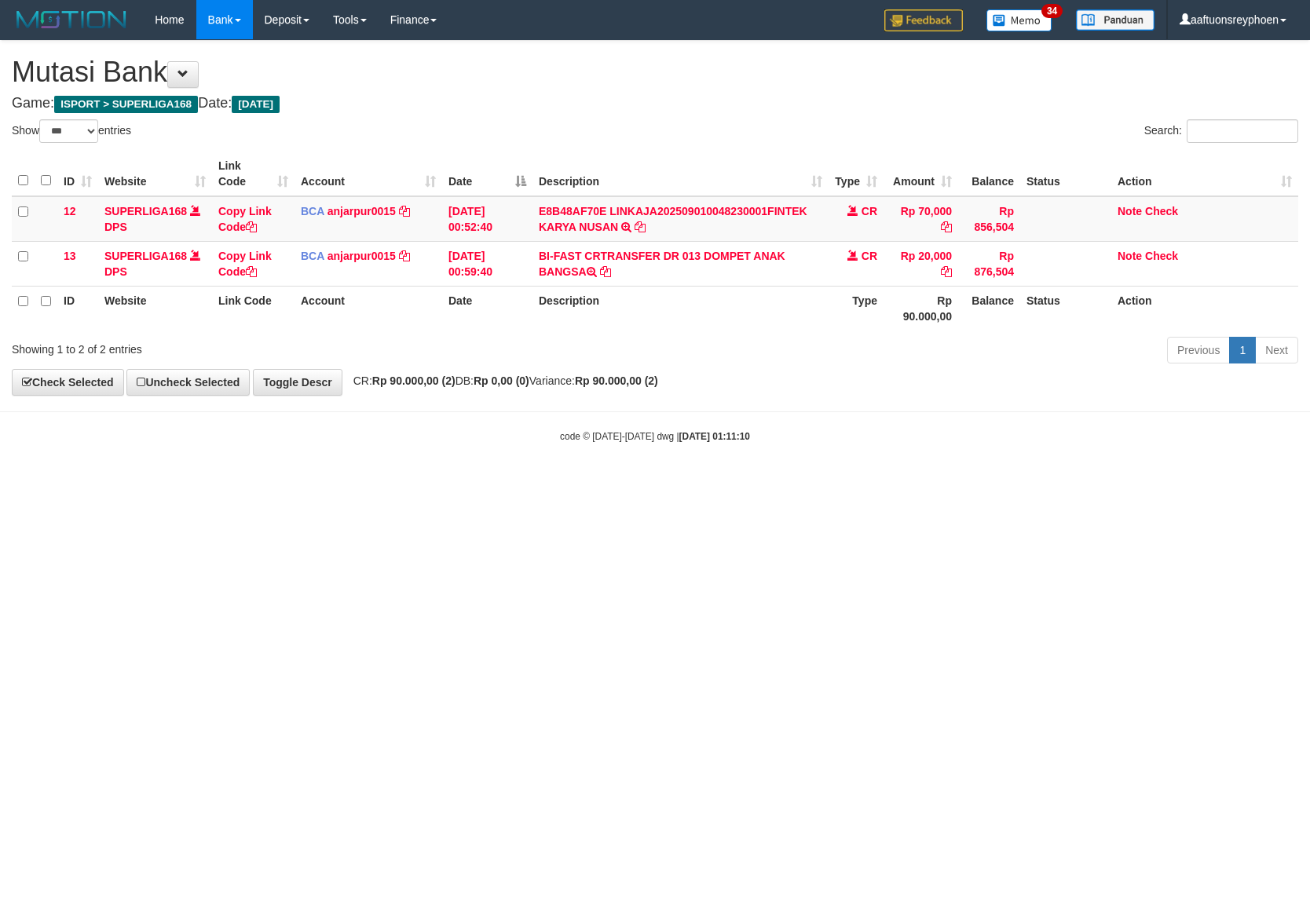
click at [815, 483] on html "Toggle navigation Home Bank Account List Load By Website Group [ISPORT] SUPERLI…" at bounding box center [655, 242] width 1310 height 483
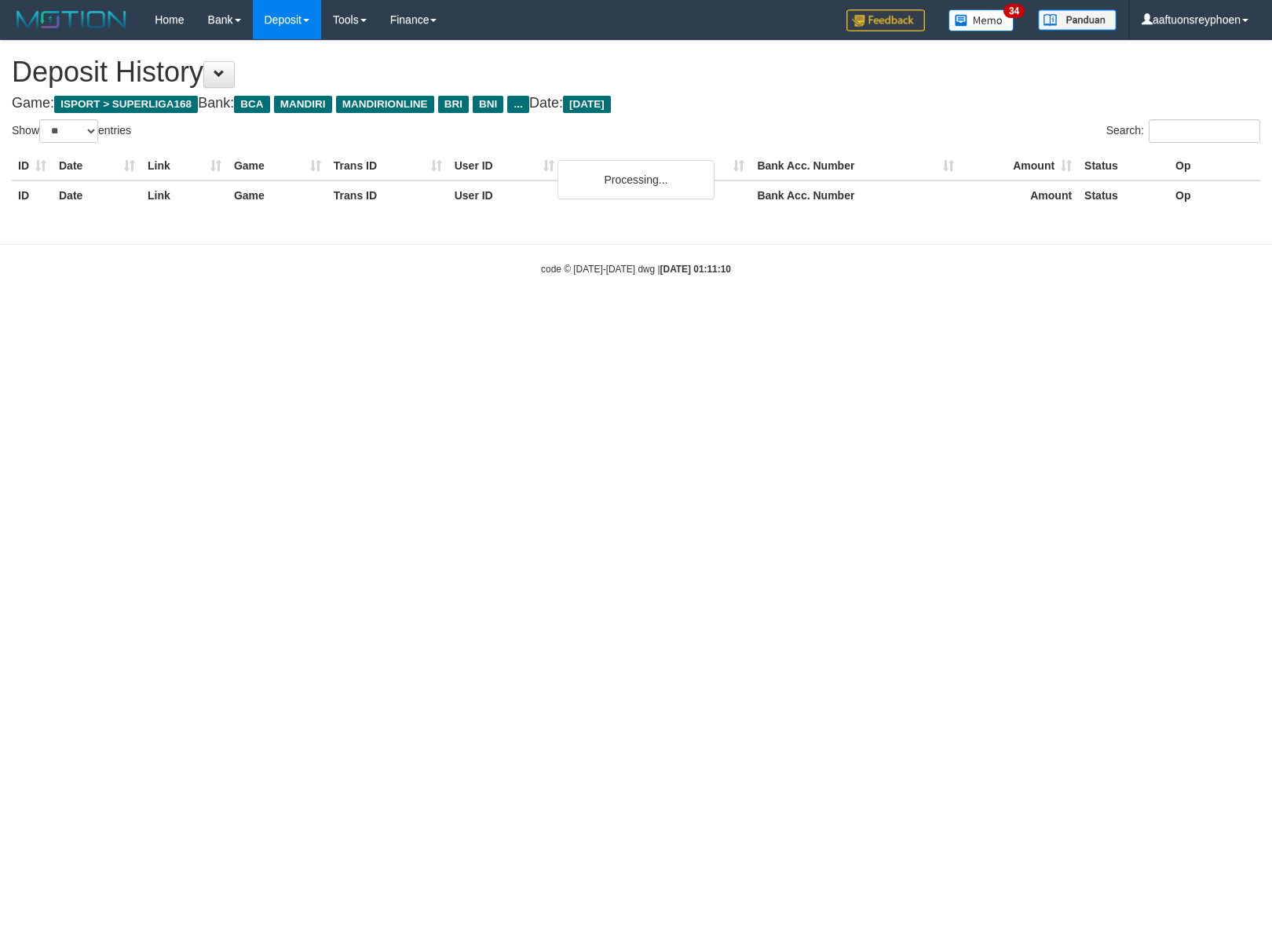
select select "**"
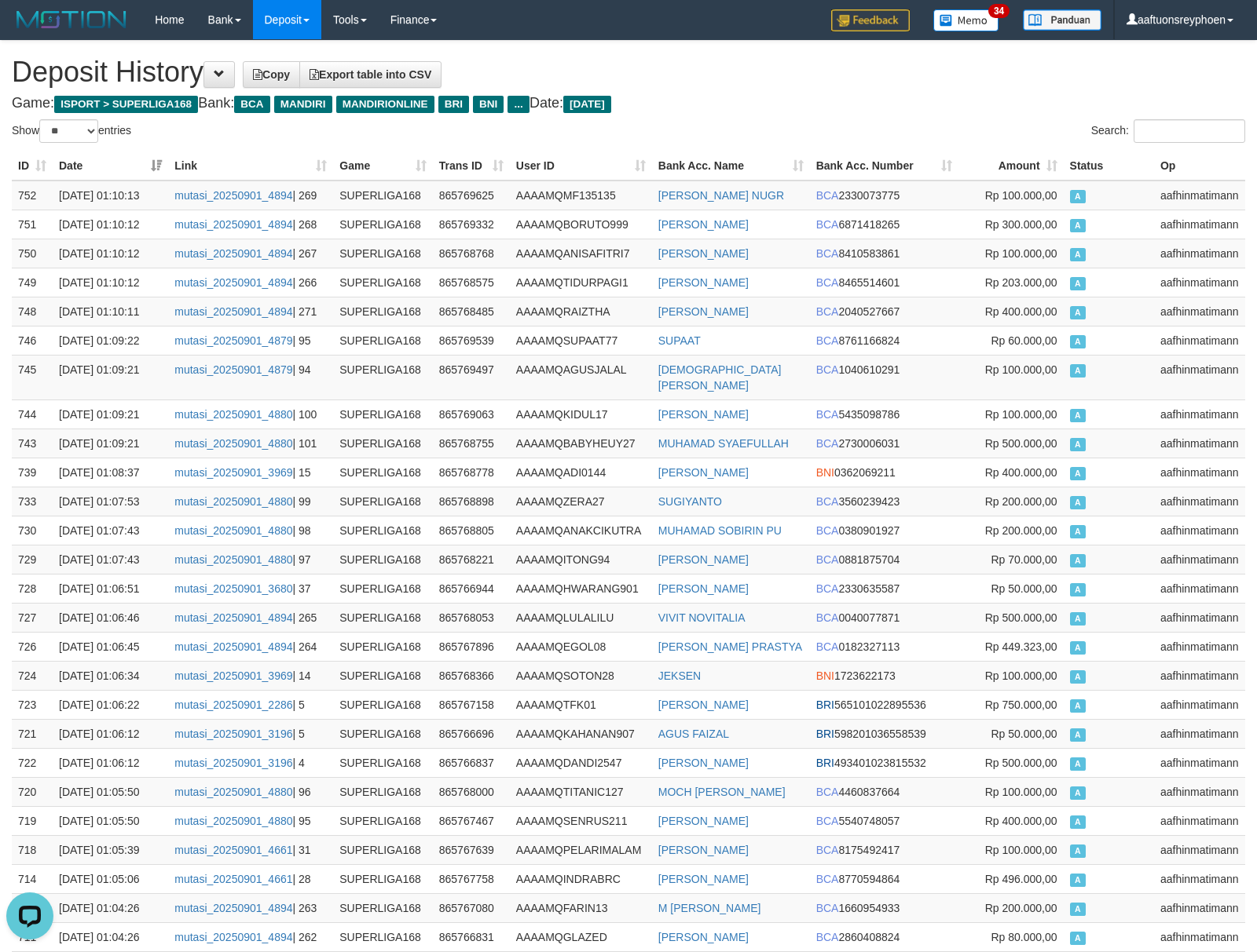
drag, startPoint x: 1057, startPoint y: 484, endPoint x: 3, endPoint y: 457, distance: 1054.3
click at [1032, 496] on span "Rp 200.000,00" at bounding box center [1020, 502] width 72 height 13
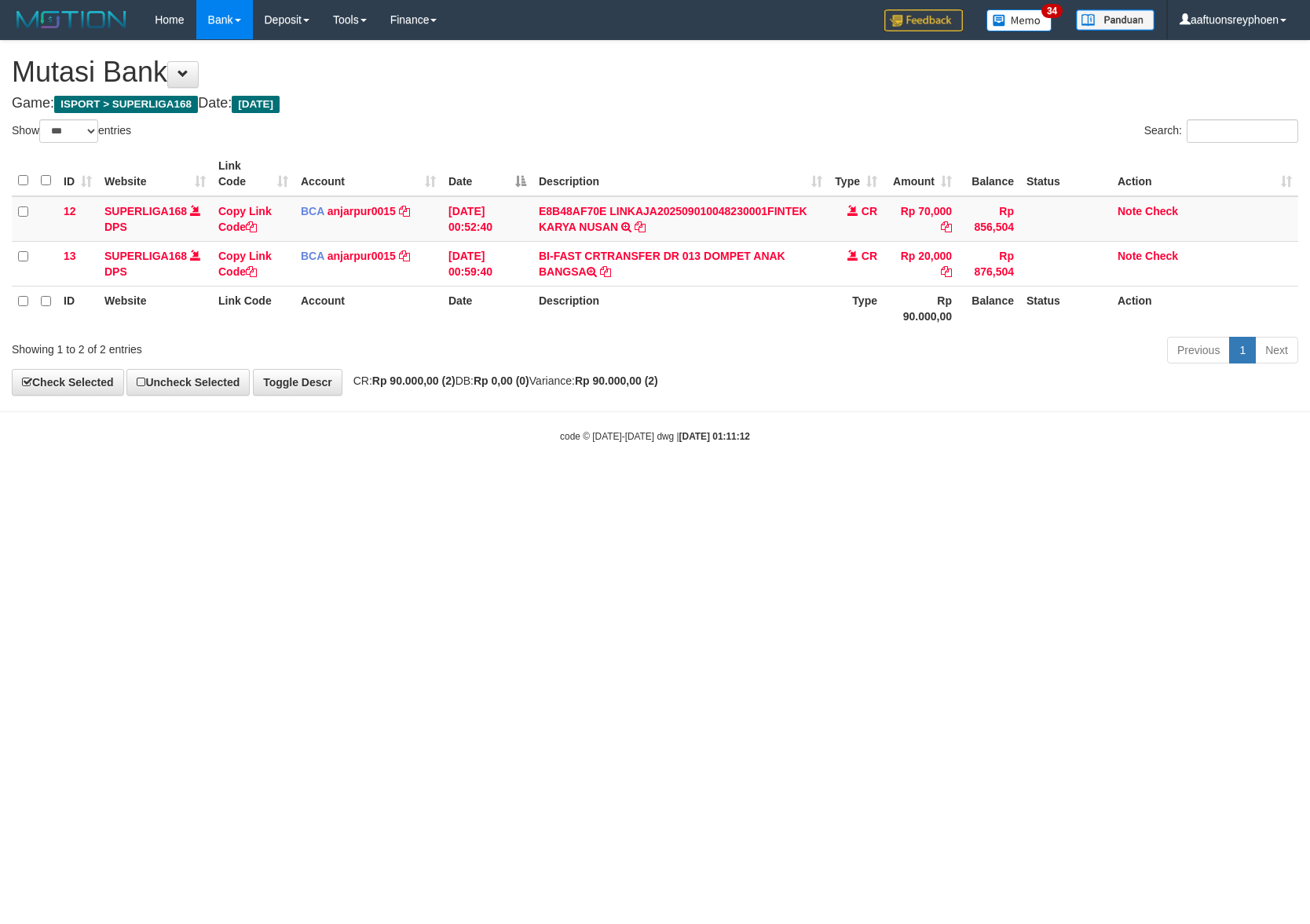
select select "***"
click at [589, 483] on html "Toggle navigation Home Bank Account List Load By Website Group [ISPORT] SUPERLI…" at bounding box center [655, 242] width 1310 height 483
select select "***"
click at [594, 483] on html "Toggle navigation Home Bank Account List Load By Website Group [ISPORT] SUPERLI…" at bounding box center [655, 242] width 1310 height 483
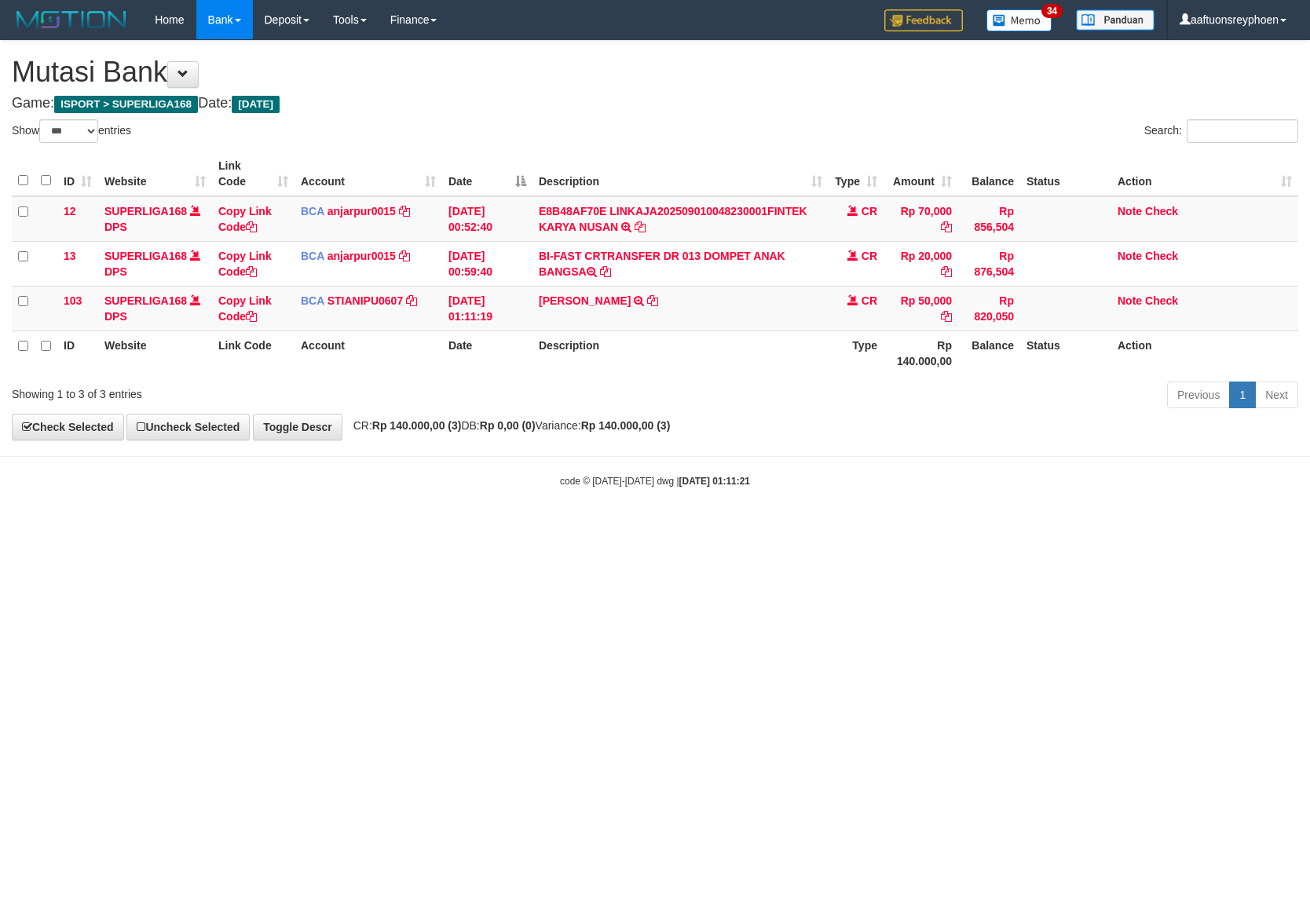
select select "***"
click at [1199, 522] on body "Toggle navigation Home Bank Account List Load By Website Group [ISPORT] SUPERLI…" at bounding box center [655, 263] width 1310 height 527
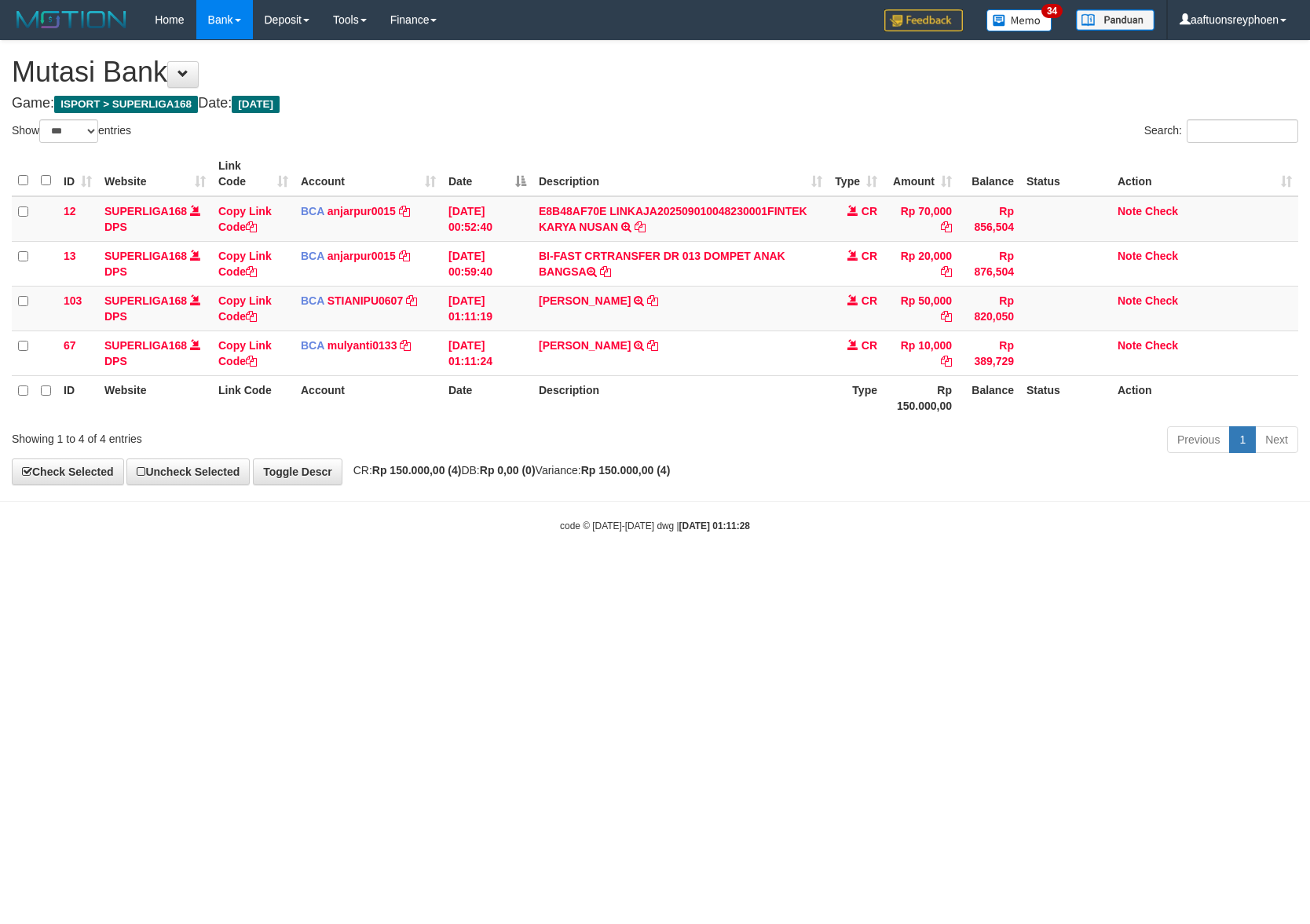
select select "***"
drag, startPoint x: 657, startPoint y: 677, endPoint x: 682, endPoint y: 692, distance: 29.2
click at [657, 573] on html "Toggle navigation Home Bank Account List Load By Website Group [ISPORT] SUPERLI…" at bounding box center [655, 286] width 1310 height 573
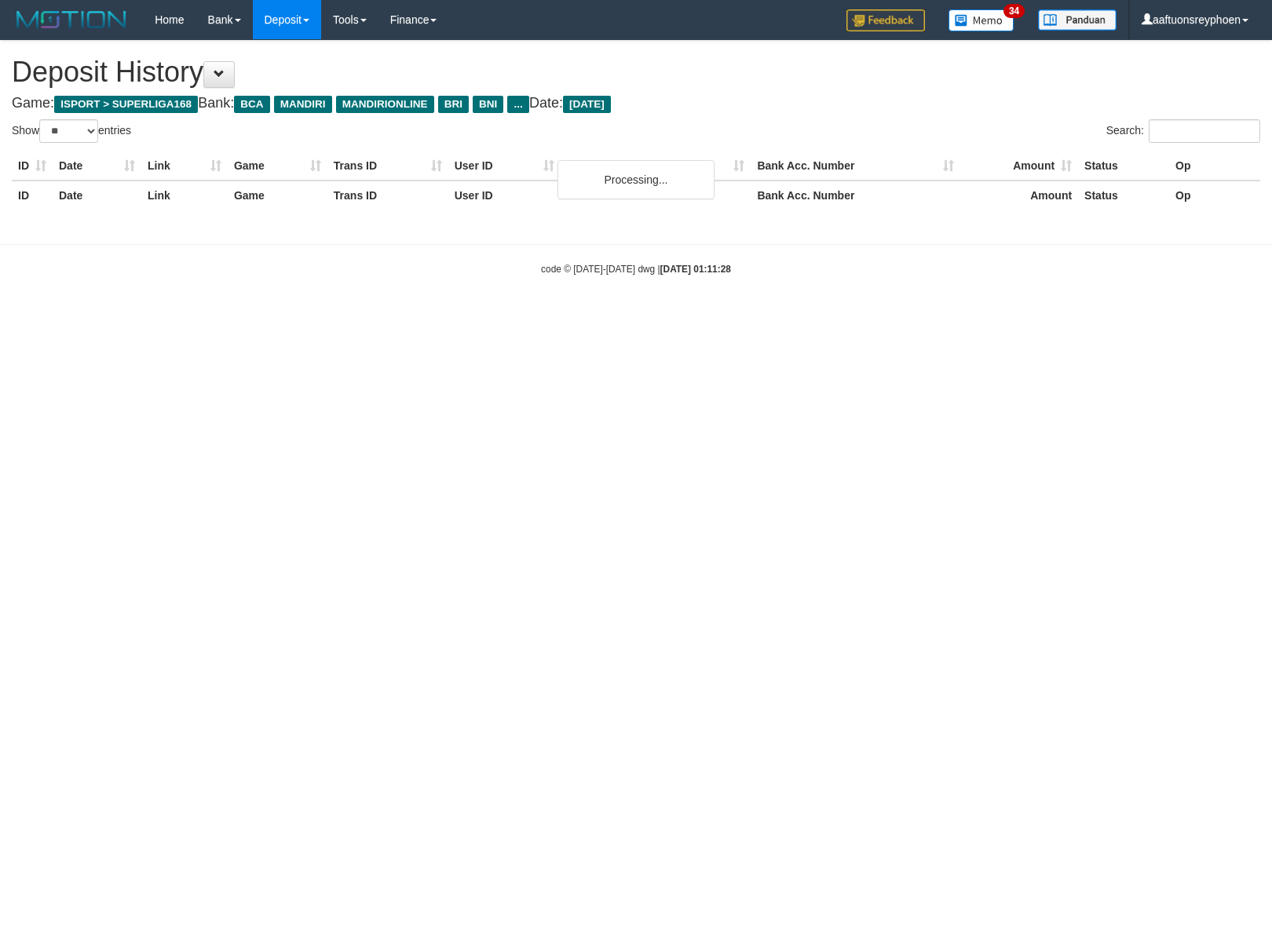
select select "**"
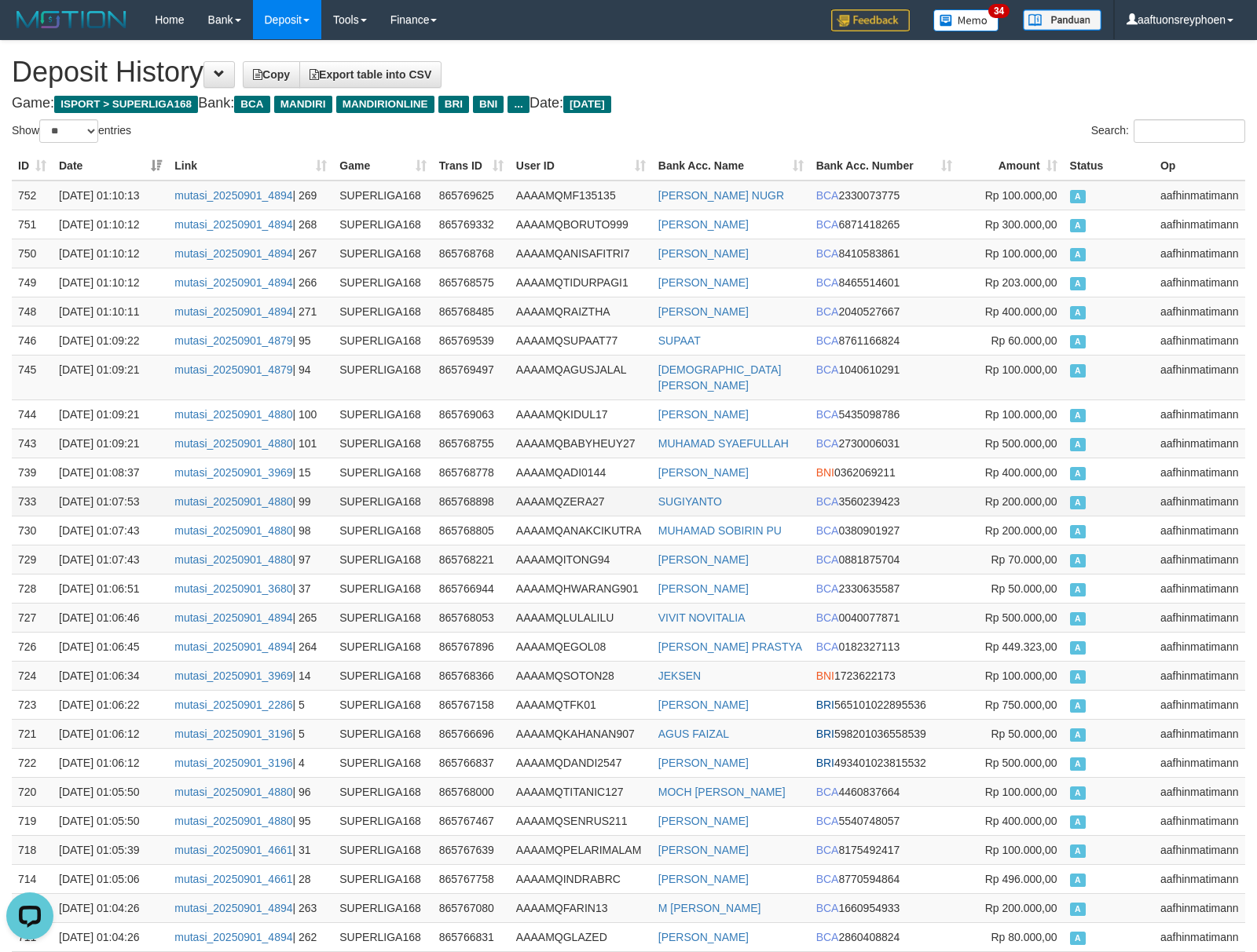
drag, startPoint x: 1247, startPoint y: 492, endPoint x: 1139, endPoint y: 490, distance: 108.0
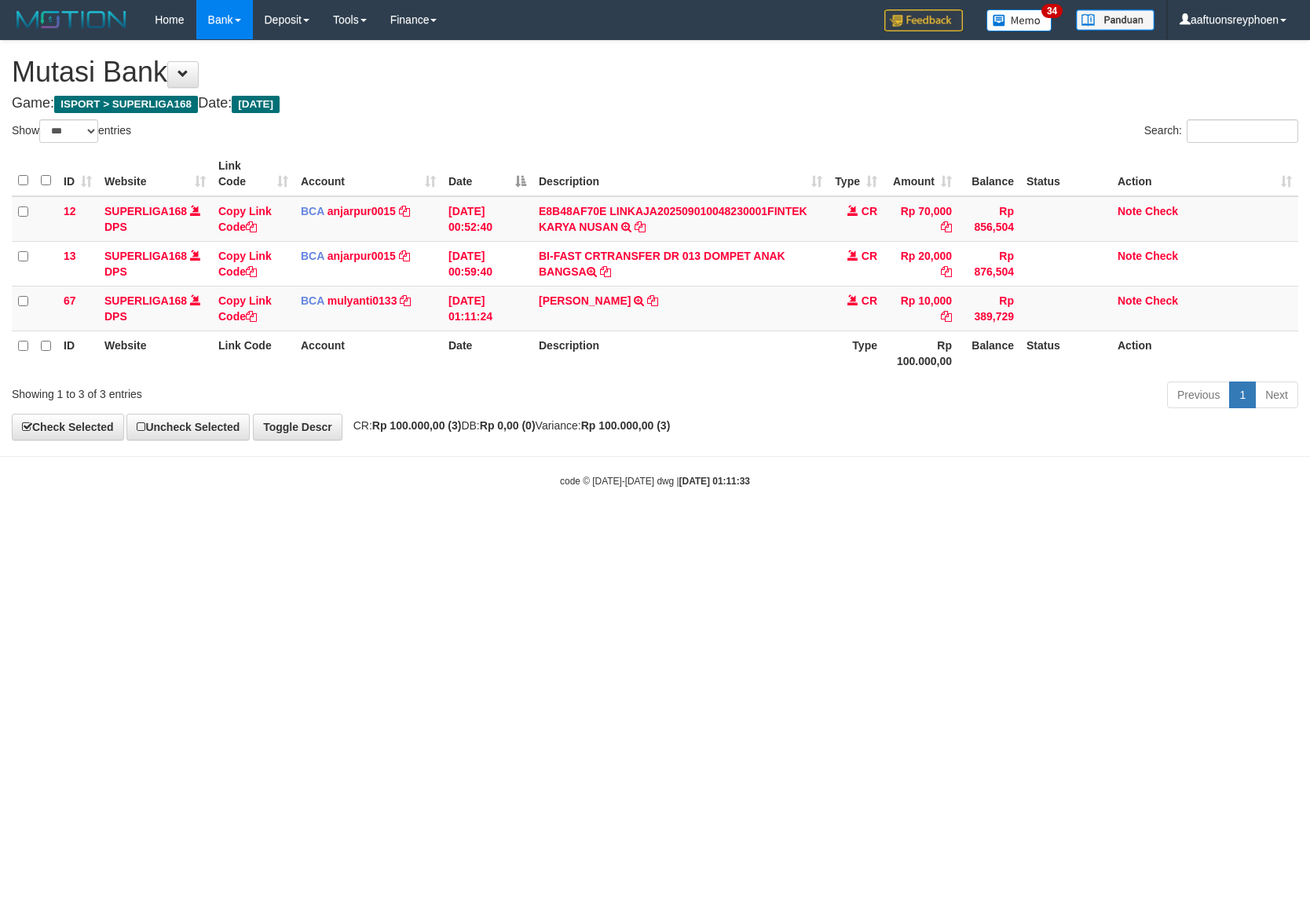
select select "***"
drag, startPoint x: 947, startPoint y: 553, endPoint x: 1307, endPoint y: 560, distance: 360.1
click at [1066, 527] on html "Toggle navigation Home Bank Account List Load By Website Group [ISPORT] SUPERLI…" at bounding box center [655, 263] width 1310 height 527
select select "***"
drag, startPoint x: 1134, startPoint y: 516, endPoint x: 1307, endPoint y: 515, distance: 173.0
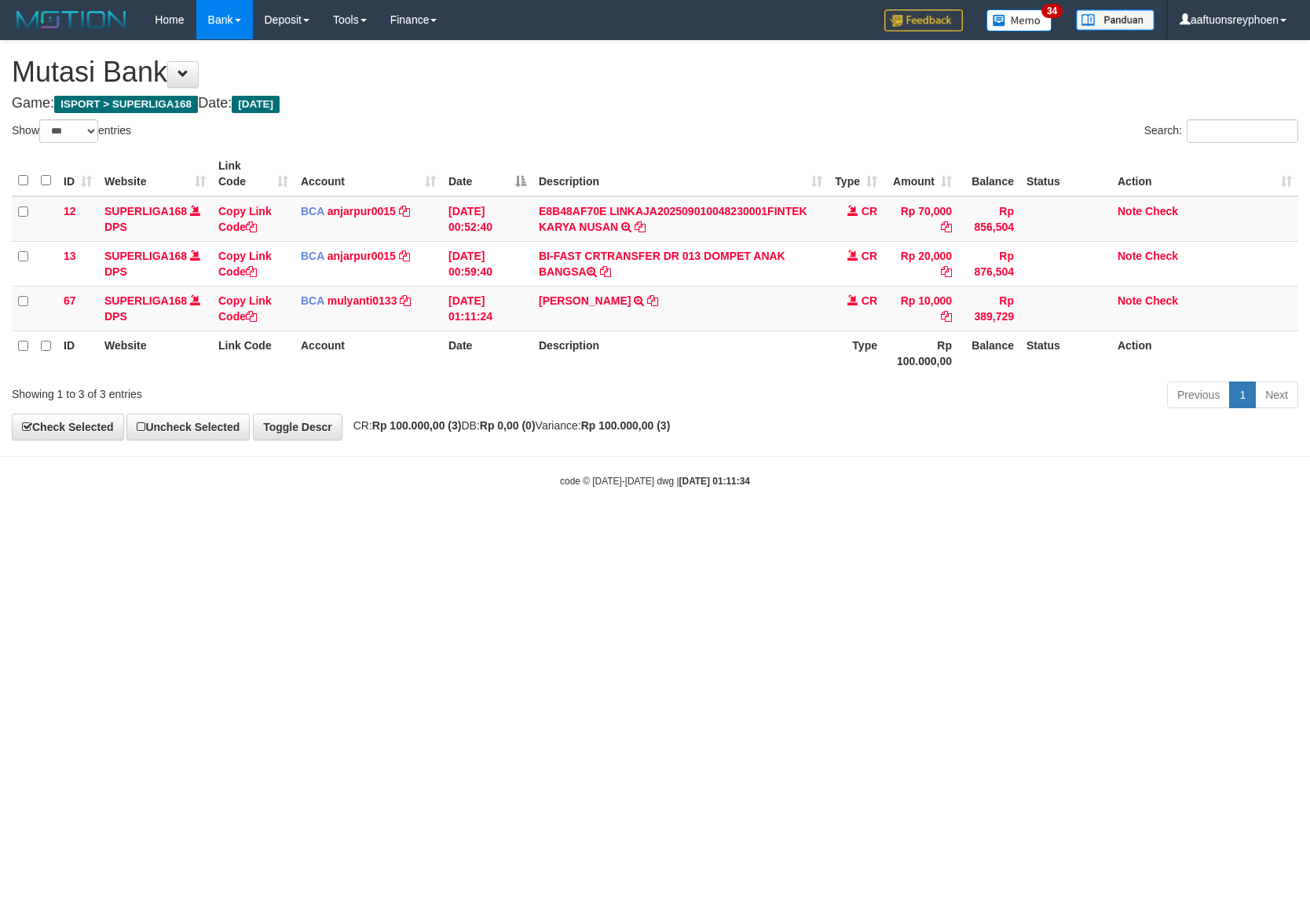
click at [1307, 515] on body "Toggle navigation Home Bank Account List Load By Website Group [ISPORT] SUPERLI…" at bounding box center [655, 263] width 1310 height 527
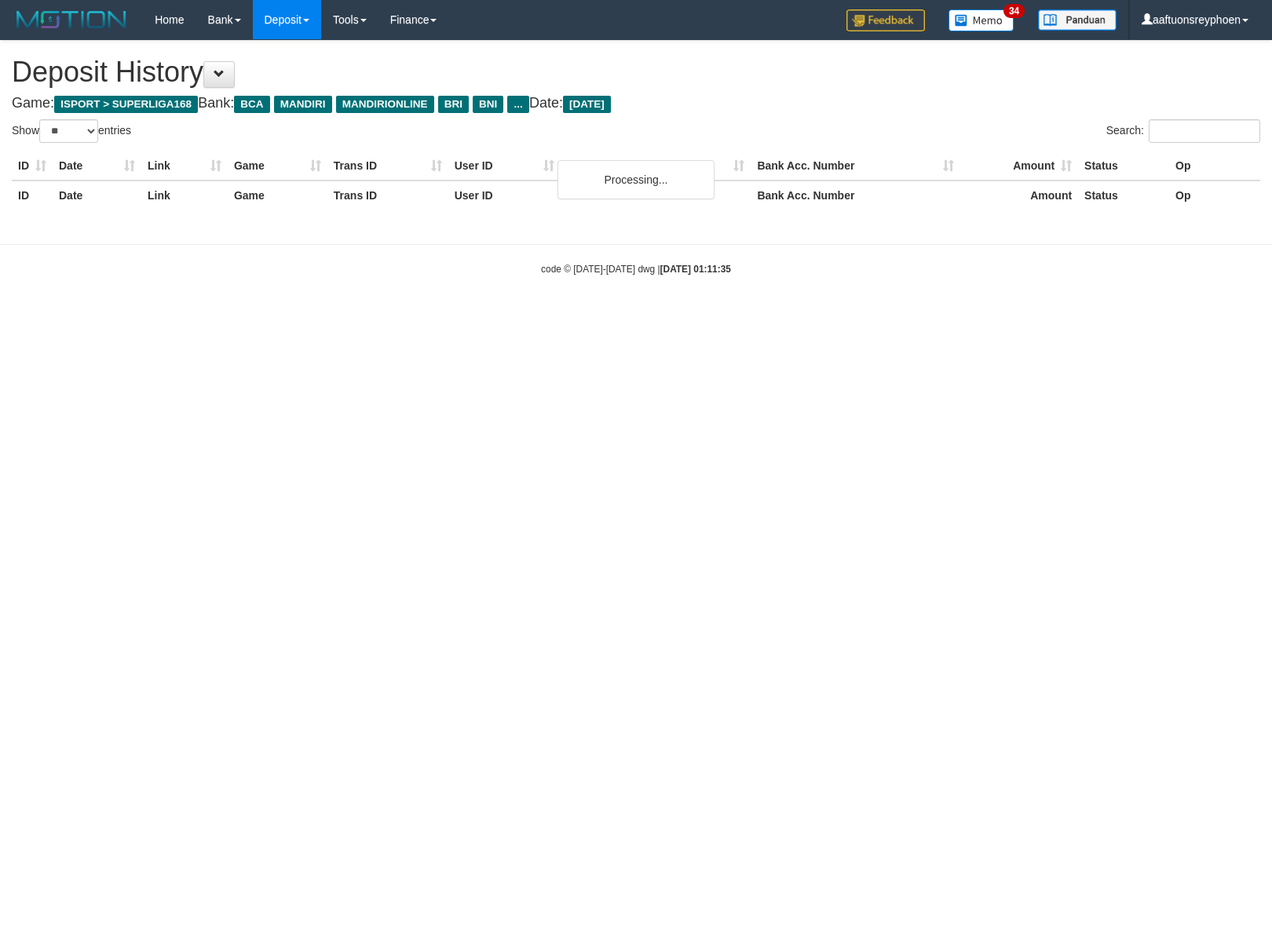
select select "**"
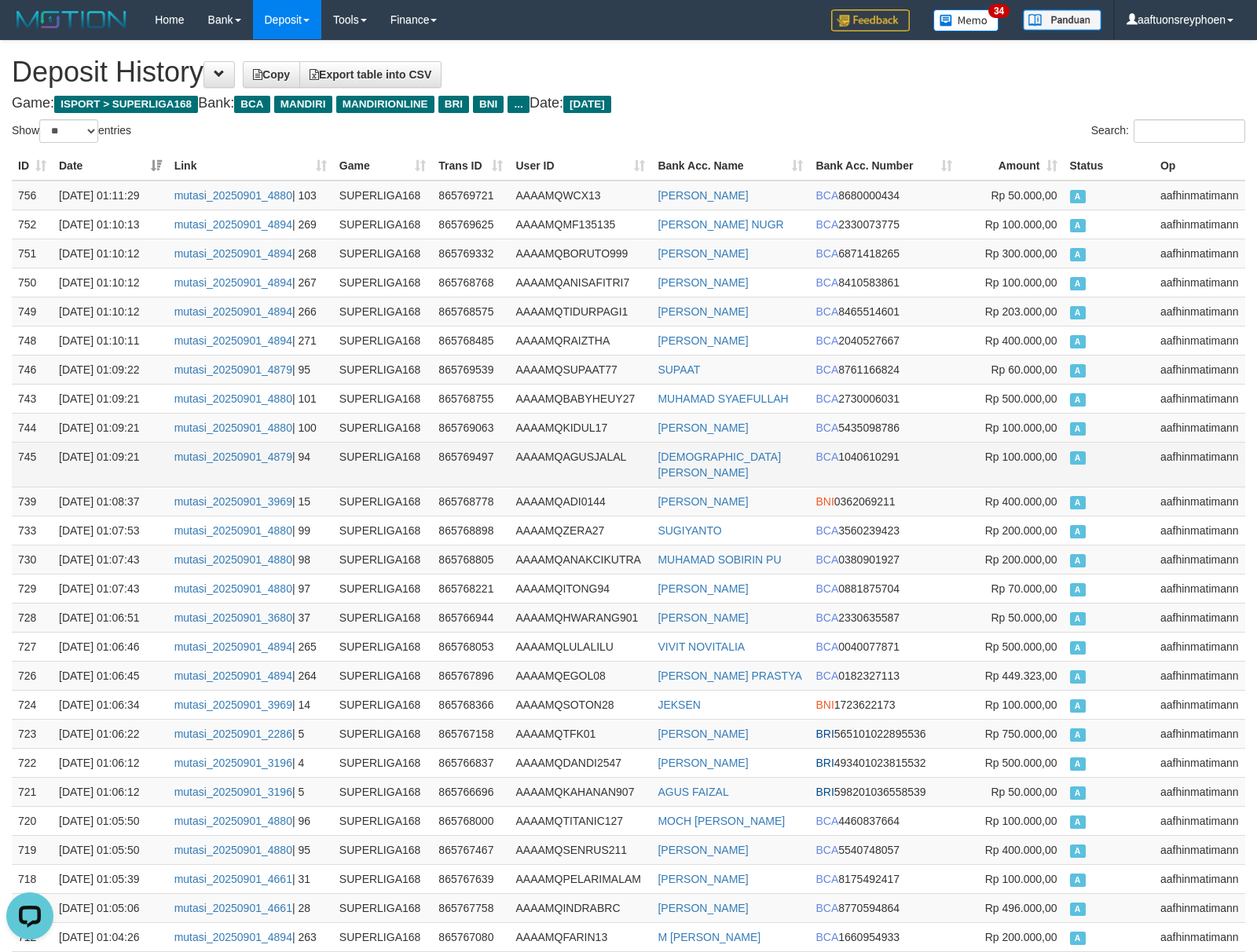
click at [955, 447] on td "BCA 1040610291" at bounding box center [883, 463] width 149 height 44
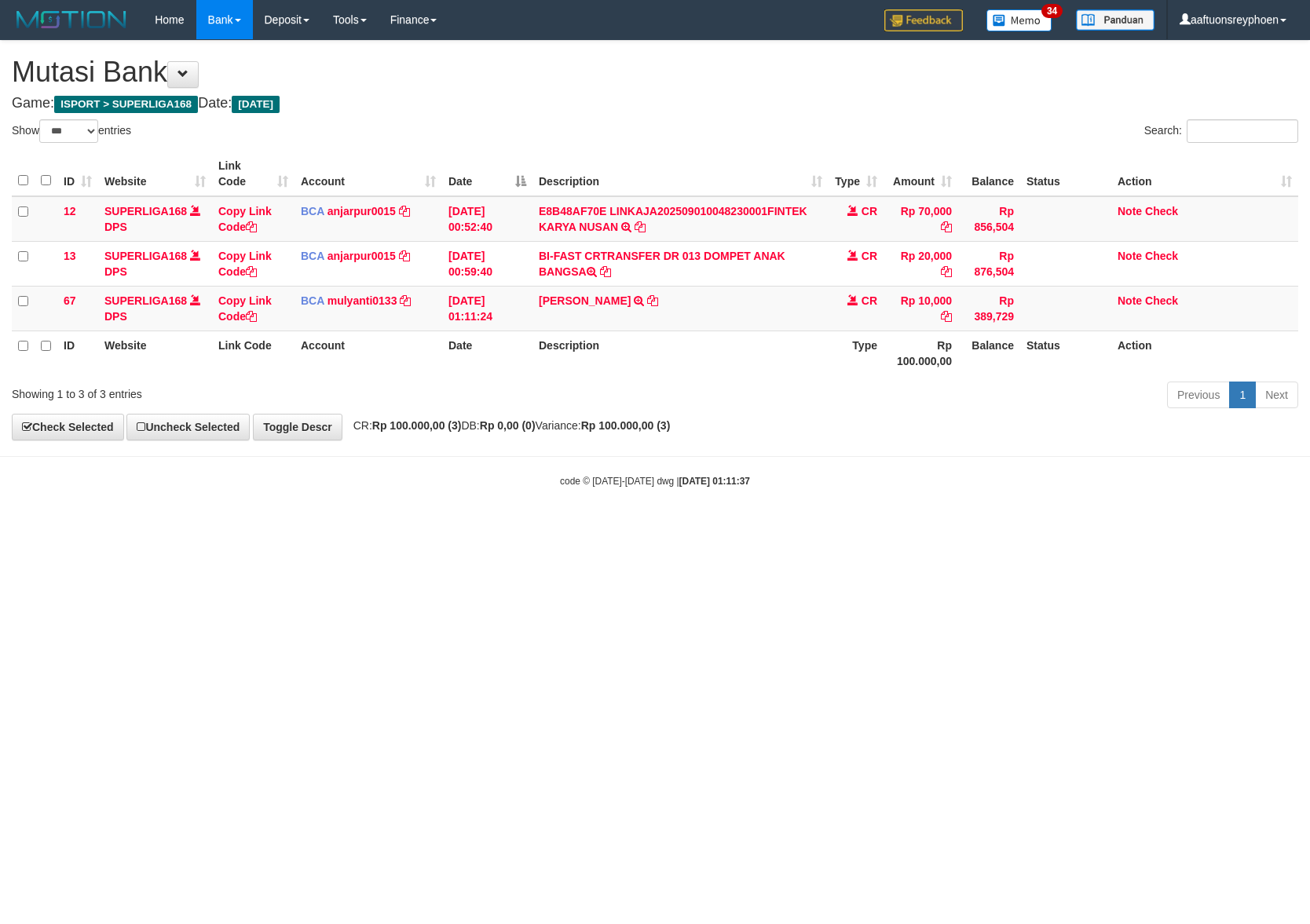
select select "***"
drag, startPoint x: 972, startPoint y: 525, endPoint x: 1305, endPoint y: 506, distance: 333.5
click at [1085, 519] on html "Toggle navigation Home Bank Account List Load By Website Group [ISPORT] SUPERLI…" at bounding box center [655, 263] width 1310 height 527
click at [1068, 507] on body "Toggle navigation Home Bank Account List Load By Website Group [ISPORT] SUPERLI…" at bounding box center [655, 263] width 1310 height 527
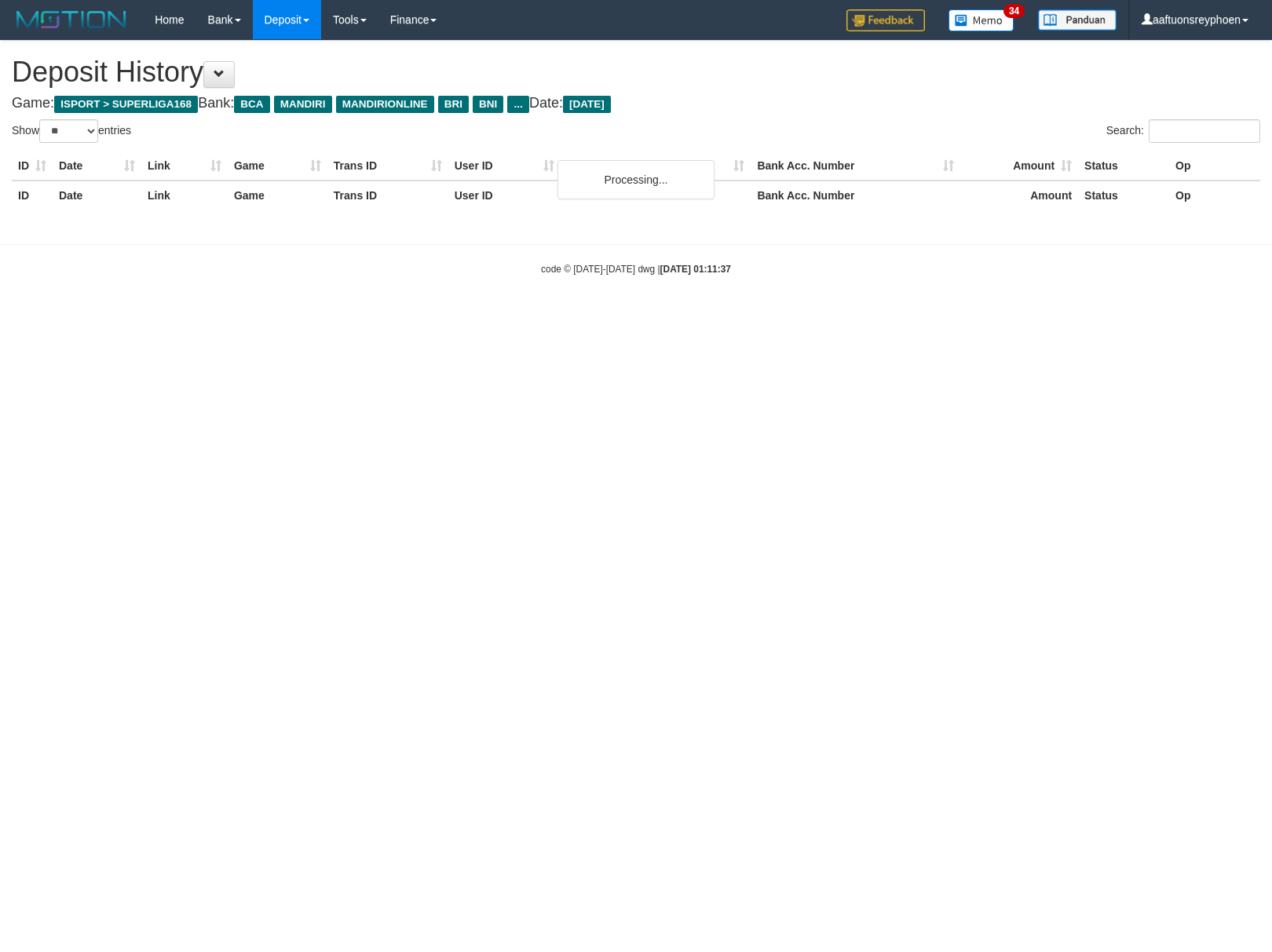
select select "**"
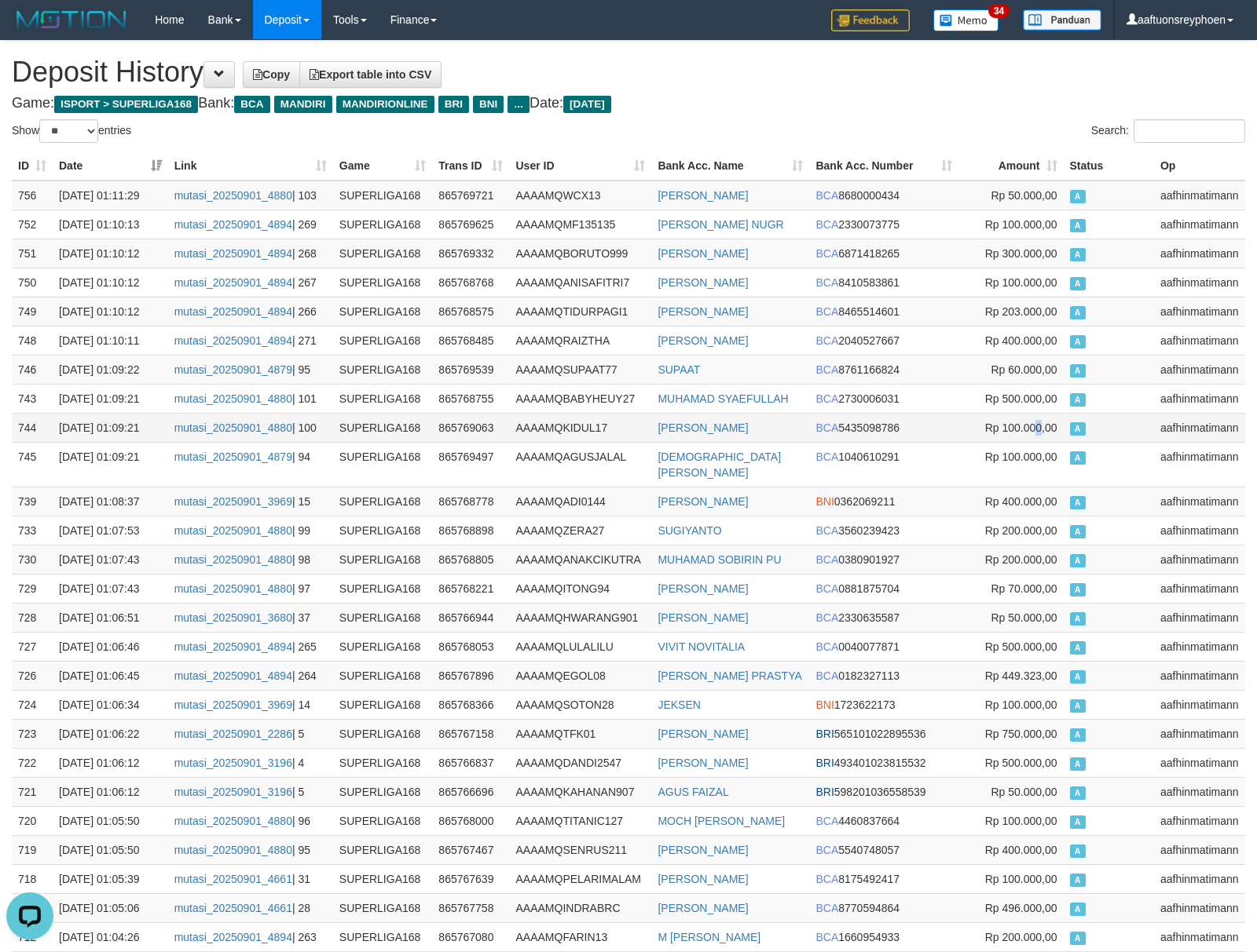
click at [1036, 432] on span "Rp 100.000,00" at bounding box center [1020, 428] width 72 height 13
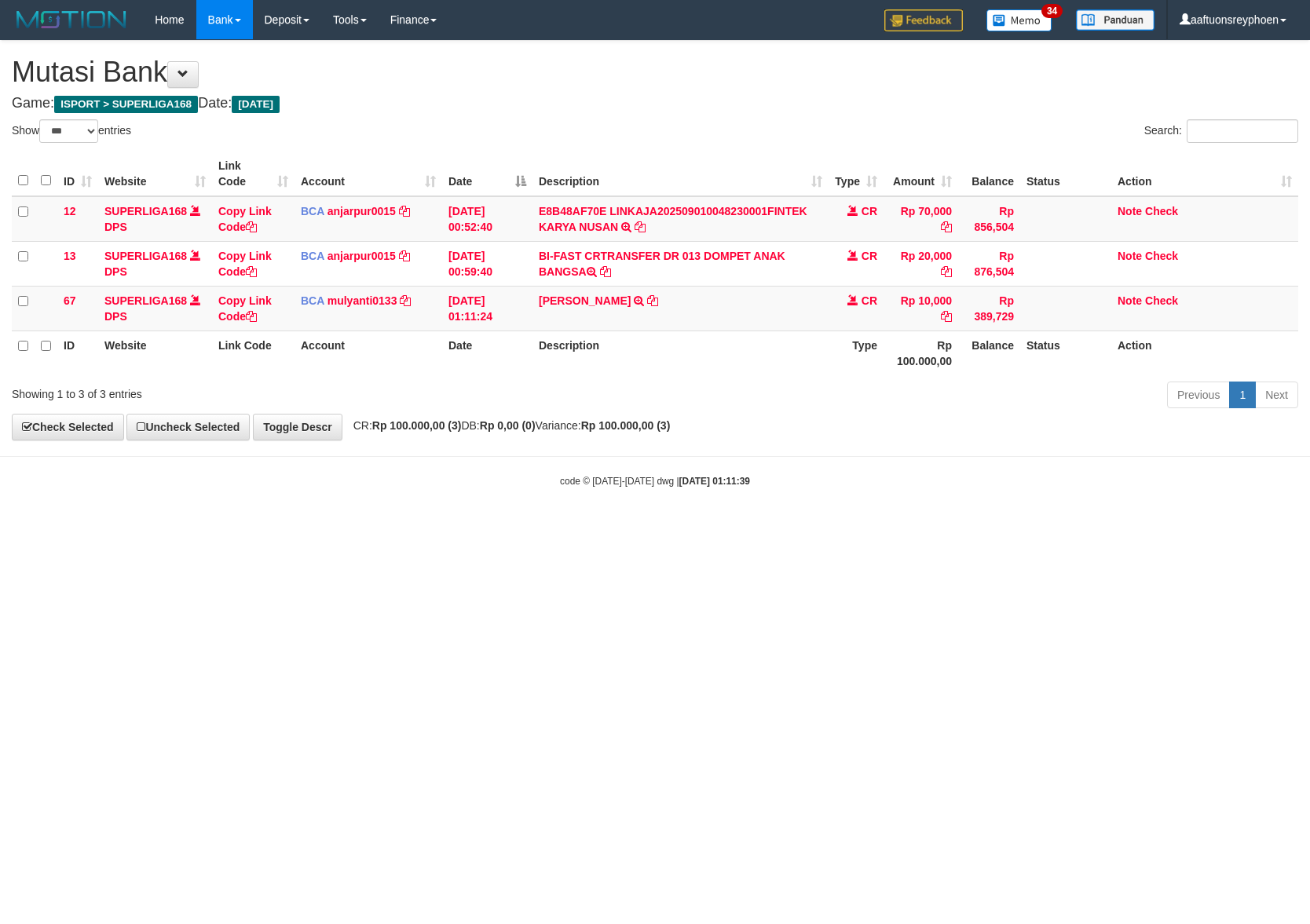
select select "***"
drag, startPoint x: 541, startPoint y: 612, endPoint x: 510, endPoint y: 619, distance: 31.8
click at [539, 527] on html "Toggle navigation Home Bank Account List Load By Website Group [ISPORT] SUPERLI…" at bounding box center [655, 263] width 1310 height 527
drag, startPoint x: 510, startPoint y: 619, endPoint x: 1135, endPoint y: 547, distance: 629.1
click at [527, 527] on html "Toggle navigation Home Bank Account List Load By Website Group [ISPORT] SUPERLI…" at bounding box center [655, 263] width 1310 height 527
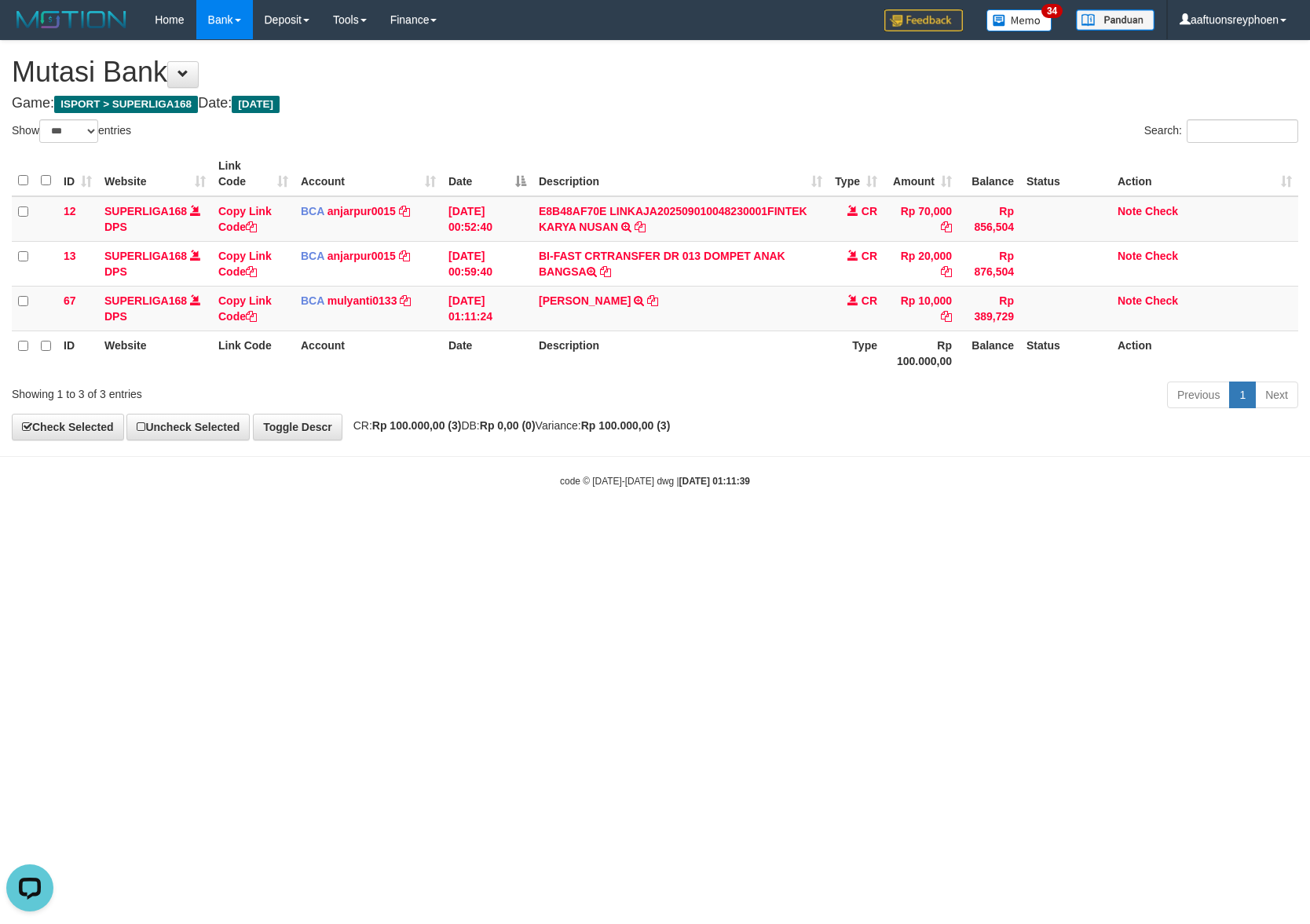
click at [1128, 527] on html "Toggle navigation Home Bank Account List Load By Website Group [ISPORT] SUPERLI…" at bounding box center [655, 263] width 1310 height 527
drag, startPoint x: 389, startPoint y: 632, endPoint x: 562, endPoint y: 623, distance: 173.2
click at [447, 527] on html "Toggle navigation Home Bank Account List Load By Website Group [ISPORT] SUPERLI…" at bounding box center [655, 263] width 1310 height 527
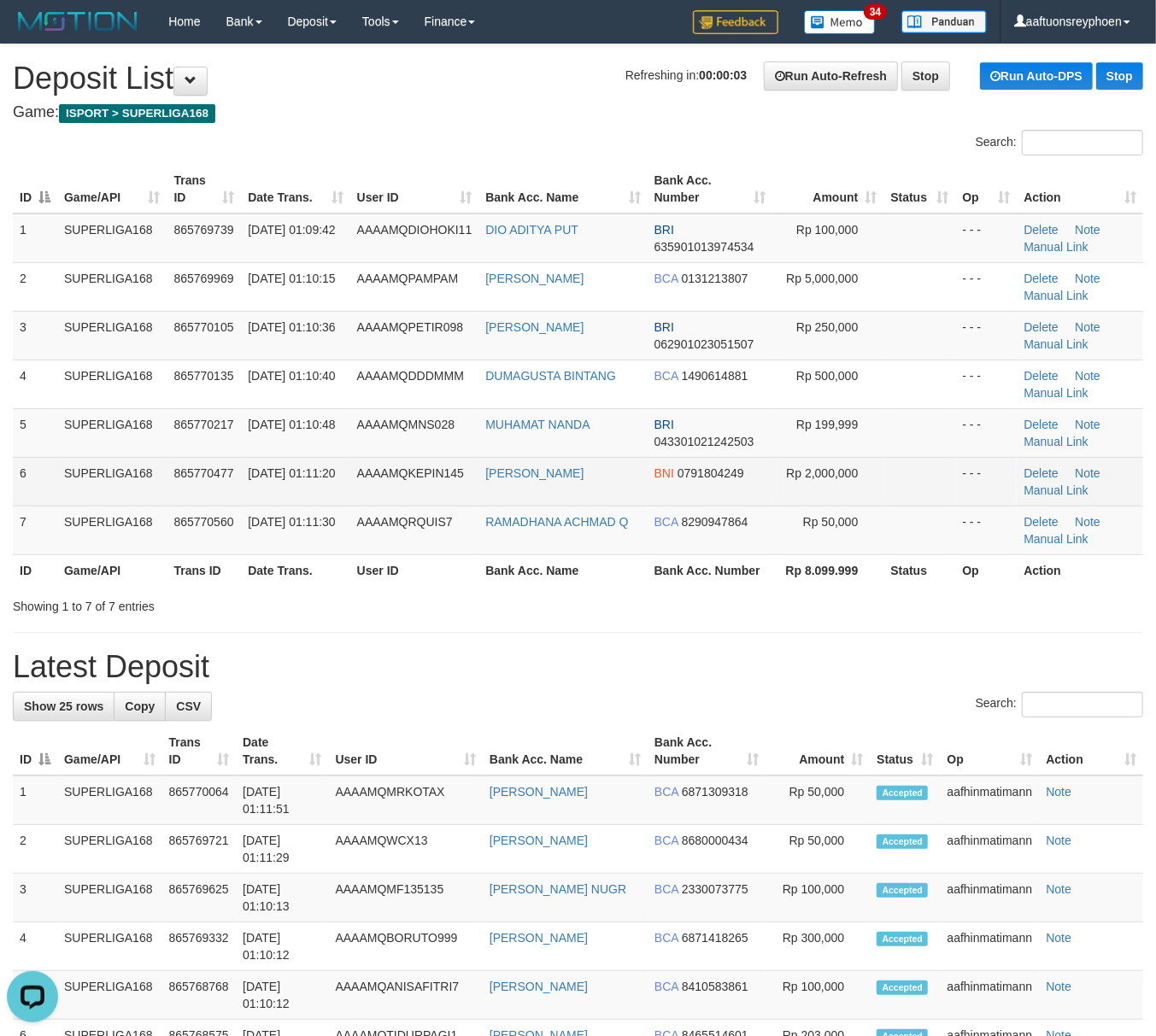
click at [106, 465] on td "SUPERLIGA168" at bounding box center [112, 481] width 109 height 48
drag, startPoint x: 106, startPoint y: 465, endPoint x: 42, endPoint y: 480, distance: 65.7
click at [104, 465] on td "SUPERLIGA168" at bounding box center [112, 481] width 109 height 48
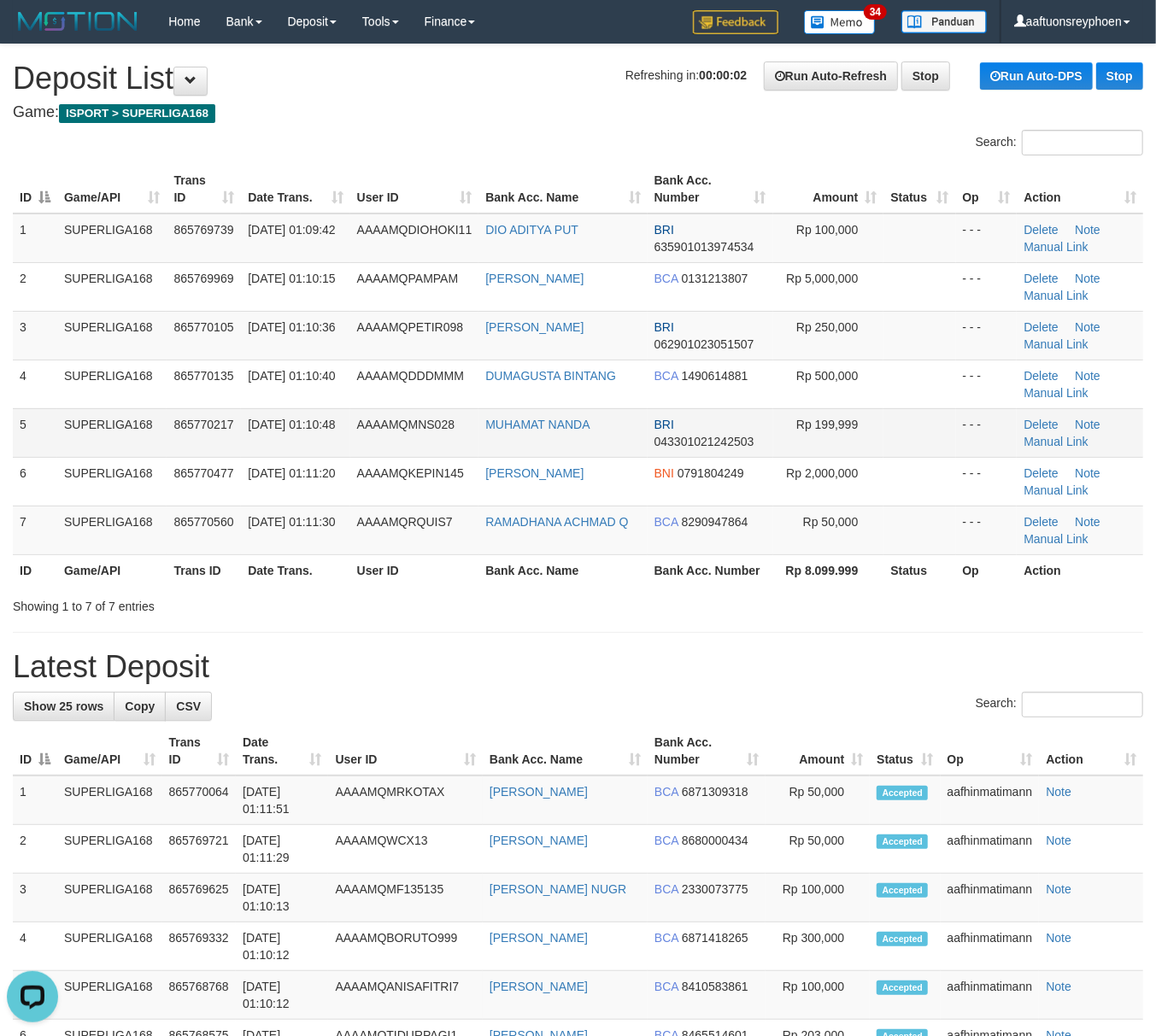
click at [185, 434] on td "865770217" at bounding box center [204, 432] width 75 height 48
drag, startPoint x: 185, startPoint y: 434, endPoint x: 161, endPoint y: 445, distance: 26.4
click at [172, 438] on td "865770217" at bounding box center [204, 432] width 75 height 48
click at [58, 446] on tr "5 SUPERLIGA168 865770217 [DATE] 01:10:48 AAAAMQMNS028 MUHAMAT NANDA BRI 0433010…" at bounding box center [578, 432] width 1130 height 48
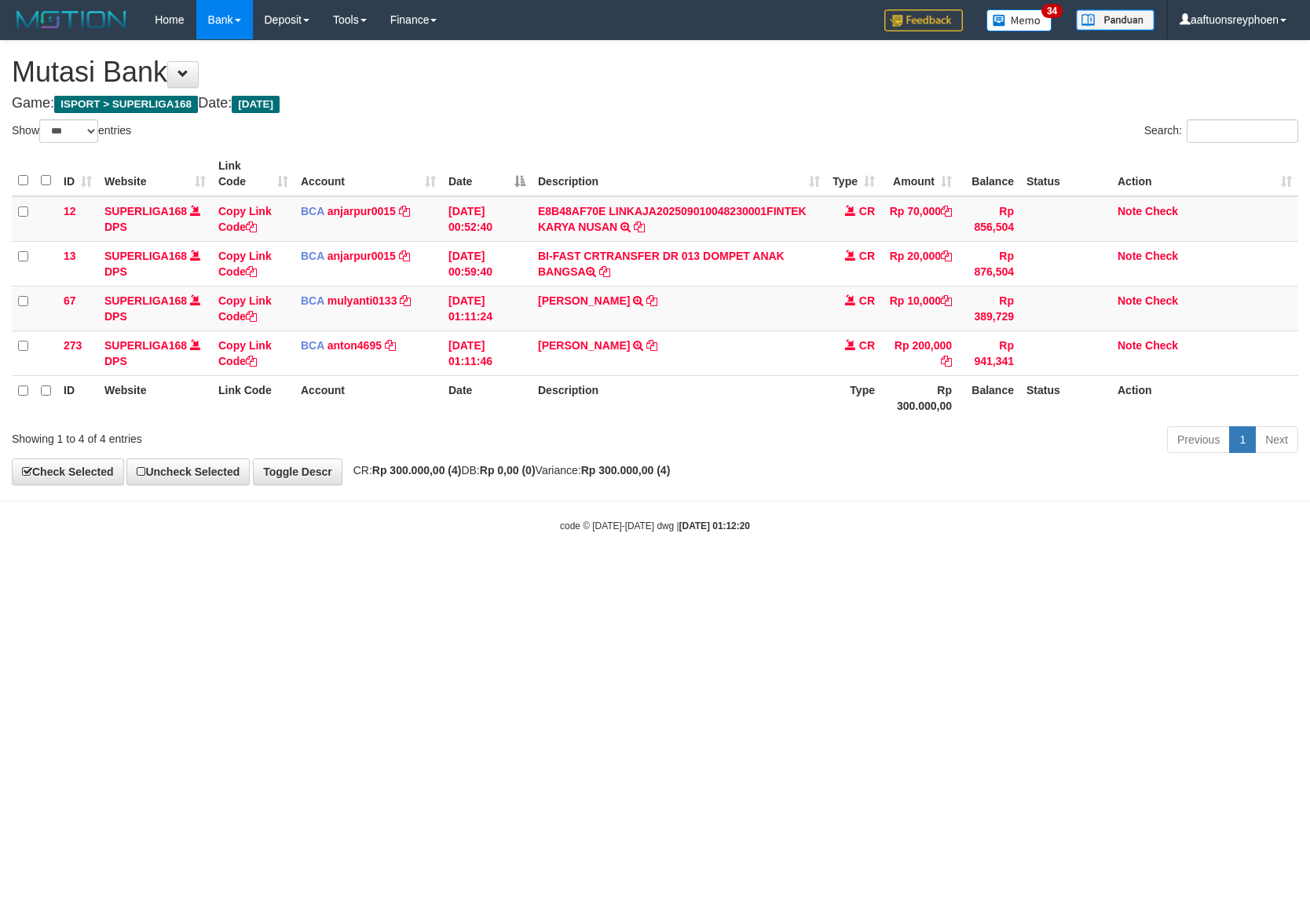
select select "***"
drag, startPoint x: 977, startPoint y: 507, endPoint x: 1290, endPoint y: 463, distance: 316.1
click at [1102, 487] on body "Toggle navigation Home Bank Account List Load By Website Group [ISPORT] SUPERLI…" at bounding box center [655, 286] width 1310 height 573
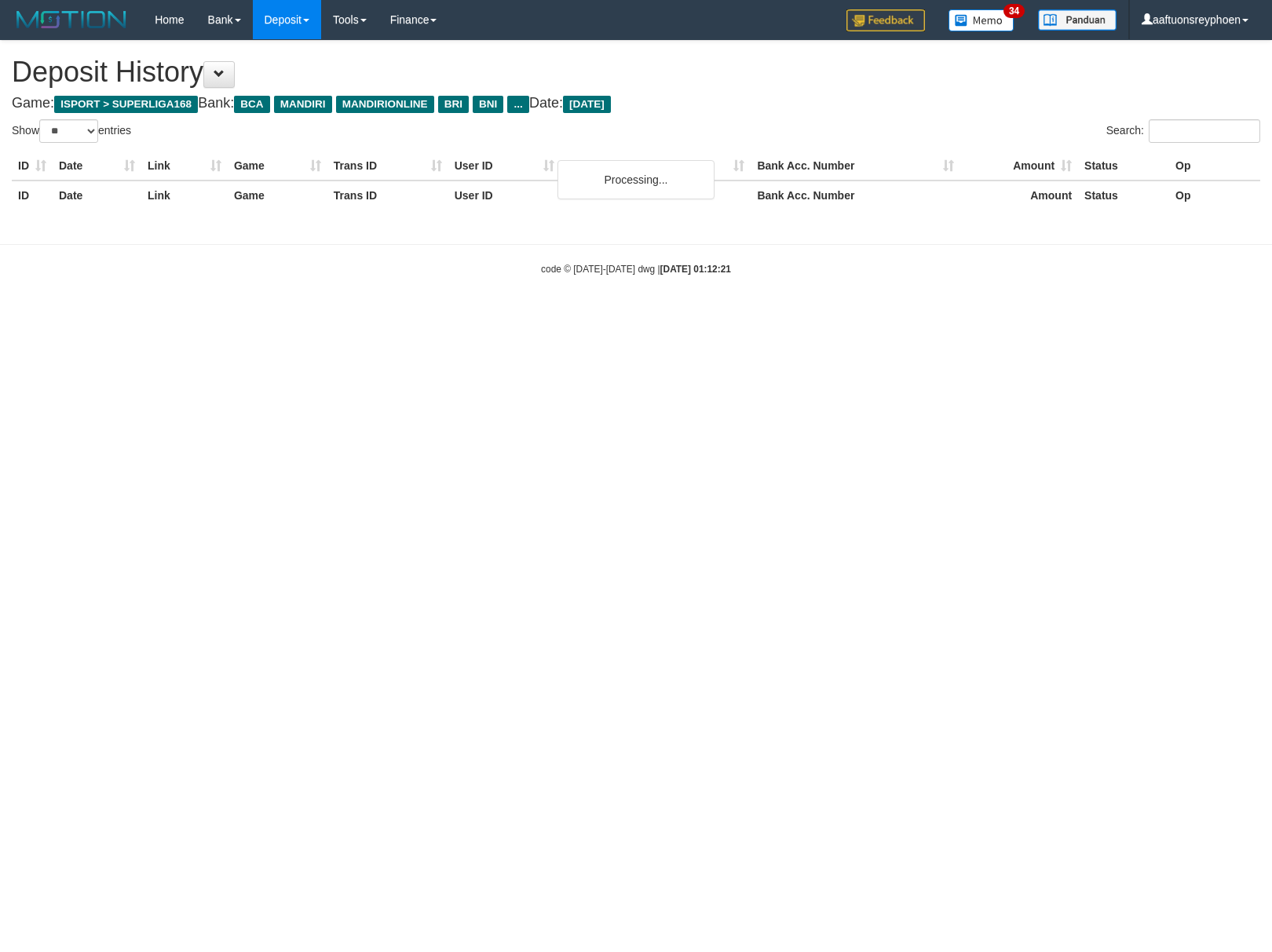
select select "**"
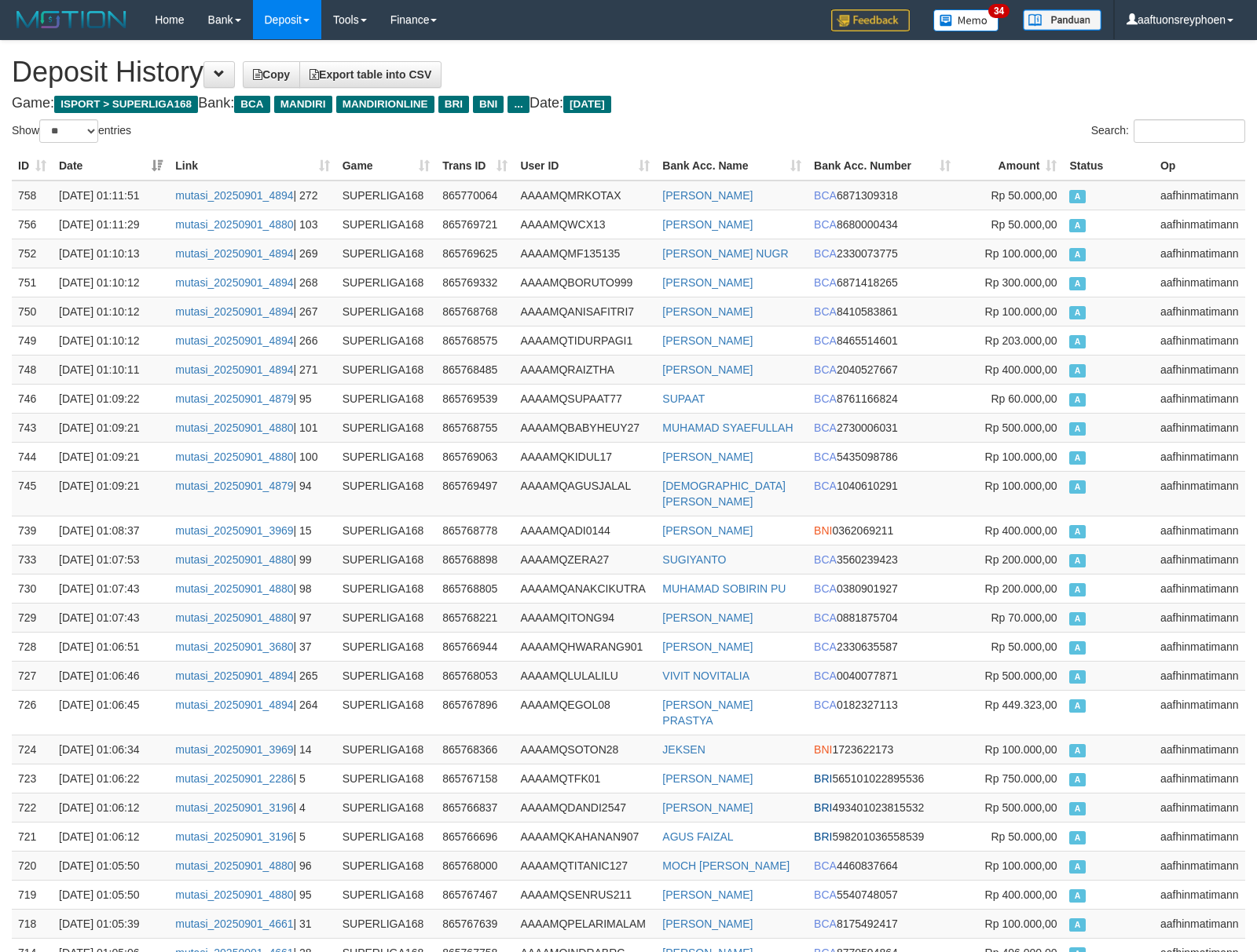
drag, startPoint x: 1150, startPoint y: 432, endPoint x: 7, endPoint y: 438, distance: 1143.0
click at [1147, 432] on td "A" at bounding box center [1108, 427] width 90 height 29
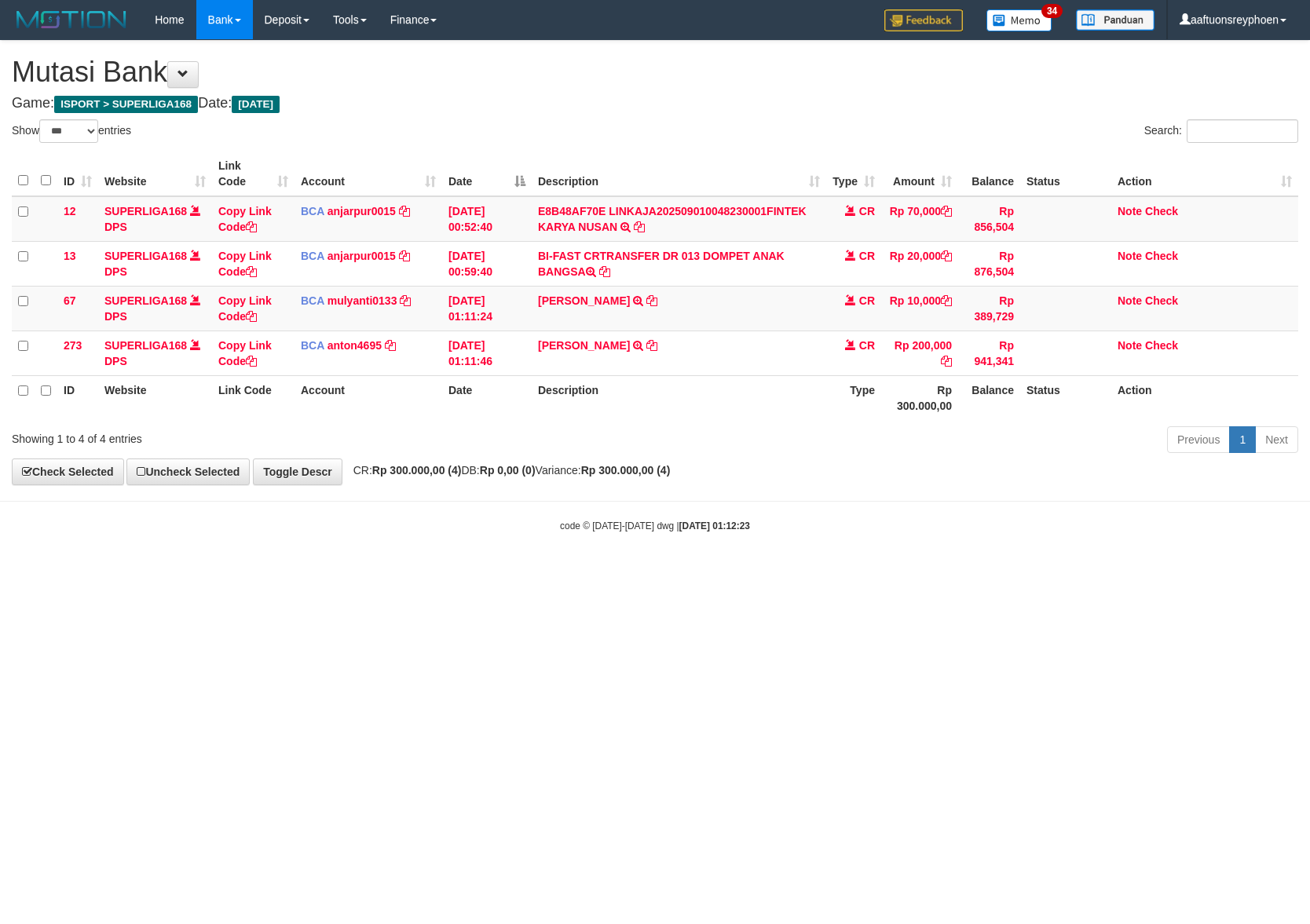
select select "***"
drag, startPoint x: 452, startPoint y: 587, endPoint x: 564, endPoint y: 573, distance: 112.9
click at [535, 573] on html "Toggle navigation Home Bank Account List Load By Website Group [ISPORT] SUPERLI…" at bounding box center [655, 286] width 1310 height 573
drag, startPoint x: 616, startPoint y: 569, endPoint x: 983, endPoint y: 538, distance: 368.3
click at [649, 562] on body "Toggle navigation Home Bank Account List Load By Website Group [ISPORT] SUPERLI…" at bounding box center [655, 286] width 1310 height 573
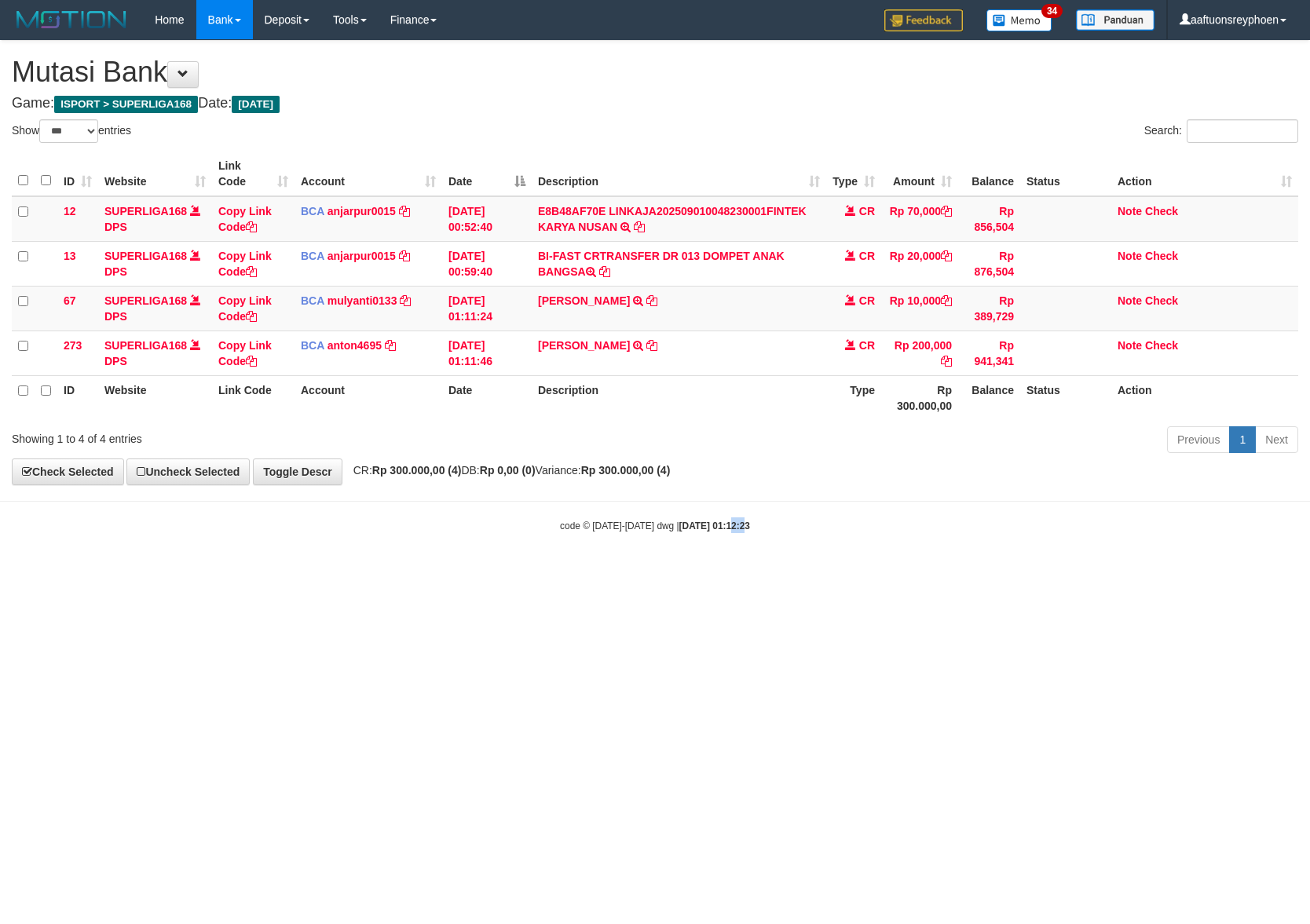
drag, startPoint x: 728, startPoint y: 552, endPoint x: 1151, endPoint y: 545, distance: 423.1
click at [821, 539] on body "Toggle navigation Home Bank Account List Load By Website Group [ISPORT] SUPERLI…" at bounding box center [655, 286] width 1310 height 573
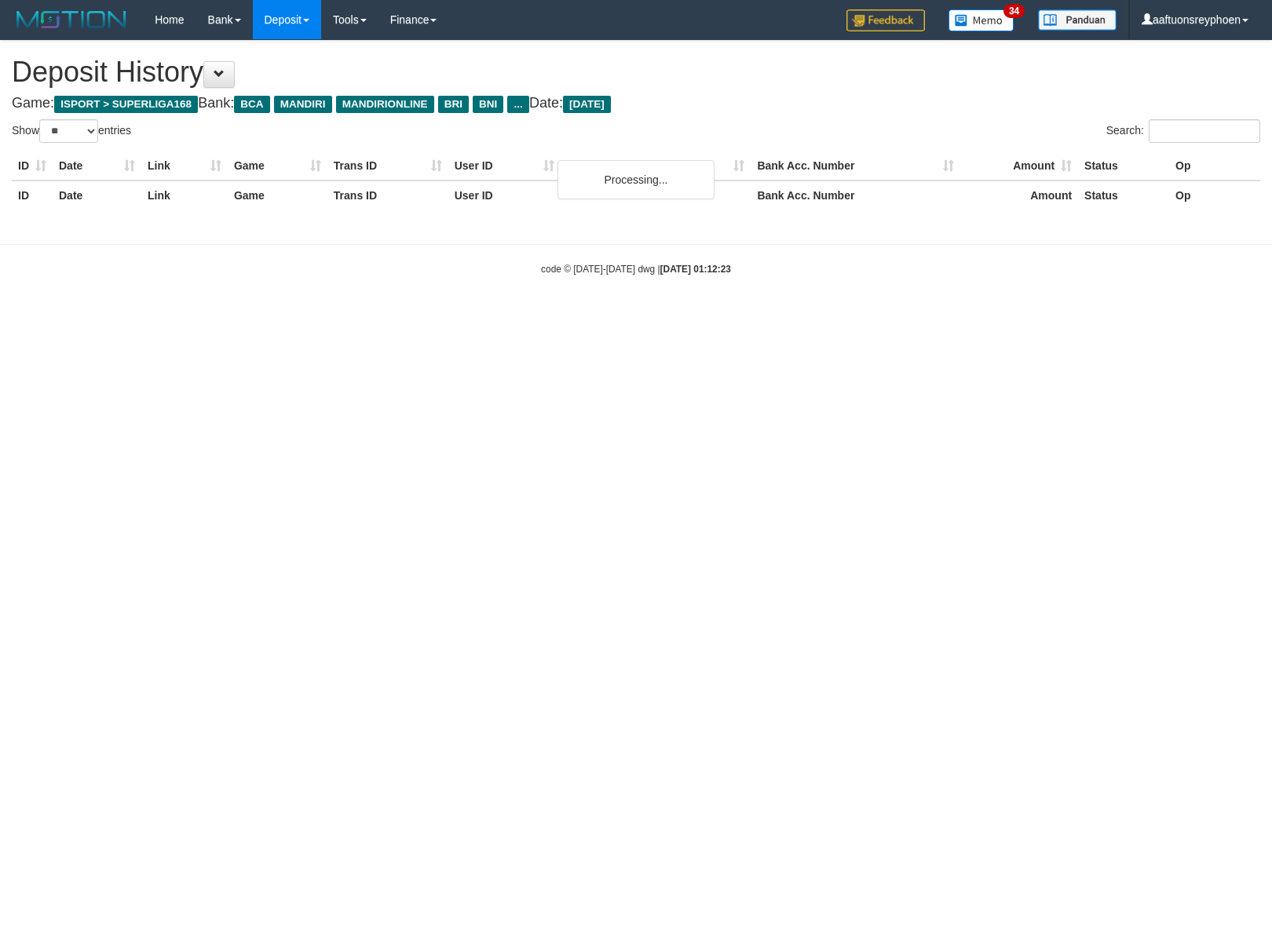
select select "**"
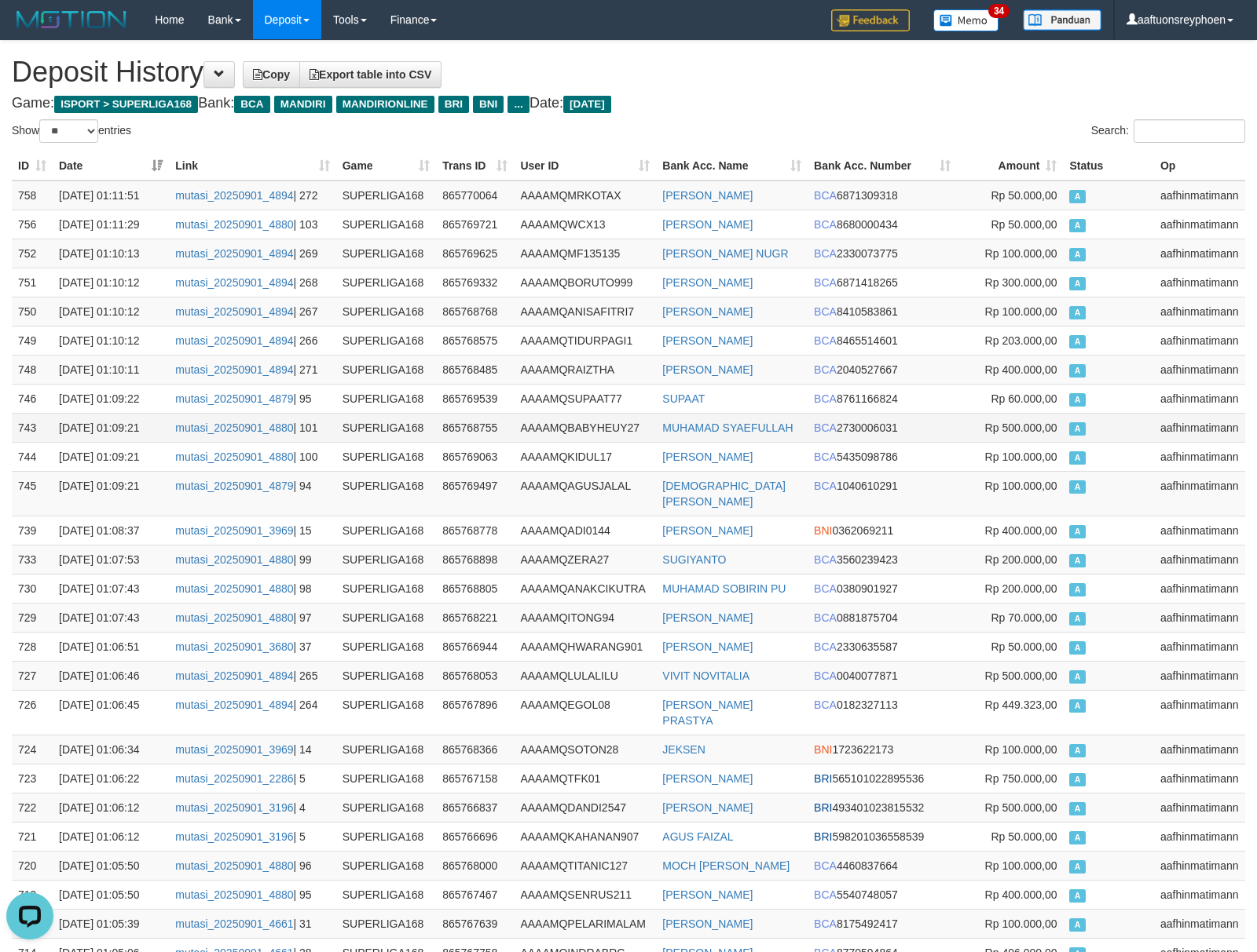
click at [1159, 421] on td "aafhinmatimann" at bounding box center [1199, 427] width 91 height 29
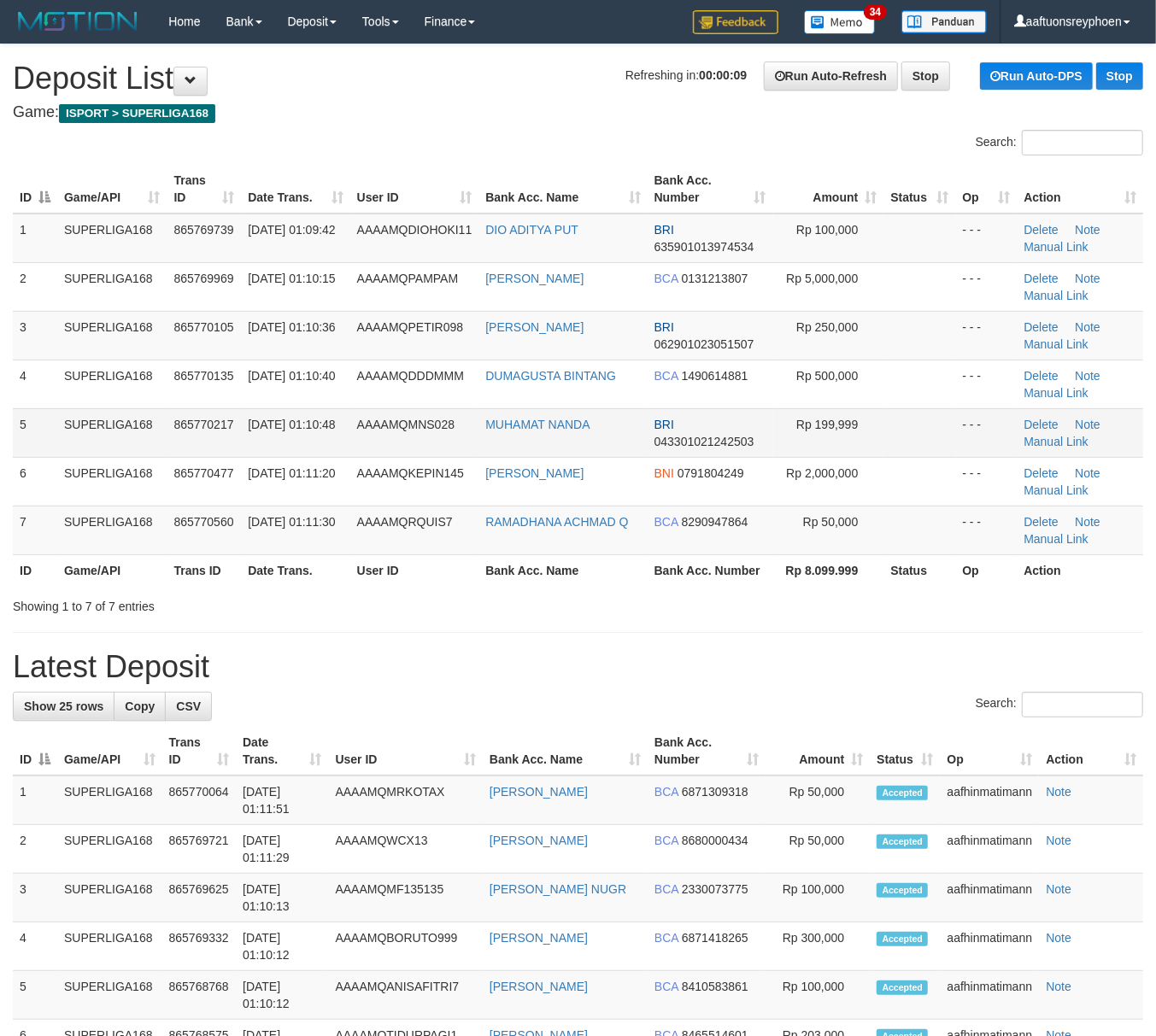
click at [174, 456] on td "865770217" at bounding box center [204, 432] width 75 height 48
click at [176, 455] on td "865770217" at bounding box center [204, 432] width 75 height 48
click at [134, 451] on td "SUPERLIGA168" at bounding box center [112, 432] width 109 height 48
click at [134, 449] on td "SUPERLIGA168" at bounding box center [112, 432] width 109 height 48
click at [144, 421] on td "SUPERLIGA168" at bounding box center [112, 432] width 109 height 48
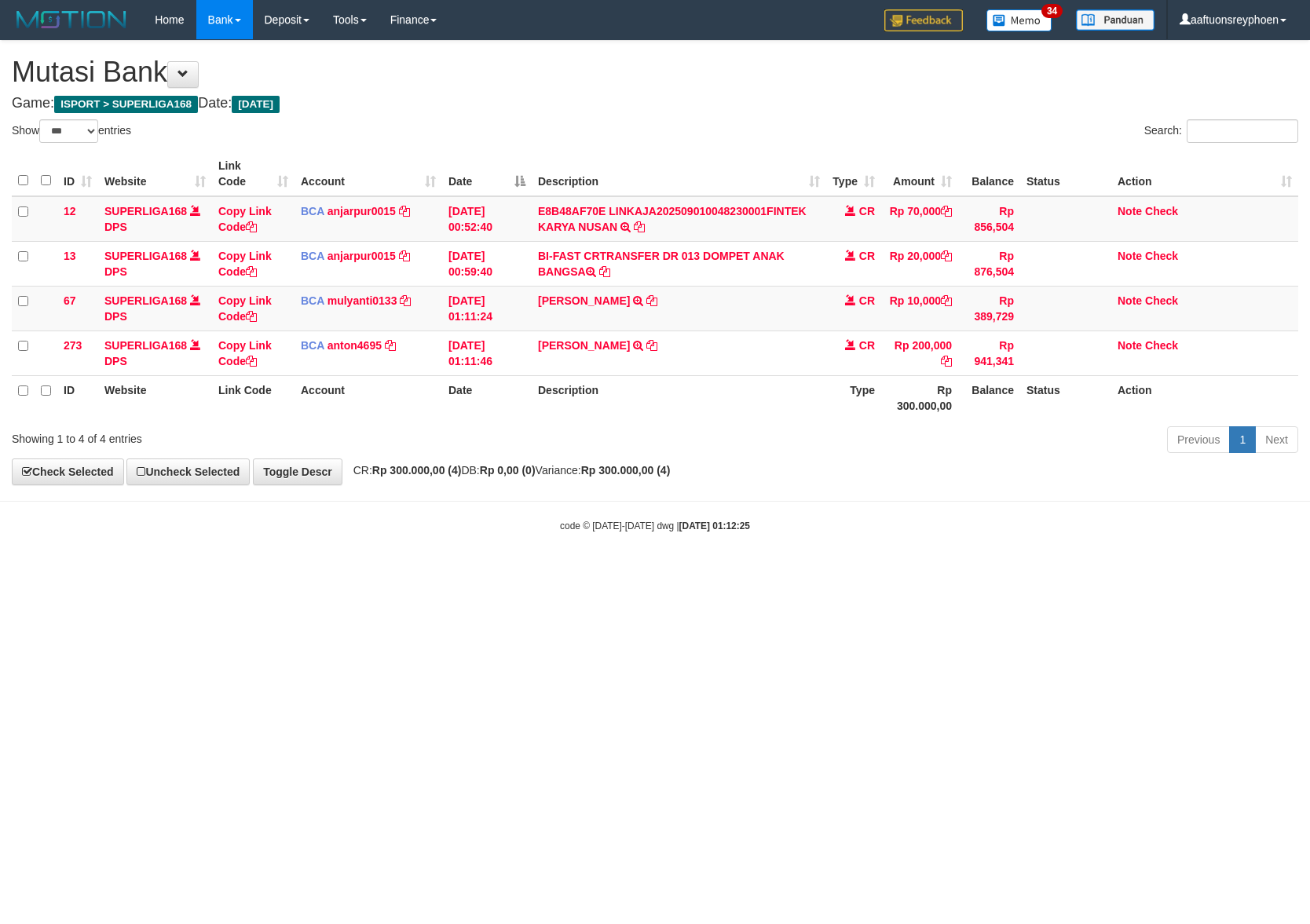
select select "***"
drag, startPoint x: 1073, startPoint y: 463, endPoint x: 1319, endPoint y: 451, distance: 246.3
click at [1309, 451] on html "Toggle navigation Home Bank Account List Load By Website Group [ISPORT] SUPERLI…" at bounding box center [655, 286] width 1310 height 573
click at [863, 490] on body "Toggle navigation Home Bank Account List Load By Website Group [ISPORT] SUPERLI…" at bounding box center [655, 286] width 1310 height 573
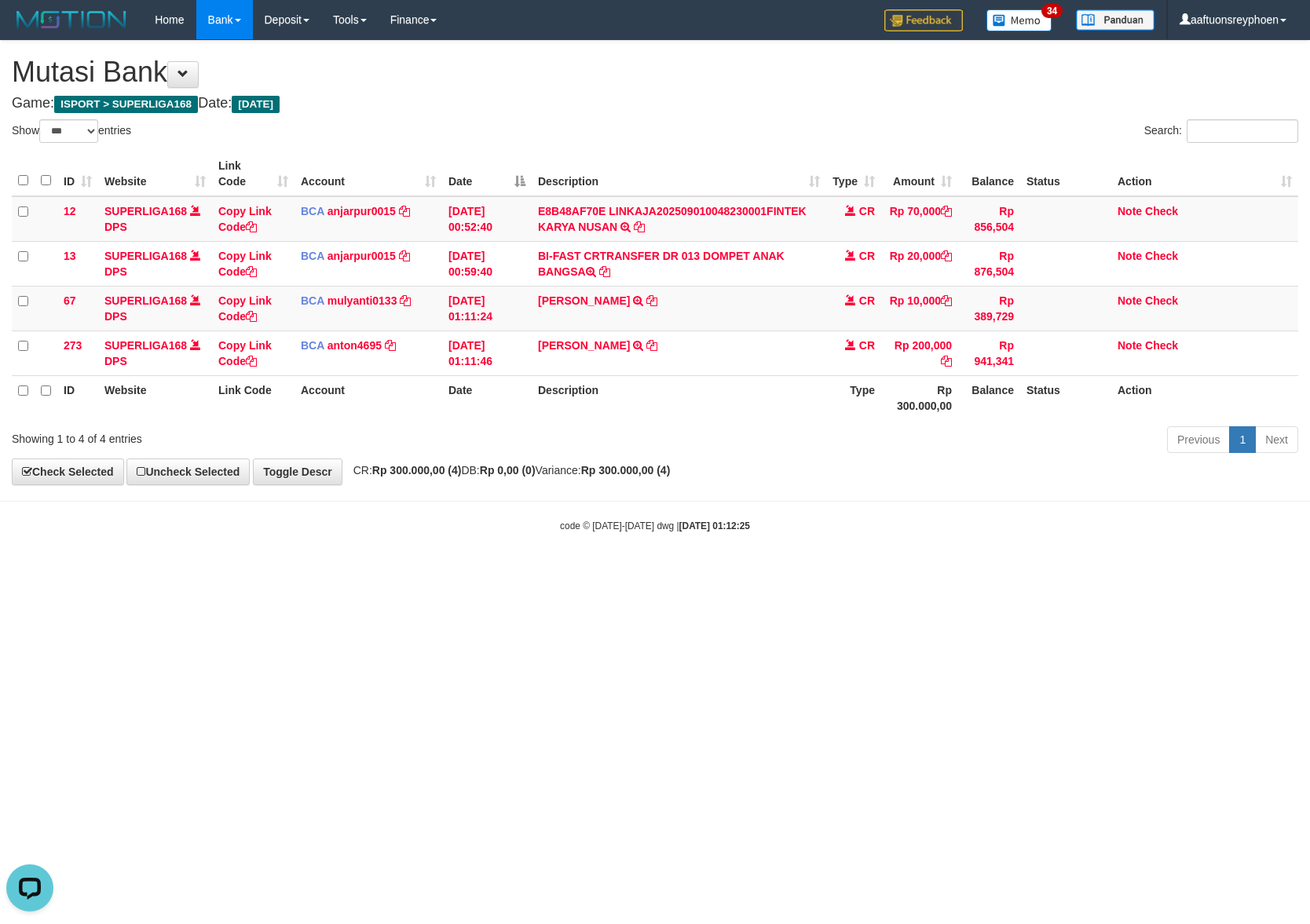
click at [878, 485] on div "**********" at bounding box center [655, 262] width 1310 height 443
click at [877, 485] on div "**********" at bounding box center [655, 262] width 1310 height 443
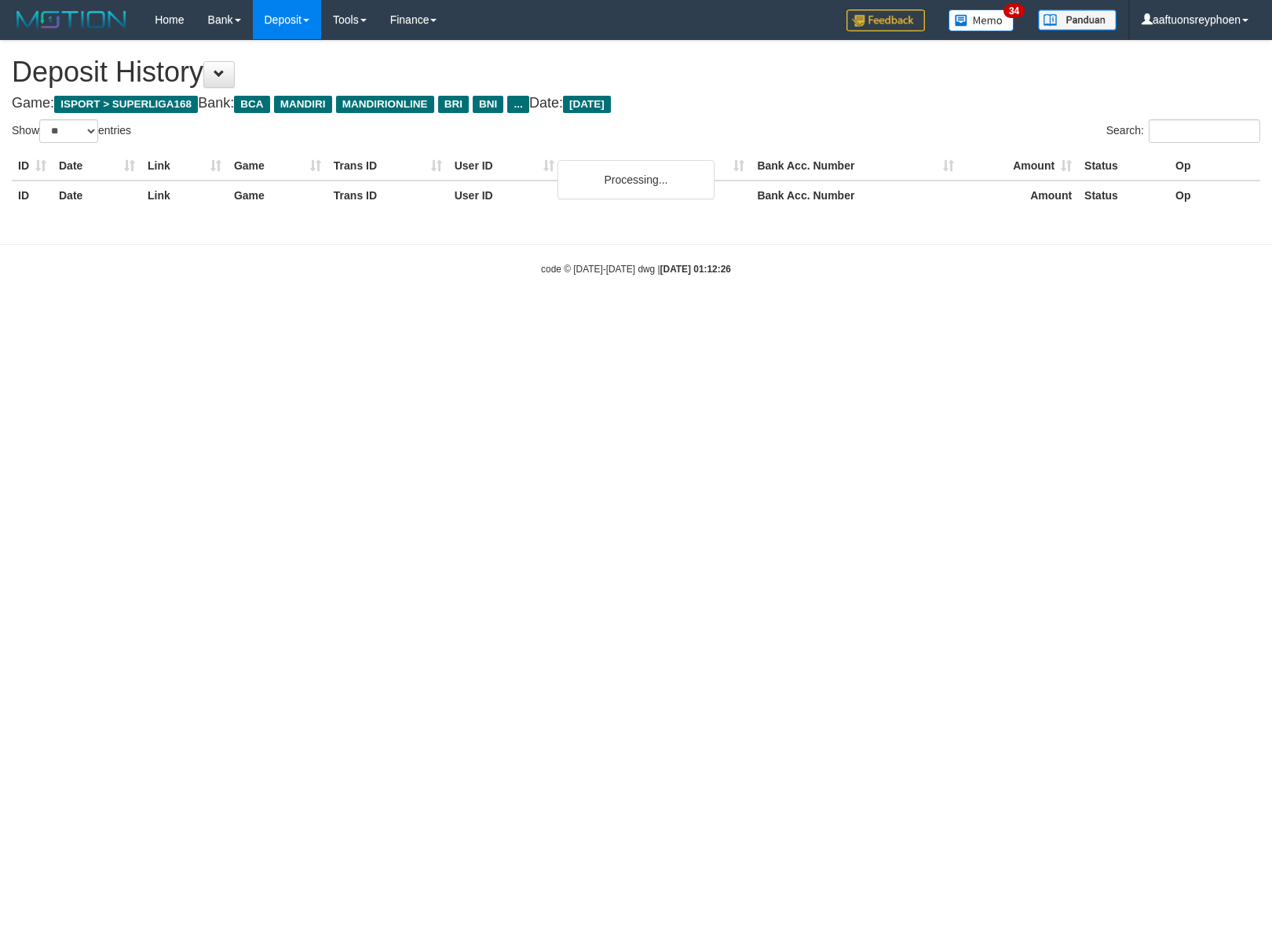
select select "**"
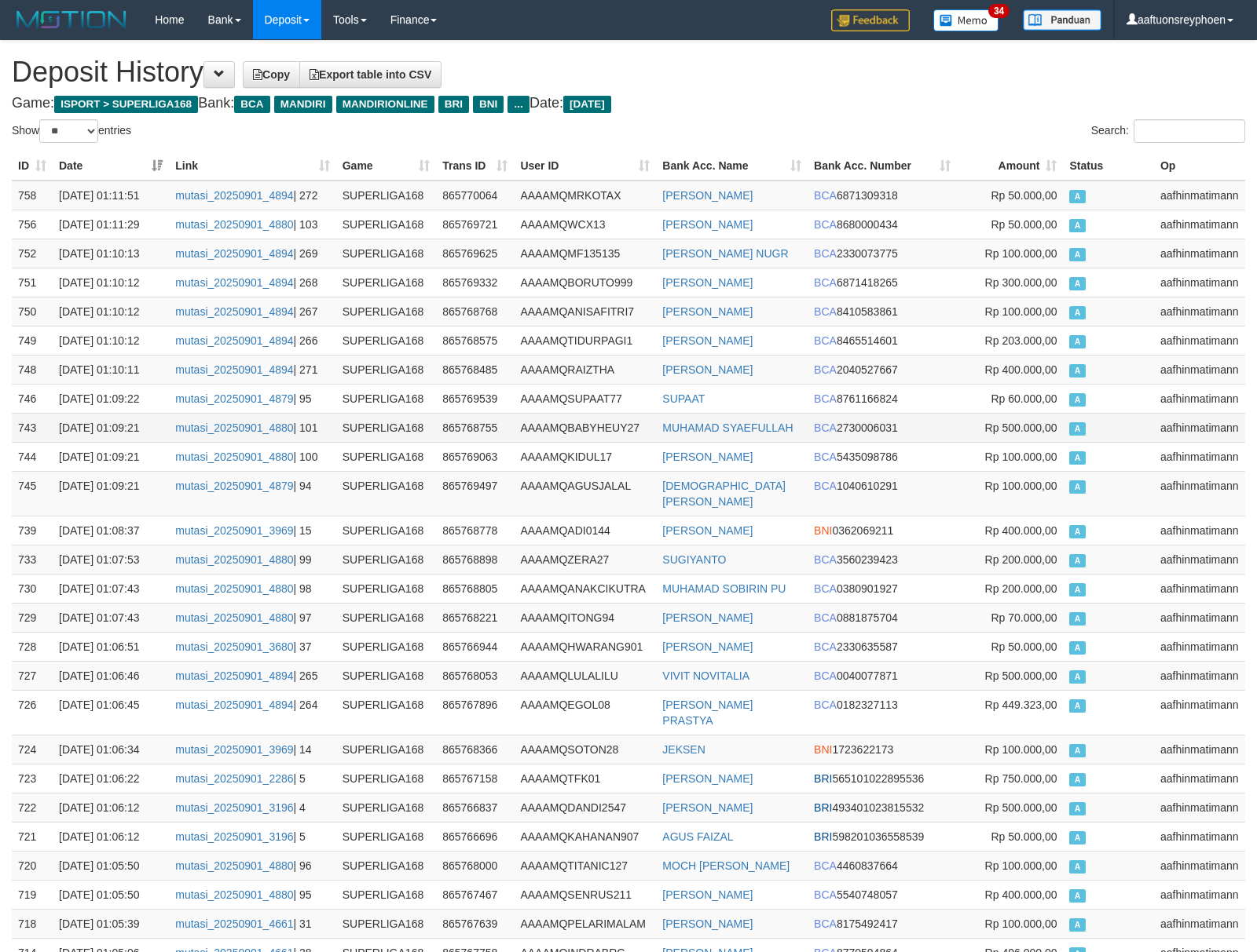
drag, startPoint x: 1128, startPoint y: 418, endPoint x: 1078, endPoint y: 417, distance: 50.0
click at [1125, 417] on td "A" at bounding box center [1108, 427] width 90 height 29
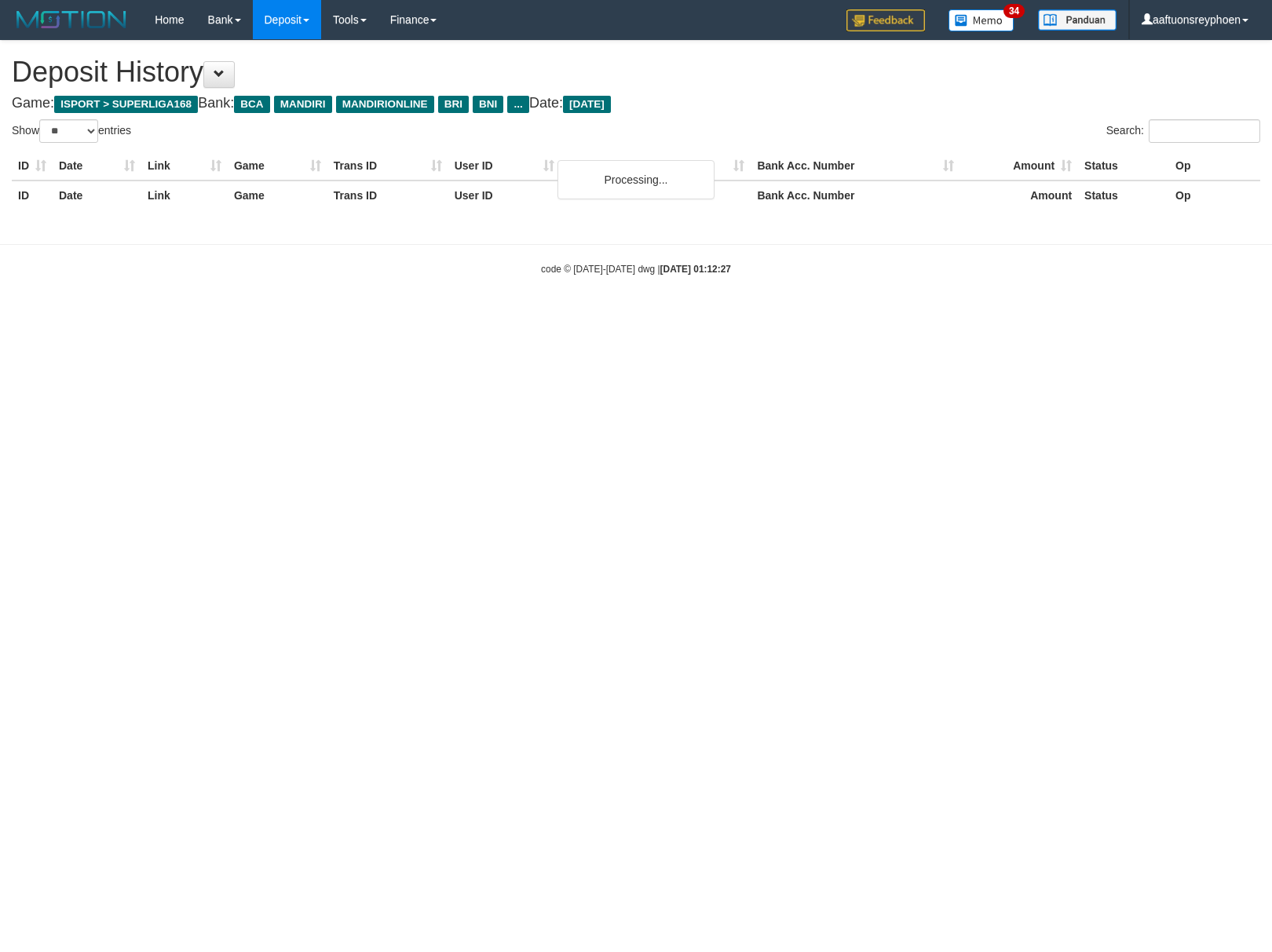
select select "**"
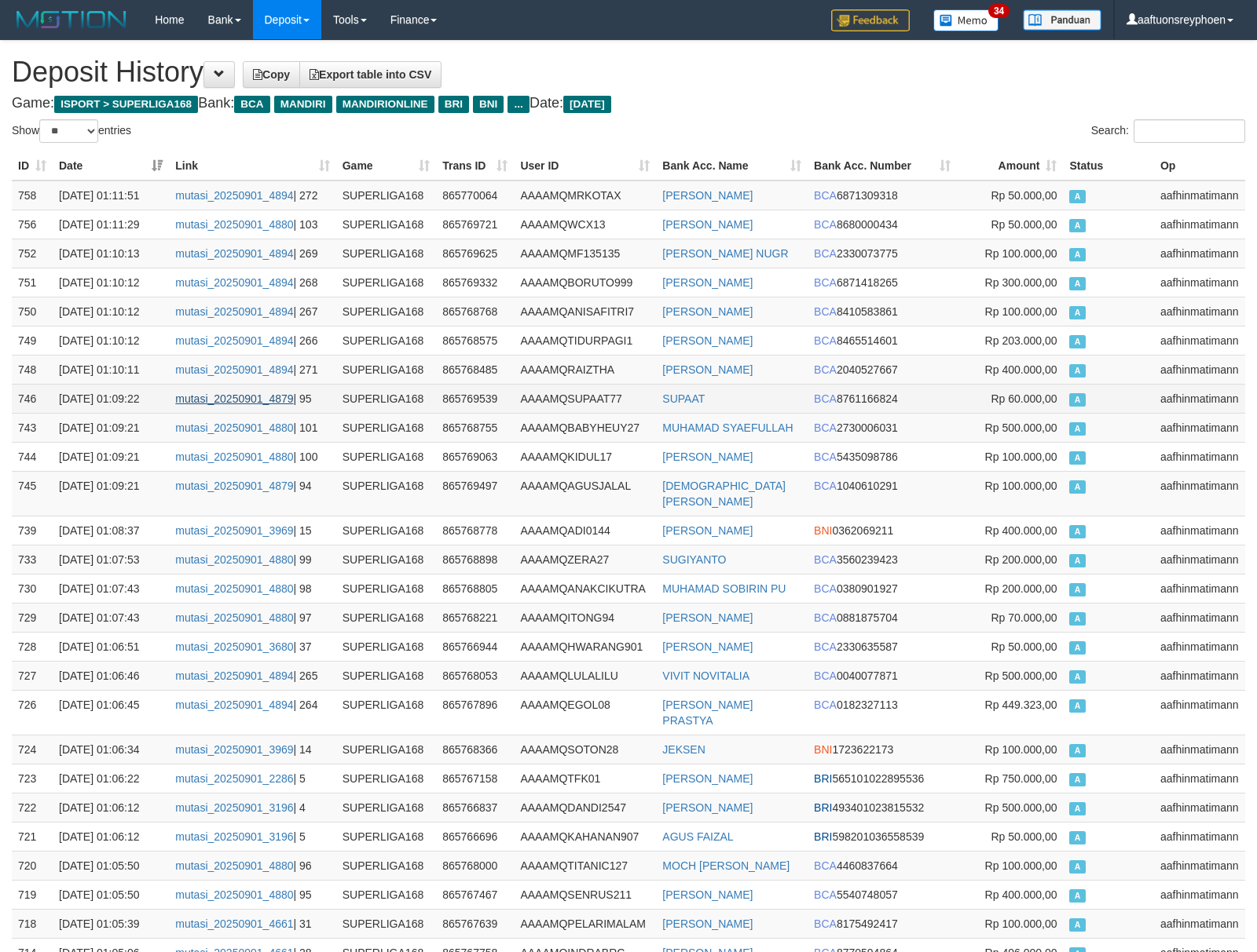
drag, startPoint x: 1091, startPoint y: 379, endPoint x: 205, endPoint y: 392, distance: 886.1
click at [1086, 379] on td "A" at bounding box center [1108, 369] width 90 height 29
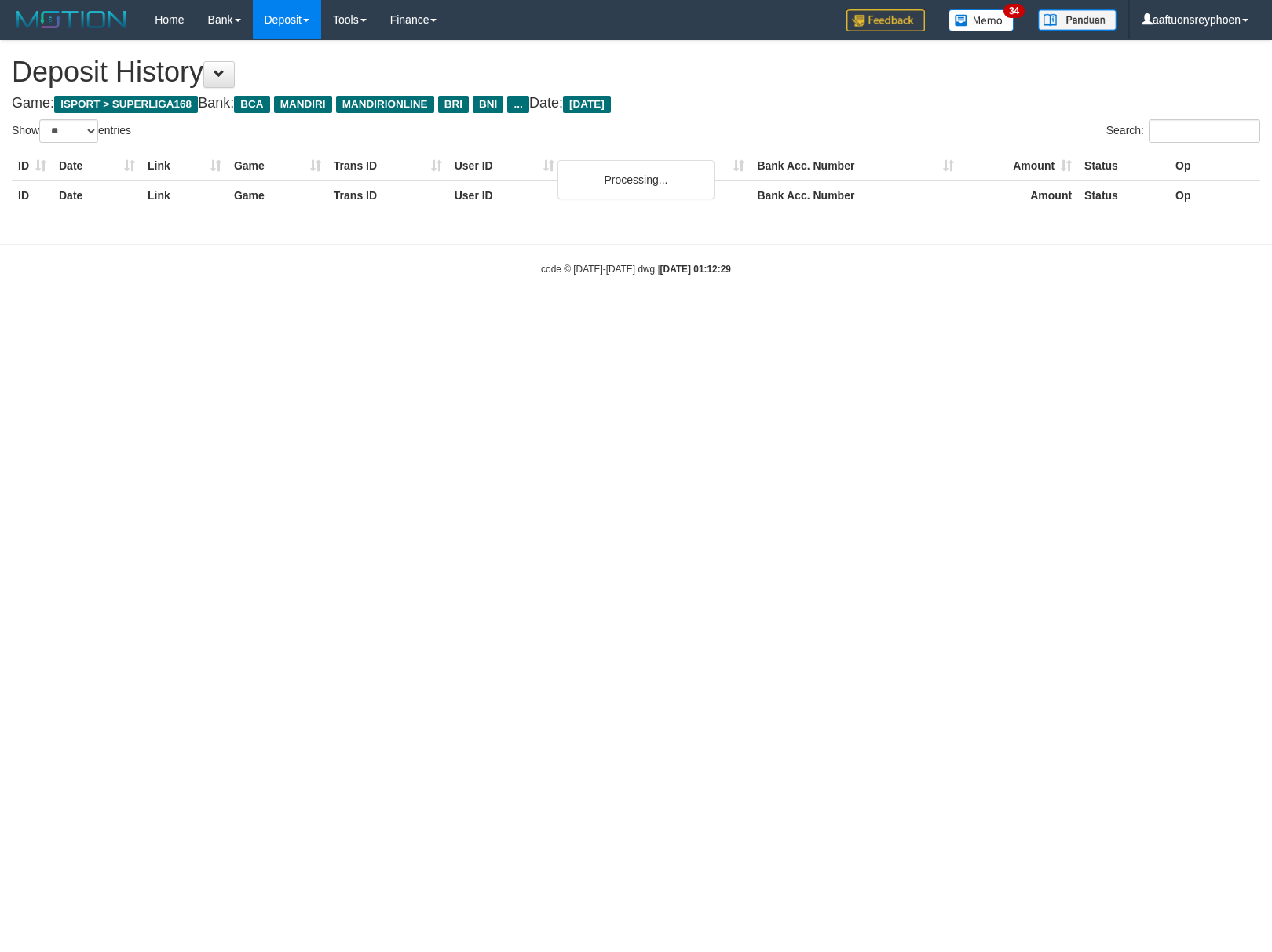
select select "**"
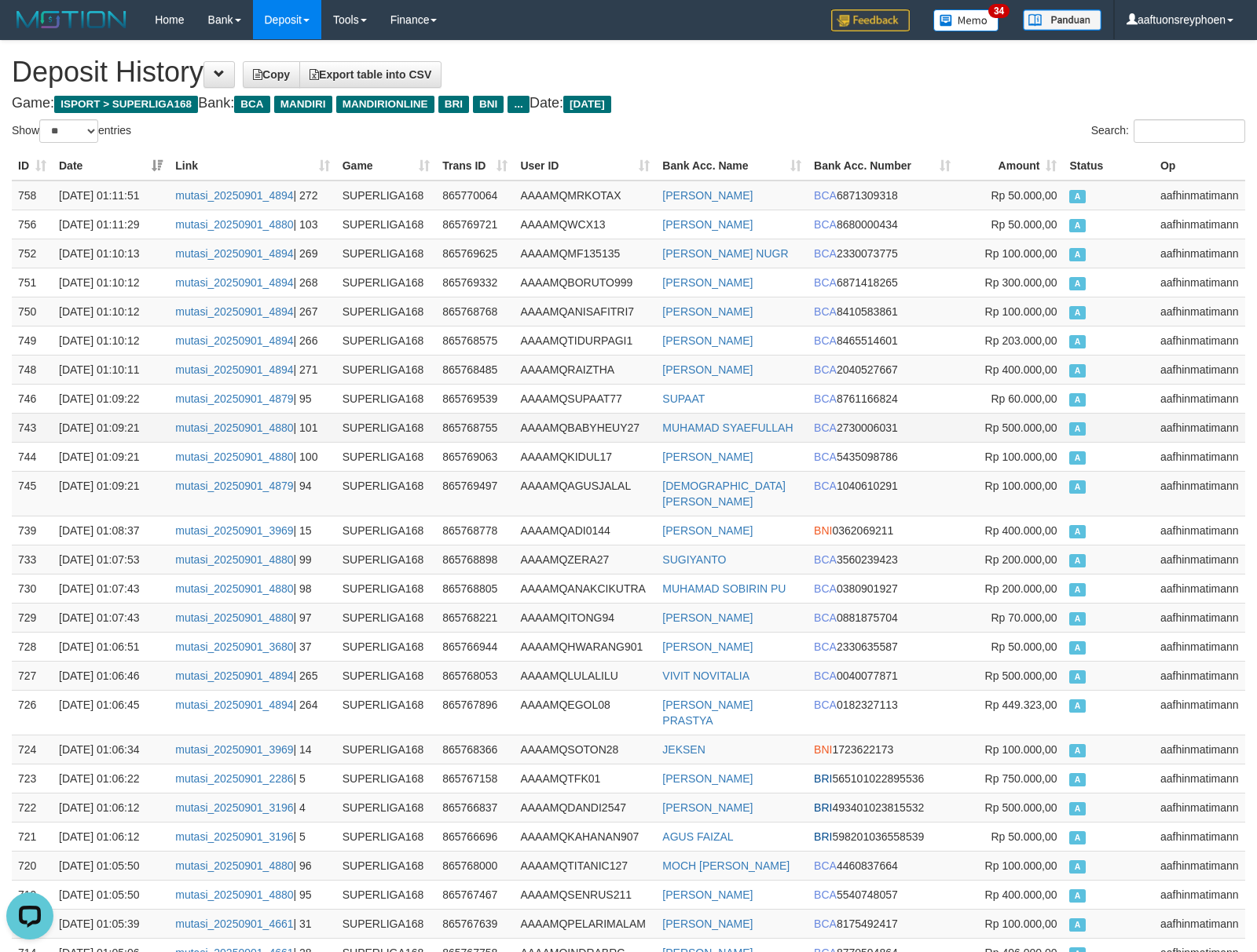
click at [1044, 418] on td "Rp 500.000,00" at bounding box center [1009, 427] width 106 height 29
drag, startPoint x: 1044, startPoint y: 418, endPoint x: 994, endPoint y: 431, distance: 51.7
click at [1037, 421] on td "Rp 500.000,00" at bounding box center [1009, 427] width 106 height 29
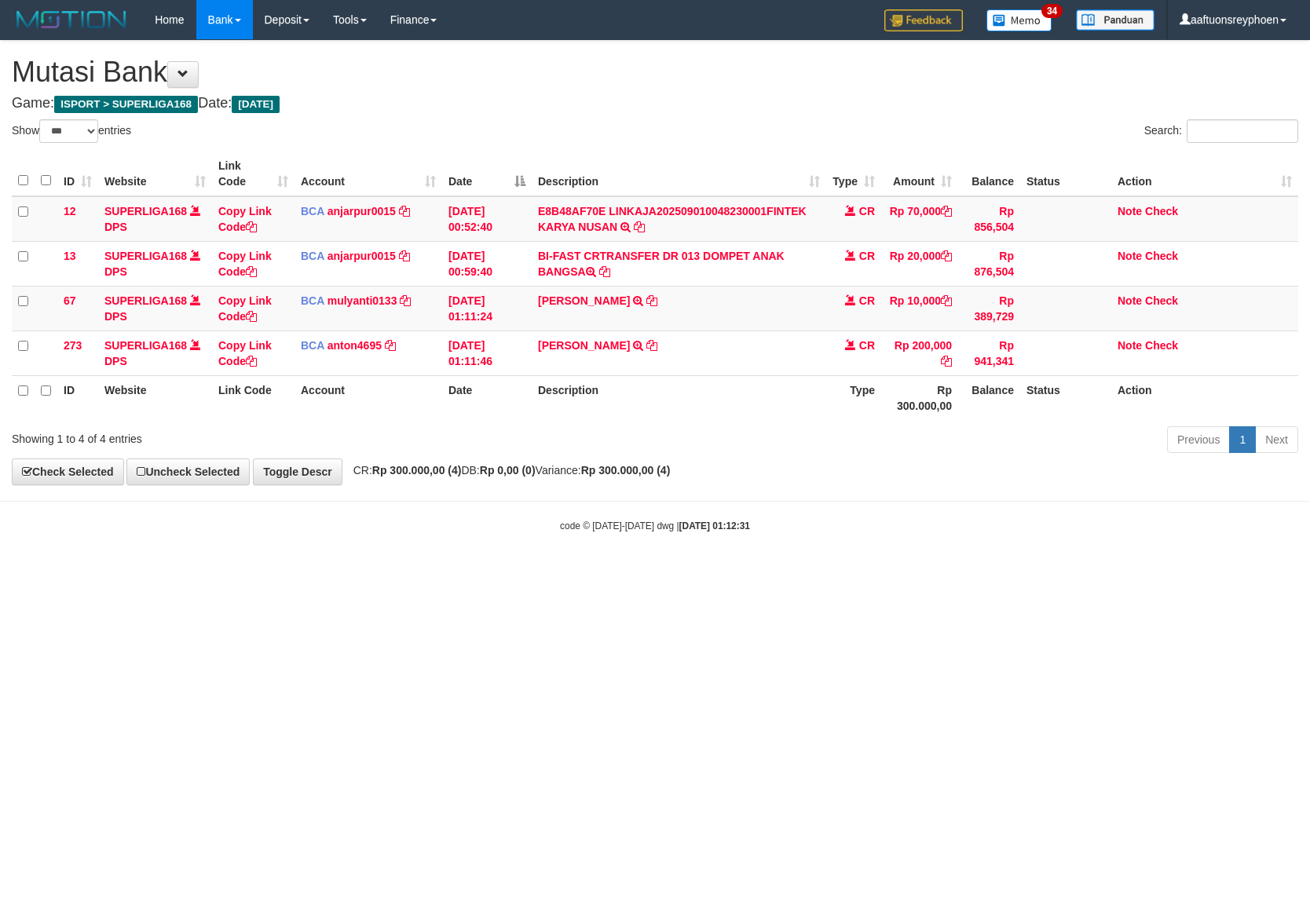
select select "***"
click at [1031, 573] on html "Toggle navigation Home Bank Account List Load By Website Group [ISPORT] SUPERLI…" at bounding box center [655, 286] width 1310 height 573
drag, startPoint x: 742, startPoint y: 644, endPoint x: 758, endPoint y: 642, distance: 16.1
click at [745, 573] on html "Toggle navigation Home Bank Account List Load By Website Group [ISPORT] SUPERLI…" at bounding box center [655, 286] width 1310 height 573
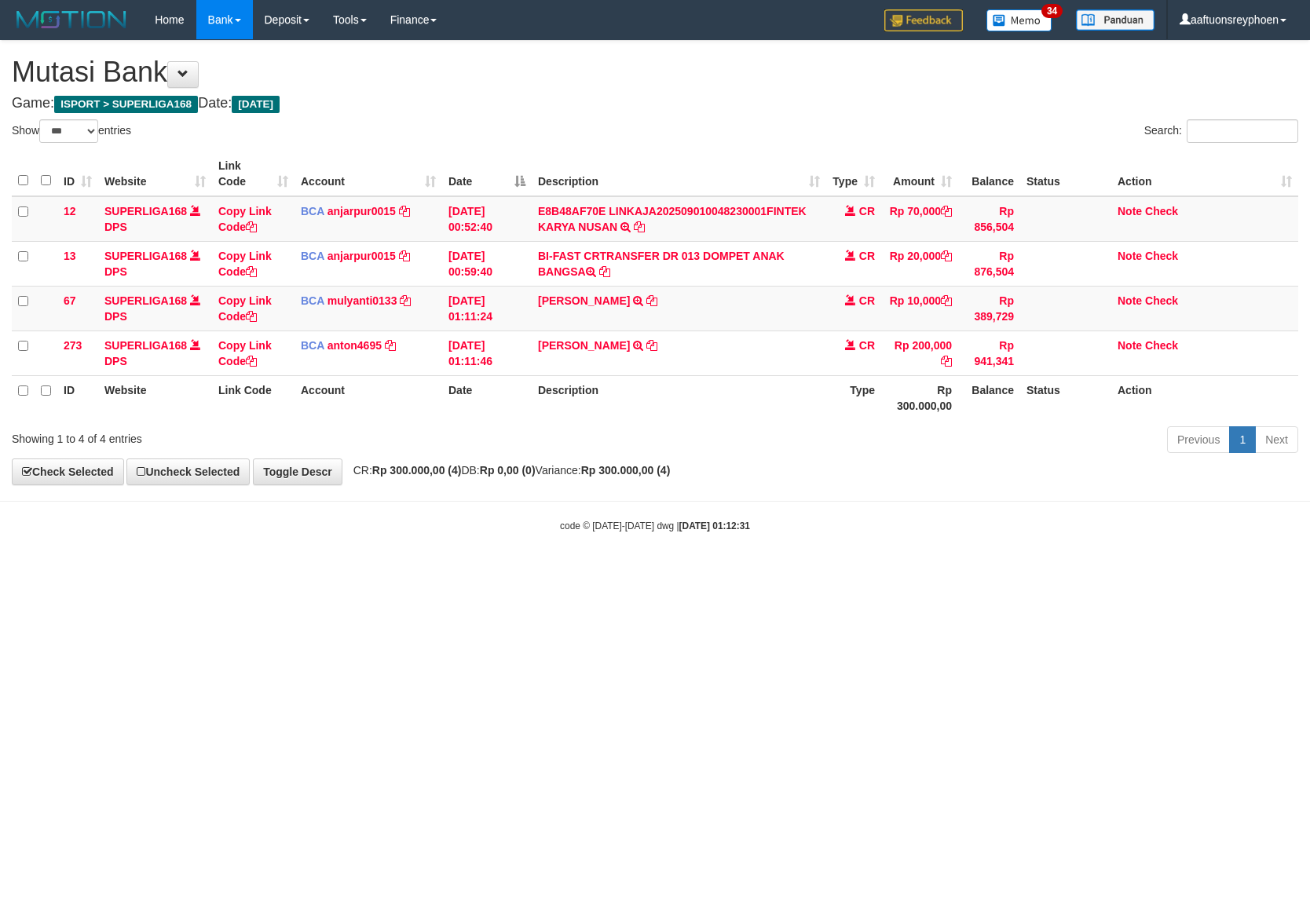
drag, startPoint x: 758, startPoint y: 642, endPoint x: 7, endPoint y: 776, distance: 762.9
click at [757, 573] on html "Toggle navigation Home Bank Account List Load By Website Group [ISPORT] SUPERLI…" at bounding box center [655, 286] width 1310 height 573
select select "***"
click at [685, 573] on html "Toggle navigation Home Bank Account List Load By Website Group [ISPORT] SUPERLI…" at bounding box center [655, 286] width 1310 height 573
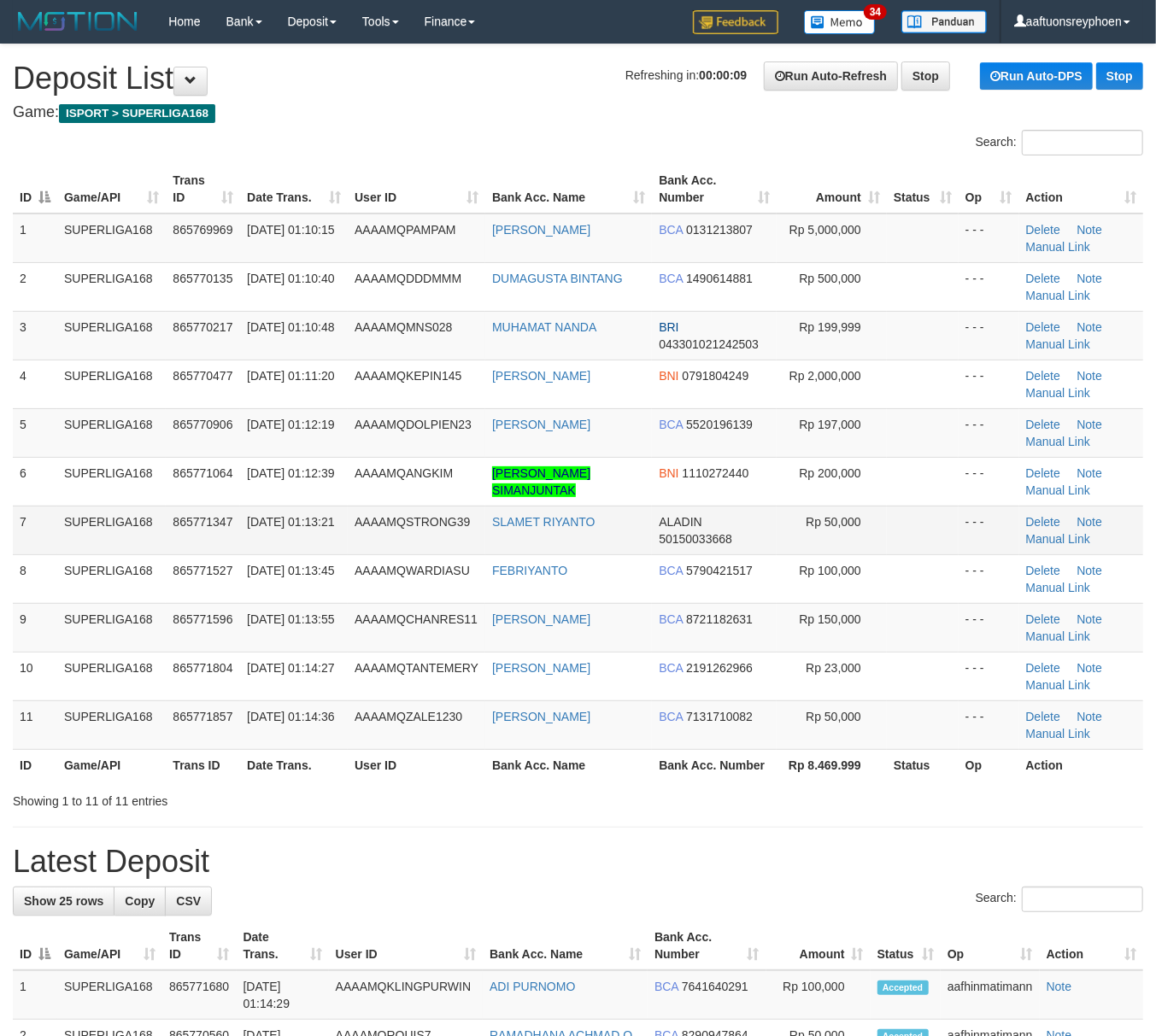
click at [411, 523] on span "AAAAMQSTRONG39" at bounding box center [412, 522] width 115 height 14
click at [292, 529] on span "01/09/2025 01:13:21" at bounding box center [290, 522] width 87 height 14
drag, startPoint x: 295, startPoint y: 539, endPoint x: 0, endPoint y: 572, distance: 296.8
click at [255, 540] on td "01/09/2025 01:13:21" at bounding box center [293, 530] width 108 height 48
drag, startPoint x: 231, startPoint y: 493, endPoint x: 11, endPoint y: 521, distance: 221.8
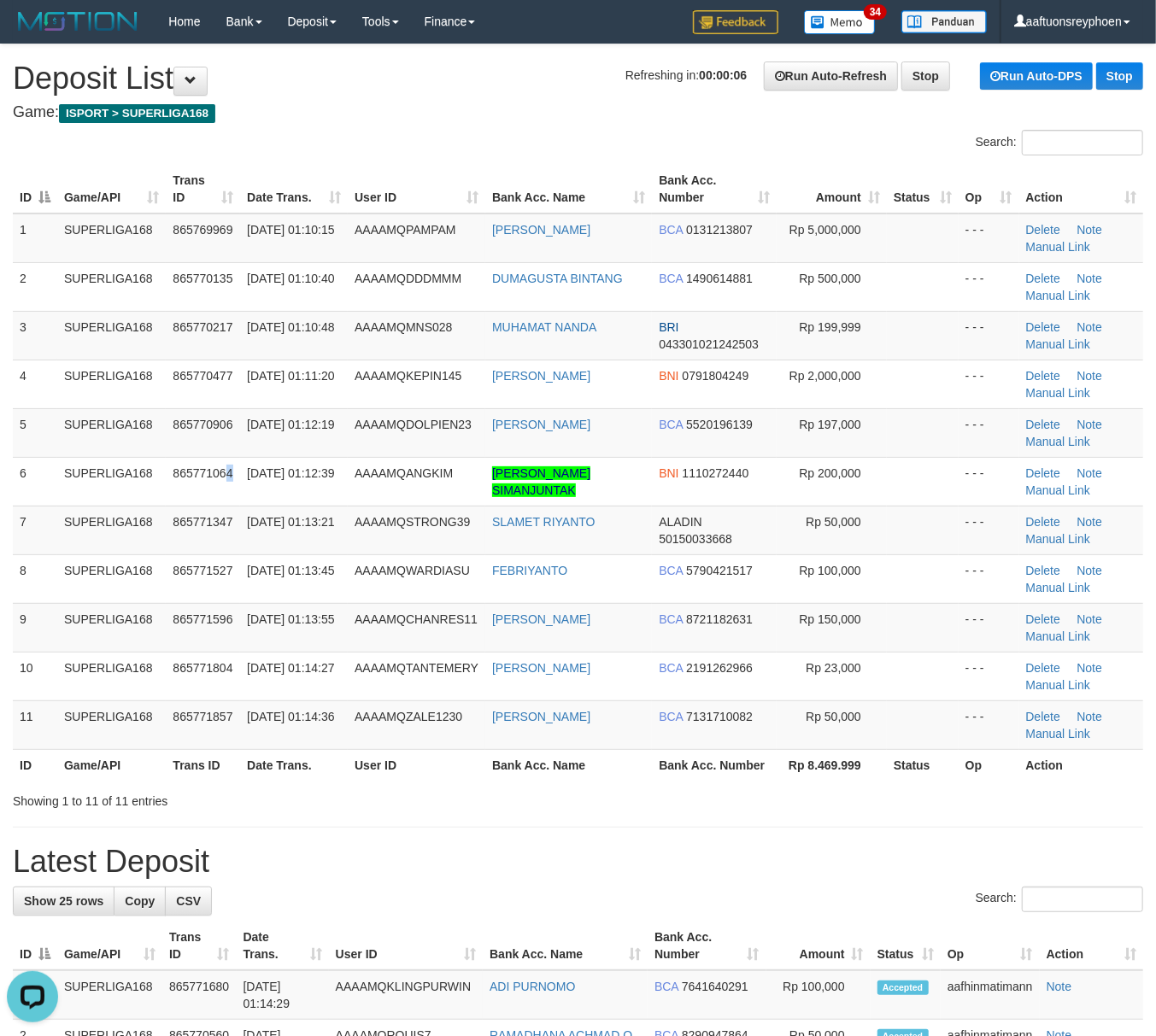
click at [213, 493] on td "865771064" at bounding box center [203, 481] width 75 height 48
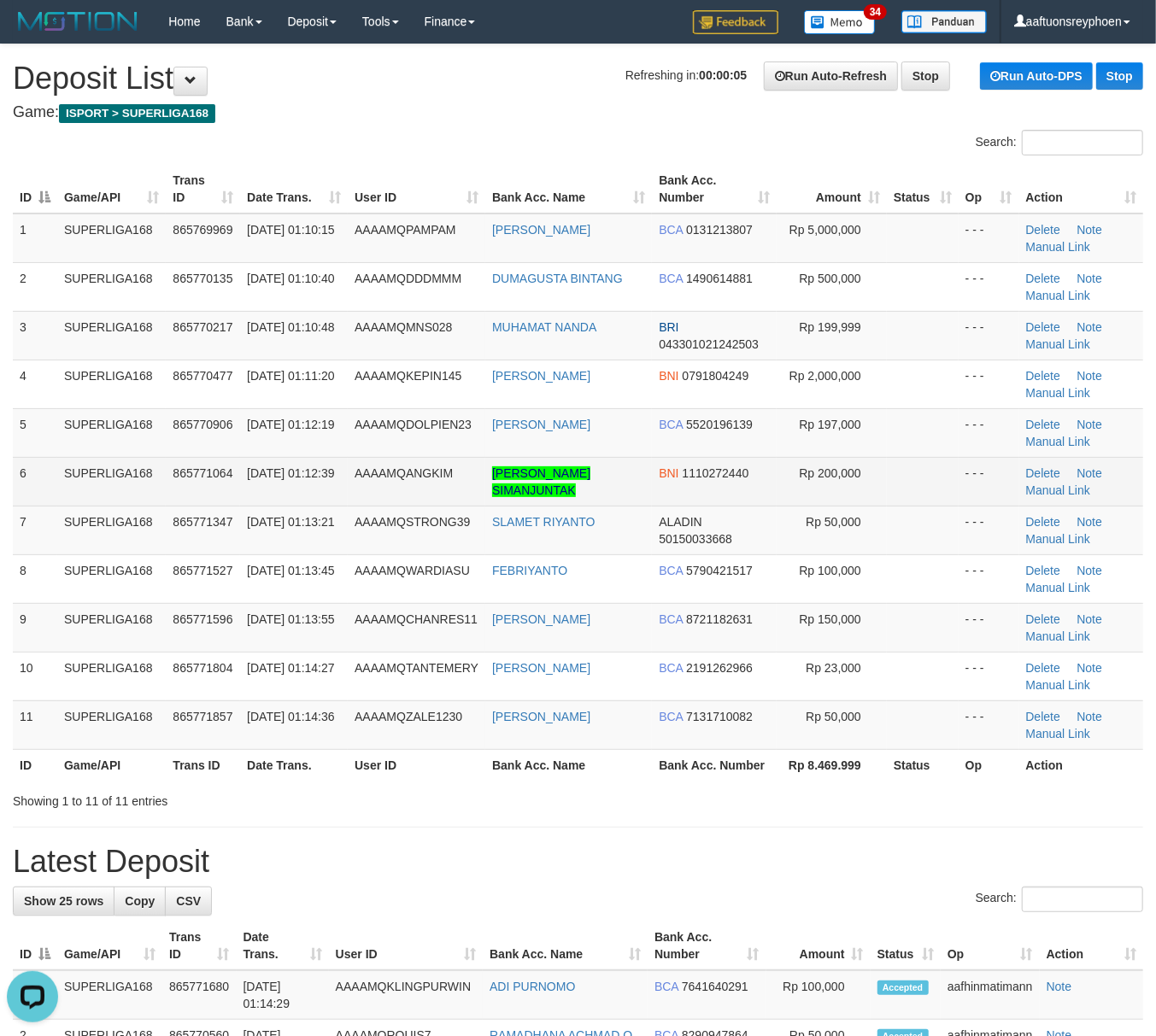
click at [333, 485] on td "[DATE] 01:12:39" at bounding box center [293, 481] width 108 height 48
drag, startPoint x: 320, startPoint y: 489, endPoint x: 157, endPoint y: 533, distance: 168.8
click at [312, 493] on td "[DATE] 01:12:39" at bounding box center [293, 481] width 108 height 48
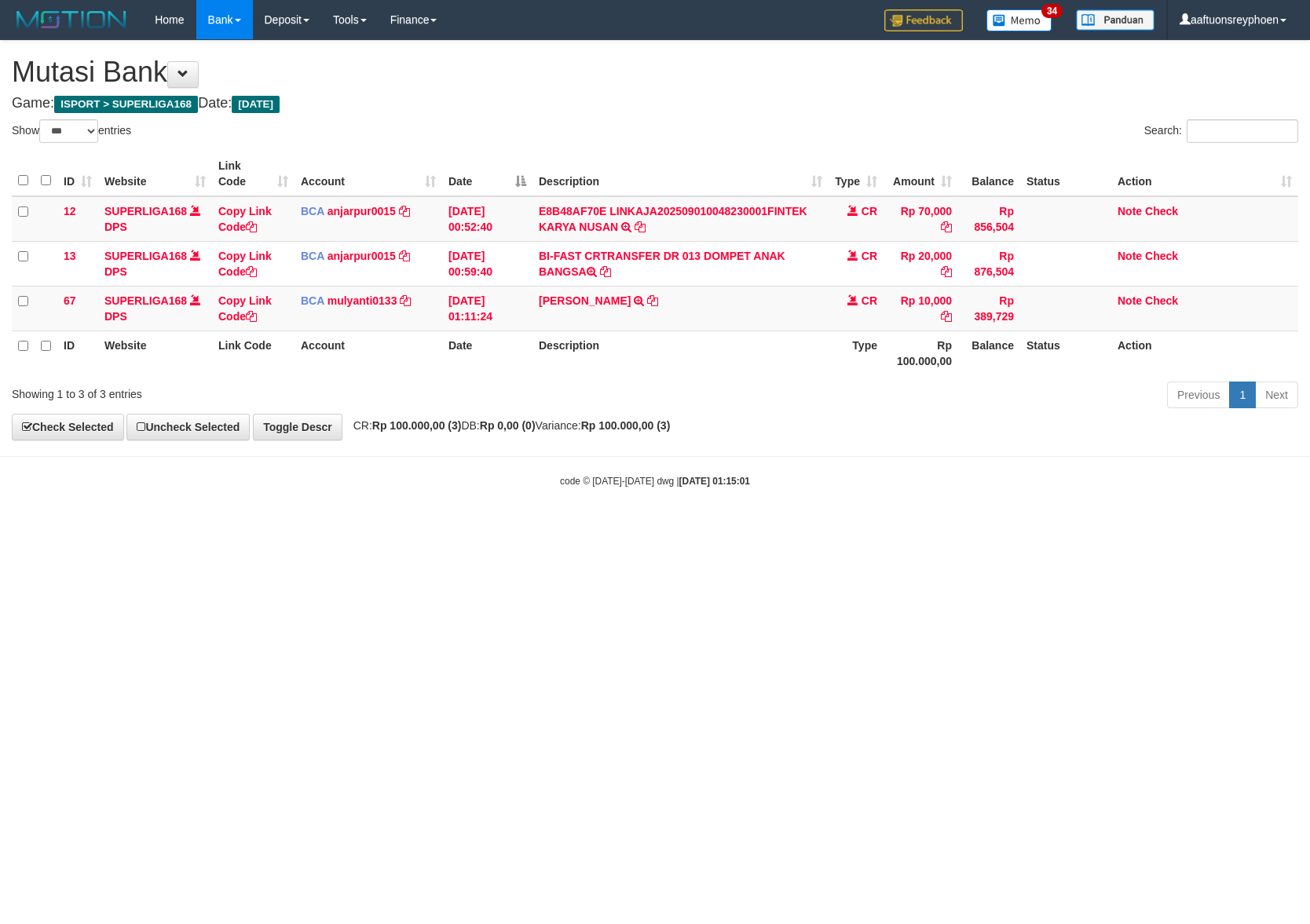
select select "***"
drag, startPoint x: 689, startPoint y: 592, endPoint x: 1308, endPoint y: 553, distance: 620.2
click at [877, 527] on html "Toggle navigation Home Bank Account List Load By Website Group [ISPORT] SUPERLI…" at bounding box center [655, 263] width 1310 height 527
drag, startPoint x: 565, startPoint y: 594, endPoint x: 1173, endPoint y: 531, distance: 611.3
click at [663, 527] on html "Toggle navigation Home Bank Account List Load By Website Group [ISPORT] SUPERLI…" at bounding box center [655, 263] width 1310 height 527
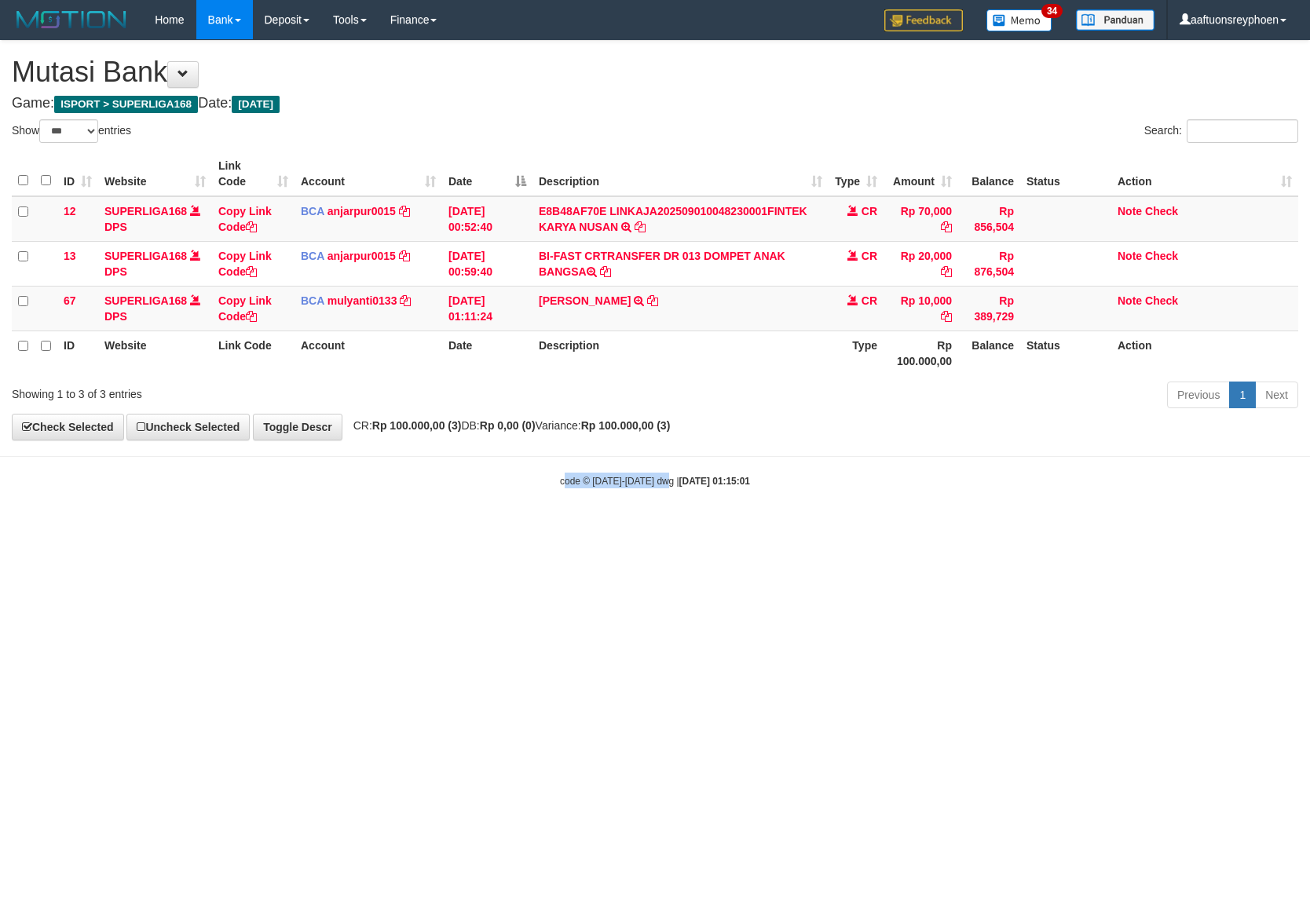
drag, startPoint x: 730, startPoint y: 567, endPoint x: 1304, endPoint y: 526, distance: 575.5
click at [983, 527] on html "Toggle navigation Home Bank Account List Load By Website Group [ISPORT] SUPERLI…" at bounding box center [655, 263] width 1310 height 527
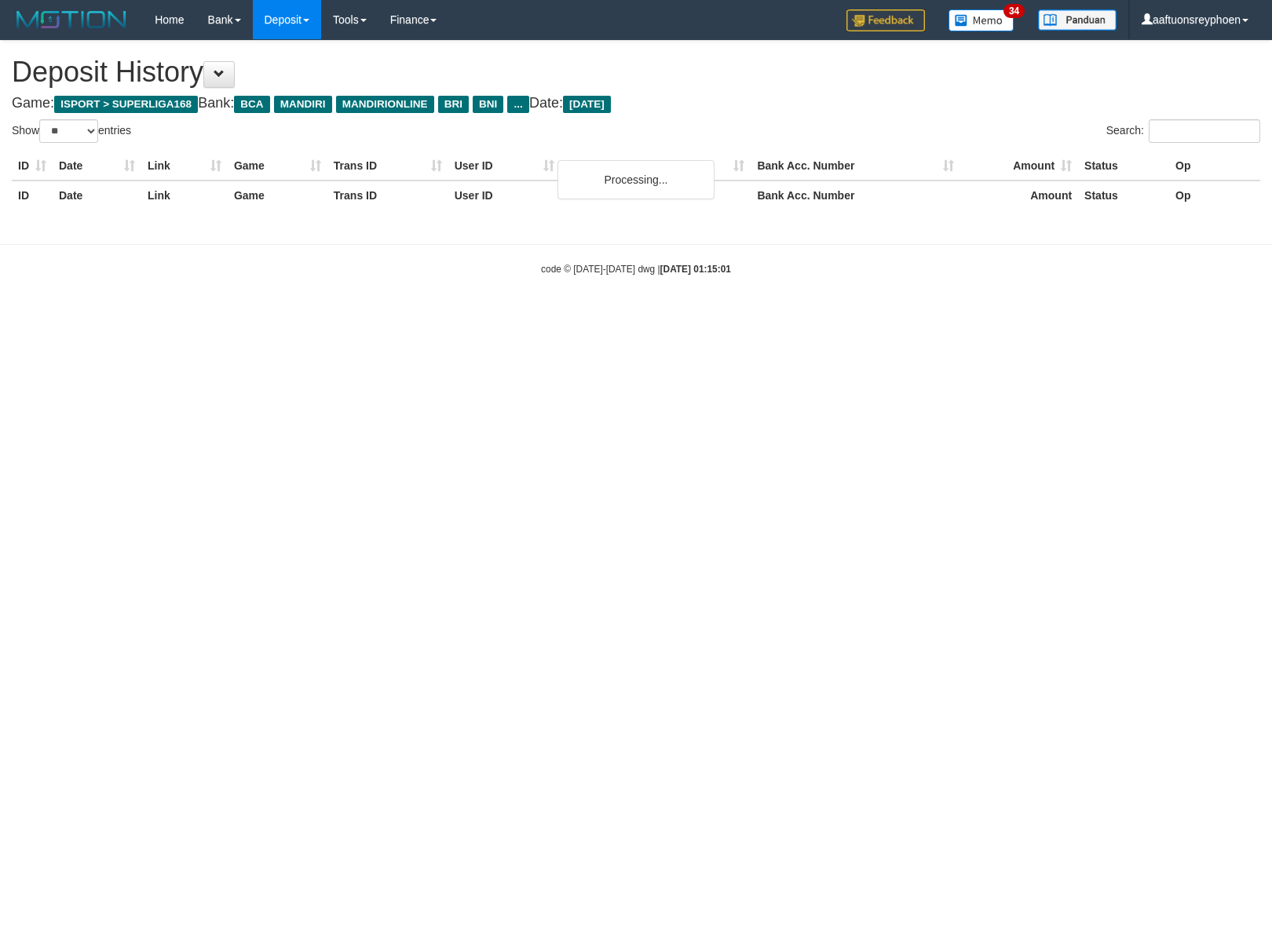
select select "**"
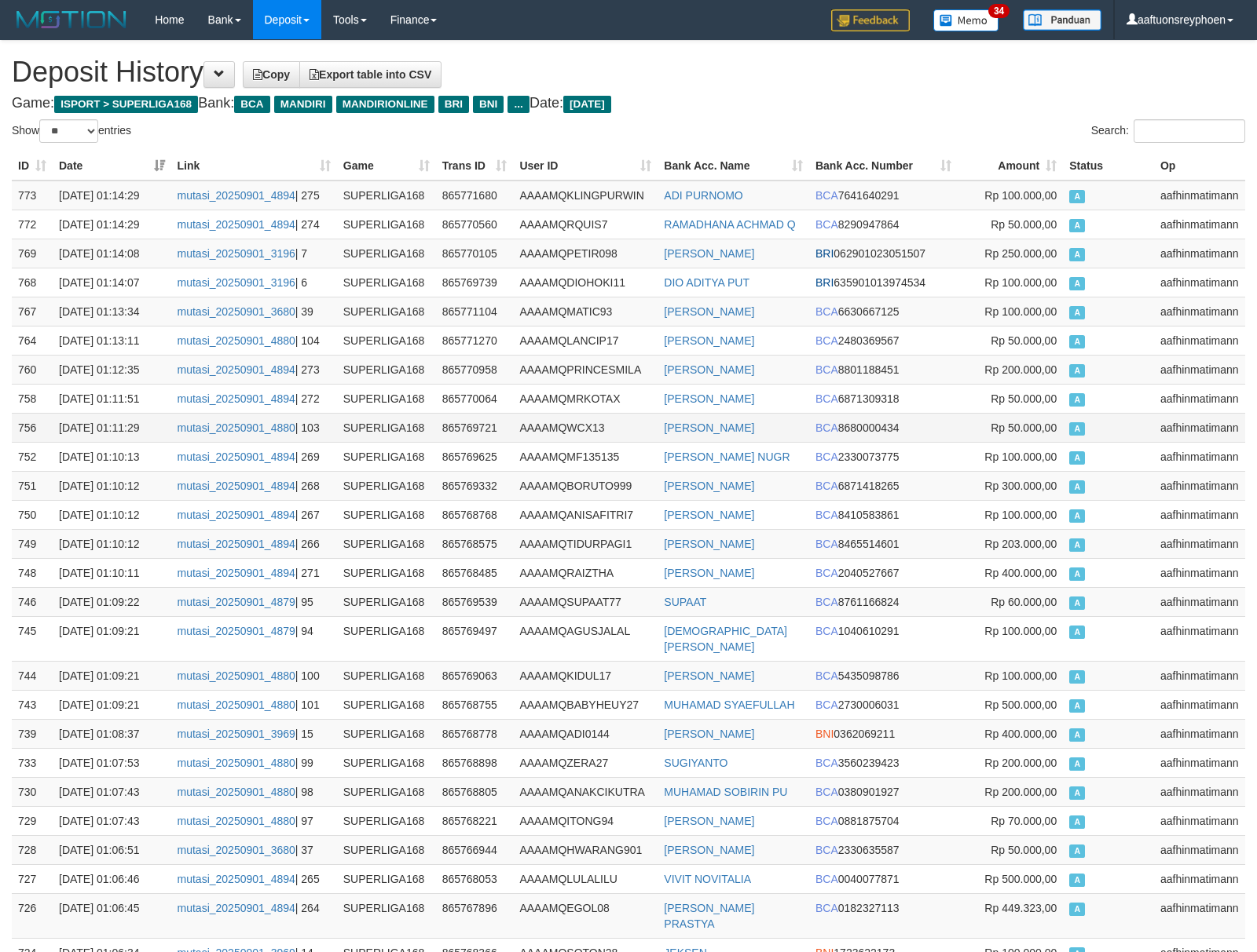
drag, startPoint x: 1111, startPoint y: 418, endPoint x: 1100, endPoint y: 421, distance: 11.4
click at [1111, 418] on td "A" at bounding box center [1108, 427] width 91 height 29
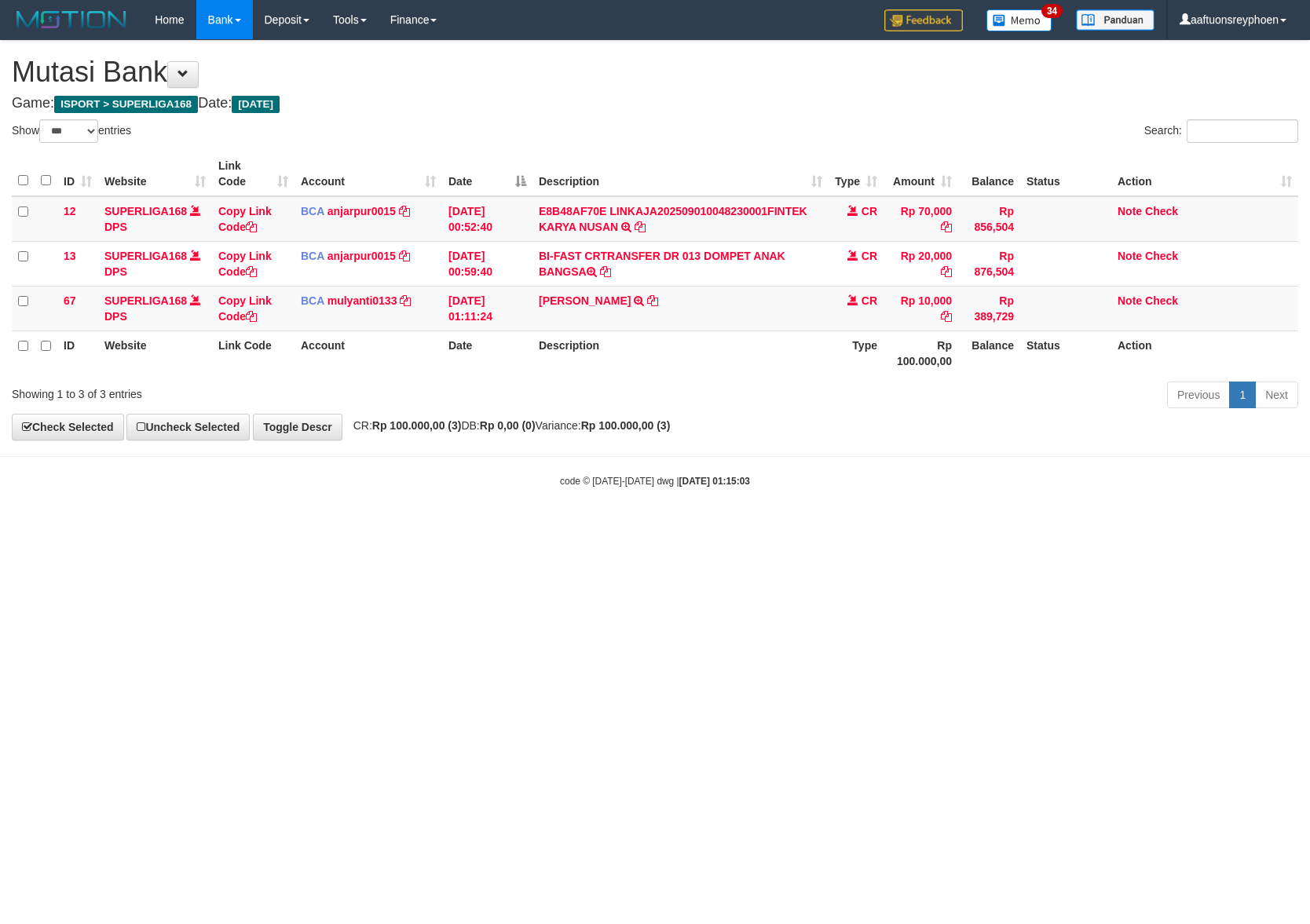
select select "***"
click at [775, 527] on html "Toggle navigation Home Bank Account List Load By Website Group [ISPORT] SUPERLI…" at bounding box center [655, 263] width 1310 height 527
drag, startPoint x: 736, startPoint y: 569, endPoint x: 1102, endPoint y: 554, distance: 366.3
click at [831, 527] on html "Toggle navigation Home Bank Account List Load By Website Group [ISPORT] SUPERLI…" at bounding box center [655, 263] width 1310 height 527
drag, startPoint x: 736, startPoint y: 572, endPoint x: 757, endPoint y: 564, distance: 22.5
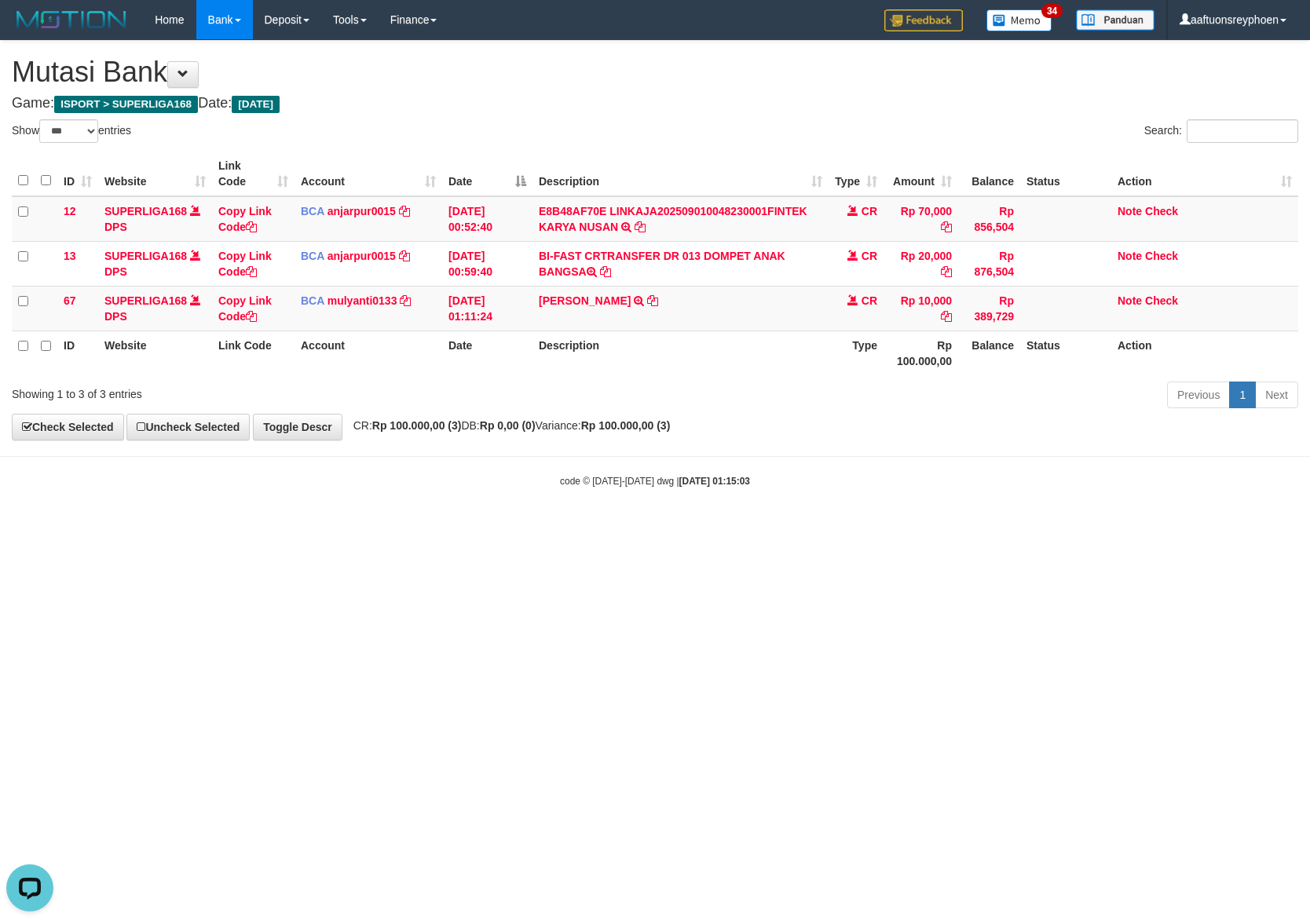
click at [746, 527] on html "Toggle navigation Home Bank Account List Load By Website Group [ISPORT] SUPERLI…" at bounding box center [655, 263] width 1310 height 527
click at [780, 527] on html "Toggle navigation Home Bank Account List Load By Website Group [ISPORT] SUPERLI…" at bounding box center [655, 263] width 1310 height 527
click at [766, 527] on html "Toggle navigation Home Bank Account List Load By Website Group [ISPORT] SUPERLI…" at bounding box center [655, 263] width 1310 height 527
drag, startPoint x: 1097, startPoint y: 468, endPoint x: 1294, endPoint y: 446, distance: 198.2
click at [1197, 459] on body "Toggle navigation Home Bank Account List Load By Website Group [ISPORT] SUPERLI…" at bounding box center [655, 263] width 1310 height 527
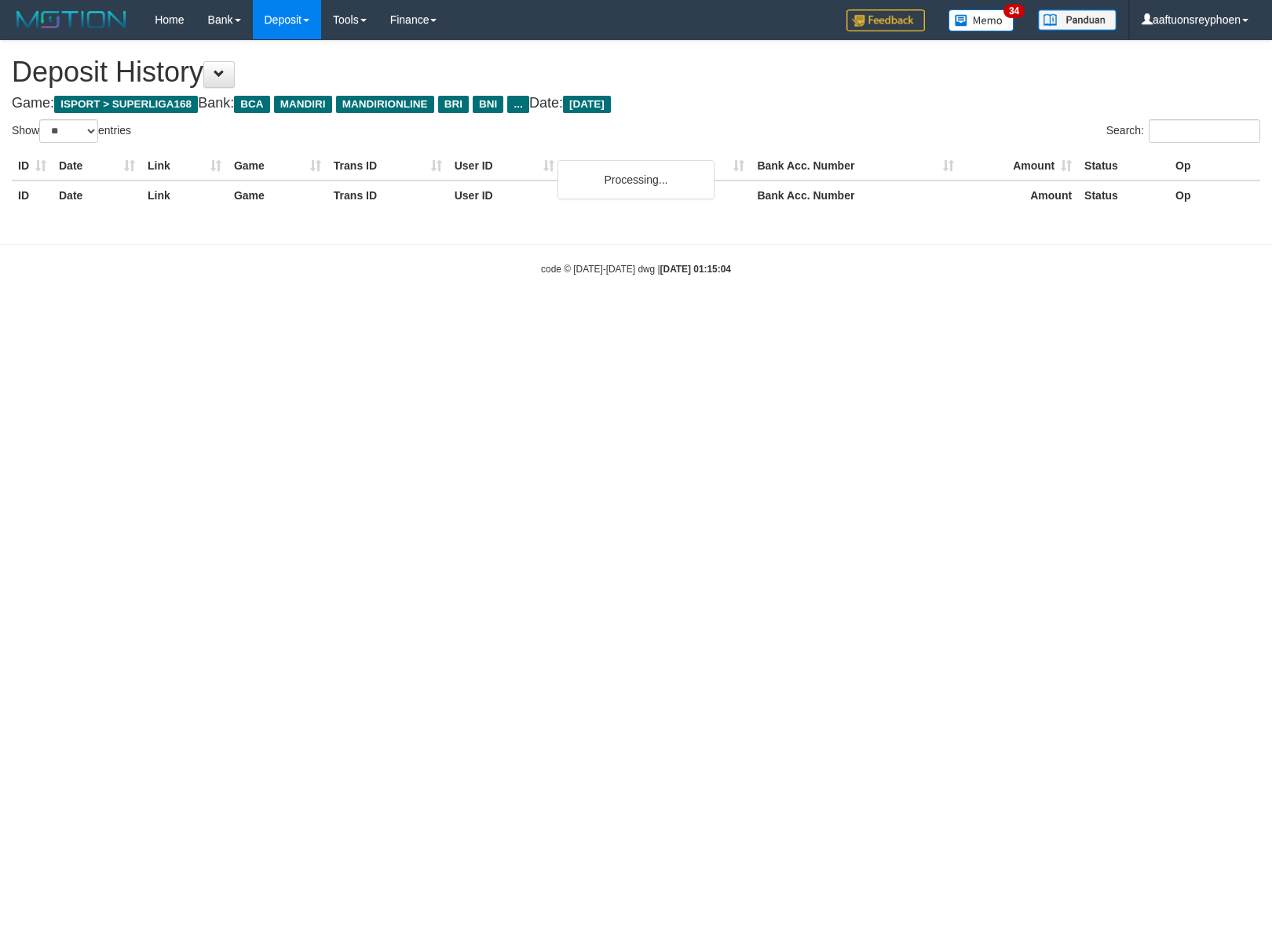
select select "**"
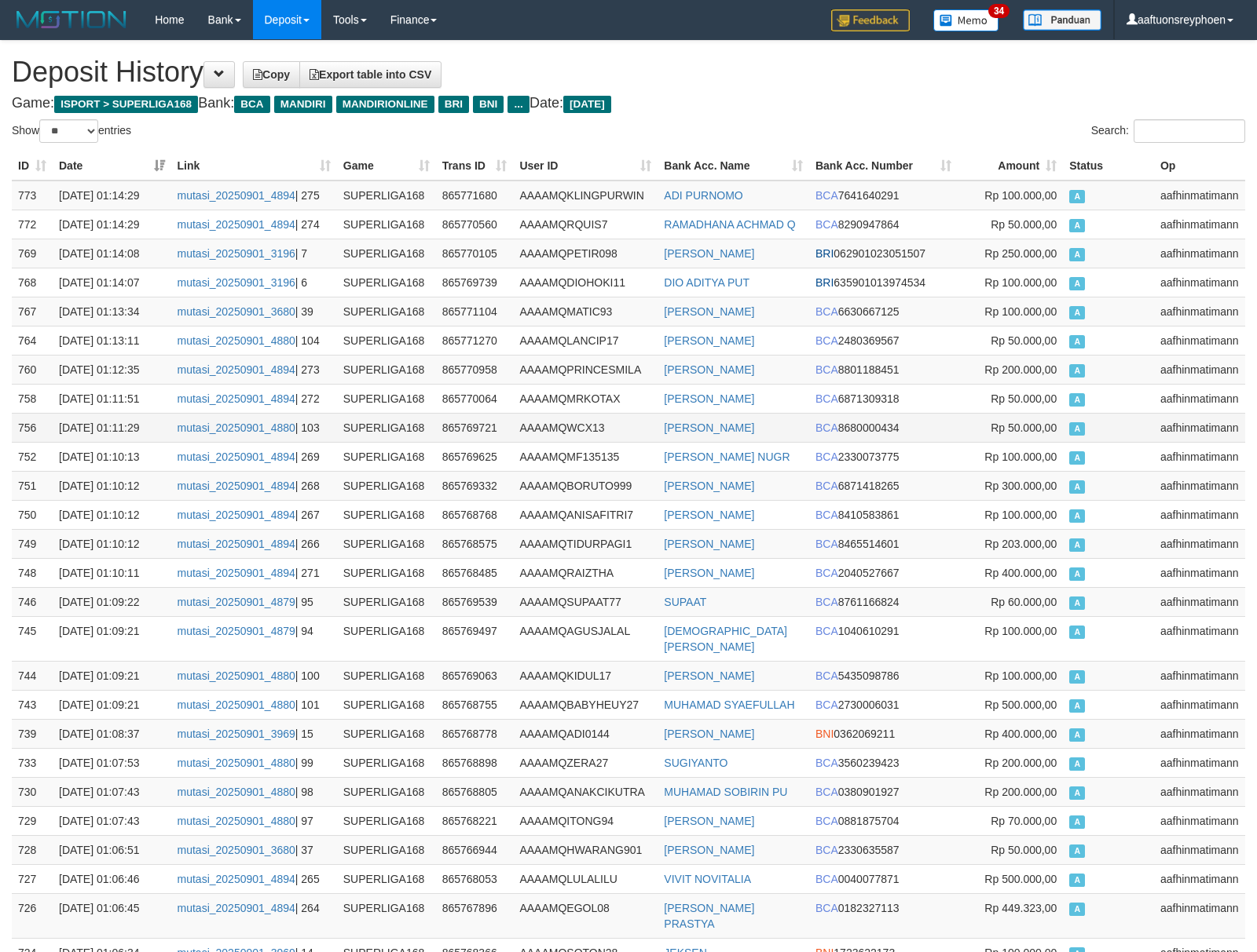
drag, startPoint x: 1175, startPoint y: 442, endPoint x: 1163, endPoint y: 441, distance: 12.0
click at [1163, 441] on td "aafhinmatimann" at bounding box center [1199, 427] width 91 height 29
drag, startPoint x: 1163, startPoint y: 441, endPoint x: 3, endPoint y: 496, distance: 1161.3
click at [1154, 442] on td "aafhinmatimann" at bounding box center [1199, 427] width 91 height 29
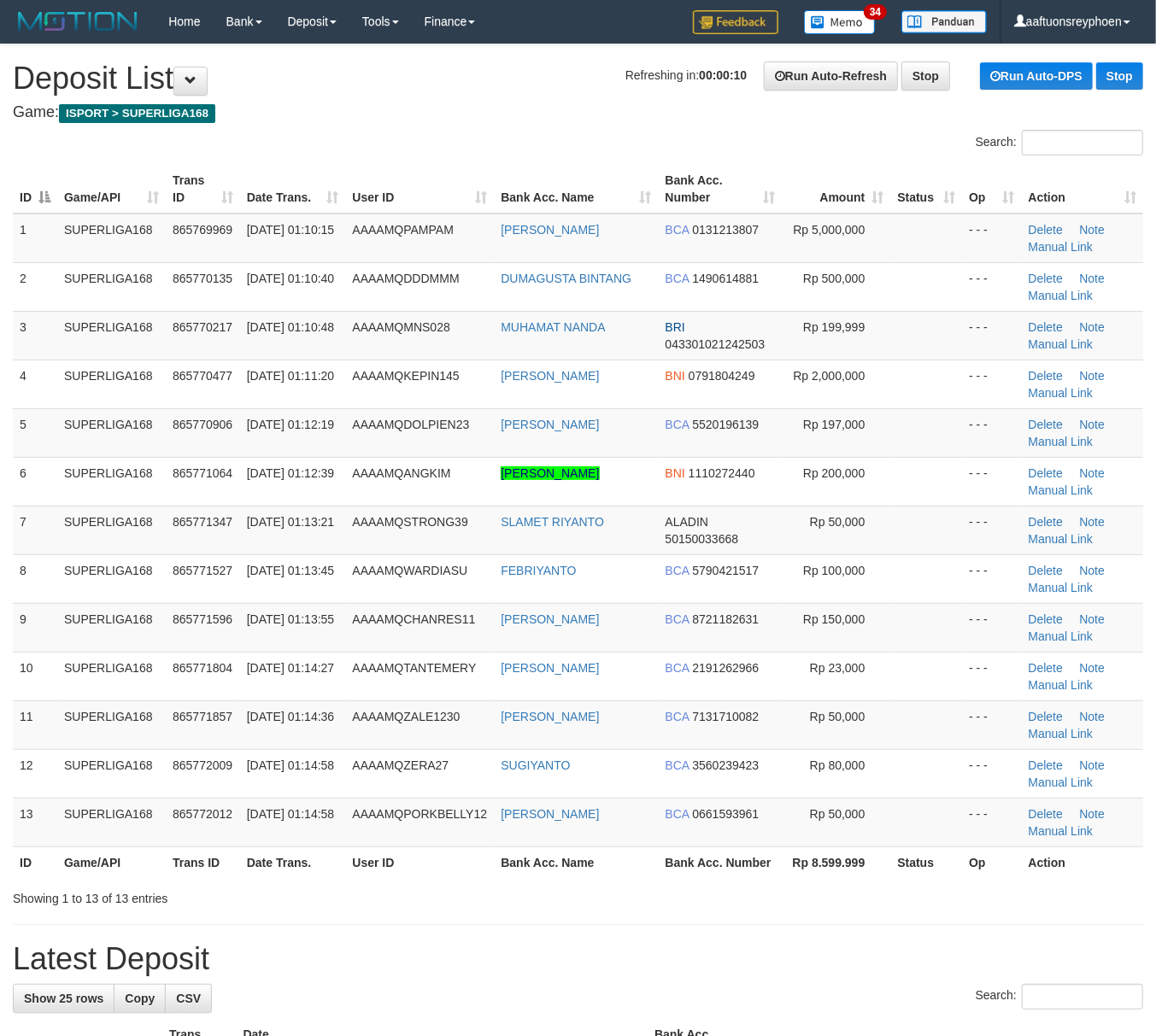
click at [226, 534] on tr "7 SUPERLIGA168 865771347 [DATE] 01:13:21 AAAAMQSTRONG39 [PERSON_NAME] 501500336…" at bounding box center [578, 530] width 1130 height 48
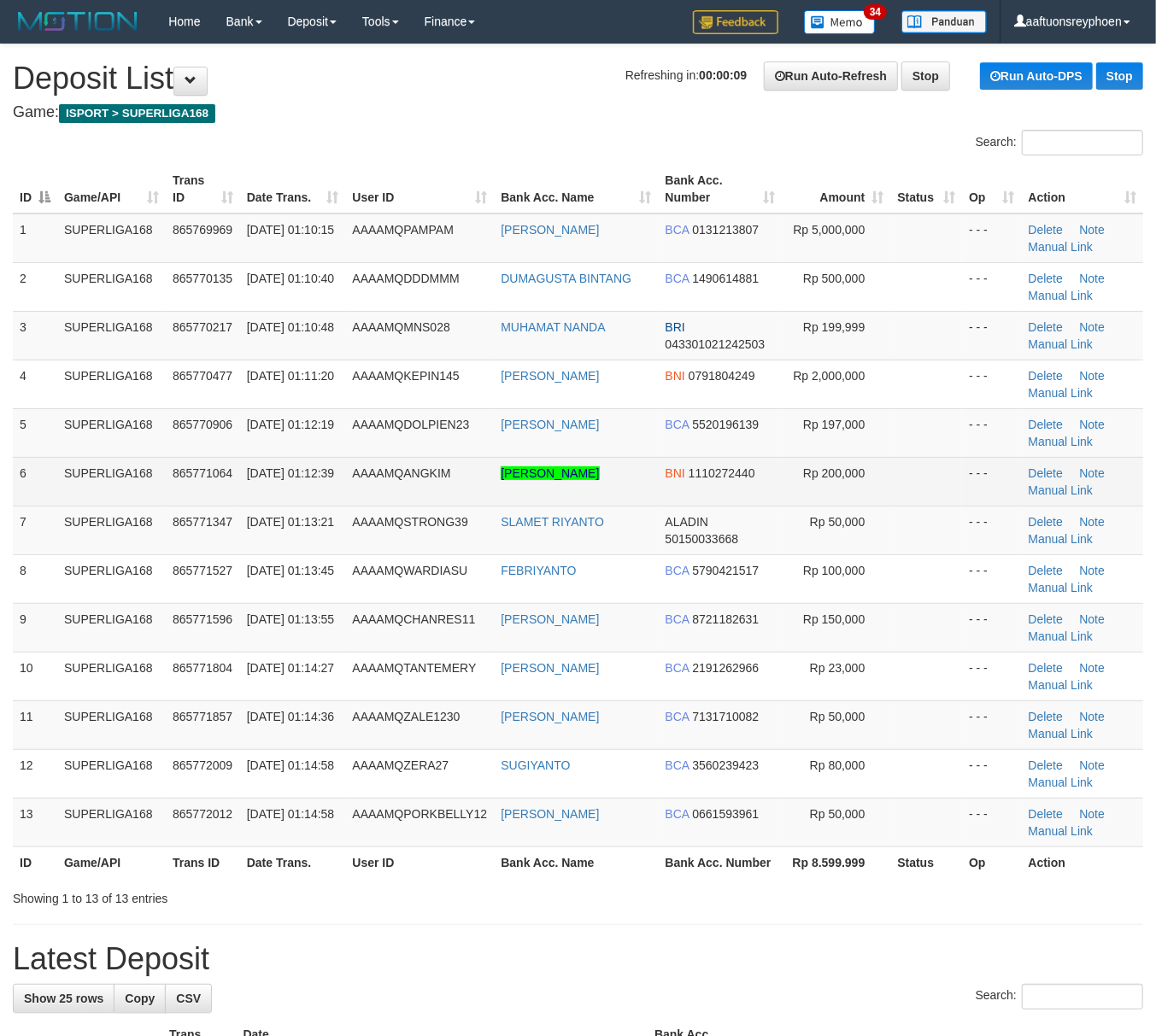
click at [169, 504] on tr "6 SUPERLIGA168 865771064 [DATE] 01:12:39 AAAAMQANGKIM [PERSON_NAME] BNI 1110272…" at bounding box center [578, 481] width 1130 height 48
click at [169, 504] on td "865771064" at bounding box center [203, 481] width 75 height 48
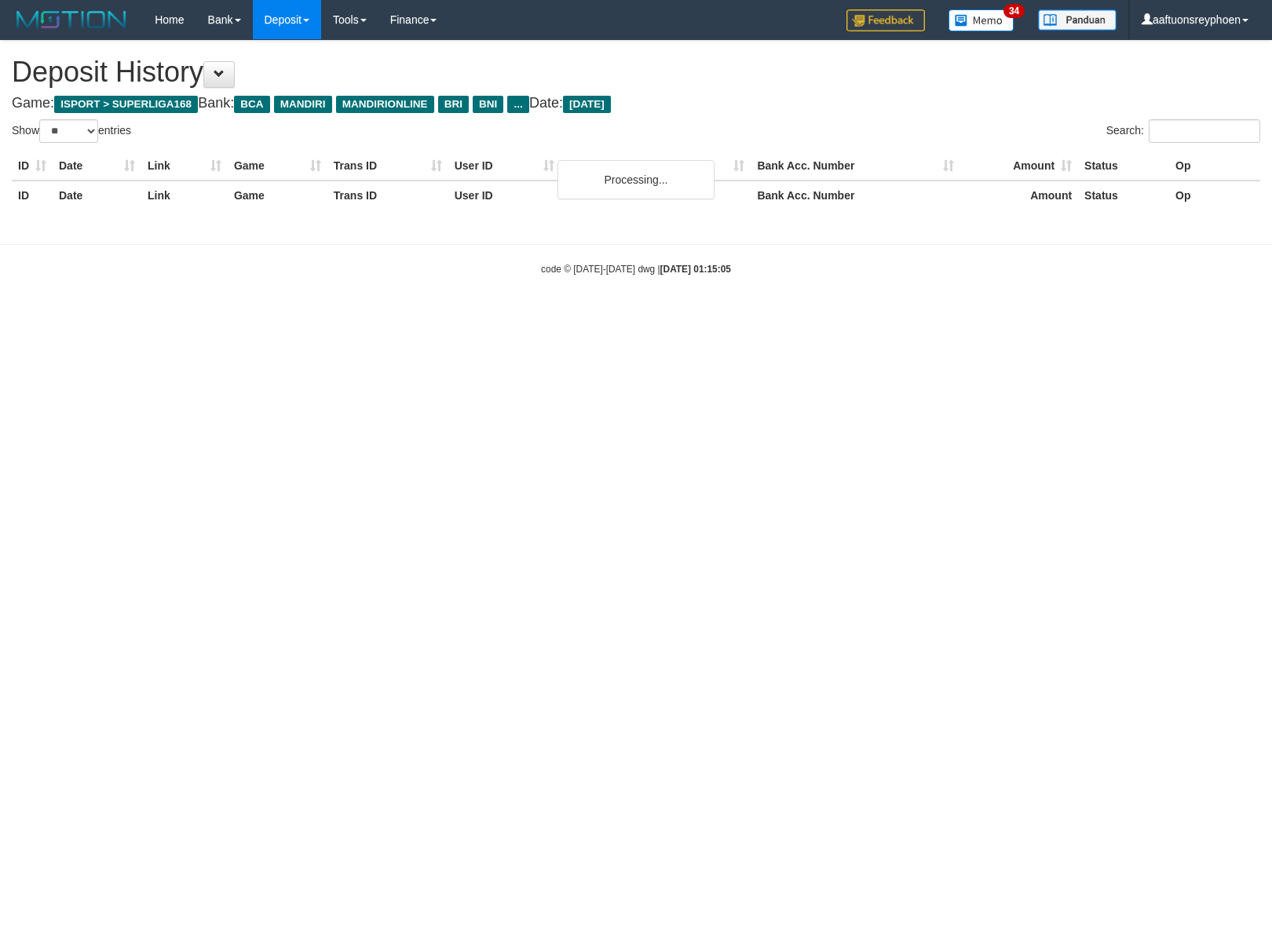
select select "**"
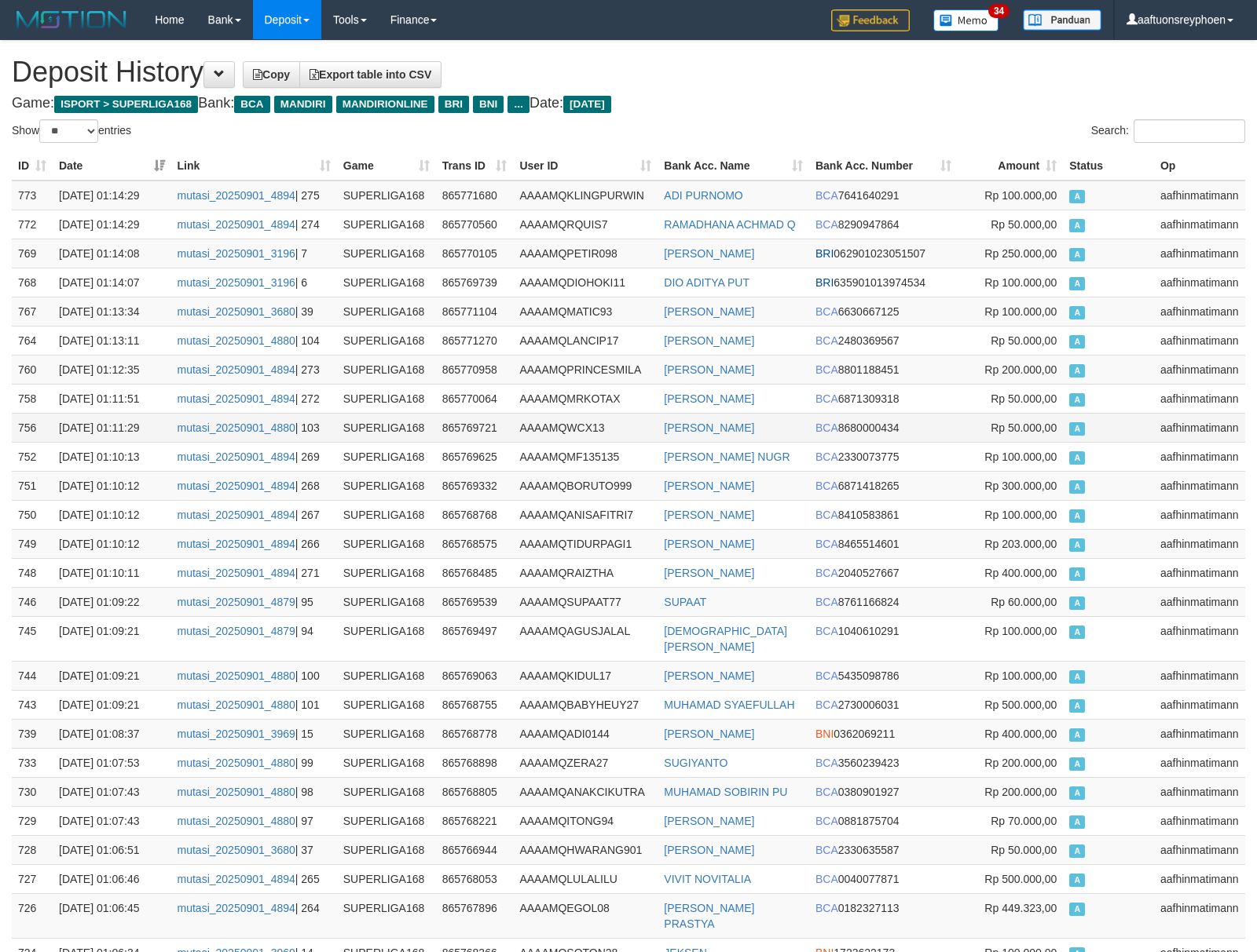
drag, startPoint x: 1045, startPoint y: 459, endPoint x: 1116, endPoint y: 439, distance: 73.8
click at [1154, 432] on tr "756 01/09/2025 01:11:29 mutasi_20250901_4880 | 103 SUPERLIGA168 865769721 AAAAM…" at bounding box center [628, 427] width 1234 height 29
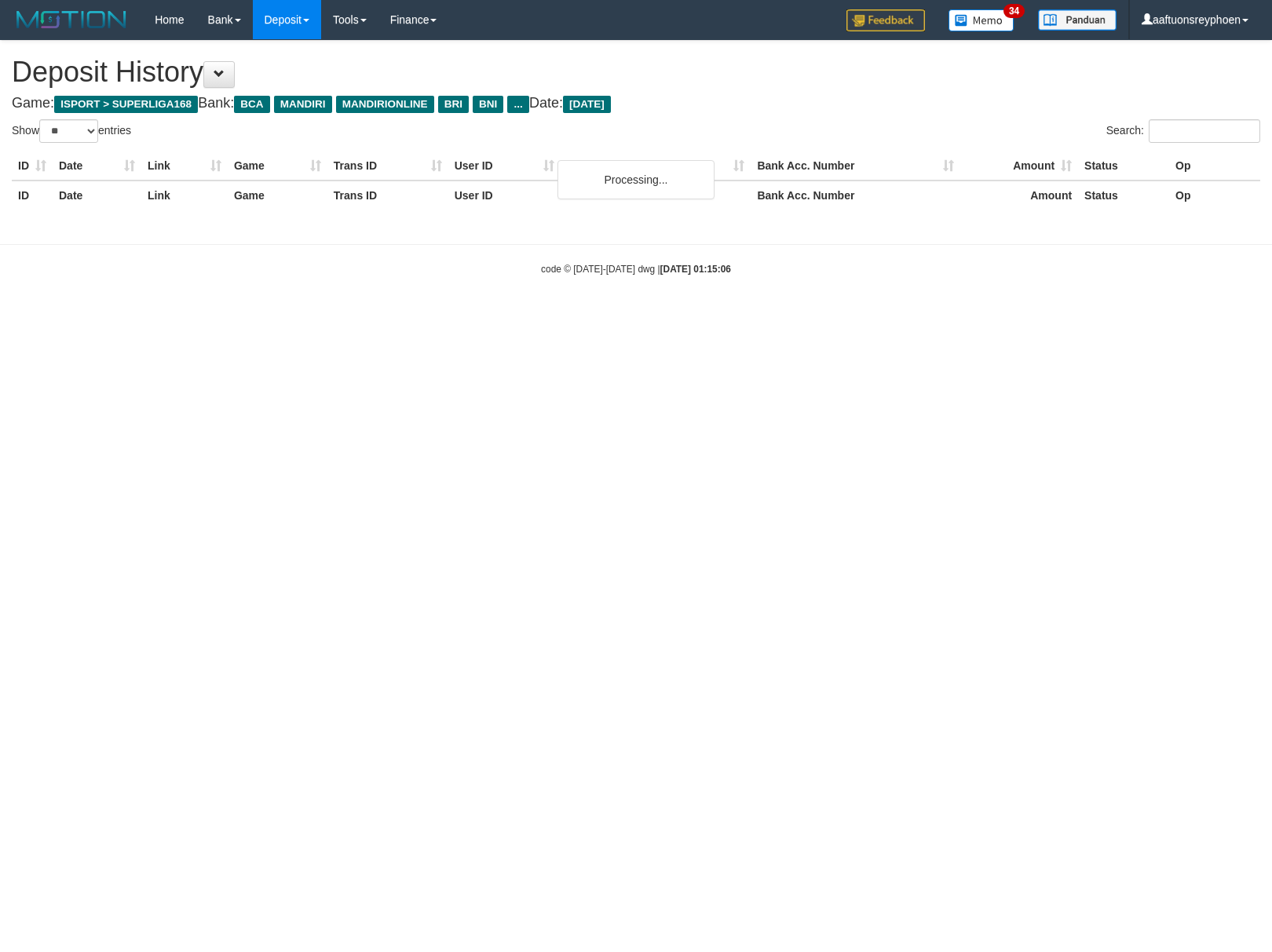
select select "**"
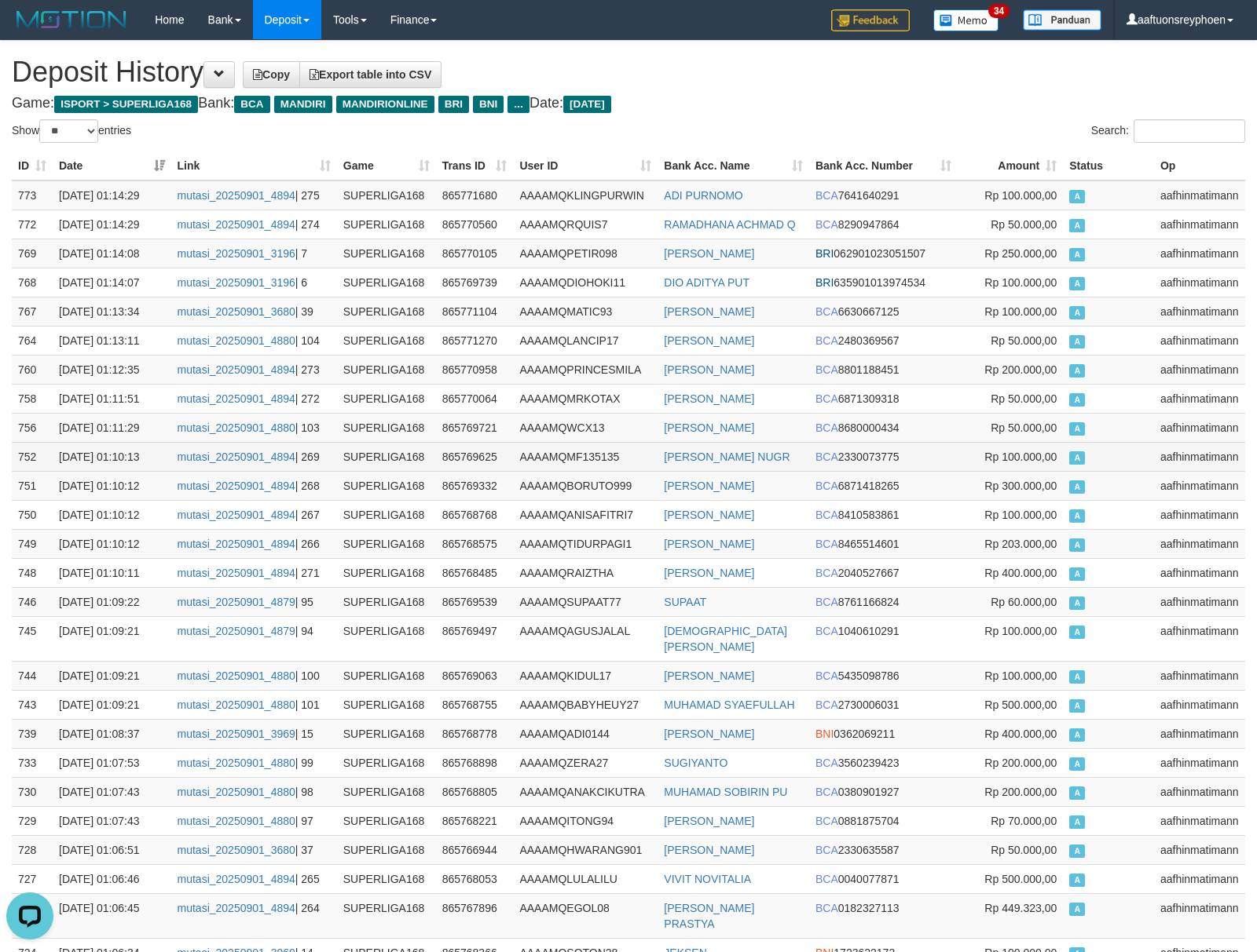
click at [968, 451] on td "Rp 100.000,00" at bounding box center [1010, 456] width 105 height 29
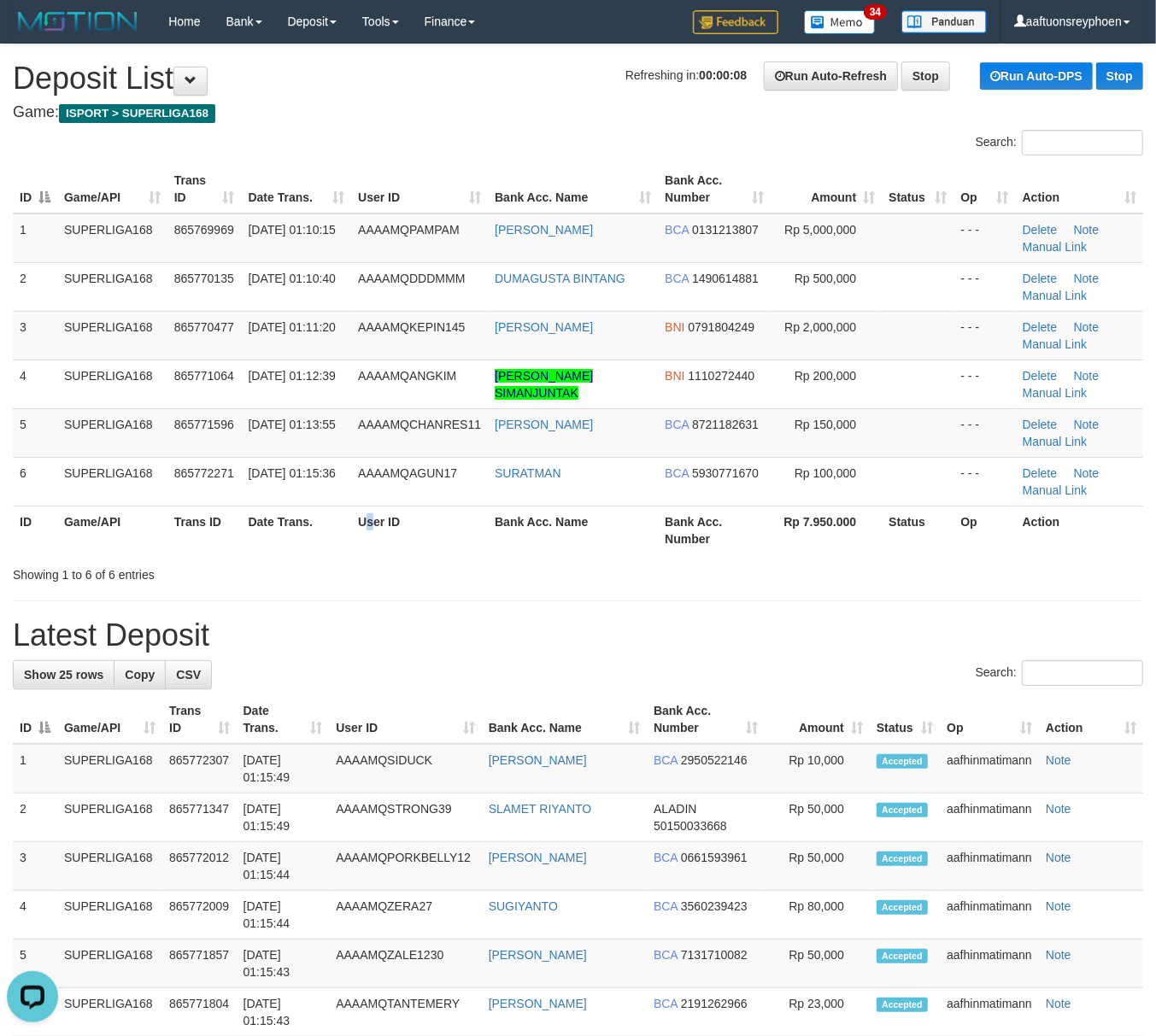
click at [372, 514] on th "User ID" at bounding box center [420, 530] width 137 height 48
drag, startPoint x: 371, startPoint y: 514, endPoint x: 1172, endPoint y: 516, distance: 801.0
click at [387, 514] on th "User ID" at bounding box center [420, 530] width 137 height 48
drag, startPoint x: 32, startPoint y: 427, endPoint x: 0, endPoint y: 441, distance: 34.9
click at [27, 428] on td "5" at bounding box center [35, 432] width 45 height 48
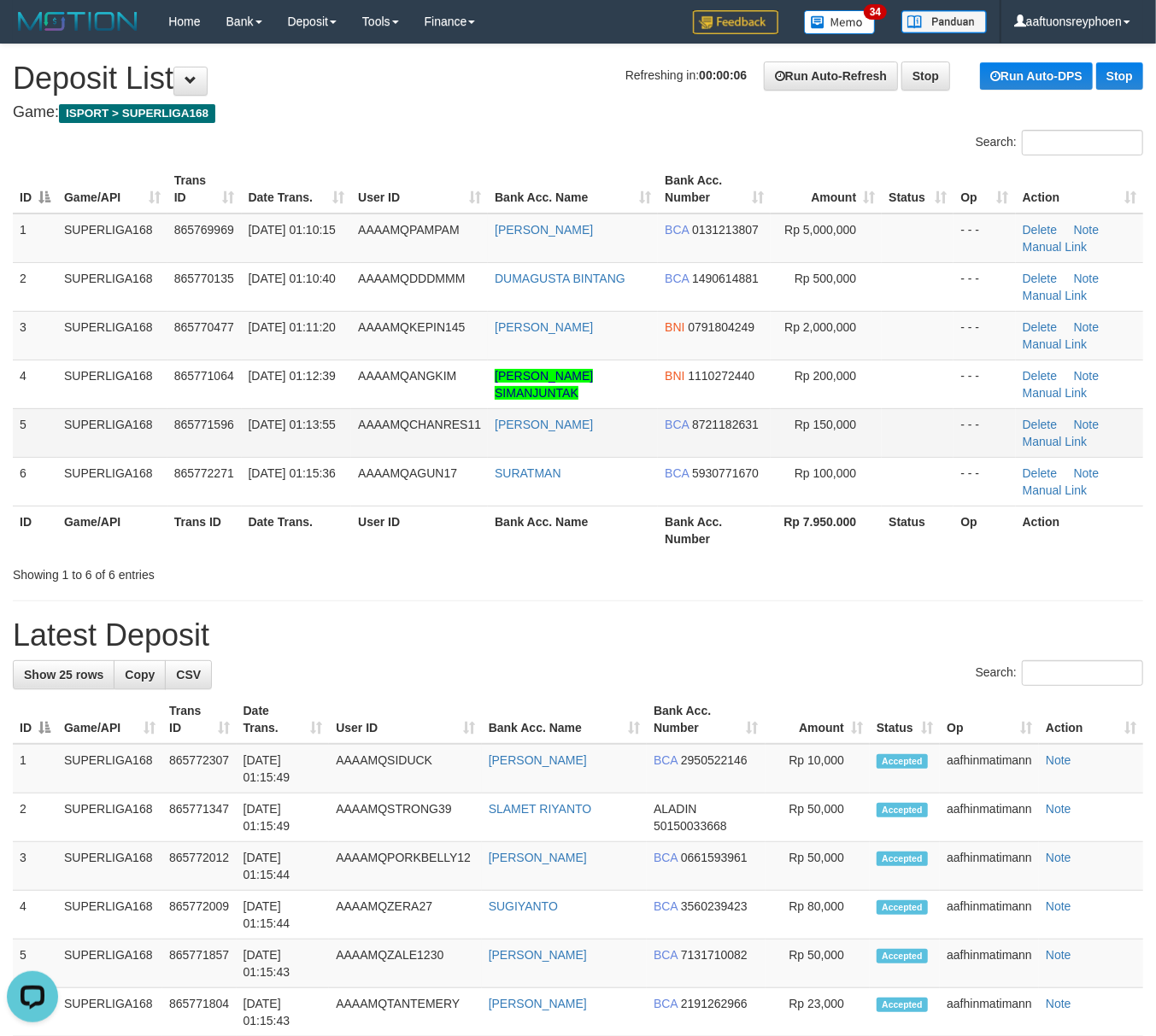
click at [251, 418] on span "[DATE] 01:13:55" at bounding box center [292, 424] width 87 height 14
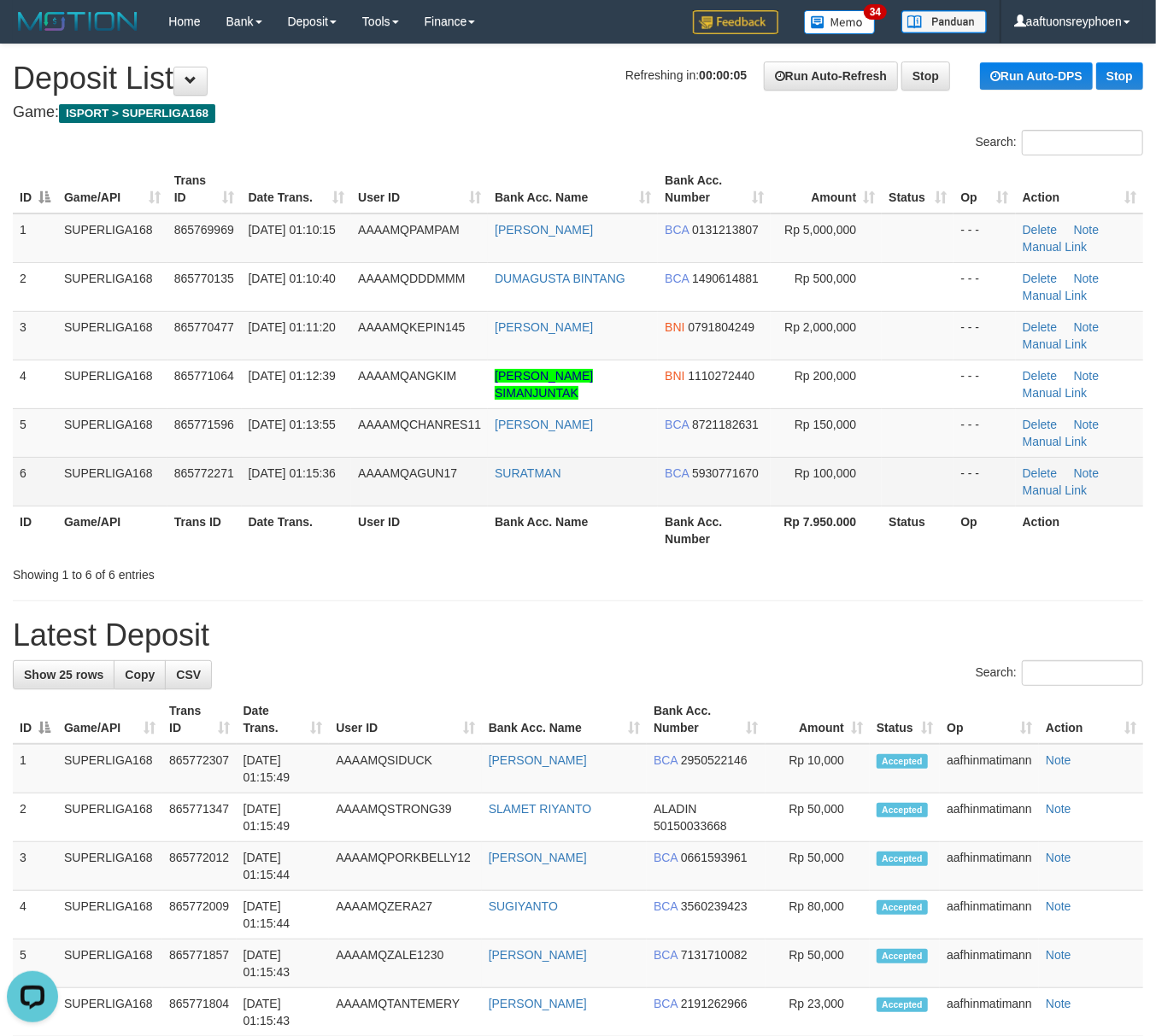
click at [271, 469] on span "[DATE] 01:15:36" at bounding box center [292, 474] width 87 height 14
click at [270, 469] on span "[DATE] 01:15:36" at bounding box center [292, 474] width 87 height 14
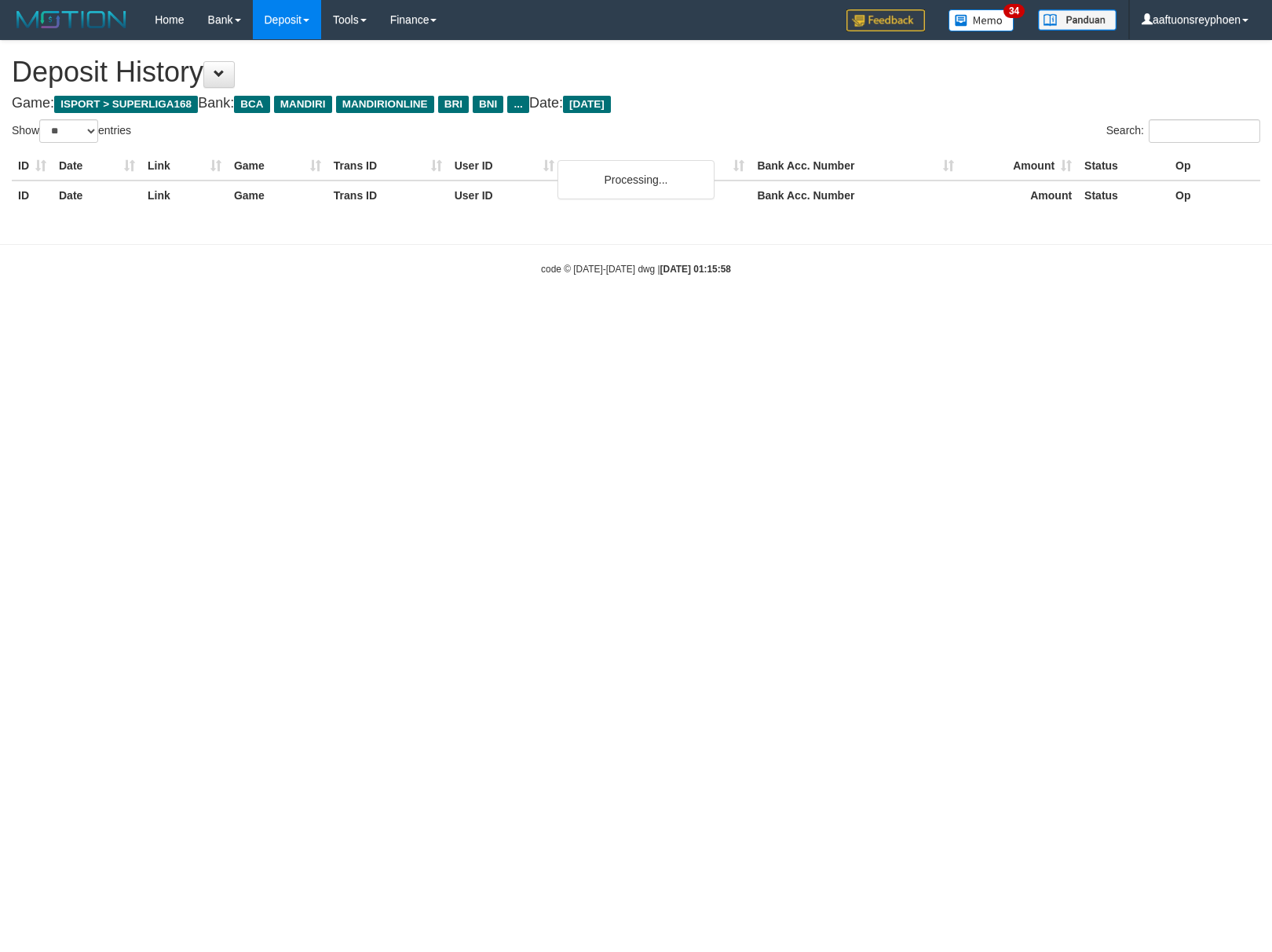
select select "**"
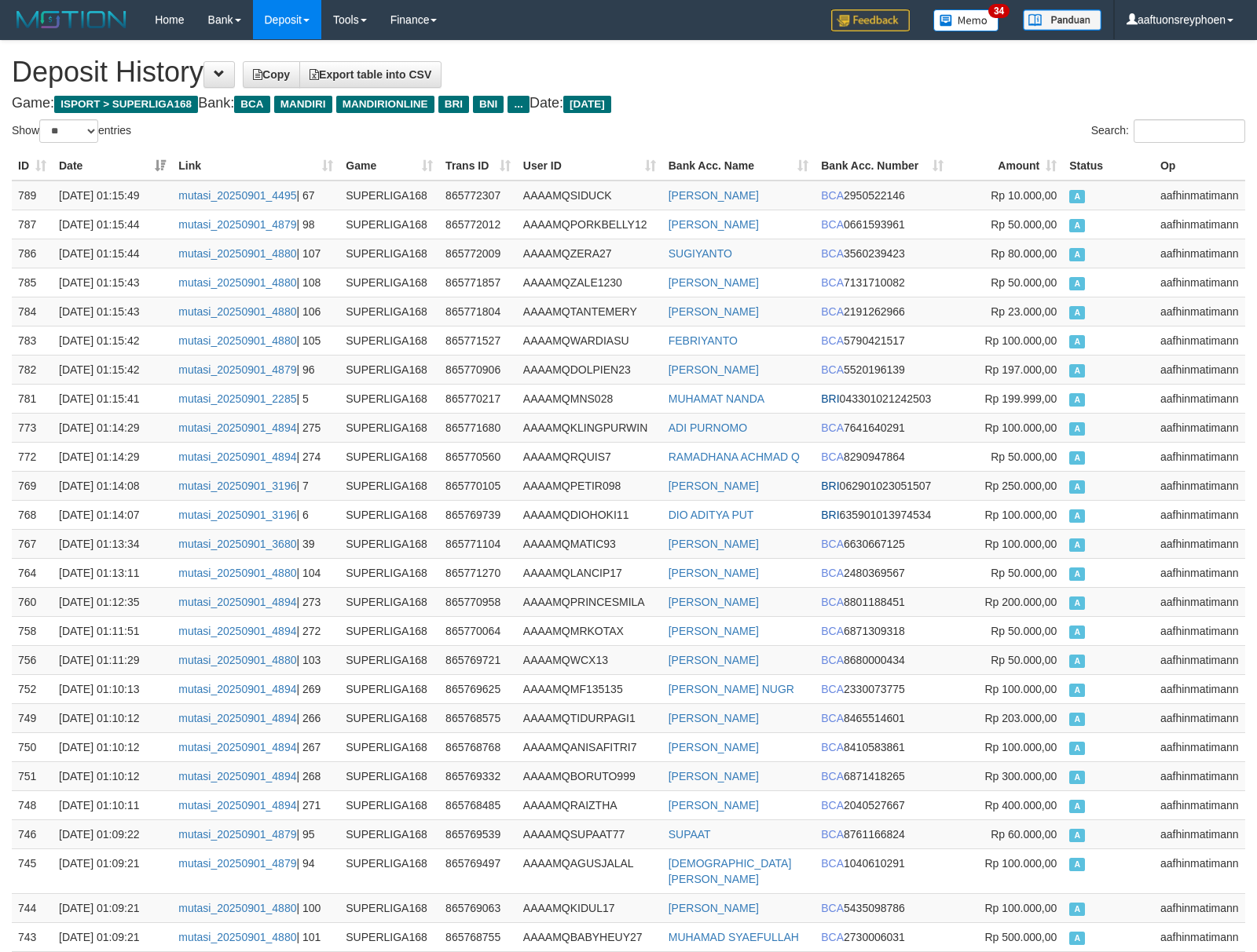
drag, startPoint x: 1025, startPoint y: 441, endPoint x: 0, endPoint y: 450, distance: 1025.0
click at [1012, 441] on td "Rp 100.000,00" at bounding box center [1007, 427] width 113 height 29
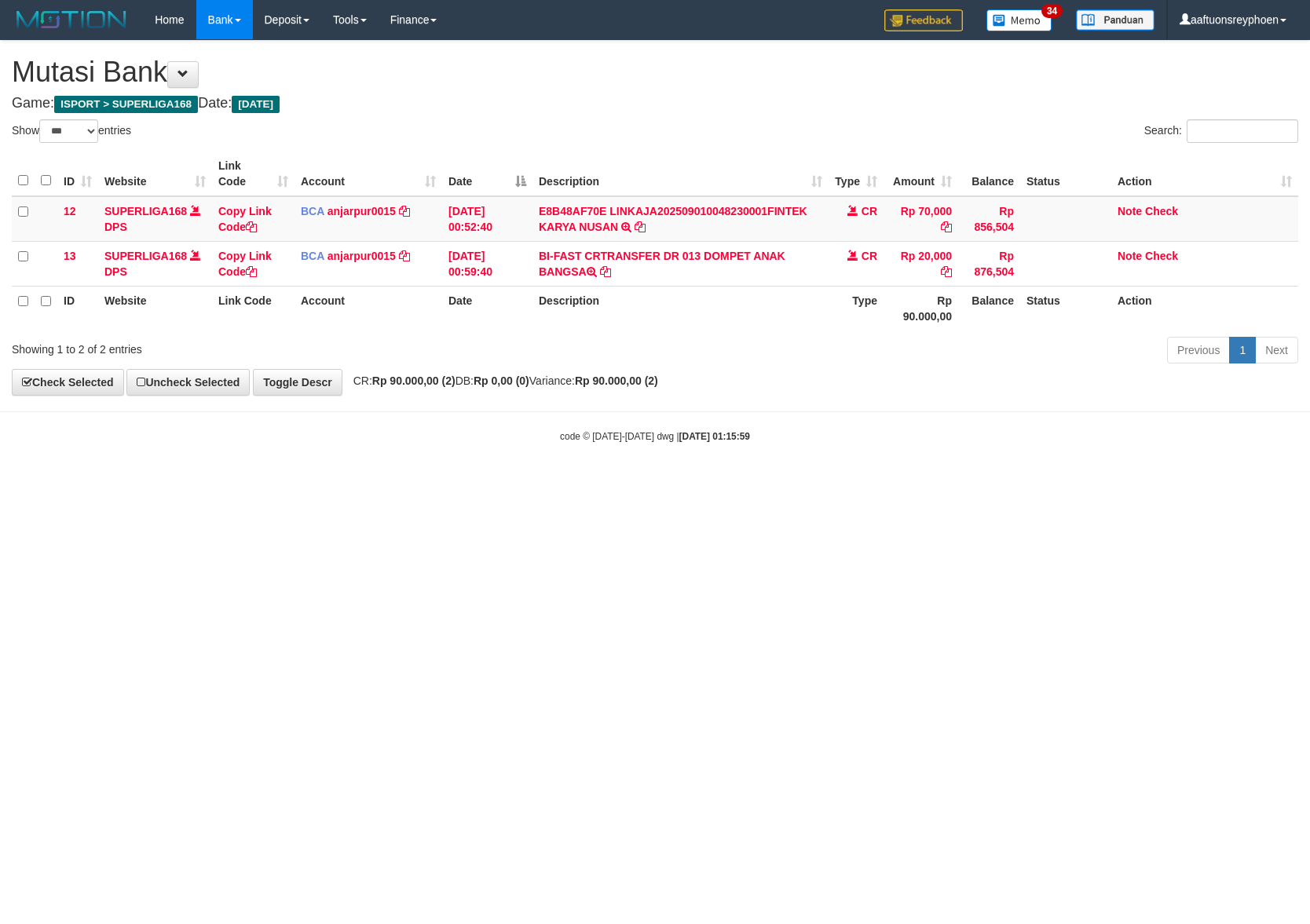
select select "***"
drag, startPoint x: 573, startPoint y: 632, endPoint x: 647, endPoint y: 620, distance: 75.0
click at [589, 483] on html "Toggle navigation Home Bank Account List Load By Website Group [ISPORT] SUPERLI…" at bounding box center [655, 242] width 1310 height 483
drag, startPoint x: 610, startPoint y: 628, endPoint x: 1206, endPoint y: 544, distance: 601.9
click at [702, 483] on html "Toggle navigation Home Bank Account List Load By Website Group [ISPORT] SUPERLI…" at bounding box center [655, 242] width 1310 height 483
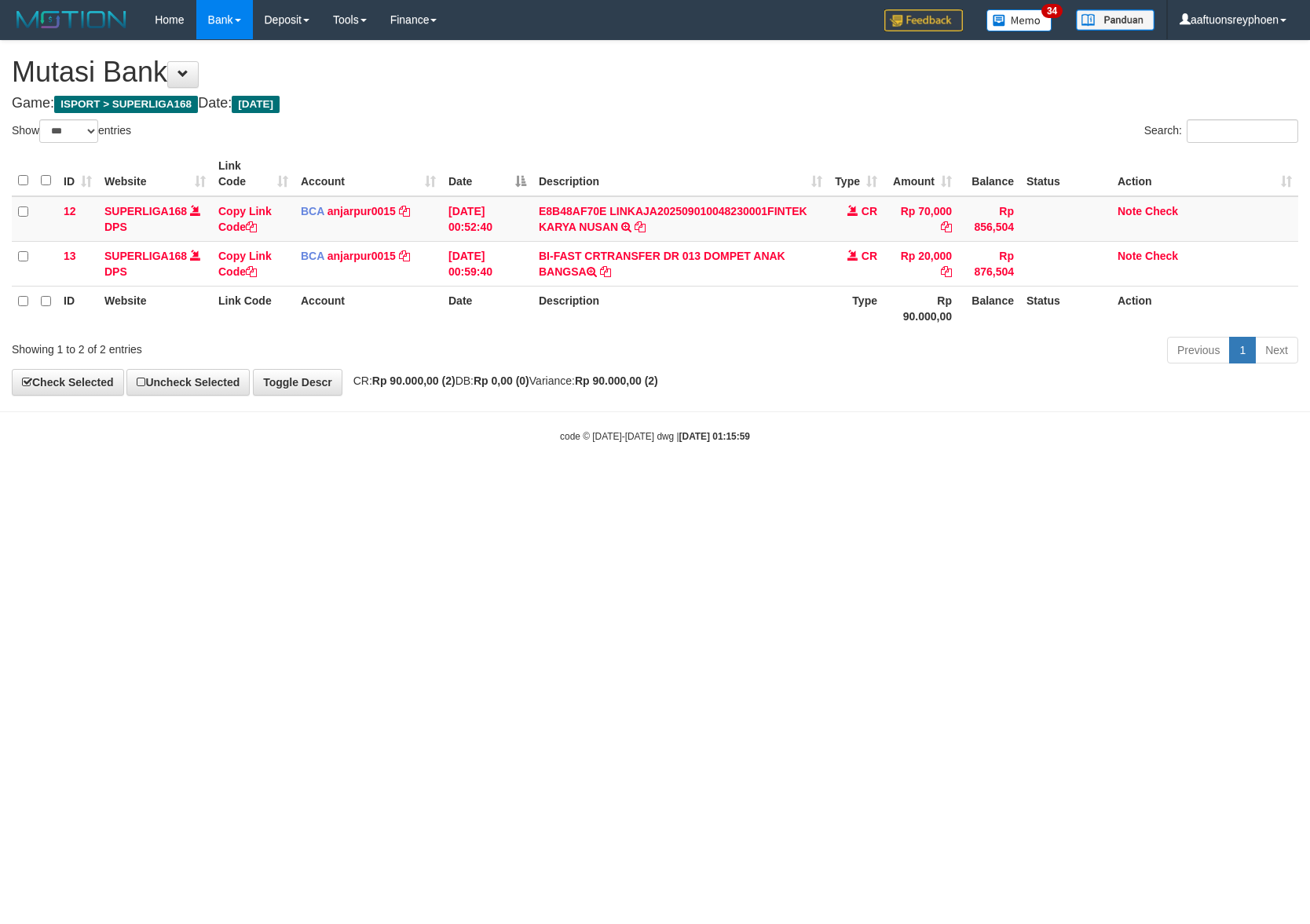
drag, startPoint x: 1232, startPoint y: 538, endPoint x: 1094, endPoint y: 563, distance: 140.2
click at [1191, 483] on html "Toggle navigation Home Bank Account List Load By Website Group [ISPORT] SUPERLI…" at bounding box center [655, 242] width 1310 height 483
drag, startPoint x: 485, startPoint y: 632, endPoint x: 591, endPoint y: 625, distance: 106.2
click at [514, 483] on html "Toggle navigation Home Bank Account List Load By Website Group [ISPORT] SUPERLI…" at bounding box center [655, 242] width 1310 height 483
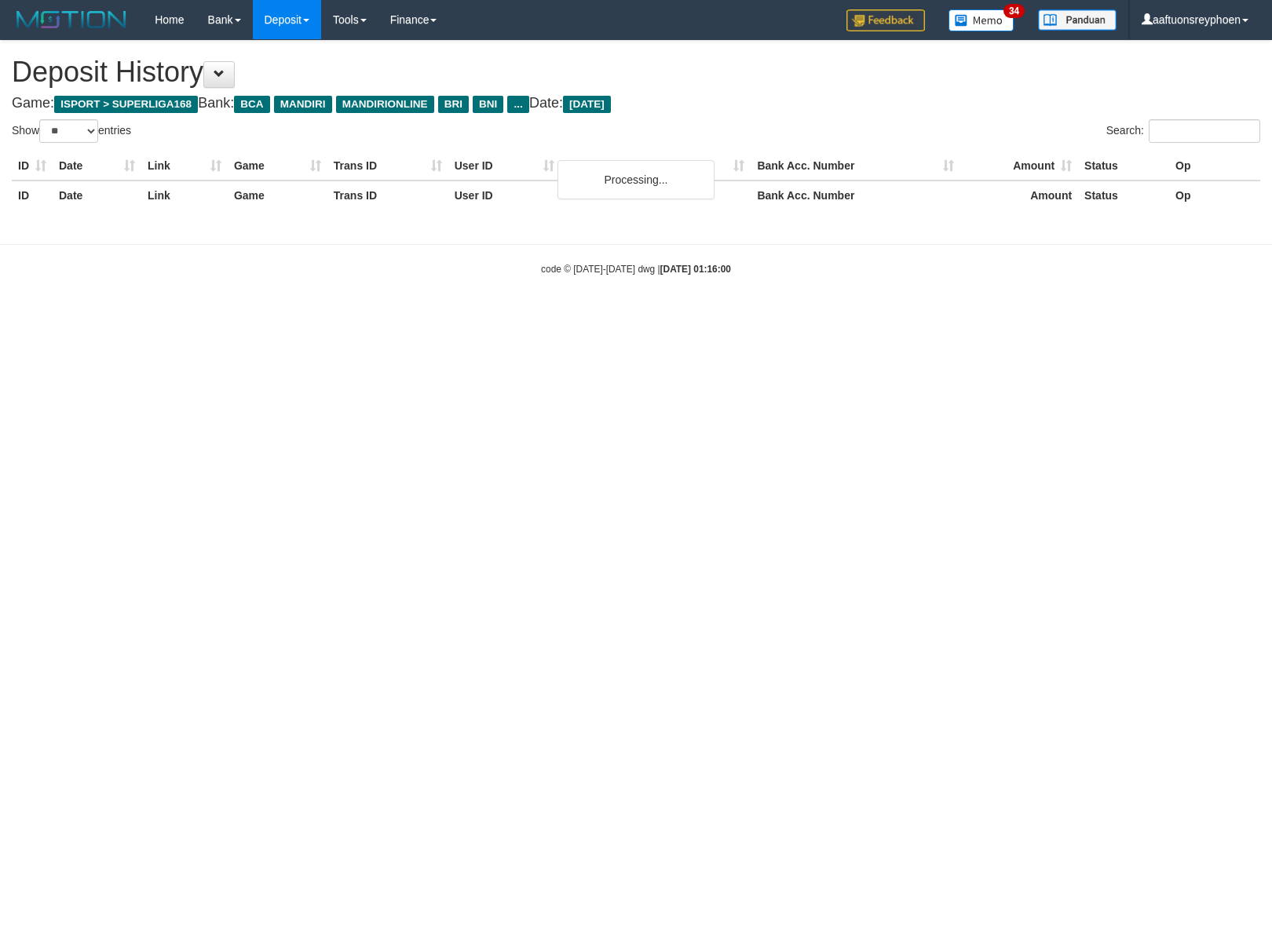
select select "**"
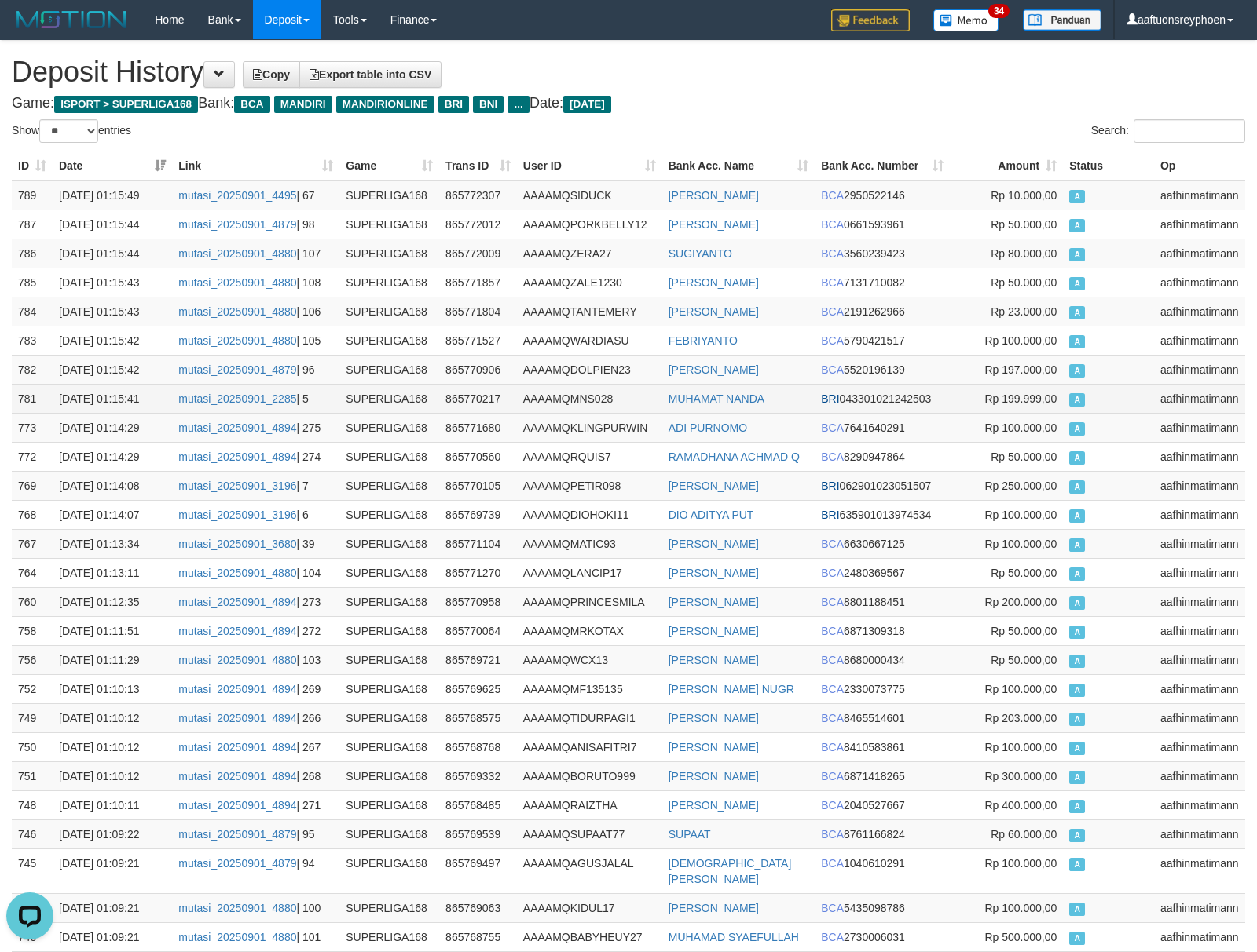
click at [1137, 399] on td "A" at bounding box center [1108, 398] width 91 height 29
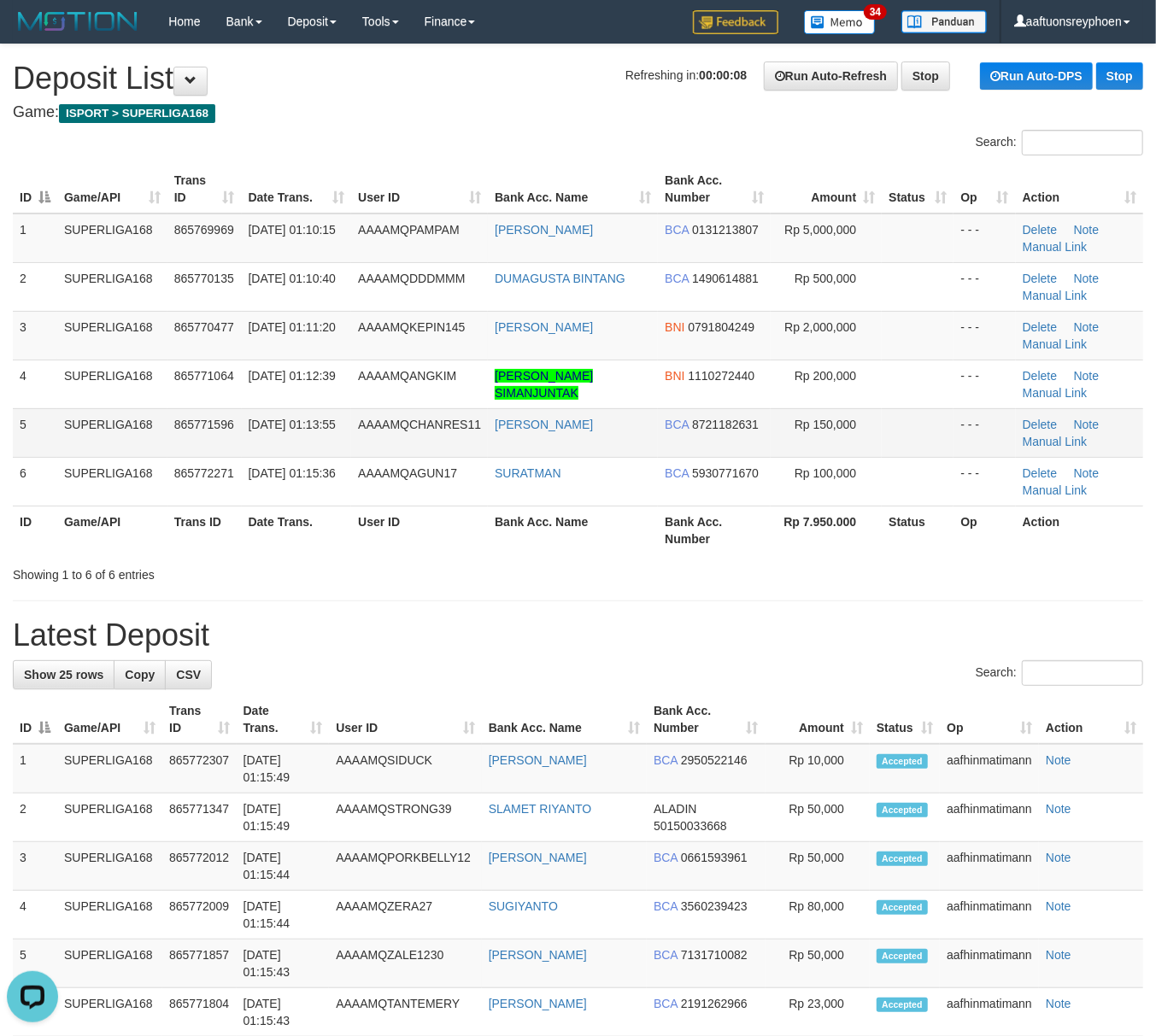
click at [281, 431] on span "01/09/2025 01:13:55" at bounding box center [292, 424] width 87 height 14
drag, startPoint x: 112, startPoint y: 468, endPoint x: 5, endPoint y: 501, distance: 112.0
click at [86, 477] on td "SUPERLIGA168" at bounding box center [112, 481] width 110 height 48
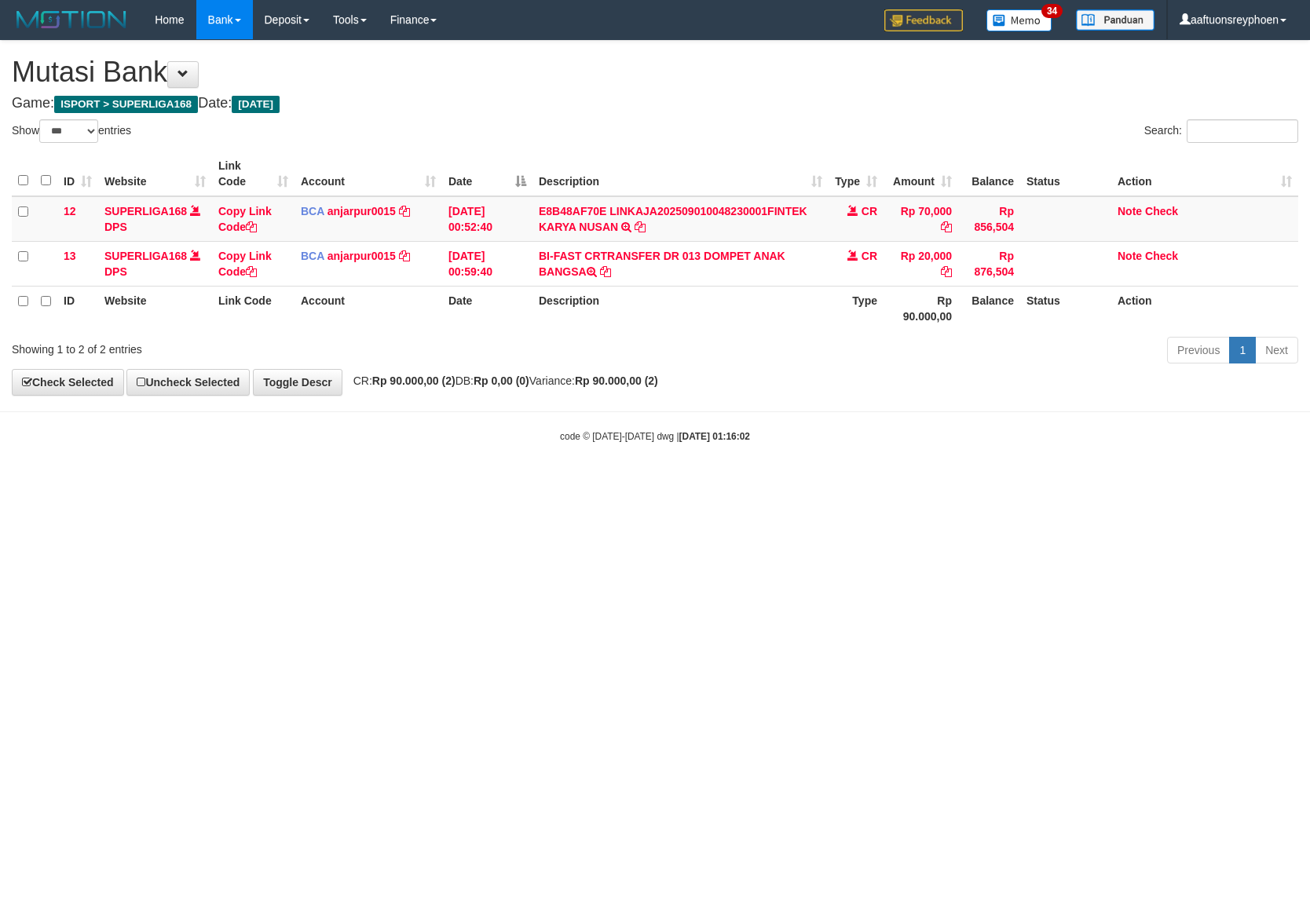
select select "***"
click at [562, 483] on html "Toggle navigation Home Bank Account List Load By Website Group [ISPORT] SUPERLI…" at bounding box center [655, 242] width 1310 height 483
drag, startPoint x: 541, startPoint y: 573, endPoint x: 880, endPoint y: 539, distance: 340.7
click at [576, 483] on html "Toggle navigation Home Bank Account List Load By Website Group [ISPORT] SUPERLI…" at bounding box center [655, 242] width 1310 height 483
click at [988, 483] on html "Toggle navigation Home Bank Account List Load By Website Group [ISPORT] SUPERLI…" at bounding box center [655, 242] width 1310 height 483
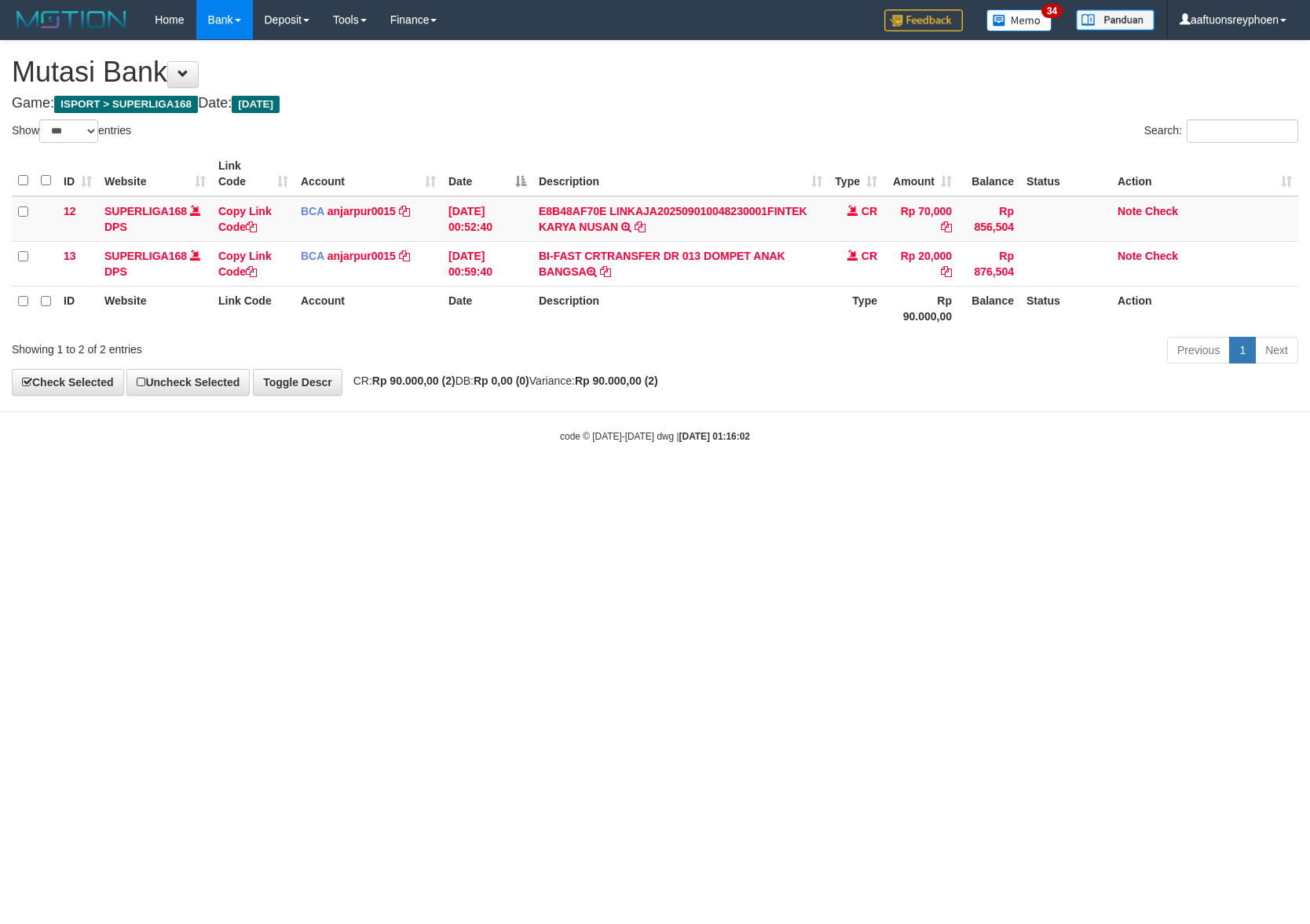
drag, startPoint x: 502, startPoint y: 594, endPoint x: 1142, endPoint y: 528, distance: 643.4
click at [548, 483] on html "Toggle navigation Home Bank Account List Load By Website Group [ISPORT] SUPERLI…" at bounding box center [655, 242] width 1310 height 483
drag, startPoint x: 785, startPoint y: 570, endPoint x: 1291, endPoint y: 503, distance: 510.4
click at [1008, 483] on html "Toggle navigation Home Bank Account List Load By Website Group [ISPORT] SUPERLI…" at bounding box center [655, 242] width 1310 height 483
select select "***"
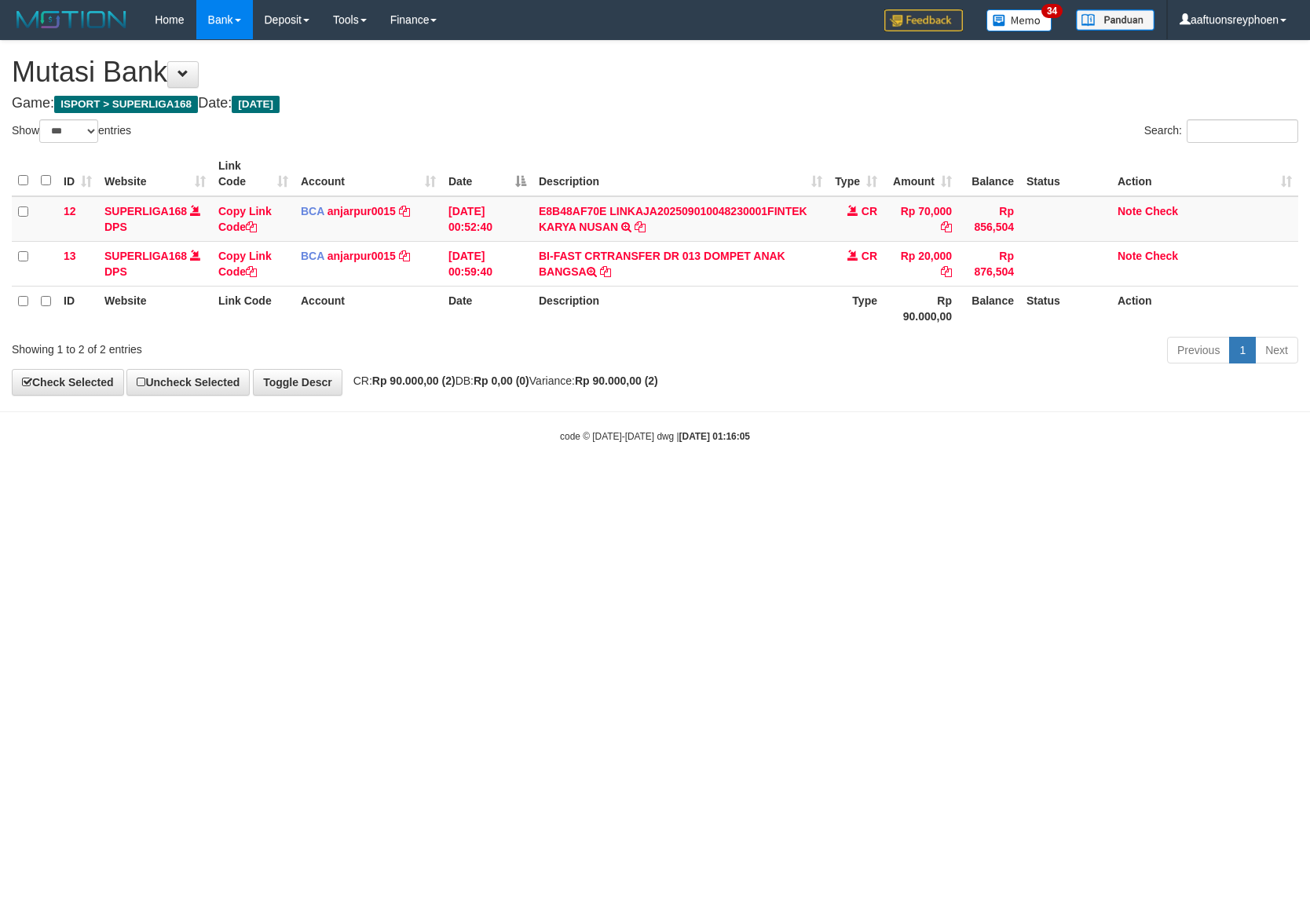
click at [1309, 483] on html "Toggle navigation Home Bank Account List Load By Website Group [ISPORT] SUPERLI…" at bounding box center [655, 242] width 1310 height 483
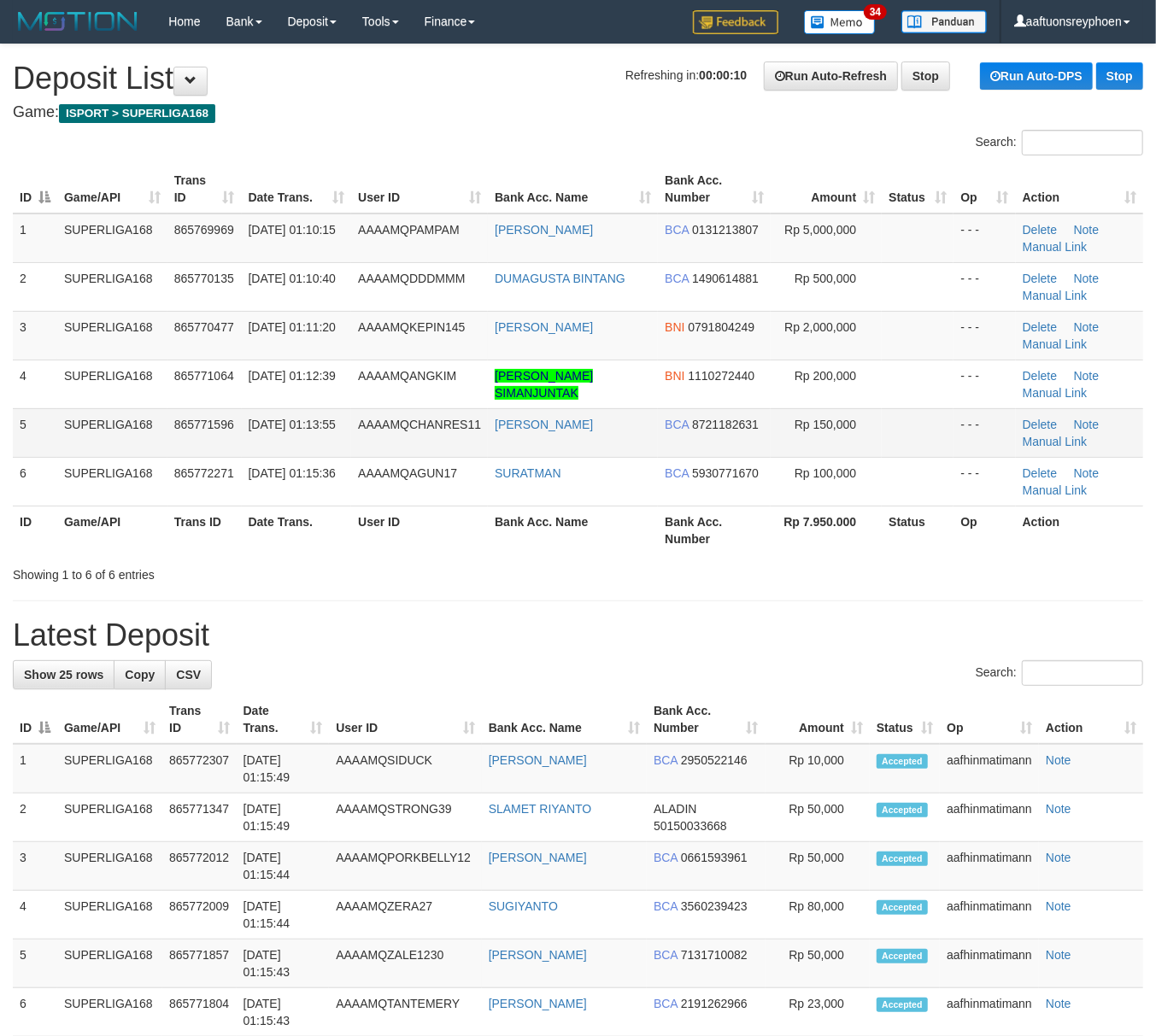
click at [308, 431] on td "[DATE] 01:13:55" at bounding box center [296, 432] width 110 height 48
drag, startPoint x: 308, startPoint y: 431, endPoint x: 278, endPoint y: 441, distance: 31.6
click at [300, 432] on td "[DATE] 01:13:55" at bounding box center [296, 432] width 110 height 48
drag, startPoint x: 82, startPoint y: 417, endPoint x: 0, endPoint y: 431, distance: 83.2
click at [76, 417] on td "SUPERLIGA168" at bounding box center [112, 432] width 110 height 48
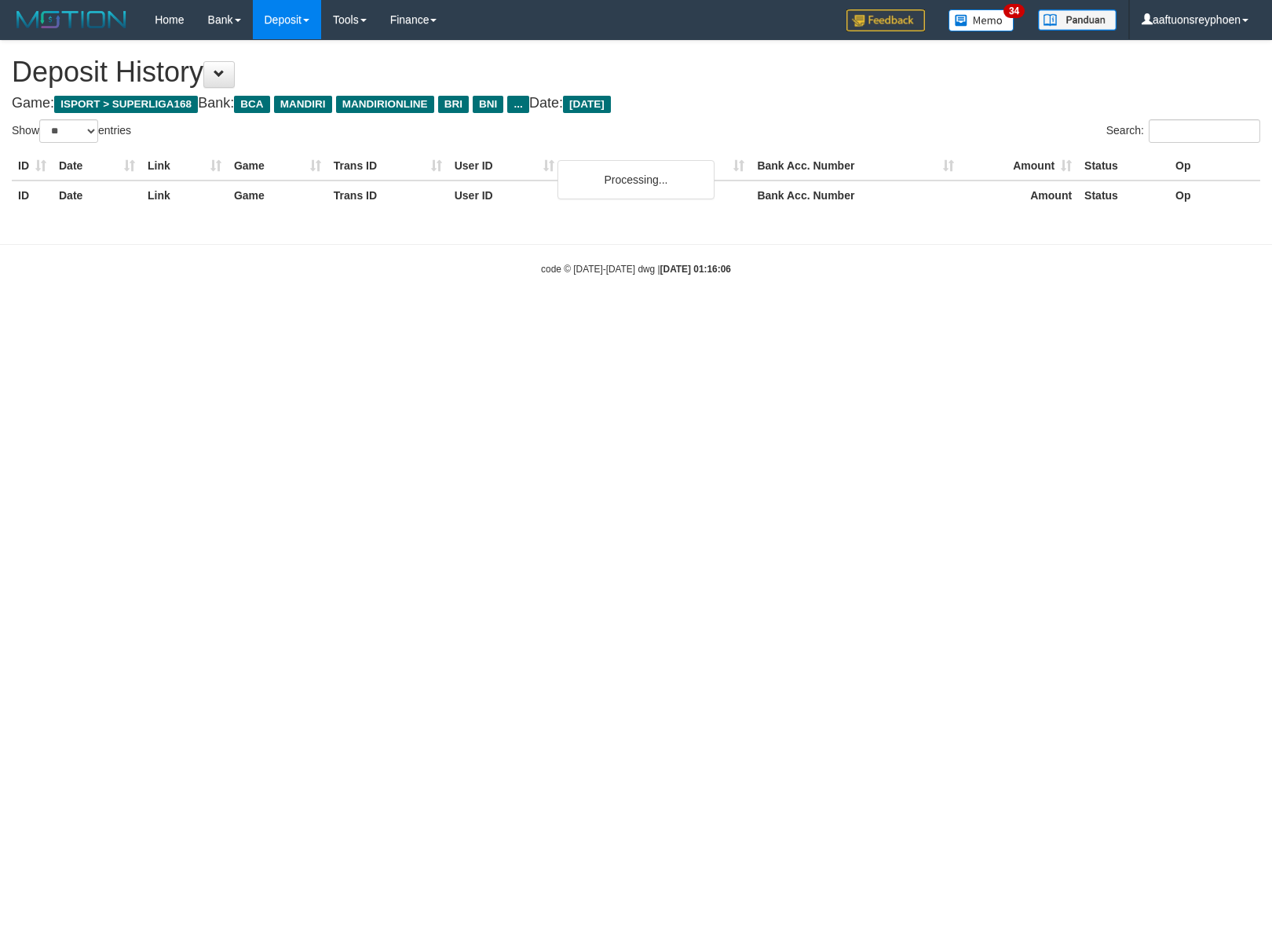
select select "**"
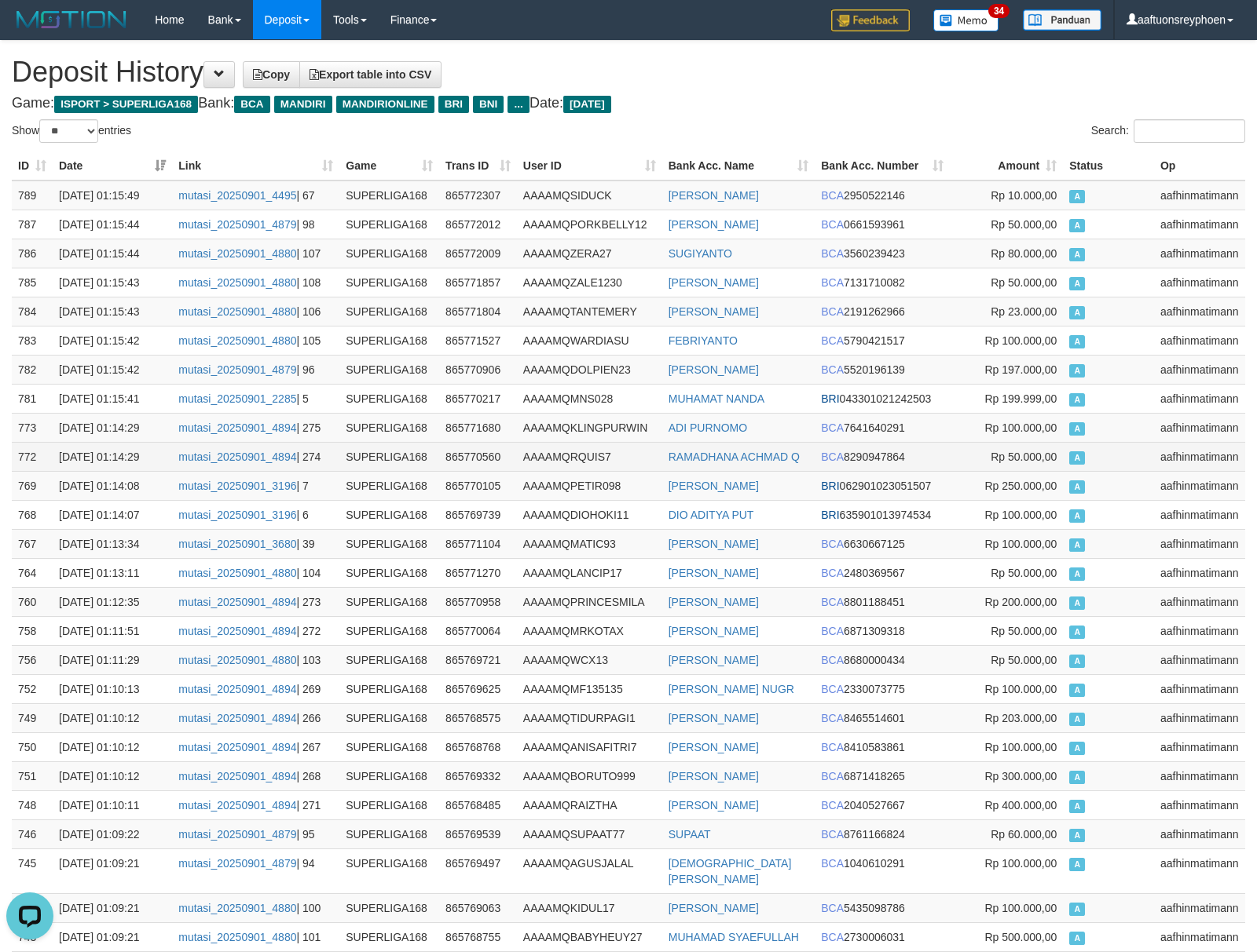
drag, startPoint x: 913, startPoint y: 441, endPoint x: 170, endPoint y: 467, distance: 743.5
click at [909, 441] on td "BCA 7641640291" at bounding box center [881, 427] width 135 height 29
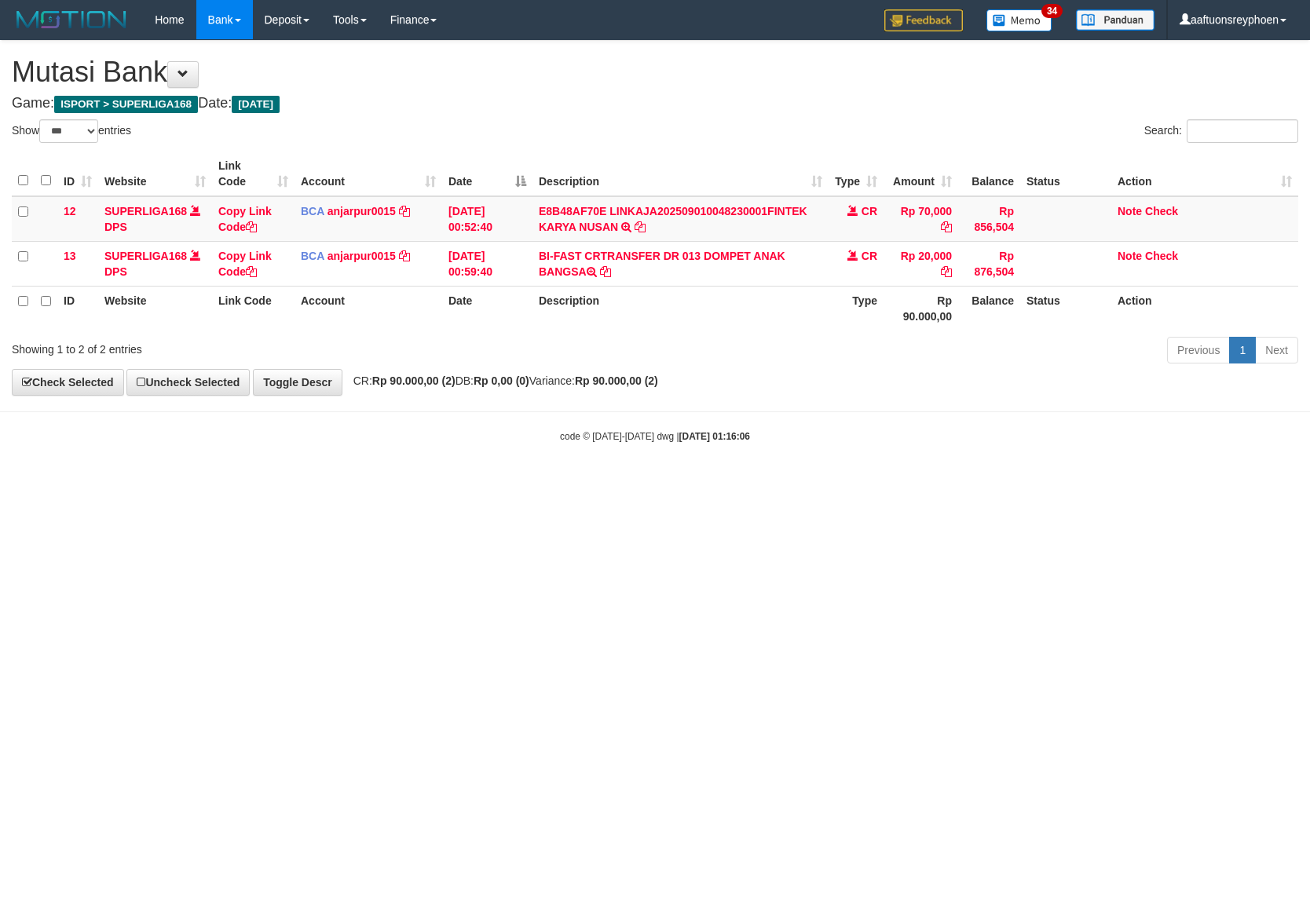
select select "***"
drag, startPoint x: 804, startPoint y: 494, endPoint x: 853, endPoint y: 494, distance: 49.0
click at [846, 483] on html "Toggle navigation Home Bank Account List Load By Website Group [ISPORT] SUPERLI…" at bounding box center [655, 242] width 1310 height 483
select select "***"
drag, startPoint x: 258, startPoint y: 598, endPoint x: 431, endPoint y: 589, distance: 173.2
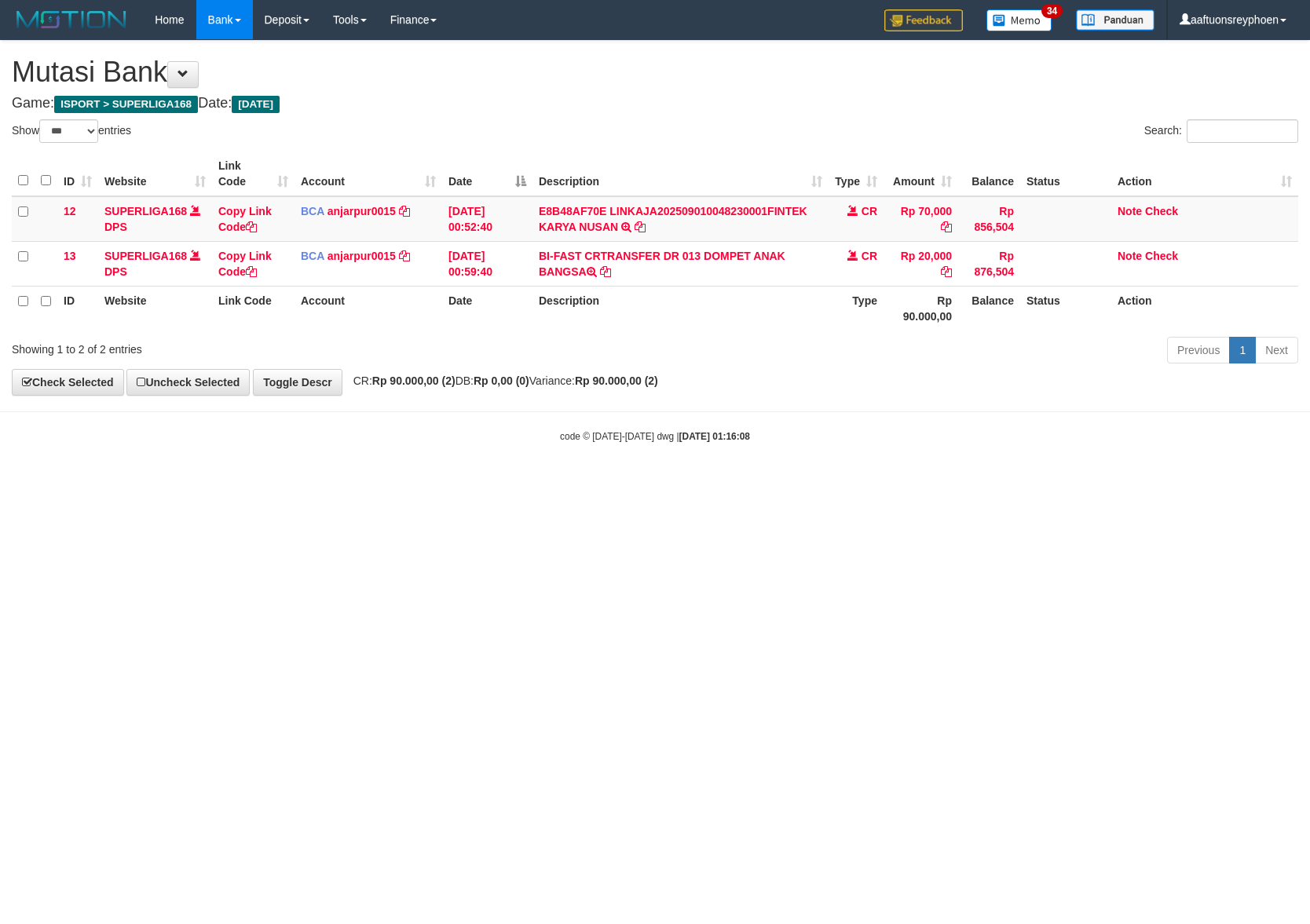
click at [259, 483] on html "Toggle navigation Home Bank Account List Load By Website Group [ISPORT] SUPERLI…" at bounding box center [655, 242] width 1310 height 483
click at [1049, 483] on html "Toggle navigation Home Bank Account List Load By Website Group [ISPORT] SUPERLI…" at bounding box center [655, 242] width 1310 height 483
drag, startPoint x: 280, startPoint y: 620, endPoint x: 294, endPoint y: 616, distance: 14.6
click at [296, 483] on html "Toggle navigation Home Bank Account List Load By Website Group [ISPORT] SUPERLI…" at bounding box center [655, 242] width 1310 height 483
select select "***"
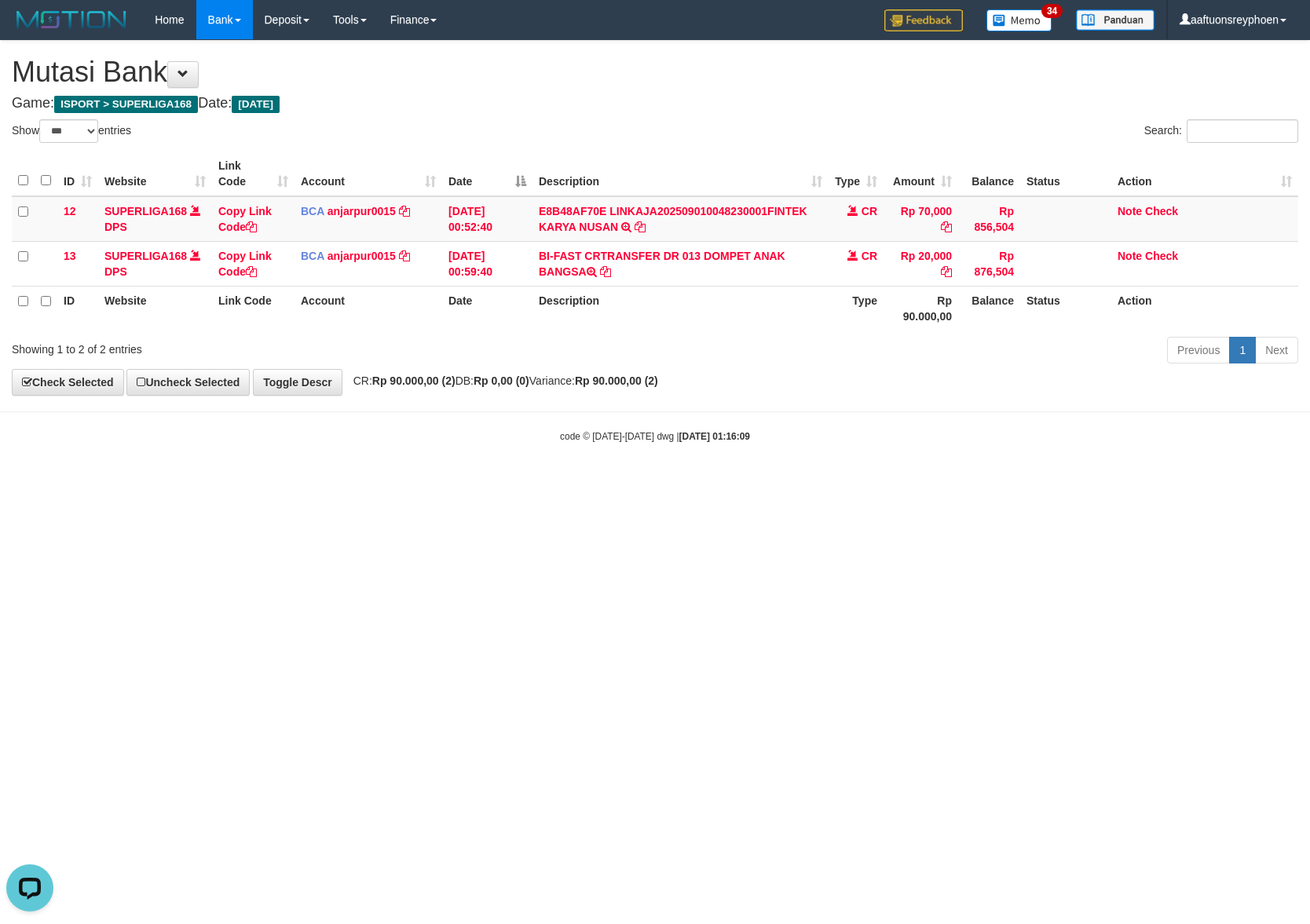
click at [830, 483] on html "Toggle navigation Home Bank Account List Load By Website Group [ISPORT] SUPERLI…" at bounding box center [655, 242] width 1310 height 483
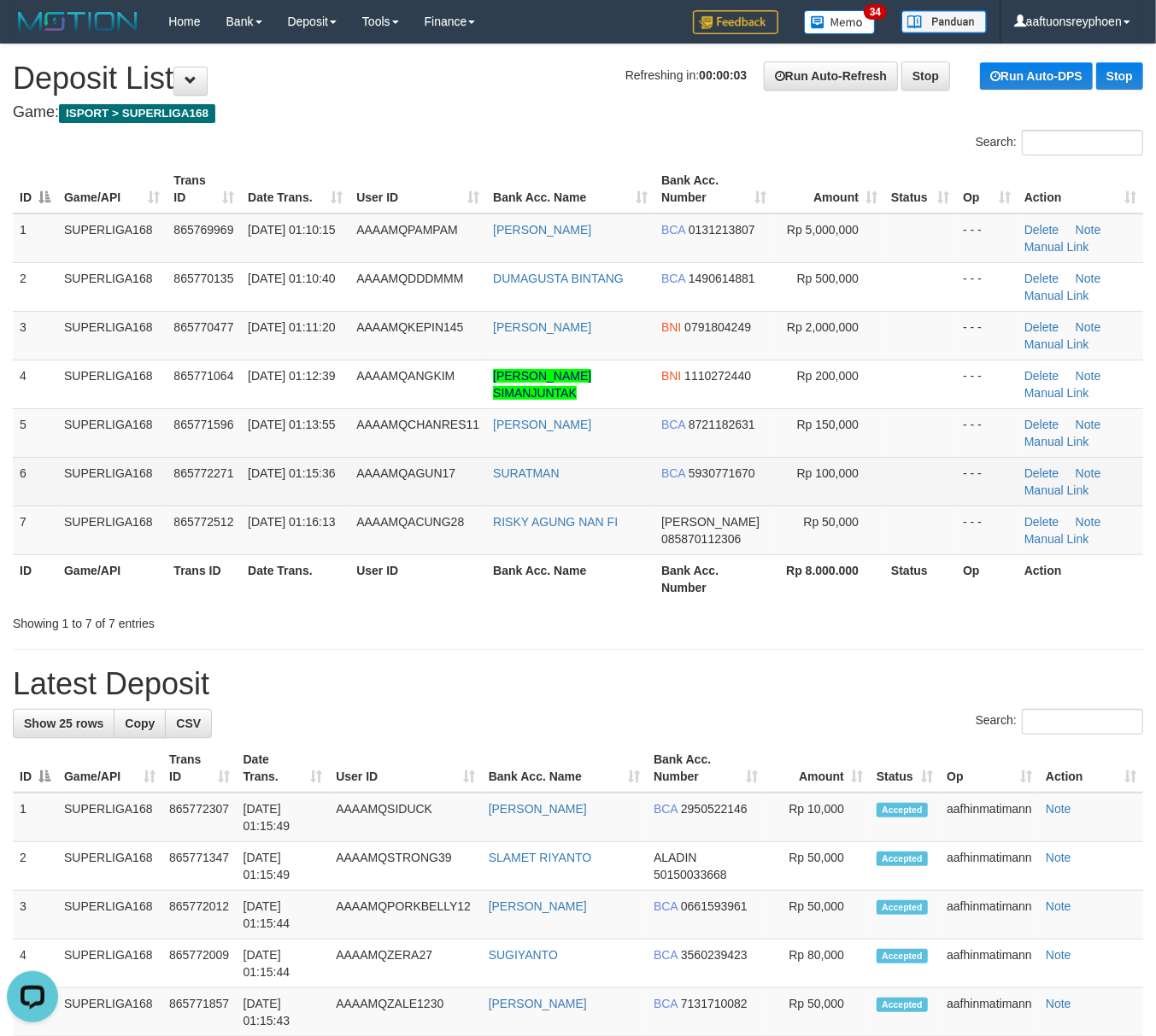
drag, startPoint x: 72, startPoint y: 500, endPoint x: 1, endPoint y: 506, distance: 71.3
click at [69, 500] on td "SUPERLIGA168" at bounding box center [112, 481] width 109 height 48
click at [168, 477] on td "865772271" at bounding box center [204, 481] width 75 height 48
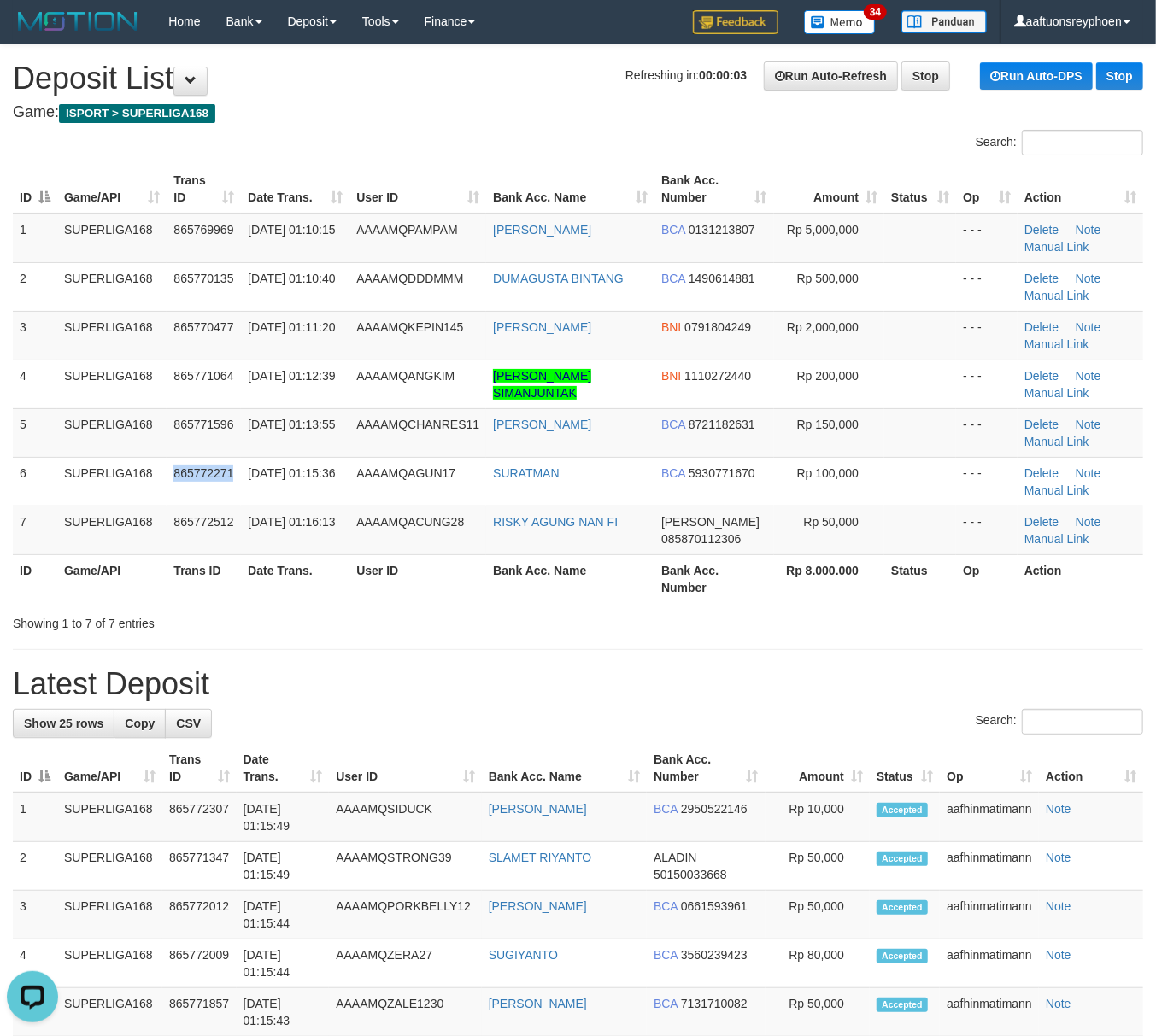
drag, startPoint x: 168, startPoint y: 477, endPoint x: 5, endPoint y: 518, distance: 168.1
click at [147, 485] on tr "6 SUPERLIGA168 865772271 01/09/2025 01:15:36 AAAAMQAGUN17 SURATMAN BCA 59307716…" at bounding box center [578, 481] width 1130 height 48
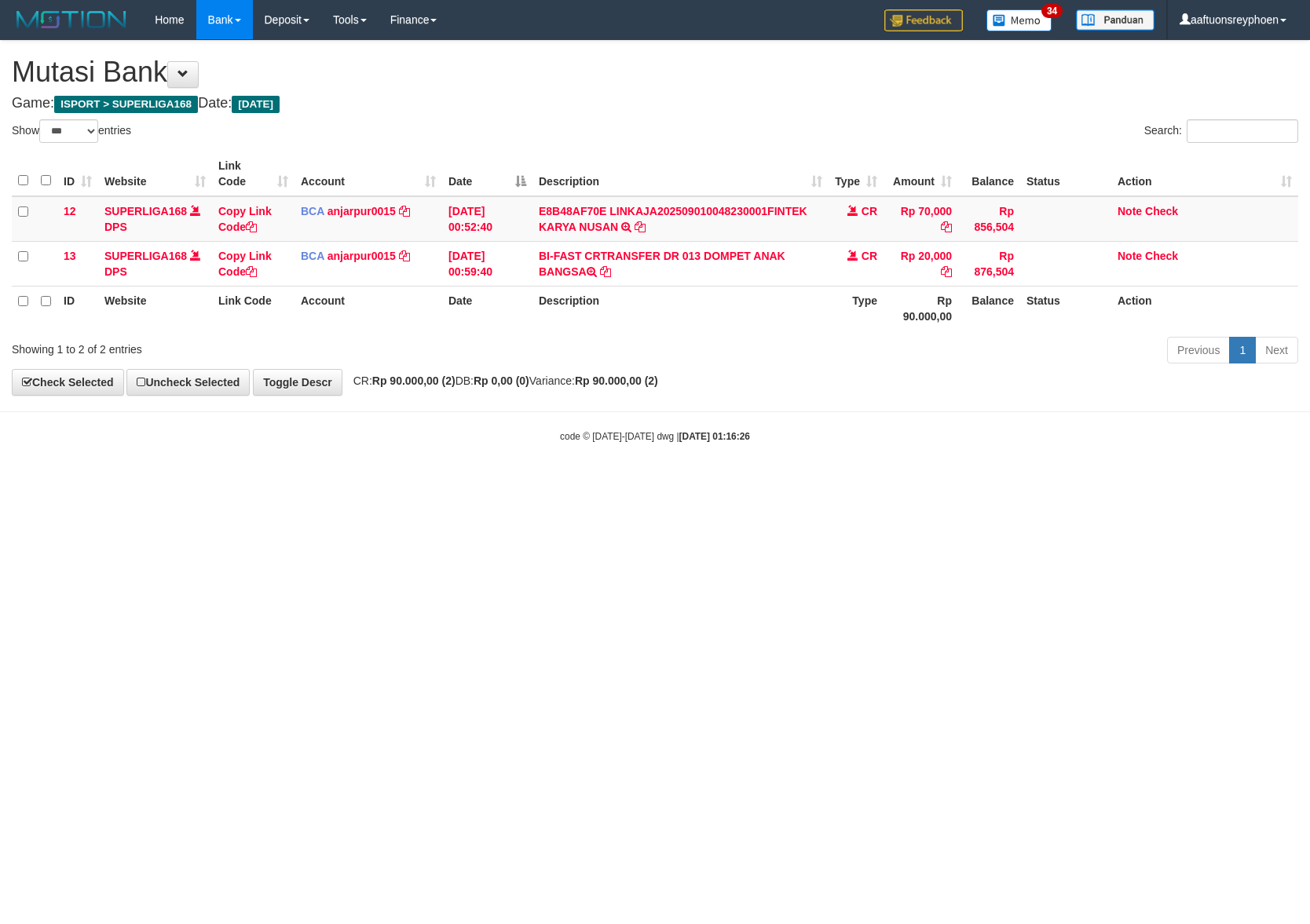
select select "***"
drag, startPoint x: 994, startPoint y: 523, endPoint x: 1301, endPoint y: 499, distance: 307.9
click at [1157, 483] on html "Toggle navigation Home Bank Account List Load By Website Group [ISPORT] SUPERLI…" at bounding box center [655, 242] width 1310 height 483
select select "***"
click at [903, 483] on html "Toggle navigation Home Bank Account List Load By Website Group [ISPORT] SUPERLI…" at bounding box center [655, 242] width 1310 height 483
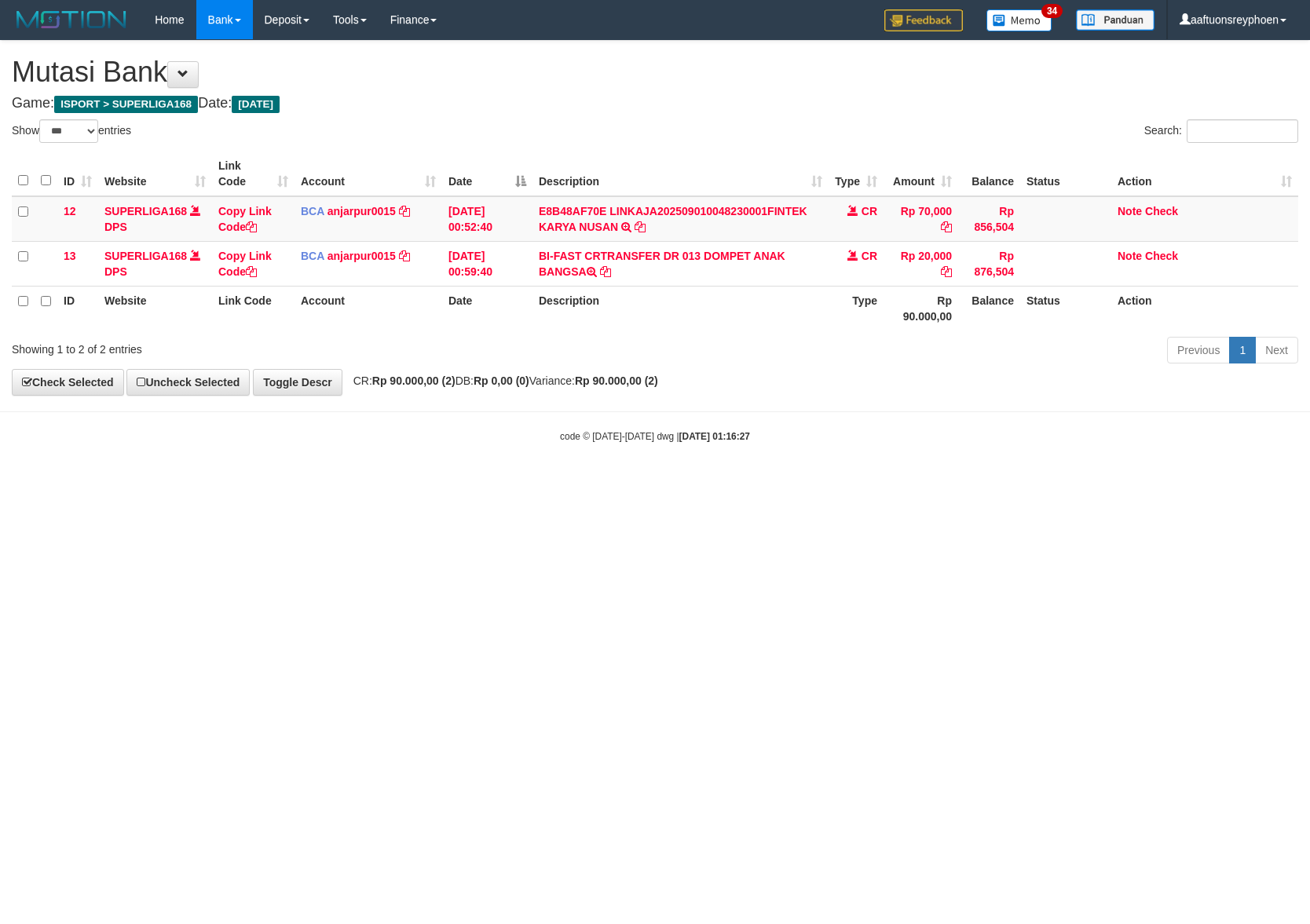
drag, startPoint x: 901, startPoint y: 509, endPoint x: 1184, endPoint y: 498, distance: 283.2
click at [968, 483] on html "Toggle navigation Home Bank Account List Load By Website Group [ISPORT] SUPERLI…" at bounding box center [655, 242] width 1310 height 483
drag, startPoint x: 707, startPoint y: 548, endPoint x: 727, endPoint y: 544, distance: 20.4
click at [724, 483] on html "Toggle navigation Home Bank Account List Load By Website Group [ISPORT] SUPERLI…" at bounding box center [655, 242] width 1310 height 483
select select "***"
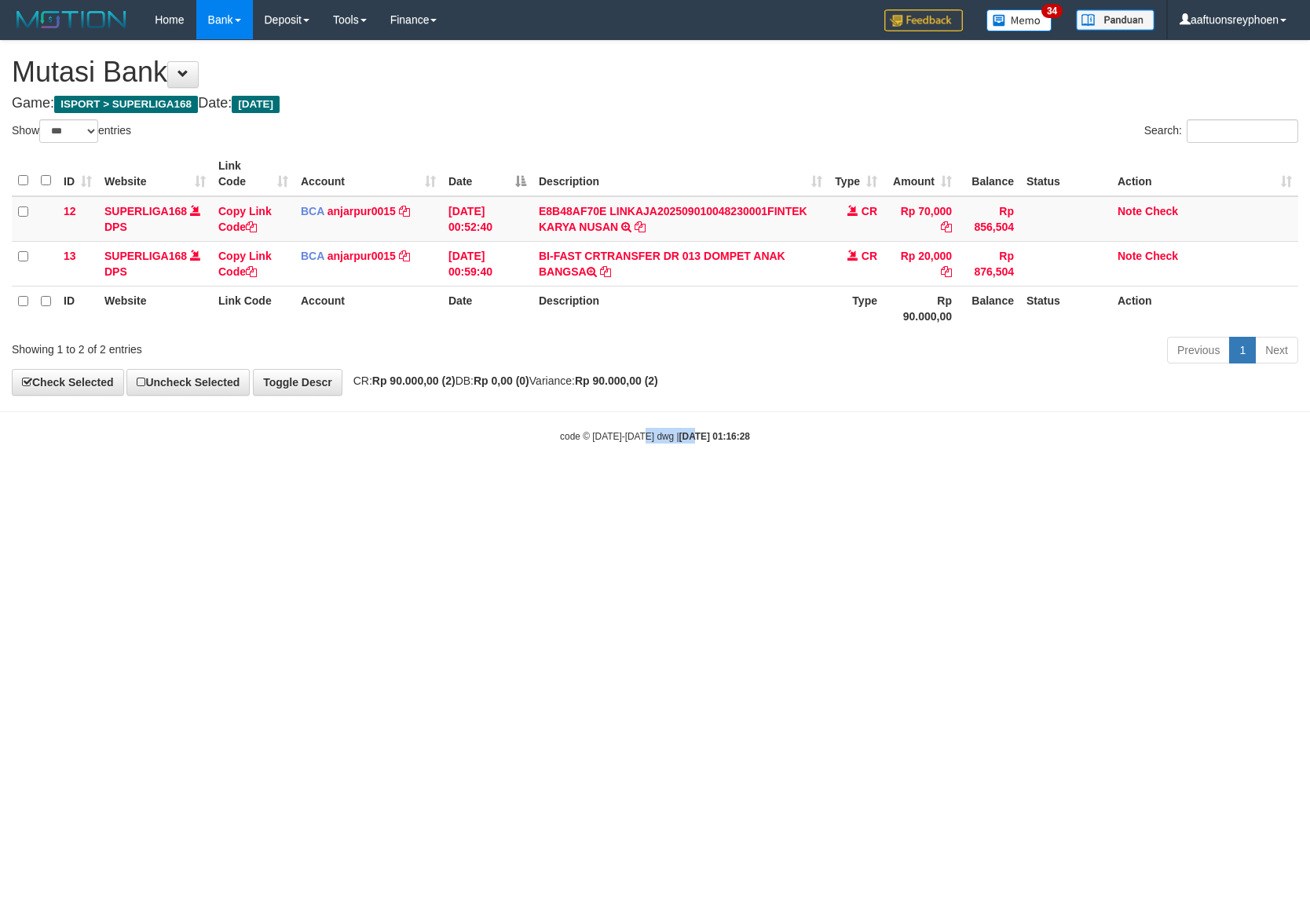
click at [698, 483] on html "Toggle navigation Home Bank Account List Load By Website Group [ISPORT] SUPERLI…" at bounding box center [655, 242] width 1310 height 483
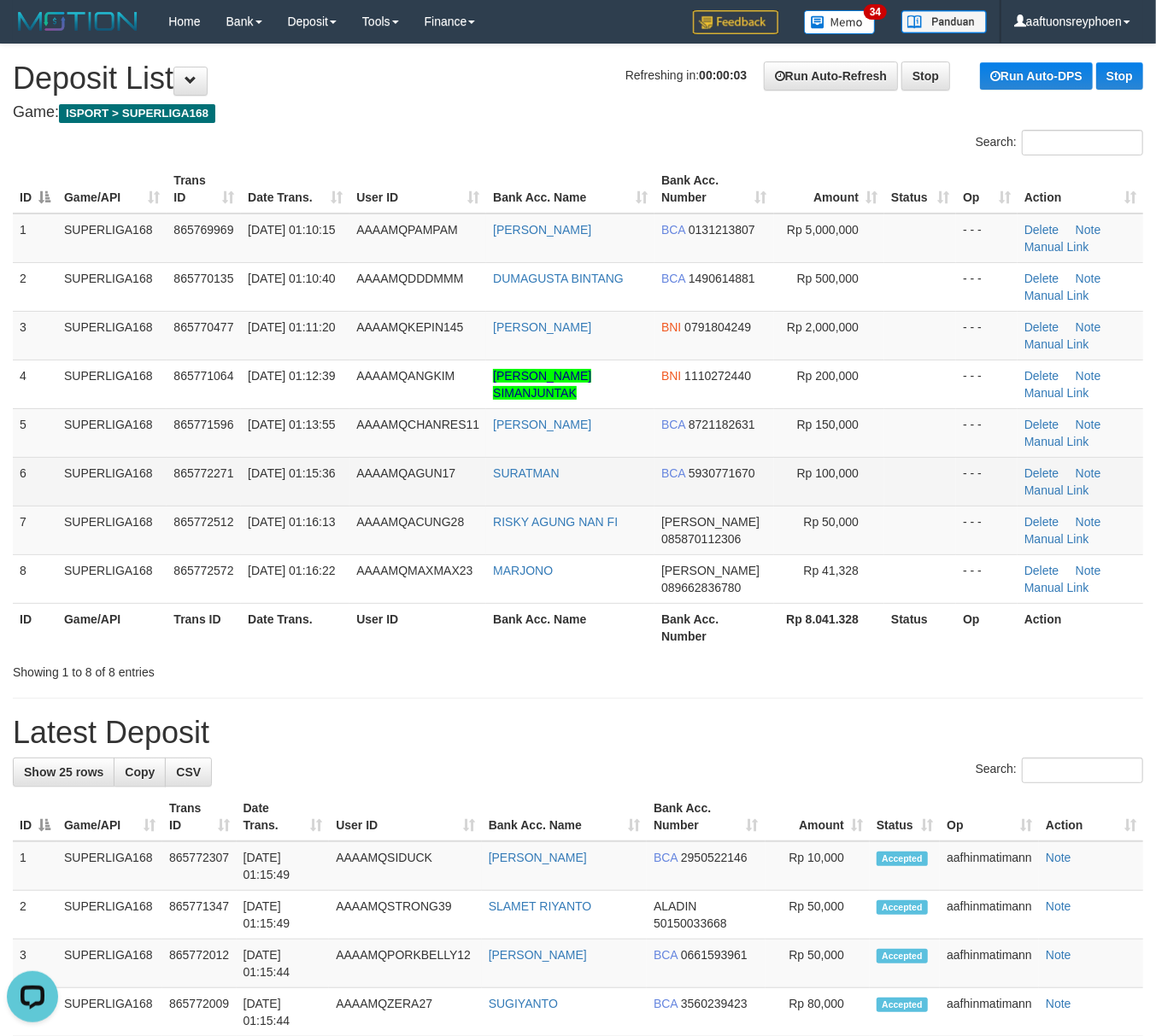
click at [141, 482] on td "SUPERLIGA168" at bounding box center [112, 481] width 109 height 48
click at [143, 482] on td "SUPERLIGA168" at bounding box center [112, 481] width 109 height 48
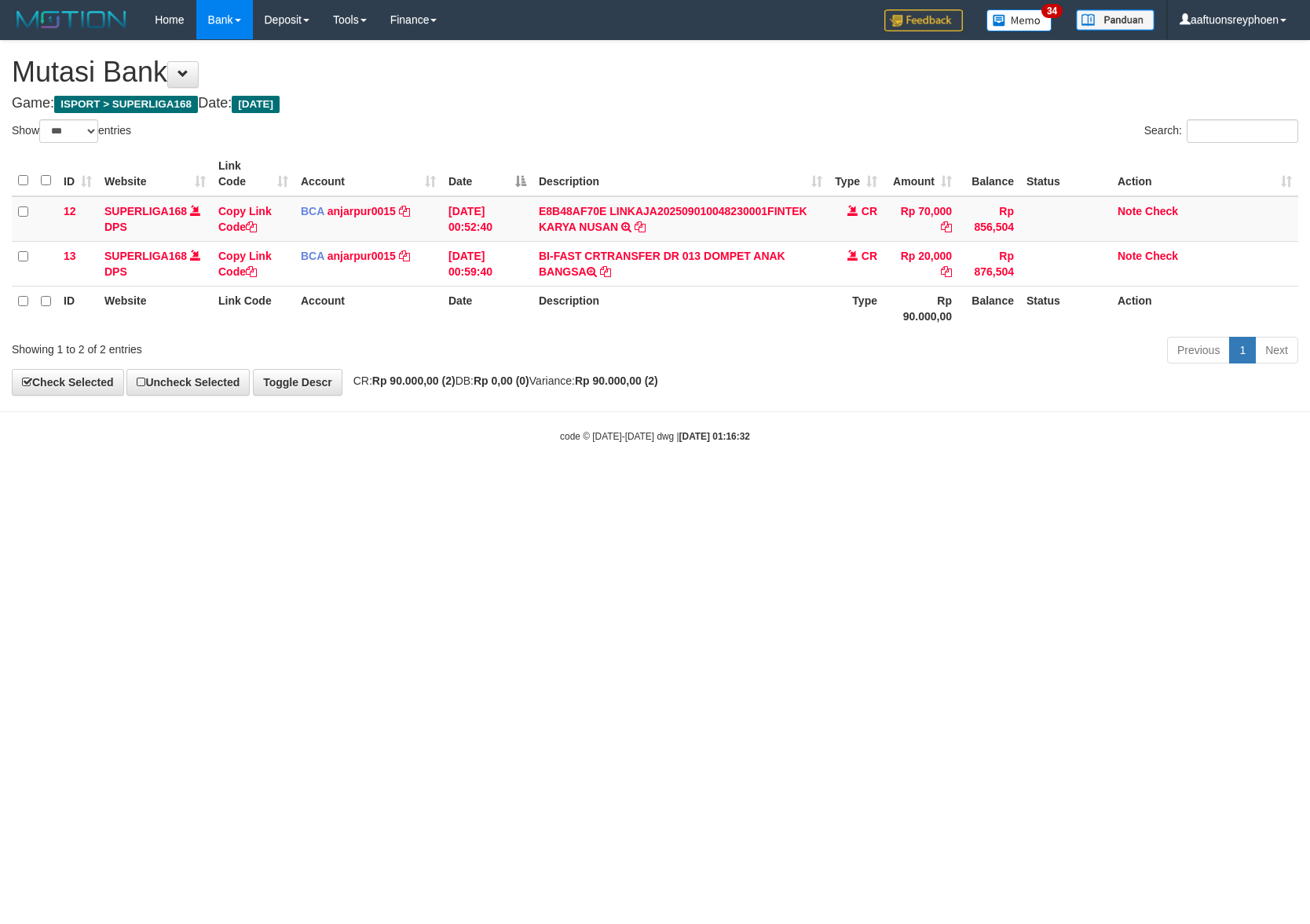
select select "***"
click at [922, 483] on html "Toggle navigation Home Bank Account List Load By Website Group [ISPORT] SUPERLI…" at bounding box center [655, 242] width 1310 height 483
click at [669, 483] on html "Toggle navigation Home Bank Account List Load By Website Group [ISPORT] SUPERLI…" at bounding box center [655, 242] width 1310 height 483
select select "***"
drag, startPoint x: 811, startPoint y: 525, endPoint x: 865, endPoint y: 519, distance: 54.3
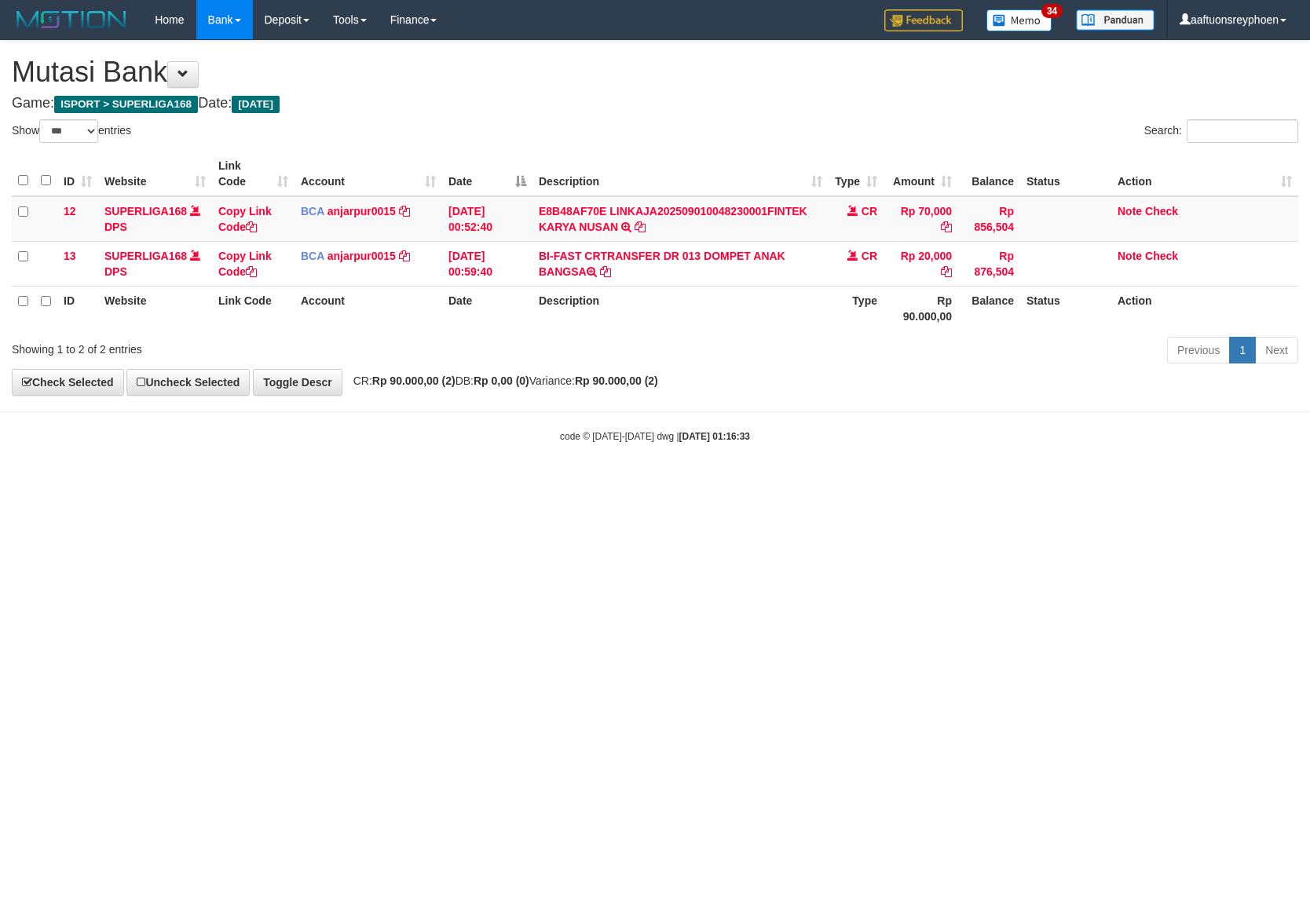
click at [859, 483] on html "Toggle navigation Home Bank Account List Load By Website Group [ISPORT] SUPERLI…" at bounding box center [655, 242] width 1310 height 483
drag, startPoint x: 908, startPoint y: 514, endPoint x: 1308, endPoint y: 484, distance: 401.1
click at [947, 483] on html "Toggle navigation Home Bank Account List Load By Website Group [ISPORT] SUPERLI…" at bounding box center [655, 242] width 1310 height 483
select select "***"
click at [755, 483] on html "Toggle navigation Home Bank Account List Load By Website Group [ISPORT] SUPERLI…" at bounding box center [655, 242] width 1310 height 483
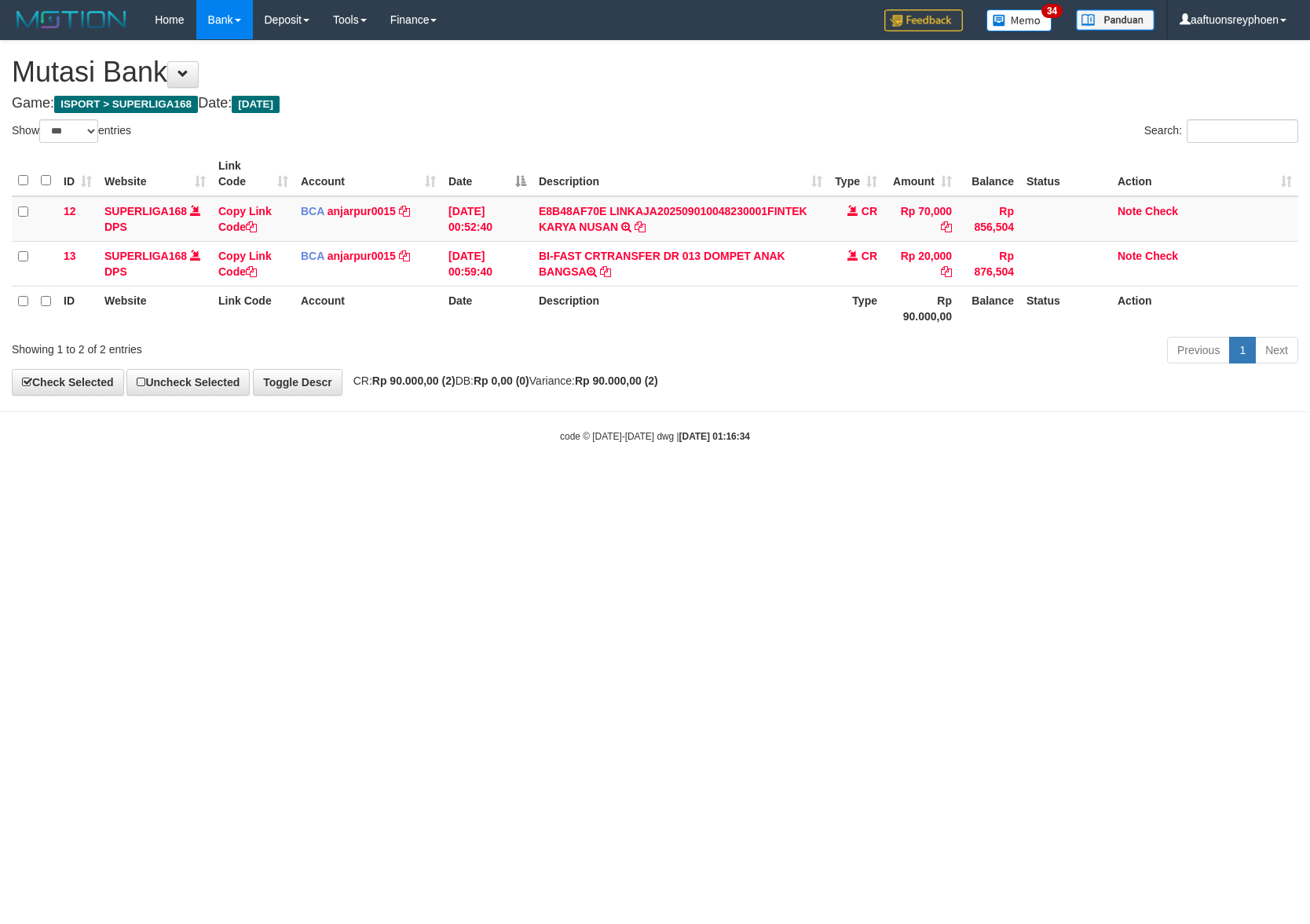
drag, startPoint x: 755, startPoint y: 539, endPoint x: 934, endPoint y: 531, distance: 179.2
click at [757, 483] on html "Toggle navigation Home Bank Account List Load By Website Group [ISPORT] SUPERLI…" at bounding box center [655, 242] width 1310 height 483
select select "***"
drag, startPoint x: 933, startPoint y: 515, endPoint x: 1302, endPoint y: 490, distance: 369.8
click at [1019, 483] on html "Toggle navigation Home Bank Account List Load By Website Group [ISPORT] SUPERLI…" at bounding box center [655, 242] width 1310 height 483
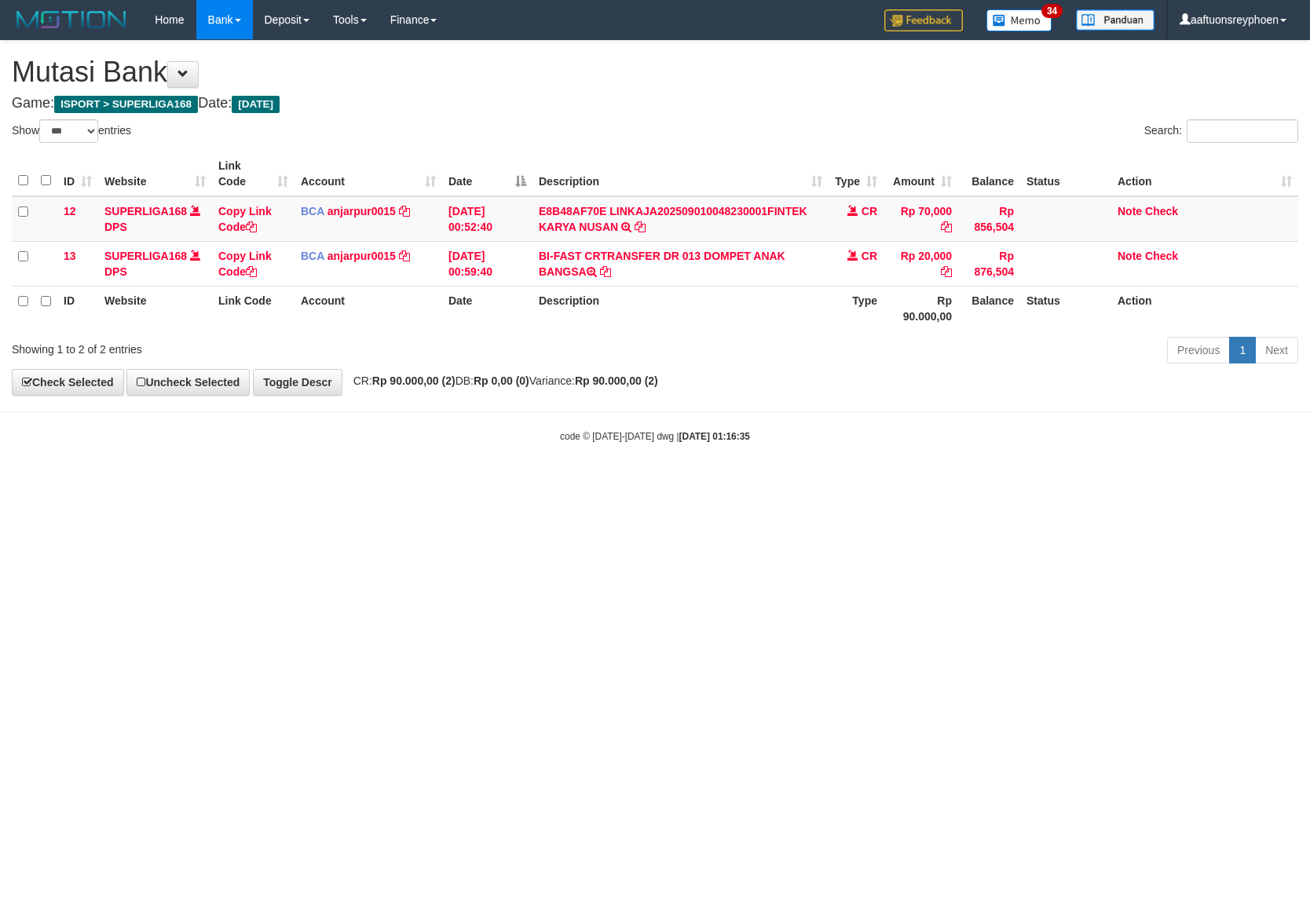
drag, startPoint x: 691, startPoint y: 517, endPoint x: 755, endPoint y: 525, distance: 64.5
click at [698, 483] on html "Toggle navigation Home Bank Account List Load By Website Group [ISPORT] SUPERLI…" at bounding box center [655, 242] width 1310 height 483
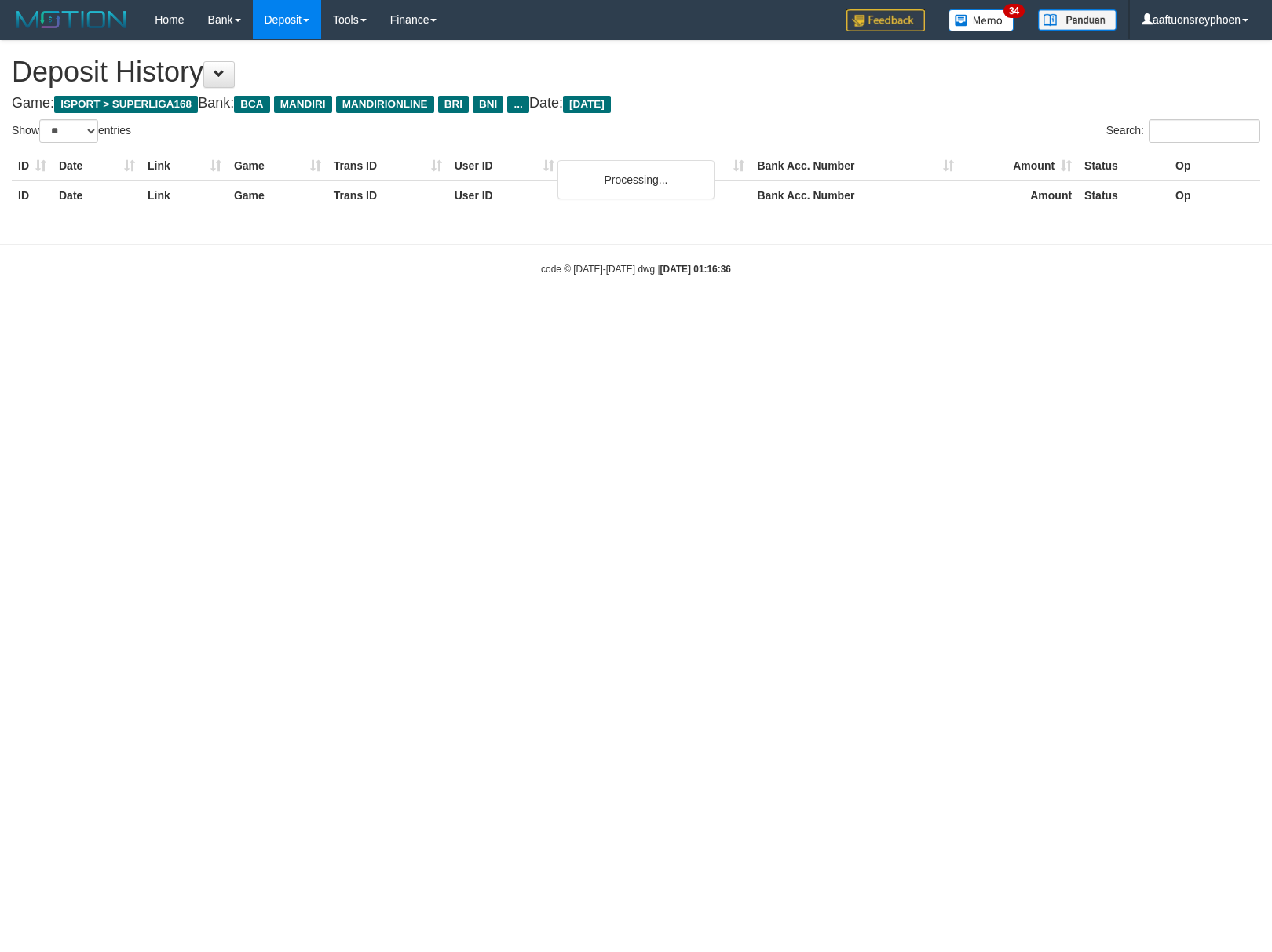
select select "**"
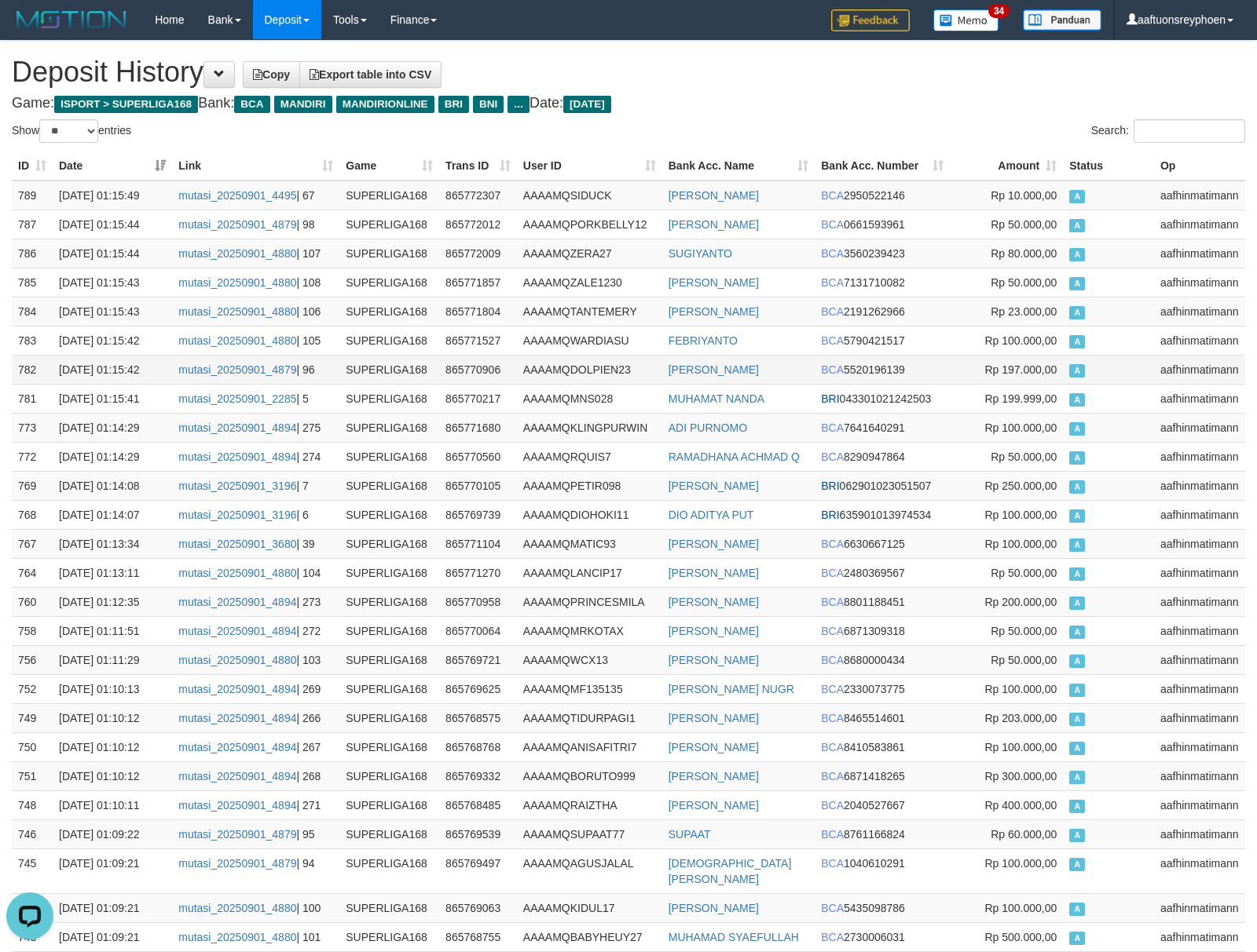
drag, startPoint x: 1129, startPoint y: 380, endPoint x: 11, endPoint y: 417, distance: 1118.6
click at [1129, 380] on td "A" at bounding box center [1108, 369] width 91 height 29
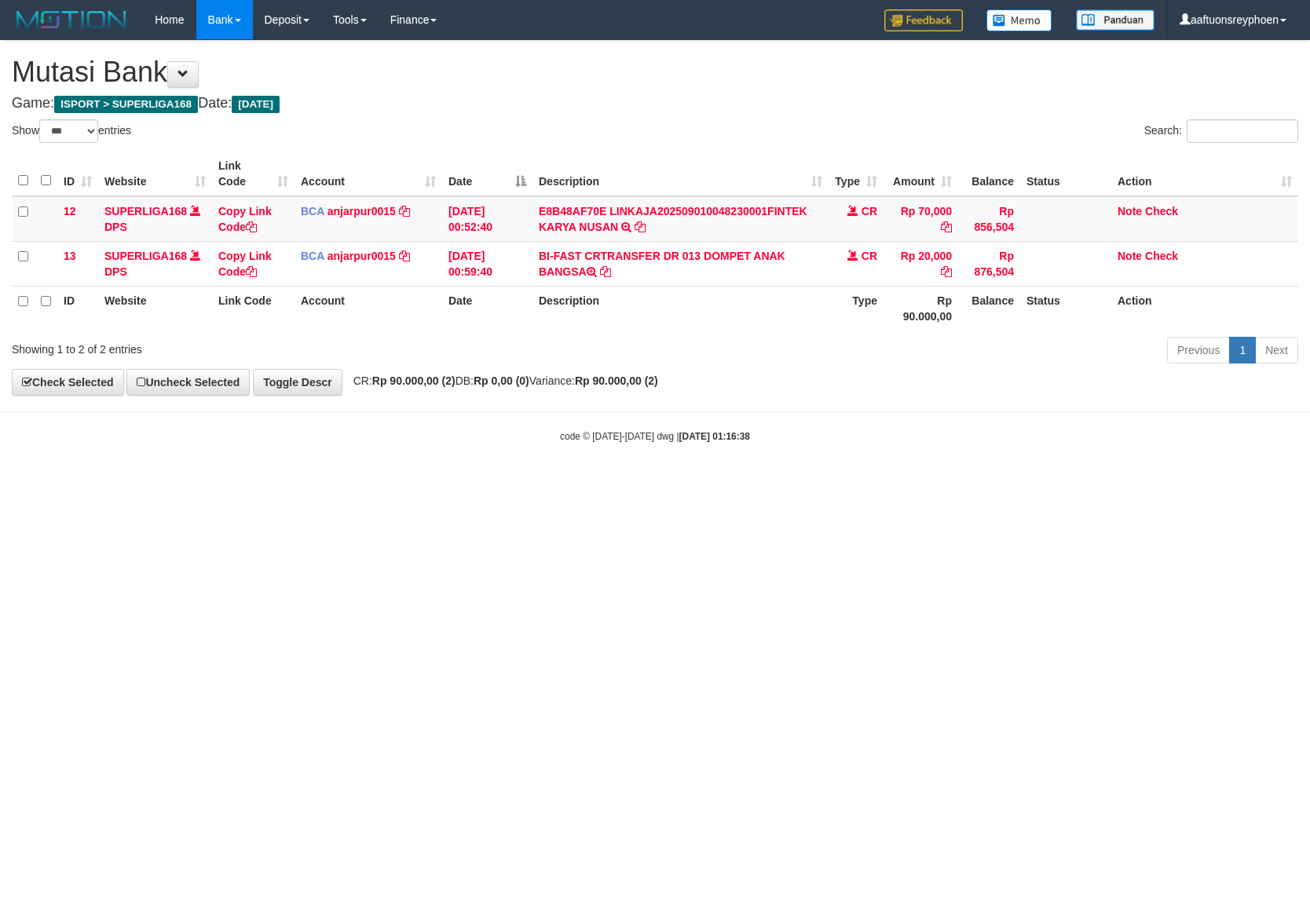
select select "***"
click at [649, 483] on html "Toggle navigation Home Bank Account List Load By Website Group [ISPORT] SUPERLI…" at bounding box center [655, 242] width 1310 height 483
click at [638, 483] on html "Toggle navigation Home Bank Account List Load By Website Group [ISPORT] SUPERLI…" at bounding box center [655, 242] width 1310 height 483
click at [639, 483] on html "Toggle navigation Home Bank Account List Load By Website Group [ISPORT] SUPERLI…" at bounding box center [655, 242] width 1310 height 483
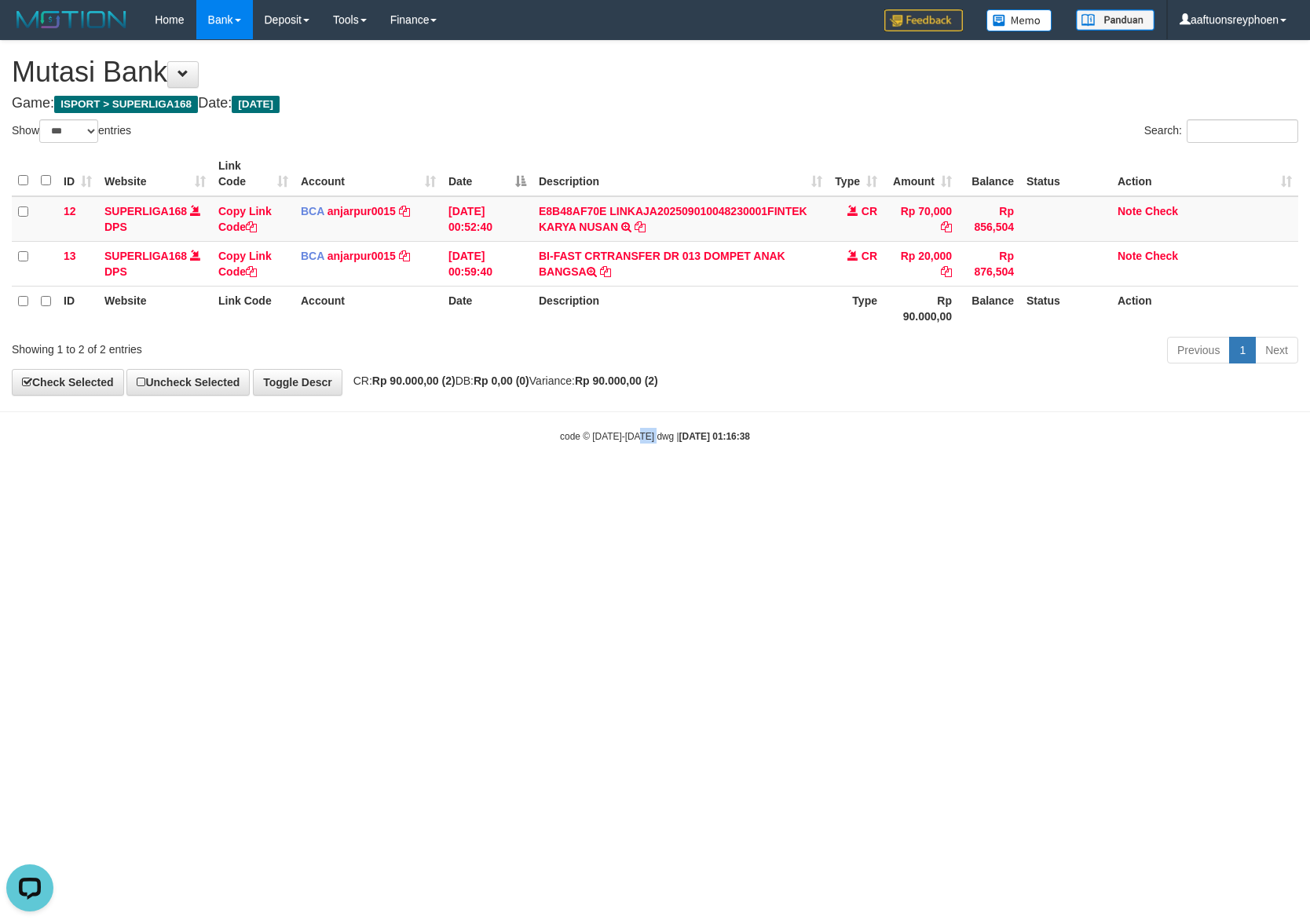
click at [639, 483] on html "Toggle navigation Home Bank Account List Load By Website Group [ISPORT] SUPERLI…" at bounding box center [655, 242] width 1310 height 483
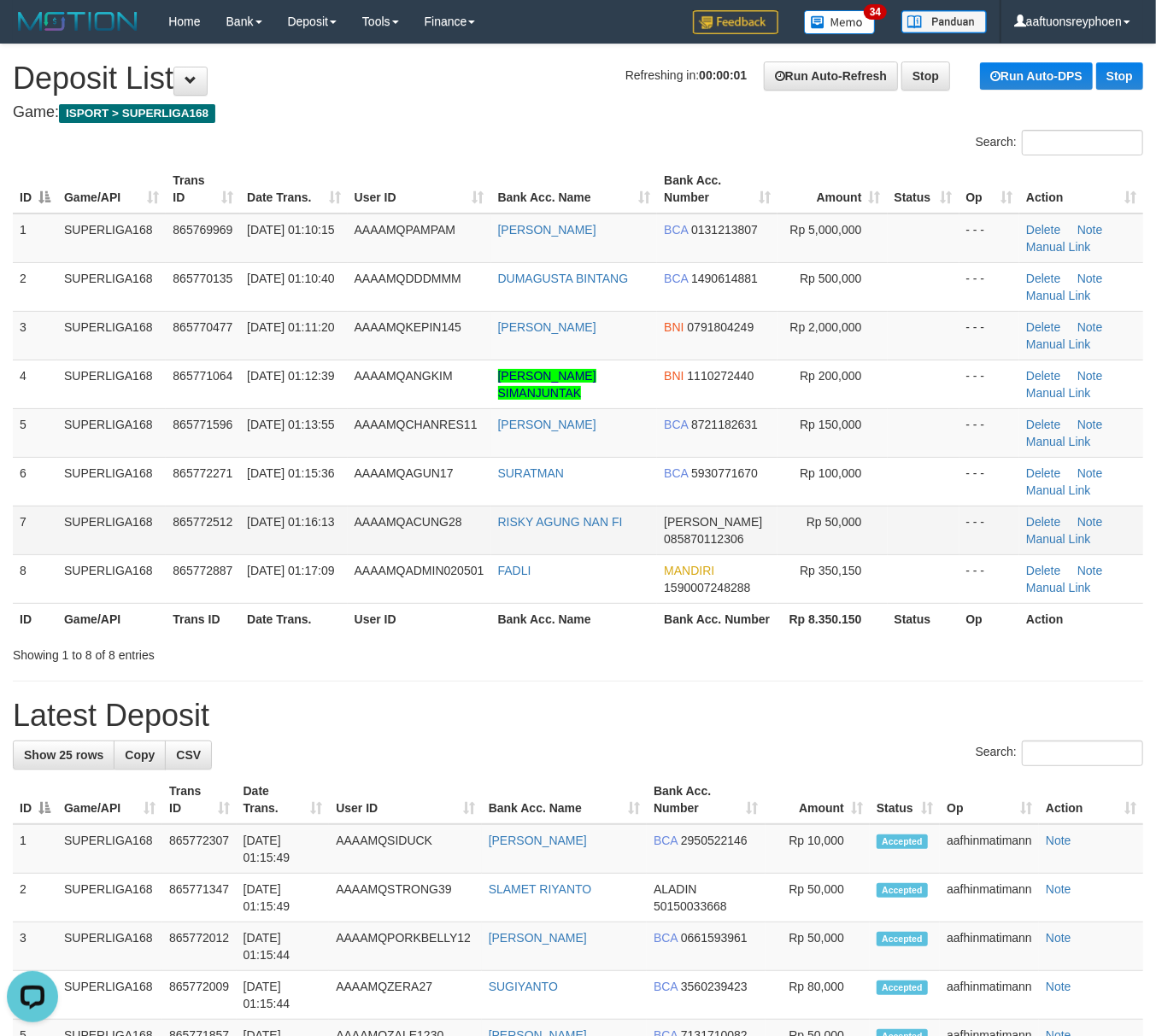
click at [164, 526] on td "SUPERLIGA168" at bounding box center [111, 530] width 108 height 48
drag, startPoint x: 164, startPoint y: 526, endPoint x: 14, endPoint y: 552, distance: 152.2
click at [159, 525] on td "SUPERLIGA168" at bounding box center [111, 530] width 108 height 48
drag, startPoint x: 92, startPoint y: 499, endPoint x: 2, endPoint y: 508, distance: 90.4
click at [90, 496] on td "SUPERLIGA168" at bounding box center [111, 481] width 108 height 48
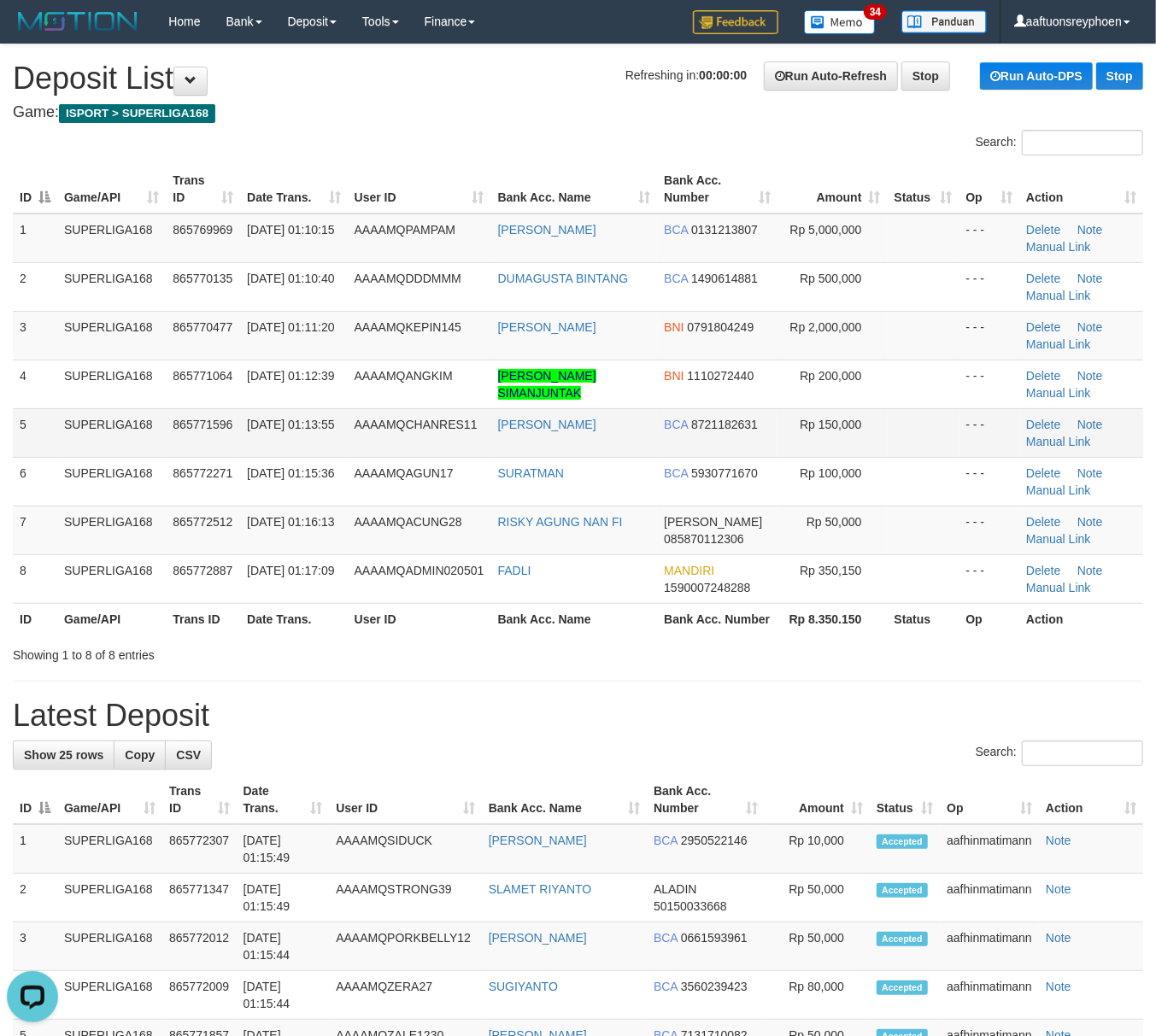
click at [158, 445] on td "SUPERLIGA168" at bounding box center [111, 432] width 108 height 48
click at [205, 452] on td "865771596" at bounding box center [203, 432] width 75 height 48
drag, startPoint x: 205, startPoint y: 451, endPoint x: 33, endPoint y: 506, distance: 180.6
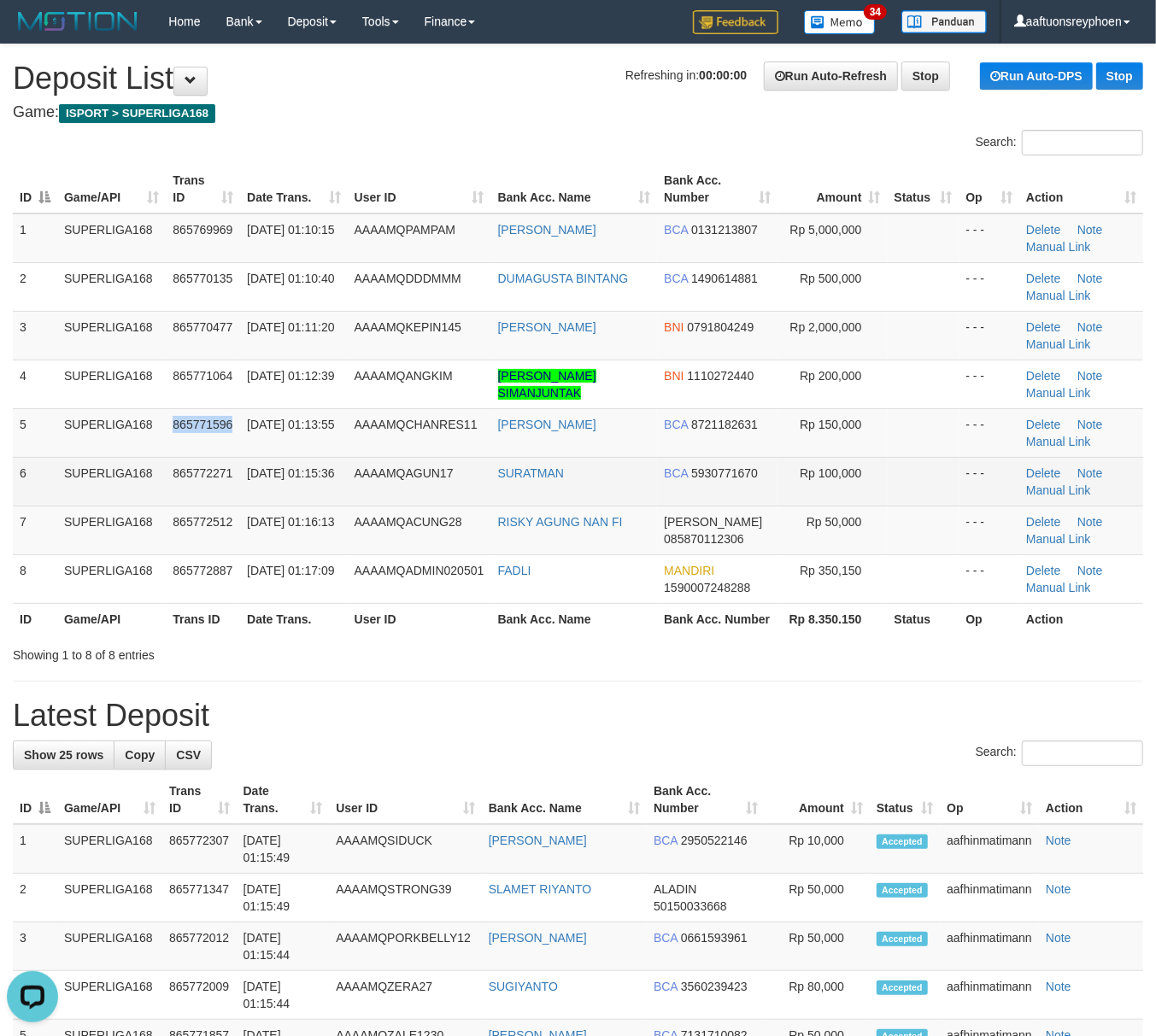
click at [197, 453] on td "865771596" at bounding box center [203, 432] width 75 height 48
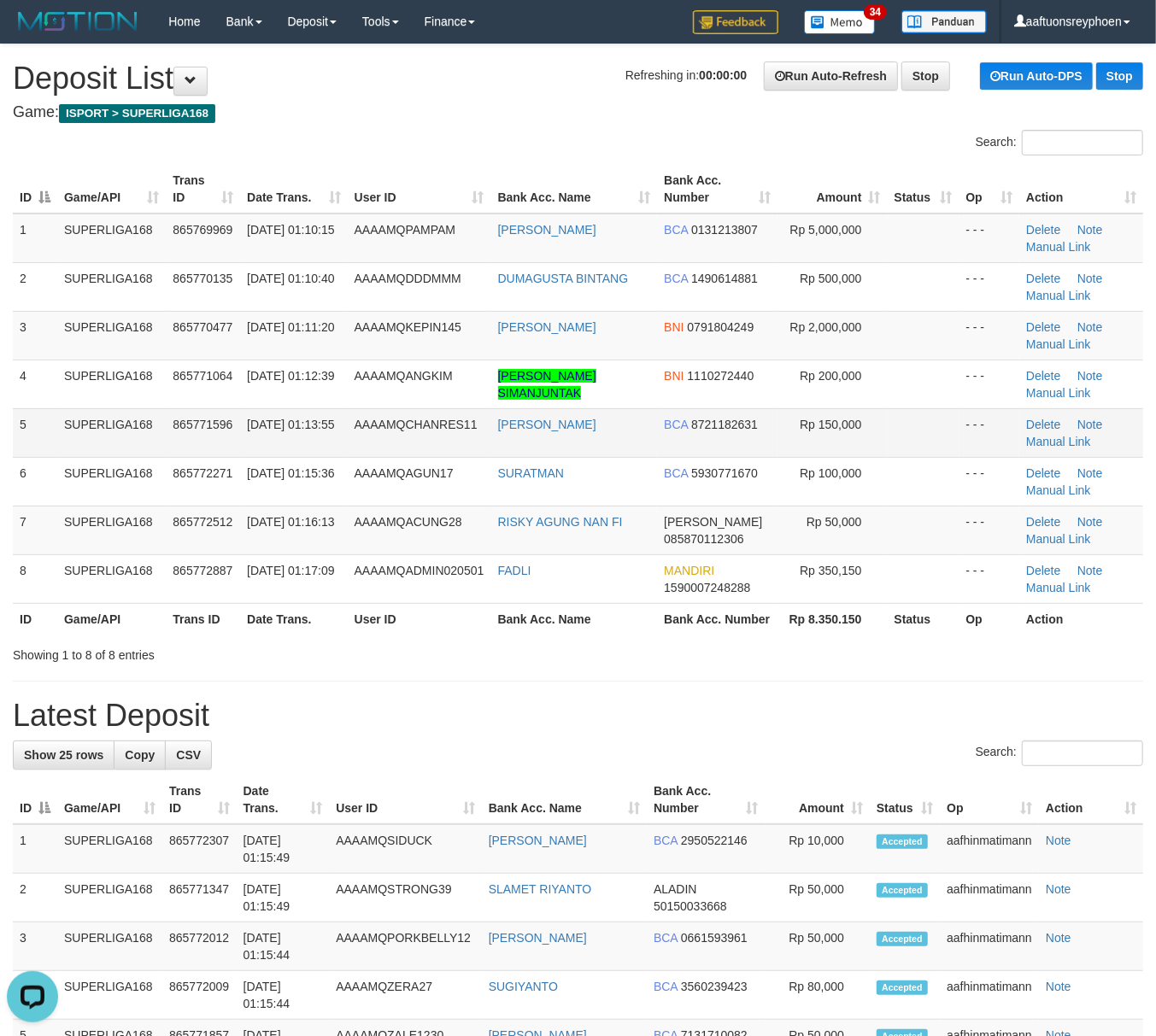
click at [253, 448] on td "01/09/2025 01:13:55" at bounding box center [293, 432] width 108 height 48
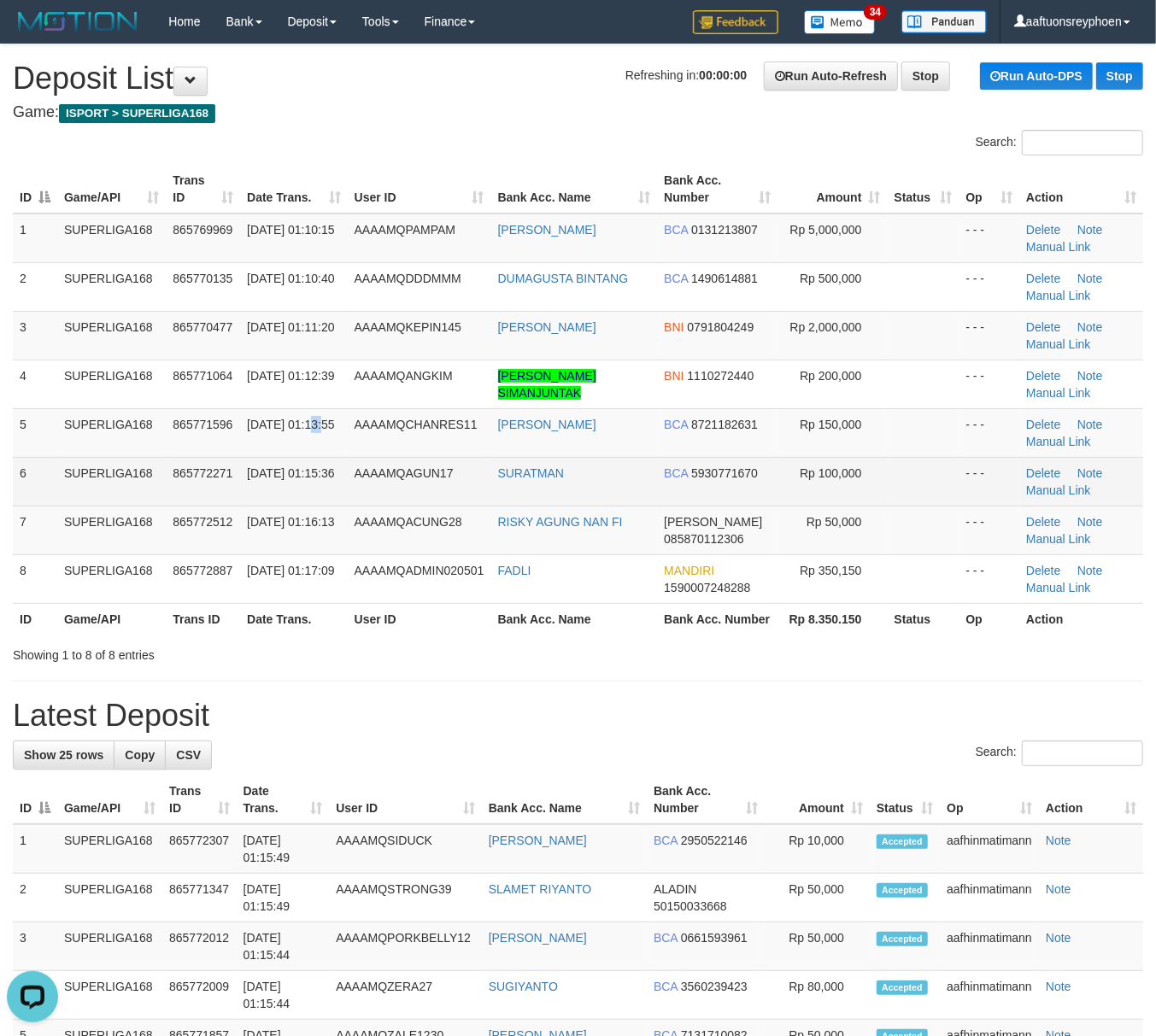
drag, startPoint x: 253, startPoint y: 448, endPoint x: 22, endPoint y: 504, distance: 237.7
click at [248, 448] on td "01/09/2025 01:13:55" at bounding box center [293, 432] width 108 height 48
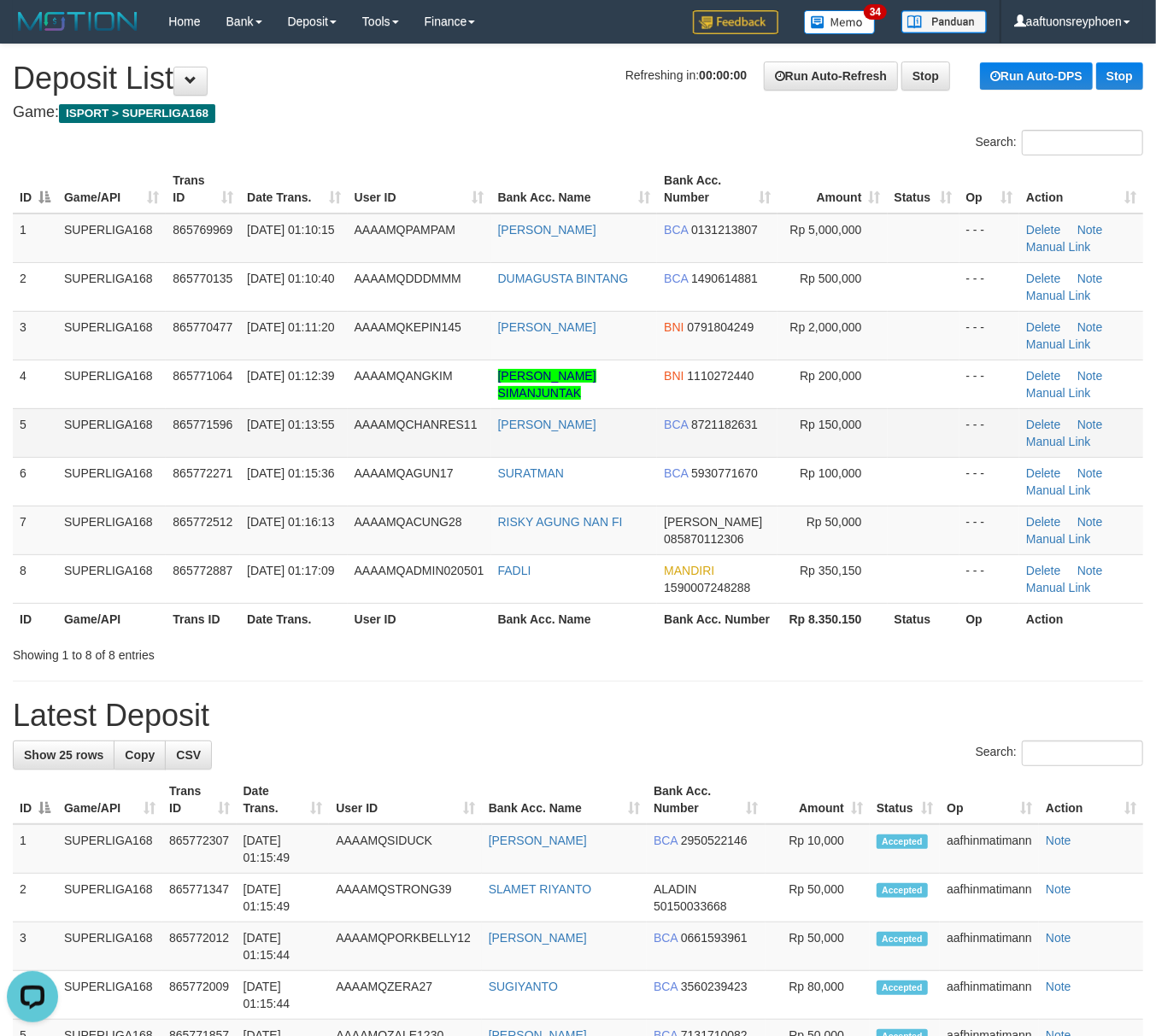
click at [152, 449] on td "SUPERLIGA168" at bounding box center [111, 432] width 108 height 48
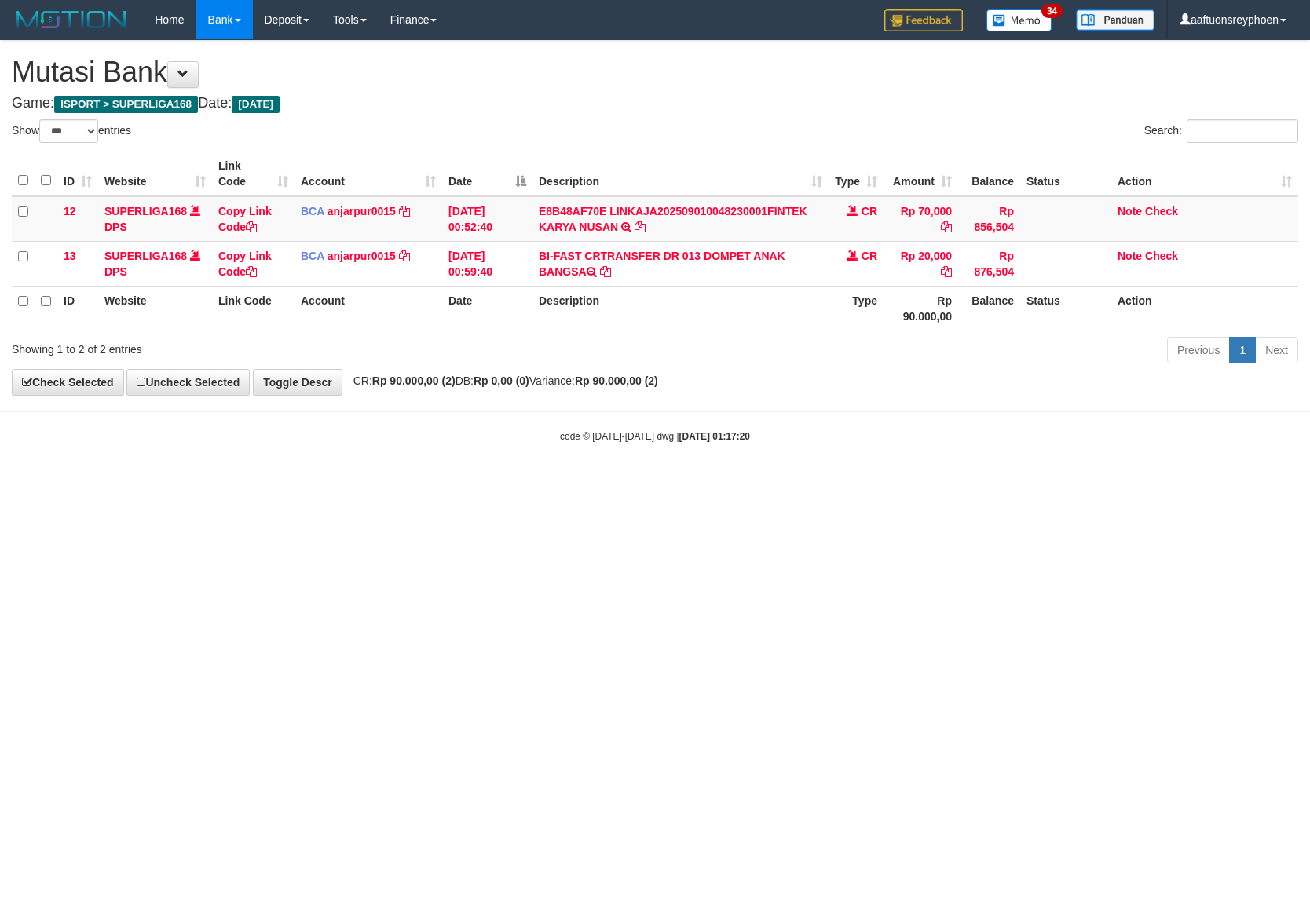
select select "***"
click at [645, 483] on html "Toggle navigation Home Bank Account List Load By Website Group [ISPORT] SUPERLI…" at bounding box center [655, 242] width 1310 height 483
drag, startPoint x: 1094, startPoint y: 532, endPoint x: 1282, endPoint y: 523, distance: 188.2
click at [1163, 483] on html "Toggle navigation Home Bank Account List Load By Website Group [ISPORT] SUPERLI…" at bounding box center [655, 242] width 1310 height 483
drag, startPoint x: 815, startPoint y: 513, endPoint x: 1298, endPoint y: 494, distance: 483.4
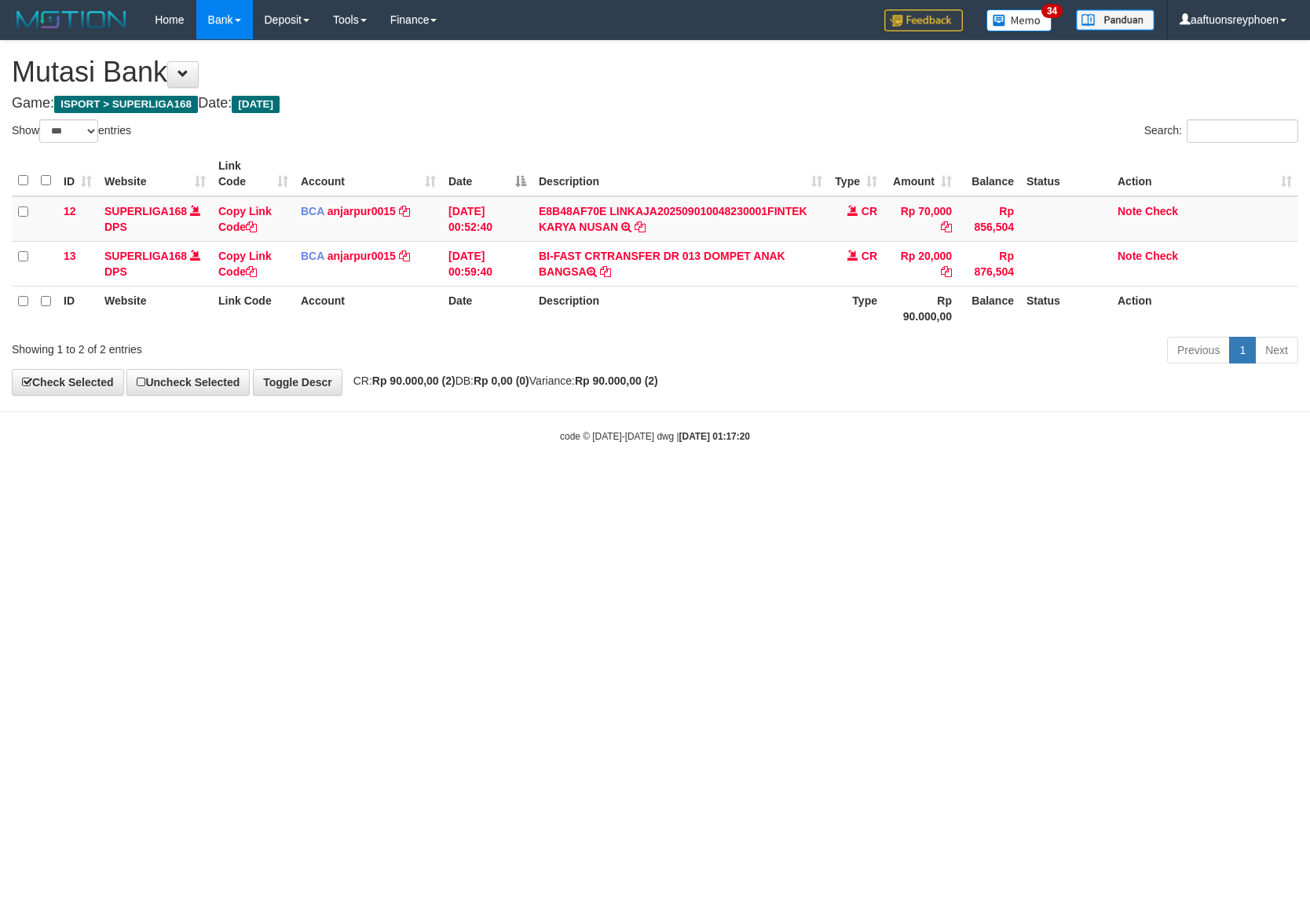
click at [1008, 483] on html "Toggle navigation Home Bank Account List Load By Website Group [ISPORT] SUPERLI…" at bounding box center [655, 242] width 1310 height 483
select select "***"
drag, startPoint x: 700, startPoint y: 542, endPoint x: 1011, endPoint y: 513, distance: 312.3
click at [780, 483] on html "Toggle navigation Home Bank Account List Load By Website Group [ISPORT] SUPERLI…" at bounding box center [655, 242] width 1310 height 483
